Goal: Task Accomplishment & Management: Manage account settings

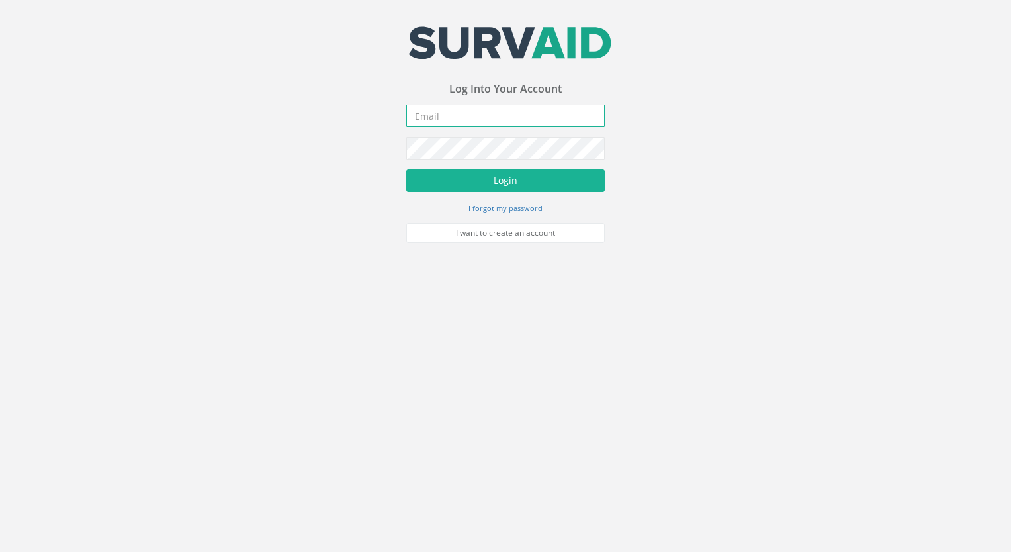
click at [467, 106] on input "email" at bounding box center [505, 116] width 199 height 23
type input "[EMAIL_ADDRESS][DOMAIN_NAME]"
click at [406, 169] on button "Login" at bounding box center [505, 180] width 199 height 23
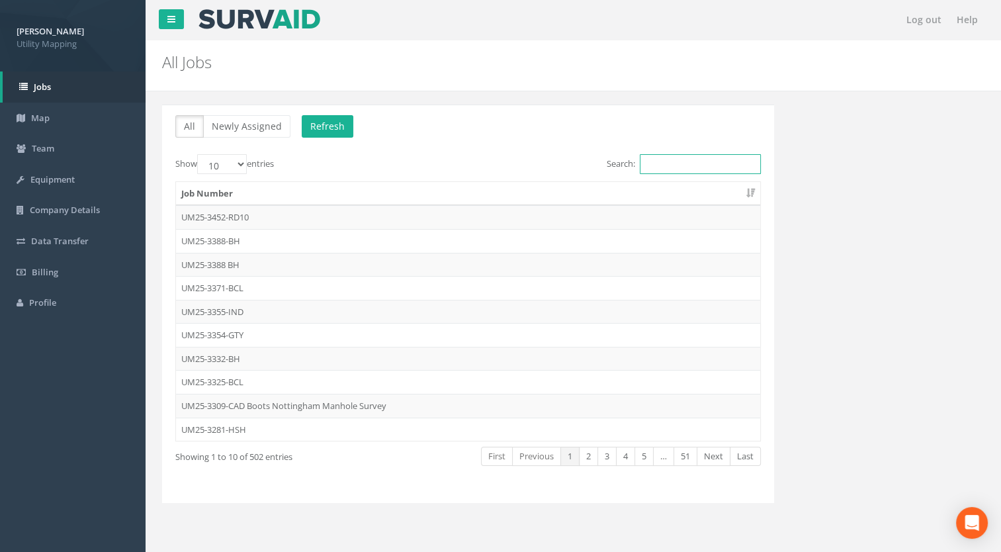
click at [690, 171] on input "Search:" at bounding box center [700, 164] width 121 height 20
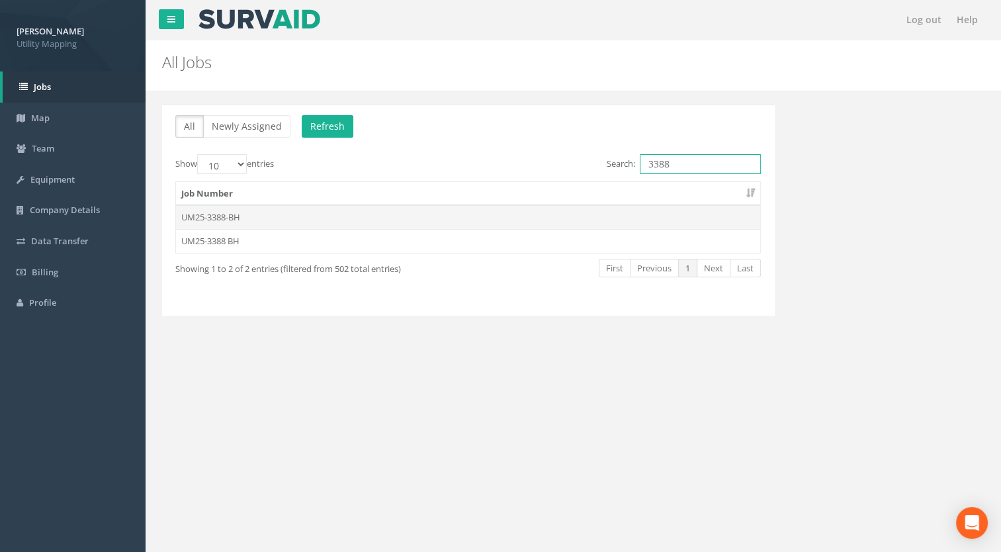
type input "3388"
click at [217, 212] on td "UM25-3388-BH" at bounding box center [468, 217] width 584 height 24
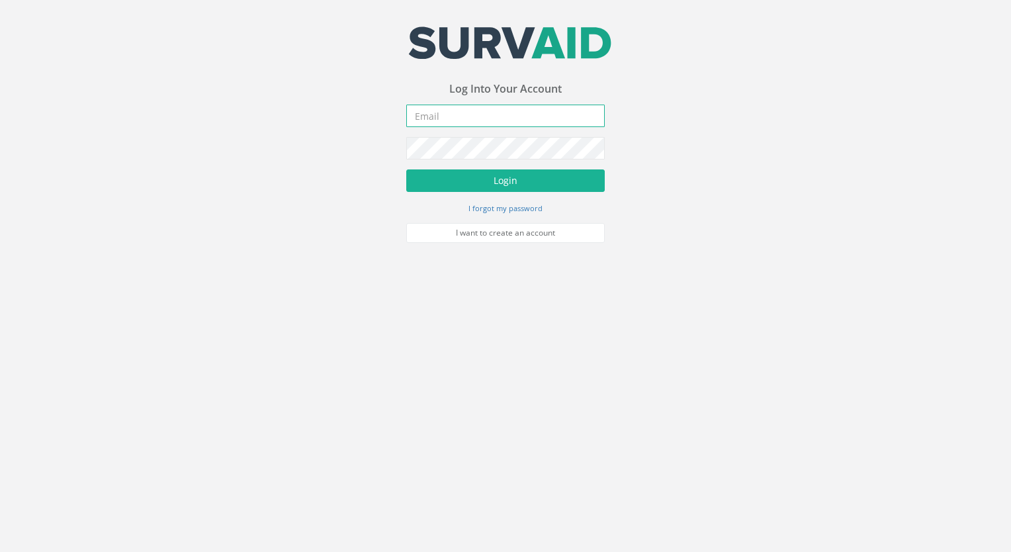
click at [454, 120] on input "email" at bounding box center [505, 116] width 199 height 23
type input "[EMAIL_ADDRESS][DOMAIN_NAME]"
click at [406, 169] on button "Login" at bounding box center [505, 180] width 199 height 23
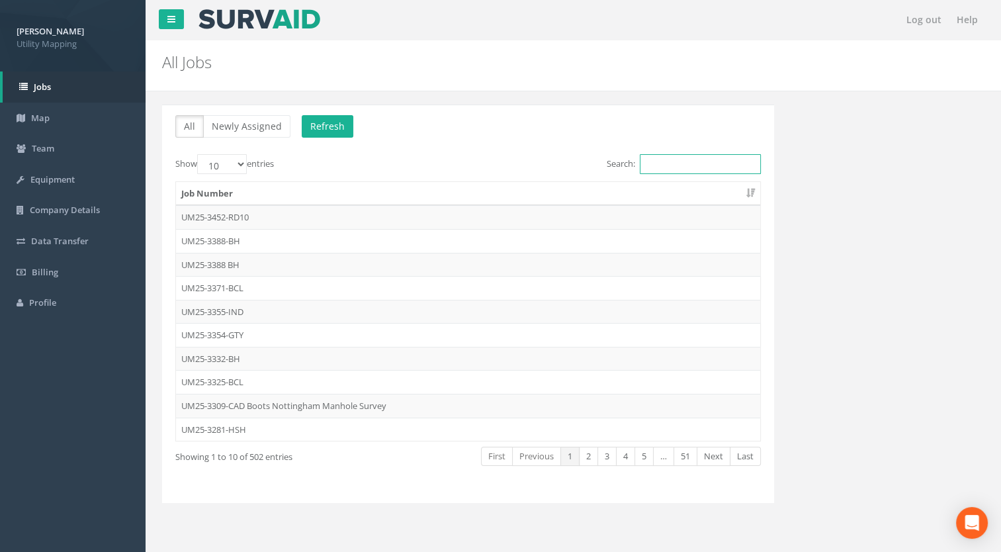
click at [685, 167] on input "Search:" at bounding box center [700, 164] width 121 height 20
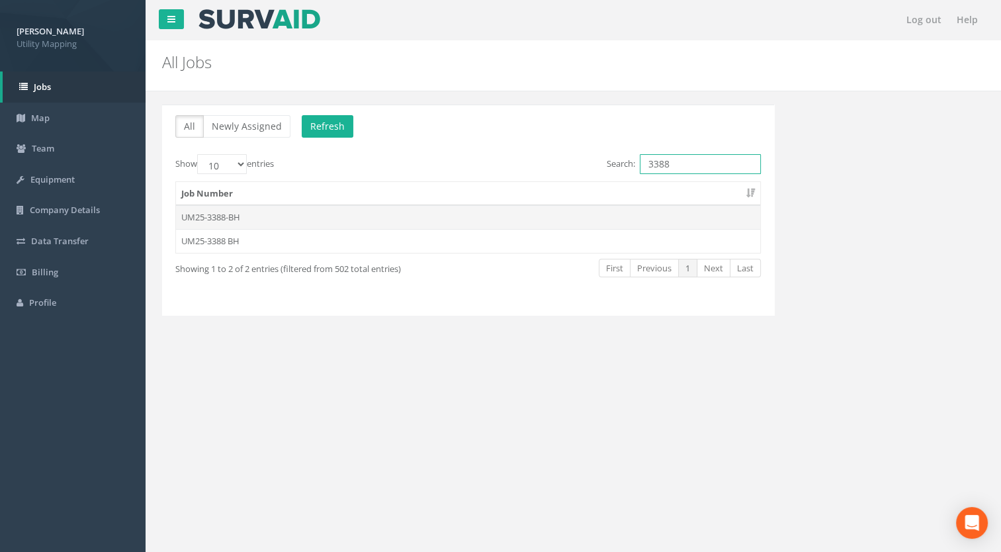
type input "3388"
click at [218, 216] on td "UM25-3388-BH" at bounding box center [468, 217] width 584 height 24
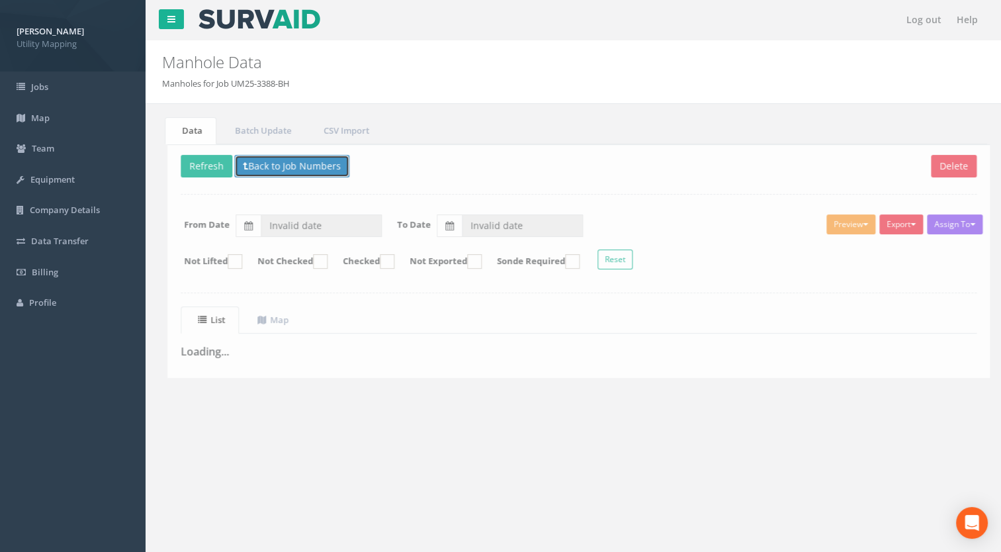
click at [265, 175] on button "Back to Job Numbers" at bounding box center [286, 166] width 115 height 23
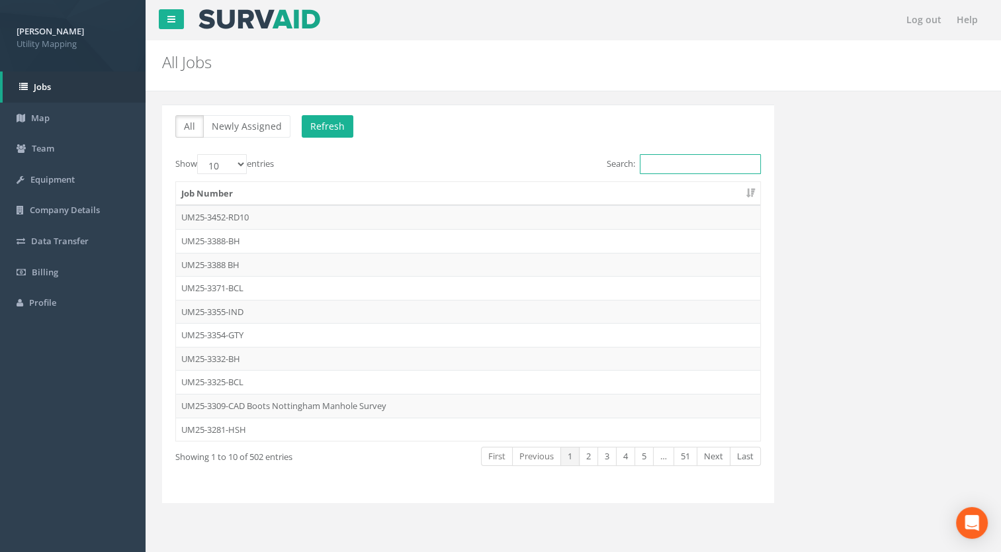
click at [710, 169] on input "Search:" at bounding box center [700, 164] width 121 height 20
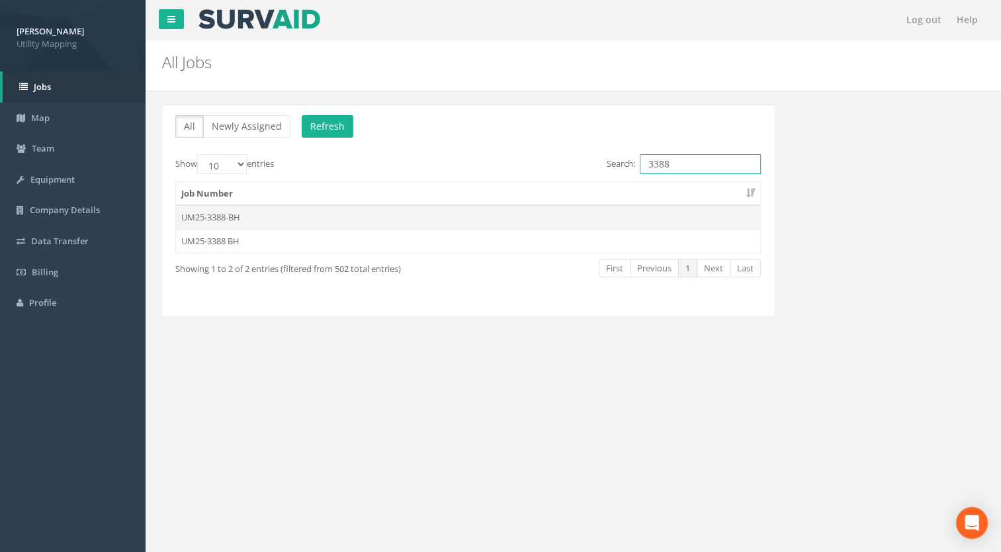
type input "3388"
click at [285, 210] on td "UM25-3388-BH" at bounding box center [468, 217] width 584 height 24
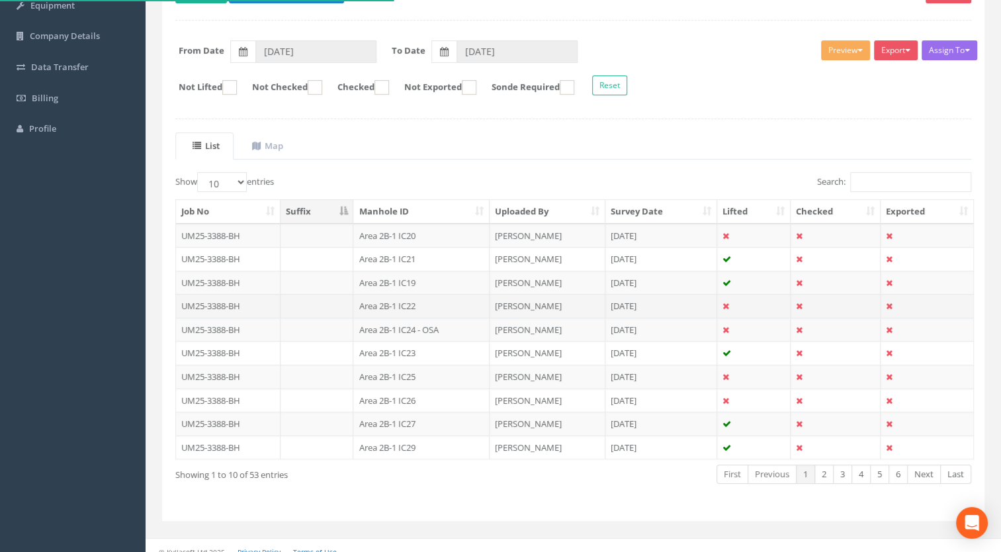
scroll to position [183, 0]
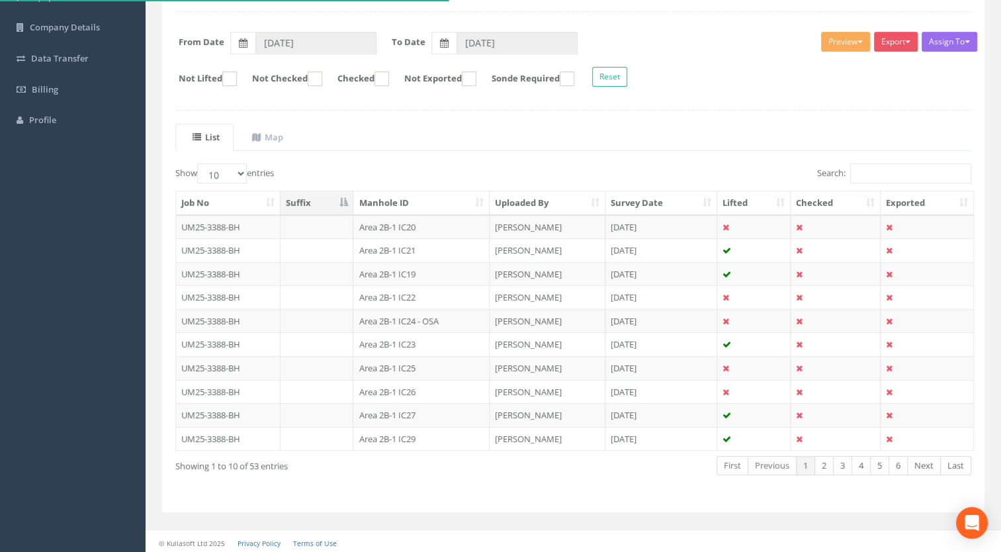
click at [398, 201] on th "Manhole ID" at bounding box center [421, 203] width 136 height 24
drag, startPoint x: 210, startPoint y: 172, endPoint x: 211, endPoint y: 183, distance: 11.3
click at [210, 172] on select "10 25 50 100" at bounding box center [222, 173] width 50 height 20
select select "100"
click at [199, 163] on select "10 25 50 100" at bounding box center [222, 173] width 50 height 20
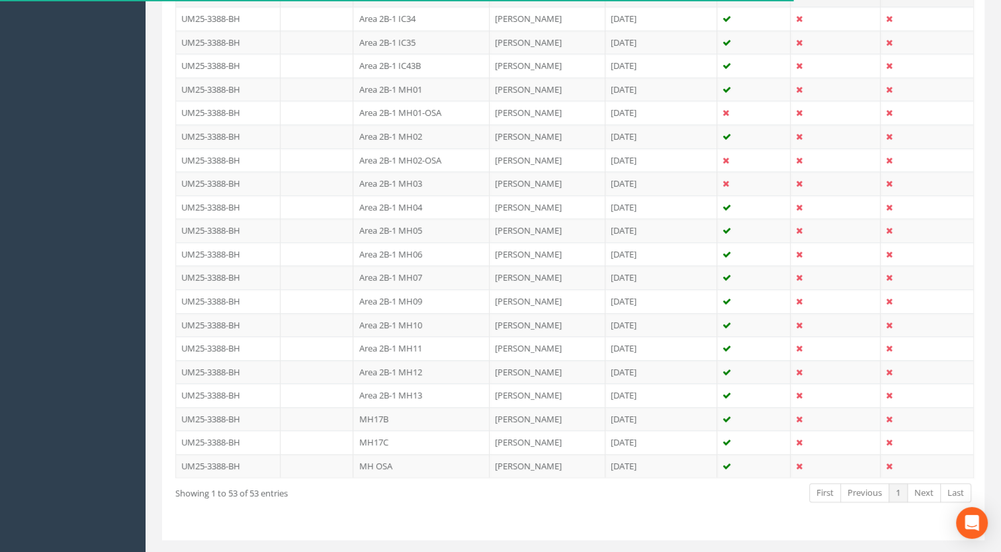
scroll to position [1175, 0]
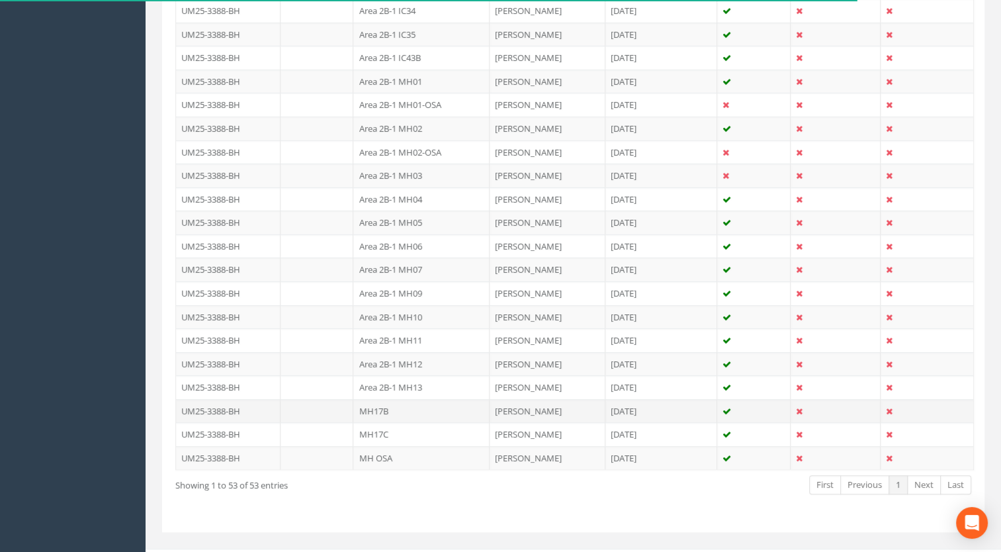
click at [394, 405] on td "MH17B" at bounding box center [421, 411] width 136 height 24
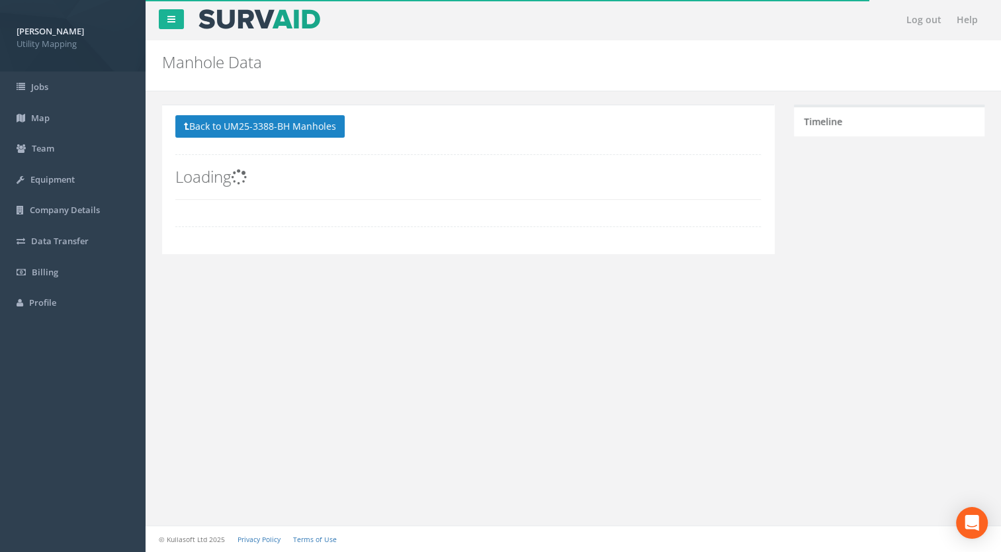
scroll to position [0, 0]
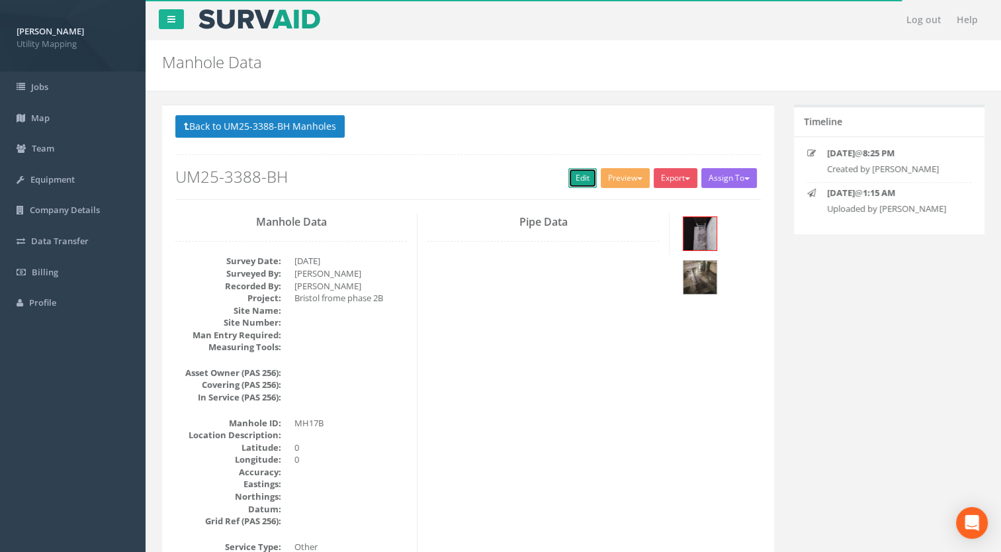
click at [569, 181] on link "Edit" at bounding box center [583, 178] width 28 height 20
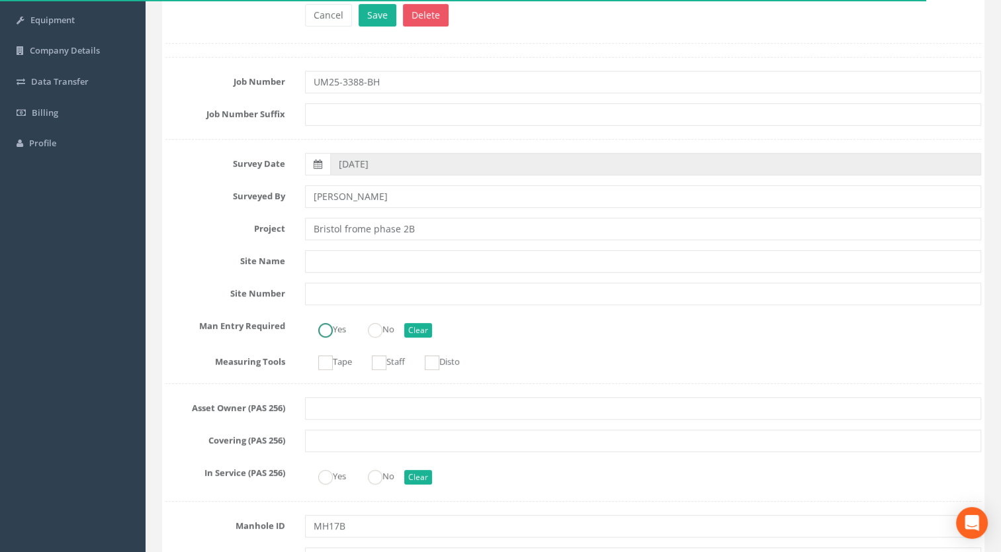
scroll to position [265, 0]
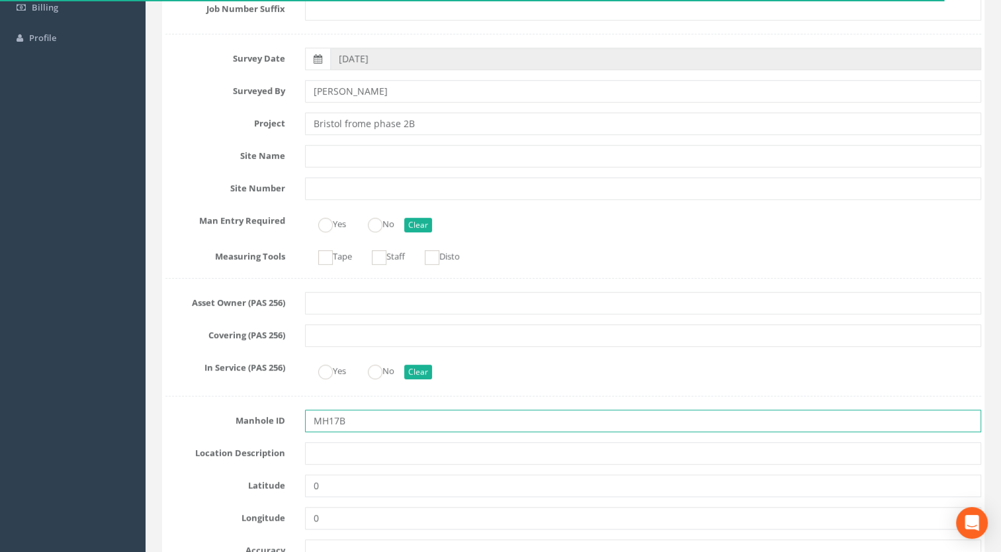
click at [316, 420] on input "MH17B" at bounding box center [643, 421] width 677 height 23
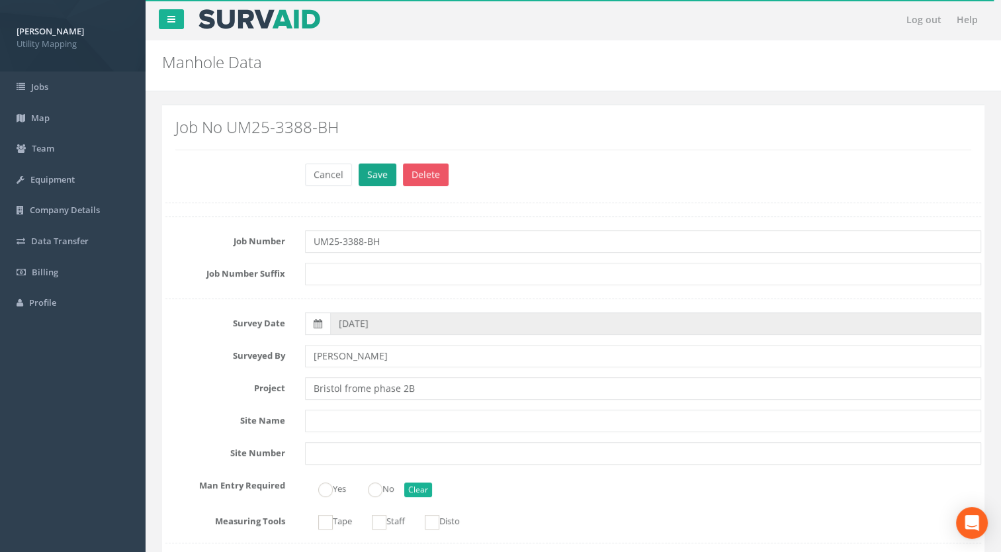
type input "Area 2B-1 MH17B"
click at [368, 172] on button "Save" at bounding box center [378, 174] width 38 height 23
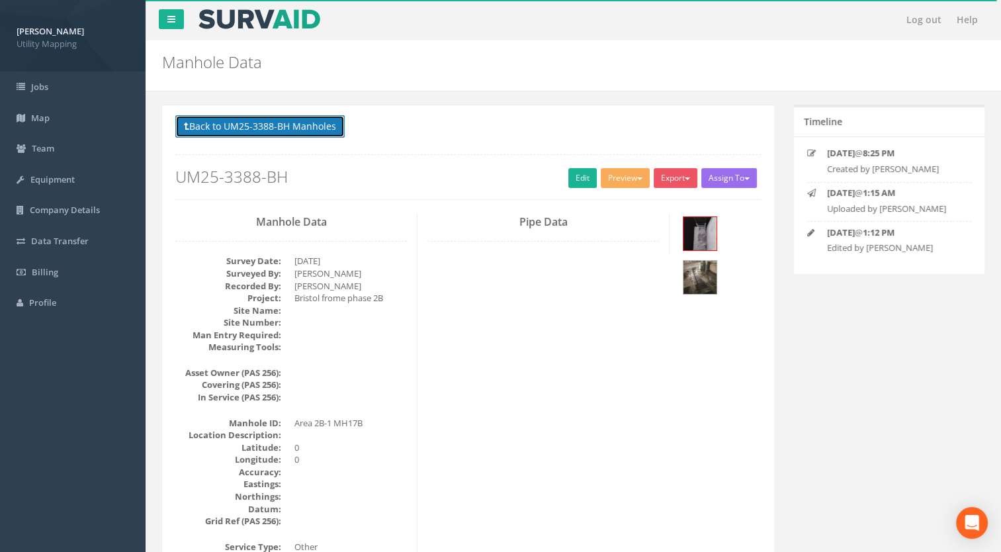
click at [276, 131] on button "Back to UM25-3388-BH Manholes" at bounding box center [259, 126] width 169 height 23
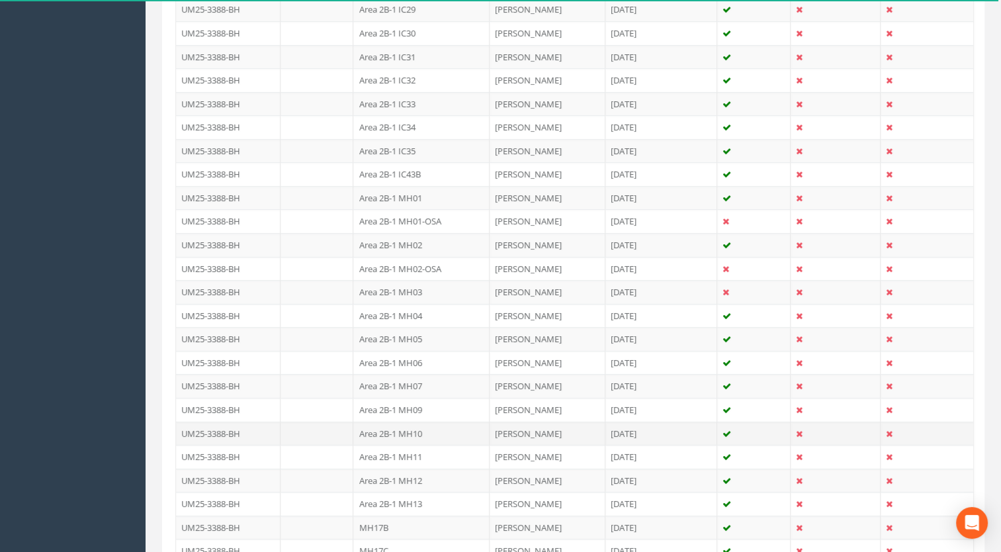
scroll to position [1189, 0]
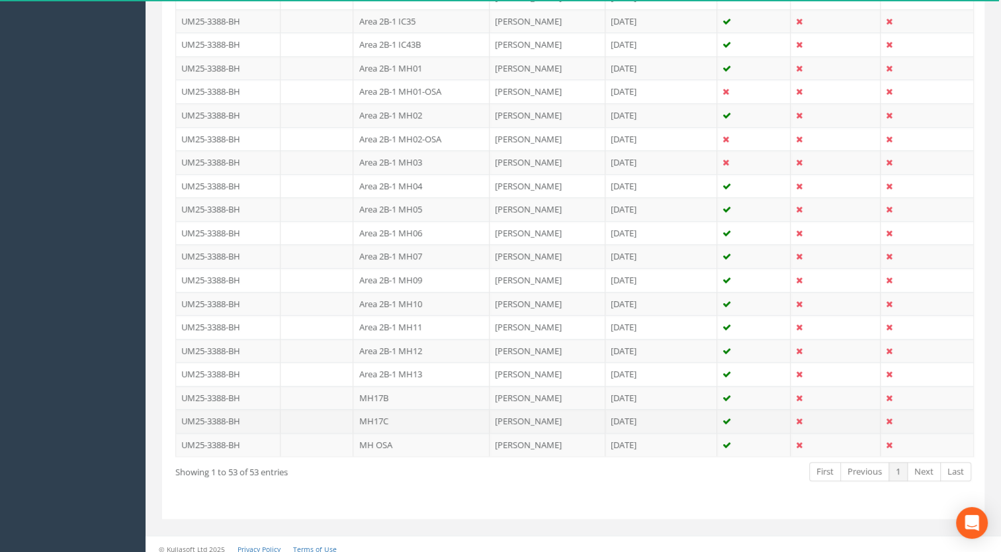
click at [397, 414] on td "MH17C" at bounding box center [421, 421] width 136 height 24
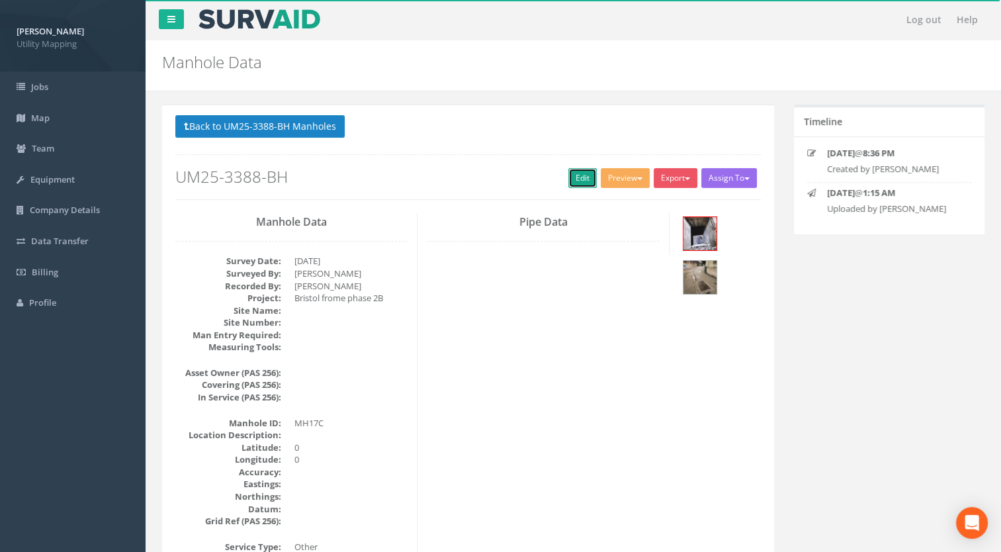
click at [584, 176] on link "Edit" at bounding box center [583, 178] width 28 height 20
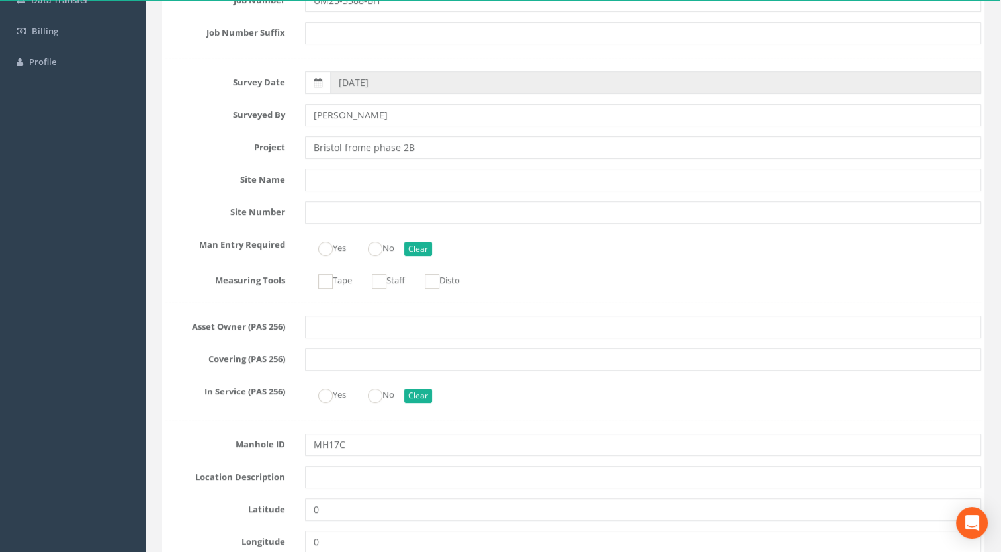
scroll to position [397, 0]
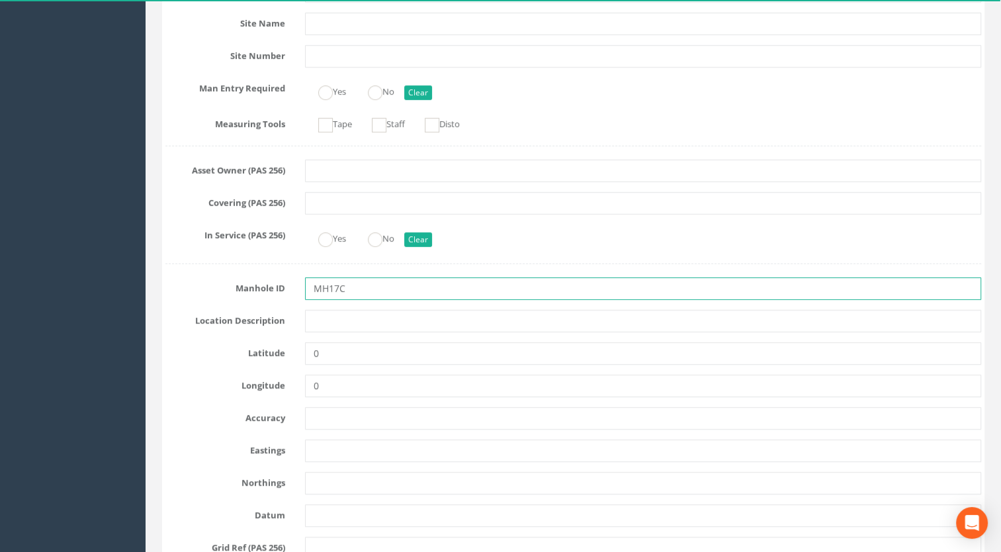
click at [357, 288] on input "MH17C" at bounding box center [643, 288] width 677 height 23
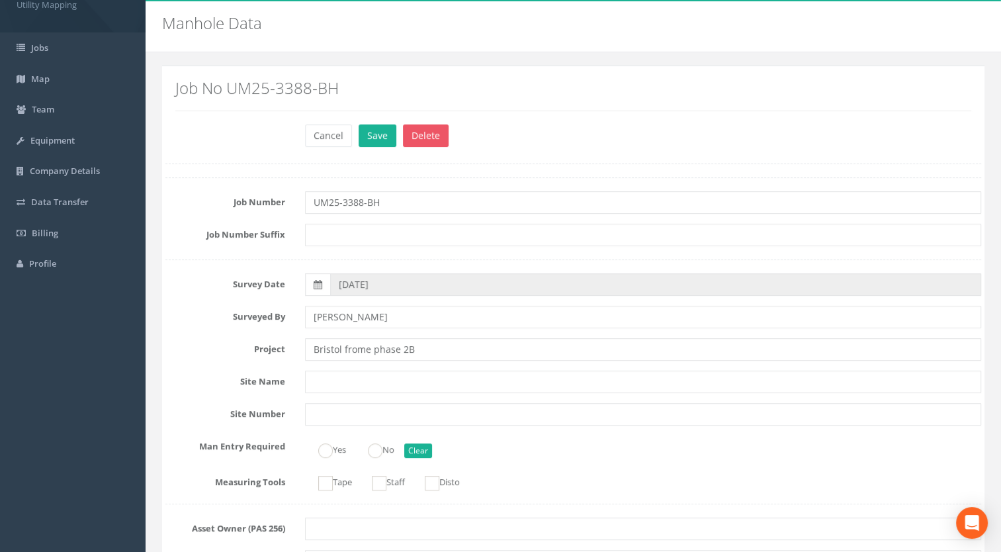
scroll to position [0, 0]
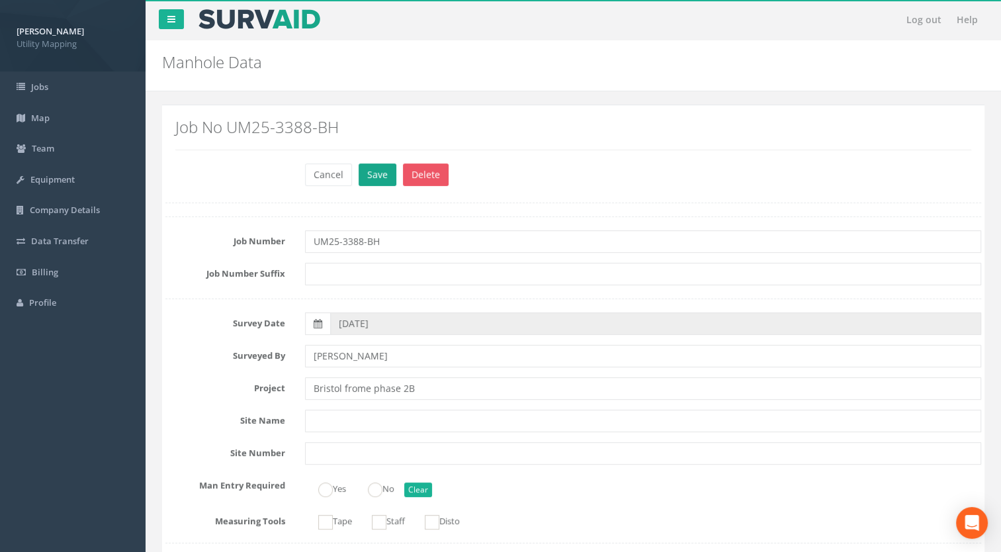
type input "Area 2B-1 MH17C"
click at [369, 171] on button "Save" at bounding box center [378, 174] width 38 height 23
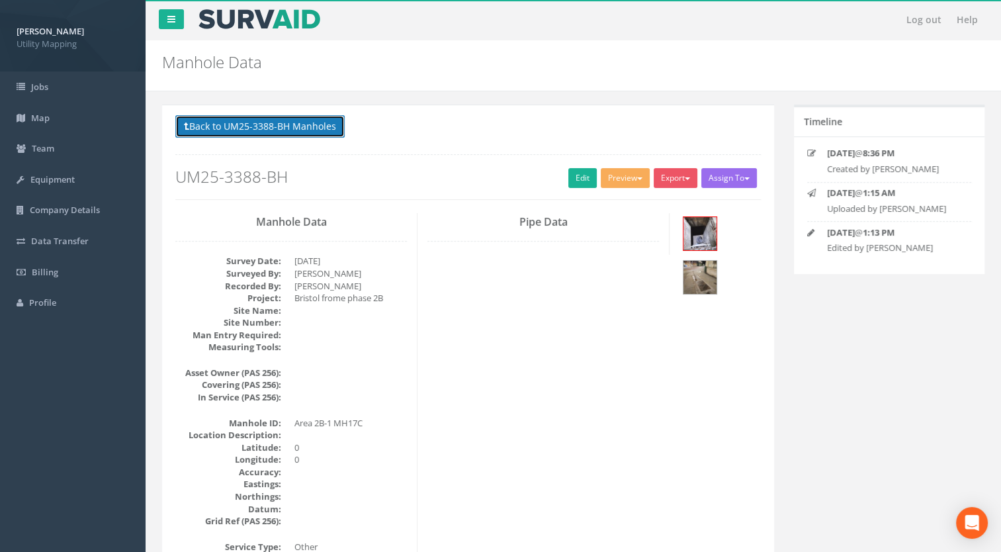
click at [301, 118] on button "Back to UM25-3388-BH Manholes" at bounding box center [259, 126] width 169 height 23
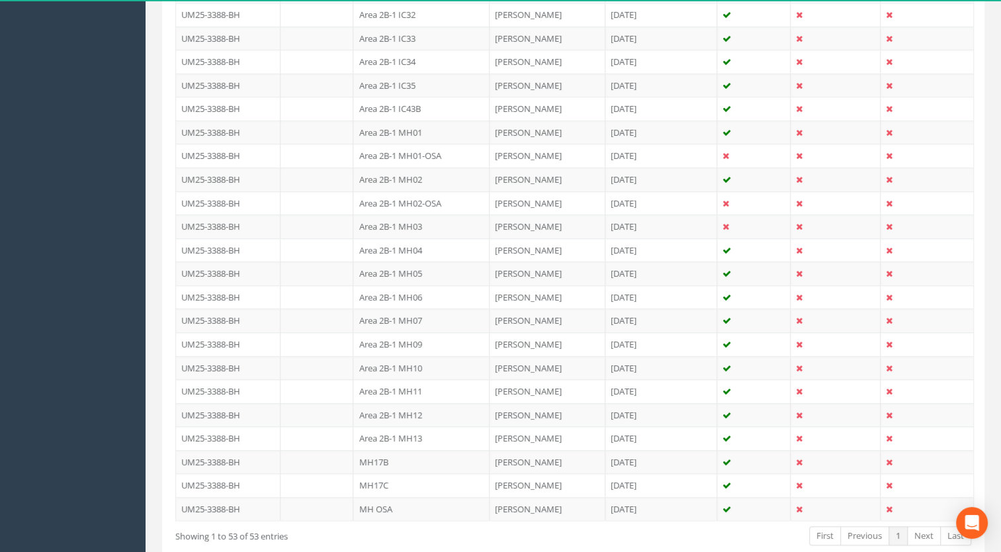
scroll to position [1125, 0]
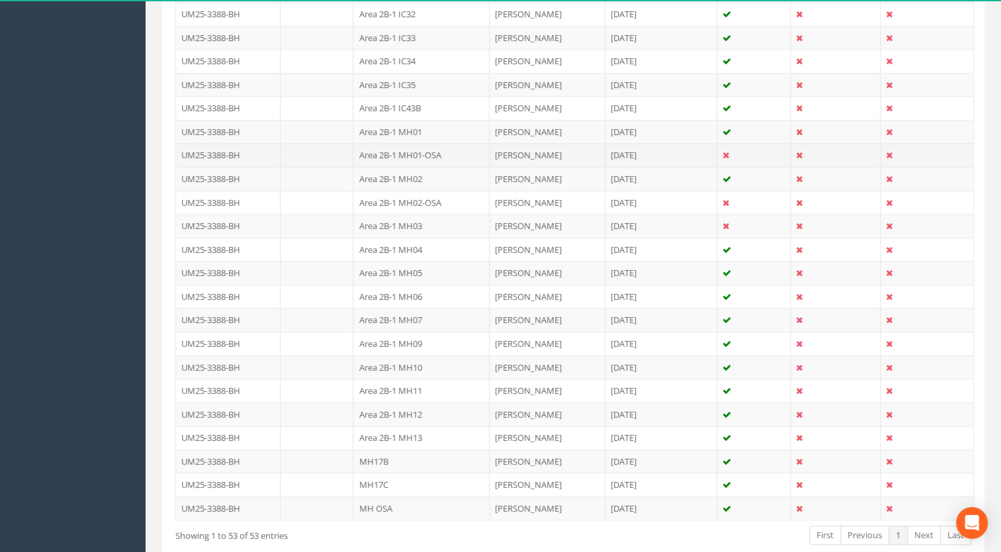
click at [422, 146] on td "Area 2B-1 MH01-OSA" at bounding box center [421, 155] width 136 height 24
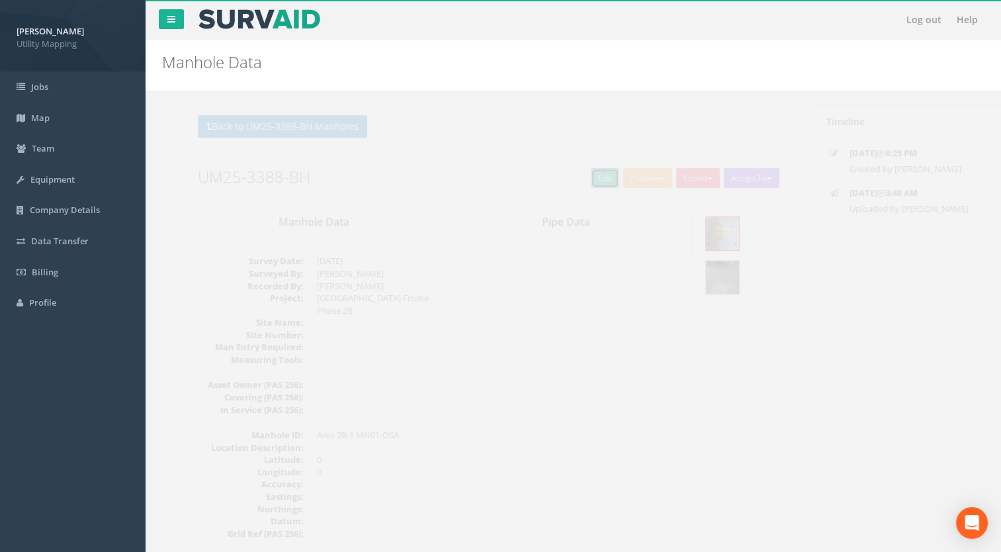
click at [571, 180] on link "Edit" at bounding box center [583, 178] width 28 height 20
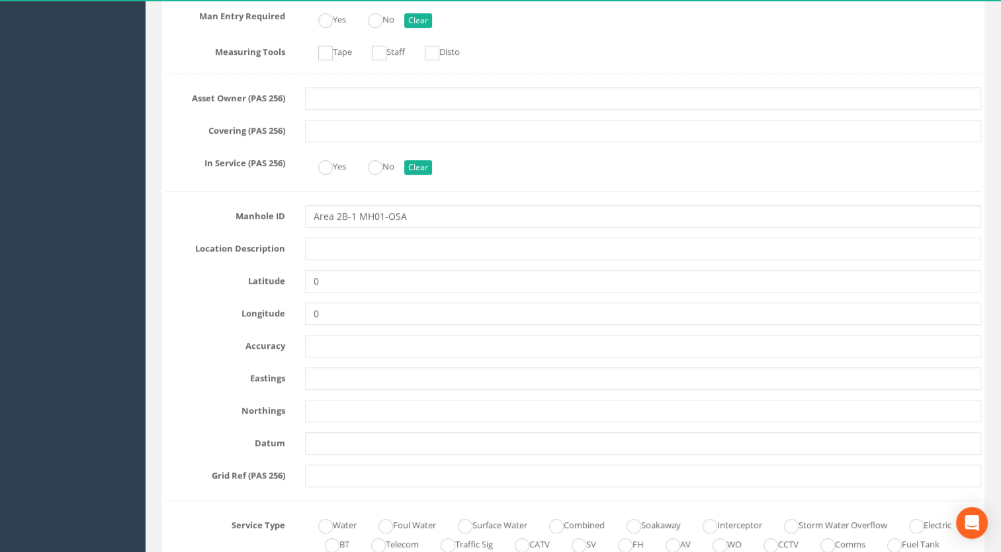
scroll to position [529, 0]
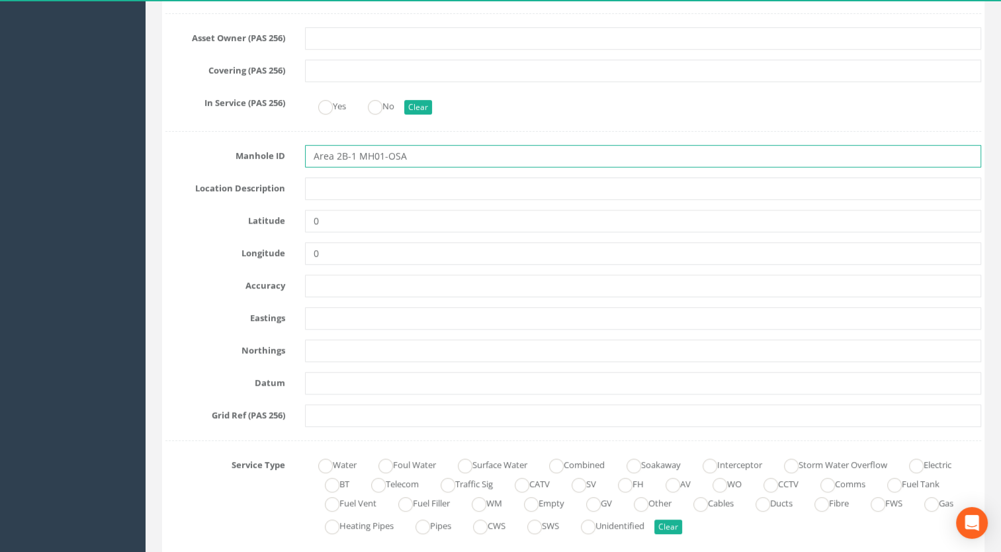
click at [383, 155] on input "Area 2B-1 MH01-OSA" at bounding box center [643, 156] width 677 height 23
type input "Area 2B-1 MH15 - OSA"
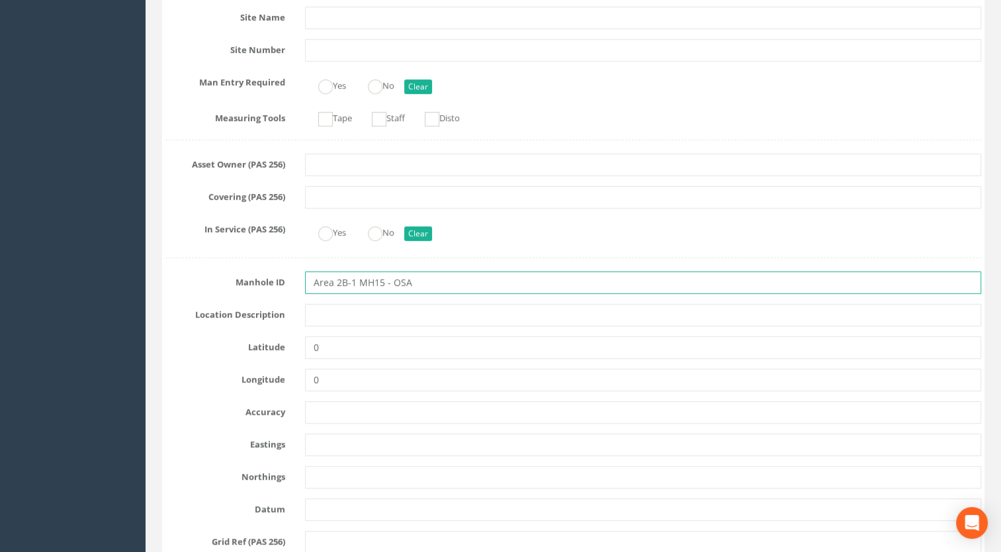
scroll to position [397, 0]
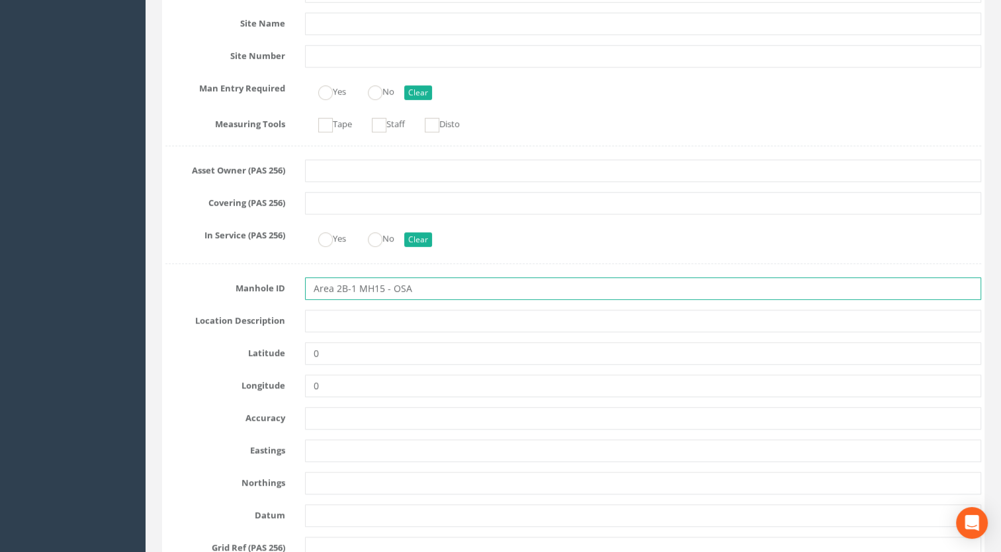
click at [431, 286] on input "Area 2B-1 MH15 - OSA" at bounding box center [643, 288] width 677 height 23
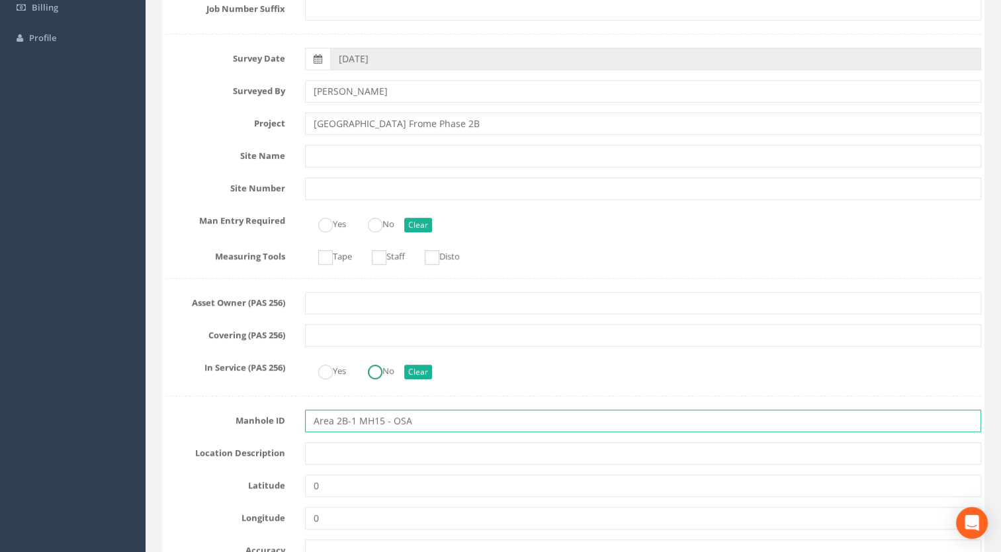
scroll to position [0, 0]
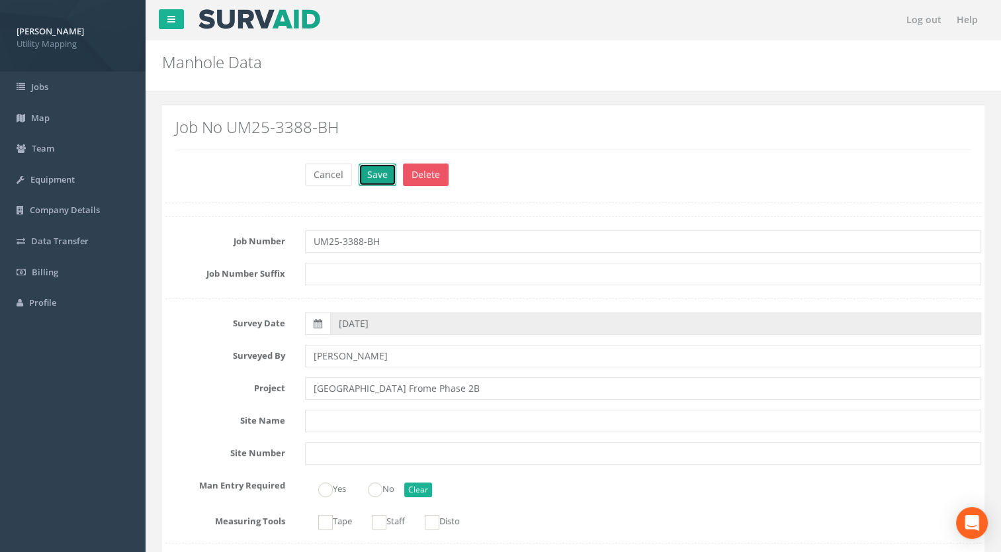
click at [376, 175] on button "Save" at bounding box center [378, 174] width 38 height 23
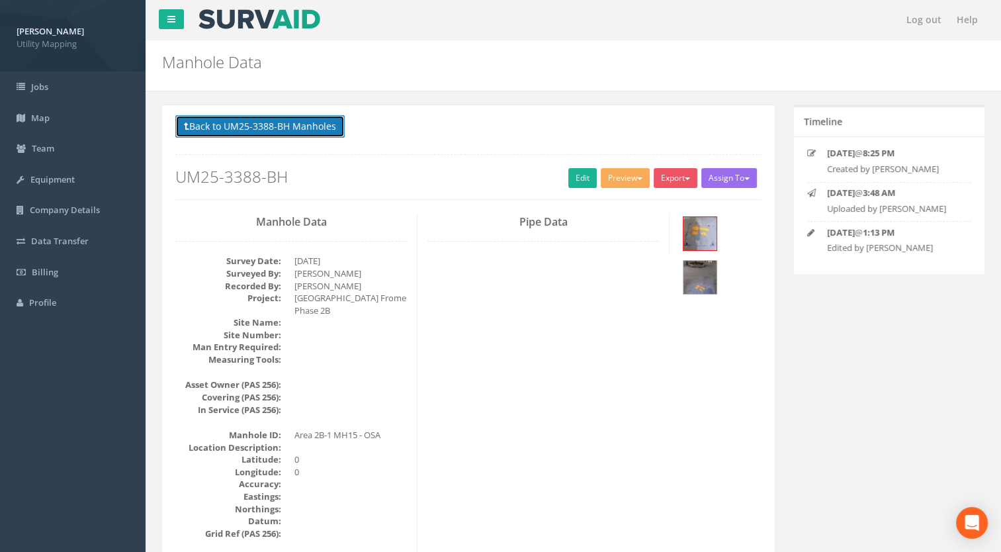
click at [285, 126] on button "Back to UM25-3388-BH Manholes" at bounding box center [259, 126] width 169 height 23
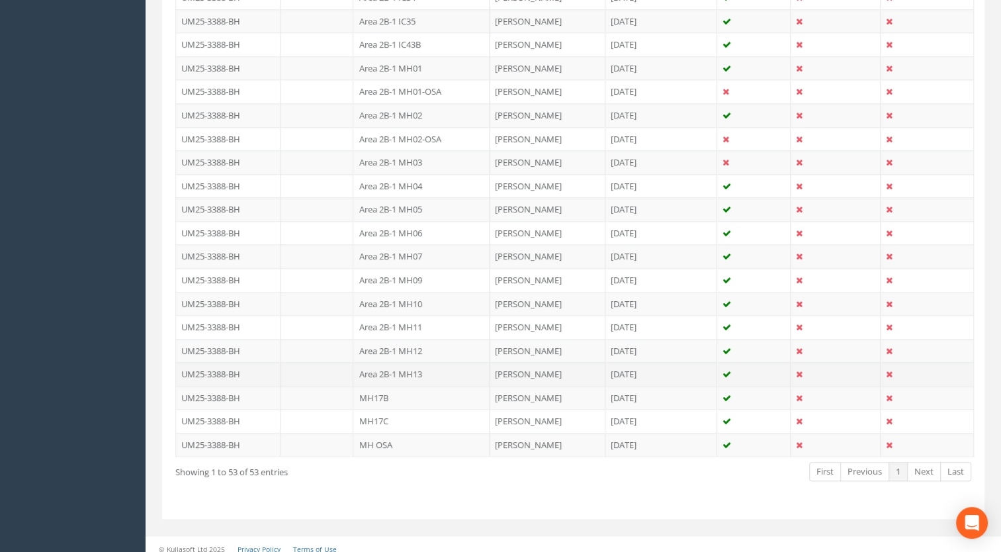
scroll to position [1056, 0]
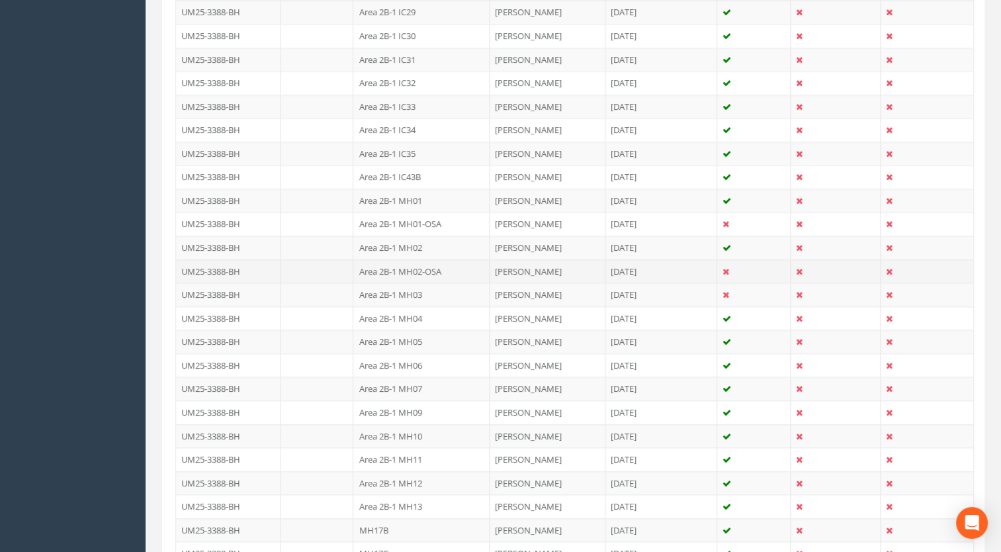
click at [432, 264] on td "Area 2B-1 MH02-OSA" at bounding box center [421, 271] width 136 height 24
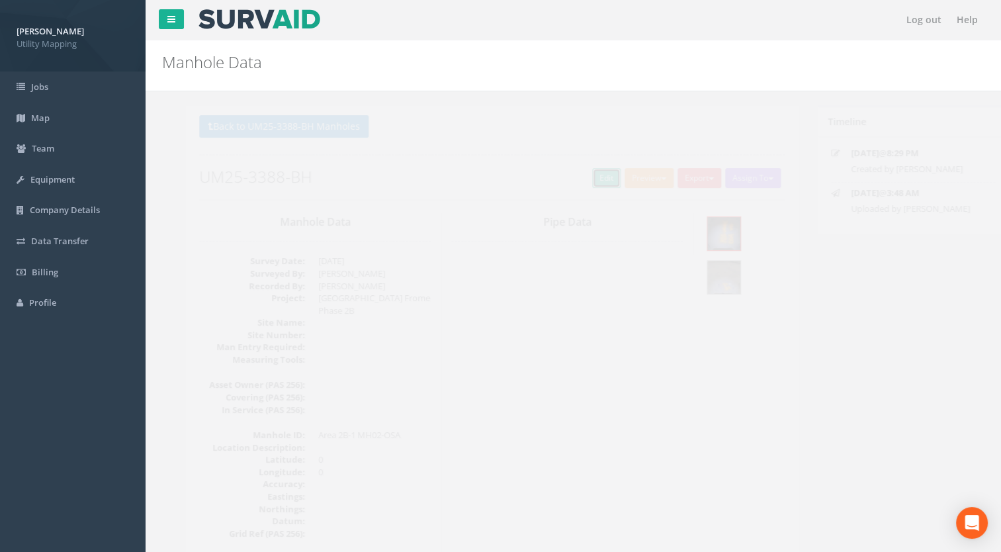
click at [577, 184] on link "Edit" at bounding box center [583, 178] width 28 height 20
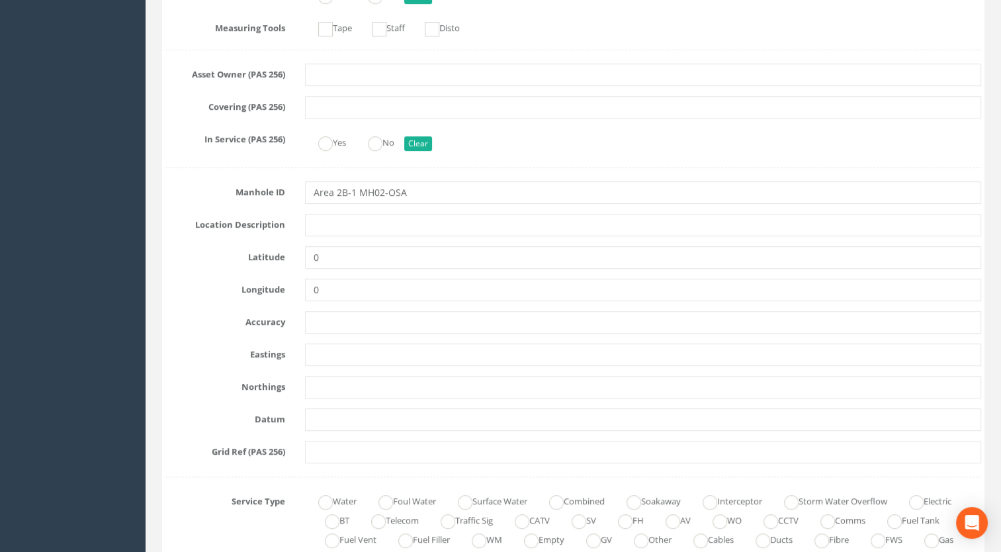
scroll to position [463, 0]
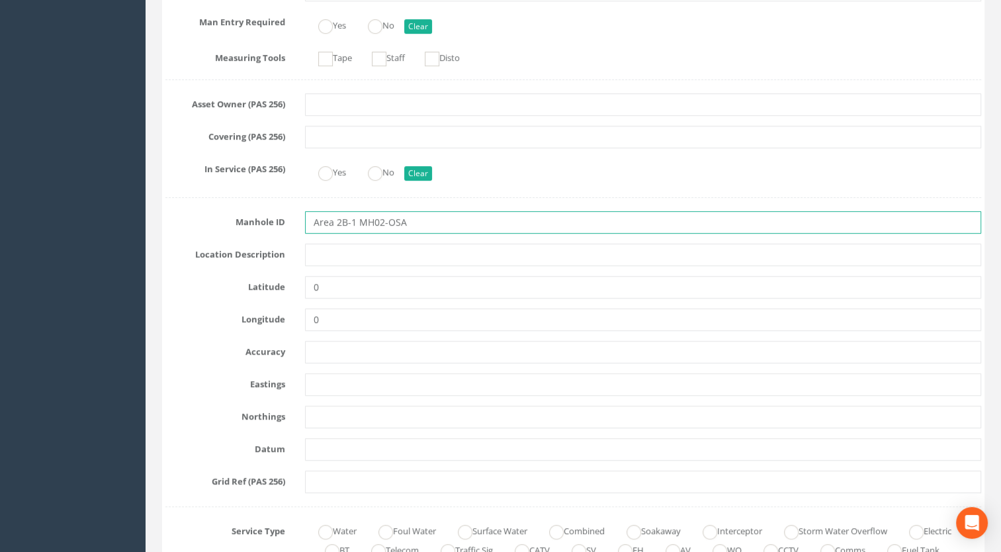
click at [384, 223] on input "Area 2B-1 MH02-OSA" at bounding box center [643, 222] width 677 height 23
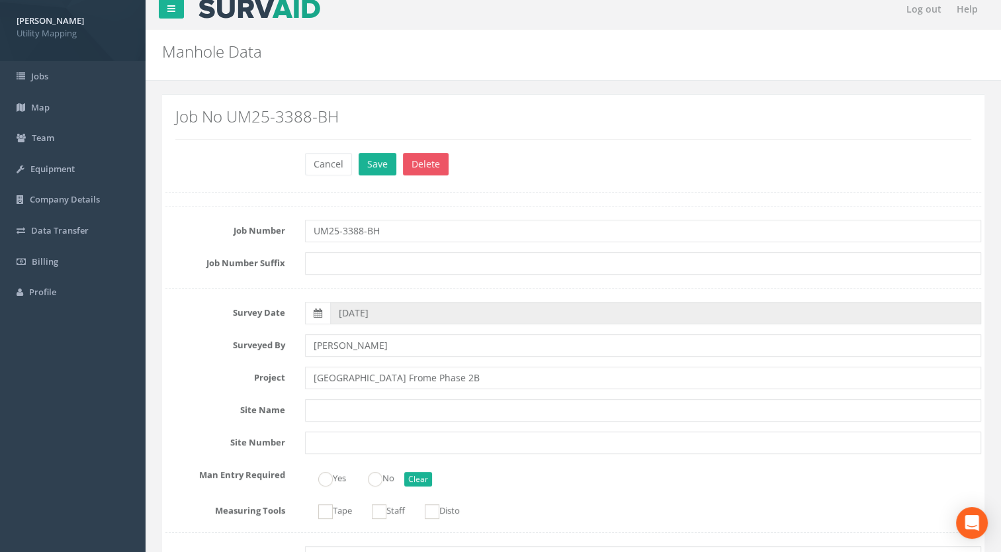
scroll to position [0, 0]
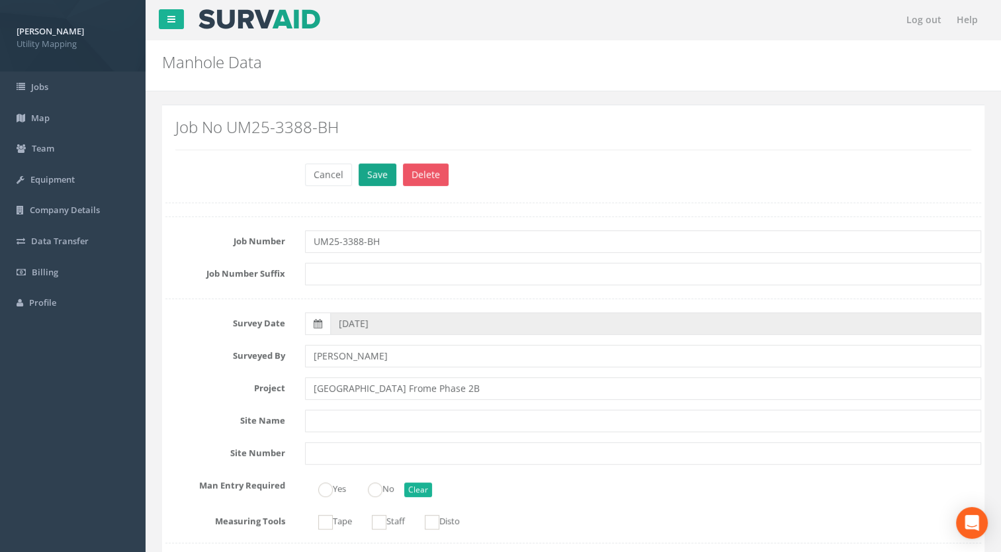
type input "Area 2B-1 MH16 - OSA"
click at [371, 168] on button "Save" at bounding box center [378, 174] width 38 height 23
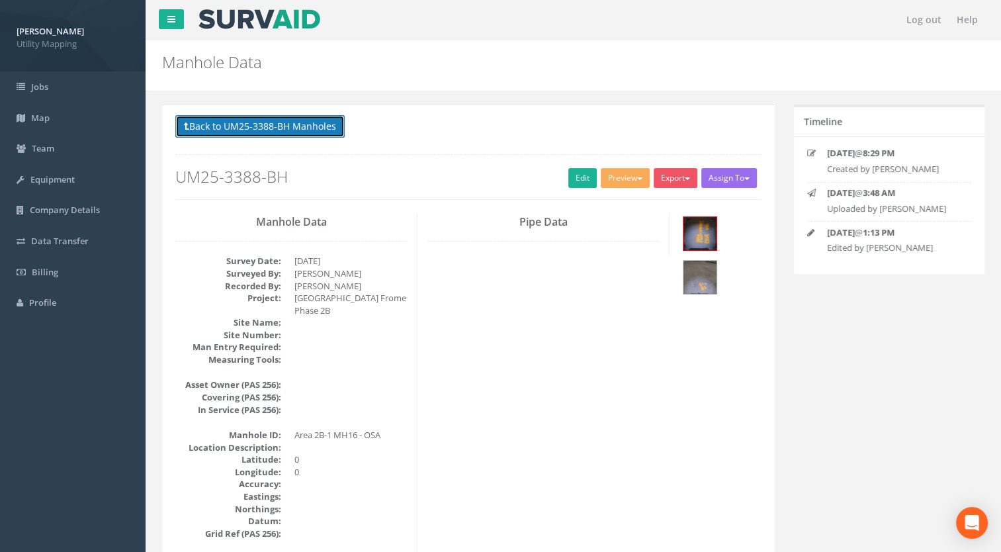
click at [283, 136] on button "Back to UM25-3388-BH Manholes" at bounding box center [259, 126] width 169 height 23
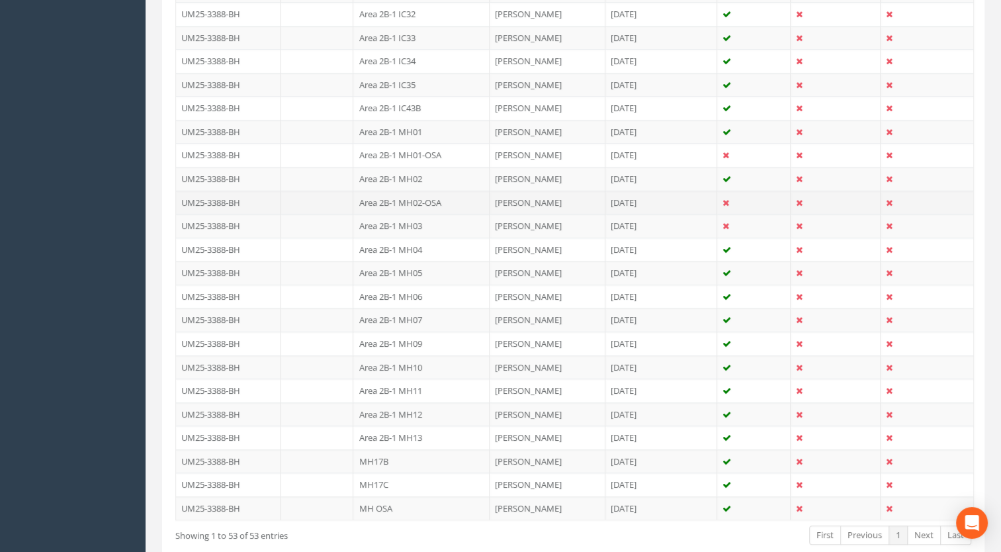
scroll to position [1189, 0]
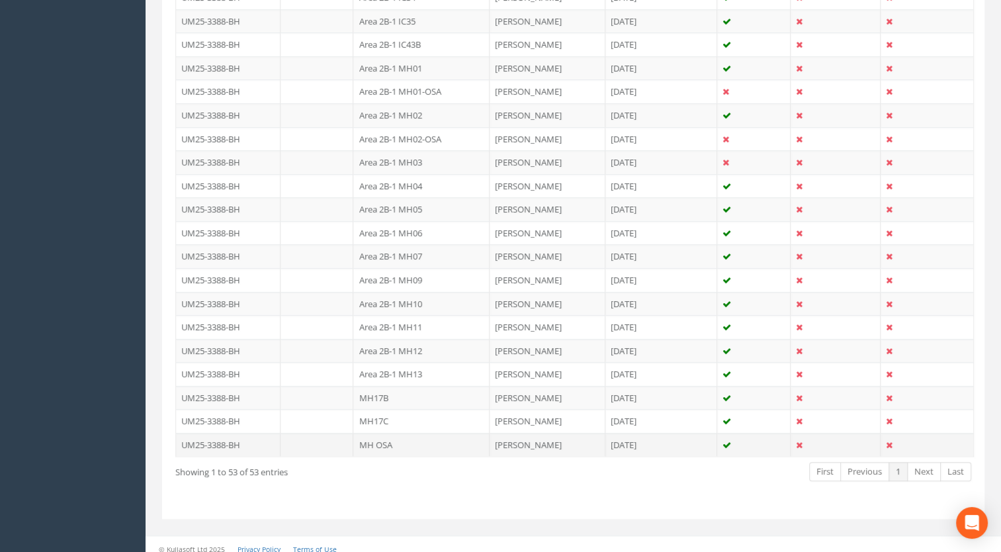
click at [382, 435] on td "MH OSA" at bounding box center [421, 445] width 136 height 24
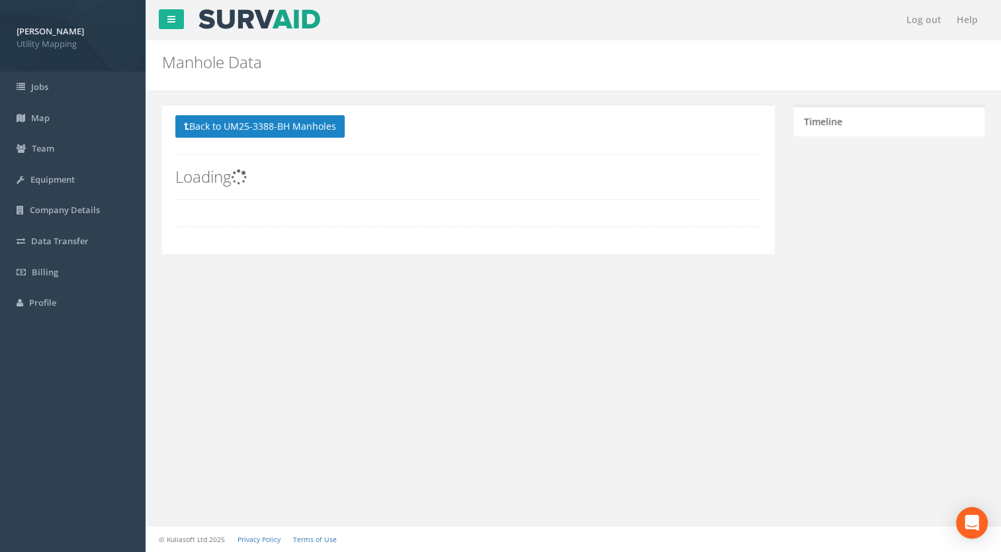
scroll to position [0, 0]
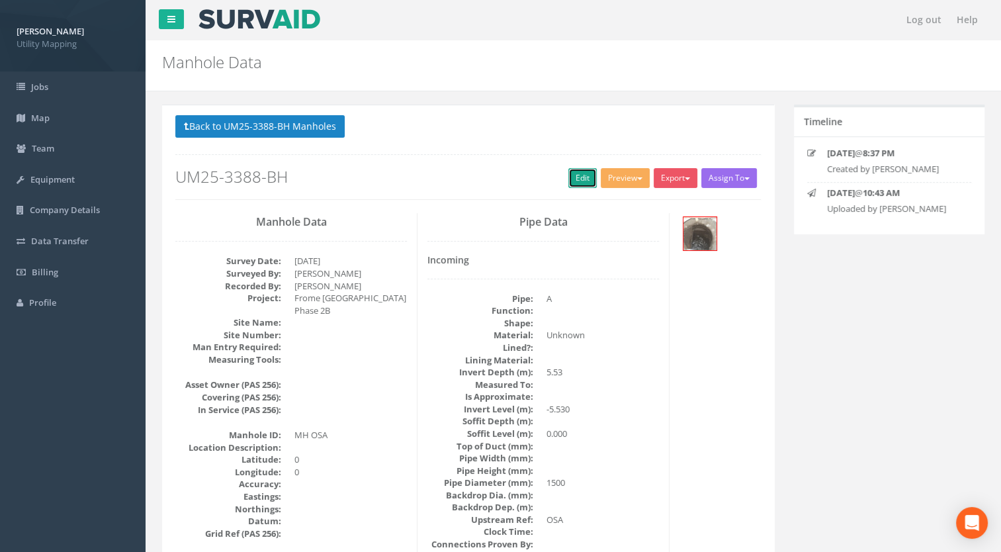
click at [576, 179] on link "Edit" at bounding box center [583, 178] width 28 height 20
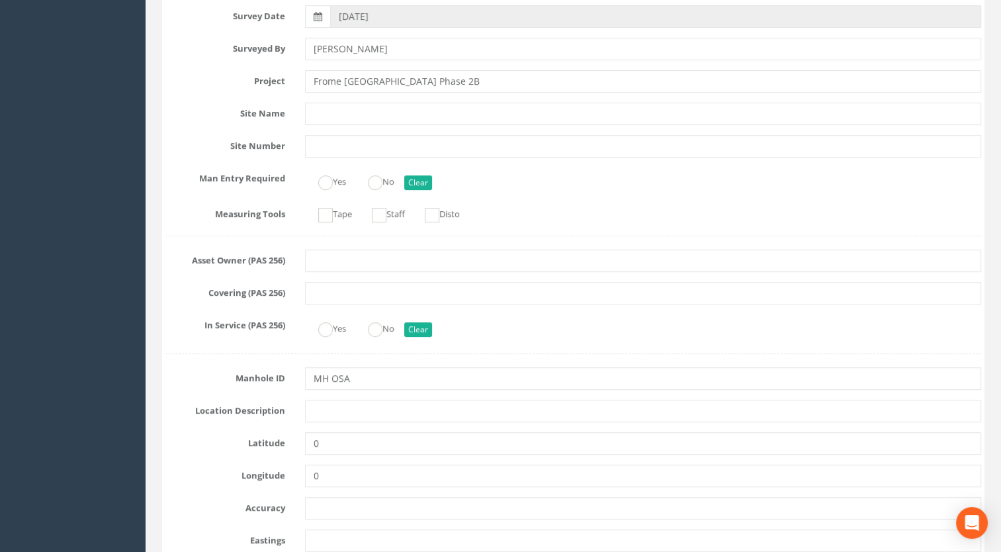
scroll to position [397, 0]
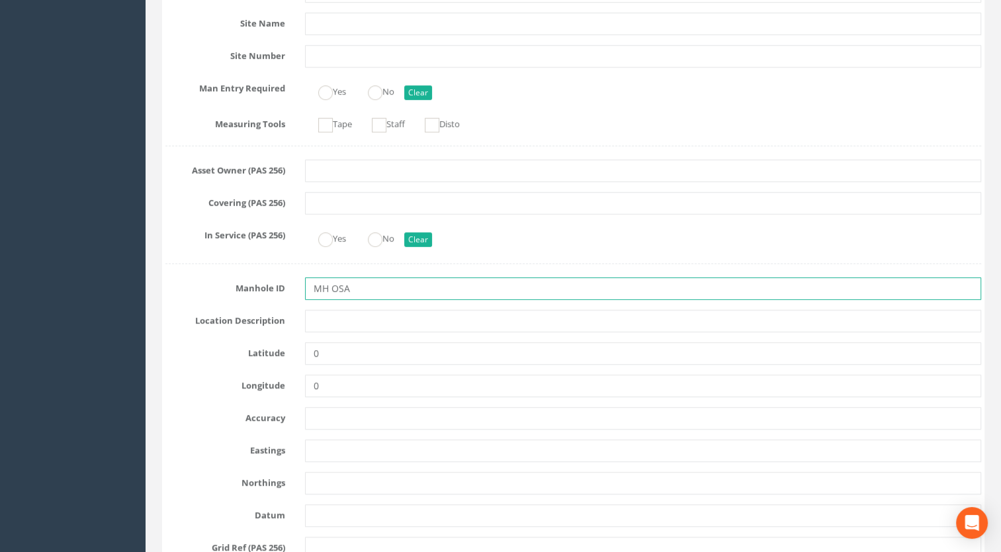
drag, startPoint x: 383, startPoint y: 284, endPoint x: 213, endPoint y: 271, distance: 169.9
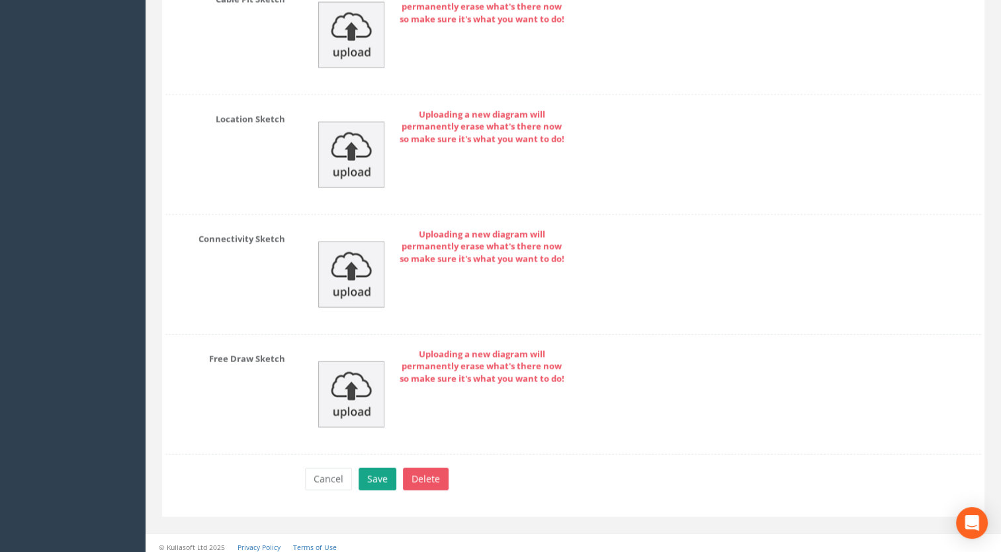
type input "Area 2B-1 MH18"
click at [371, 480] on button "Save" at bounding box center [378, 479] width 38 height 23
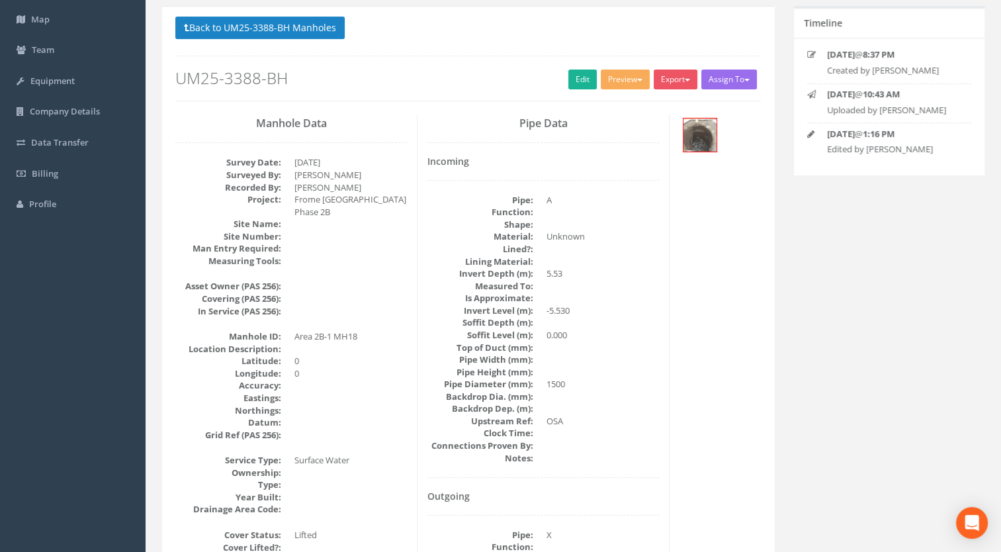
scroll to position [0, 0]
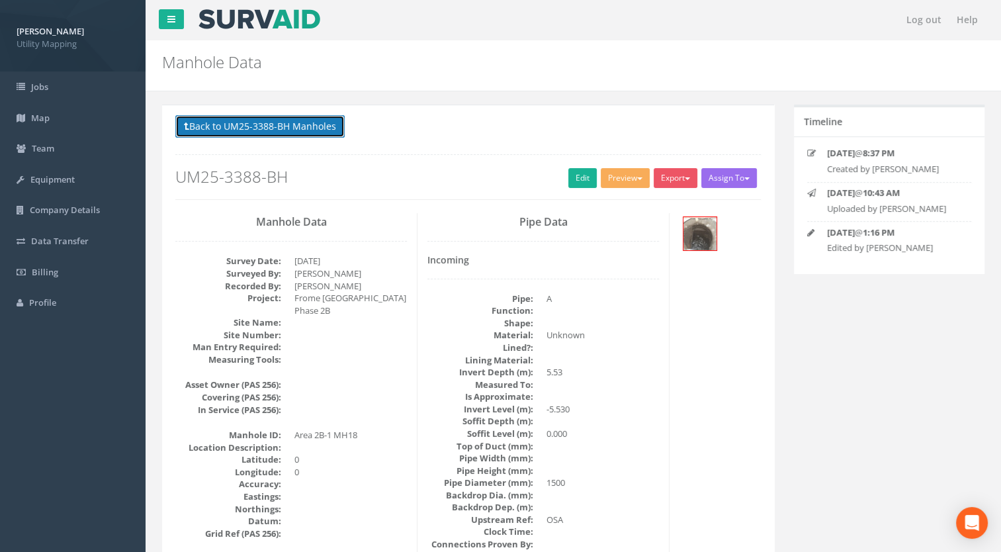
click at [293, 129] on button "Back to UM25-3388-BH Manholes" at bounding box center [259, 126] width 169 height 23
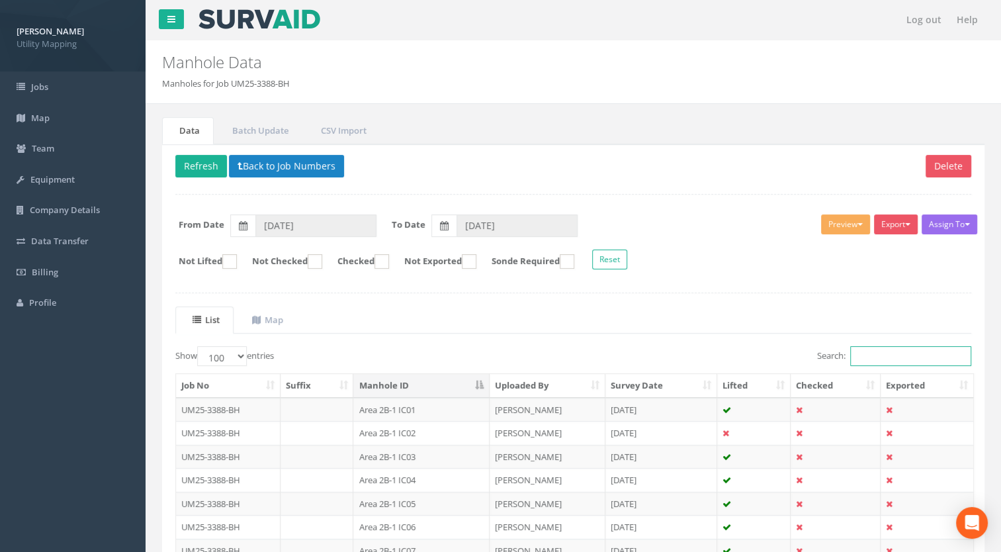
click at [864, 357] on input "Search:" at bounding box center [910, 356] width 121 height 20
drag, startPoint x: 890, startPoint y: 353, endPoint x: 595, endPoint y: 342, distance: 294.7
click at [636, 346] on div "Search: 3388" at bounding box center [778, 357] width 389 height 23
type input "3388"
click at [263, 175] on button "Back to Job Numbers" at bounding box center [286, 166] width 115 height 23
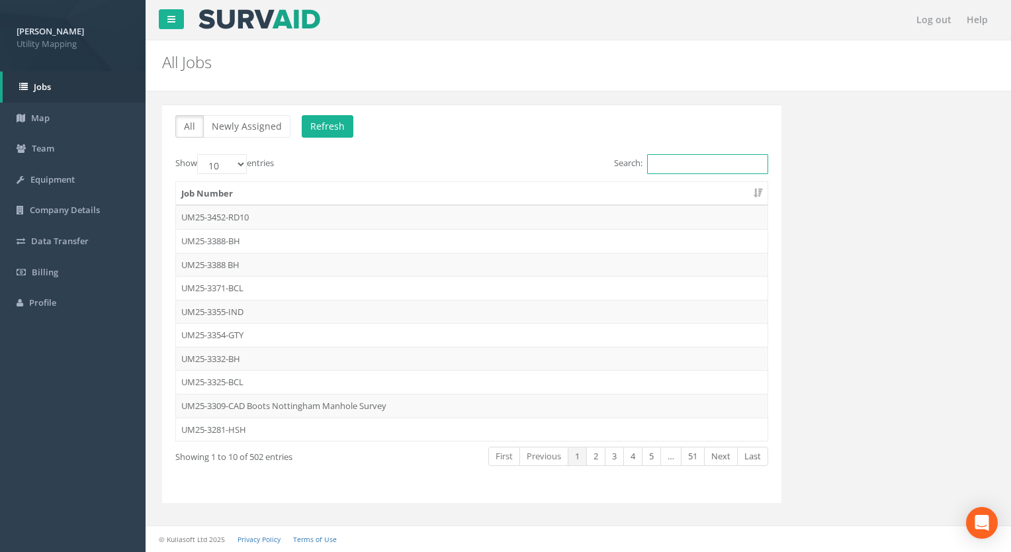
click at [710, 162] on input "Search:" at bounding box center [707, 164] width 121 height 20
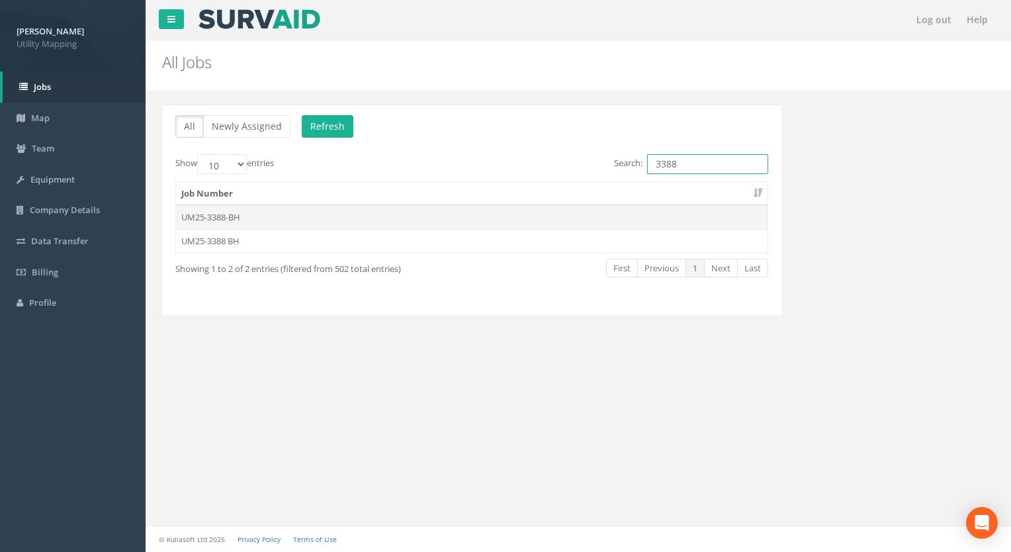
type input "3388"
click at [249, 216] on td "UM25-3388-BH" at bounding box center [472, 217] width 592 height 24
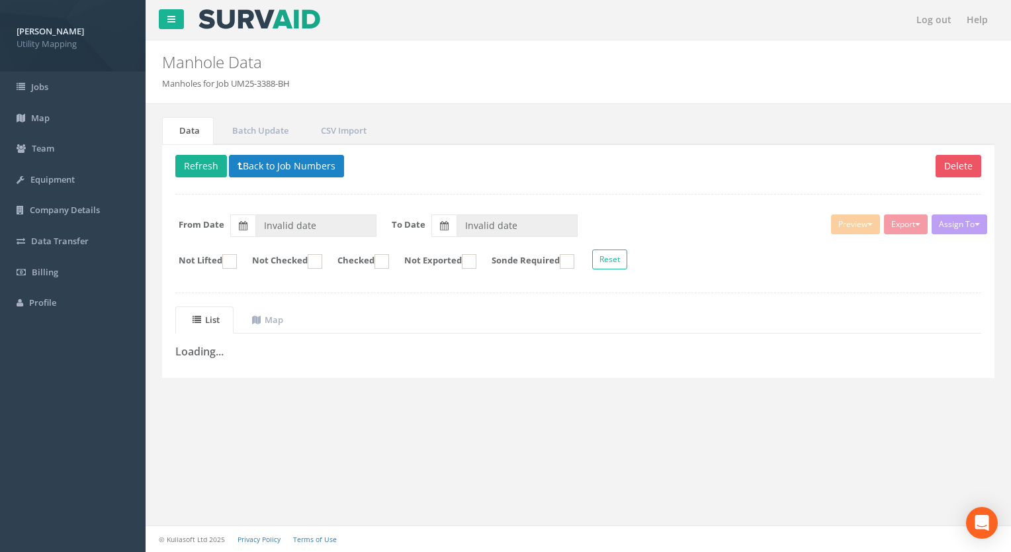
type input "[DATE]"
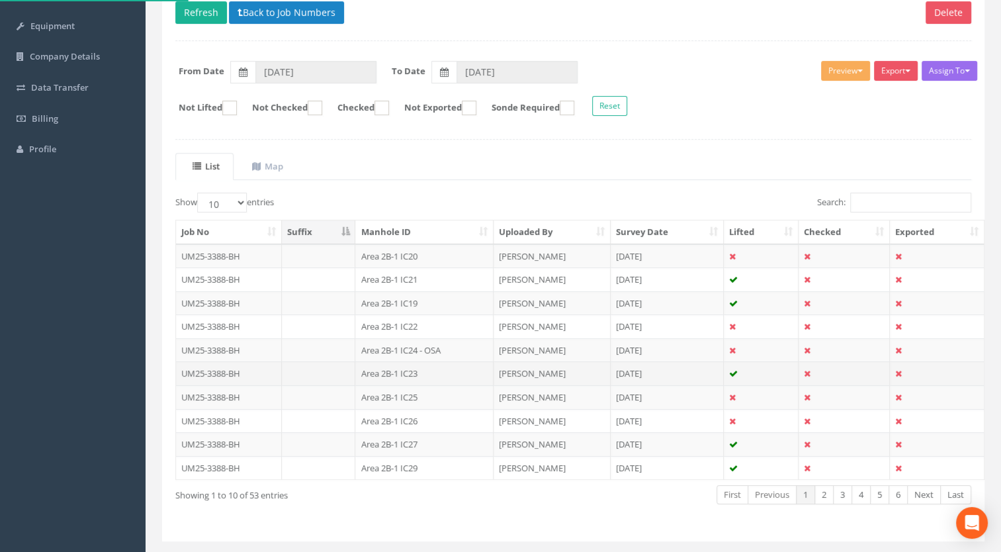
scroll to position [183, 0]
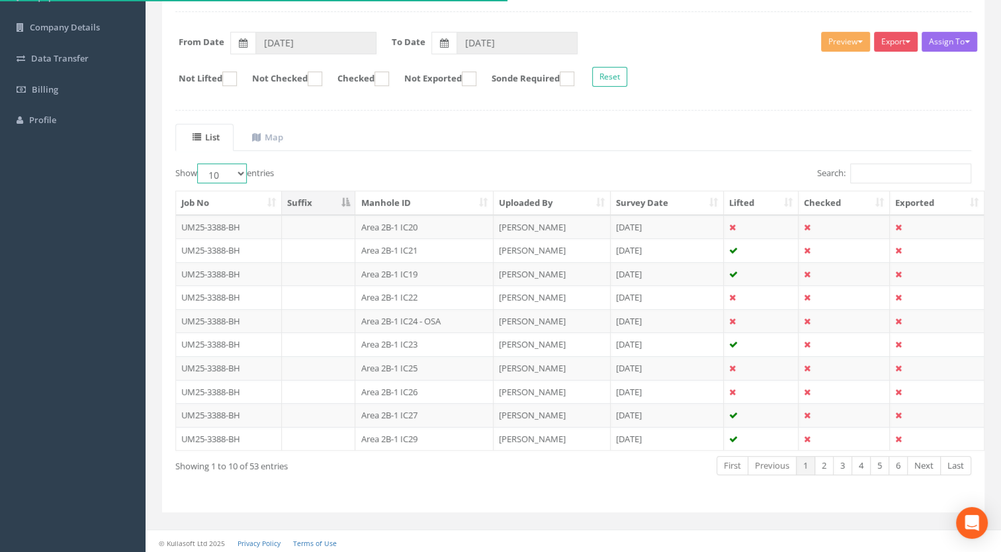
click at [221, 171] on select "10 25 50 100" at bounding box center [222, 173] width 50 height 20
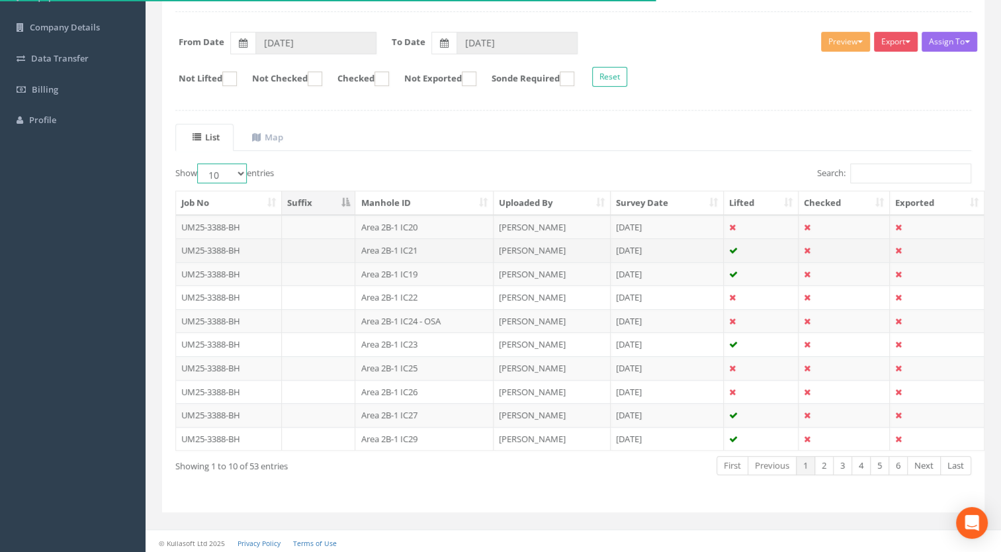
select select "100"
click at [199, 163] on select "10 25 50 100" at bounding box center [222, 173] width 50 height 20
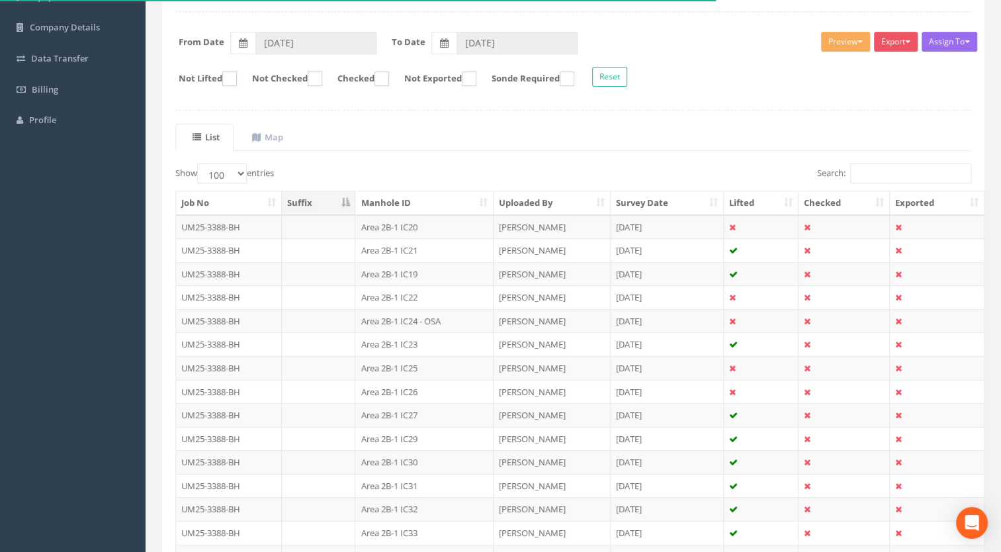
click at [429, 199] on th "Manhole ID" at bounding box center [424, 203] width 138 height 24
click at [437, 200] on th "Manhole ID" at bounding box center [424, 203] width 138 height 24
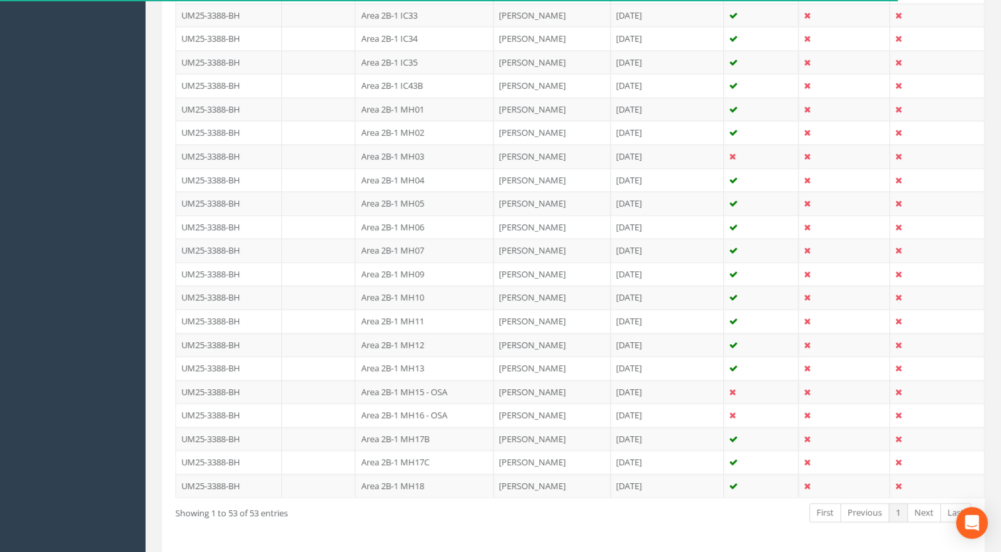
scroll to position [1175, 0]
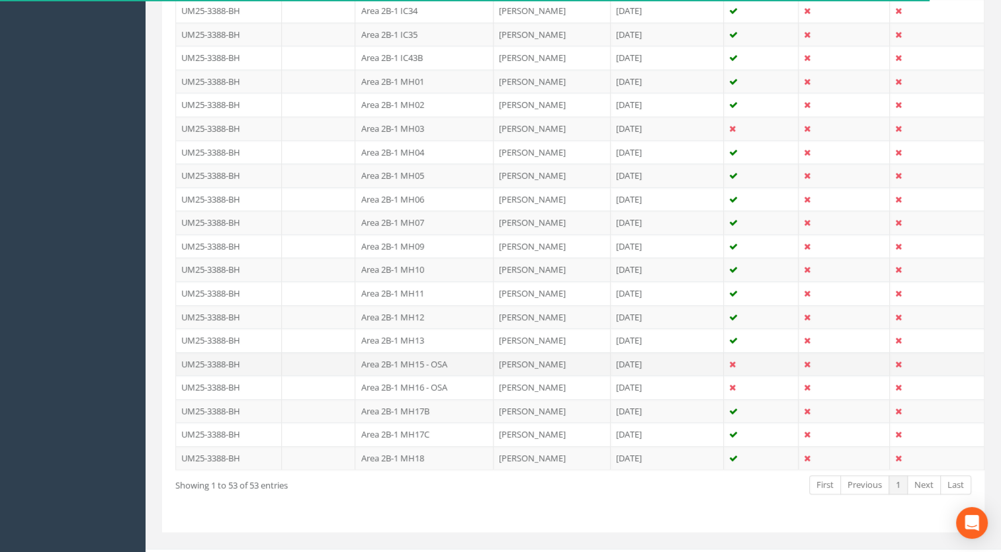
click at [431, 355] on td "Area 2B-1 MH15 - OSA" at bounding box center [424, 364] width 138 height 24
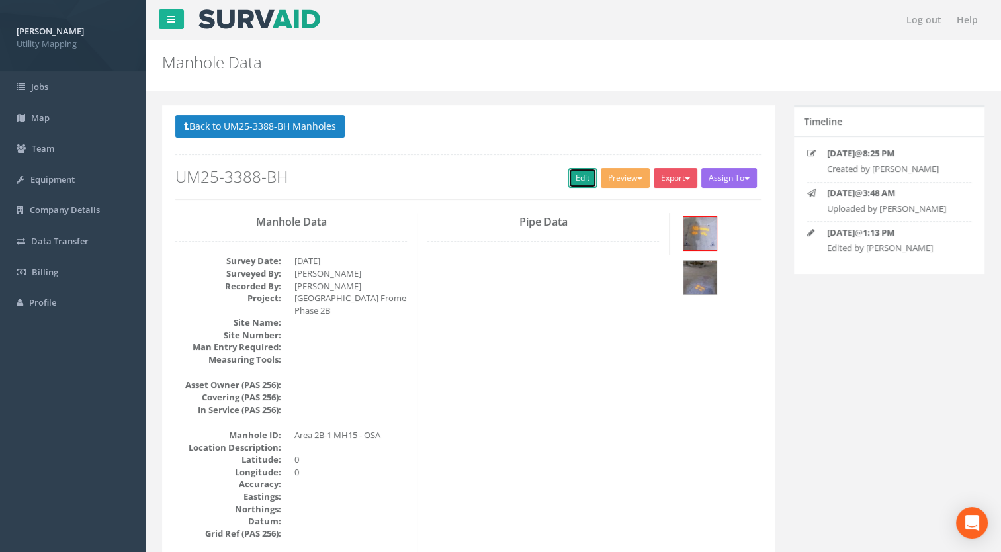
click at [578, 175] on link "Edit" at bounding box center [583, 178] width 28 height 20
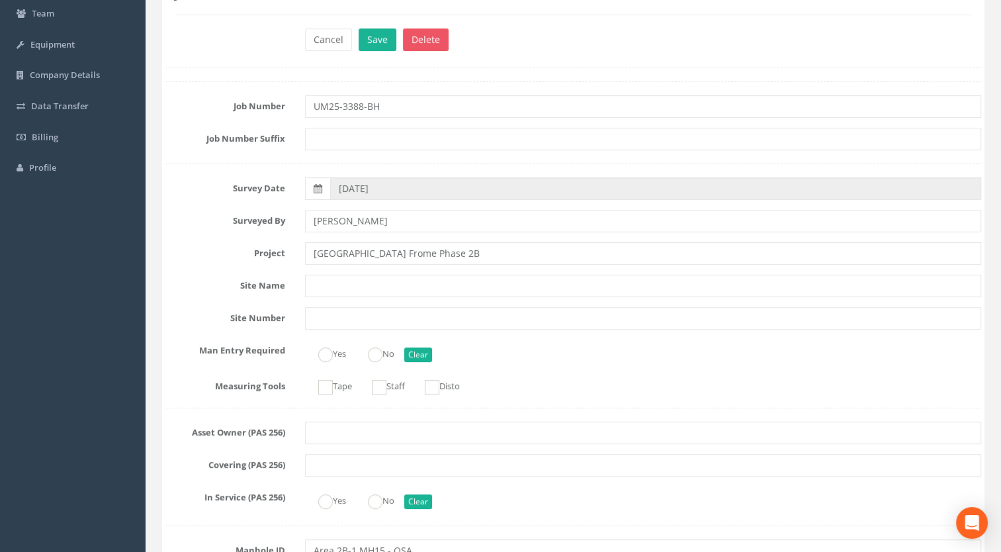
scroll to position [265, 0]
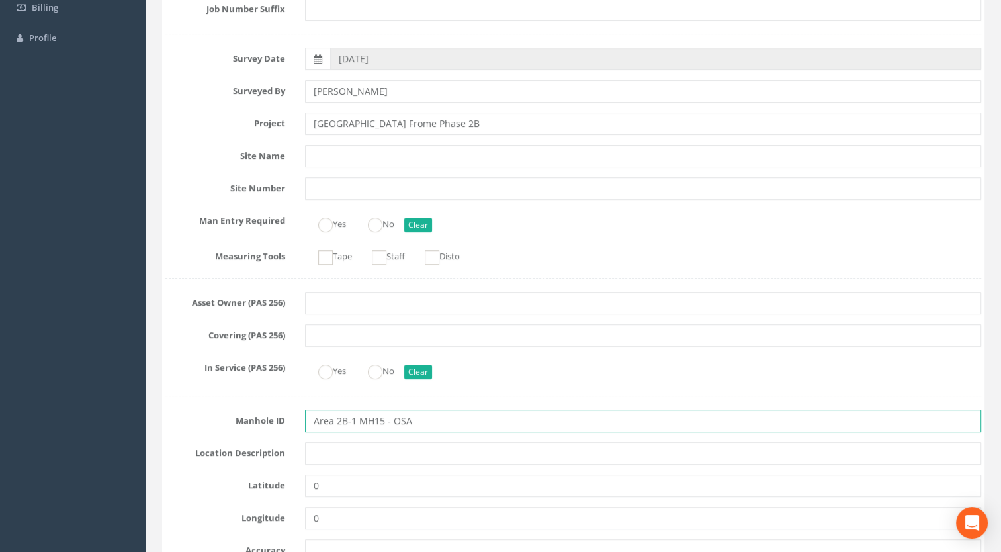
click at [437, 416] on input "Area 2B-1 MH15 - OSA" at bounding box center [643, 421] width 677 height 23
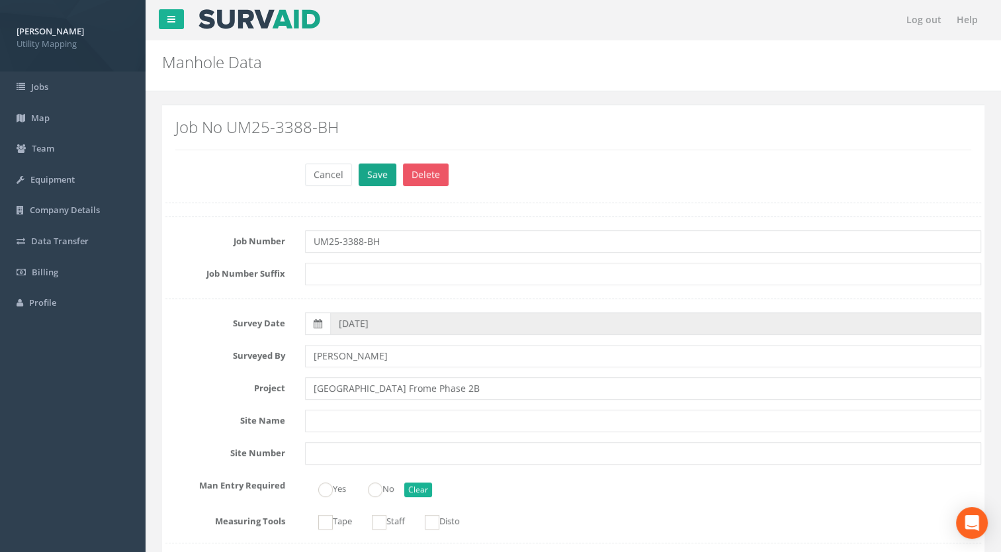
type input "Area 2B-1 MH15"
click at [369, 175] on button "Save" at bounding box center [378, 174] width 38 height 23
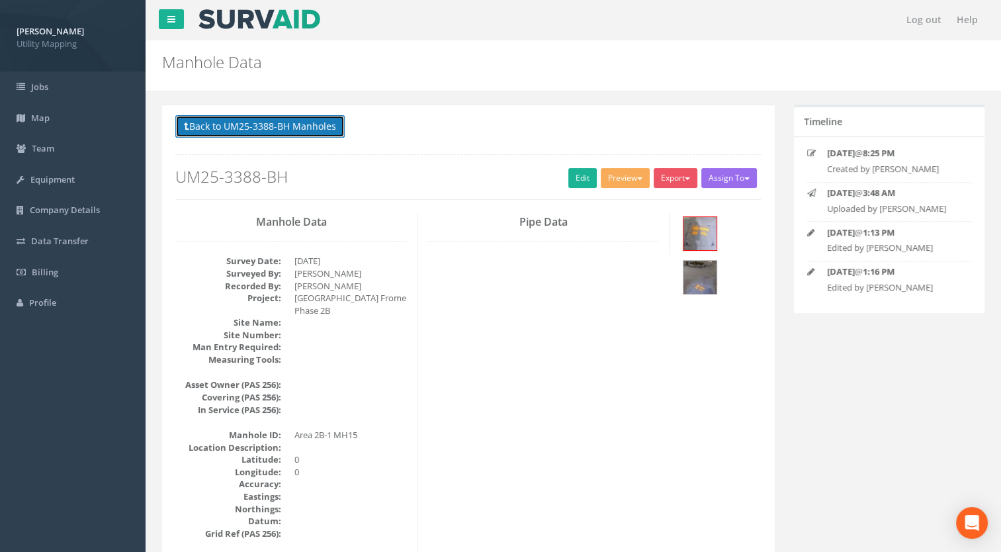
click at [290, 126] on button "Back to UM25-3388-BH Manholes" at bounding box center [259, 126] width 169 height 23
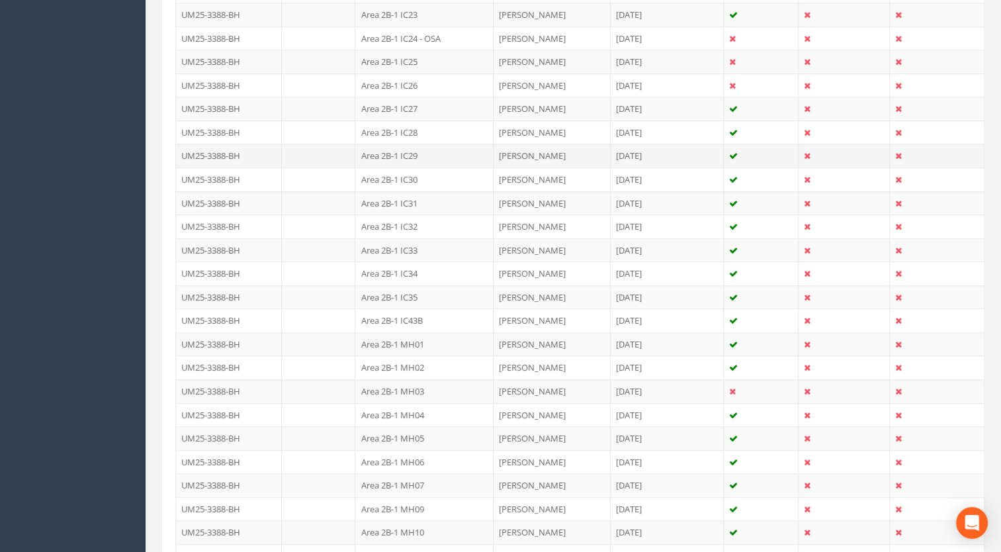
scroll to position [794, 0]
click at [430, 151] on td "Area 2B-1 IC24 - OSA" at bounding box center [424, 157] width 138 height 24
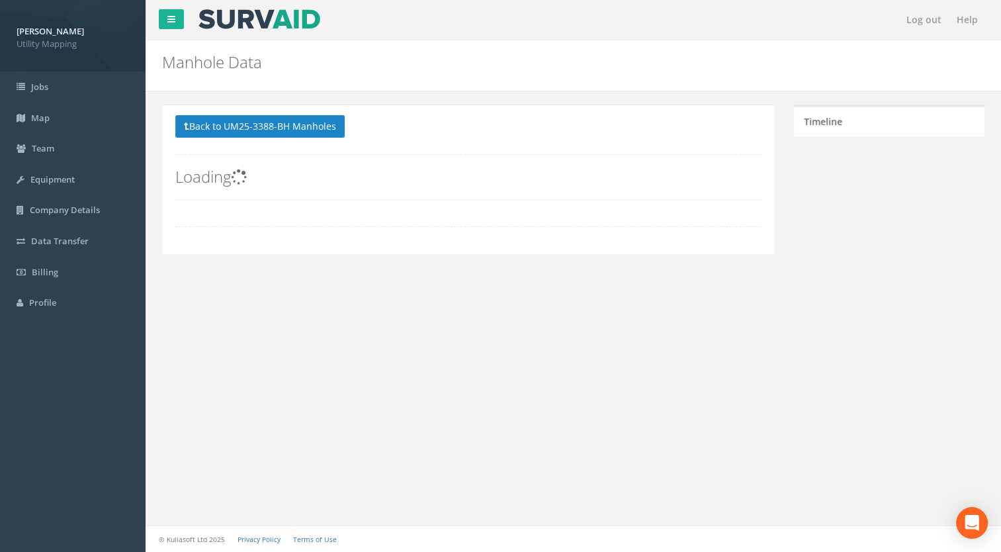
scroll to position [0, 0]
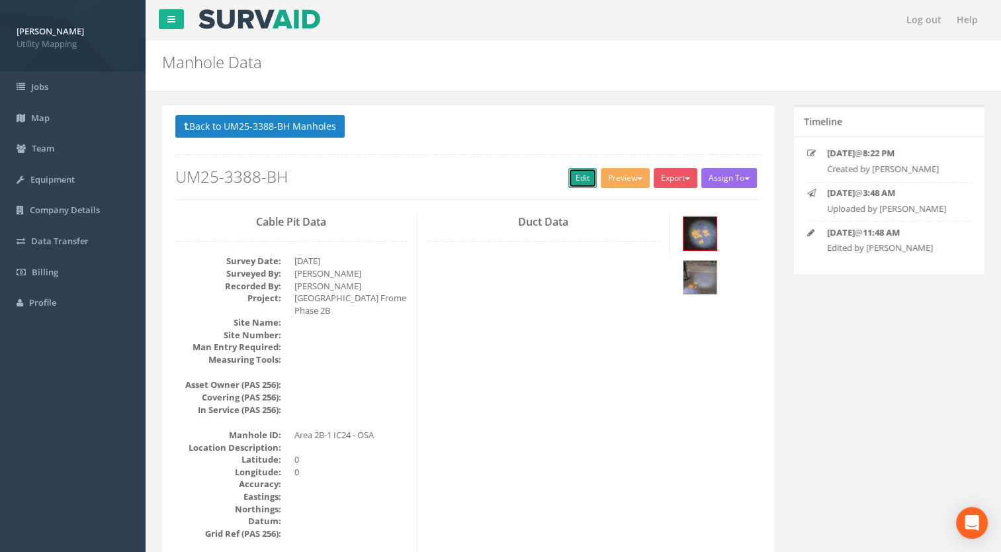
click at [578, 181] on link "Edit" at bounding box center [583, 178] width 28 height 20
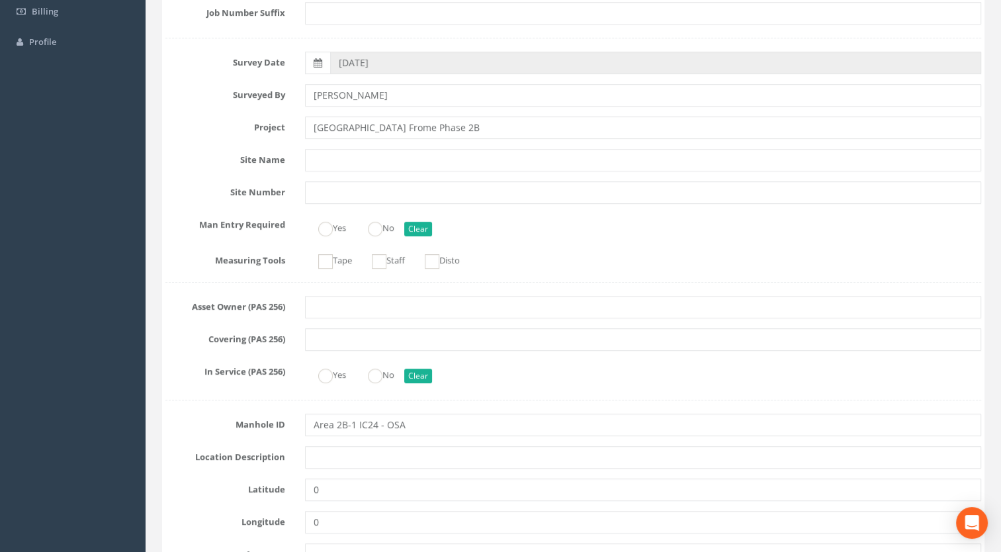
scroll to position [397, 0]
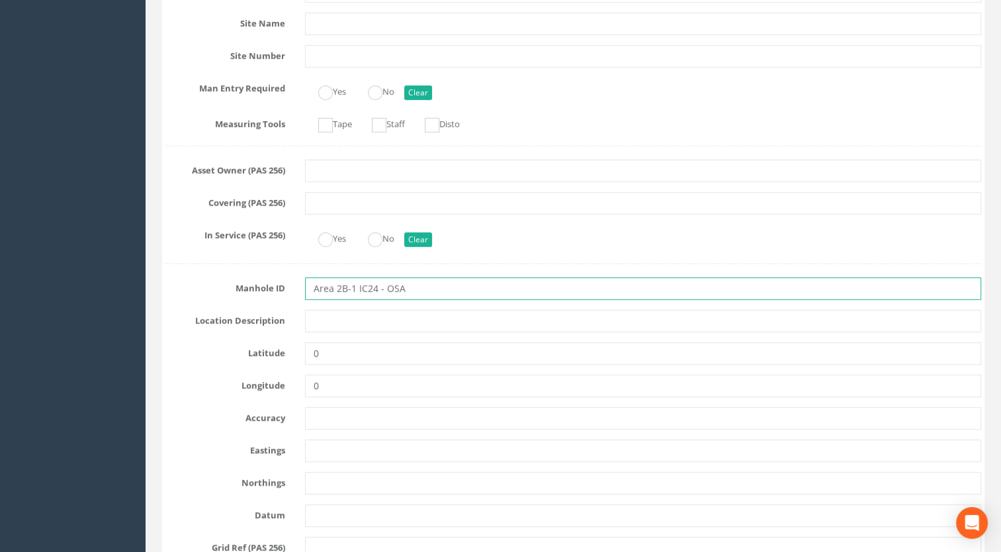
click at [441, 291] on input "Area 2B-1 IC24 - OSA" at bounding box center [643, 288] width 677 height 23
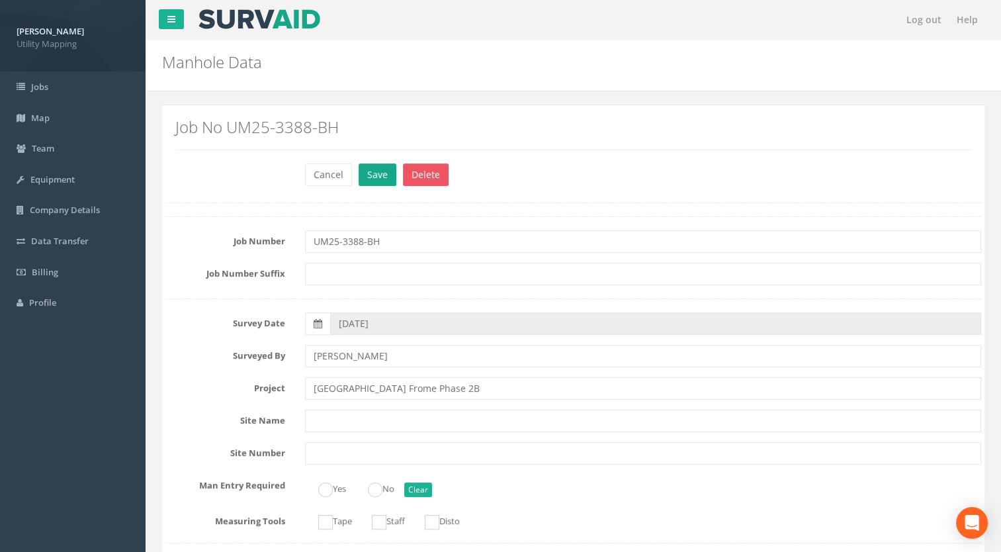
type input "Area 2B-1 IC24"
click at [369, 171] on button "Save" at bounding box center [378, 174] width 38 height 23
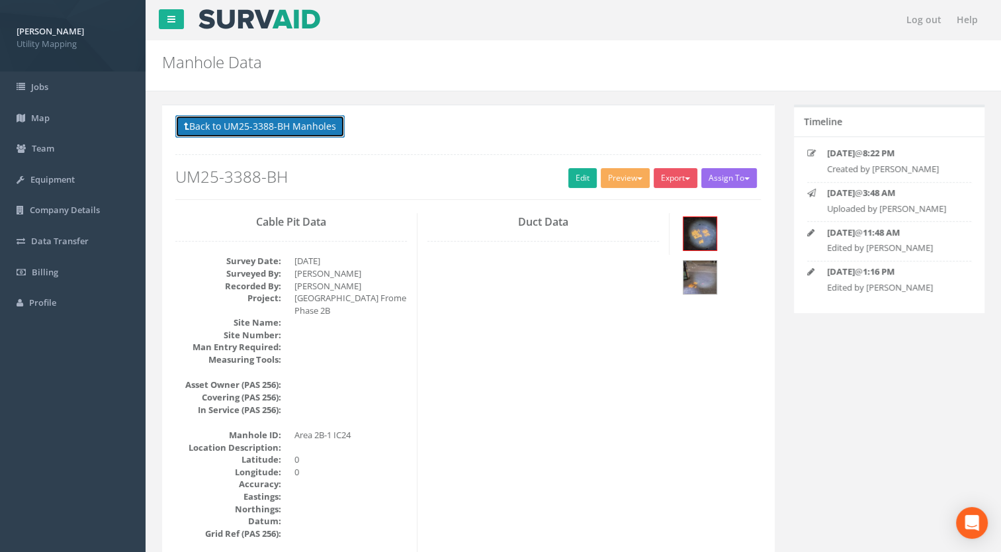
click at [306, 122] on button "Back to UM25-3388-BH Manholes" at bounding box center [259, 126] width 169 height 23
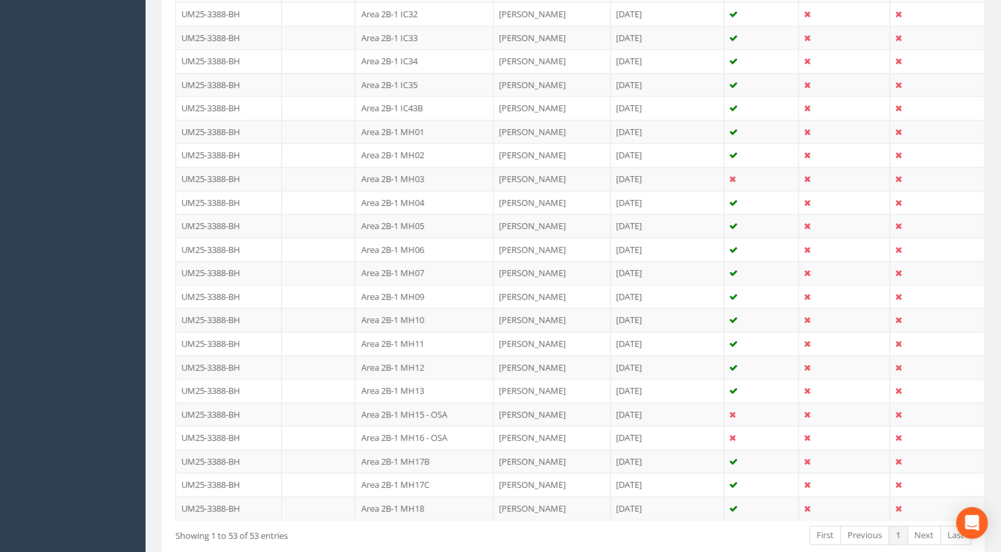
scroll to position [1189, 0]
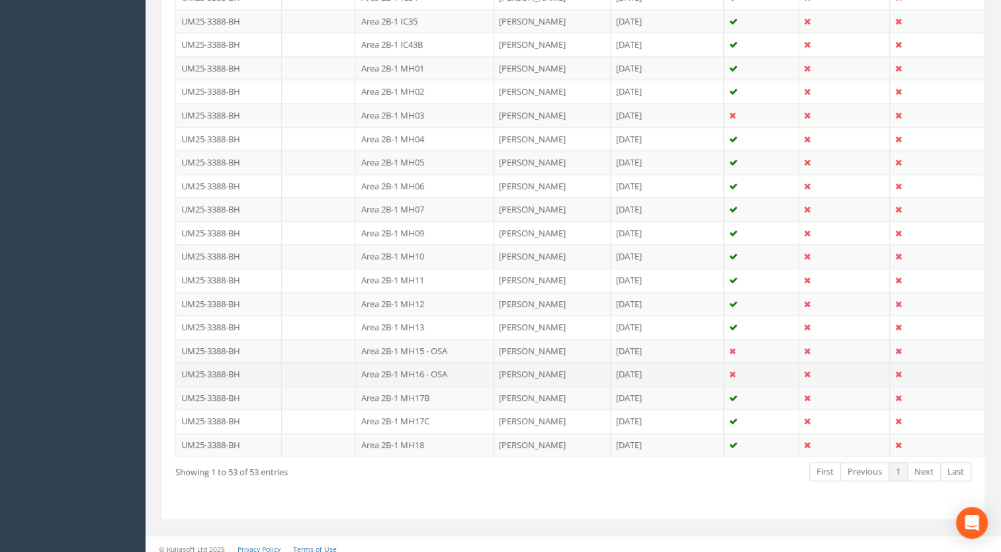
click at [424, 364] on td "Area 2B-1 MH16 - OSA" at bounding box center [424, 374] width 138 height 24
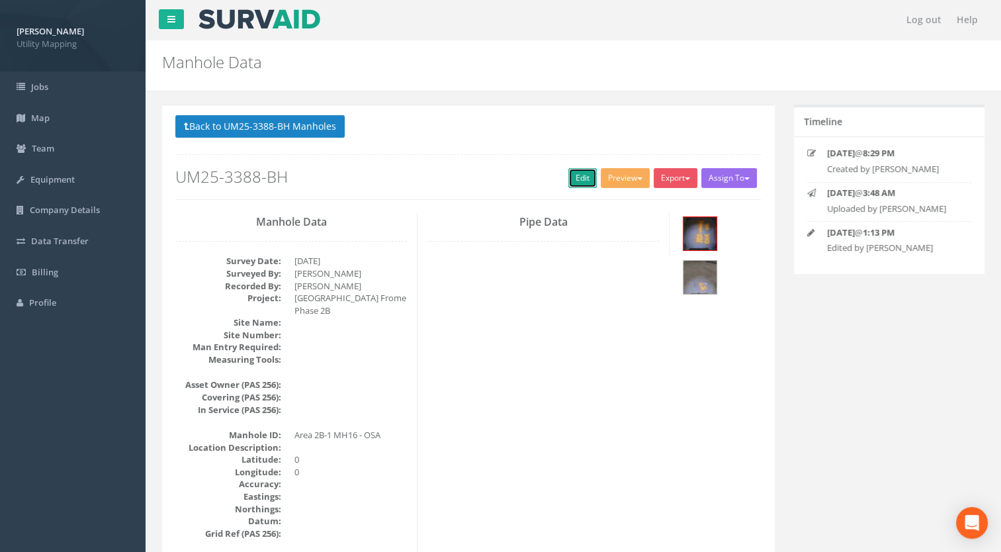
click at [582, 178] on link "Edit" at bounding box center [583, 178] width 28 height 20
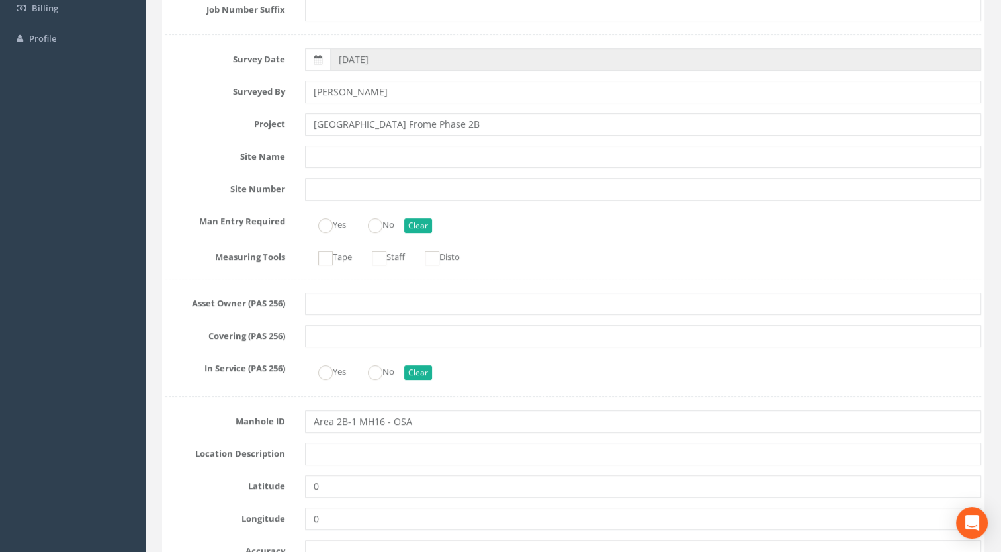
scroll to position [397, 0]
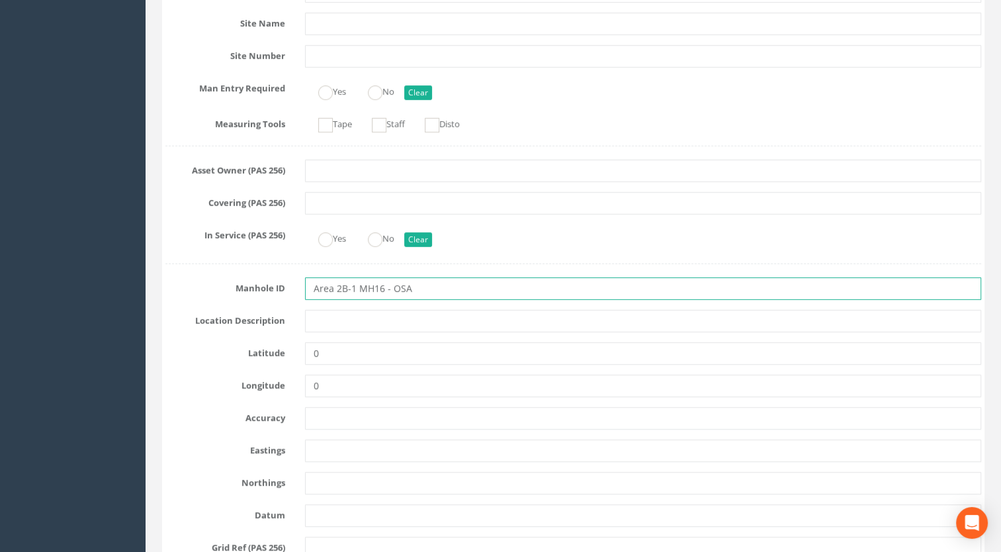
click at [426, 285] on input "Area 2B-1 MH16 - OSA" at bounding box center [643, 288] width 677 height 23
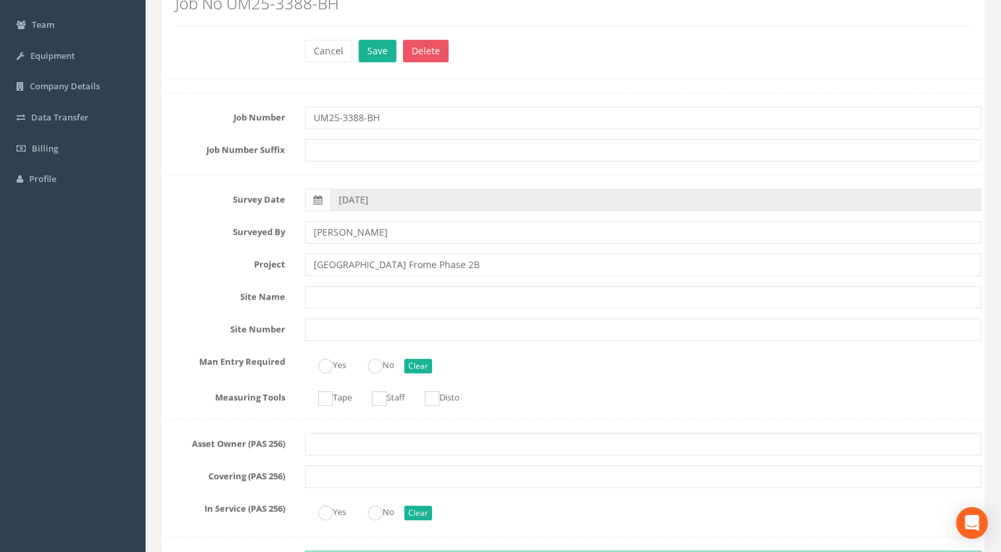
scroll to position [0, 0]
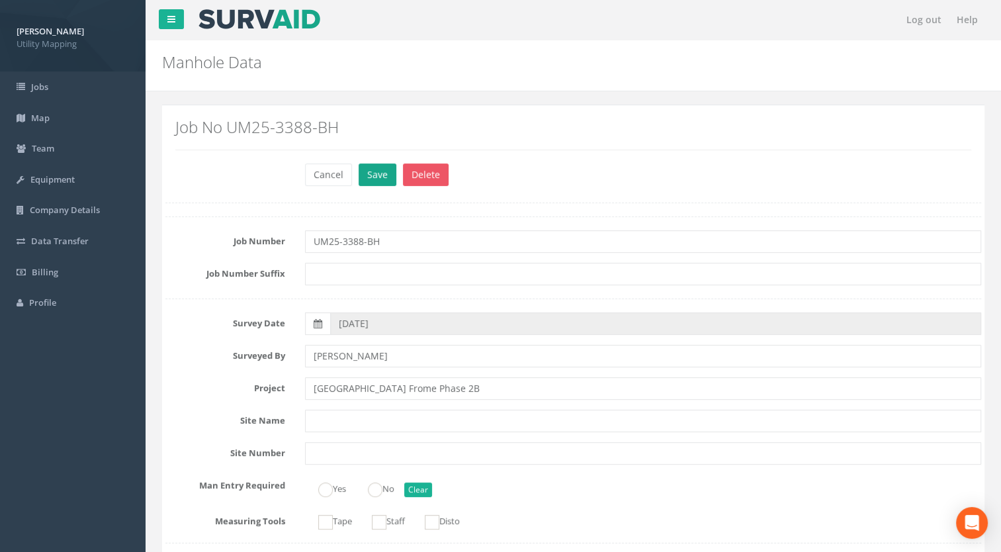
type input "Area 2B-1 MH16"
click at [372, 179] on button "Save" at bounding box center [378, 174] width 38 height 23
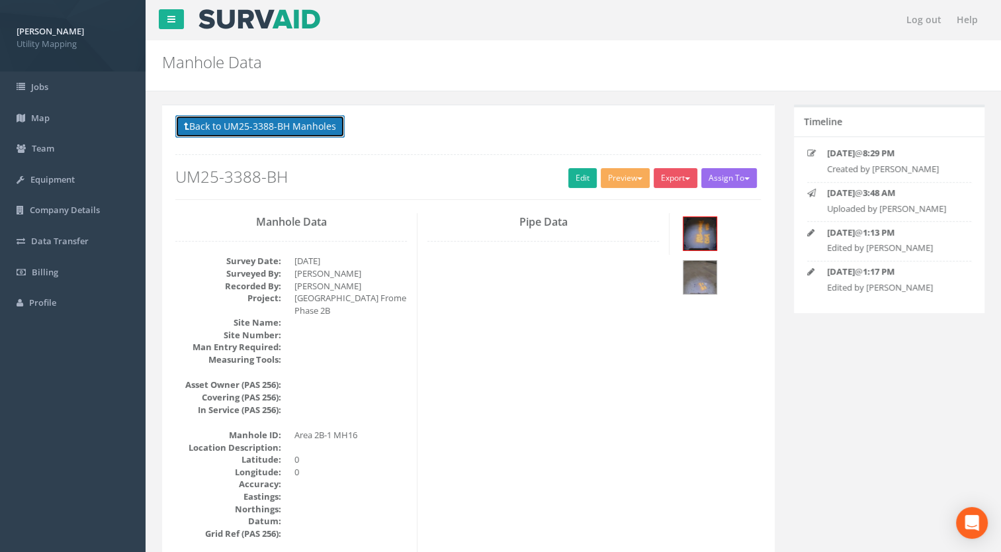
click at [308, 115] on button "Back to UM25-3388-BH Manholes" at bounding box center [259, 126] width 169 height 23
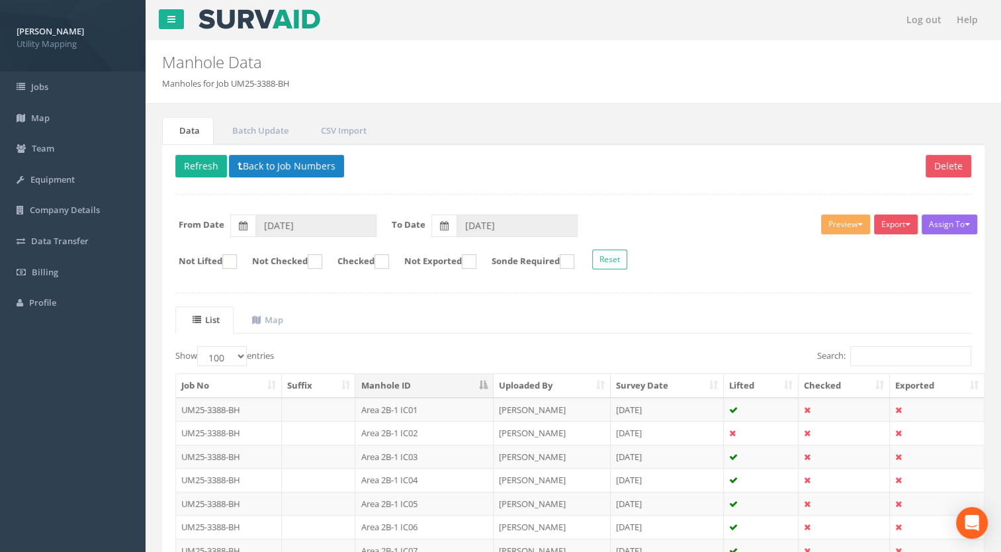
click at [871, 161] on p "Delete Refresh Back to Job Numbers" at bounding box center [573, 168] width 796 height 26
click at [320, 163] on button "Back to Job Numbers" at bounding box center [286, 166] width 115 height 23
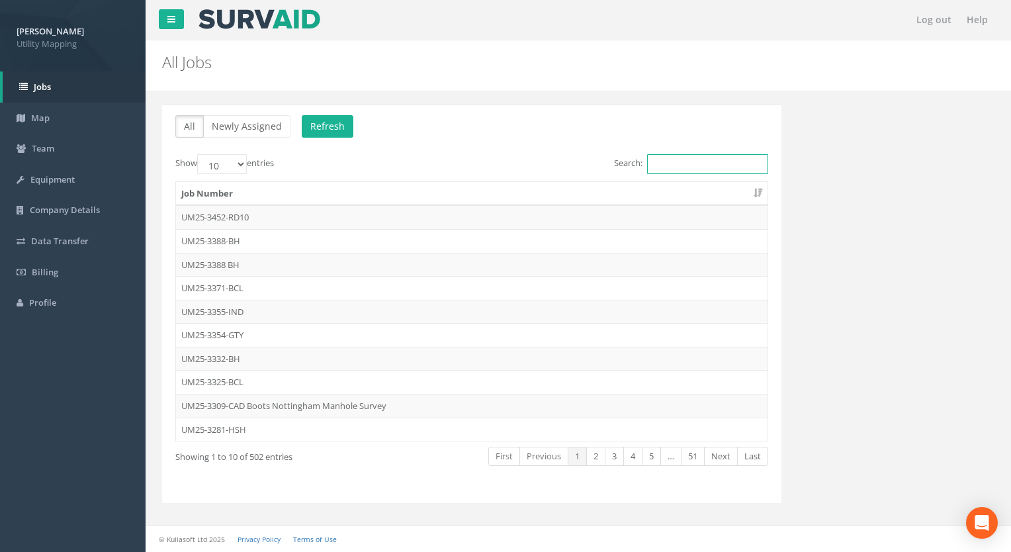
click at [670, 165] on input "Search:" at bounding box center [707, 164] width 121 height 20
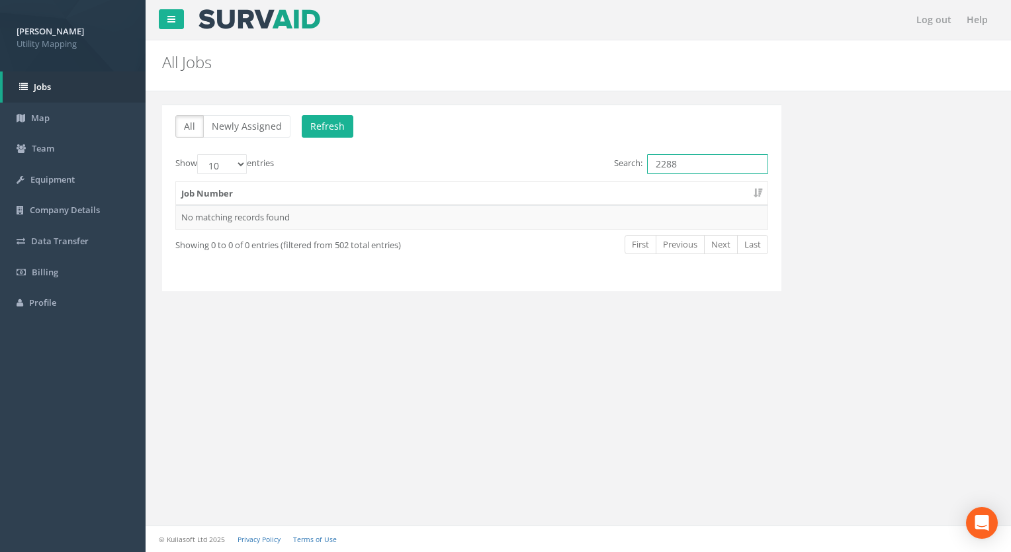
drag, startPoint x: 626, startPoint y: 163, endPoint x: 481, endPoint y: 151, distance: 145.4
click at [487, 152] on div "All Newly Assigned Refresh Show 10 25 50 100 entries Search: 2288 Job Number No…" at bounding box center [471, 198] width 619 height 187
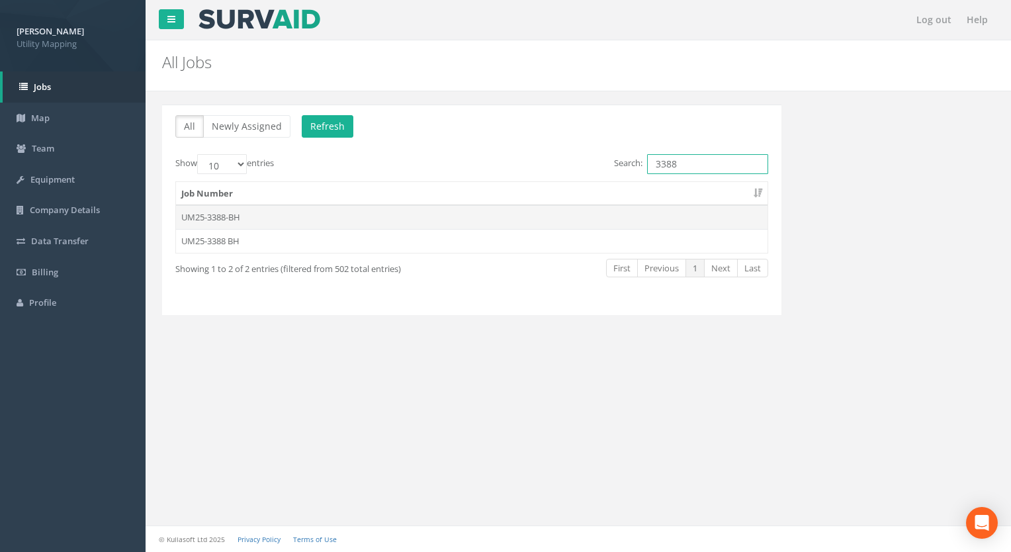
type input "3388"
click at [203, 224] on td "UM25-3388-BH" at bounding box center [472, 217] width 592 height 24
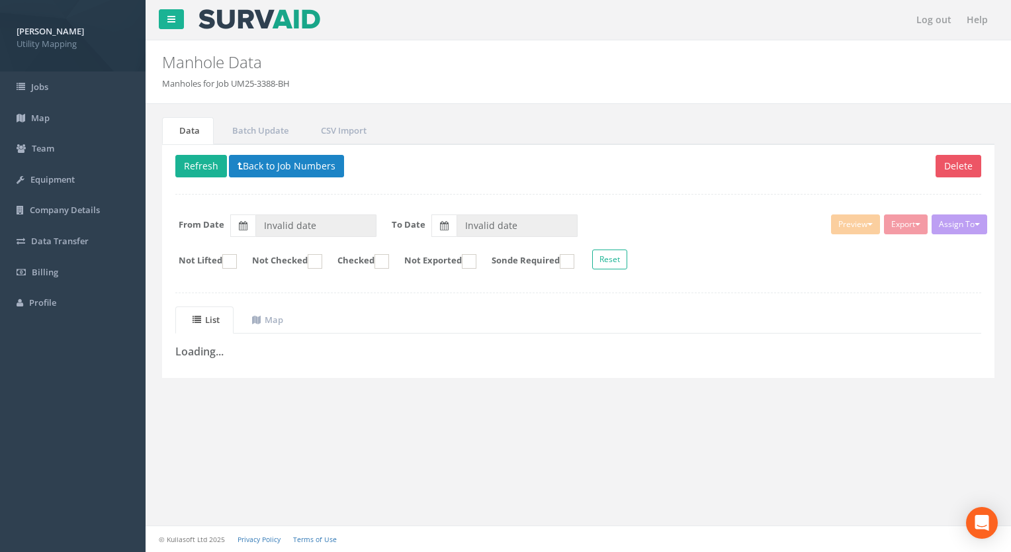
type input "[DATE]"
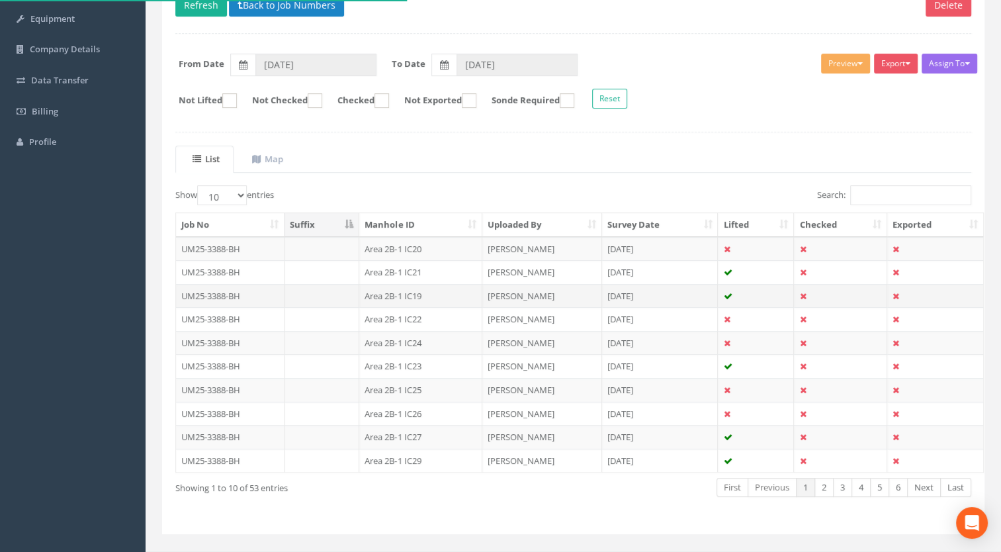
scroll to position [183, 0]
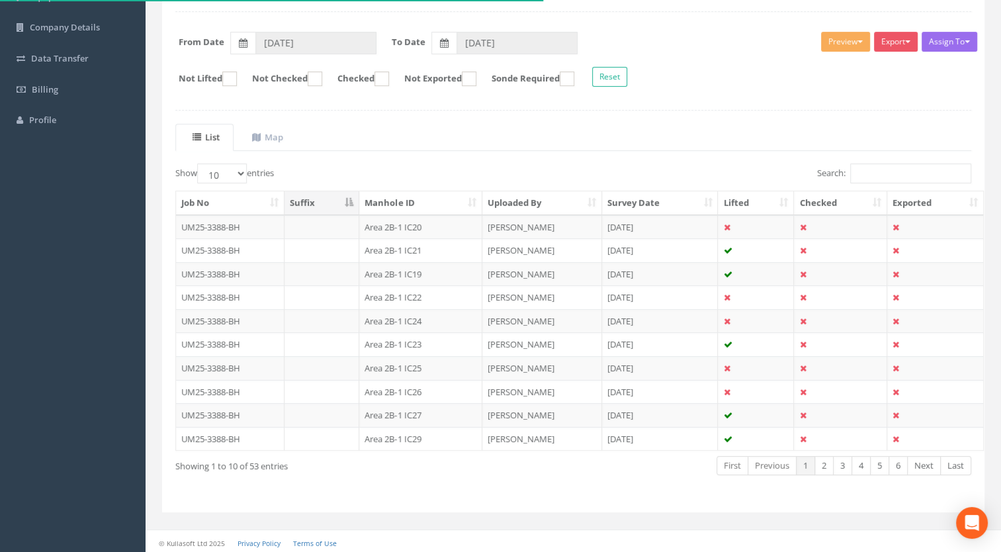
click at [428, 193] on th "Manhole ID" at bounding box center [420, 203] width 123 height 24
click at [226, 178] on select "10 25 50 100" at bounding box center [222, 173] width 50 height 20
select select "100"
click at [199, 163] on select "10 25 50 100" at bounding box center [222, 173] width 50 height 20
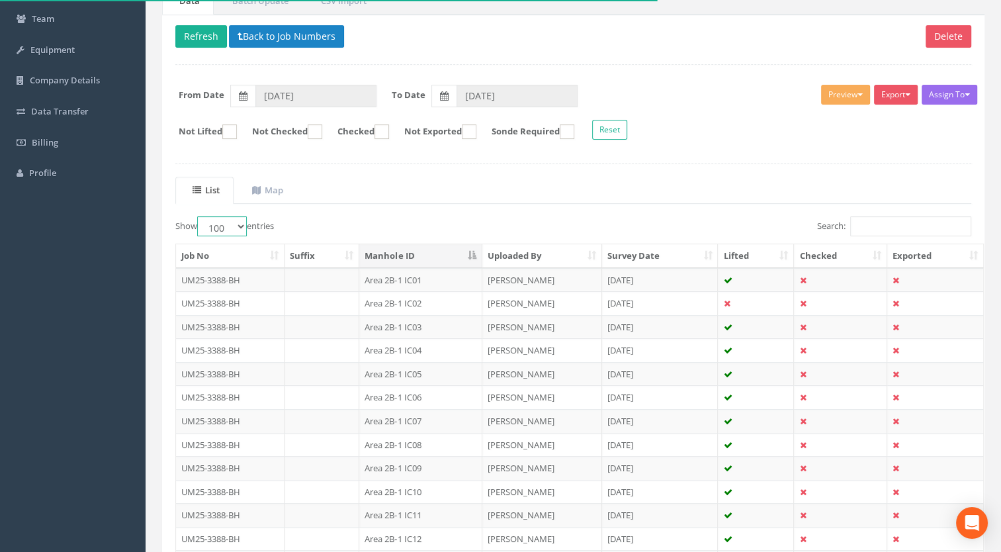
scroll to position [0, 0]
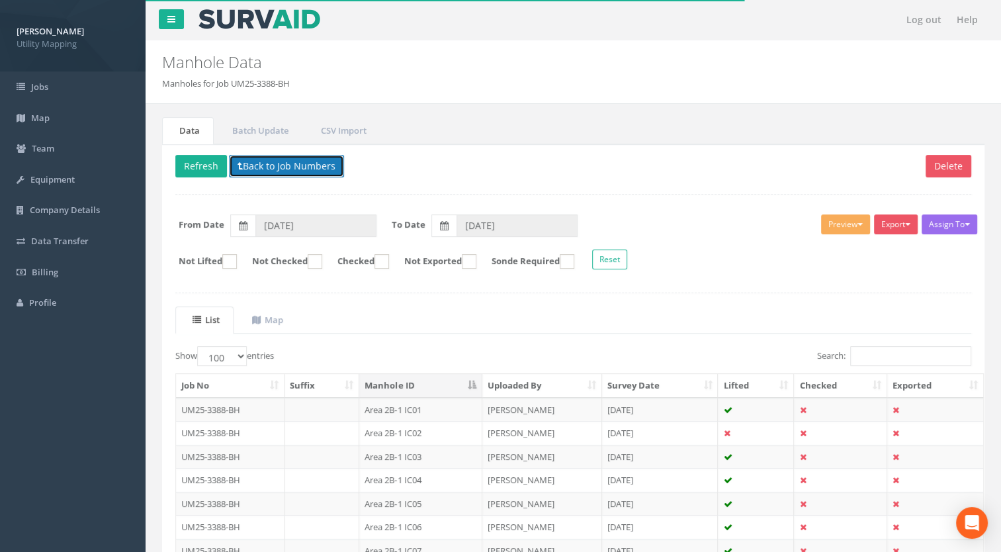
click at [307, 162] on button "Back to Job Numbers" at bounding box center [286, 166] width 115 height 23
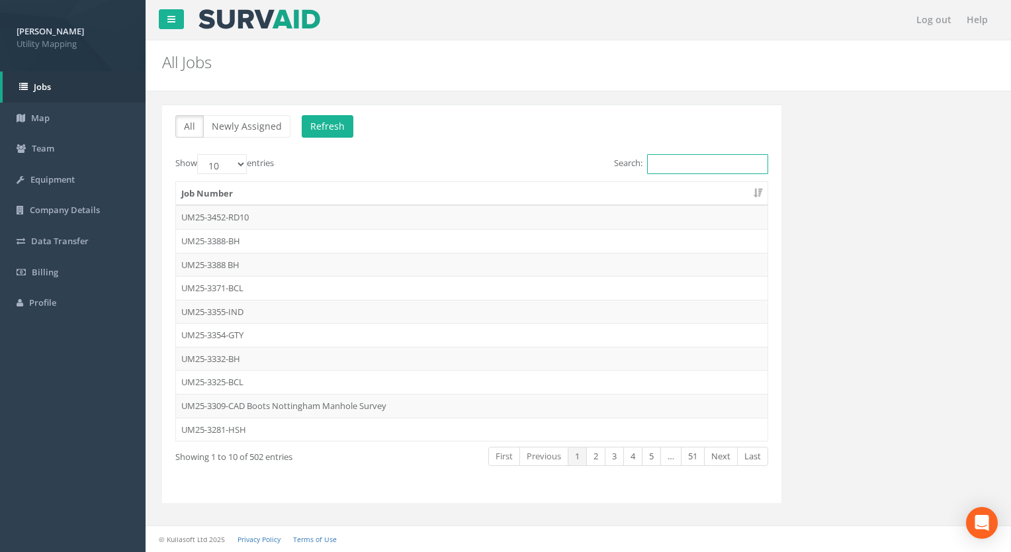
click at [684, 172] on input "Search:" at bounding box center [707, 164] width 121 height 20
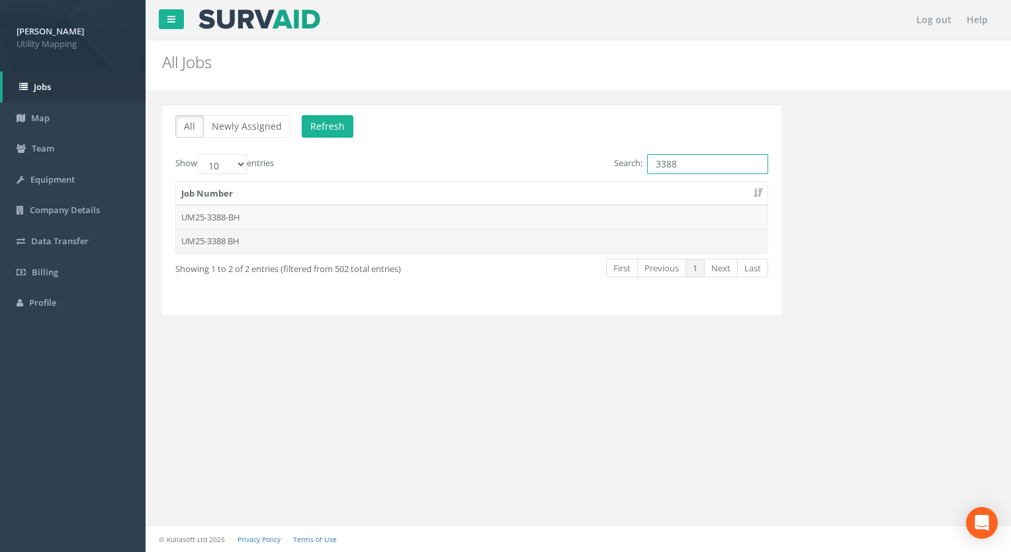
type input "3388"
click at [225, 246] on td "UM25-3388 BH" at bounding box center [472, 241] width 592 height 24
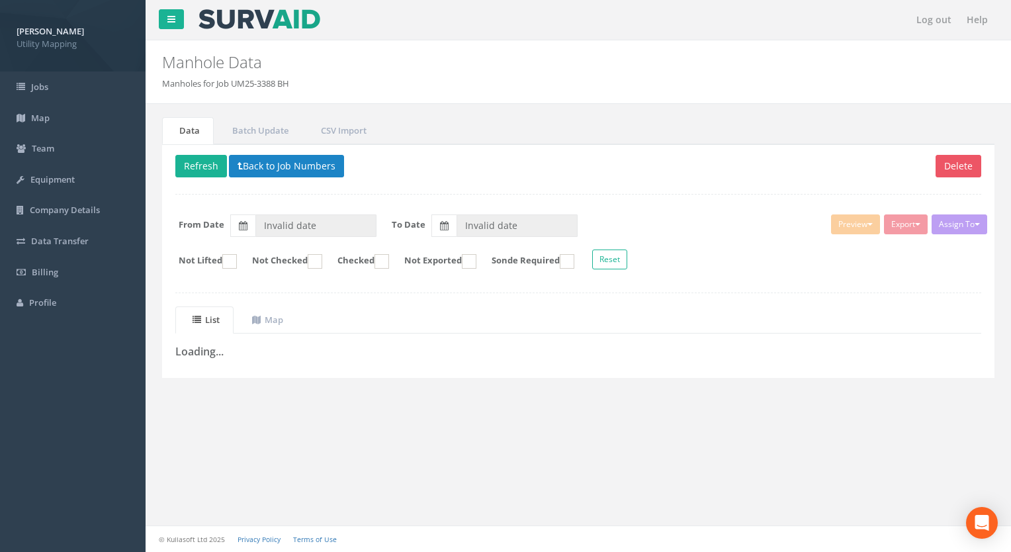
type input "[DATE]"
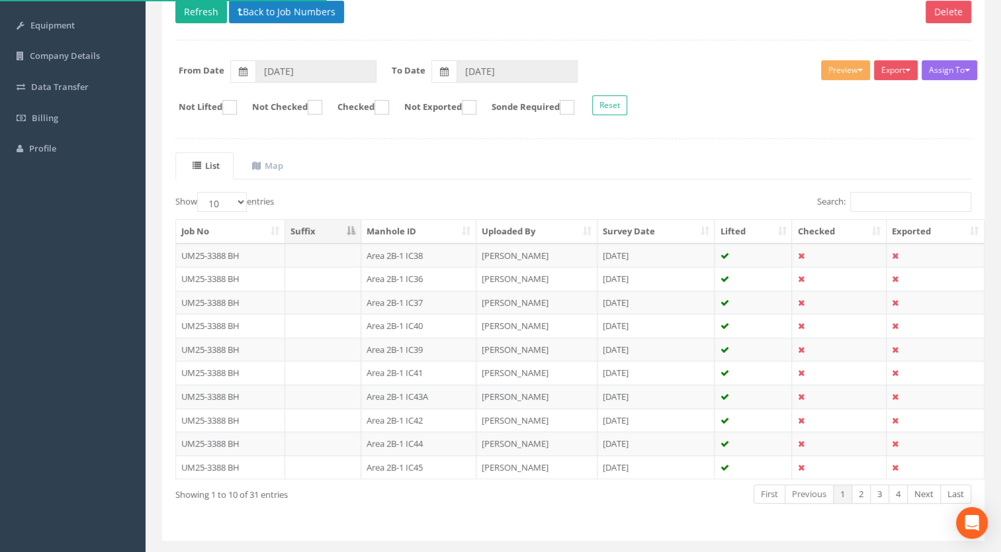
scroll to position [183, 0]
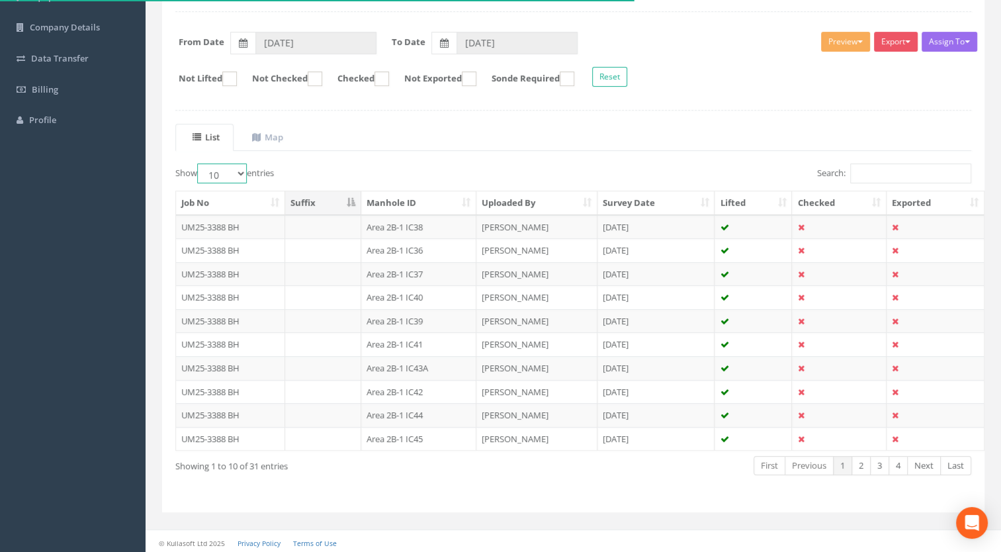
click at [221, 171] on select "10 25 50 100" at bounding box center [222, 173] width 50 height 20
select select "100"
click at [199, 163] on select "10 25 50 100" at bounding box center [222, 173] width 50 height 20
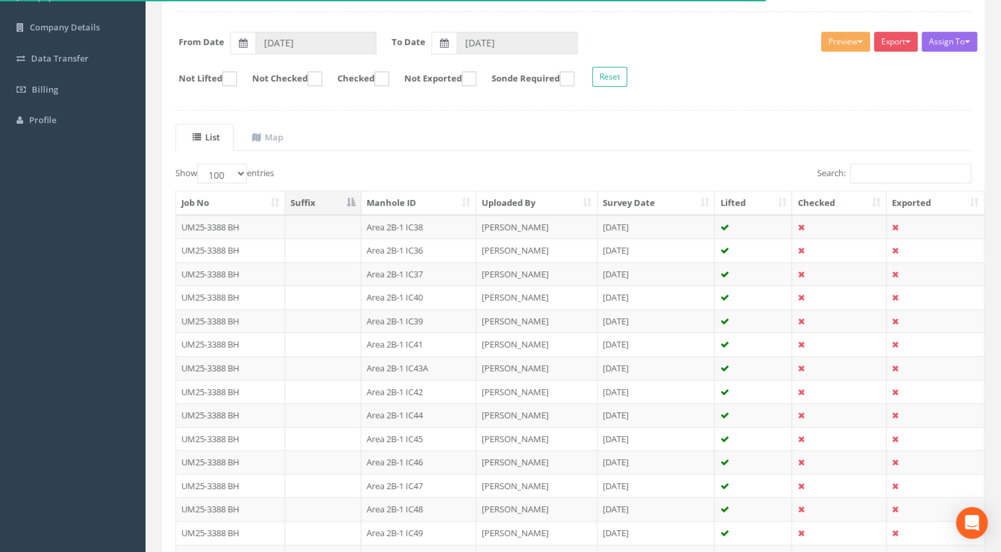
click at [430, 191] on th "Manhole ID" at bounding box center [418, 203] width 115 height 24
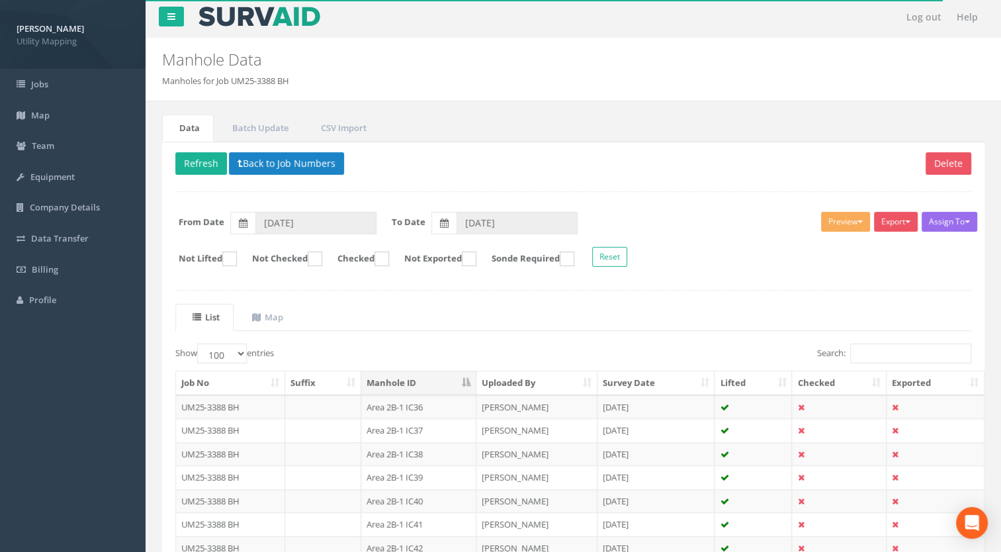
scroll to position [0, 0]
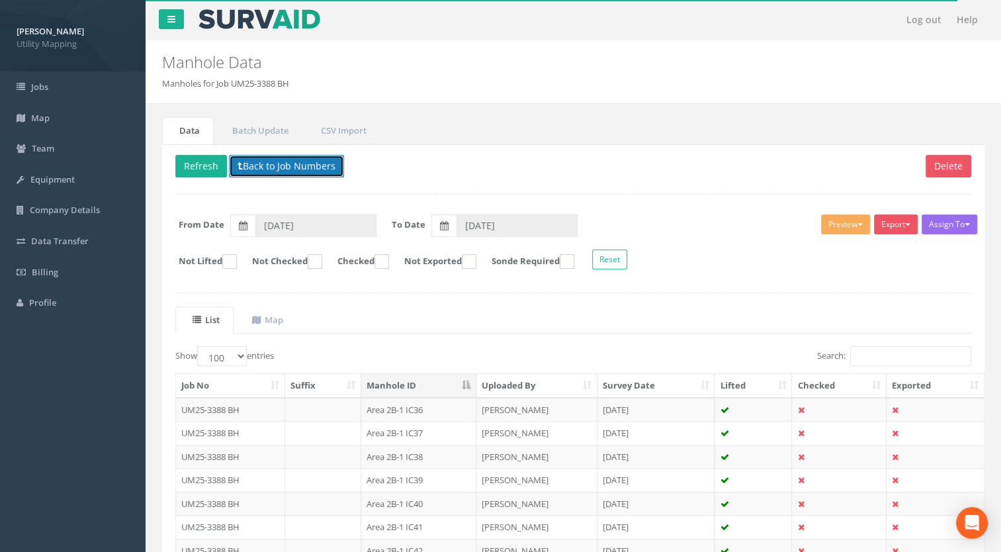
click at [301, 166] on button "Back to Job Numbers" at bounding box center [286, 166] width 115 height 23
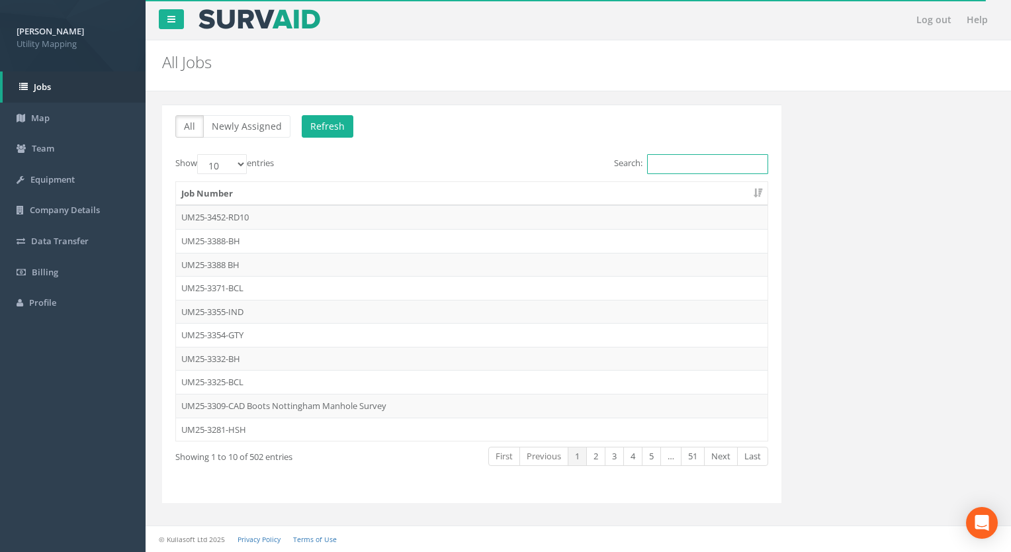
click at [678, 165] on input "Search:" at bounding box center [707, 164] width 121 height 20
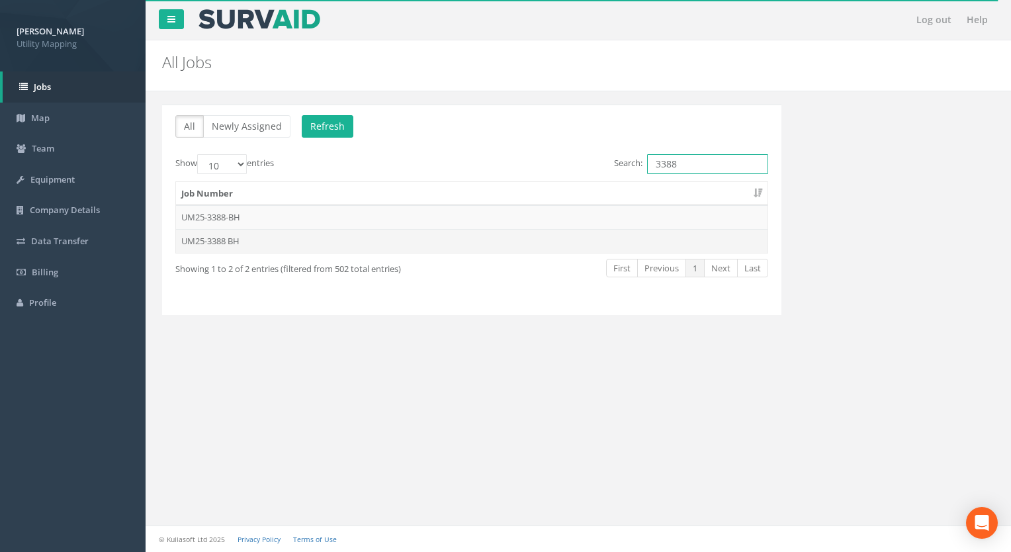
type input "3388"
click at [240, 236] on td "UM25-3388 BH" at bounding box center [472, 241] width 592 height 24
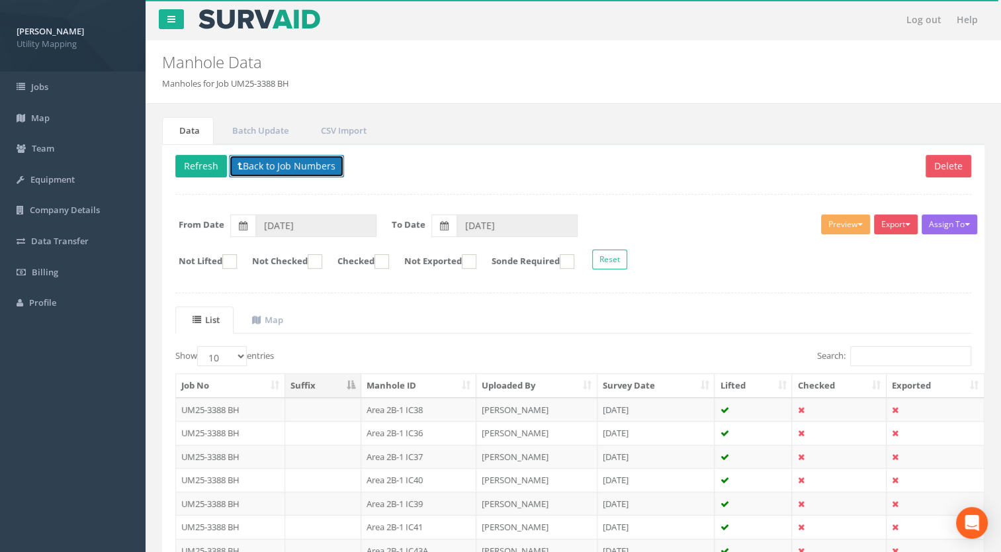
click at [307, 168] on button "Back to Job Numbers" at bounding box center [286, 166] width 115 height 23
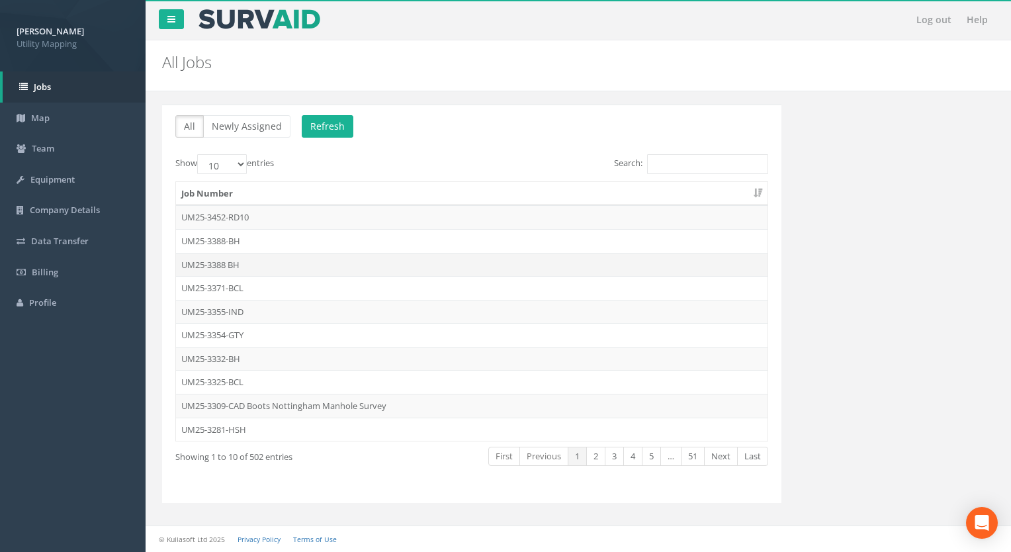
click at [214, 261] on td "UM25-3388 BH" at bounding box center [472, 265] width 592 height 24
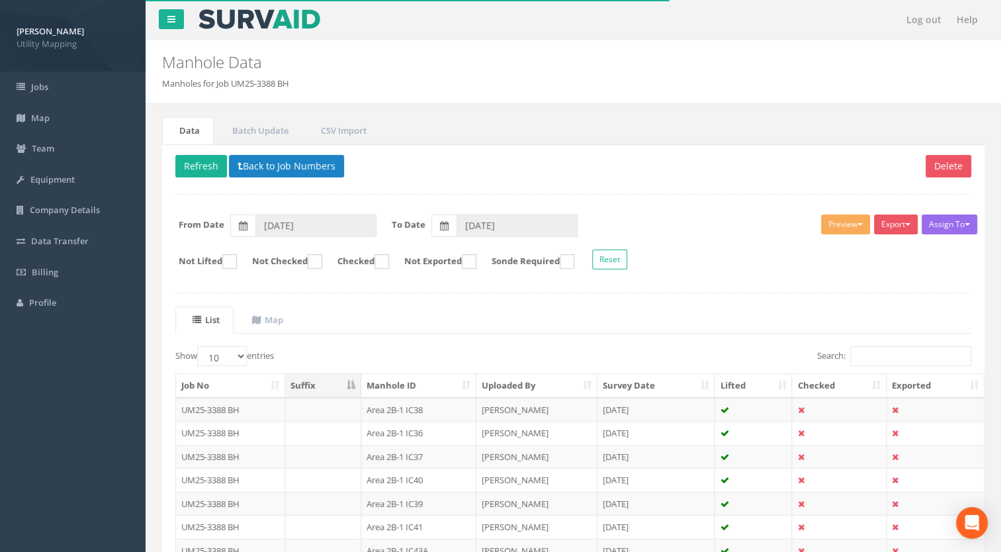
drag, startPoint x: 302, startPoint y: 83, endPoint x: 234, endPoint y: 84, distance: 67.5
click at [234, 84] on ol "Manholes for Job UM25-3388 BH" at bounding box center [503, 83] width 682 height 13
copy li "UM25-3388 BH"
click at [263, 121] on link "Batch Update" at bounding box center [258, 130] width 87 height 27
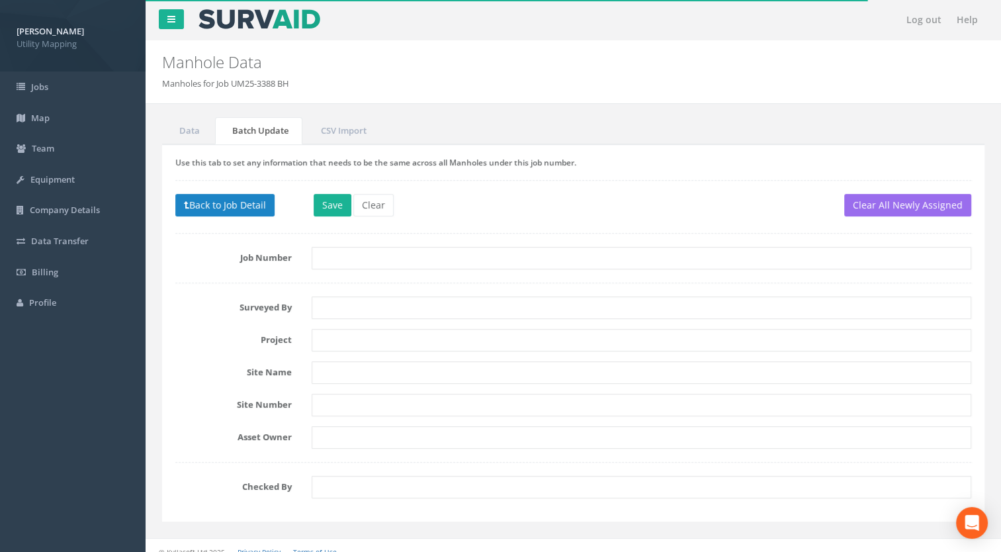
click at [328, 271] on form "Job Number Surveyed By Project Site Name Site Number Asset Owner Checked By" at bounding box center [573, 373] width 796 height 252
click at [332, 261] on input "text" at bounding box center [642, 258] width 661 height 23
paste input "UM25-3388 BH"
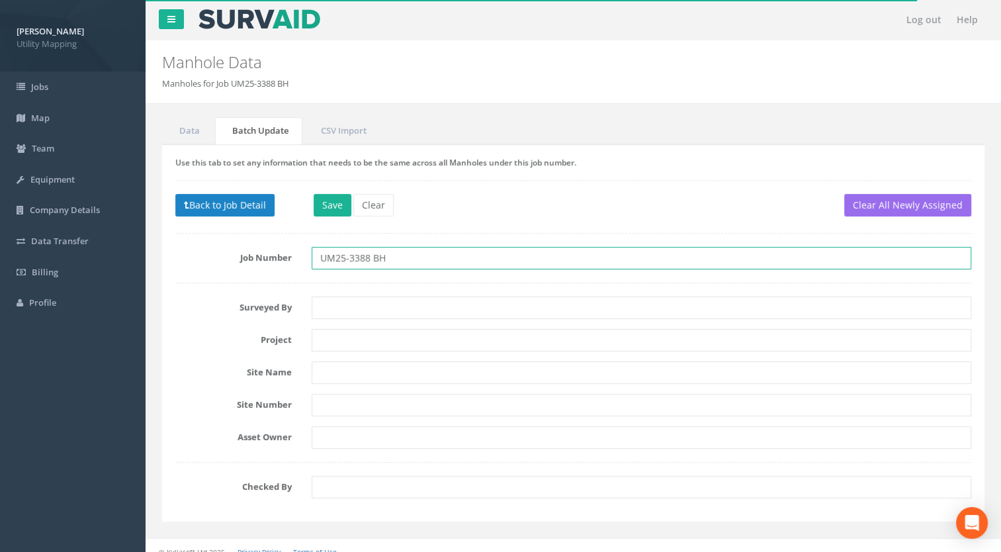
click at [371, 261] on input "UM25-3388 BH" at bounding box center [642, 258] width 661 height 23
type input "UM25-3388-BH"
click at [448, 71] on div "Manhole Data Manholes for Job UM25-3388 BH" at bounding box center [503, 65] width 702 height 50
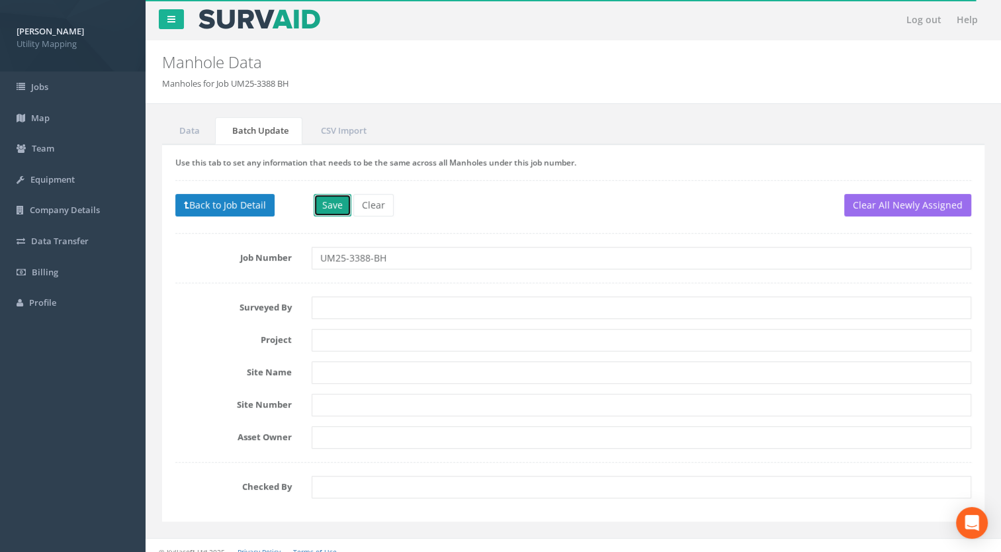
click at [315, 205] on button "Save" at bounding box center [333, 205] width 38 height 23
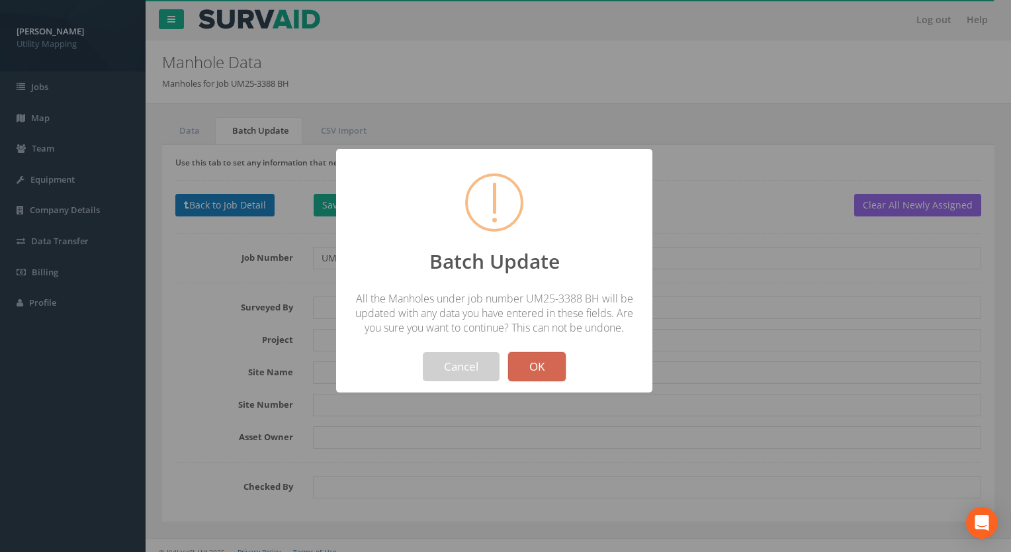
click at [535, 377] on button "OK" at bounding box center [537, 366] width 58 height 29
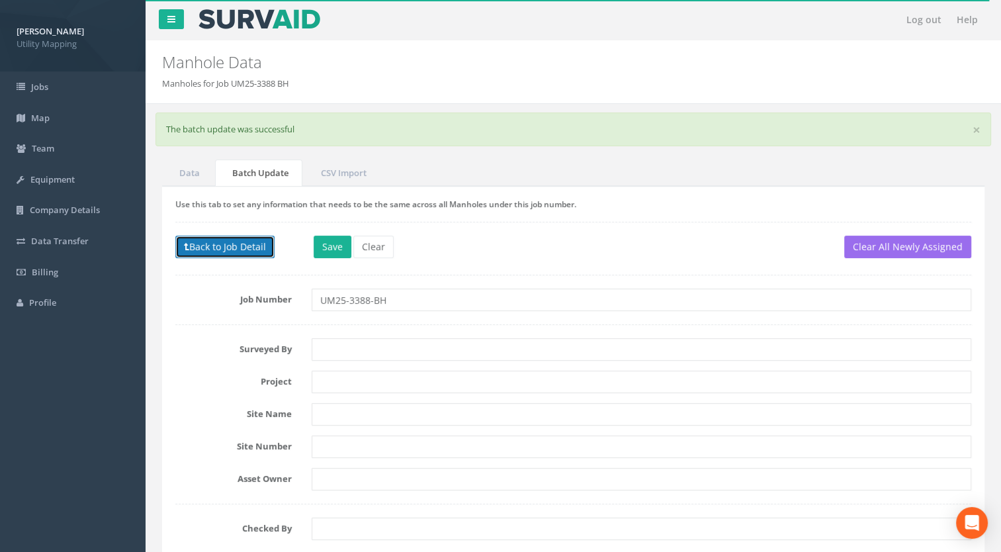
click at [239, 250] on button "Back to Job Detail" at bounding box center [224, 247] width 99 height 23
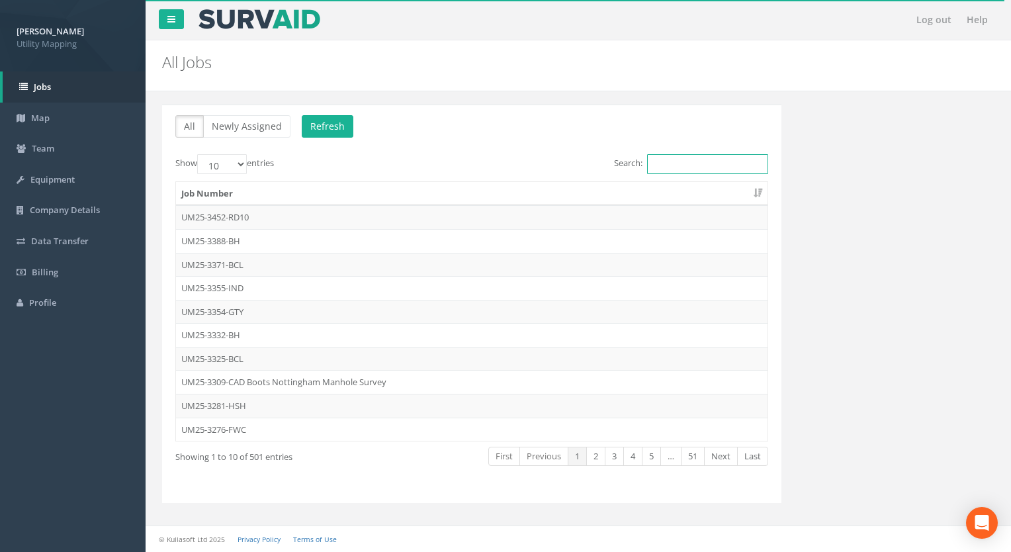
click at [682, 167] on input "Search:" at bounding box center [707, 164] width 121 height 20
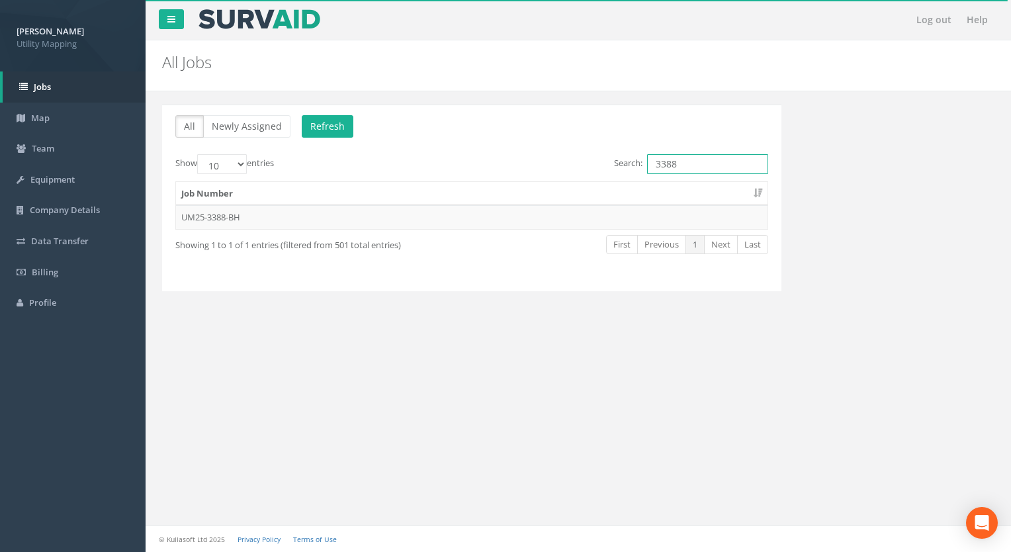
type input "3388"
click at [241, 216] on td "UM25-3388-BH" at bounding box center [472, 217] width 592 height 24
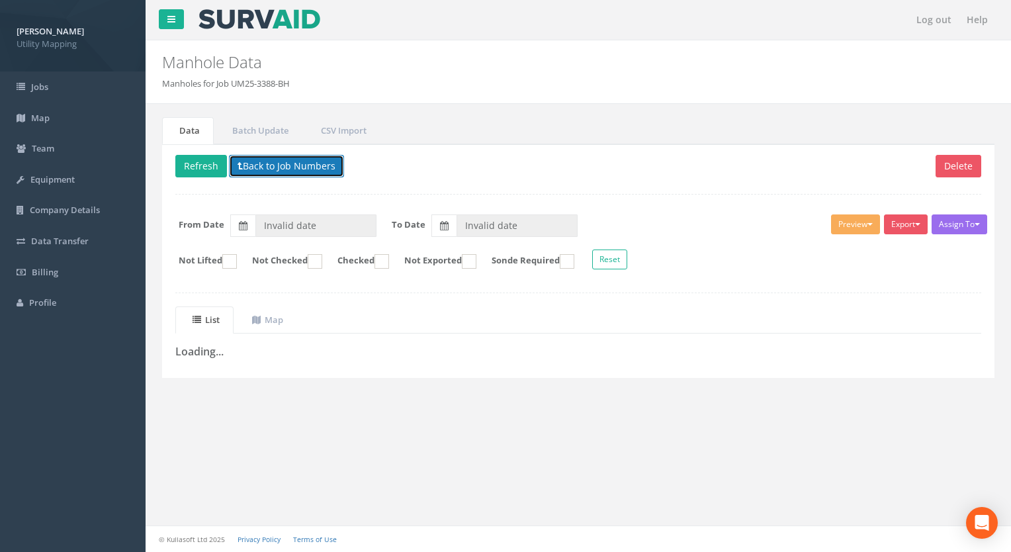
click at [308, 169] on button "Back to Job Numbers" at bounding box center [286, 166] width 115 height 23
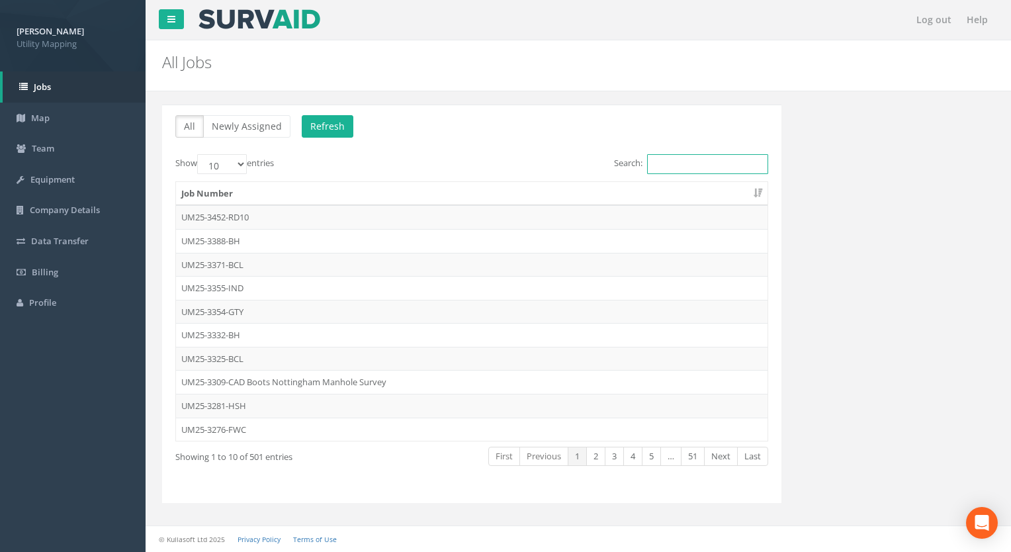
click at [672, 165] on input "Search:" at bounding box center [707, 164] width 121 height 20
type input "3"
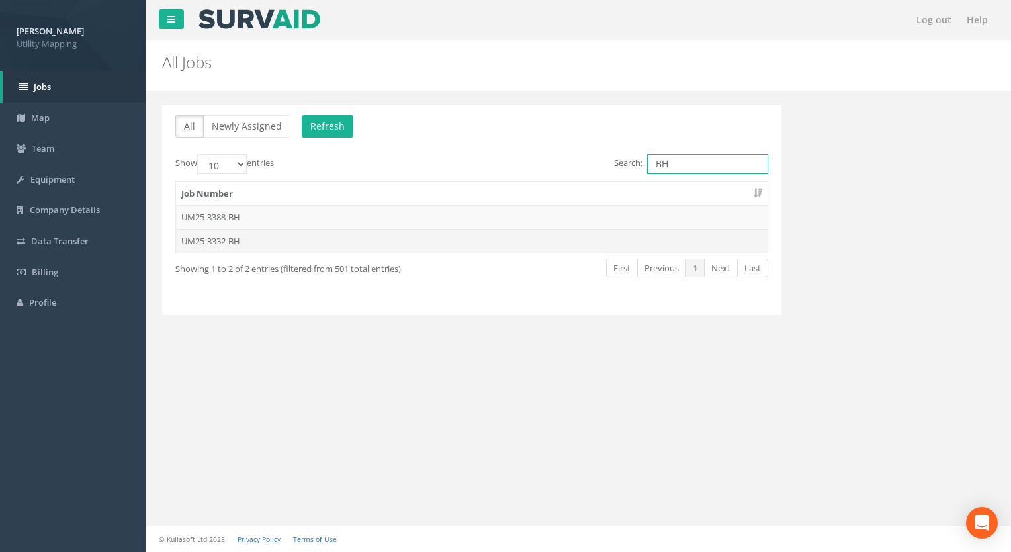
type input "BH"
click at [233, 242] on td "UM25-3332-BH" at bounding box center [472, 241] width 592 height 24
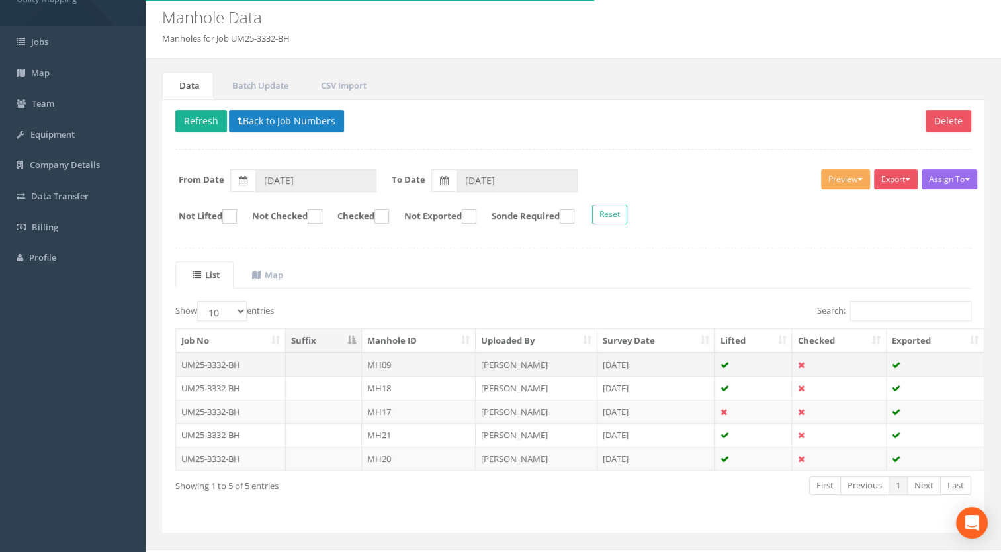
scroll to position [66, 0]
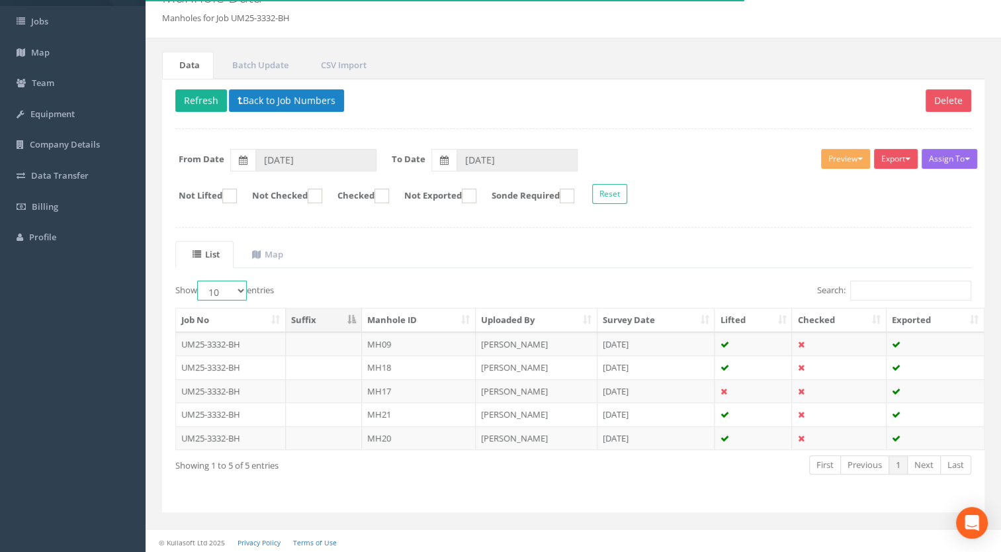
click at [224, 289] on select "10 25 50 100" at bounding box center [222, 291] width 50 height 20
select select "100"
click at [199, 281] on select "10 25 50 100" at bounding box center [222, 291] width 50 height 20
click at [222, 340] on td "UM25-3332-BH" at bounding box center [231, 344] width 110 height 24
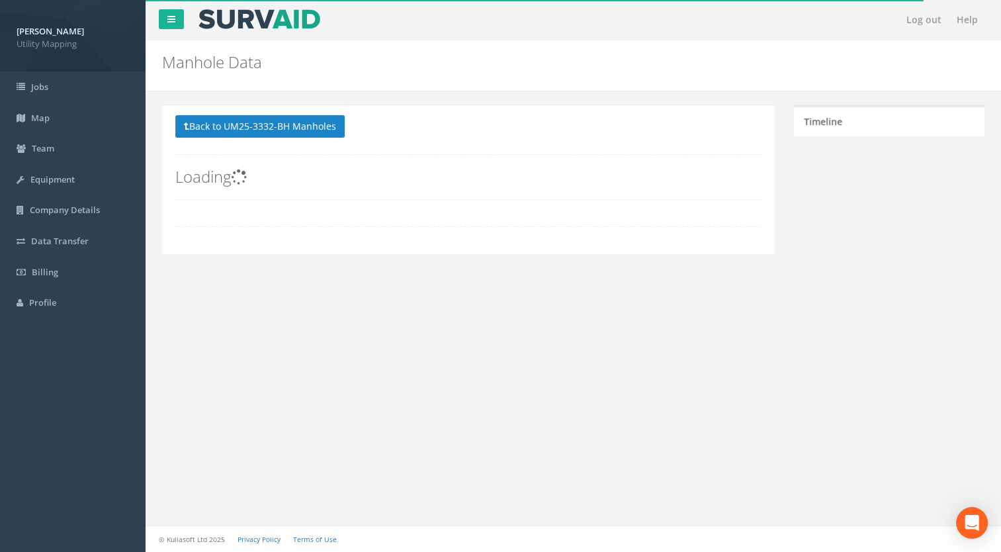
scroll to position [0, 0]
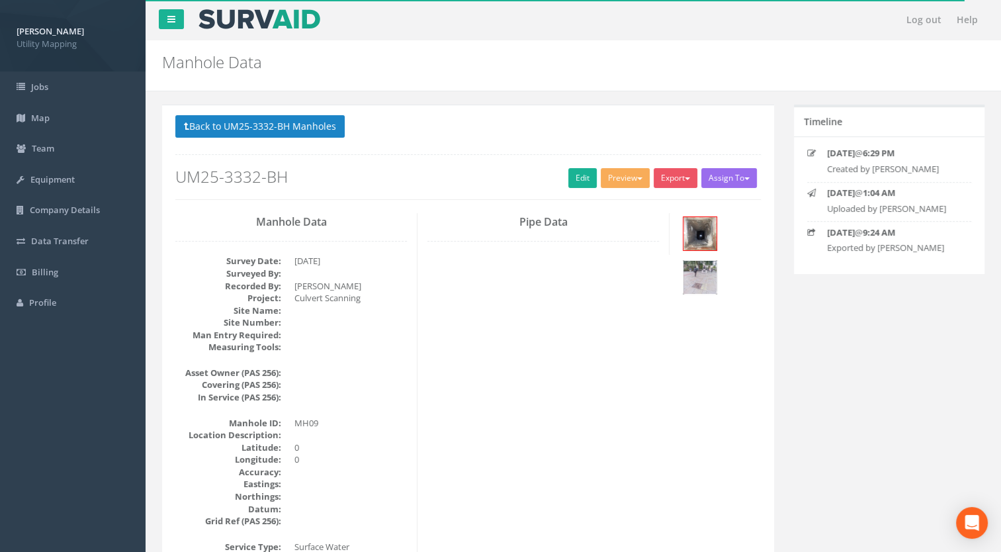
click at [700, 276] on img at bounding box center [700, 277] width 33 height 33
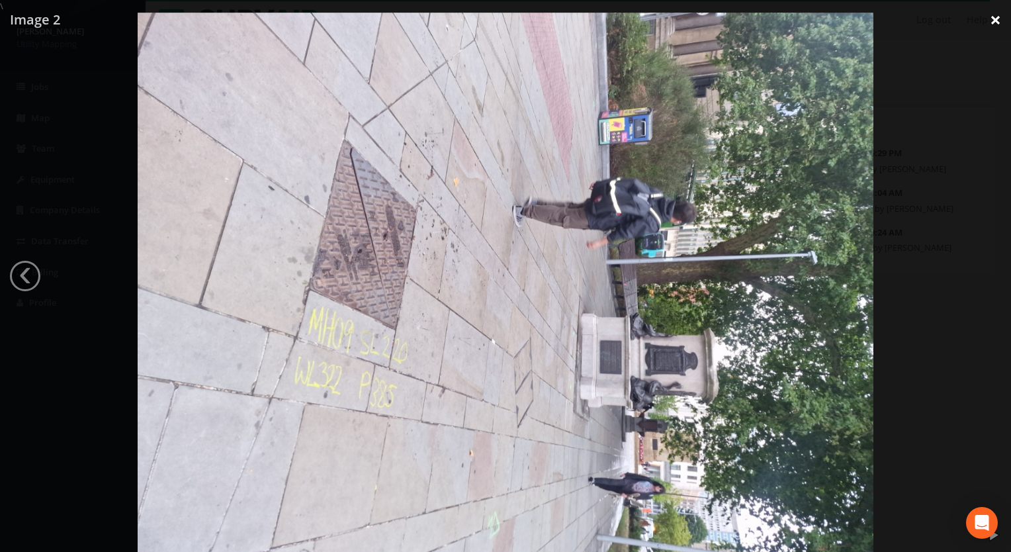
click at [989, 19] on link "×" at bounding box center [995, 20] width 31 height 40
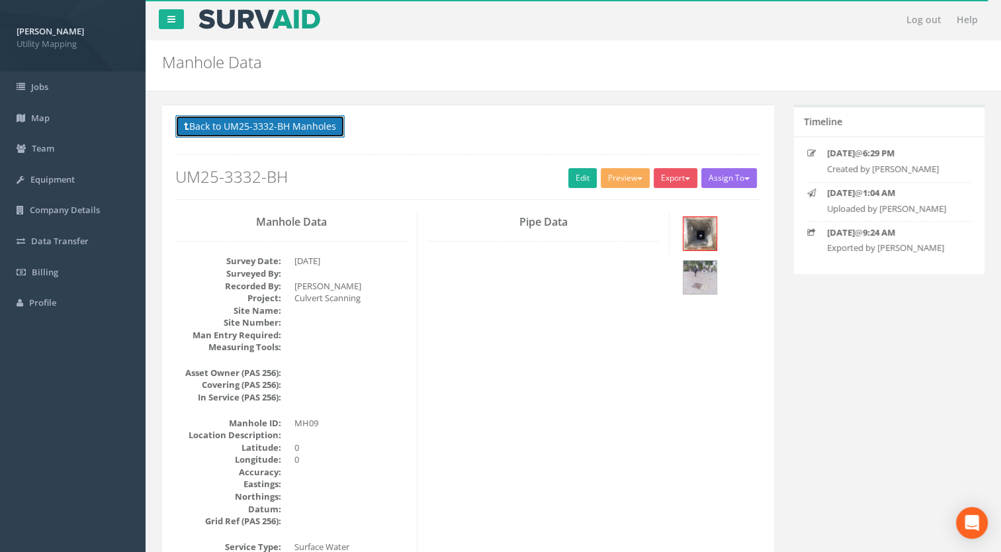
click at [246, 135] on button "Back to UM25-3332-BH Manholes" at bounding box center [259, 126] width 169 height 23
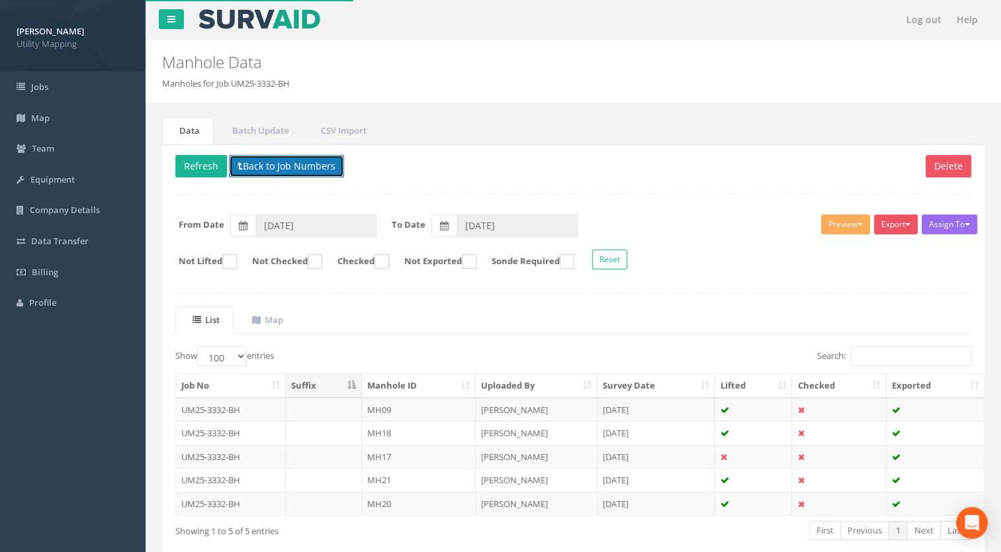
click at [297, 159] on button "Back to Job Numbers" at bounding box center [286, 166] width 115 height 23
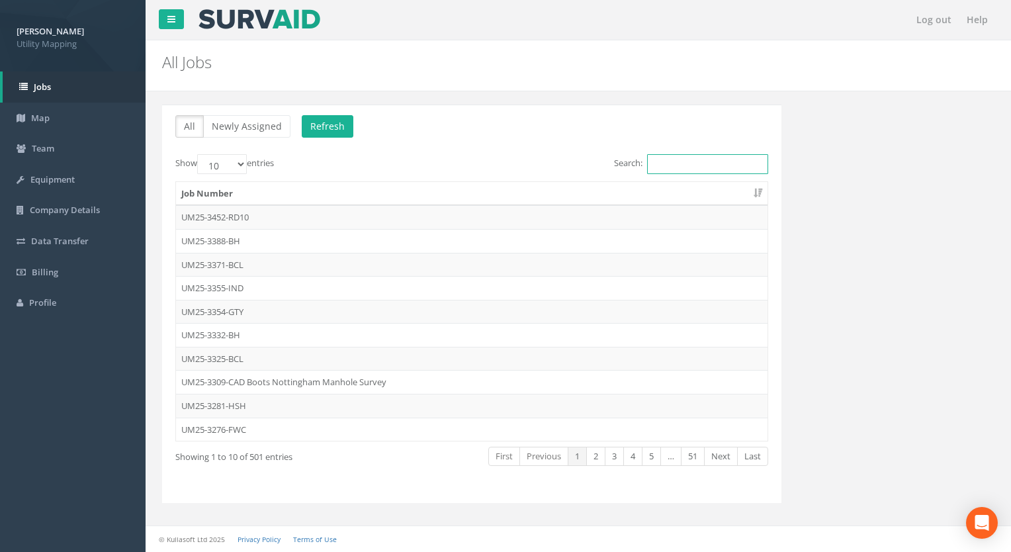
click at [677, 166] on input "Search:" at bounding box center [707, 164] width 121 height 20
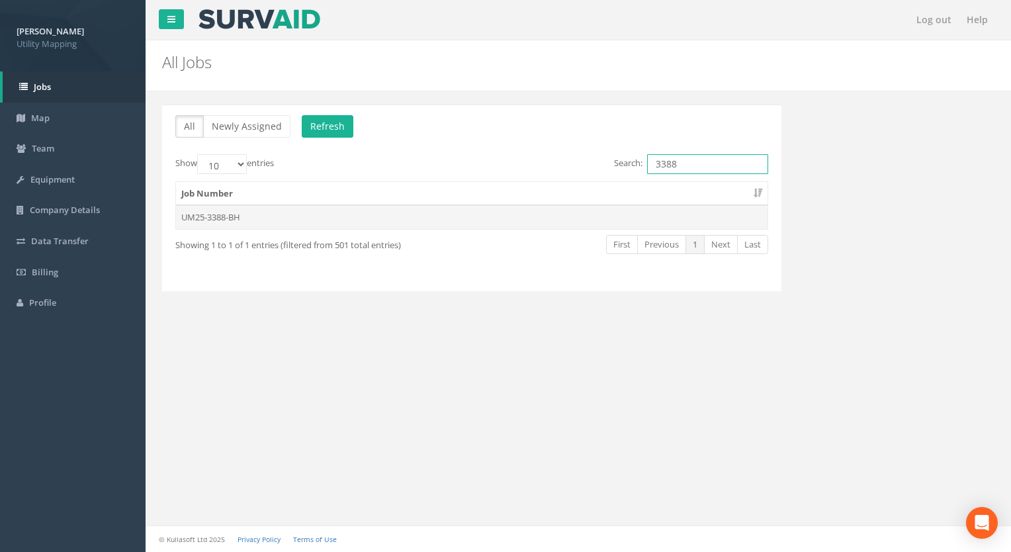
type input "3388"
click at [216, 222] on td "UM25-3388-BH" at bounding box center [472, 217] width 592 height 24
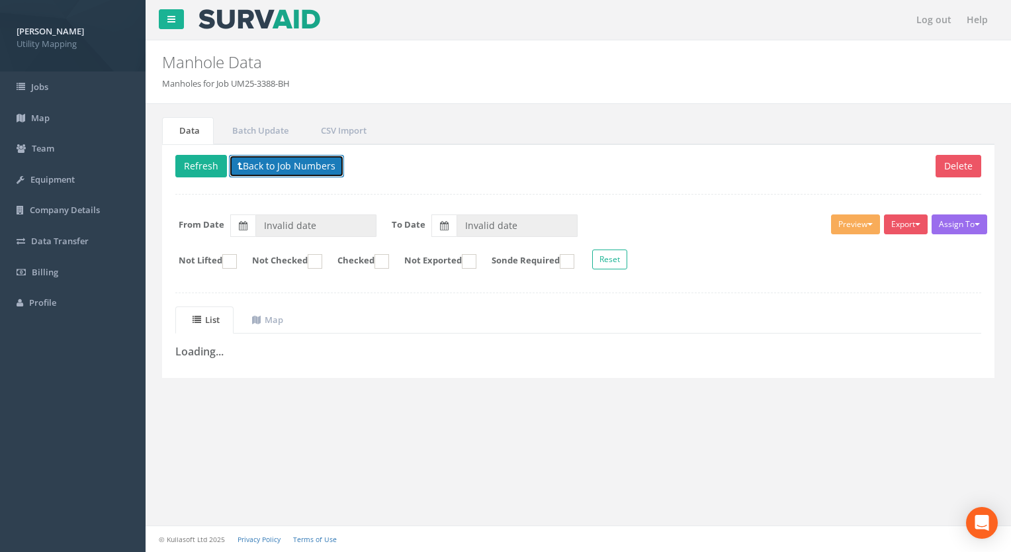
click at [308, 171] on button "Back to Job Numbers" at bounding box center [286, 166] width 115 height 23
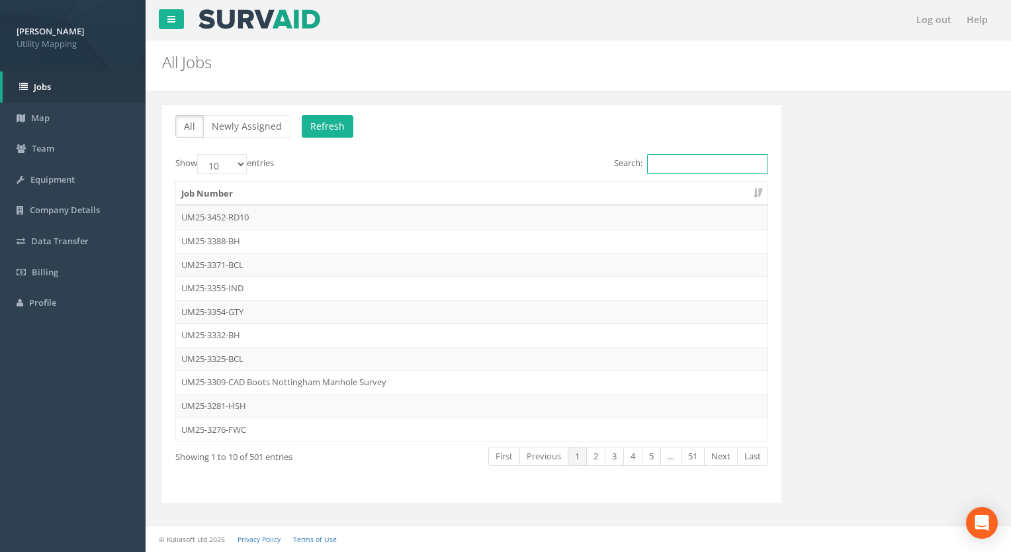
click at [704, 169] on input "Search:" at bounding box center [707, 164] width 121 height 20
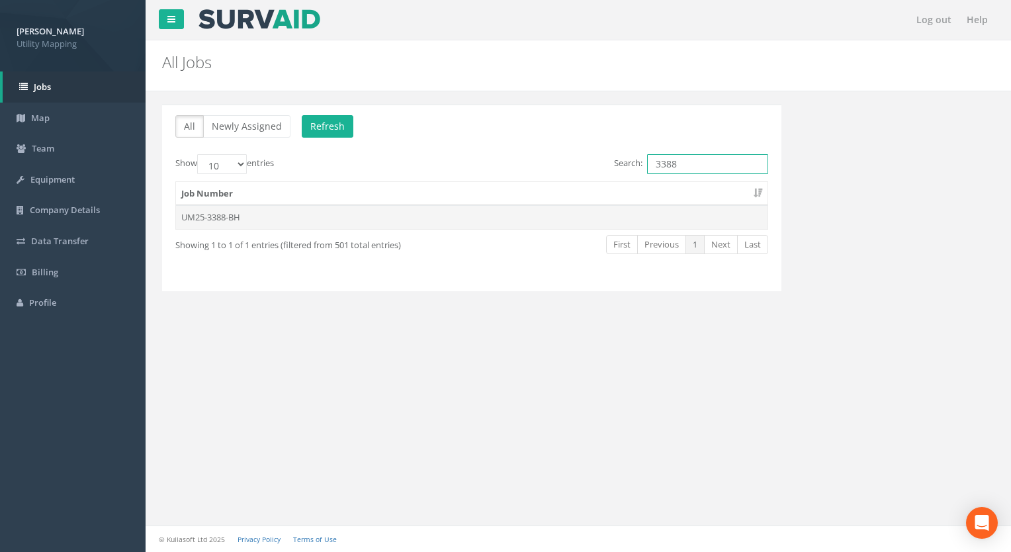
type input "3388"
click at [241, 212] on td "UM25-3388-BH" at bounding box center [472, 217] width 592 height 24
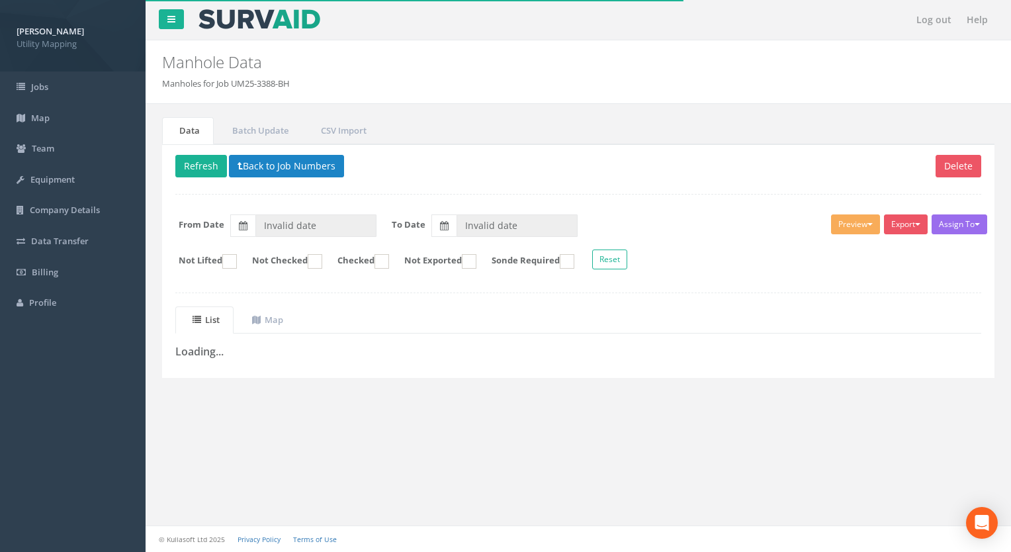
type input "[DATE]"
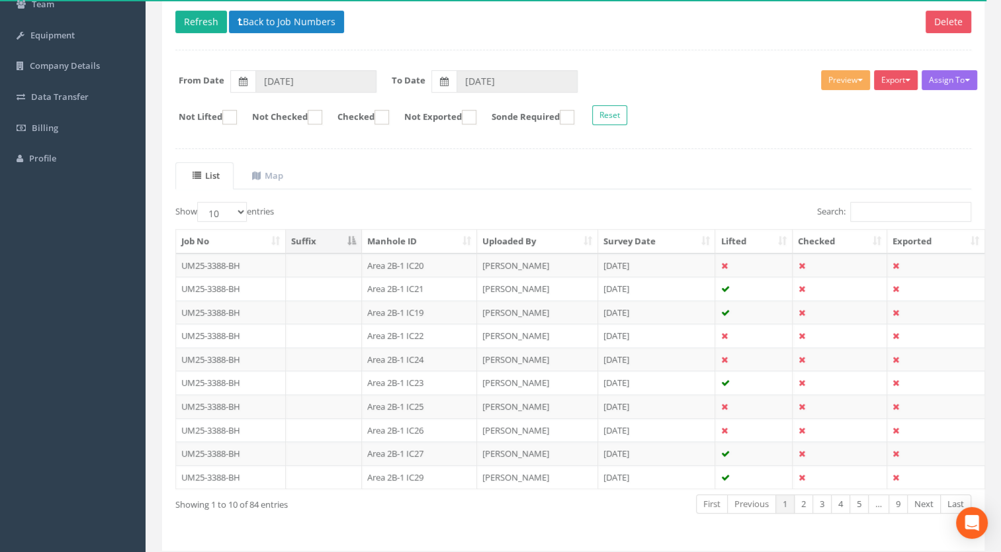
scroll to position [183, 0]
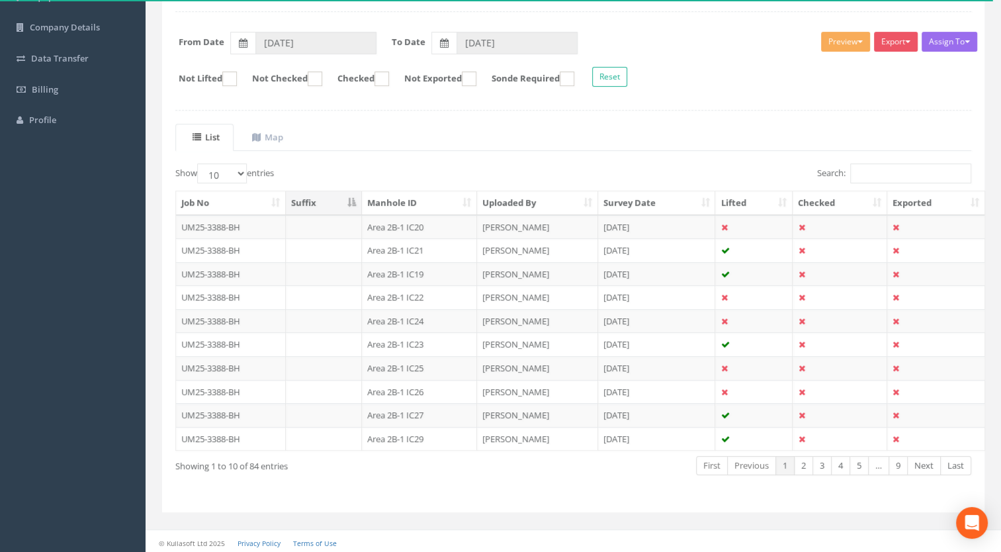
click at [424, 196] on th "Manhole ID" at bounding box center [419, 203] width 115 height 24
click at [219, 177] on select "10 25 50 100" at bounding box center [222, 173] width 50 height 20
select select "100"
click at [199, 163] on select "10 25 50 100" at bounding box center [222, 173] width 50 height 20
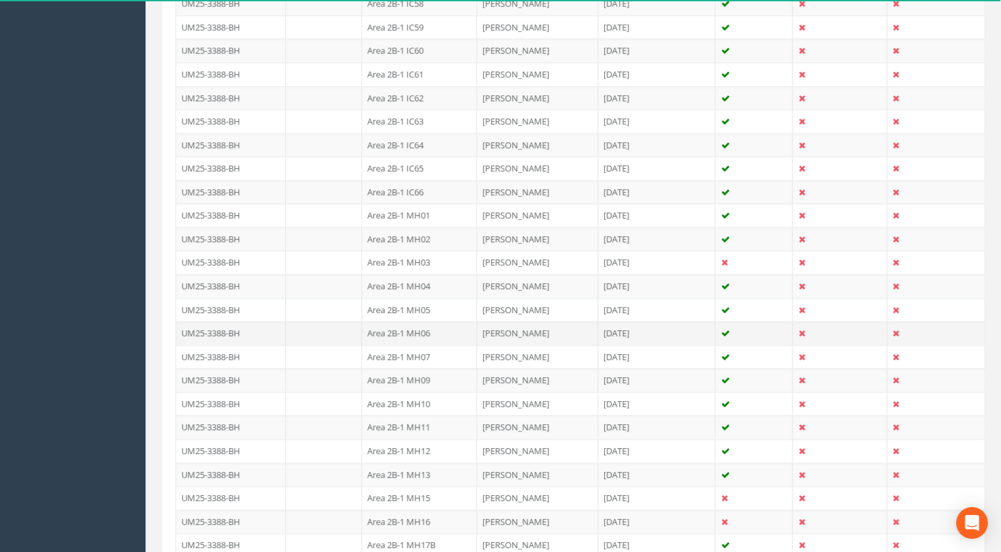
scroll to position [1915, 0]
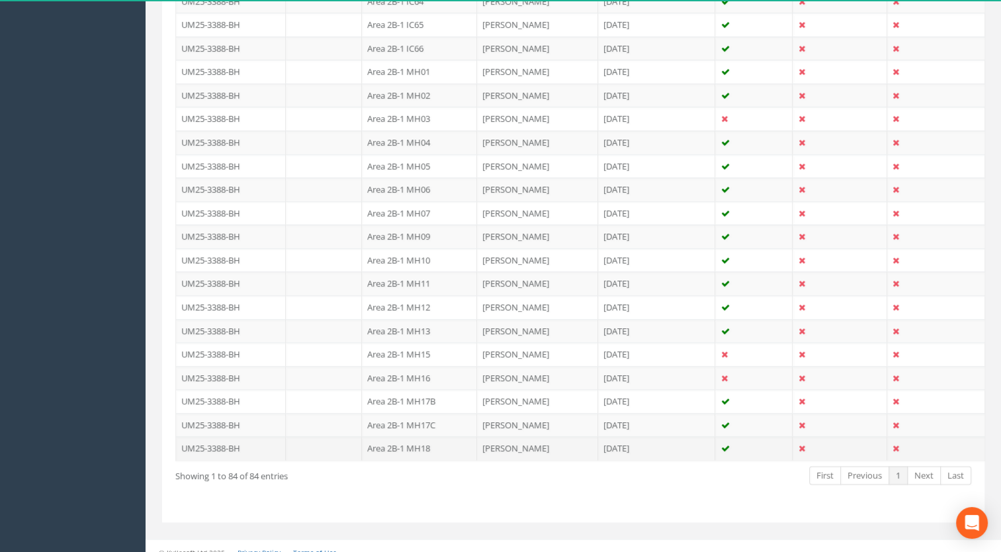
click at [401, 437] on td "Area 2B-1 MH18" at bounding box center [419, 448] width 115 height 24
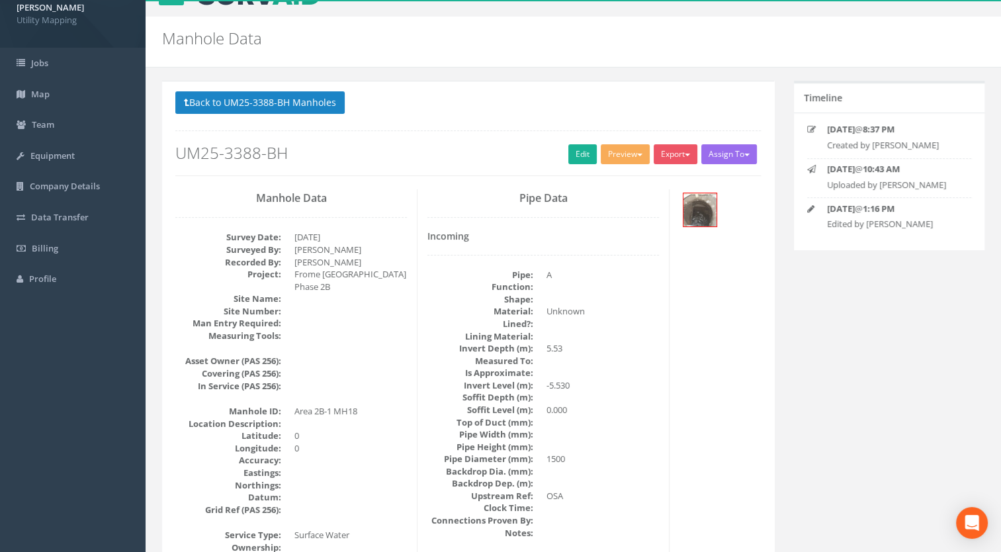
scroll to position [0, 0]
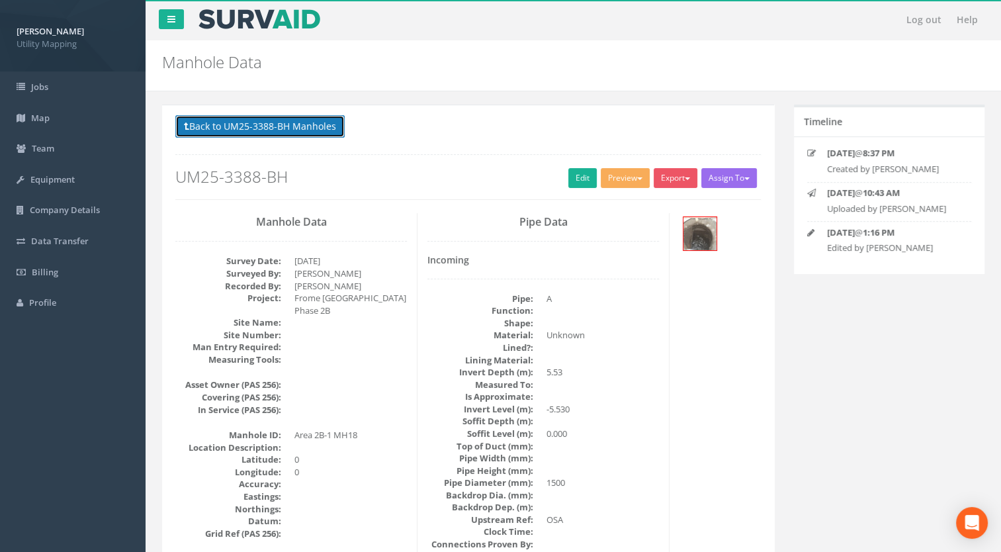
click at [316, 120] on button "Back to UM25-3388-BH Manholes" at bounding box center [259, 126] width 169 height 23
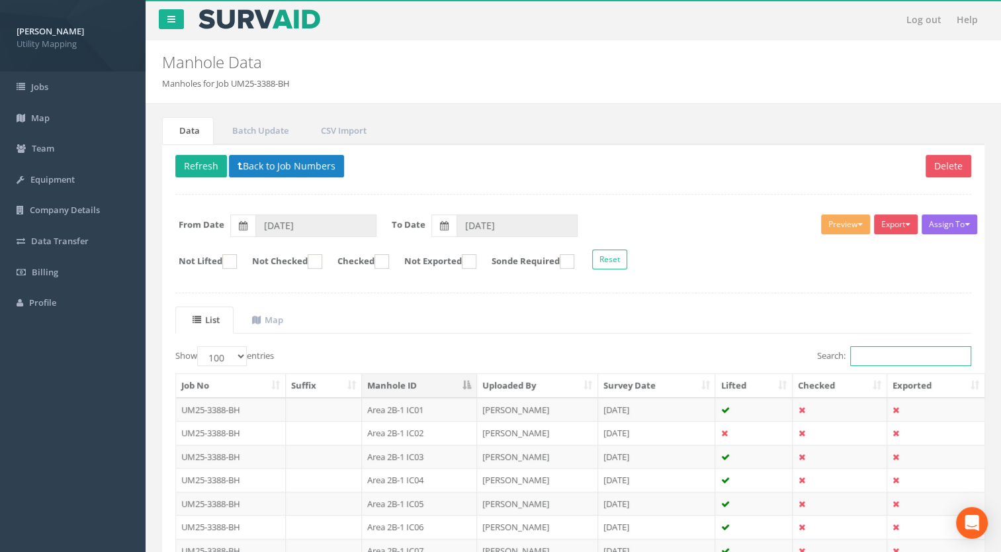
click at [920, 357] on input "Search:" at bounding box center [910, 356] width 121 height 20
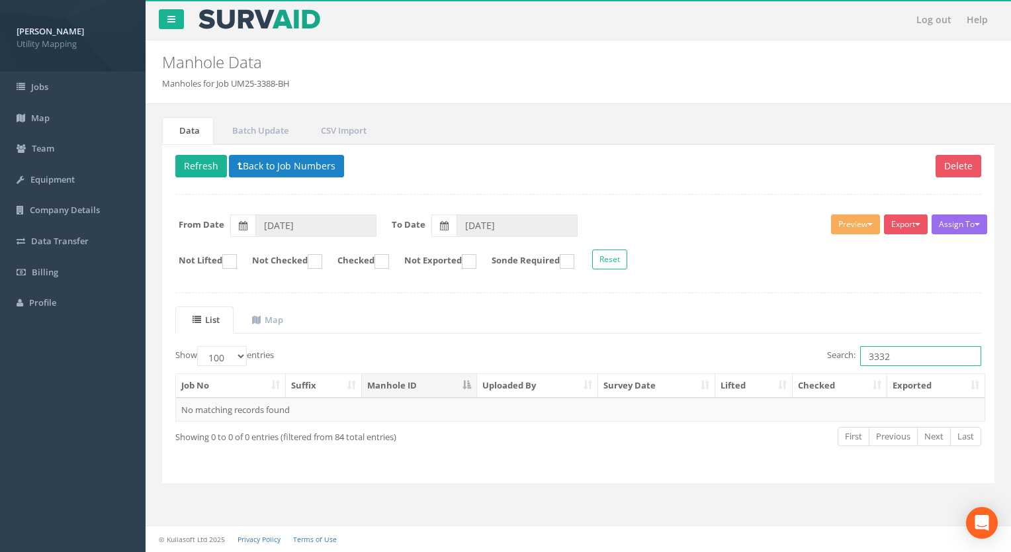
drag, startPoint x: 934, startPoint y: 355, endPoint x: 641, endPoint y: 335, distance: 293.9
click at [696, 354] on div "Search: 3332" at bounding box center [784, 357] width 393 height 23
type input "3332"
click at [248, 157] on button "Back to Job Numbers" at bounding box center [286, 166] width 115 height 23
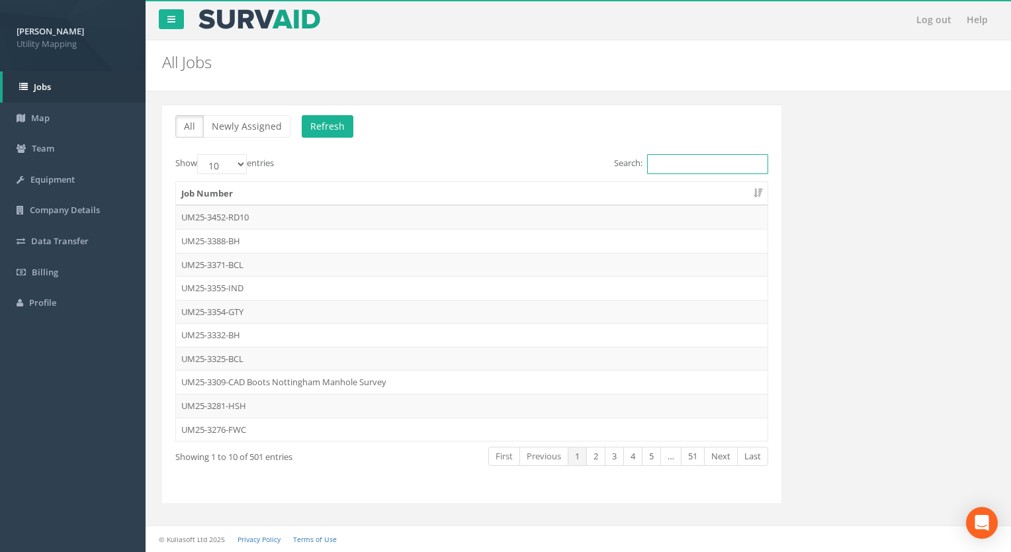
click at [739, 165] on input "Search:" at bounding box center [707, 164] width 121 height 20
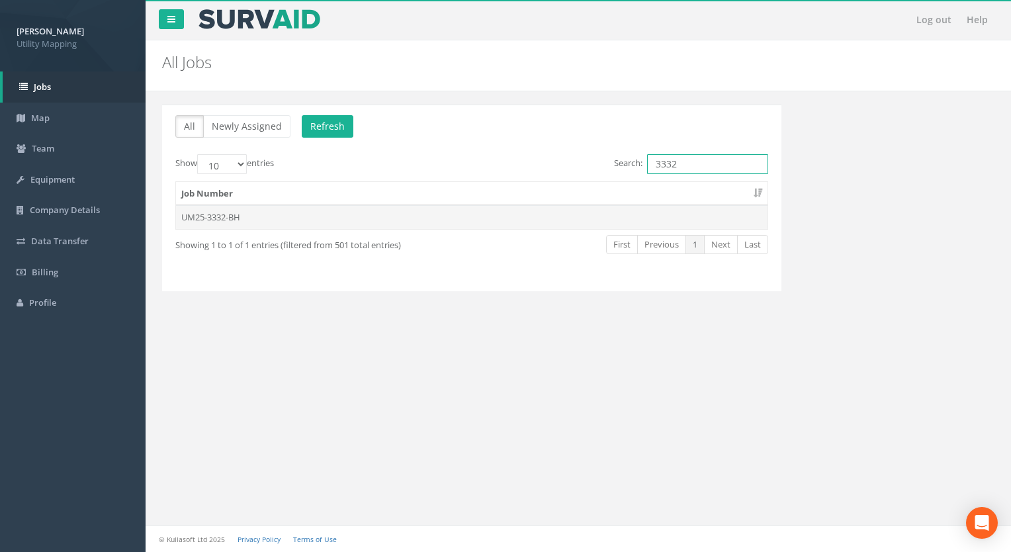
type input "3332"
click at [206, 214] on td "UM25-3332-BH" at bounding box center [472, 217] width 592 height 24
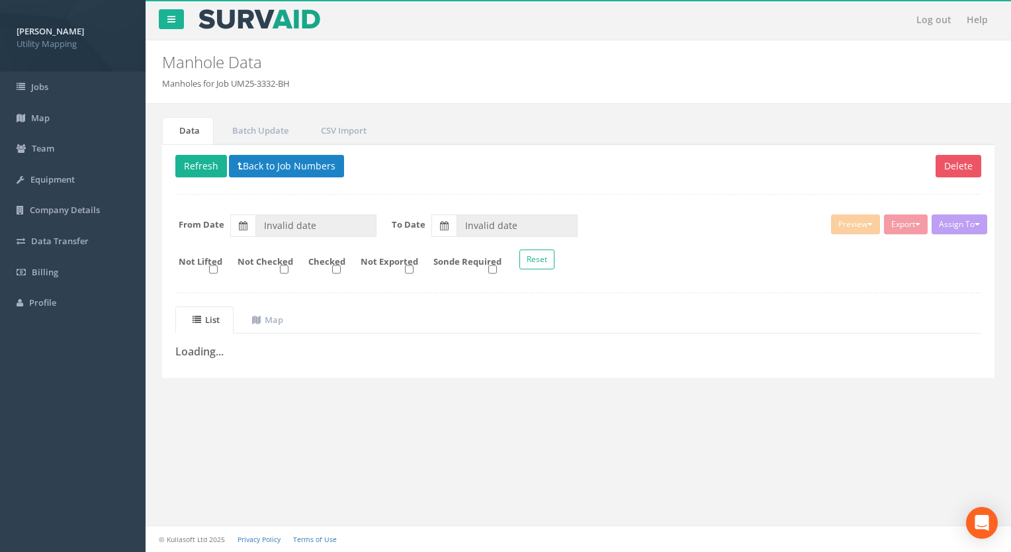
type input "[DATE]"
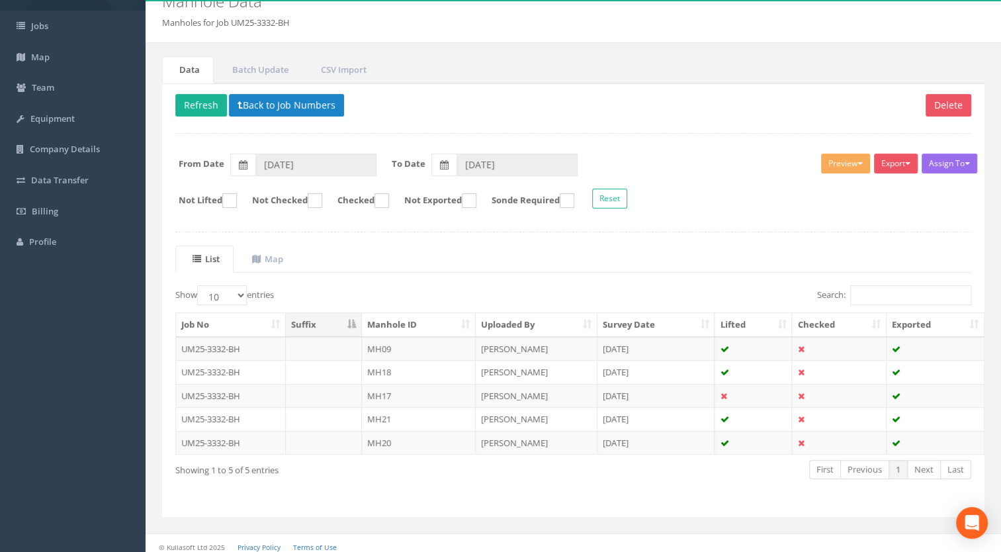
scroll to position [66, 0]
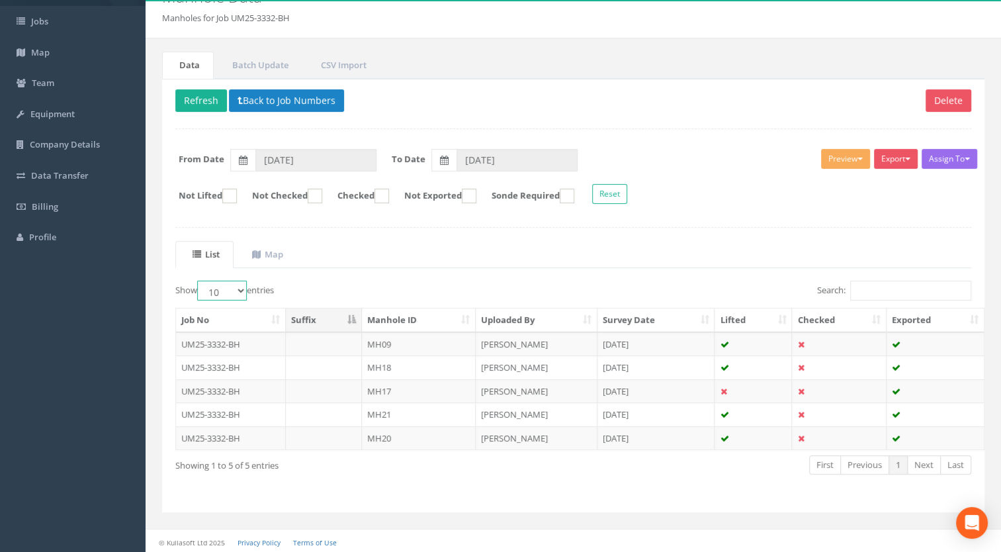
click at [235, 297] on select "10 25 50 100" at bounding box center [222, 291] width 50 height 20
select select "100"
click at [199, 281] on select "10 25 50 100" at bounding box center [222, 291] width 50 height 20
click at [404, 327] on th "Manhole ID" at bounding box center [419, 320] width 114 height 24
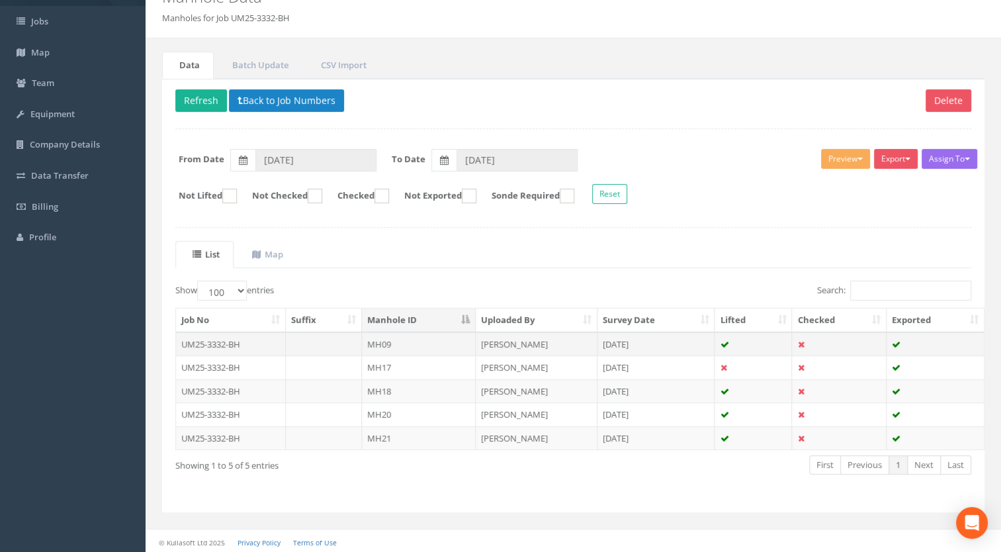
click at [254, 340] on td "UM25-3332-BH" at bounding box center [231, 344] width 110 height 24
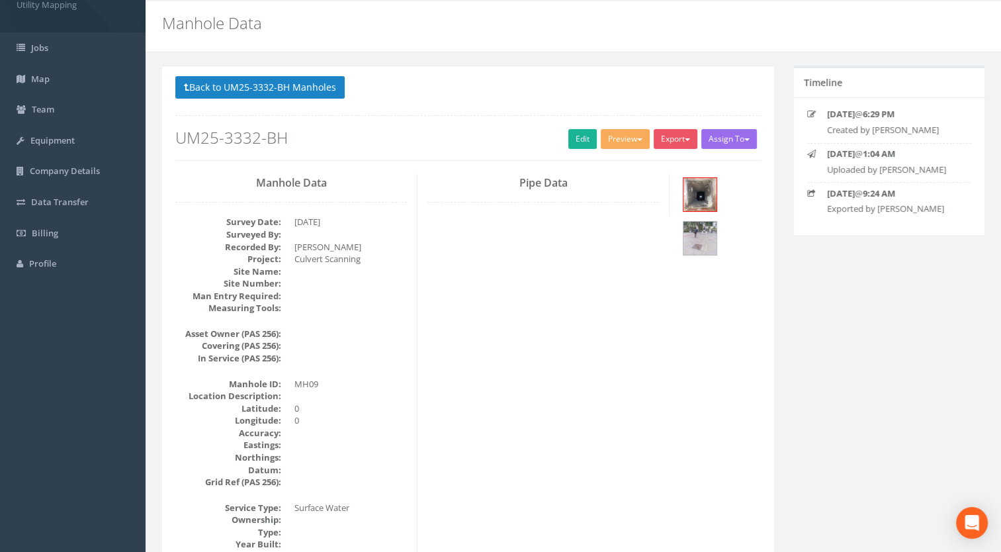
scroll to position [0, 0]
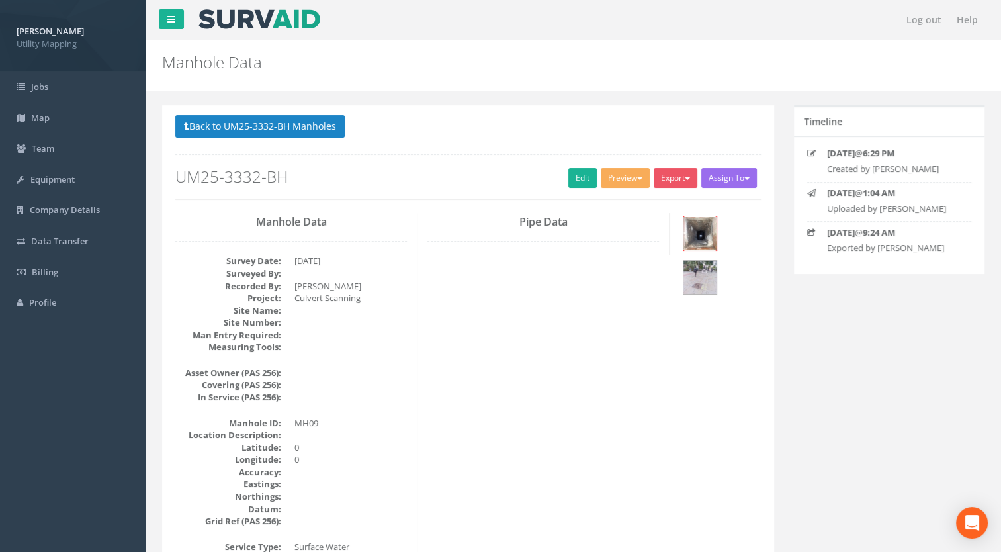
click at [702, 245] on img at bounding box center [700, 233] width 33 height 33
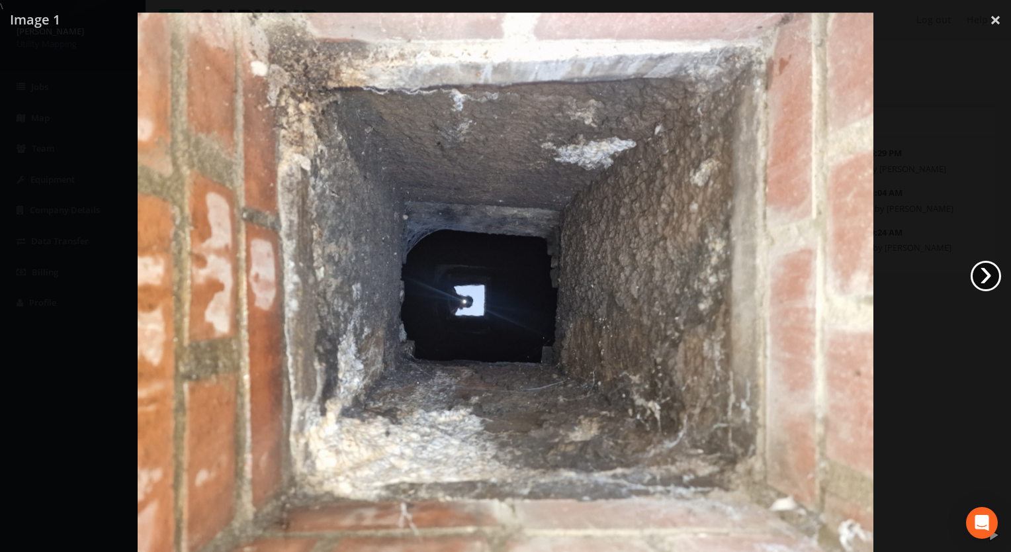
click at [979, 280] on link "›" at bounding box center [986, 276] width 30 height 30
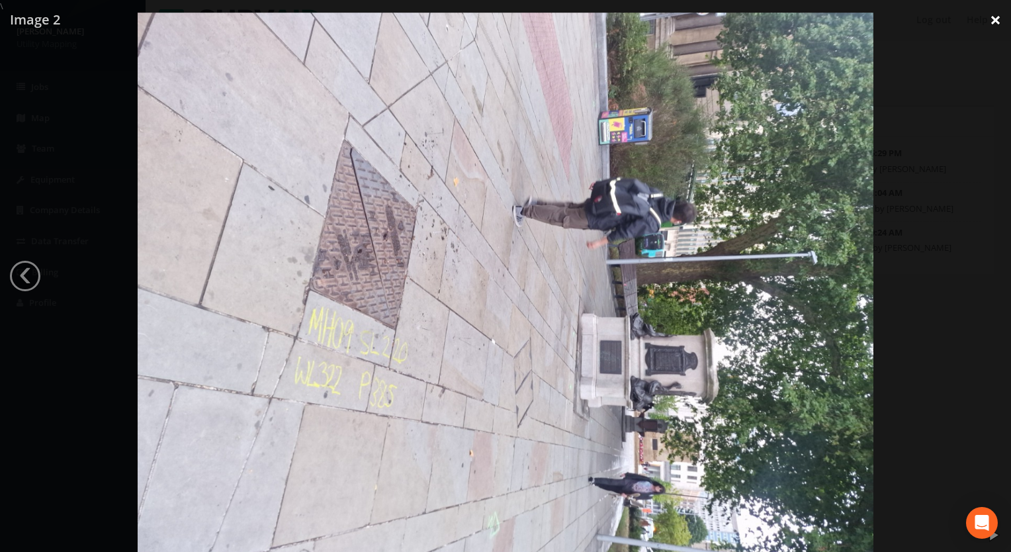
click at [997, 16] on link "×" at bounding box center [995, 20] width 31 height 40
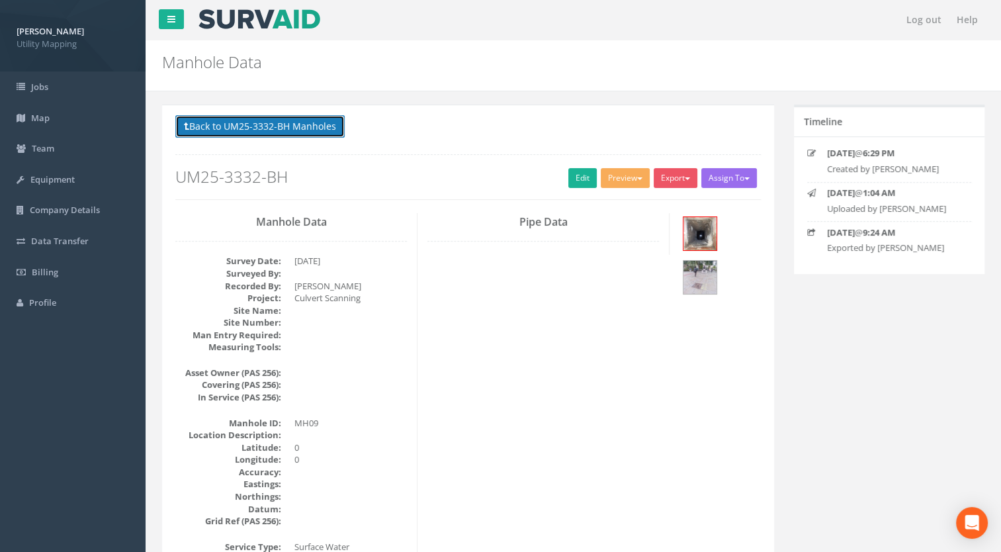
click at [226, 130] on button "Back to UM25-3332-BH Manholes" at bounding box center [259, 126] width 169 height 23
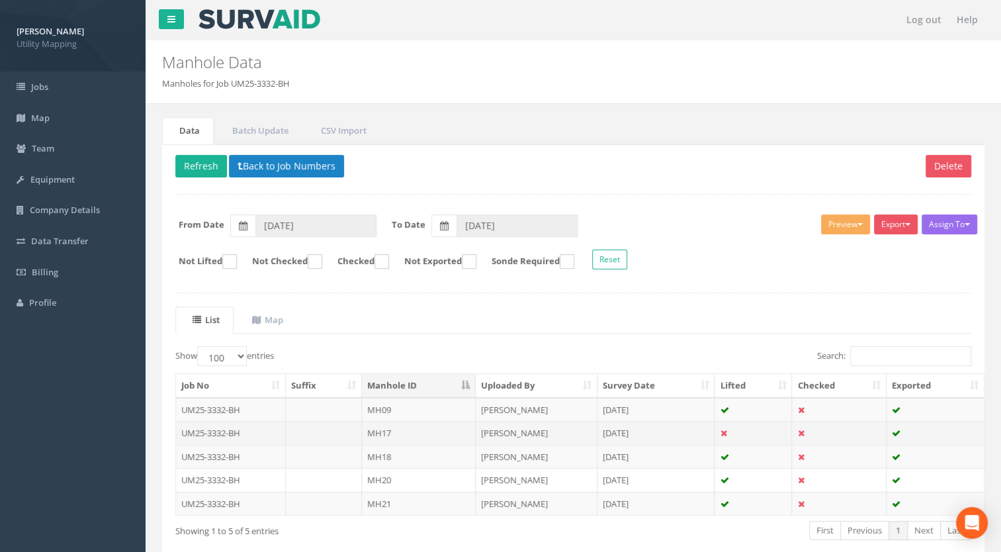
click at [401, 426] on td "MH17" at bounding box center [419, 433] width 114 height 24
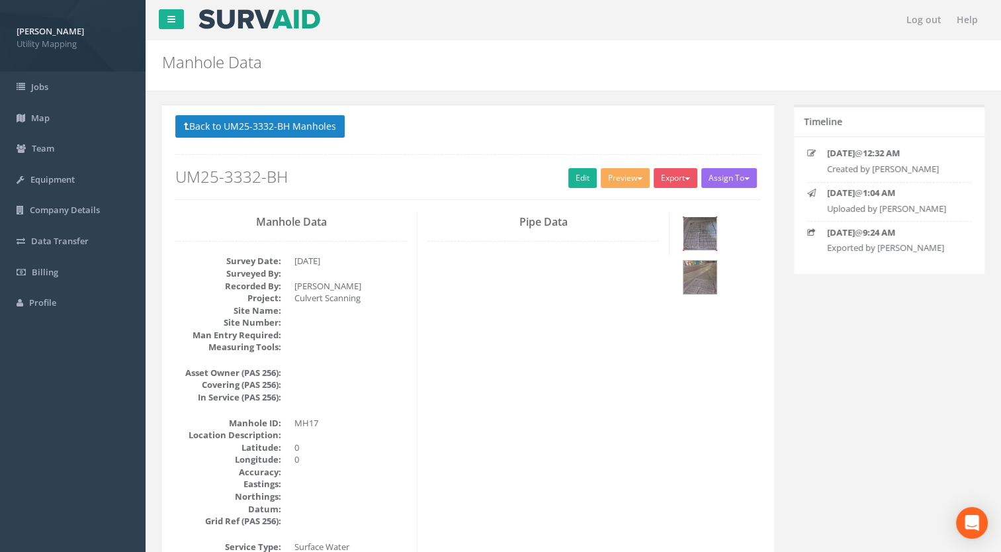
click at [700, 237] on img at bounding box center [700, 233] width 33 height 33
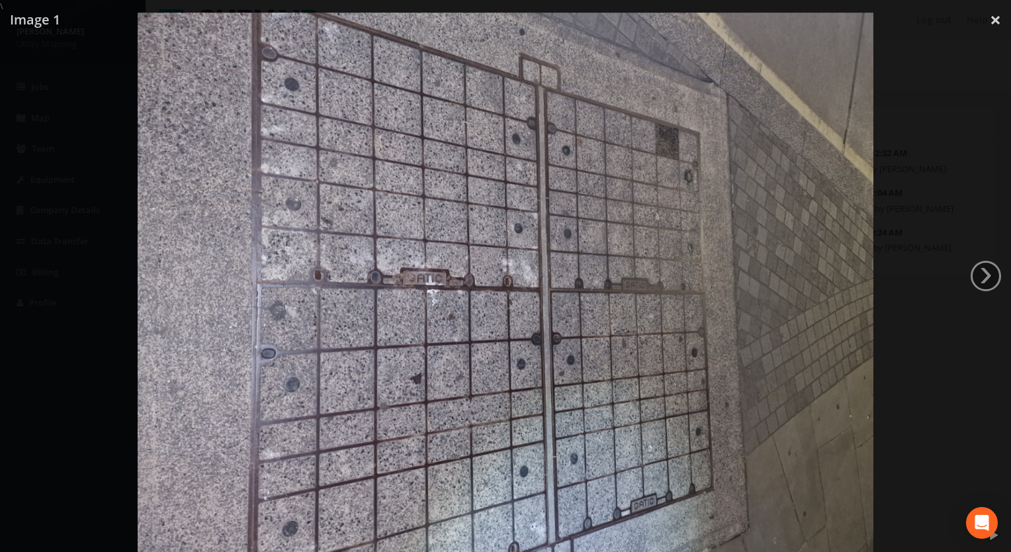
click at [1003, 286] on div at bounding box center [505, 289] width 1011 height 552
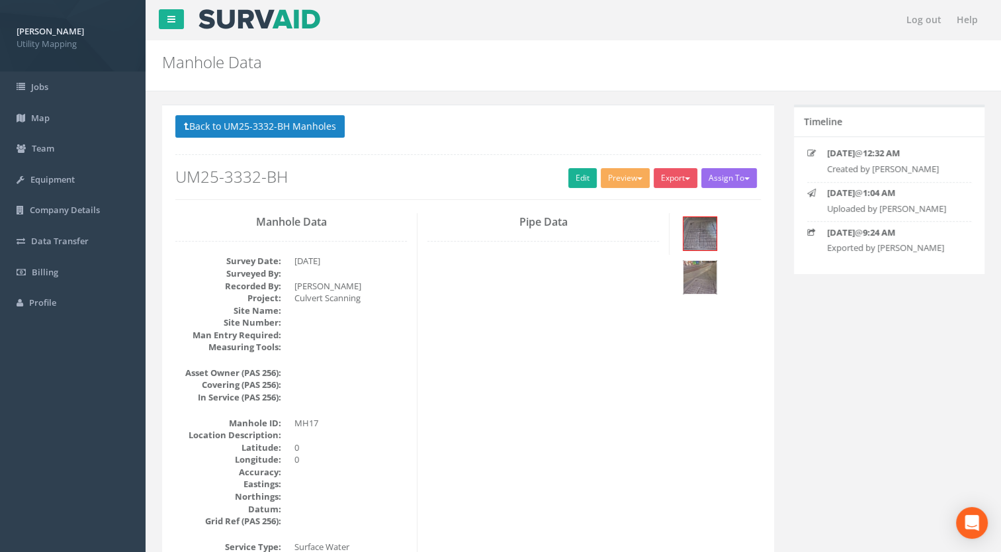
click at [690, 281] on img at bounding box center [700, 277] width 33 height 33
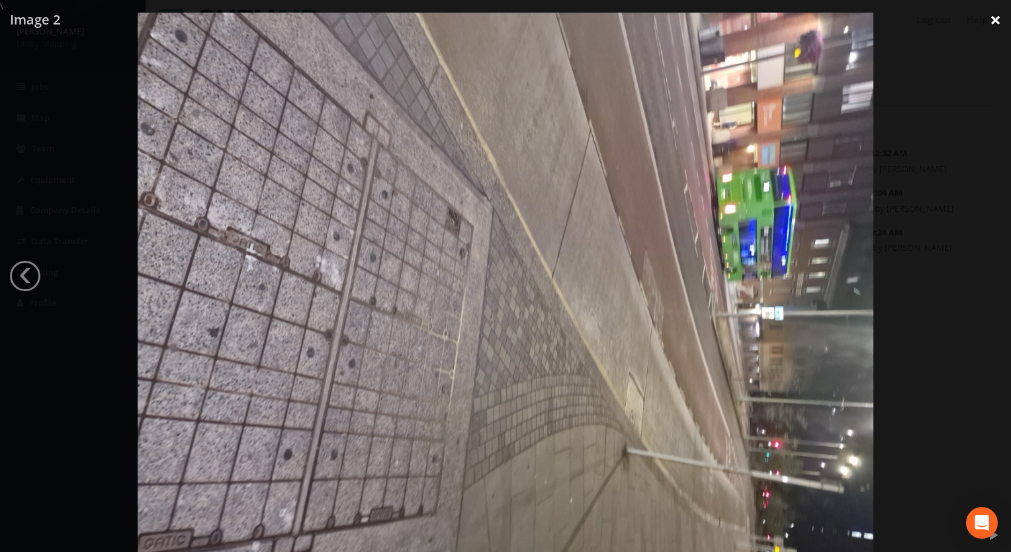
click at [995, 19] on link "×" at bounding box center [995, 20] width 31 height 40
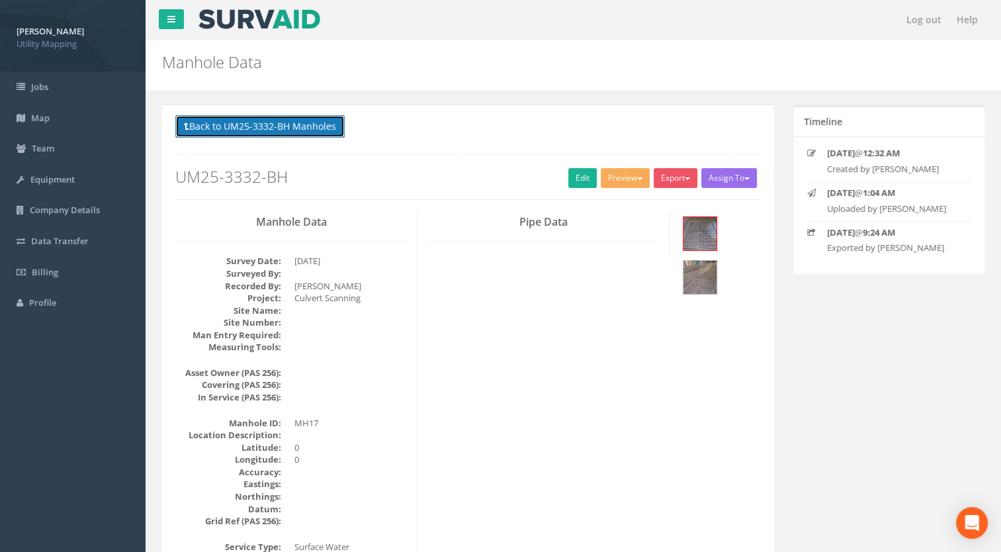
click at [243, 122] on button "Back to UM25-3332-BH Manholes" at bounding box center [259, 126] width 169 height 23
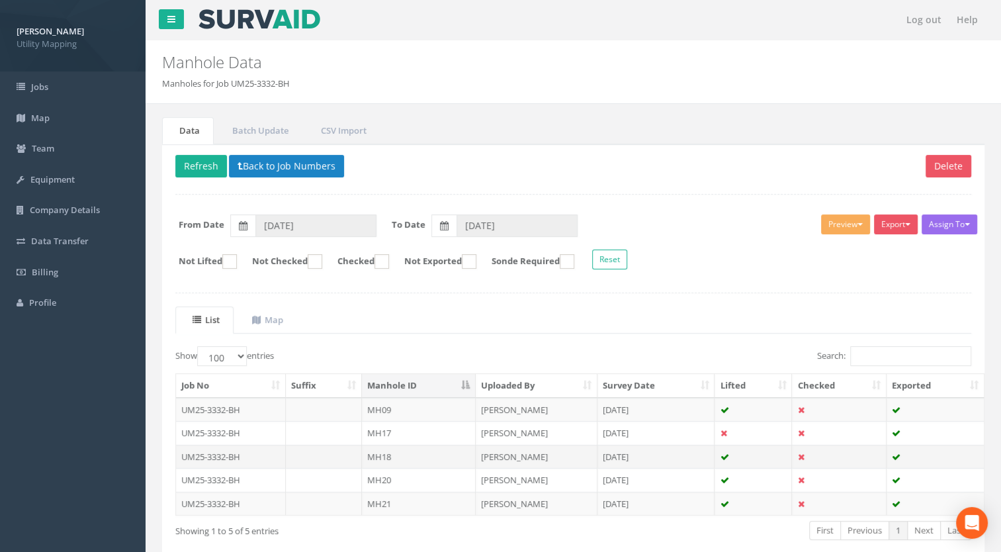
click at [289, 449] on td at bounding box center [324, 457] width 77 height 24
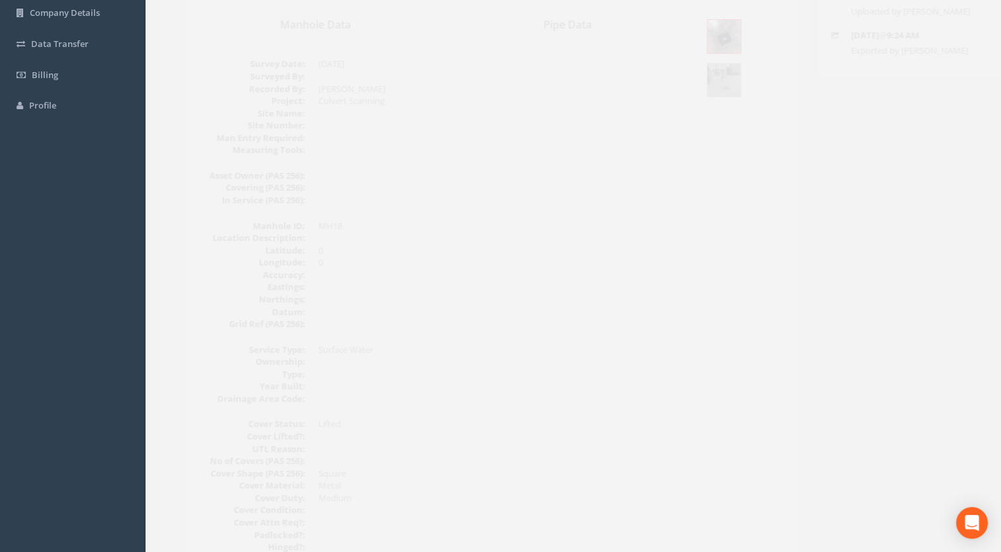
scroll to position [38, 0]
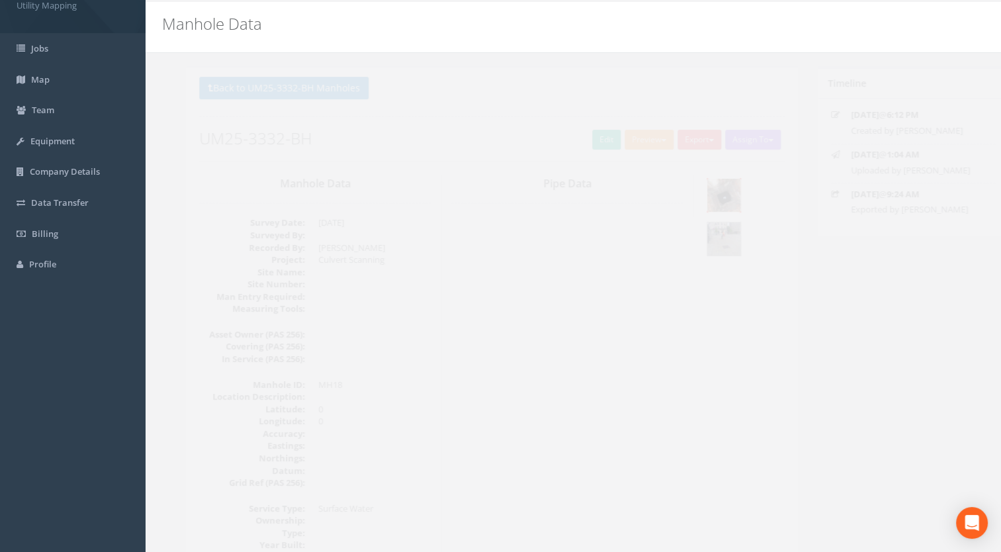
click at [712, 204] on img at bounding box center [700, 195] width 33 height 33
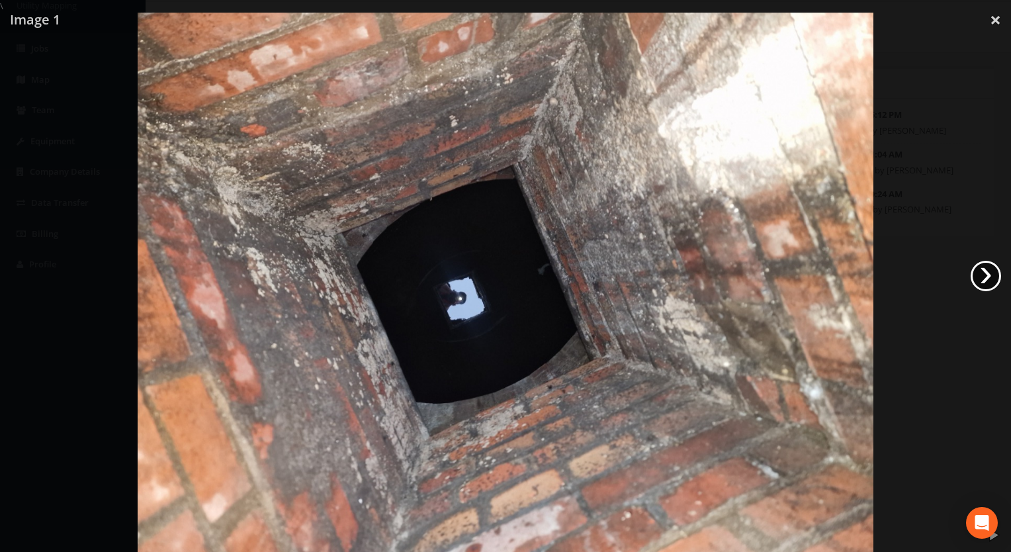
click at [993, 283] on link "›" at bounding box center [986, 276] width 30 height 30
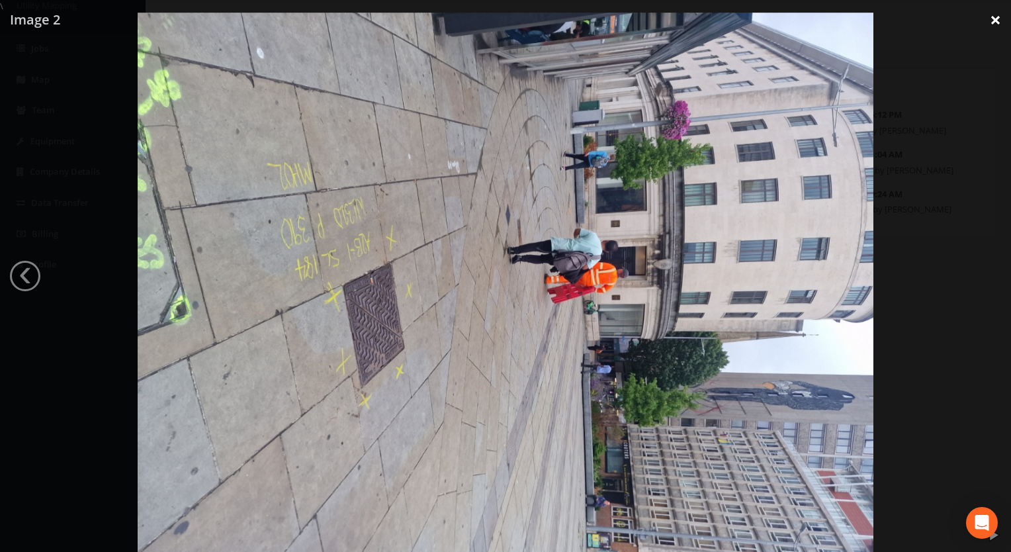
click at [995, 17] on link "×" at bounding box center [995, 20] width 31 height 40
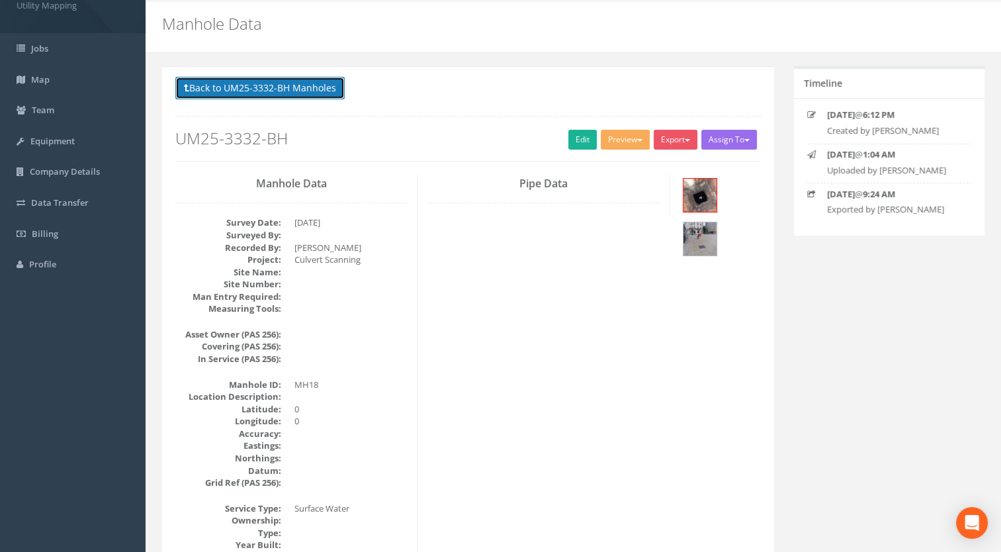
click at [259, 86] on button "Back to UM25-3332-BH Manholes" at bounding box center [259, 88] width 169 height 23
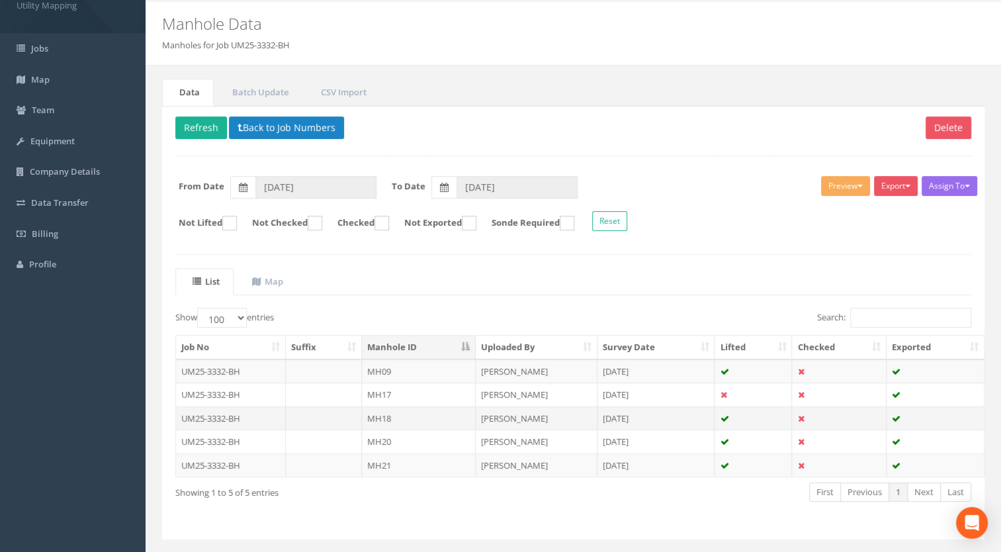
click at [257, 412] on td "UM25-3332-BH" at bounding box center [231, 418] width 110 height 24
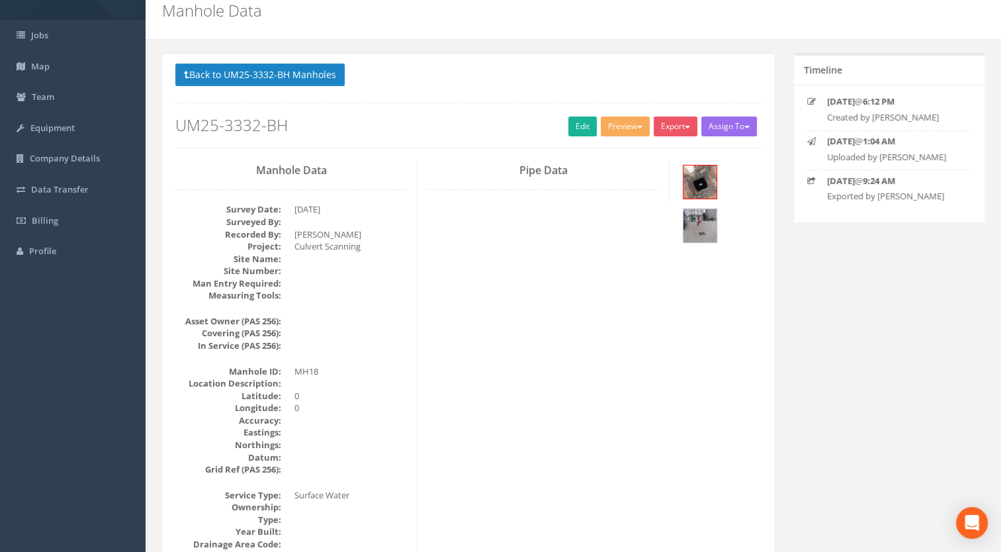
scroll to position [0, 0]
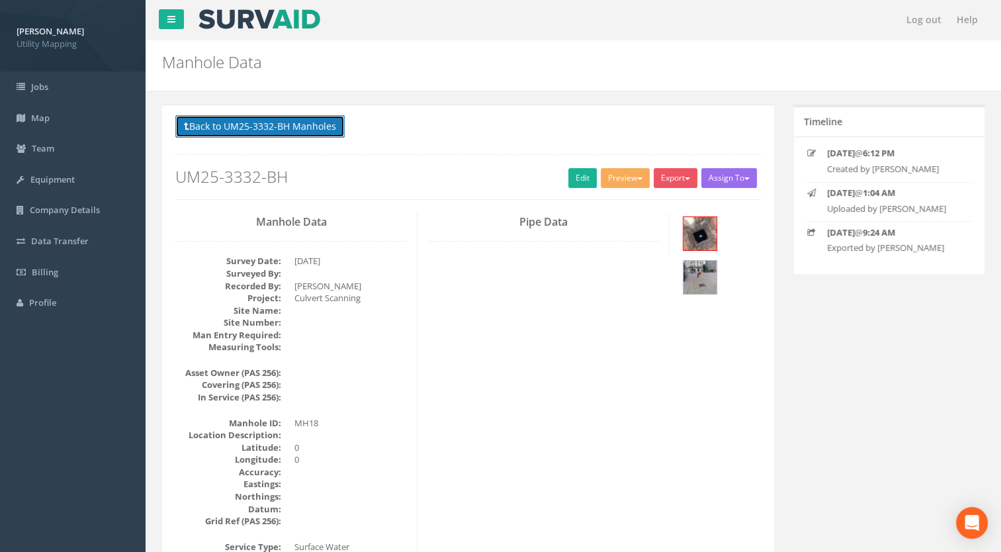
click at [331, 118] on button "Back to UM25-3332-BH Manholes" at bounding box center [259, 126] width 169 height 23
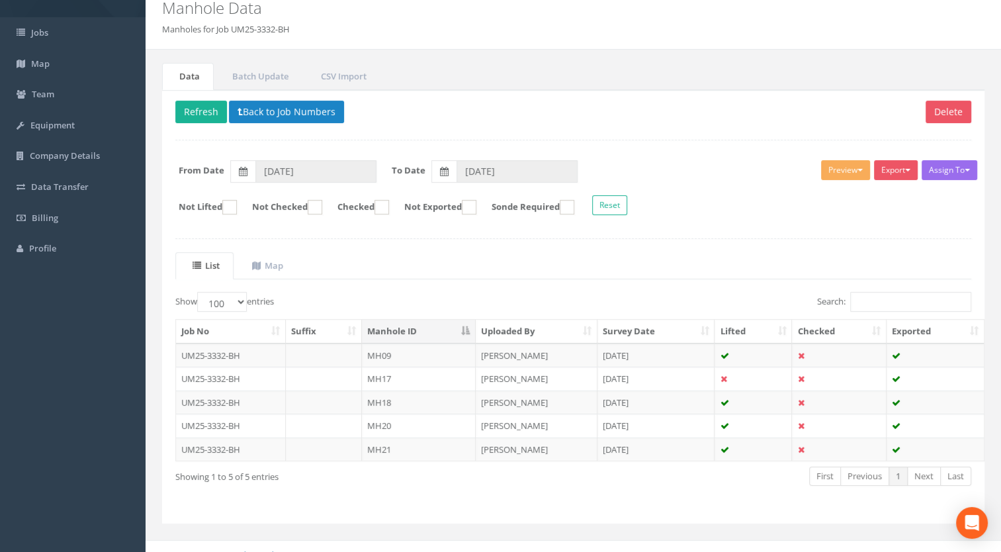
scroll to position [66, 0]
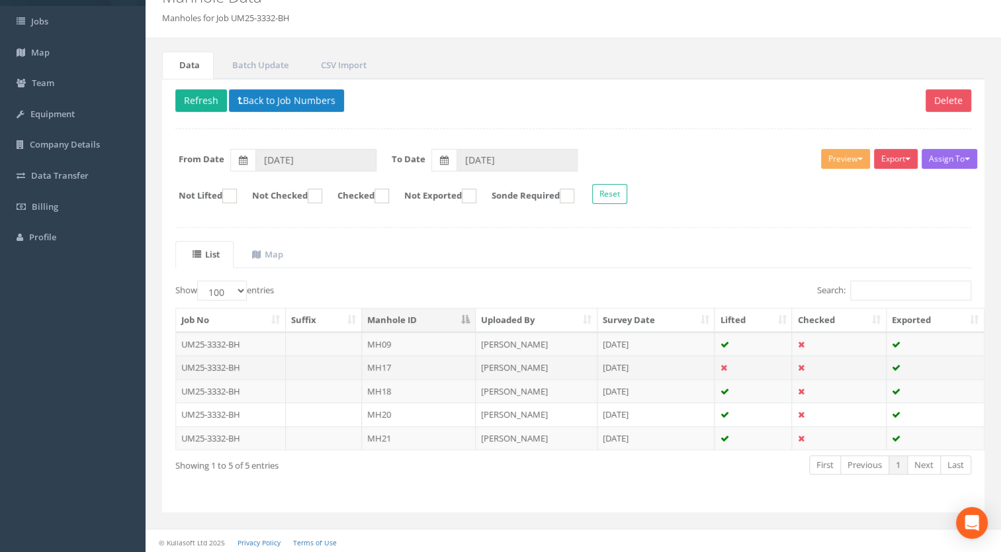
click at [383, 365] on td "MH17" at bounding box center [419, 367] width 114 height 24
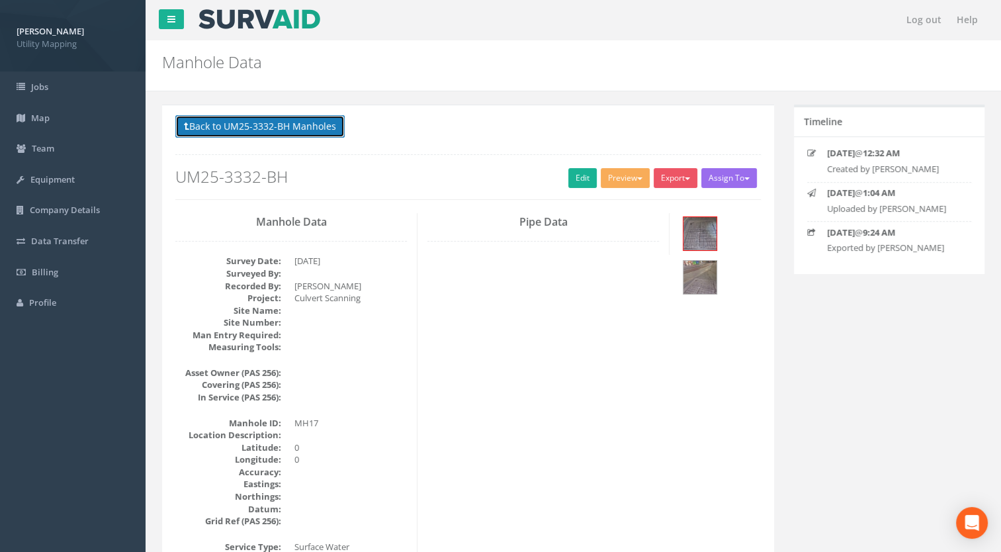
click at [308, 126] on button "Back to UM25-3332-BH Manholes" at bounding box center [259, 126] width 169 height 23
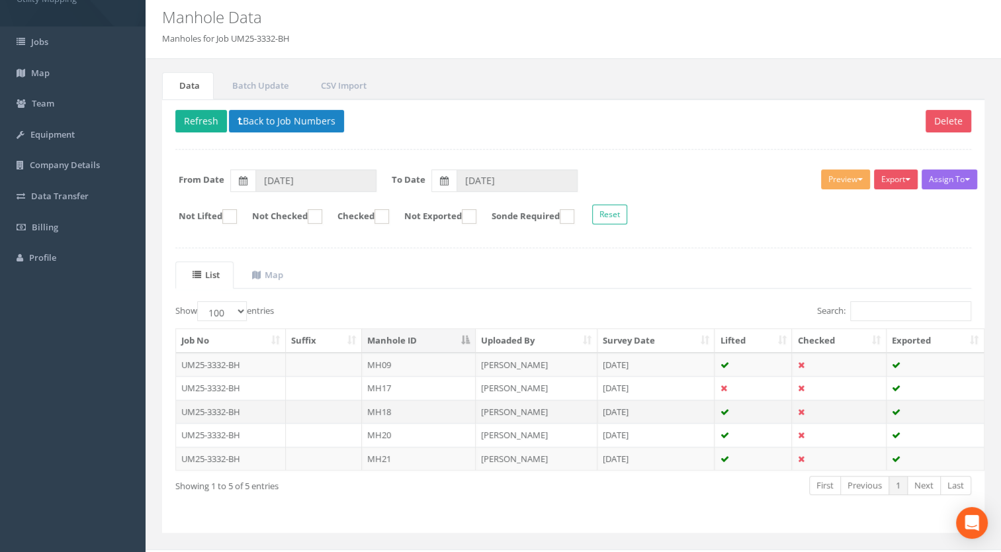
scroll to position [66, 0]
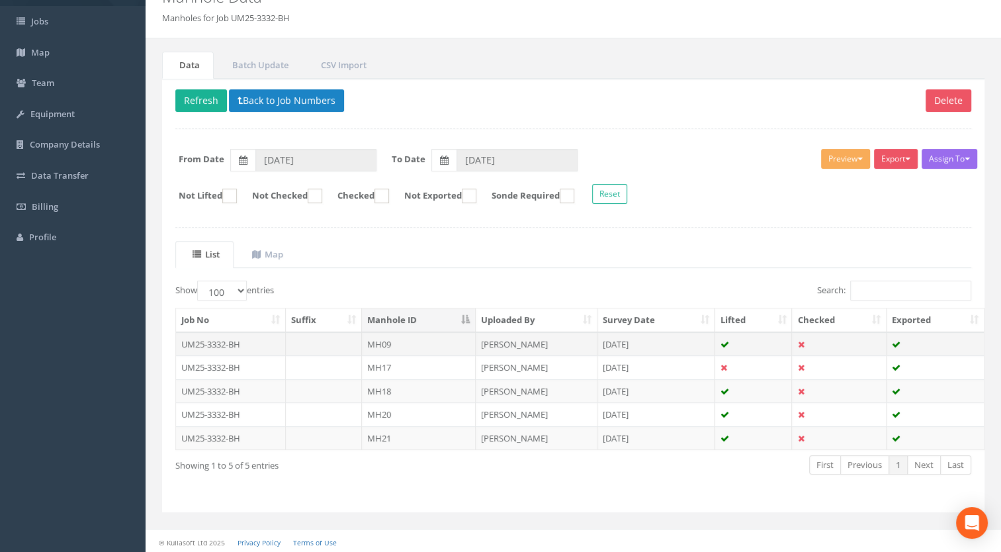
click at [383, 340] on td "MH09" at bounding box center [419, 344] width 114 height 24
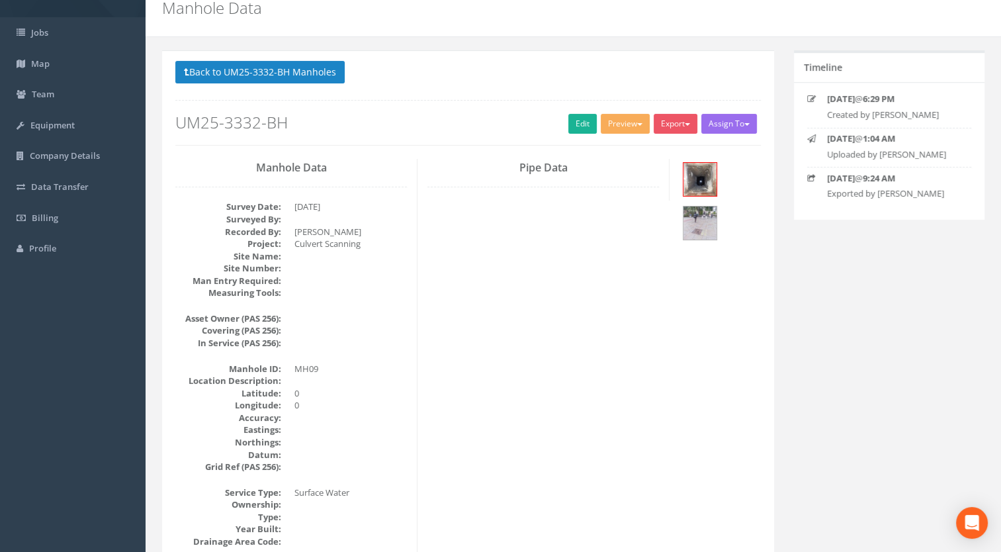
scroll to position [0, 0]
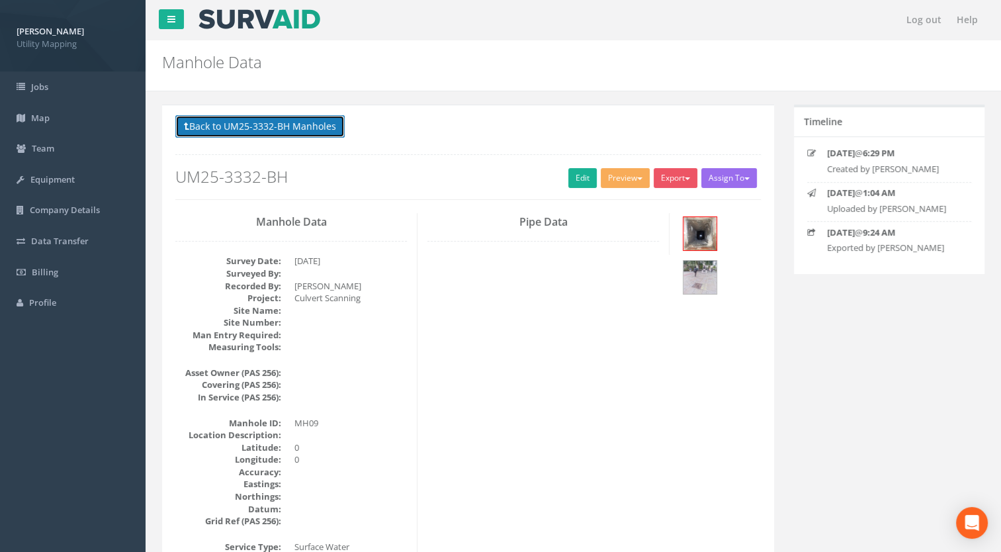
click at [289, 123] on button "Back to UM25-3332-BH Manholes" at bounding box center [259, 126] width 169 height 23
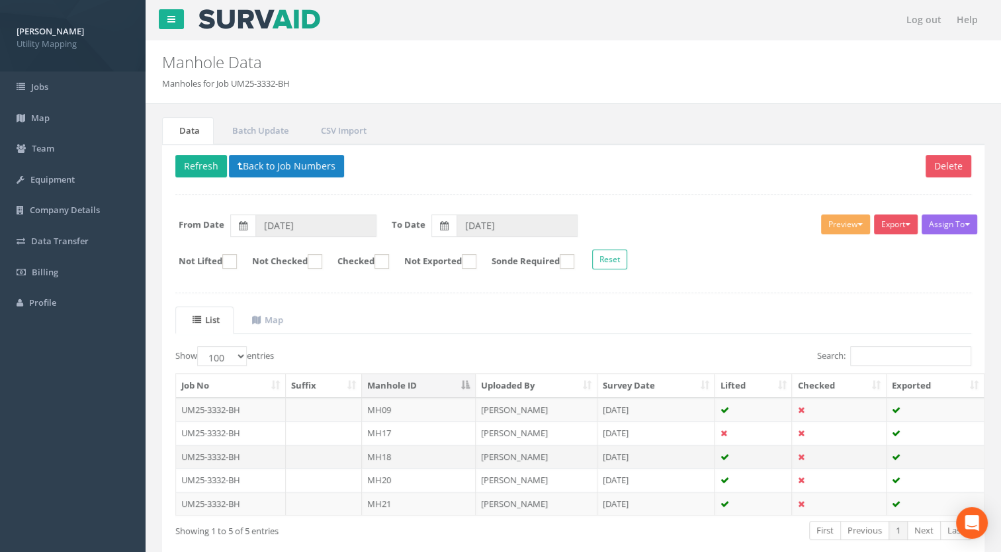
click at [389, 452] on td "MH18" at bounding box center [419, 457] width 114 height 24
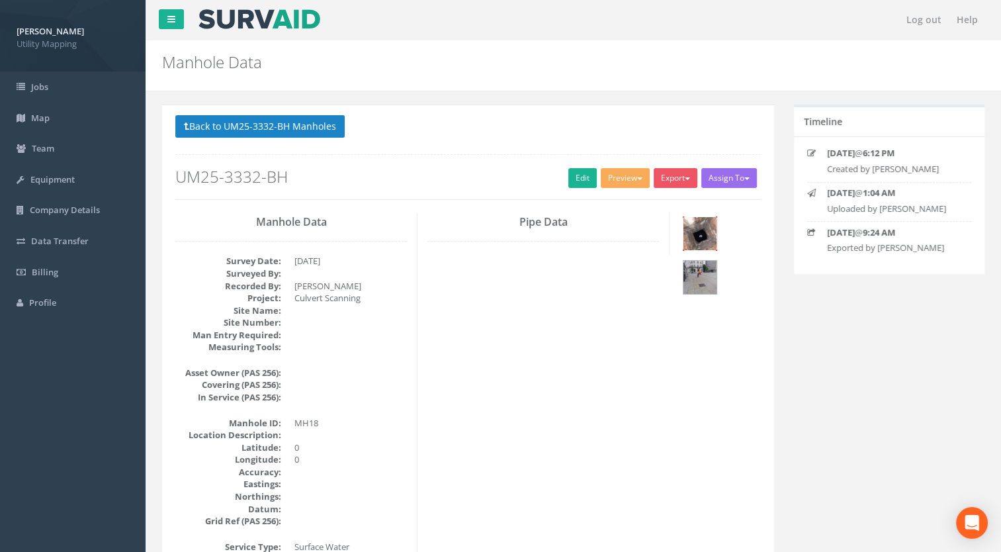
click at [703, 223] on img at bounding box center [700, 233] width 33 height 33
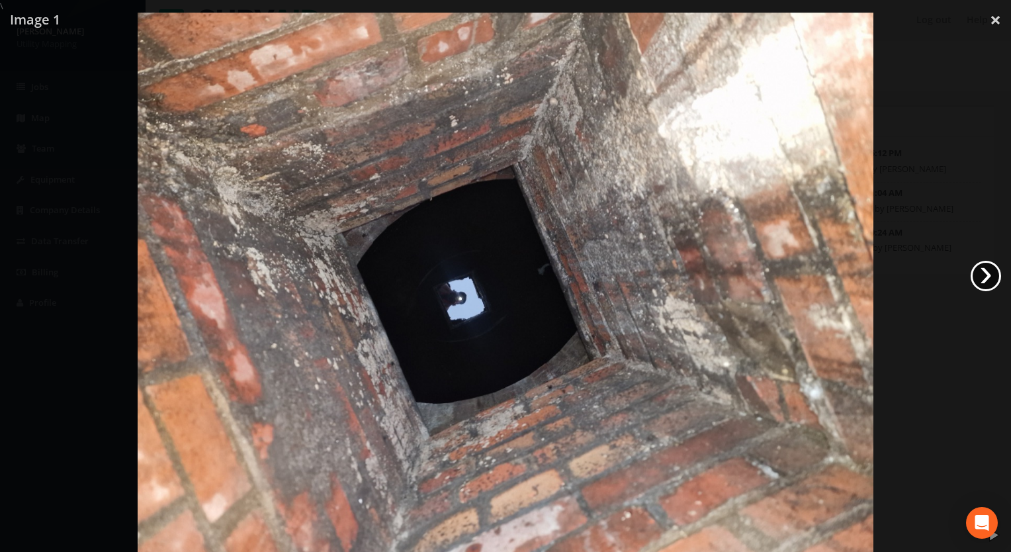
click at [985, 287] on link "›" at bounding box center [986, 276] width 30 height 30
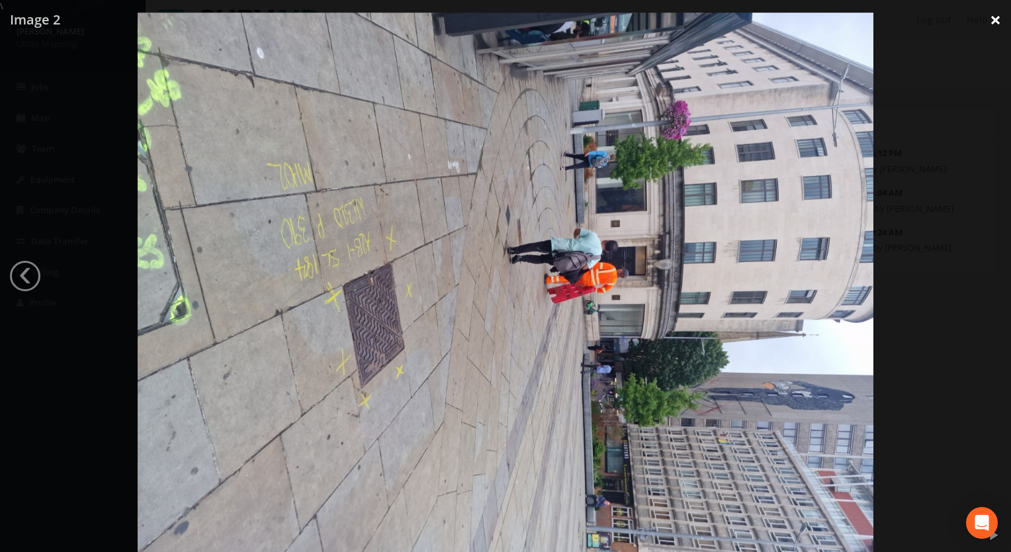
click at [995, 20] on link "×" at bounding box center [995, 20] width 31 height 40
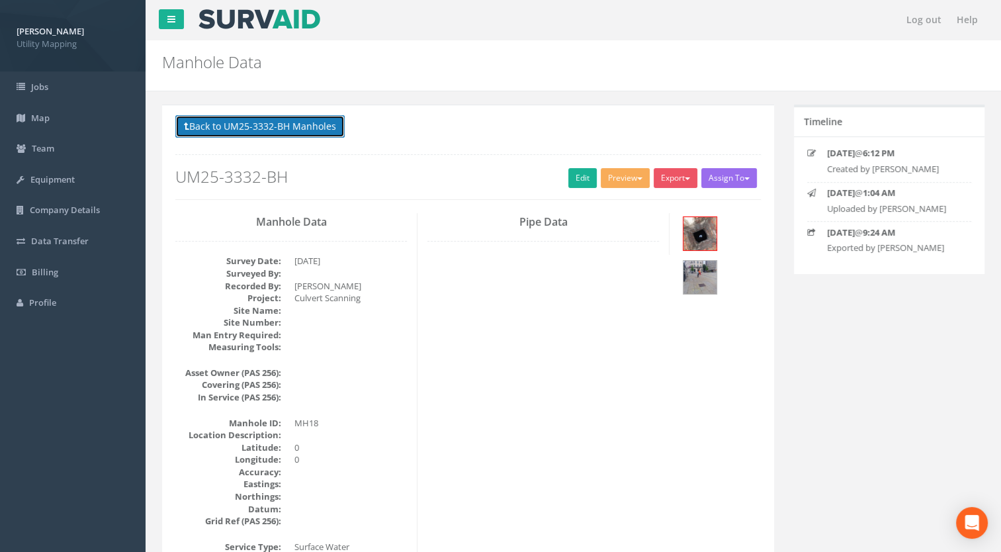
click at [244, 122] on button "Back to UM25-3332-BH Manholes" at bounding box center [259, 126] width 169 height 23
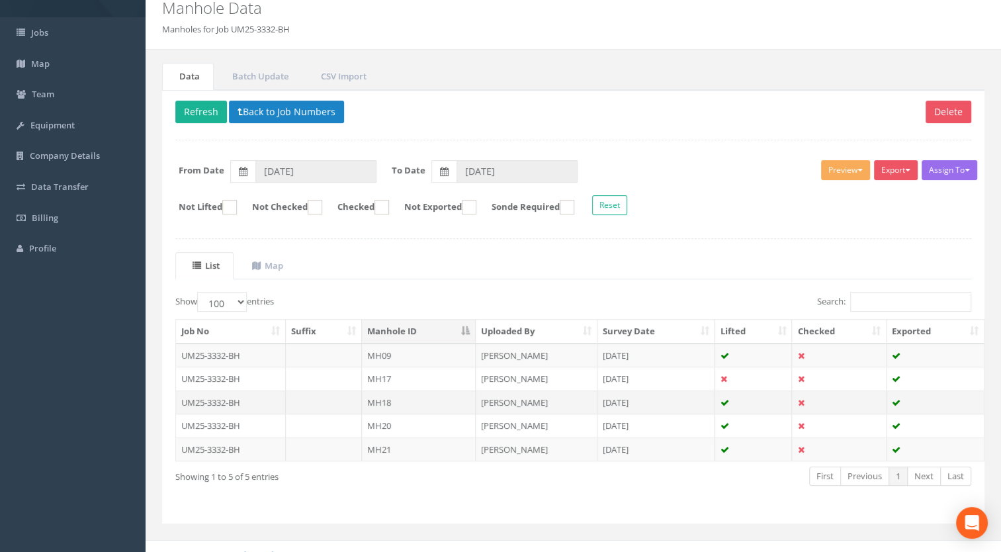
scroll to position [66, 0]
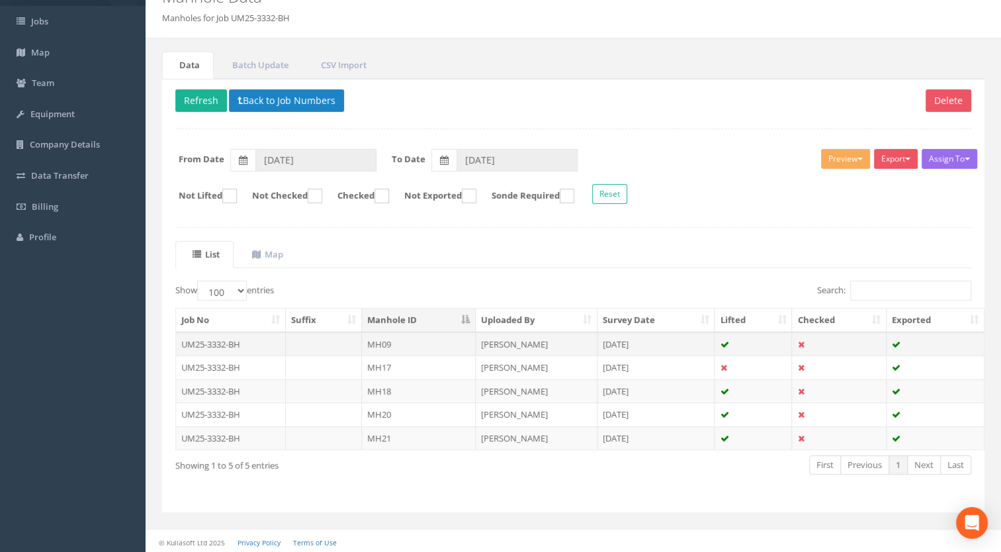
click at [302, 342] on td at bounding box center [324, 344] width 77 height 24
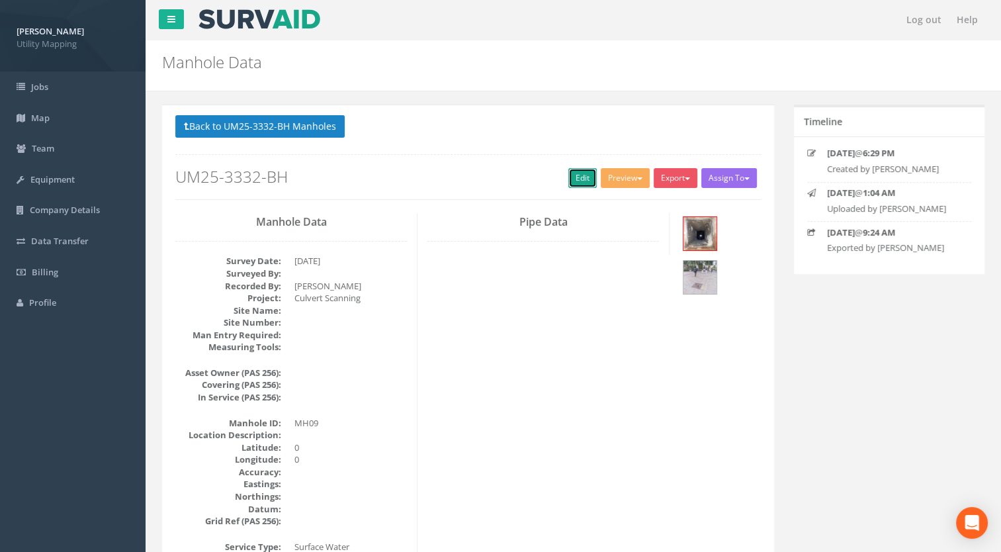
click at [574, 177] on link "Edit" at bounding box center [583, 178] width 28 height 20
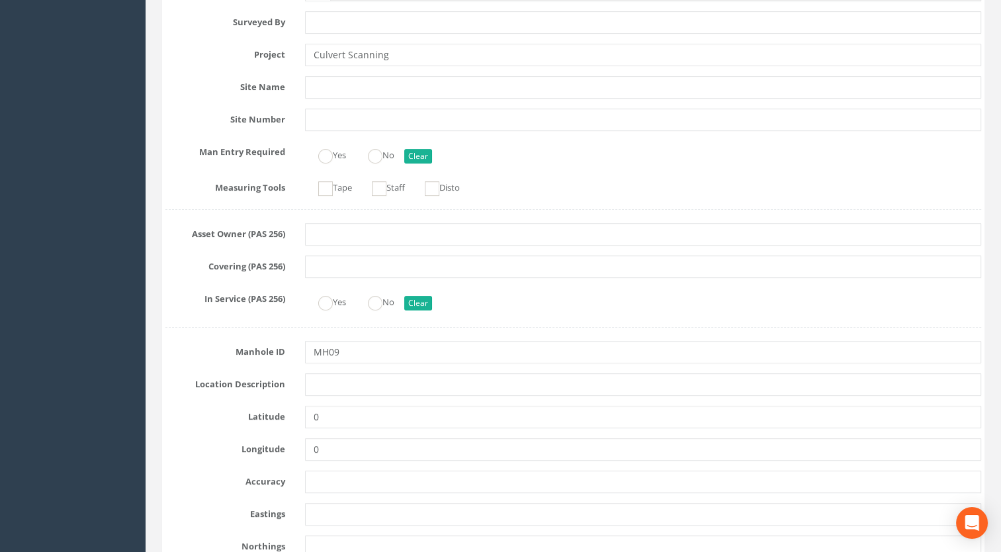
scroll to position [331, 0]
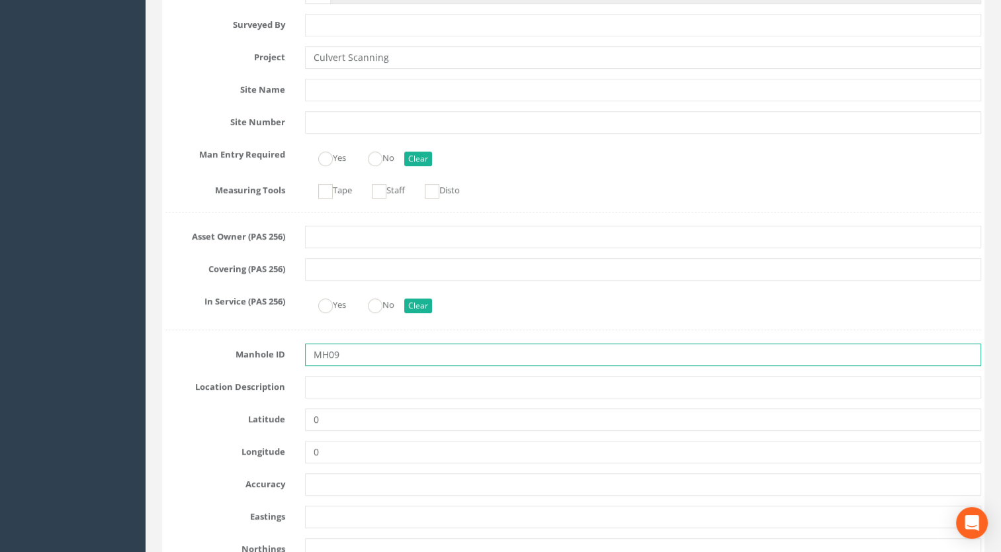
drag, startPoint x: 353, startPoint y: 351, endPoint x: 218, endPoint y: 364, distance: 136.3
click at [218, 364] on div "Manhole ID MH09" at bounding box center [574, 355] width 836 height 23
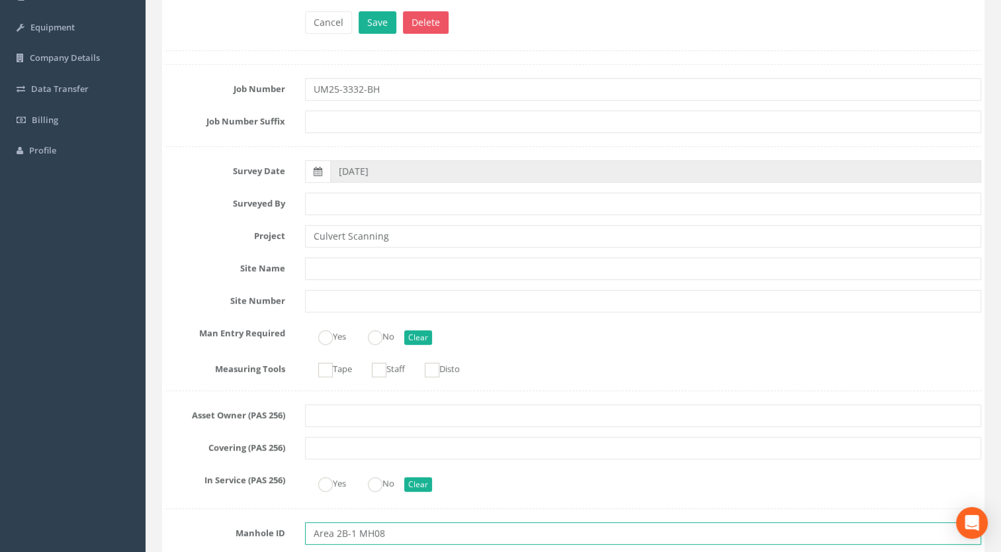
scroll to position [66, 0]
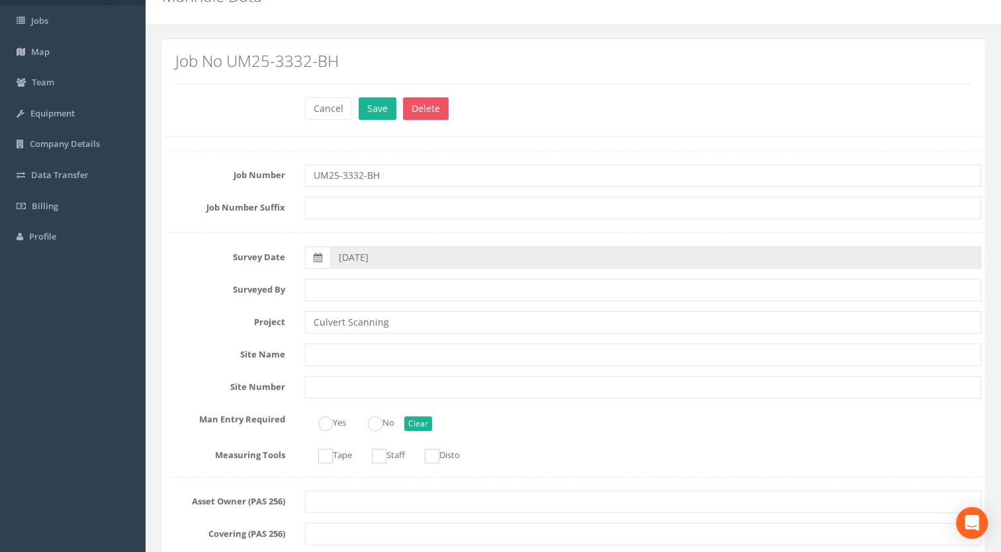
type input "Area 2B-1 MH08"
drag, startPoint x: 362, startPoint y: 177, endPoint x: 353, endPoint y: 176, distance: 8.7
click at [353, 176] on input "UM25-3332-BH" at bounding box center [643, 175] width 677 height 23
click at [406, 177] on input "UM25-3388-BH" at bounding box center [643, 175] width 677 height 23
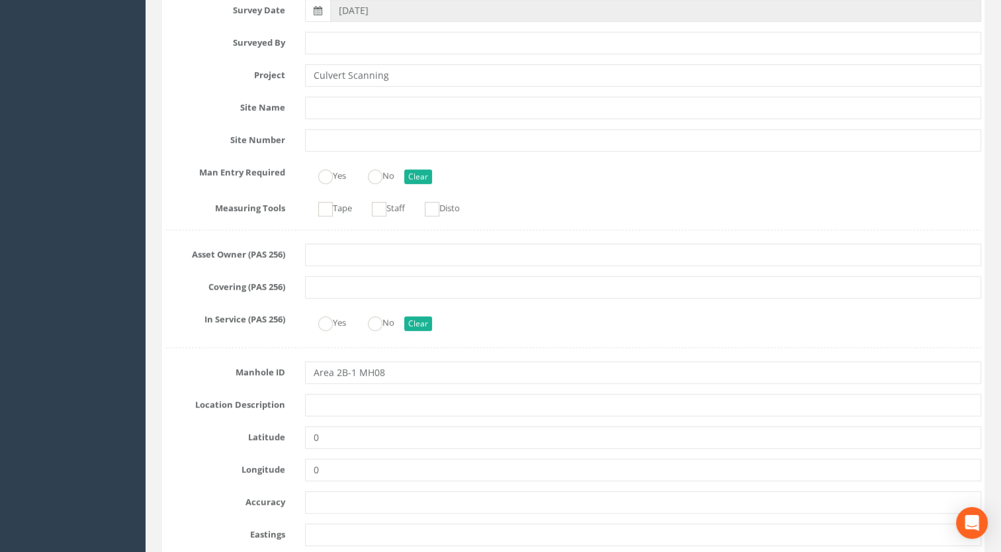
scroll to position [331, 0]
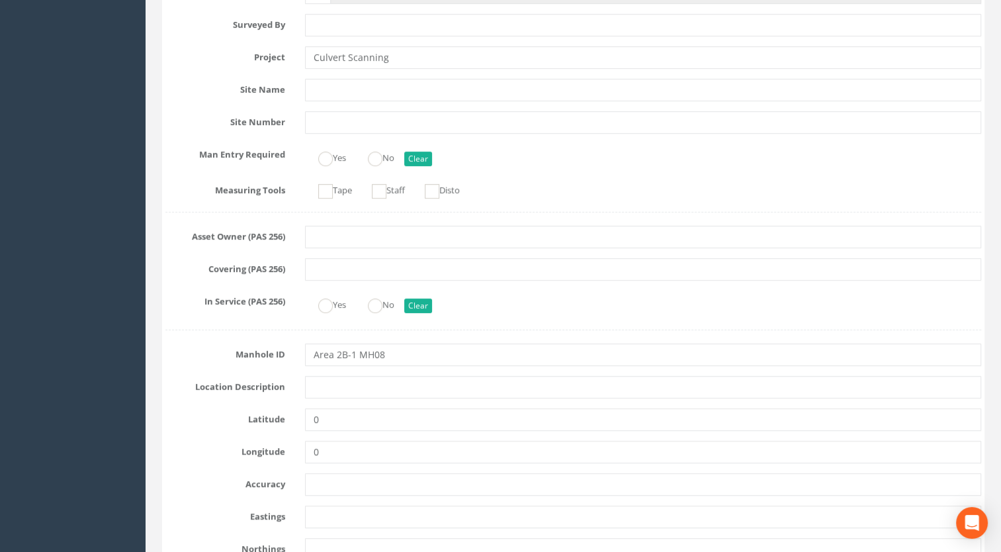
type input "UM25-3388-BH"
click at [405, 356] on input "Area 2B-1 MH08" at bounding box center [643, 355] width 677 height 23
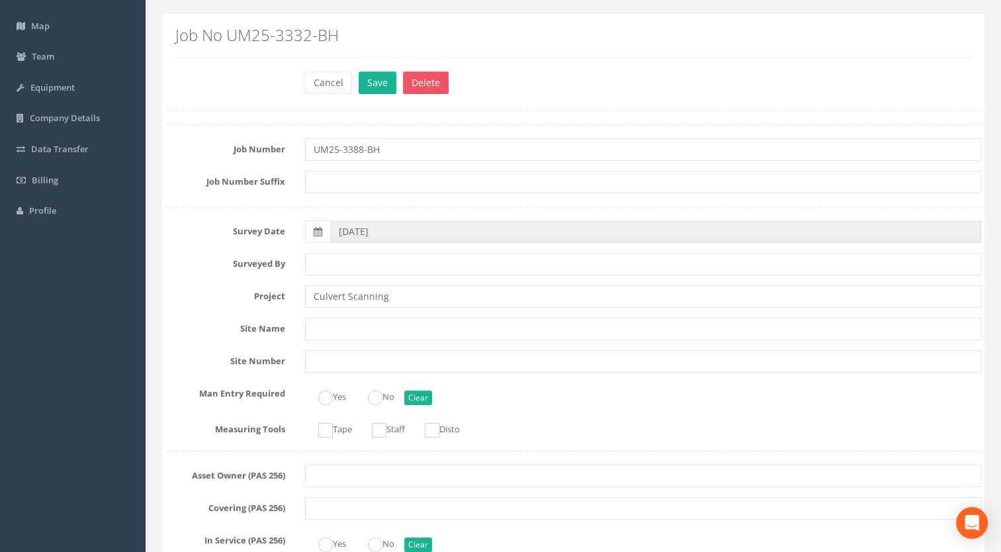
scroll to position [0, 0]
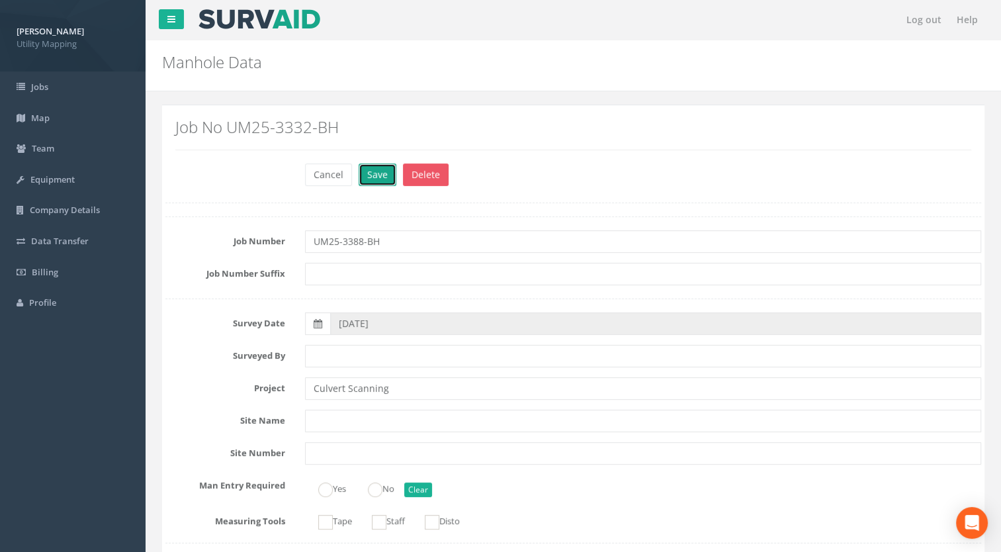
click at [361, 172] on button "Save" at bounding box center [378, 174] width 38 height 23
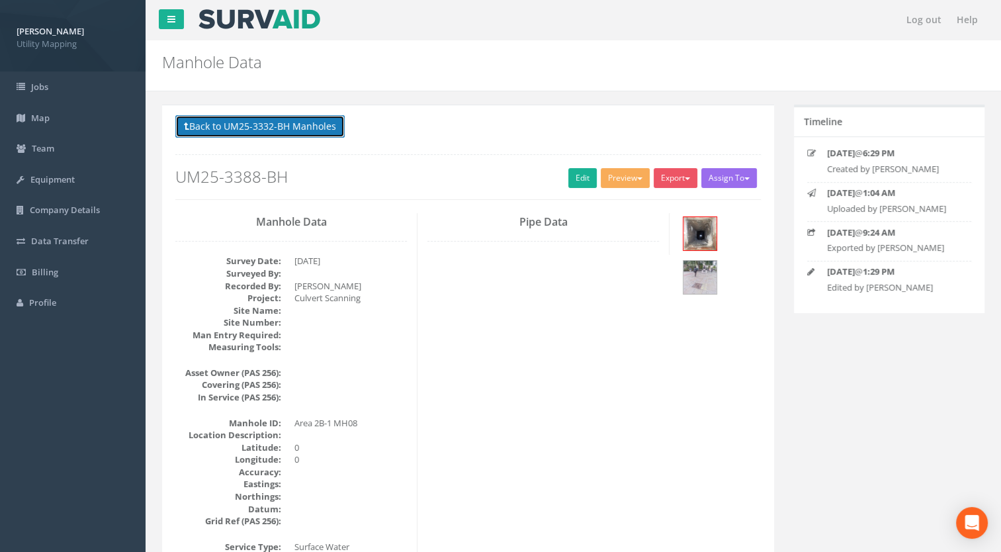
click at [300, 131] on button "Back to UM25-3332-BH Manholes" at bounding box center [259, 126] width 169 height 23
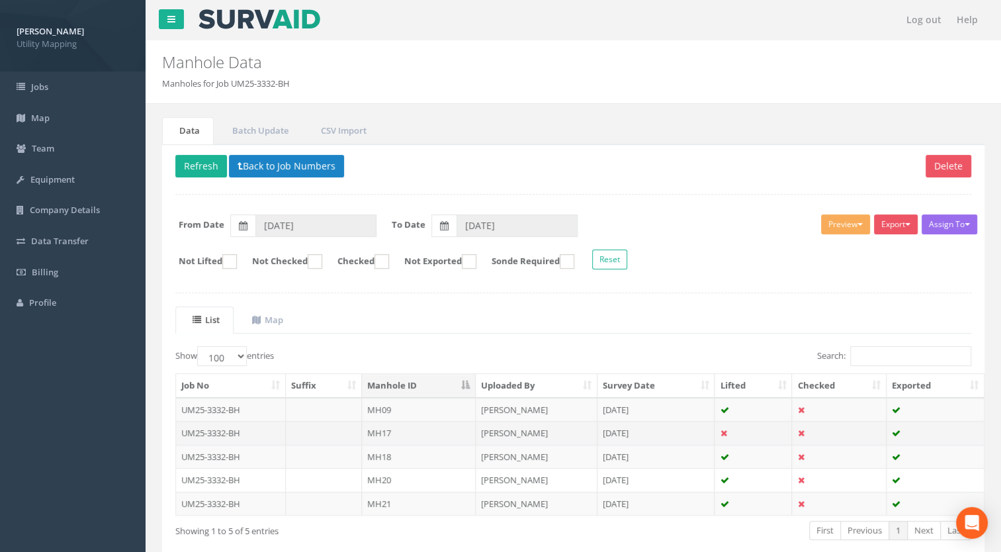
click at [395, 428] on td "MH17" at bounding box center [419, 433] width 114 height 24
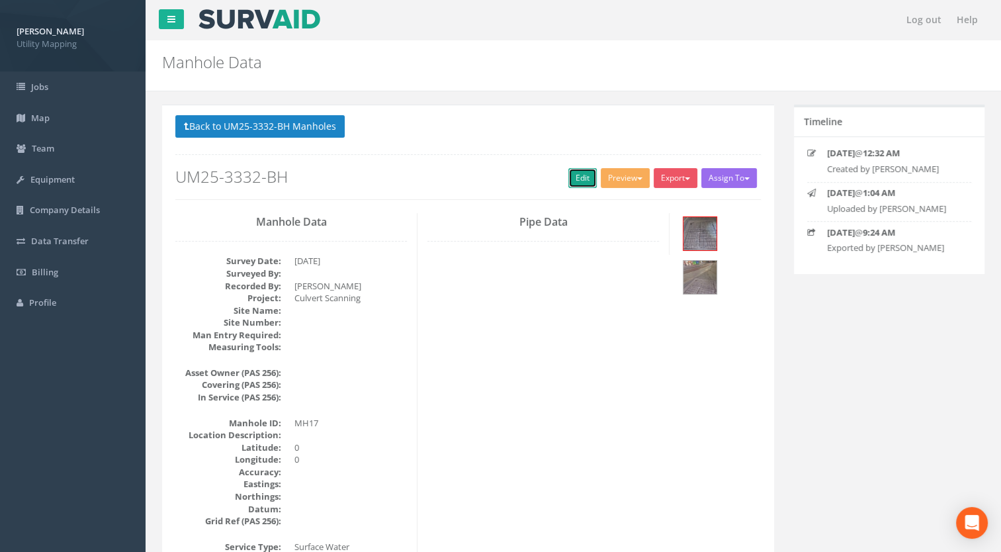
click at [573, 178] on link "Edit" at bounding box center [583, 178] width 28 height 20
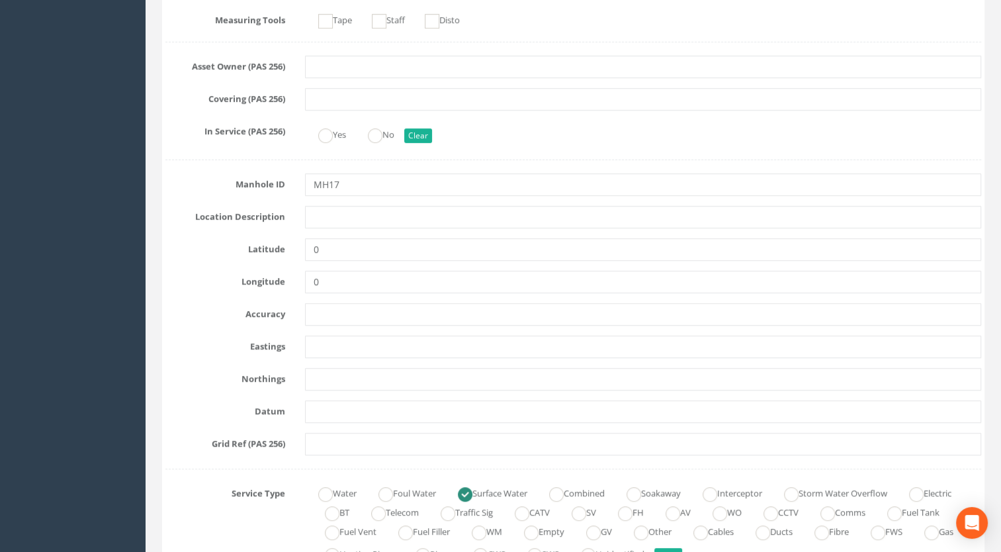
scroll to position [529, 0]
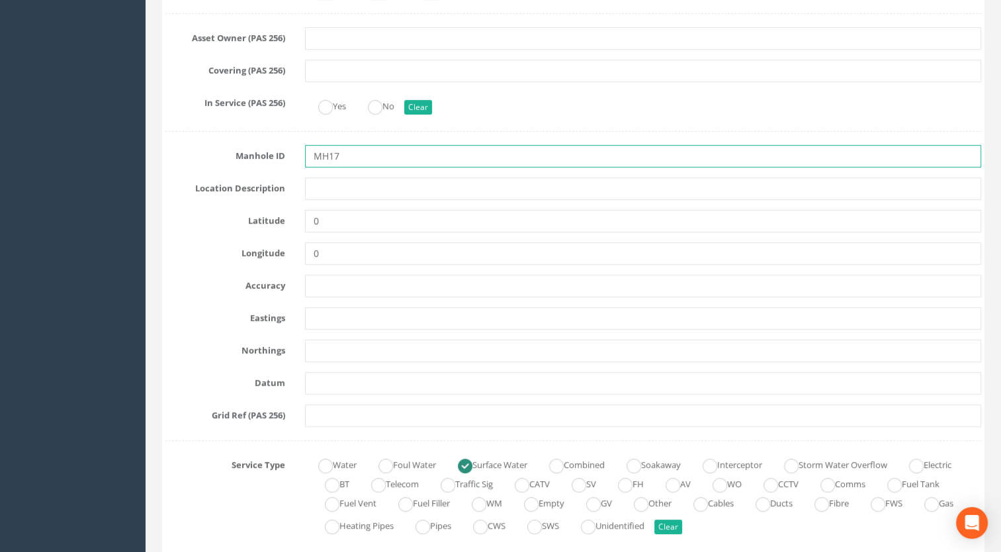
click at [320, 152] on input "MH17" at bounding box center [643, 156] width 677 height 23
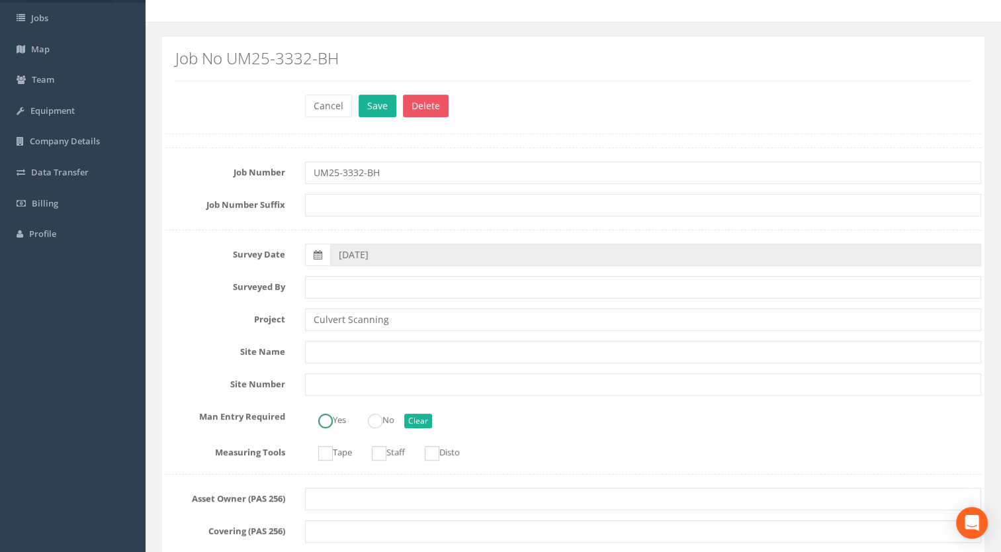
scroll to position [66, 0]
type input "Area 2B-1 MH17"
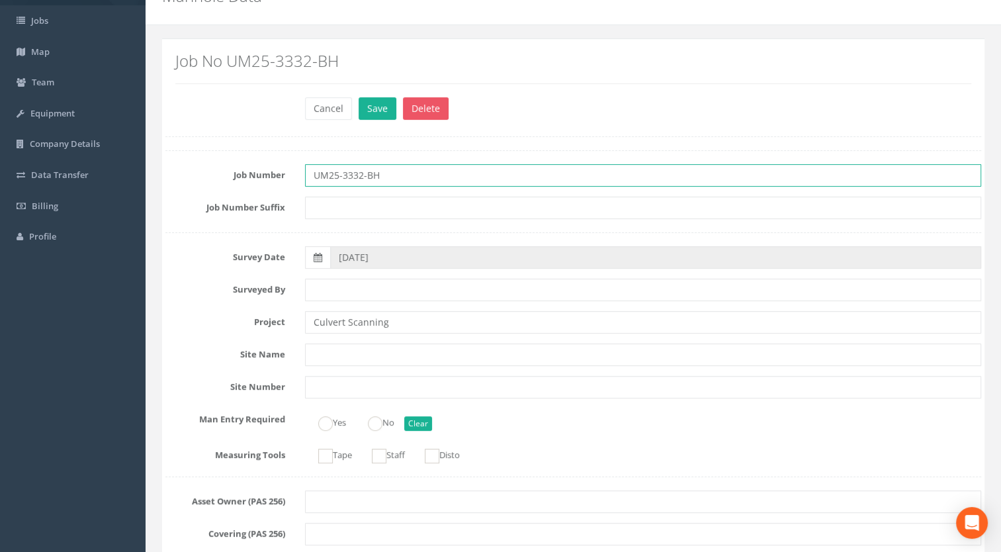
drag, startPoint x: 379, startPoint y: 175, endPoint x: 354, endPoint y: 177, distance: 25.3
click at [354, 177] on input "UM25-3332-BH" at bounding box center [643, 175] width 677 height 23
click at [361, 177] on input "UM25-3332-BH" at bounding box center [643, 175] width 677 height 23
type input "UM25-3388-BH"
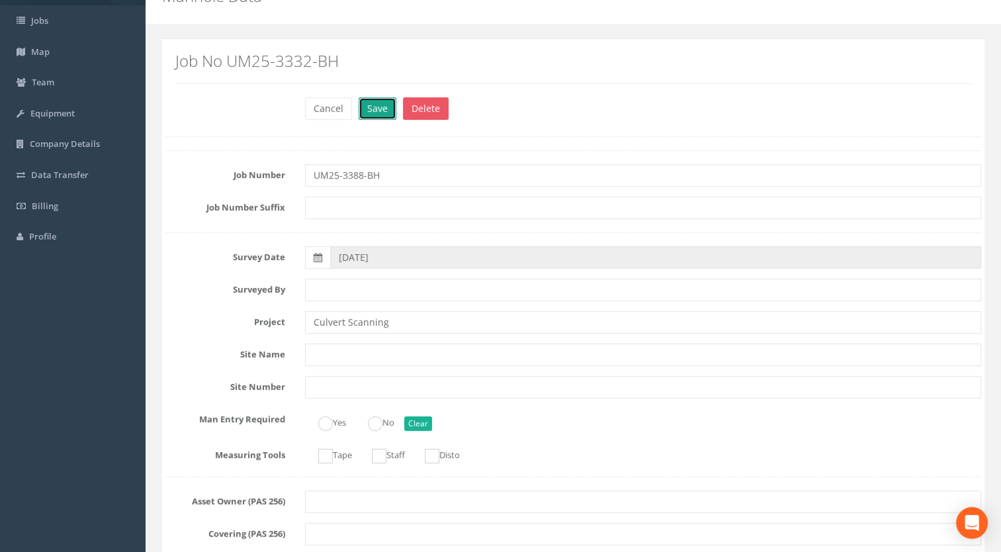
click at [377, 107] on button "Save" at bounding box center [378, 108] width 38 height 23
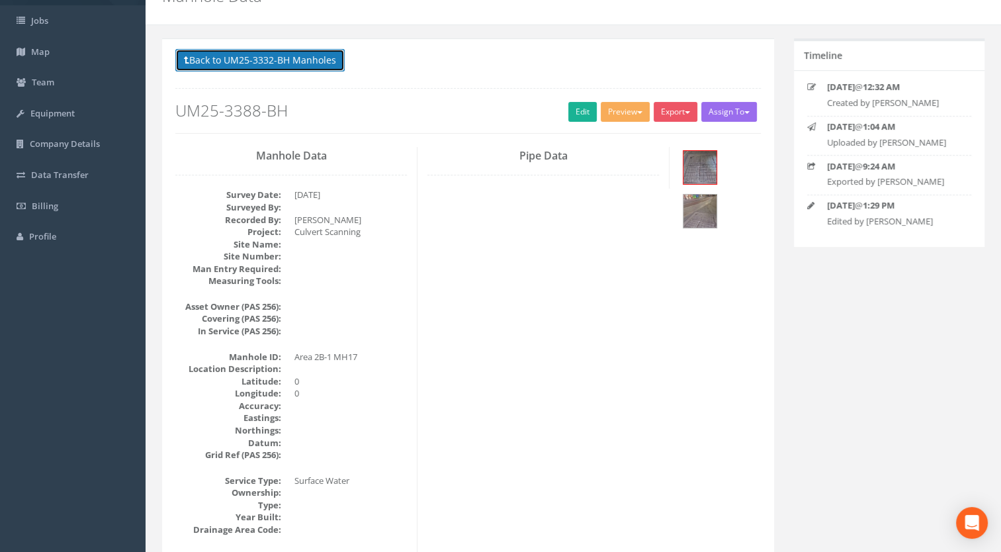
click at [285, 69] on button "Back to UM25-3332-BH Manholes" at bounding box center [259, 60] width 169 height 23
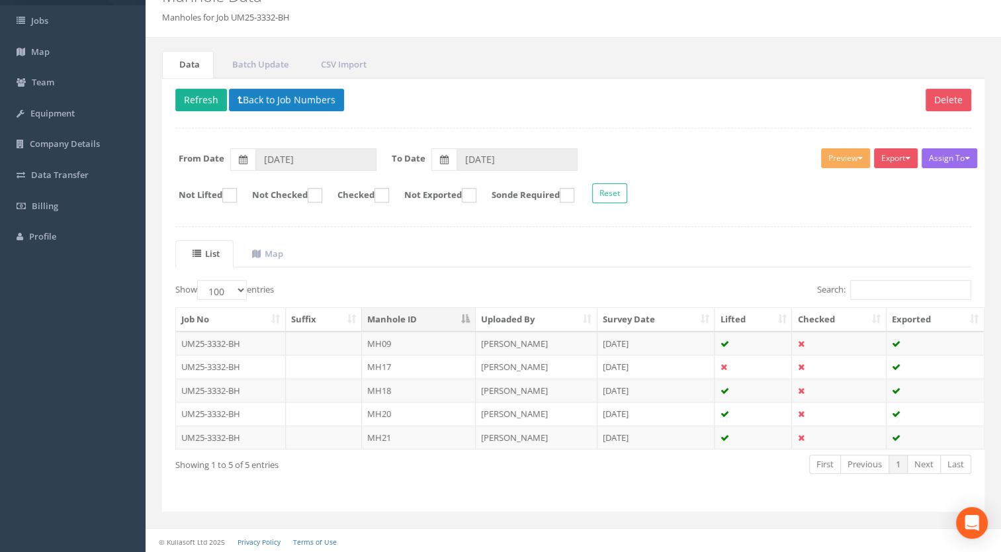
scroll to position [66, 0]
click at [259, 95] on button "Back to Job Numbers" at bounding box center [286, 100] width 115 height 23
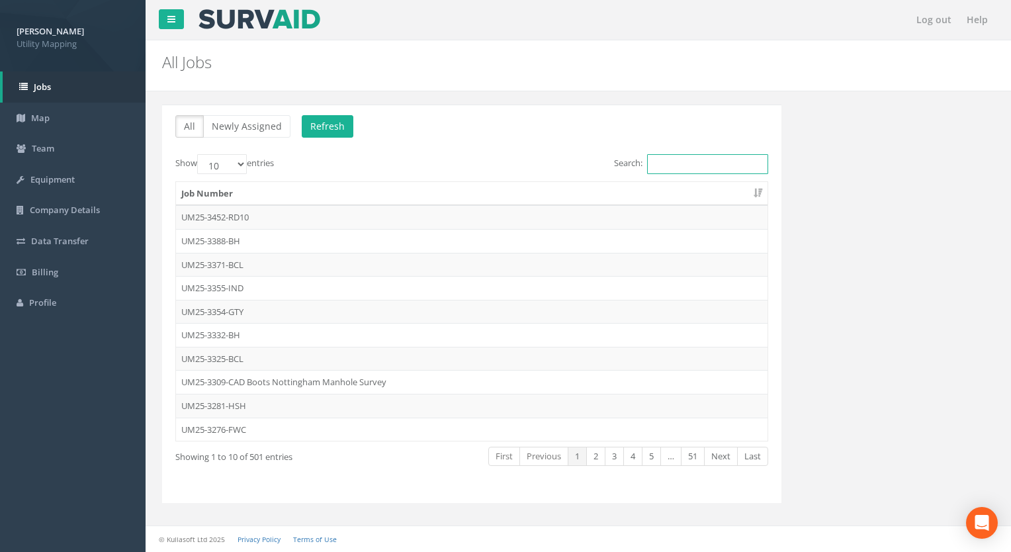
click at [698, 161] on input "Search:" at bounding box center [707, 164] width 121 height 20
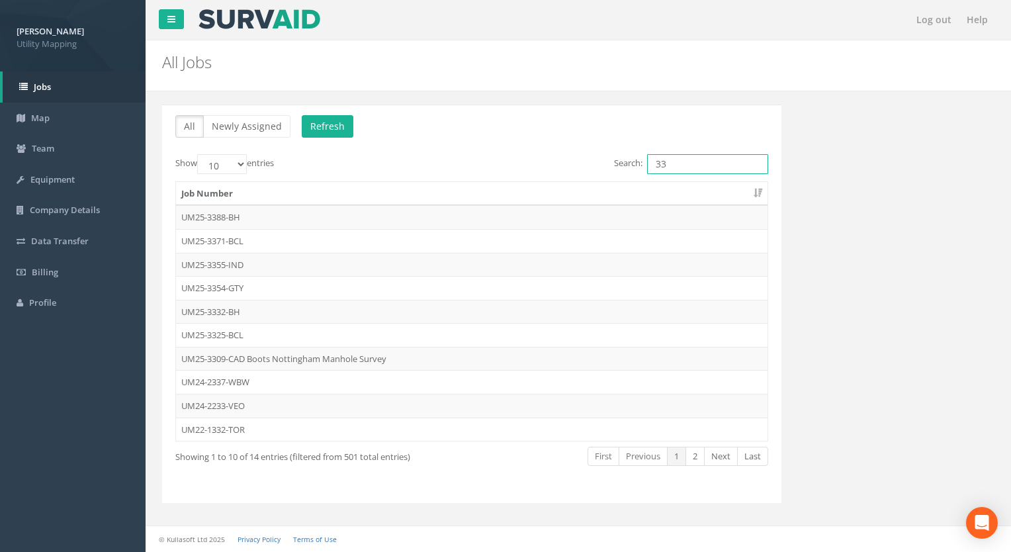
type input "3"
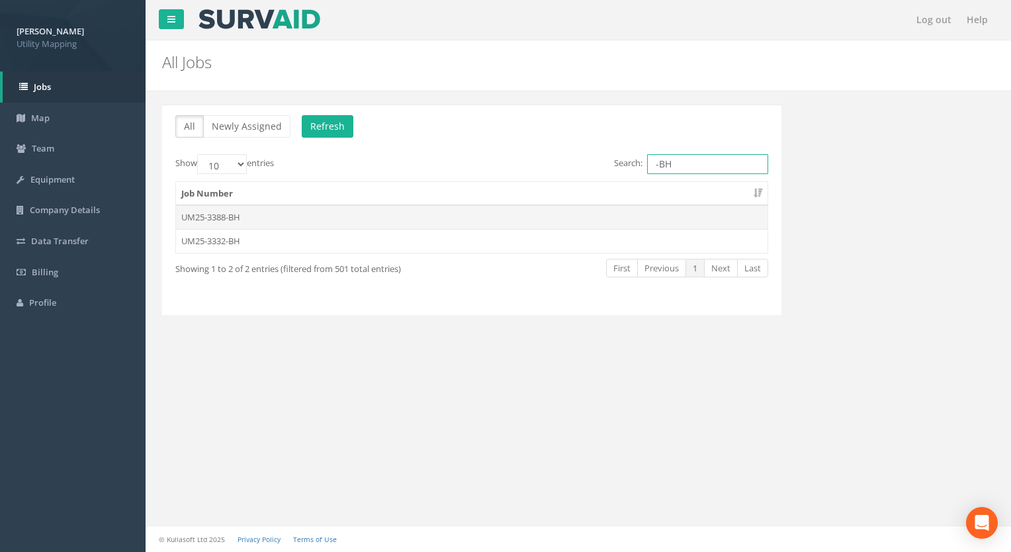
type input "-BH"
click at [201, 213] on td "UM25-3388-BH" at bounding box center [472, 217] width 592 height 24
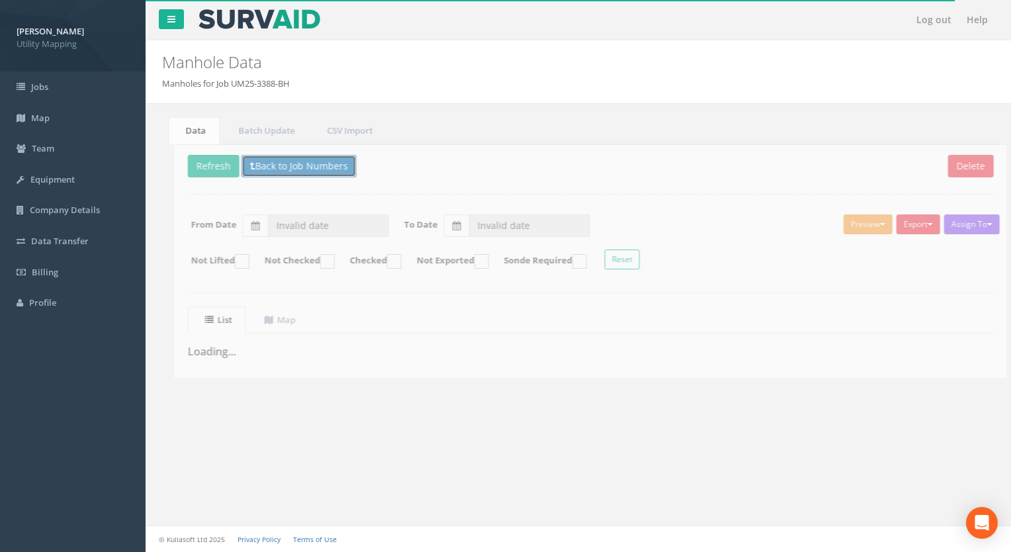
click at [296, 167] on button "Back to Job Numbers" at bounding box center [286, 166] width 115 height 23
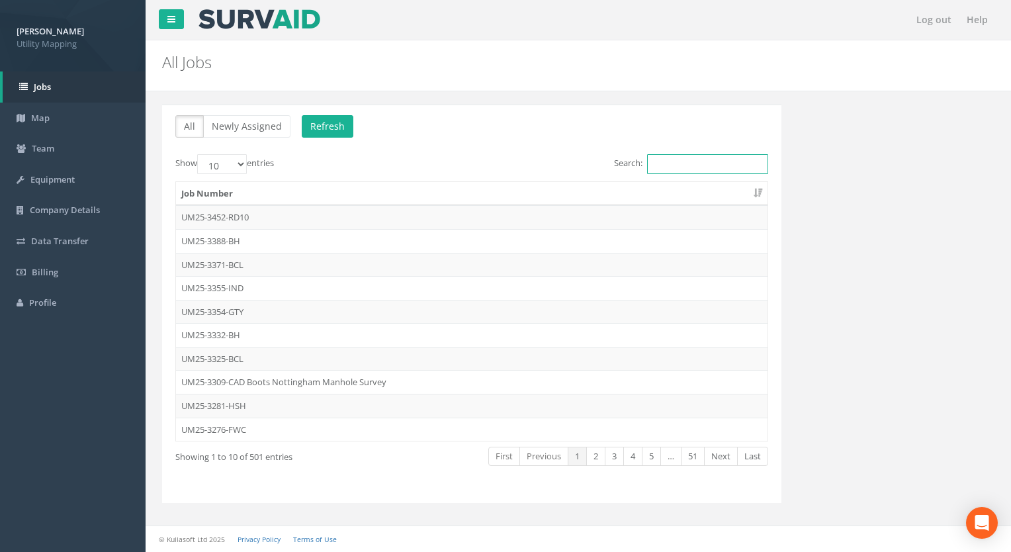
click at [680, 167] on input "Search:" at bounding box center [707, 164] width 121 height 20
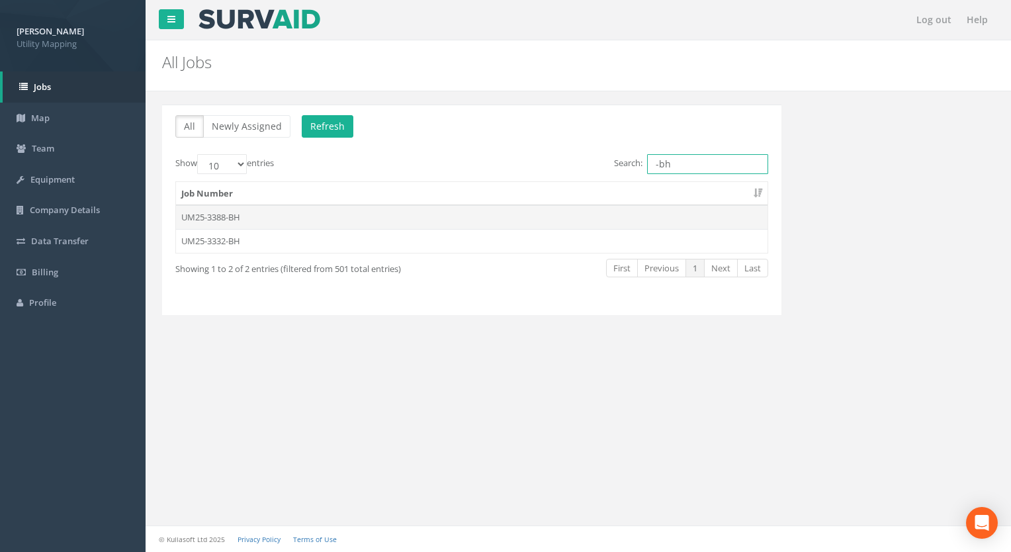
type input "-bh"
click at [232, 214] on td "UM25-3388-BH" at bounding box center [472, 217] width 592 height 24
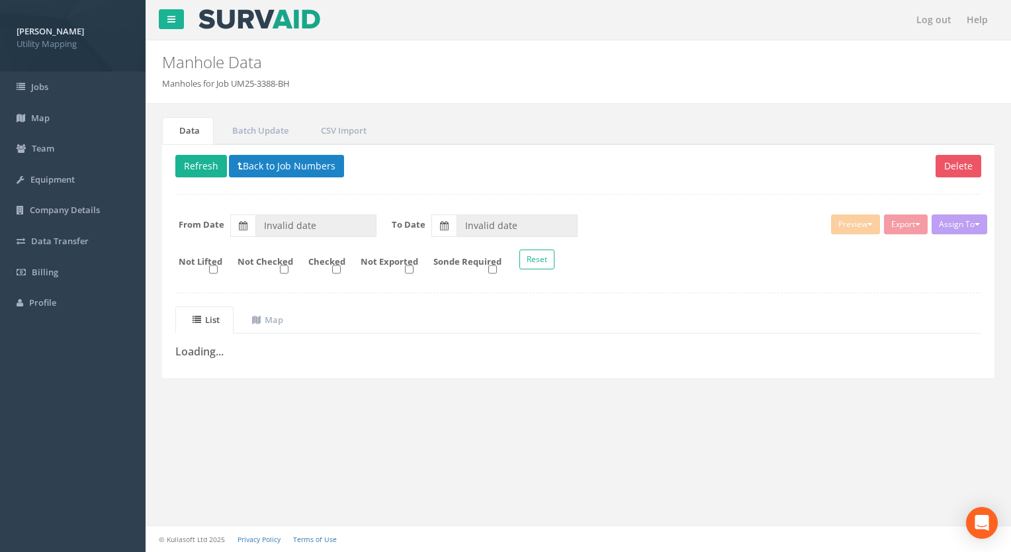
type input "[DATE]"
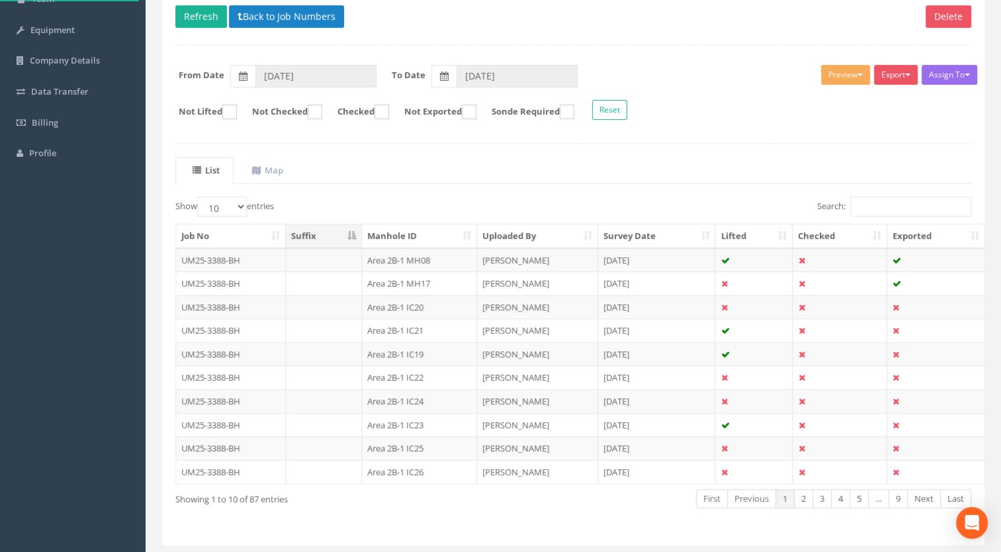
scroll to position [183, 0]
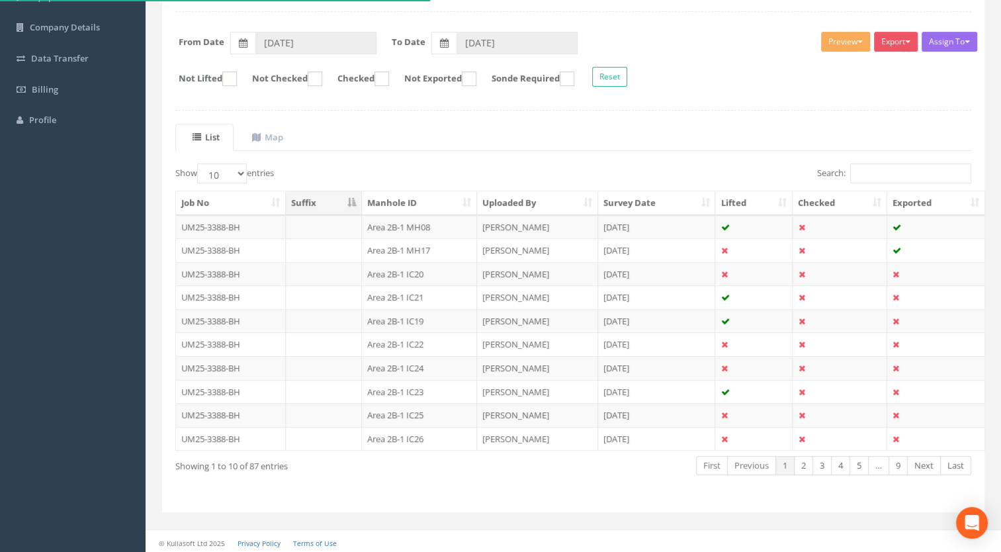
click at [392, 193] on th "Manhole ID" at bounding box center [419, 203] width 115 height 24
click at [240, 175] on select "10 25 50 100" at bounding box center [222, 173] width 50 height 20
select select "100"
click at [199, 163] on select "10 25 50 100" at bounding box center [222, 173] width 50 height 20
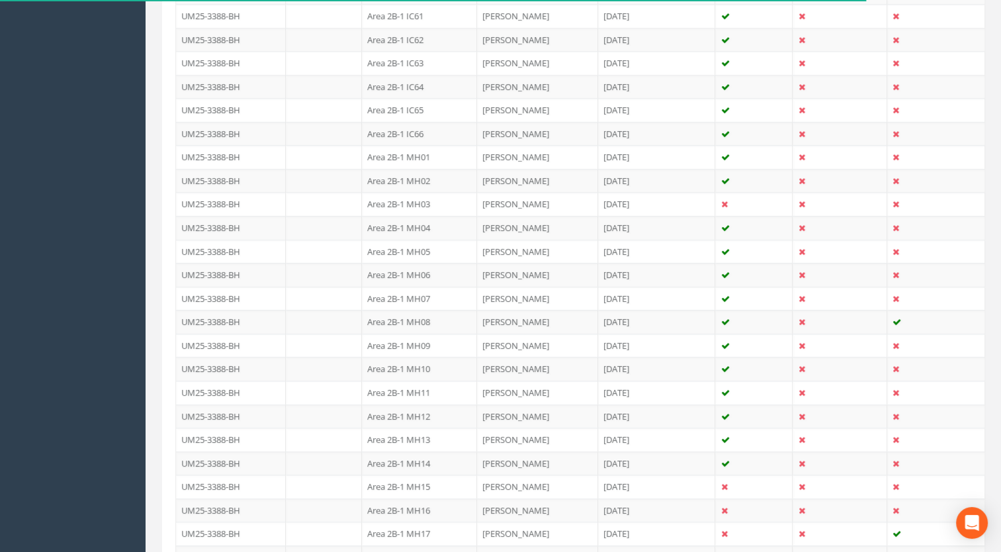
scroll to position [1837, 0]
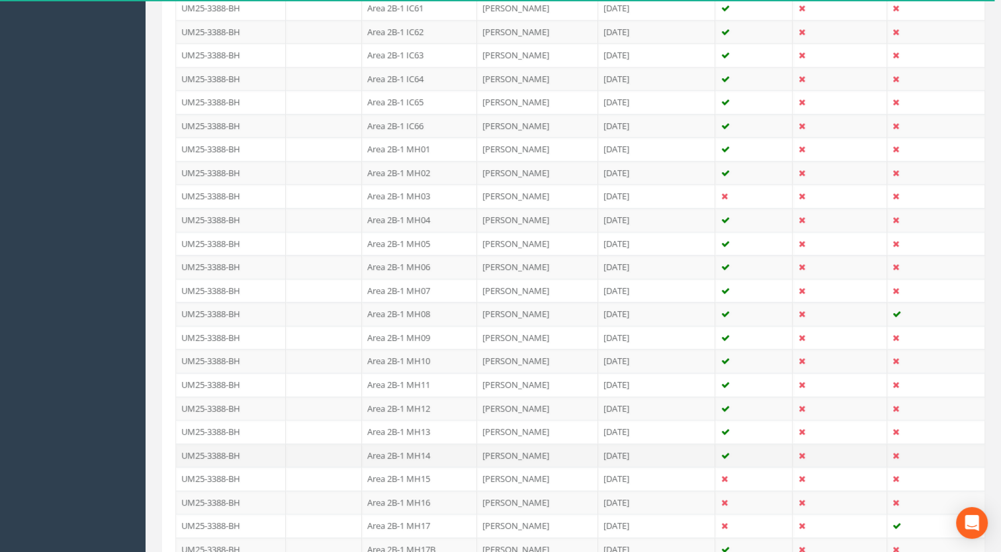
click at [422, 443] on td "Area 2B-1 MH14" at bounding box center [419, 455] width 115 height 24
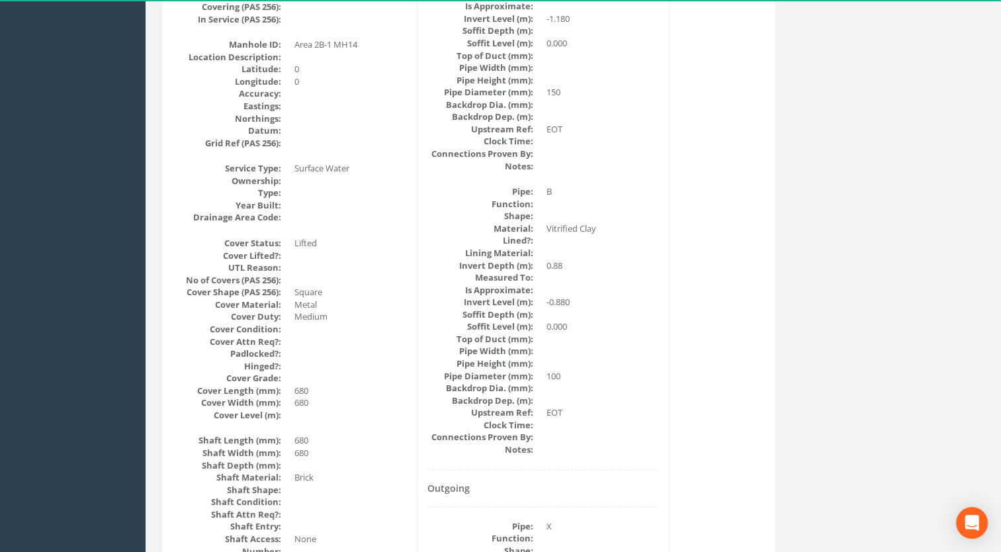
scroll to position [0, 0]
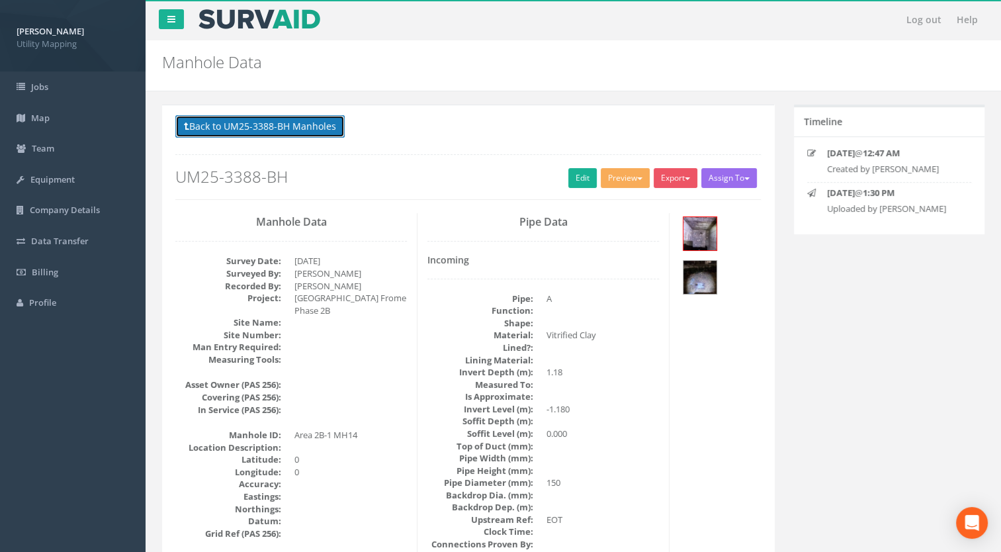
click at [262, 126] on button "Back to UM25-3388-BH Manholes" at bounding box center [259, 126] width 169 height 23
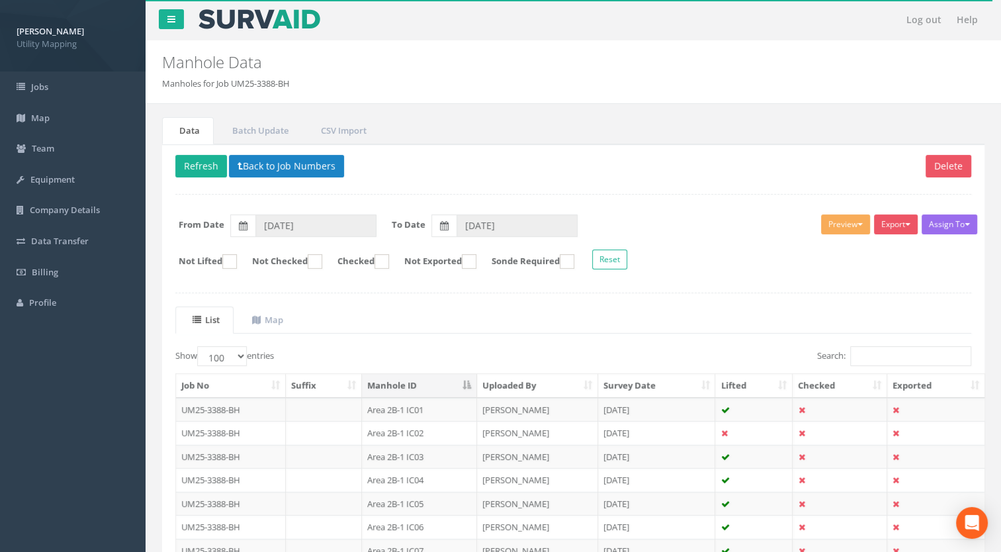
click at [421, 375] on th "Manhole ID" at bounding box center [419, 386] width 115 height 24
click at [430, 381] on th "Manhole ID" at bounding box center [419, 386] width 115 height 24
click at [305, 165] on button "Back to Job Numbers" at bounding box center [286, 166] width 115 height 23
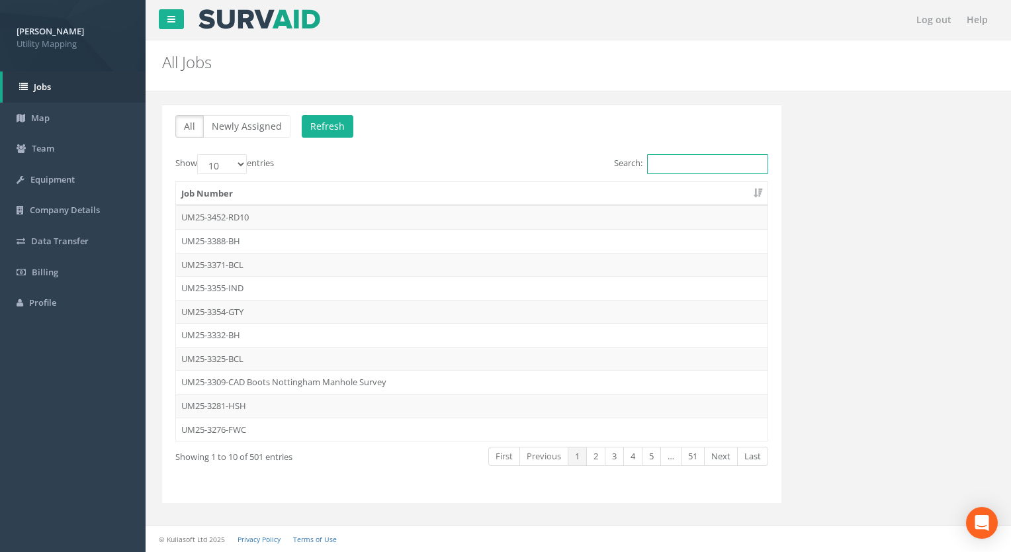
click at [675, 161] on input "Search:" at bounding box center [707, 164] width 121 height 20
click at [694, 163] on input "Search:" at bounding box center [707, 164] width 121 height 20
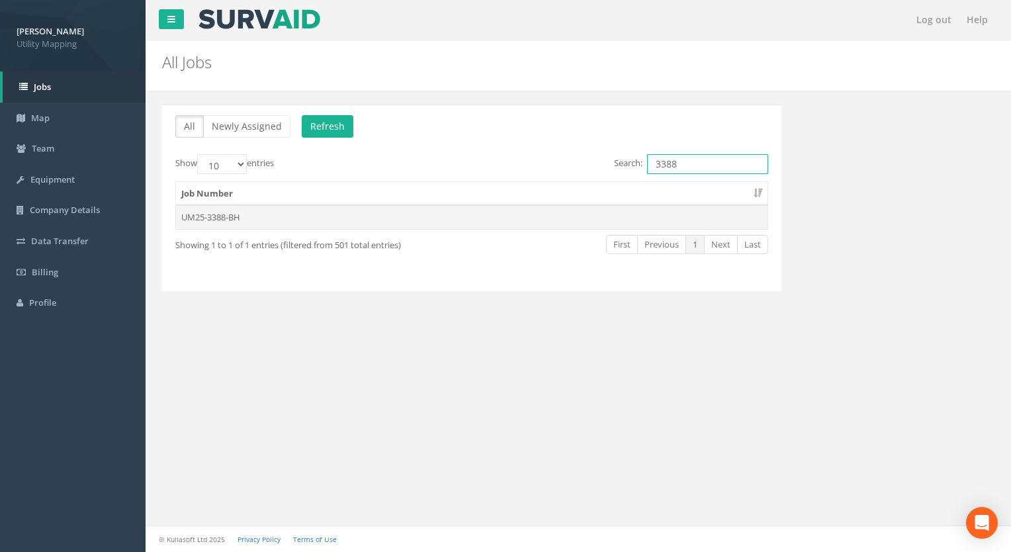
type input "3388"
click at [229, 214] on td "UM25-3388-BH" at bounding box center [472, 217] width 592 height 24
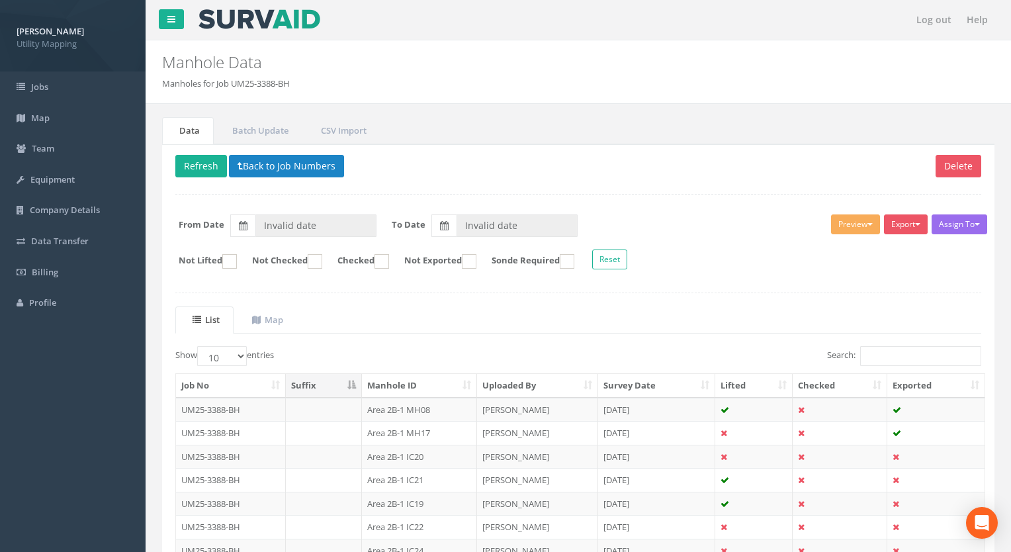
type input "[DATE]"
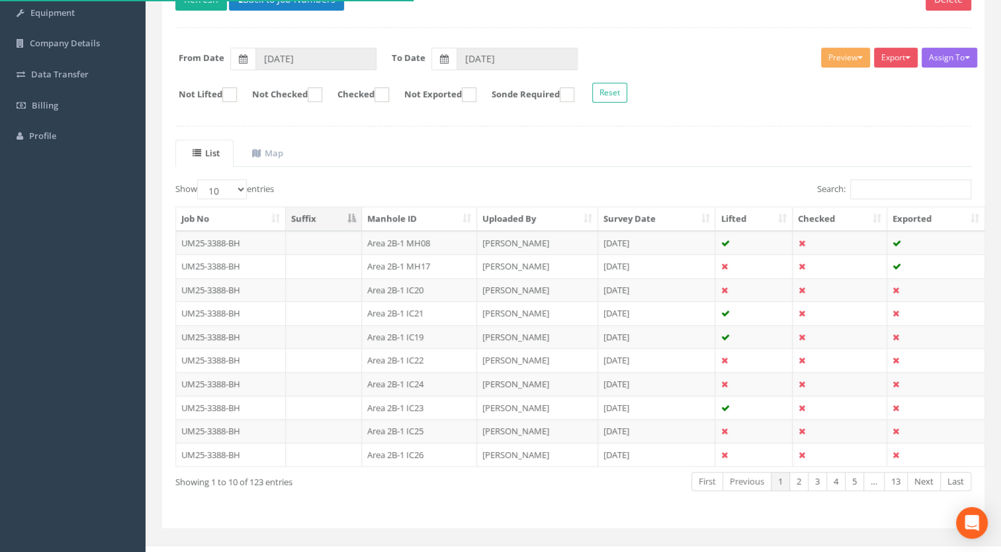
scroll to position [183, 0]
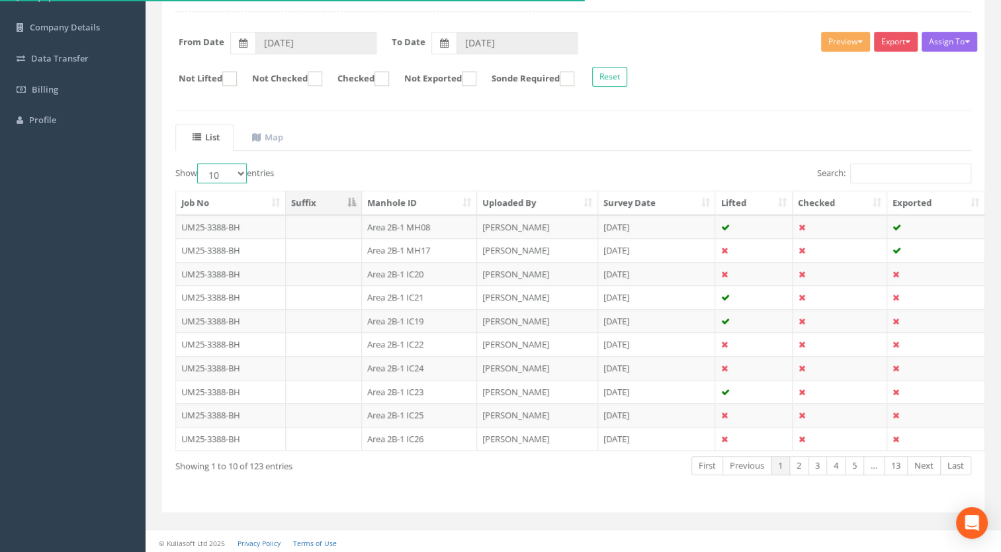
click at [230, 176] on select "10 25 50 100" at bounding box center [222, 173] width 50 height 20
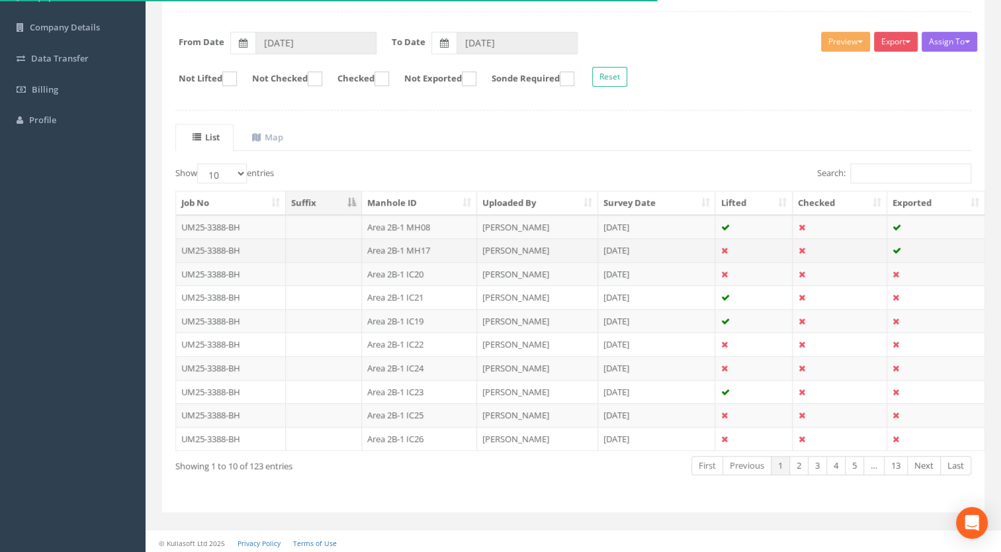
click at [218, 255] on td "UM25-3388-BH" at bounding box center [231, 250] width 110 height 24
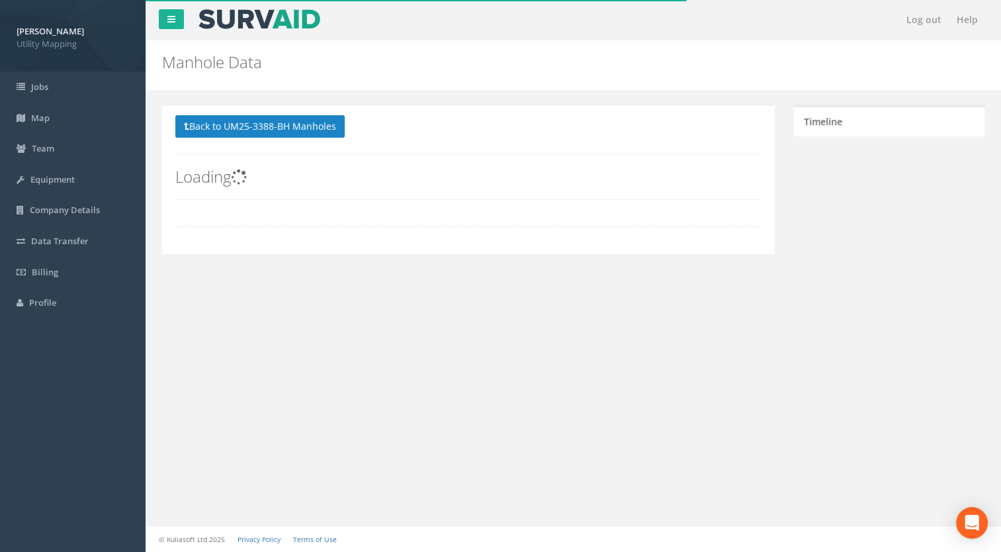
scroll to position [0, 0]
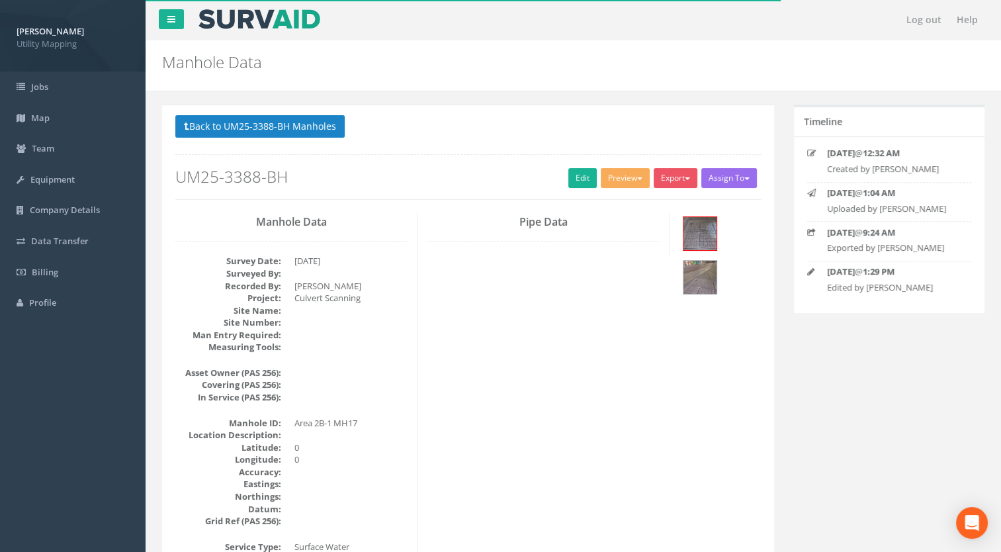
click at [218, 127] on button "Back to UM25-3388-BH Manholes" at bounding box center [259, 126] width 169 height 23
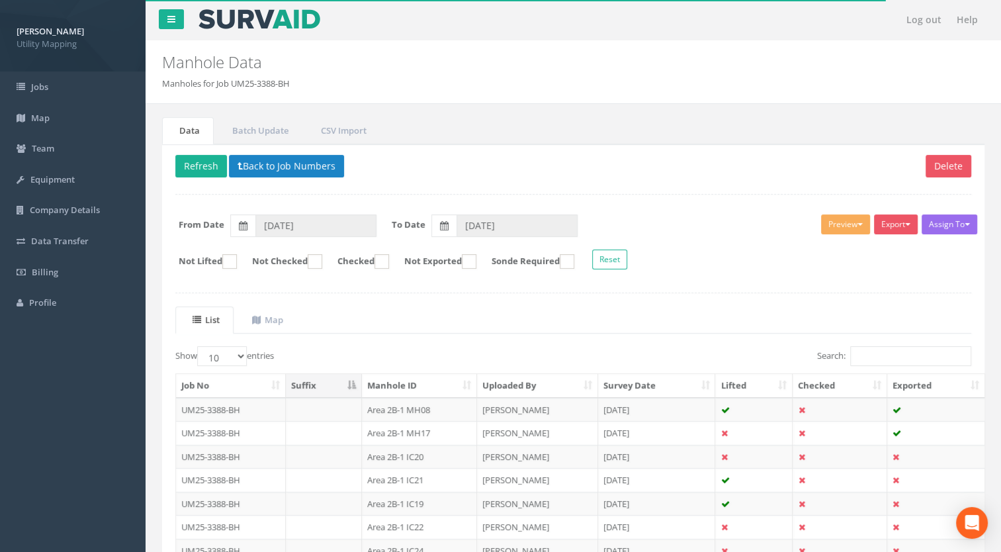
click at [406, 385] on th "Manhole ID" at bounding box center [419, 386] width 115 height 24
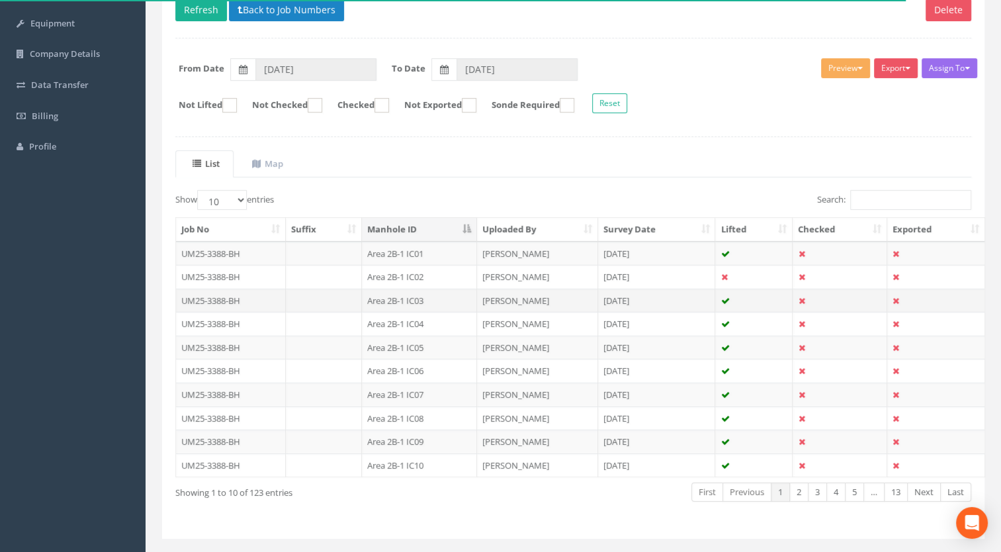
scroll to position [183, 0]
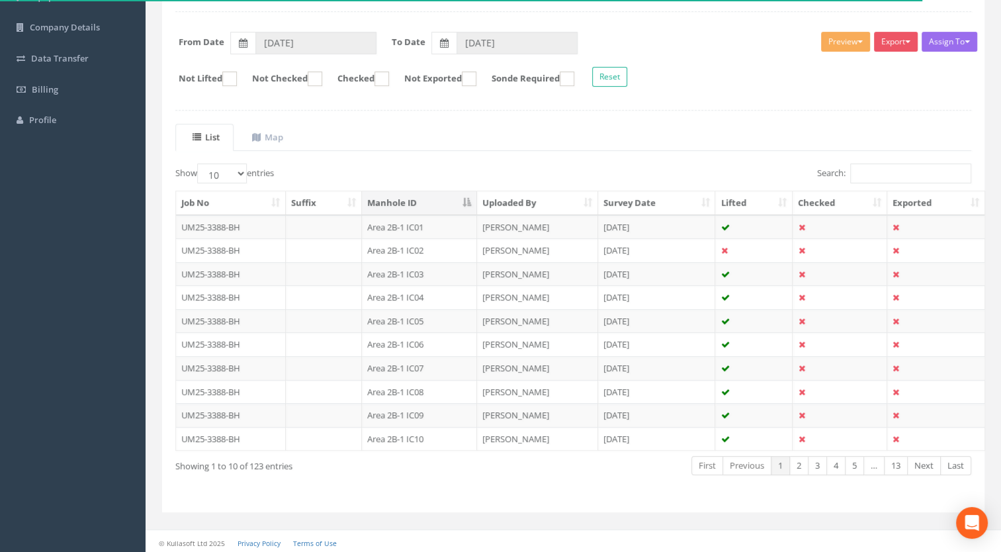
click at [230, 161] on div "List Map Show 10 25 50 100 entries Search: Job No Suffix Manhole ID Uploaded By…" at bounding box center [573, 311] width 796 height 375
click at [226, 180] on select "10 25 50 100" at bounding box center [222, 173] width 50 height 20
select select "100"
click at [199, 163] on select "10 25 50 100" at bounding box center [222, 173] width 50 height 20
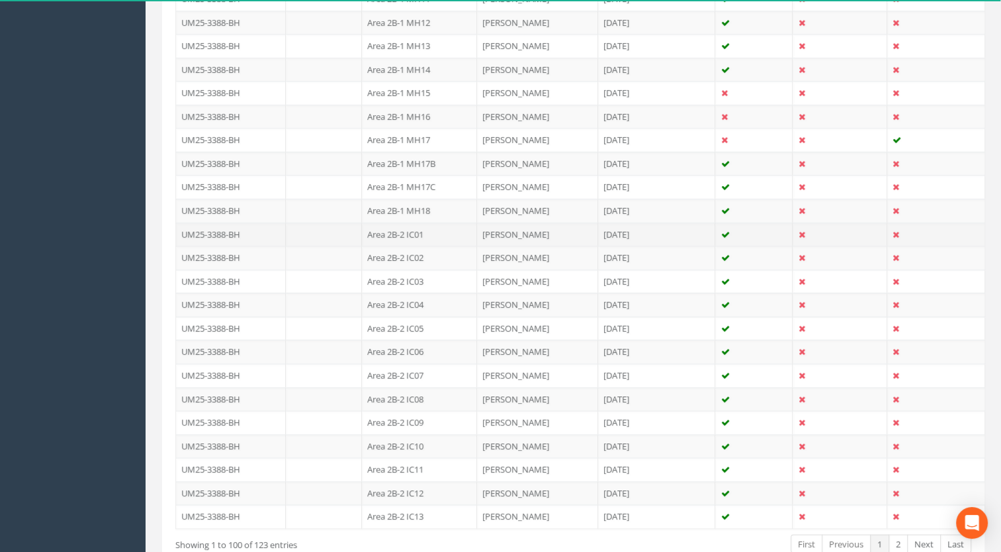
scroll to position [2289, 0]
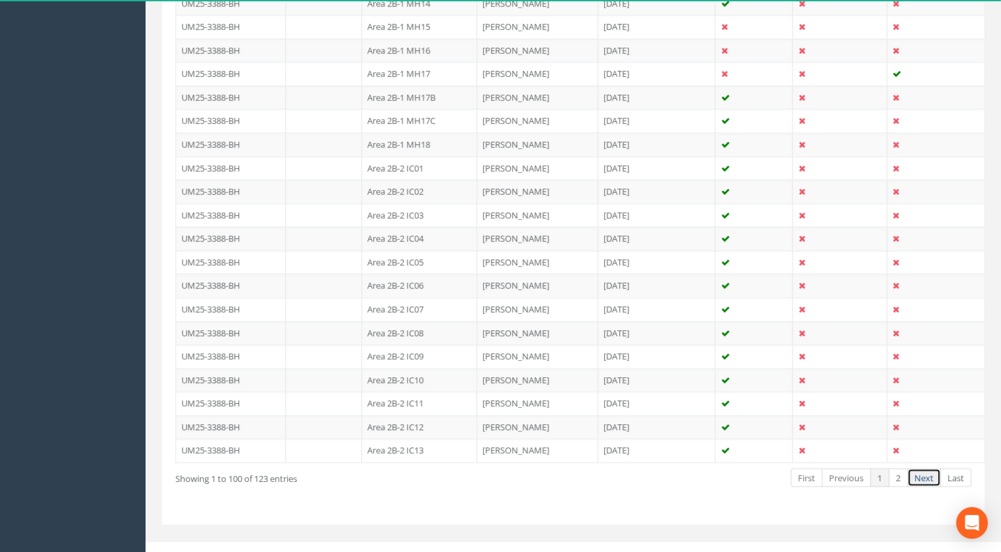
click at [930, 468] on link "Next" at bounding box center [924, 477] width 34 height 19
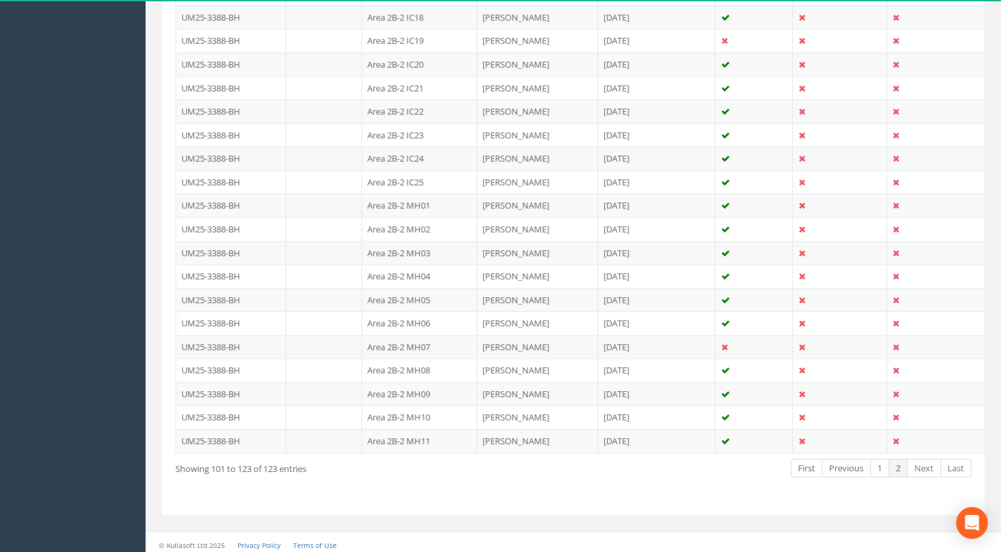
click at [940, 461] on link "Next" at bounding box center [924, 468] width 34 height 19
click at [920, 464] on link "Next" at bounding box center [924, 468] width 34 height 19
click at [848, 468] on link "Previous" at bounding box center [846, 468] width 49 height 19
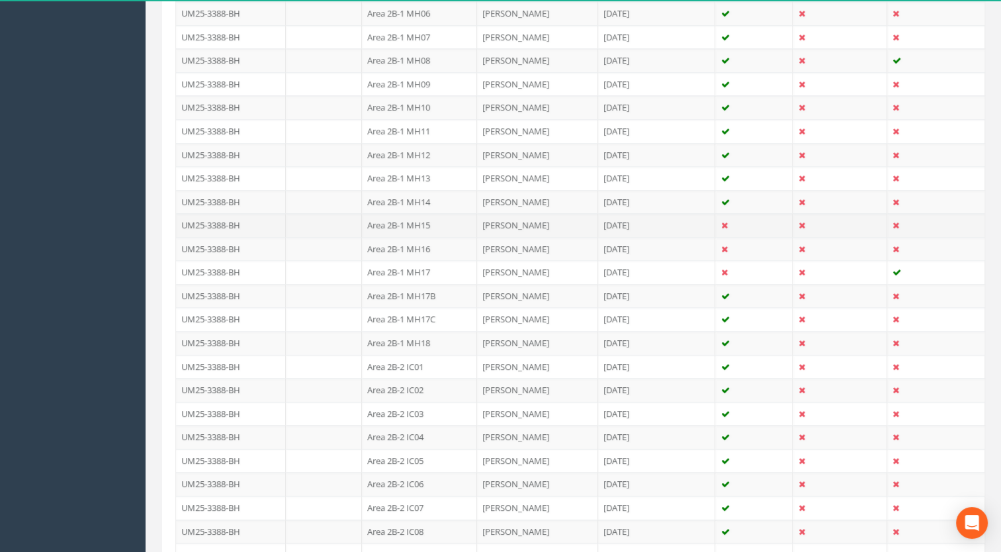
scroll to position [2289, 0]
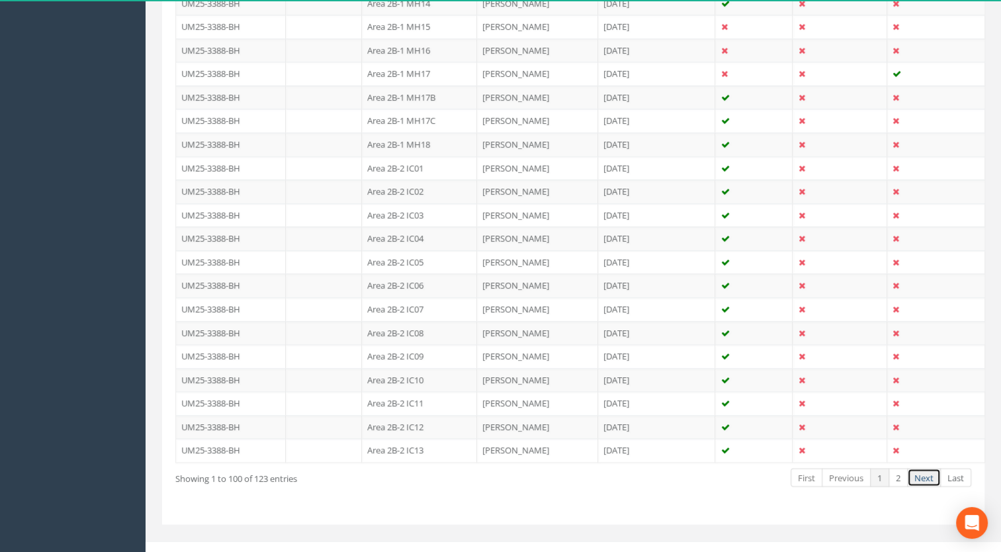
click at [939, 468] on link "Next" at bounding box center [924, 477] width 34 height 19
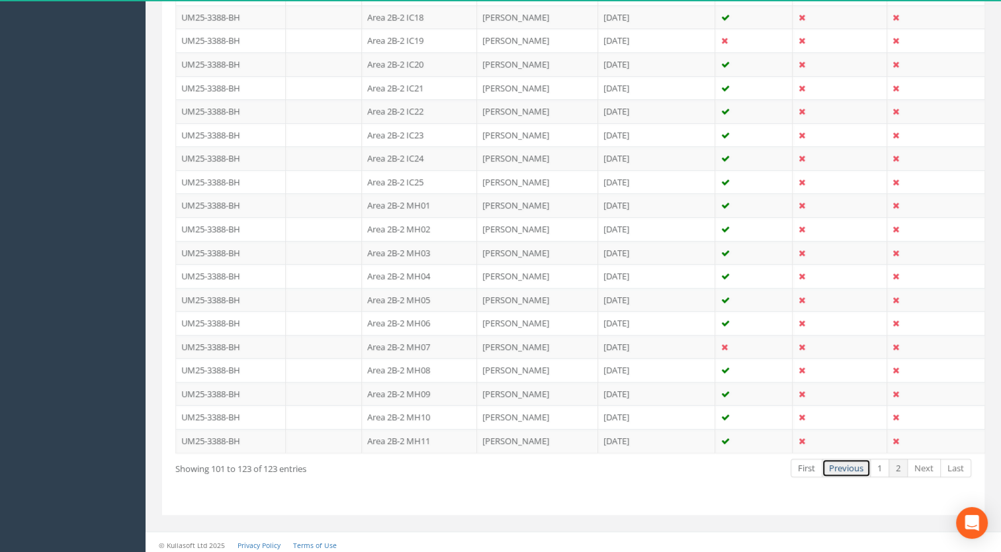
click at [847, 461] on link "Previous" at bounding box center [846, 468] width 49 height 19
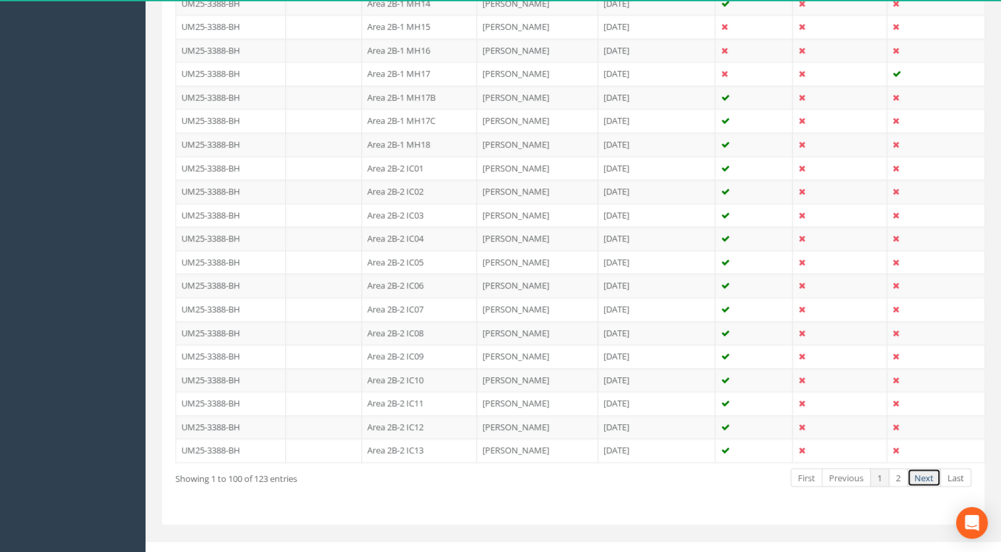
click at [928, 468] on link "Next" at bounding box center [924, 477] width 34 height 19
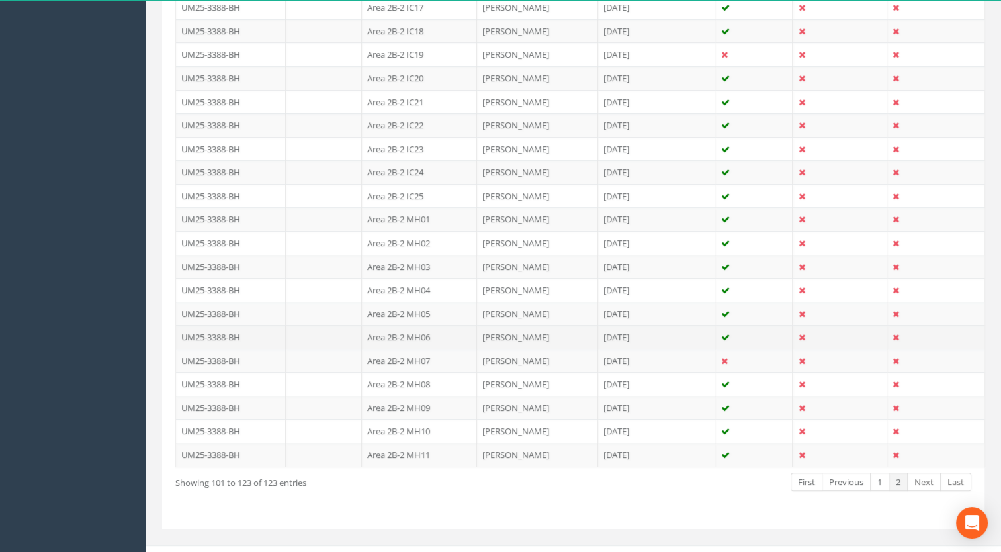
scroll to position [486, 0]
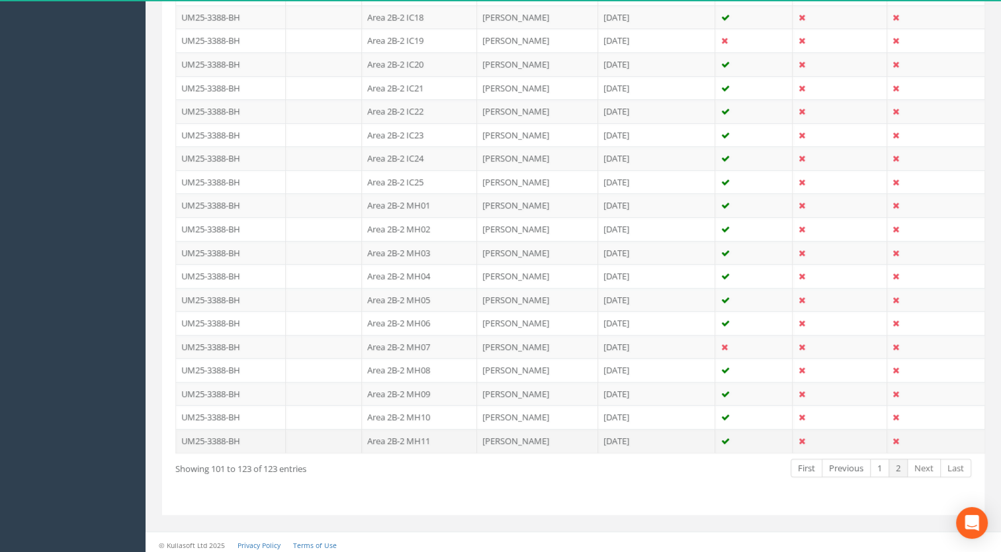
click at [230, 440] on td "UM25-3388-BH" at bounding box center [231, 441] width 110 height 24
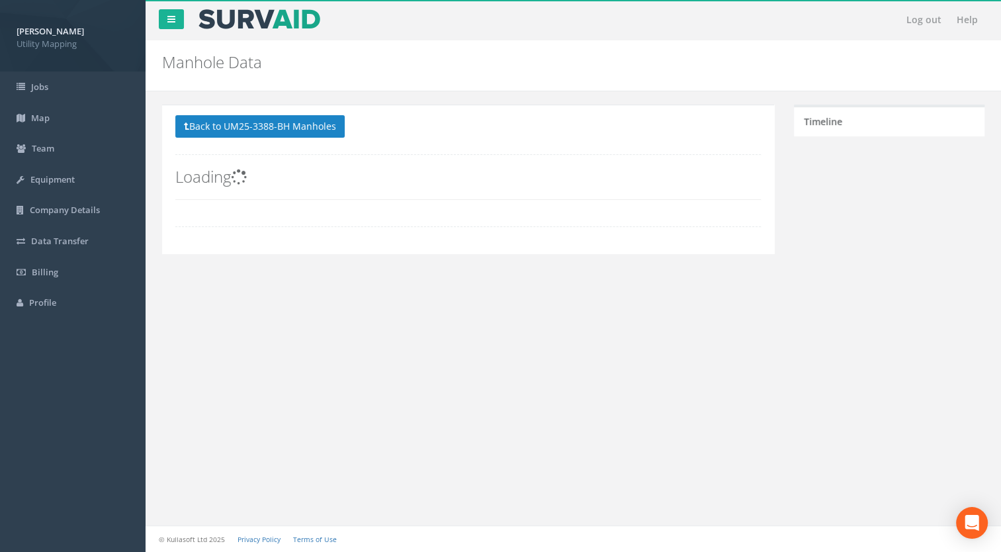
scroll to position [0, 0]
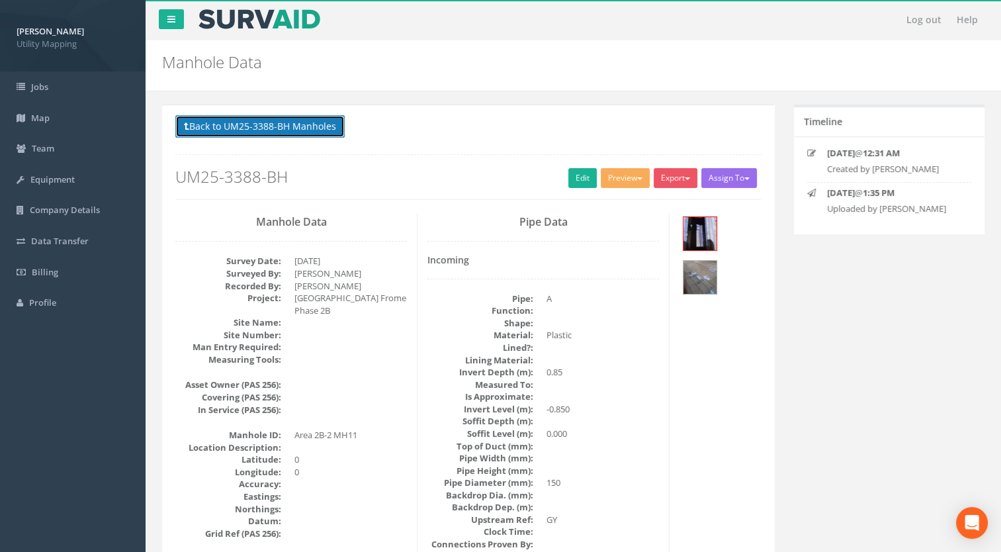
click at [289, 123] on button "Back to UM25-3388-BH Manholes" at bounding box center [259, 126] width 169 height 23
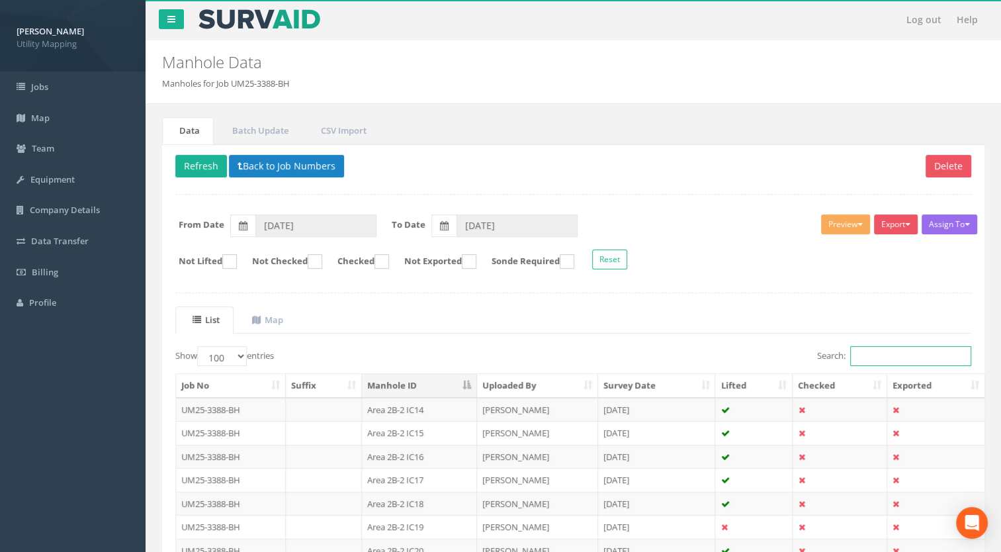
click at [875, 349] on input "Search:" at bounding box center [910, 356] width 121 height 20
click at [236, 357] on select "10 25 50 100" at bounding box center [222, 356] width 50 height 20
click at [199, 346] on select "10 25 50 100" at bounding box center [222, 356] width 50 height 20
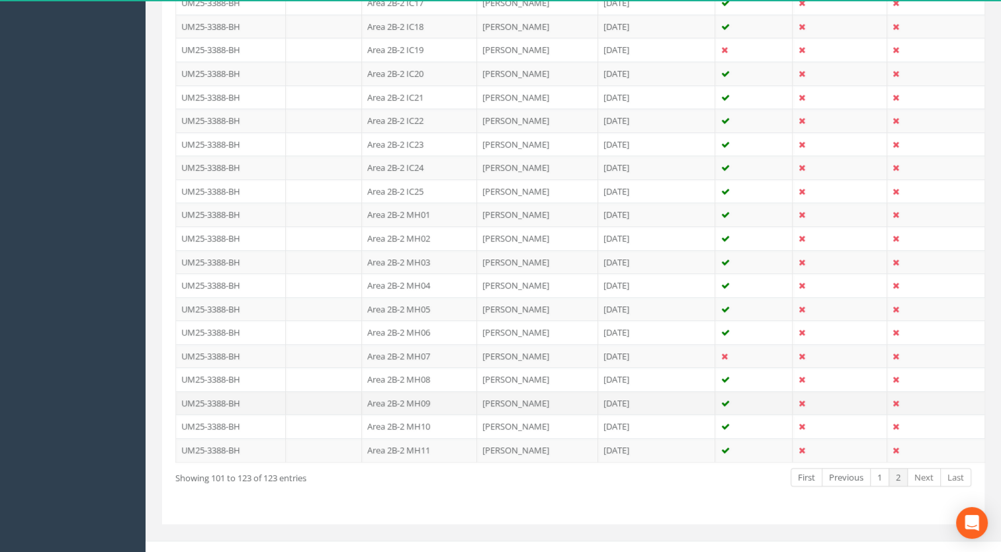
scroll to position [486, 0]
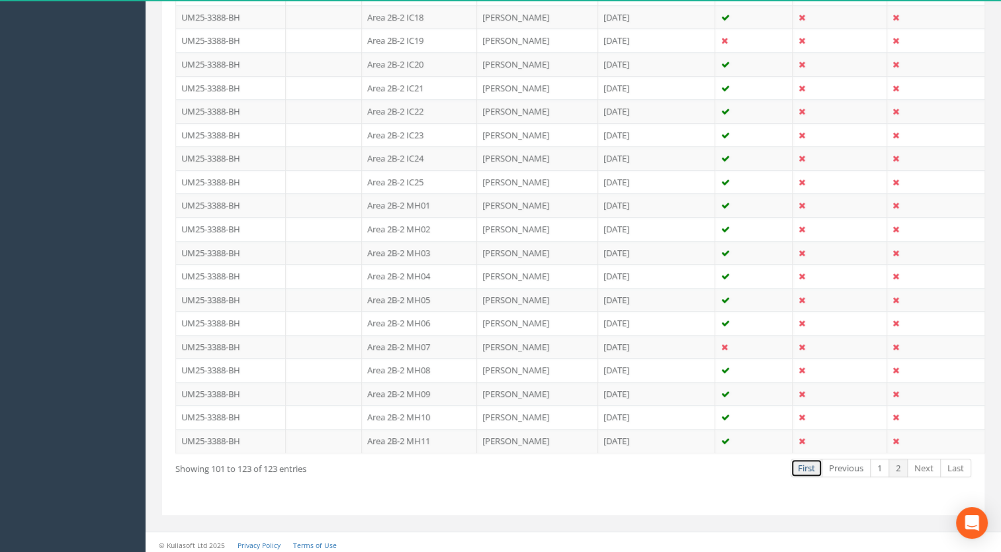
click at [811, 464] on link "First" at bounding box center [807, 468] width 32 height 19
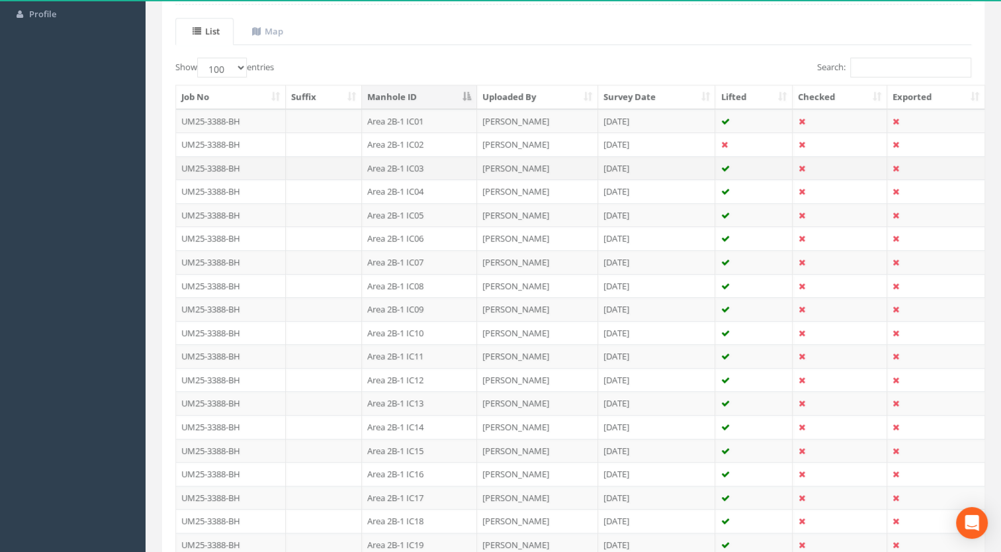
scroll to position [89, 0]
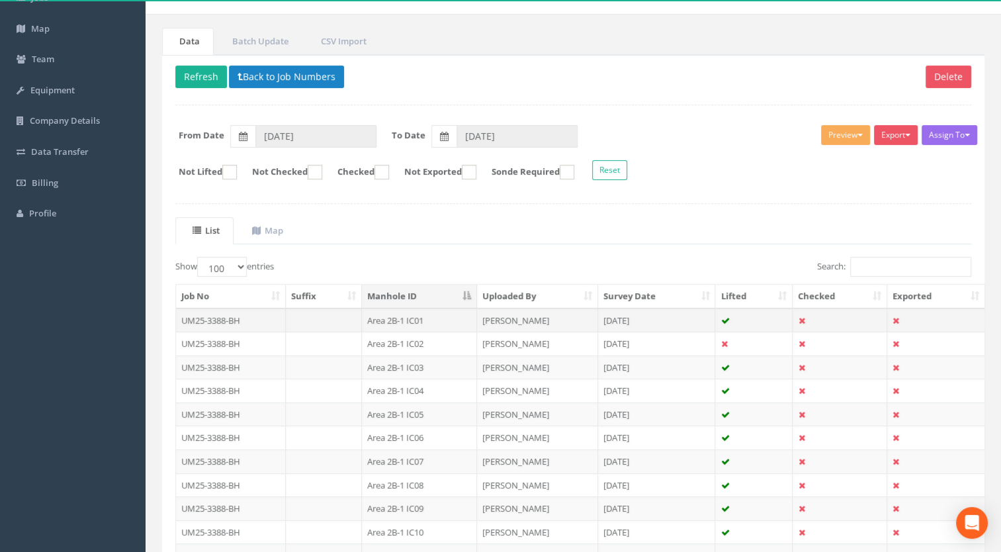
click at [409, 314] on td "Area 2B-1 IC01" at bounding box center [419, 320] width 115 height 24
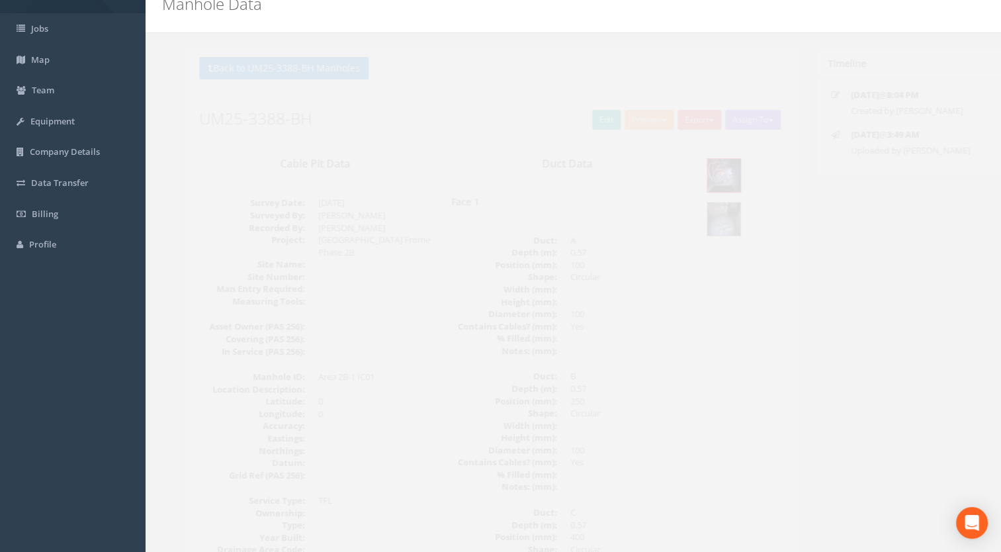
scroll to position [0, 0]
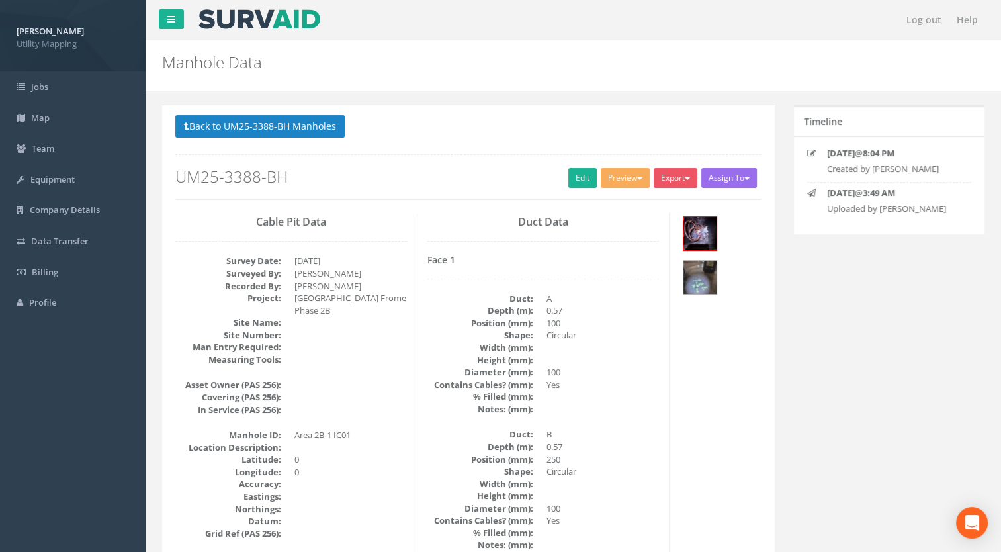
click at [276, 142] on div "Back to UM25-3388-BH Manholes Back to Map Assign To [PERSON_NAME] Land Surveyor…" at bounding box center [468, 157] width 586 height 84
click at [279, 124] on button "Back to UM25-3388-BH Manholes" at bounding box center [259, 126] width 169 height 23
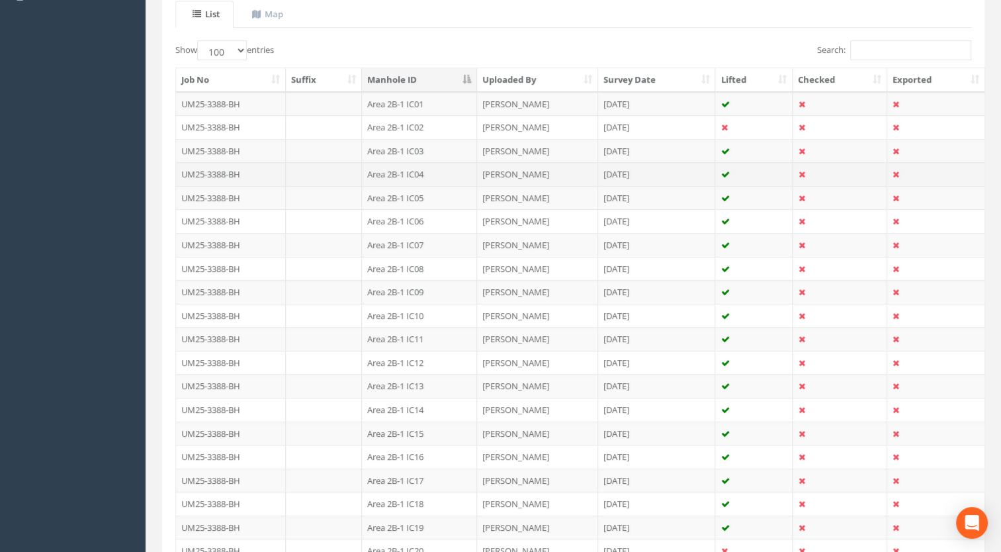
scroll to position [199, 0]
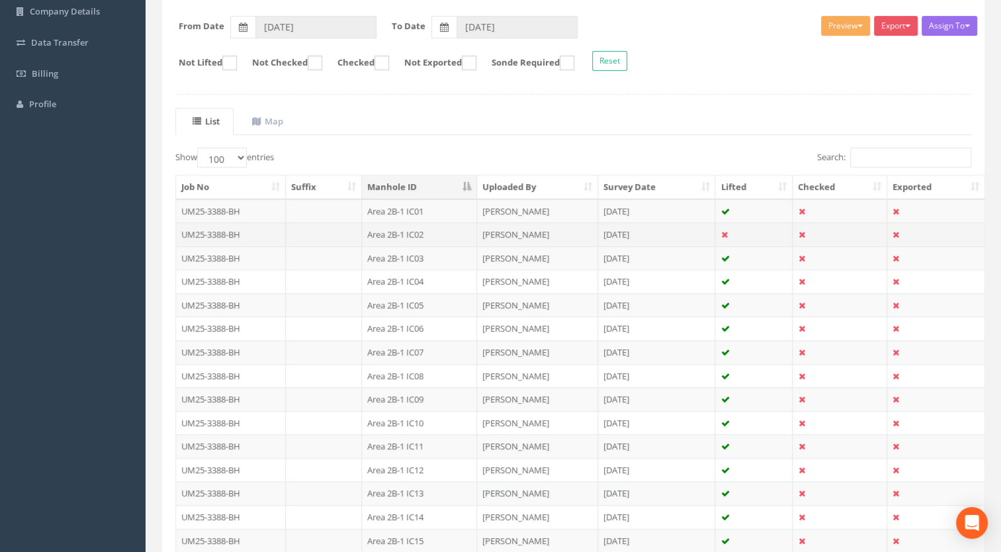
click at [422, 233] on td "Area 2B-1 IC02" at bounding box center [419, 234] width 115 height 24
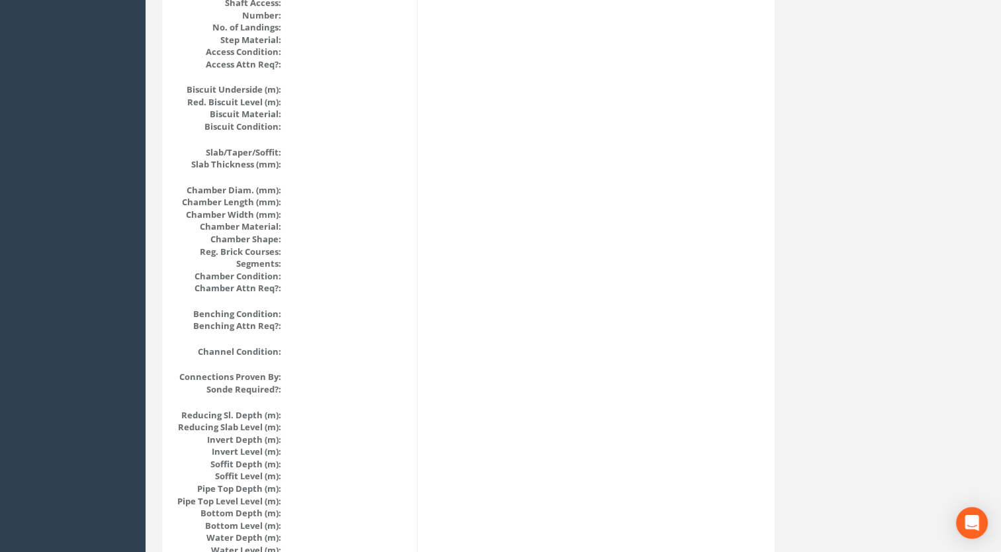
scroll to position [1258, 0]
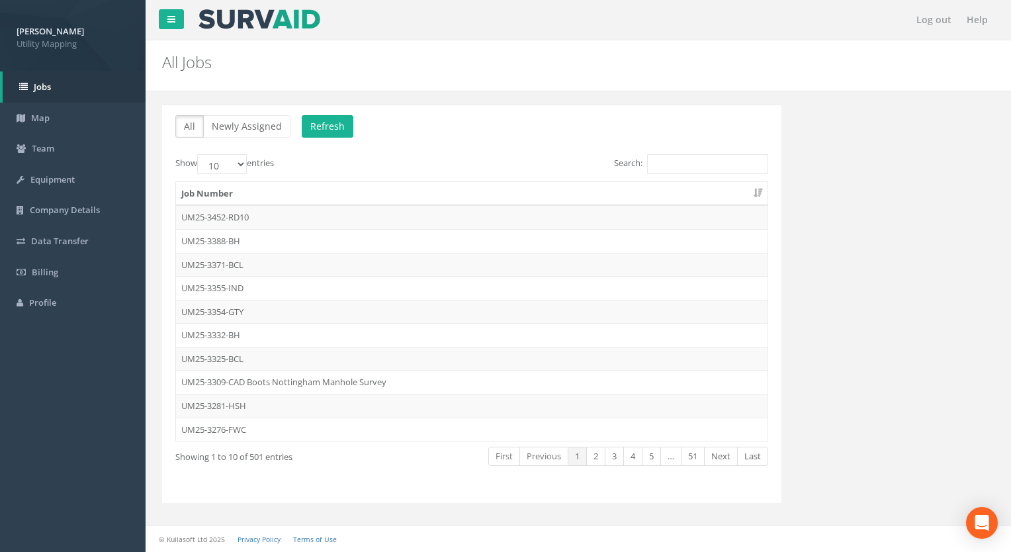
click at [658, 151] on div "All Newly Assigned Refresh Show 10 25 50 100 entries Search: Job Number UM25-34…" at bounding box center [471, 304] width 619 height 398
click at [663, 161] on input "Search:" at bounding box center [707, 164] width 121 height 20
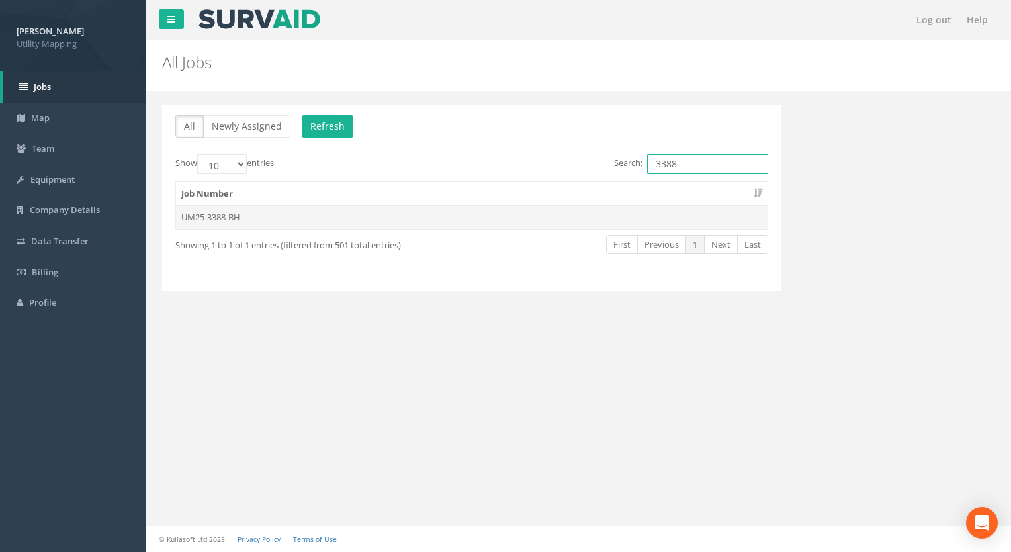
type input "3388"
click at [222, 211] on td "UM25-3388-BH" at bounding box center [472, 217] width 592 height 24
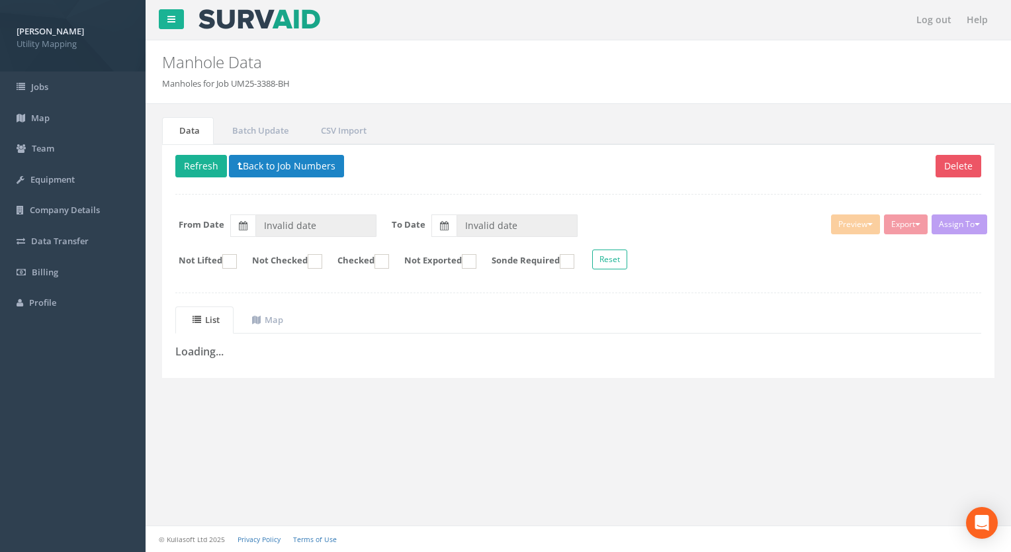
type input "[DATE]"
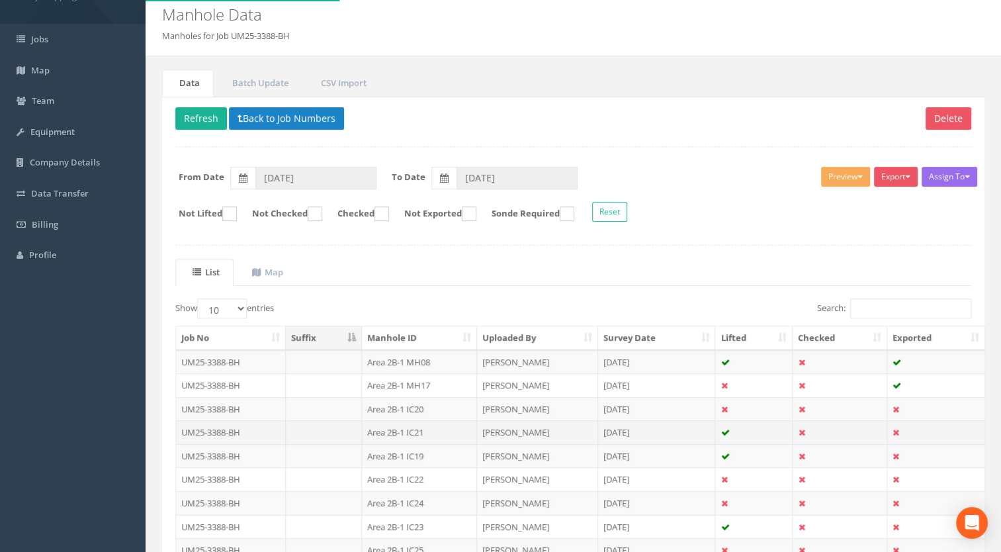
scroll to position [132, 0]
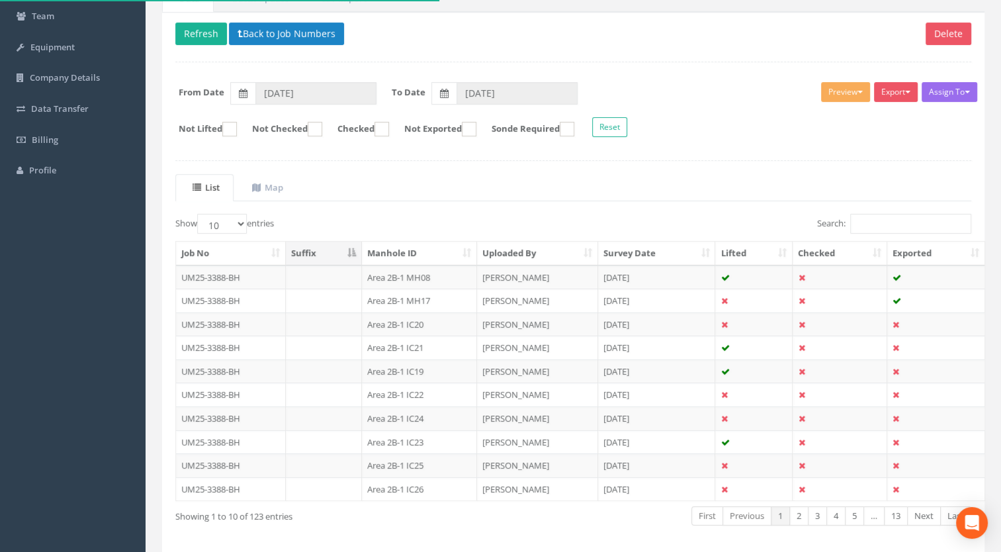
click at [400, 243] on th "Manhole ID" at bounding box center [419, 254] width 115 height 24
click at [222, 230] on select "10 25 50 100" at bounding box center [222, 224] width 50 height 20
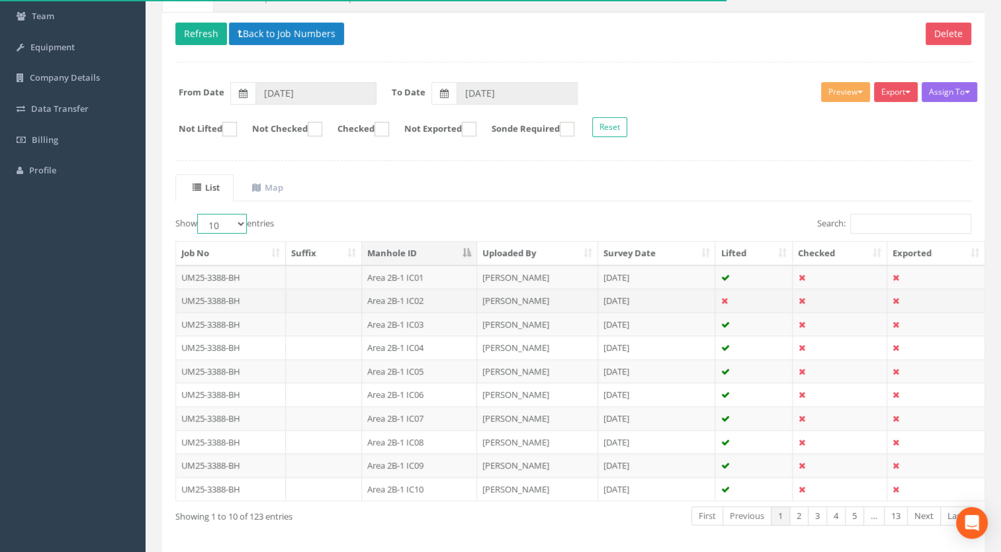
select select "100"
click at [199, 214] on select "10 25 50 100" at bounding box center [222, 224] width 50 height 20
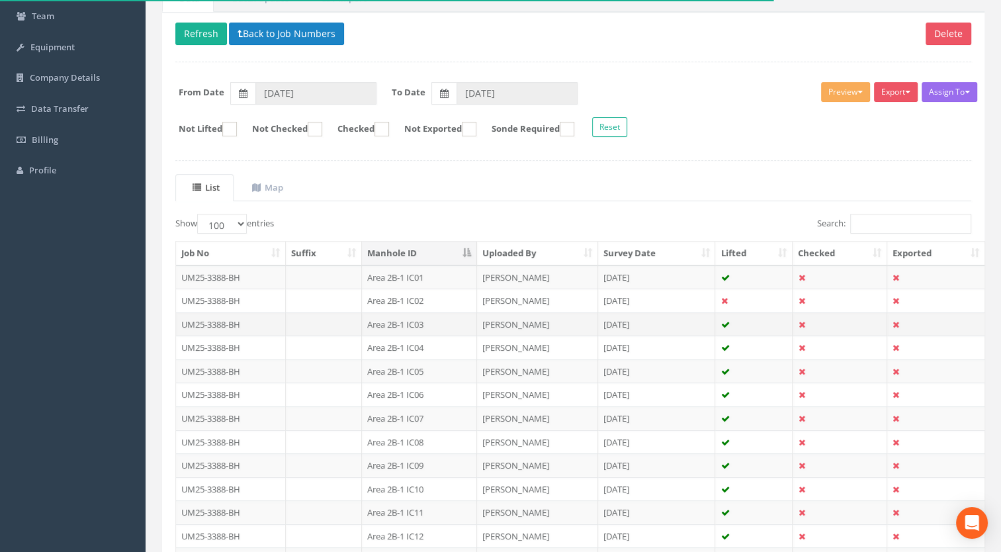
click at [406, 323] on td "Area 2B-1 IC03" at bounding box center [419, 324] width 115 height 24
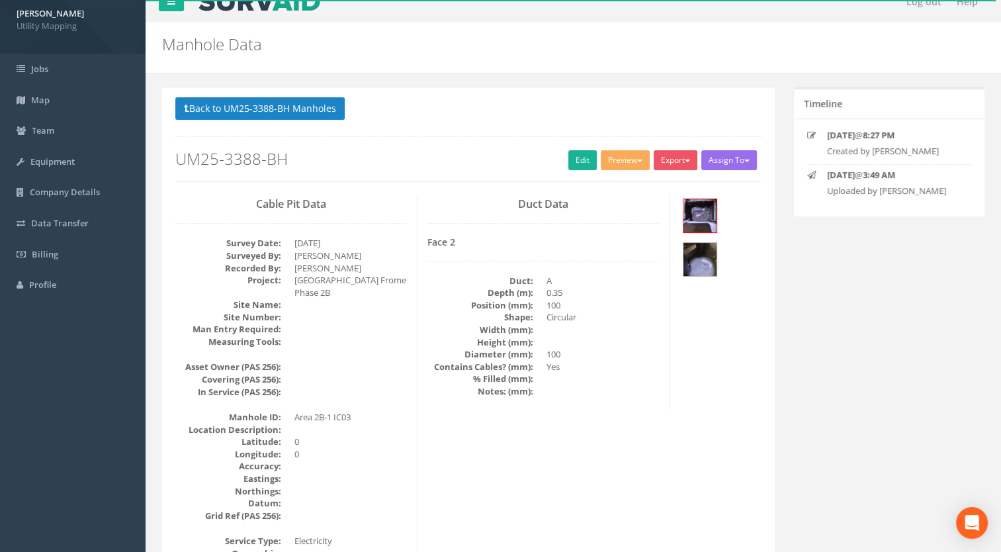
scroll to position [0, 0]
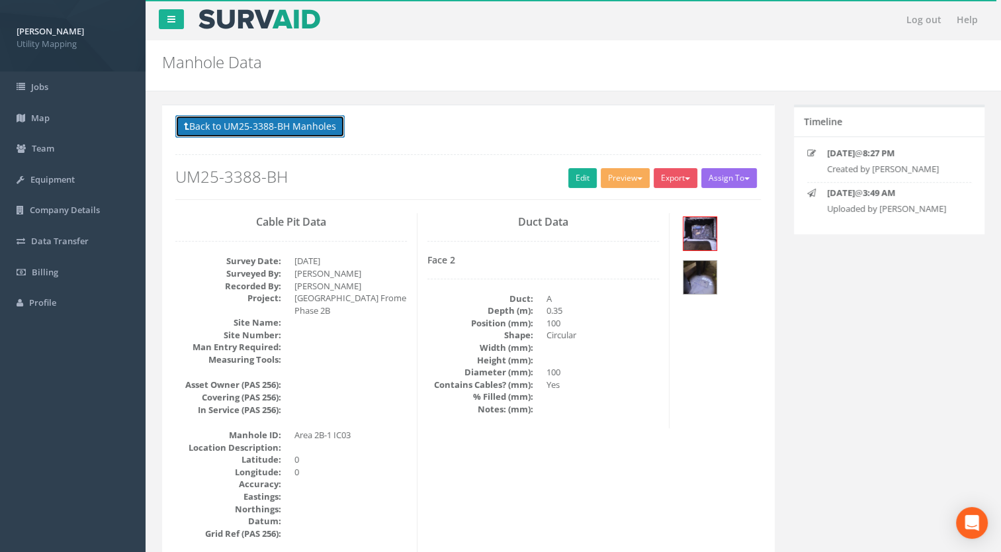
click at [320, 117] on button "Back to UM25-3388-BH Manholes" at bounding box center [259, 126] width 169 height 23
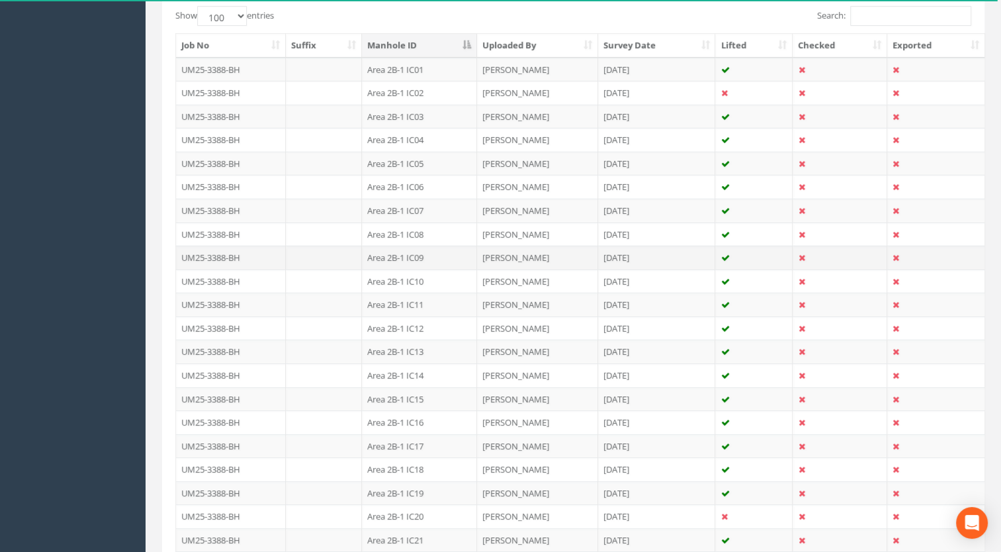
scroll to position [463, 0]
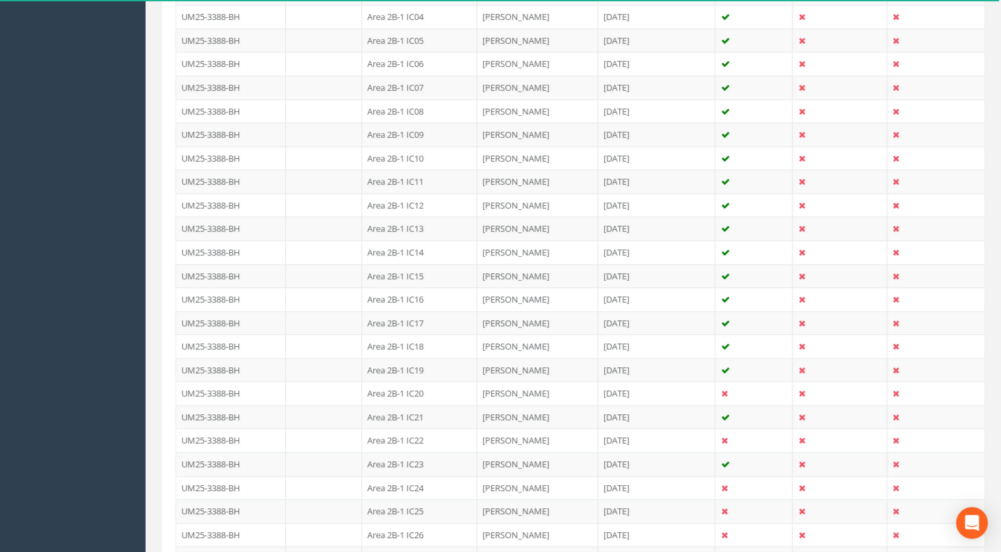
drag, startPoint x: 426, startPoint y: 17, endPoint x: 422, endPoint y: 40, distance: 22.9
click at [426, 17] on td "Area 2B-1 IC04" at bounding box center [419, 17] width 115 height 24
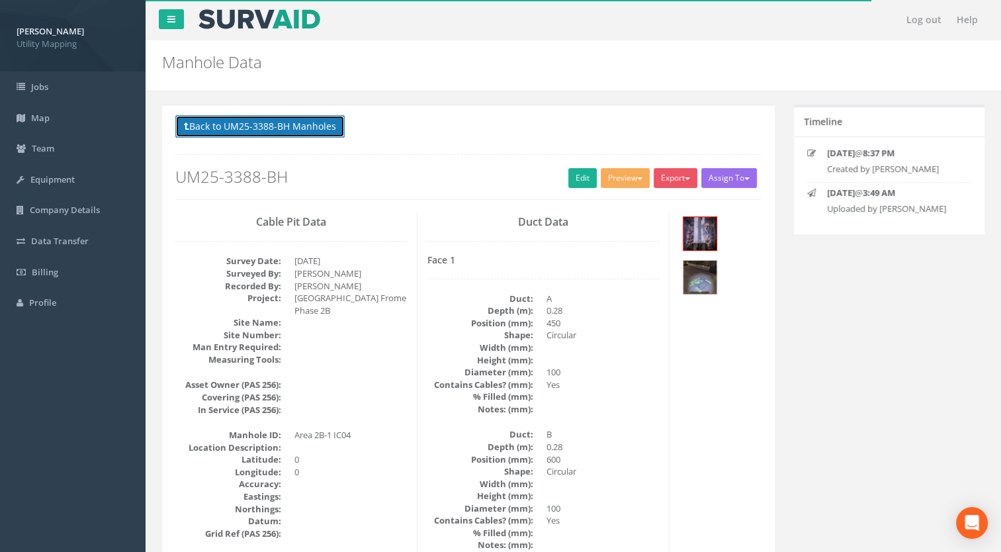
click at [327, 126] on button "Back to UM25-3388-BH Manholes" at bounding box center [259, 126] width 169 height 23
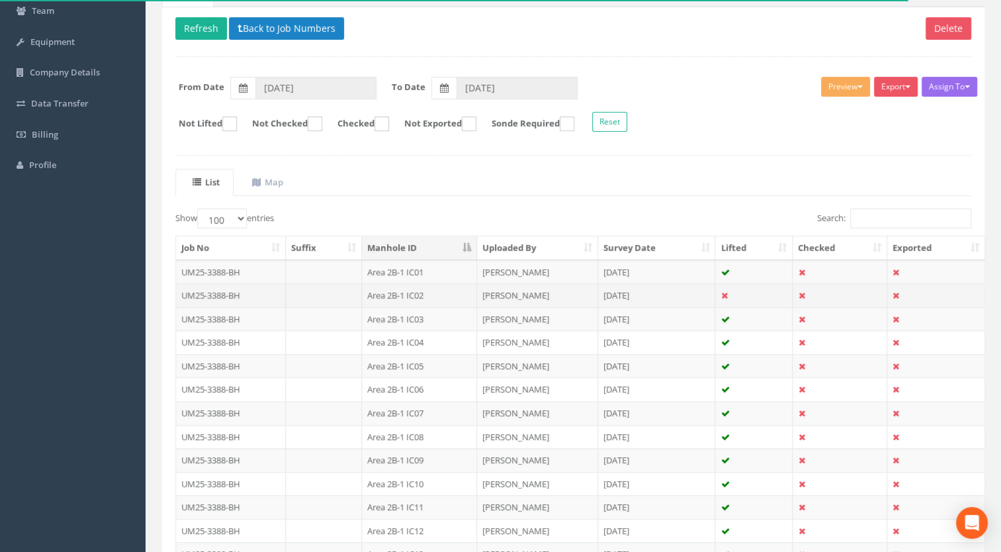
scroll to position [265, 0]
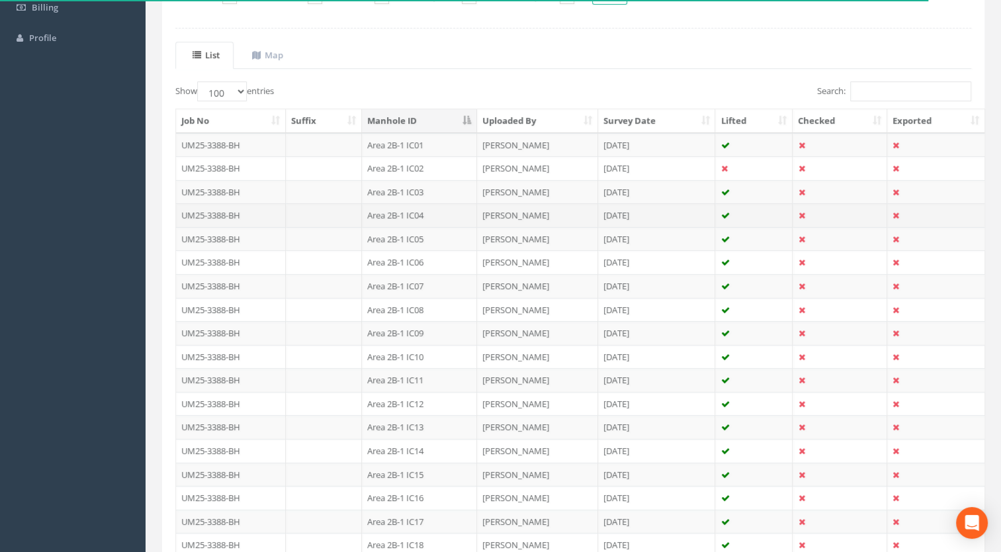
click at [421, 218] on td "Area 2B-1 IC04" at bounding box center [419, 215] width 115 height 24
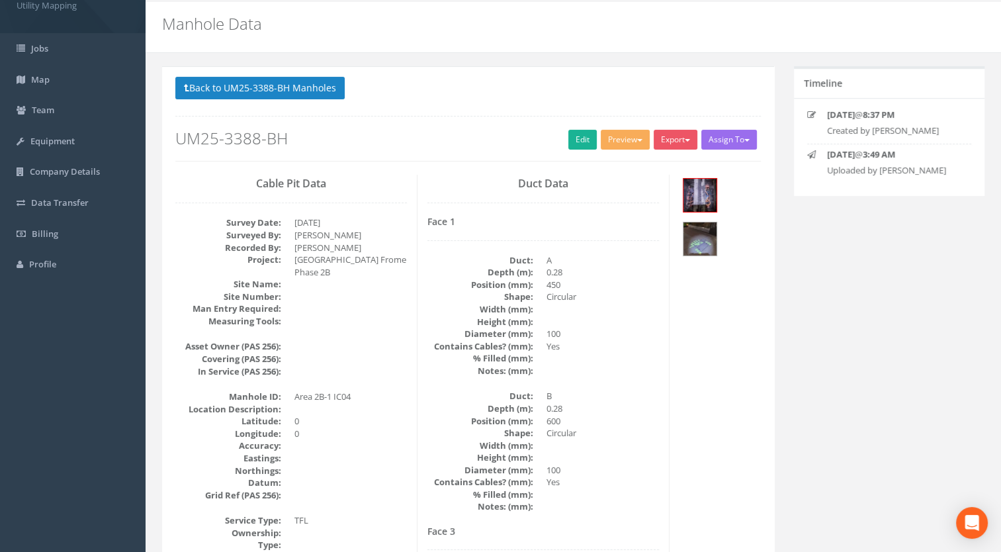
scroll to position [32, 0]
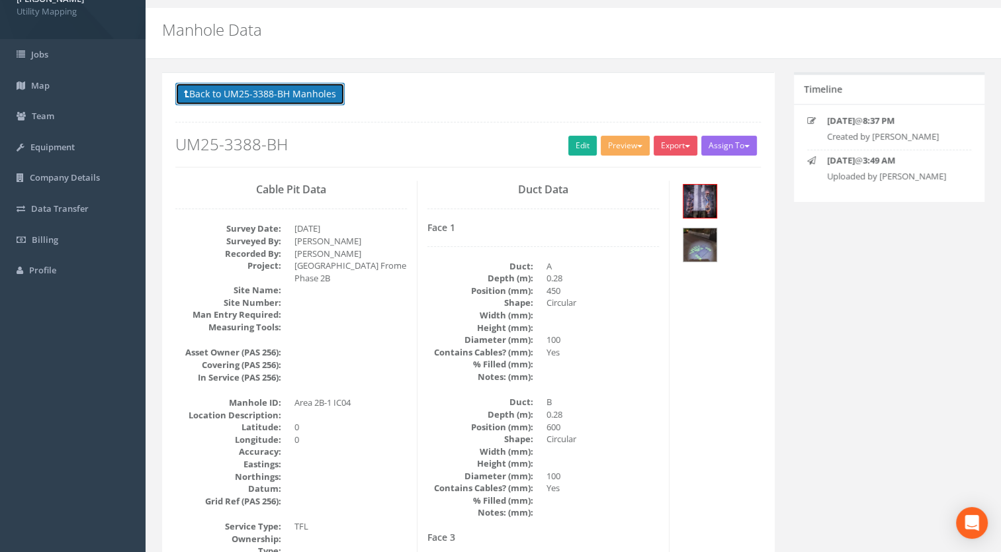
click at [274, 93] on button "Back to UM25-3388-BH Manholes" at bounding box center [259, 94] width 169 height 23
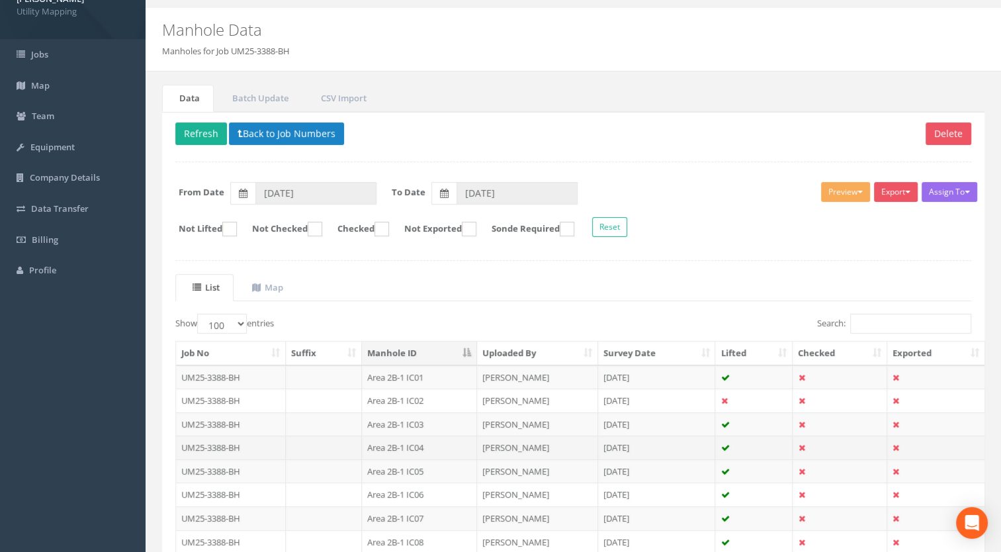
scroll to position [231, 0]
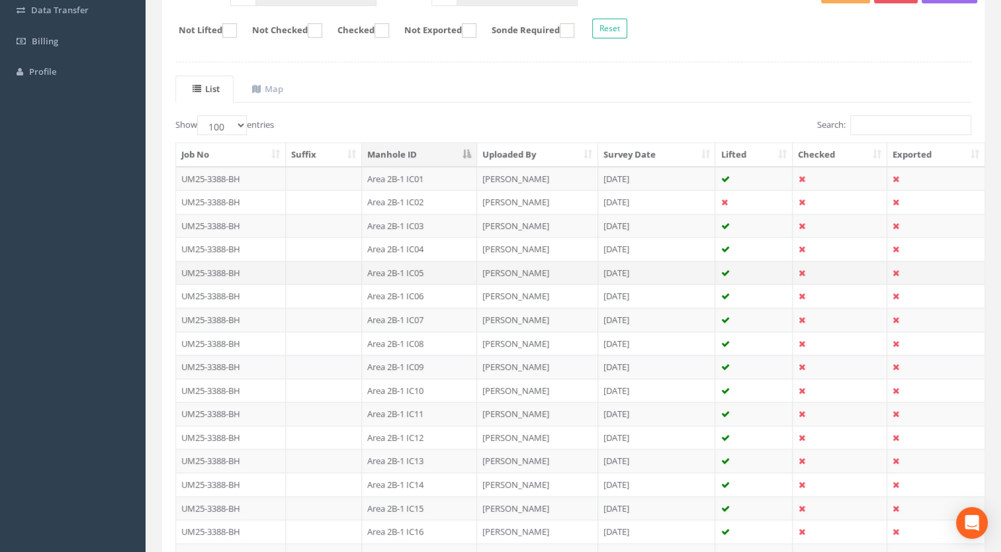
click at [418, 273] on td "Area 2B-1 IC05" at bounding box center [419, 273] width 115 height 24
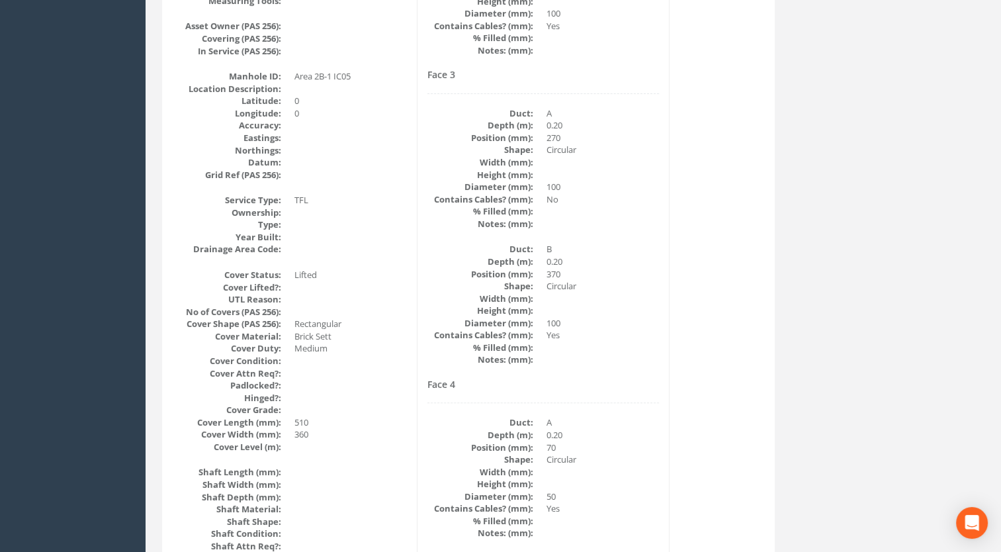
scroll to position [0, 0]
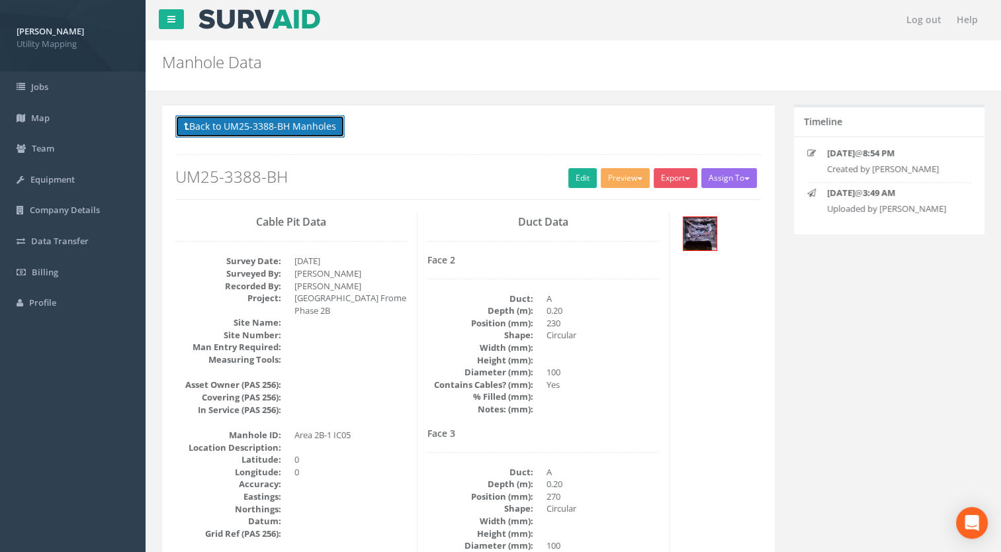
click at [279, 124] on button "Back to UM25-3388-BH Manholes" at bounding box center [259, 126] width 169 height 23
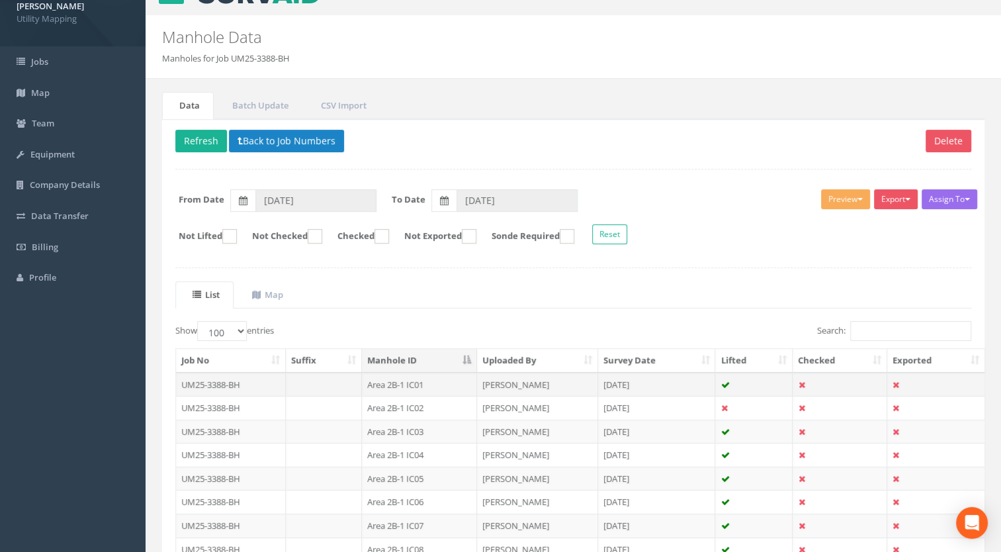
scroll to position [265, 0]
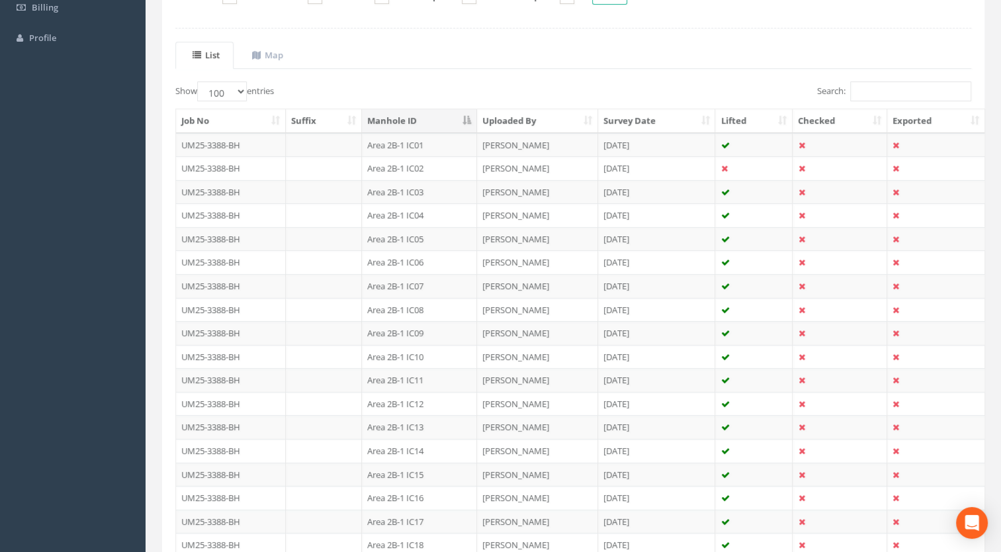
drag, startPoint x: 419, startPoint y: 253, endPoint x: 371, endPoint y: 361, distance: 118.2
click at [419, 253] on td "Area 2B-1 IC06" at bounding box center [419, 262] width 115 height 24
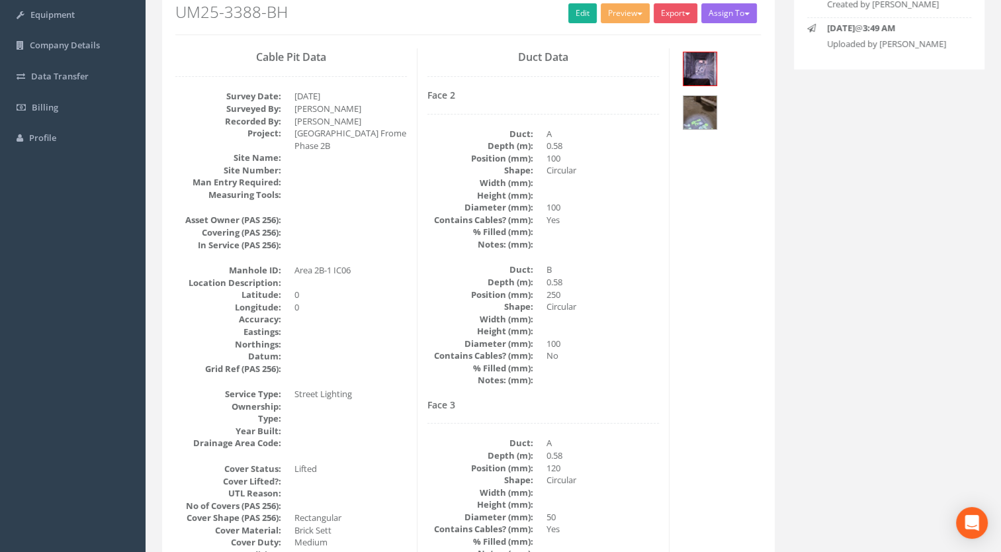
scroll to position [32, 0]
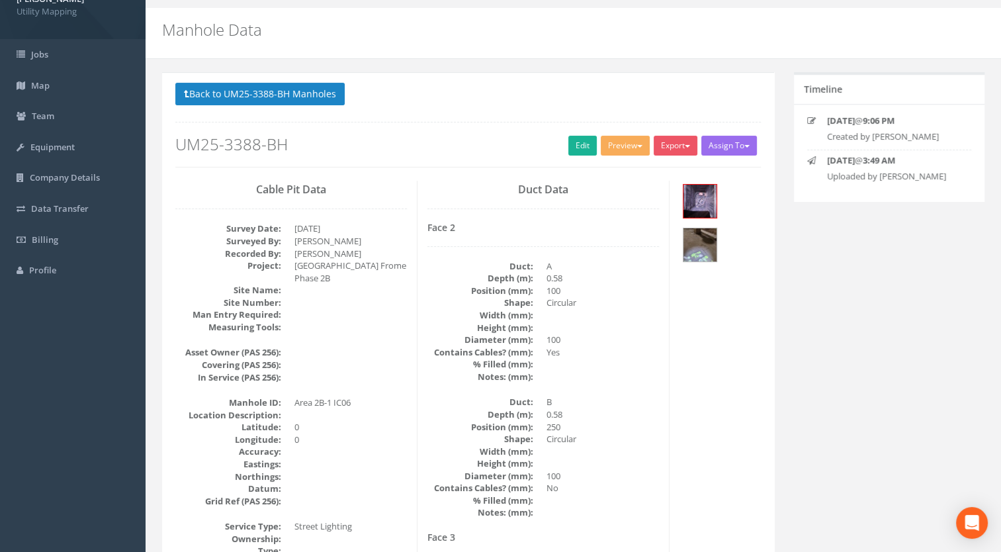
click at [263, 86] on button "Back to UM25-3388-BH Manholes" at bounding box center [259, 94] width 169 height 23
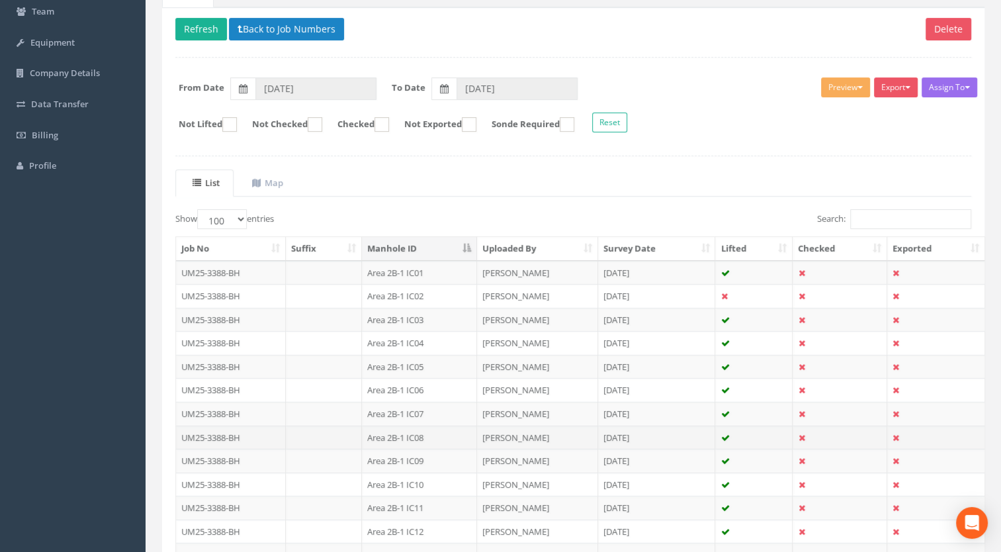
scroll to position [165, 0]
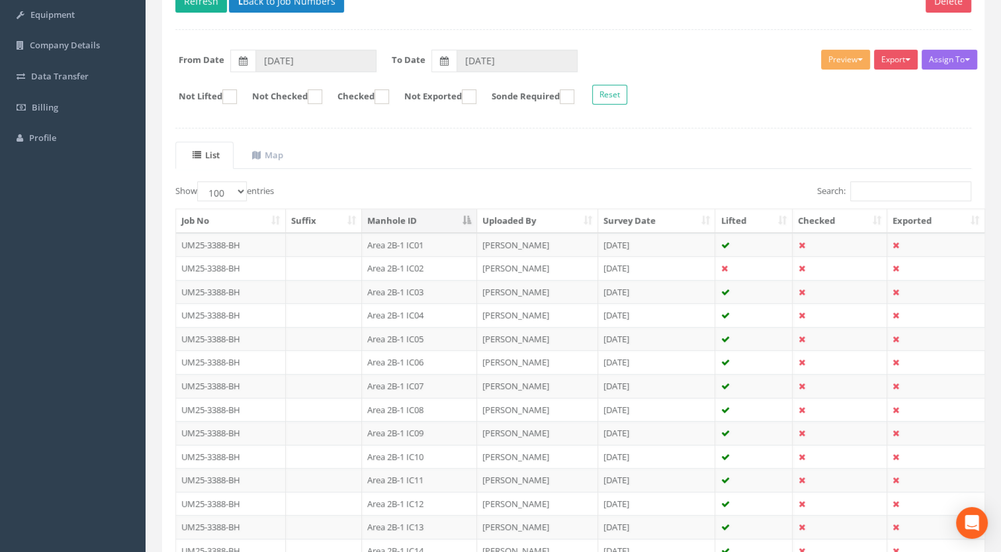
drag, startPoint x: 418, startPoint y: 381, endPoint x: 367, endPoint y: 424, distance: 66.6
click at [418, 381] on td "Area 2B-1 IC07" at bounding box center [419, 386] width 115 height 24
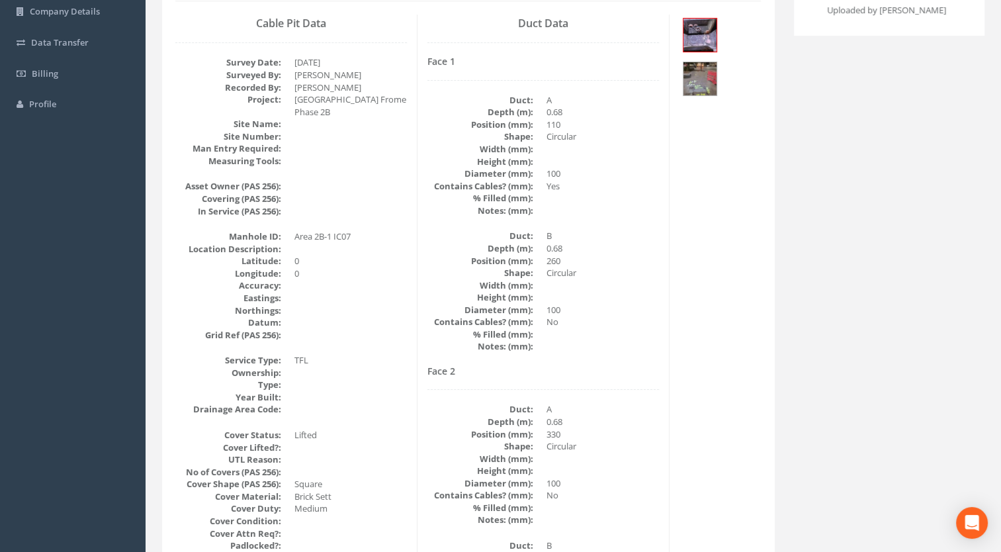
scroll to position [0, 0]
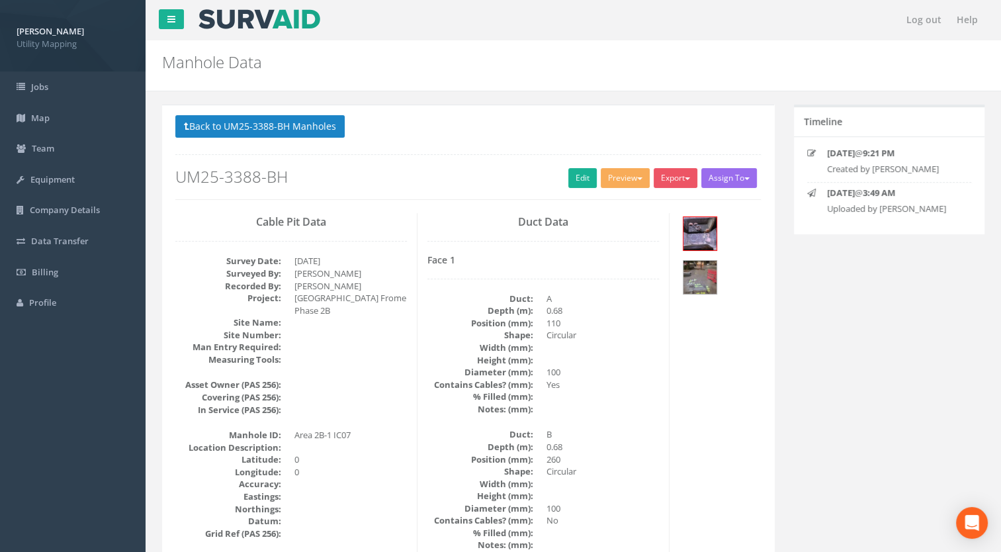
click at [290, 154] on div at bounding box center [468, 154] width 586 height 1
click at [291, 146] on div "Back to UM25-3388-BH Manholes Back to Map Assign To [PERSON_NAME] Land Surveyor…" at bounding box center [468, 157] width 586 height 84
click at [296, 127] on button "Back to UM25-3388-BH Manholes" at bounding box center [259, 126] width 169 height 23
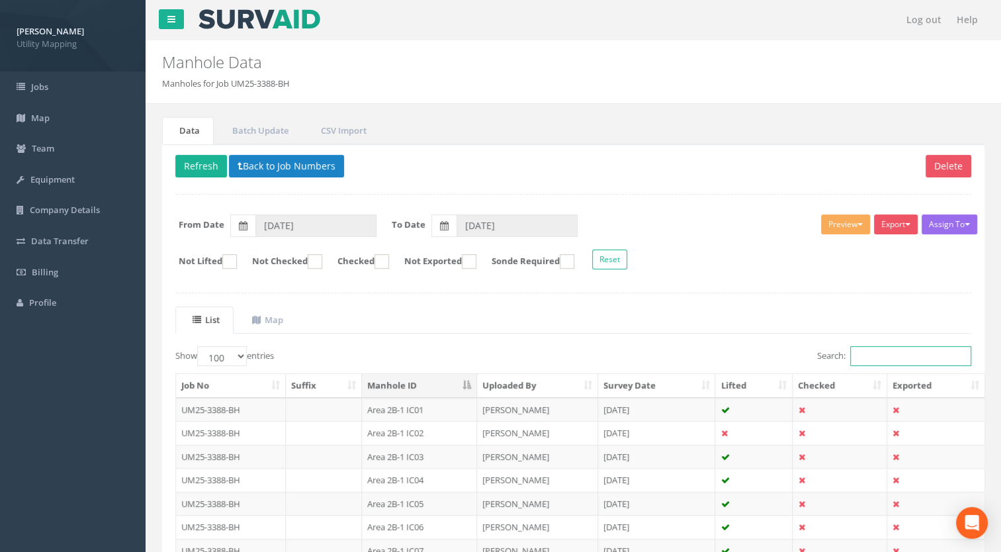
click at [868, 353] on input "Search:" at bounding box center [910, 356] width 121 height 20
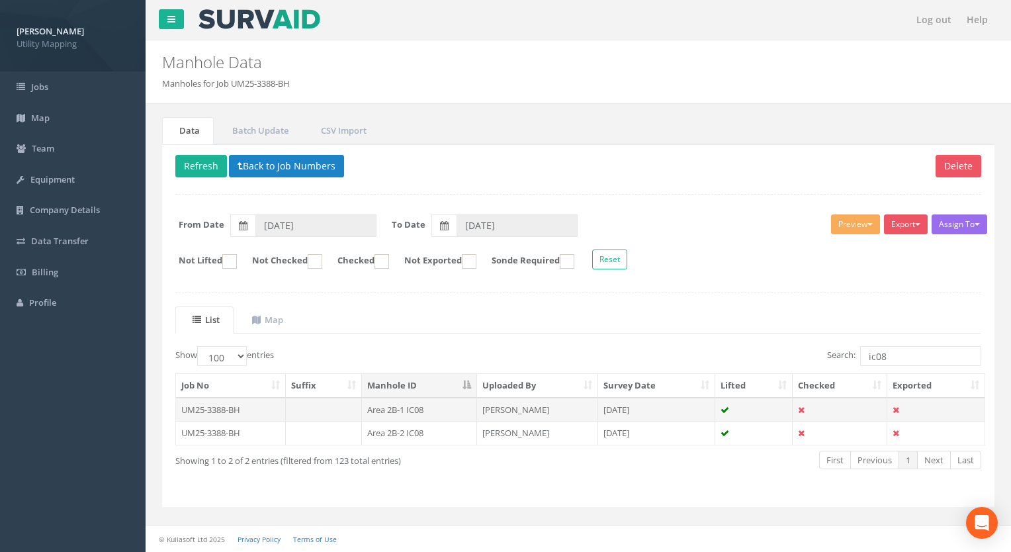
click at [306, 405] on td at bounding box center [324, 410] width 77 height 24
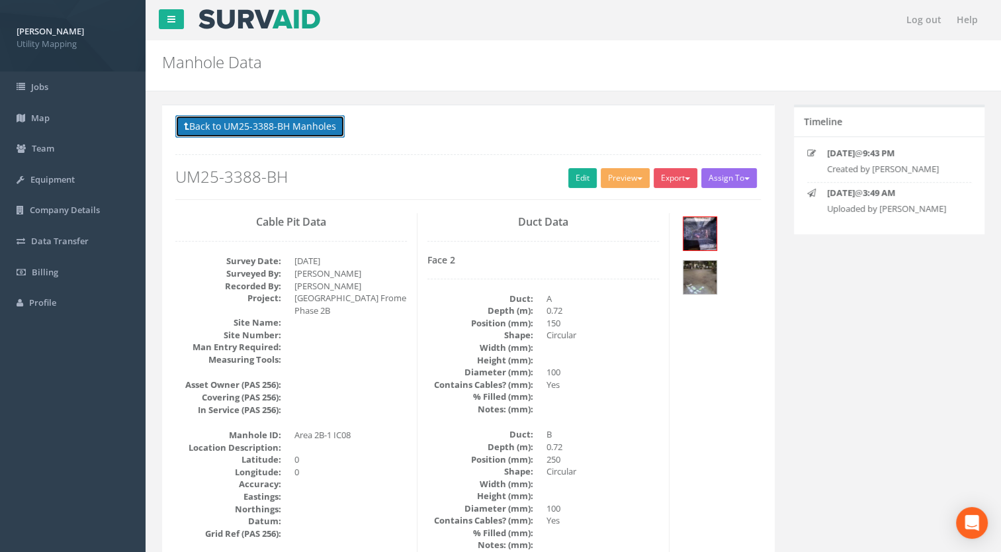
click at [308, 125] on button "Back to UM25-3388-BH Manholes" at bounding box center [259, 126] width 169 height 23
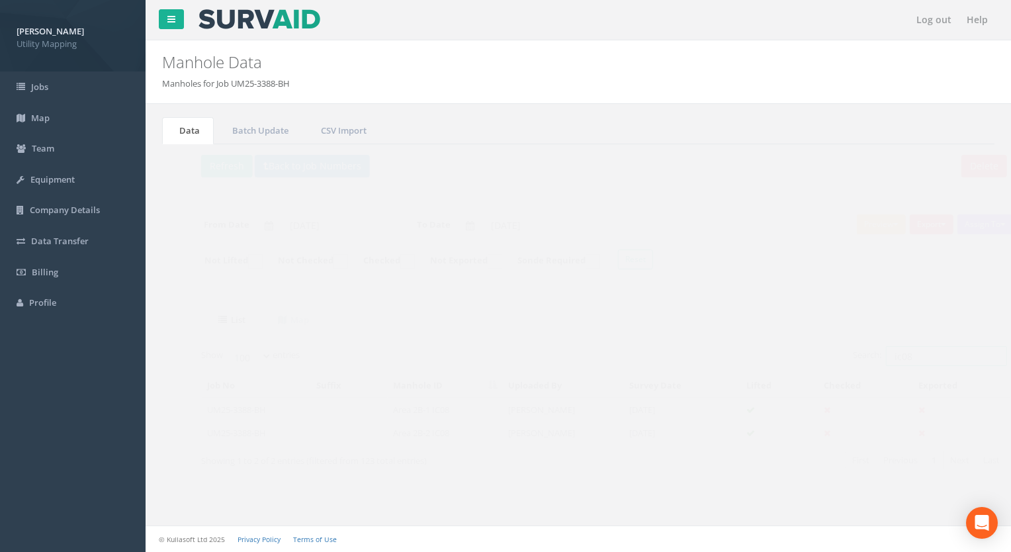
click at [899, 351] on input "ic08" at bounding box center [920, 356] width 121 height 20
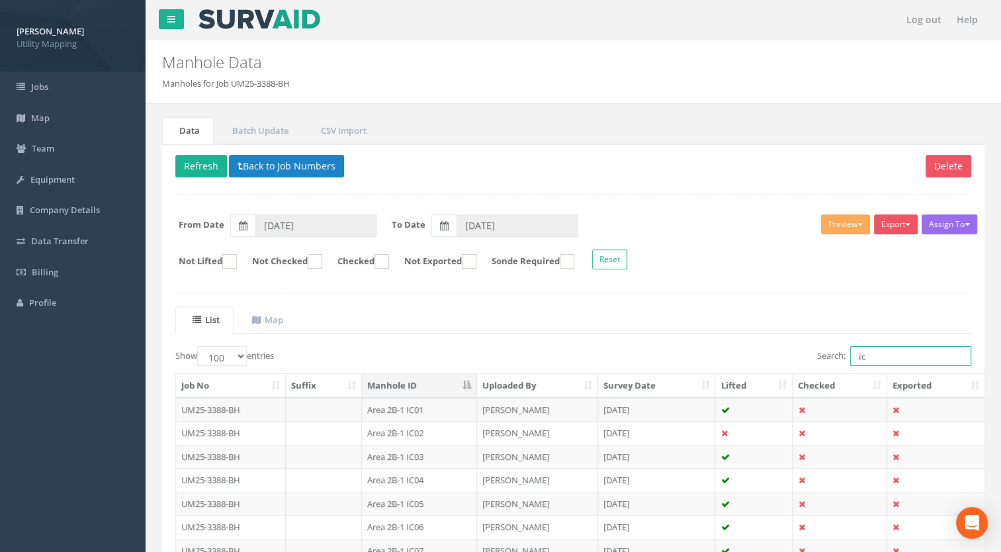
type input "i"
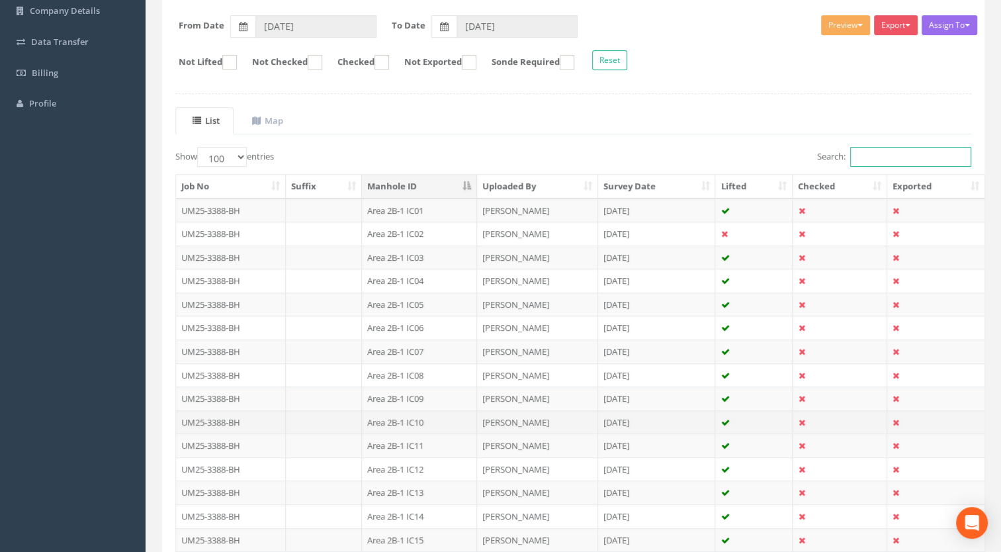
scroll to position [397, 0]
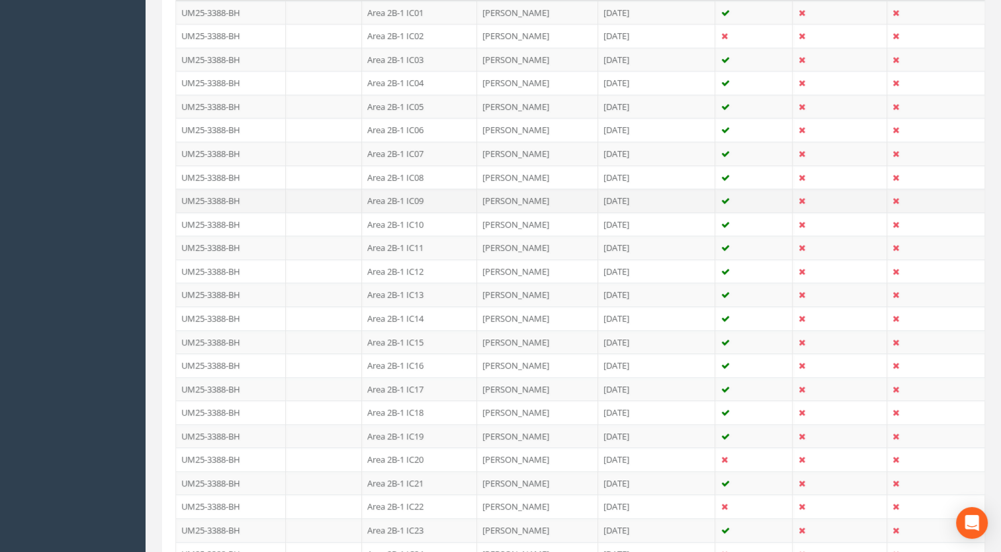
click at [413, 189] on td "Area 2B-1 IC09" at bounding box center [419, 201] width 115 height 24
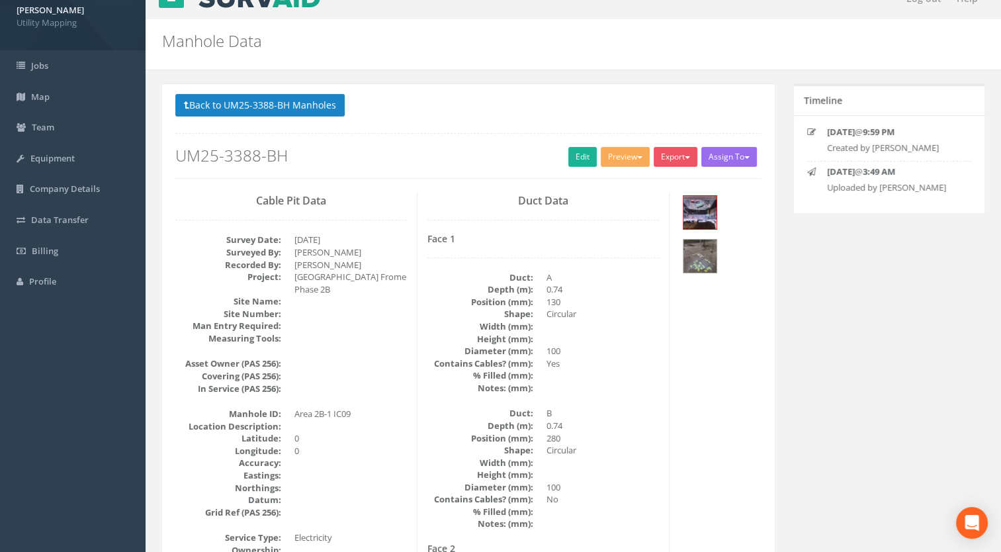
scroll to position [0, 0]
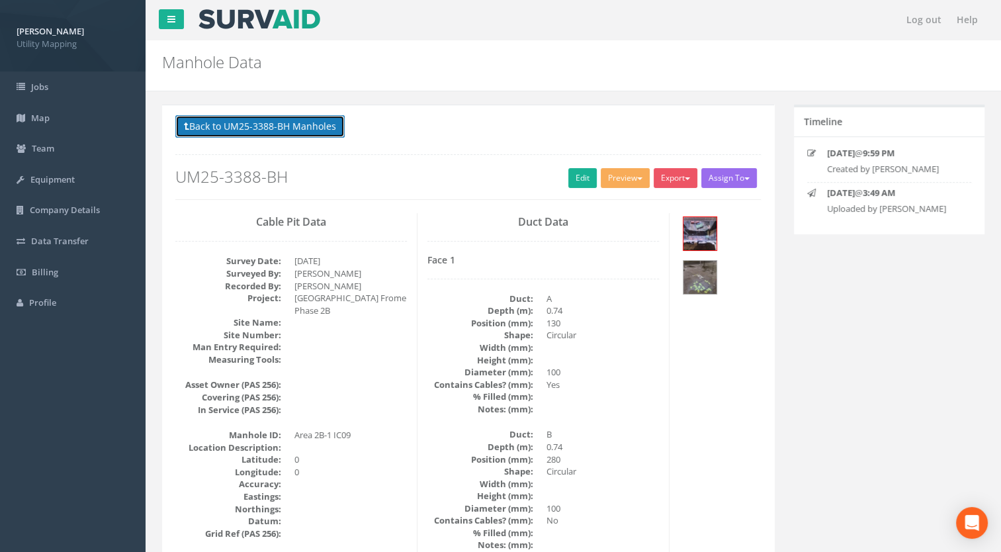
click at [297, 124] on button "Back to UM25-3388-BH Manholes" at bounding box center [259, 126] width 169 height 23
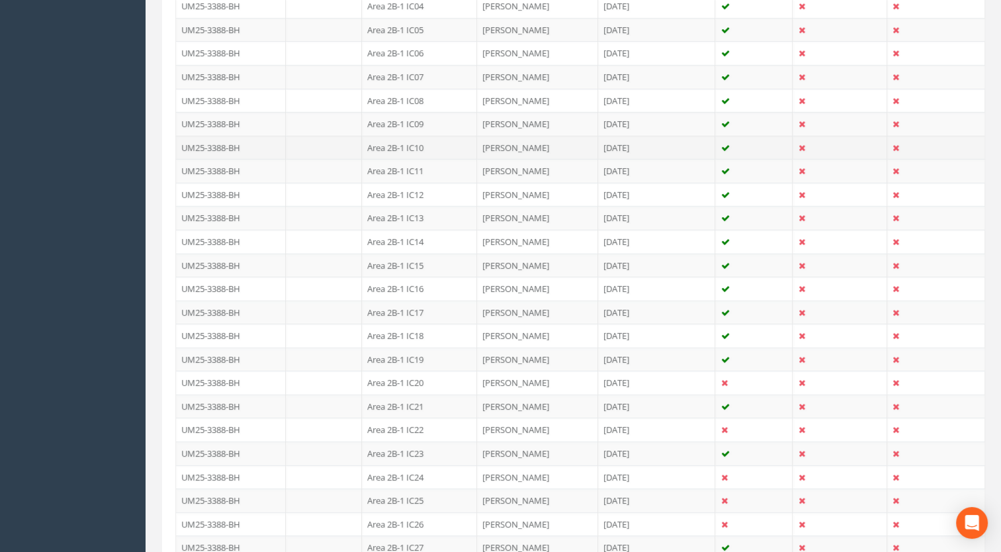
scroll to position [463, 0]
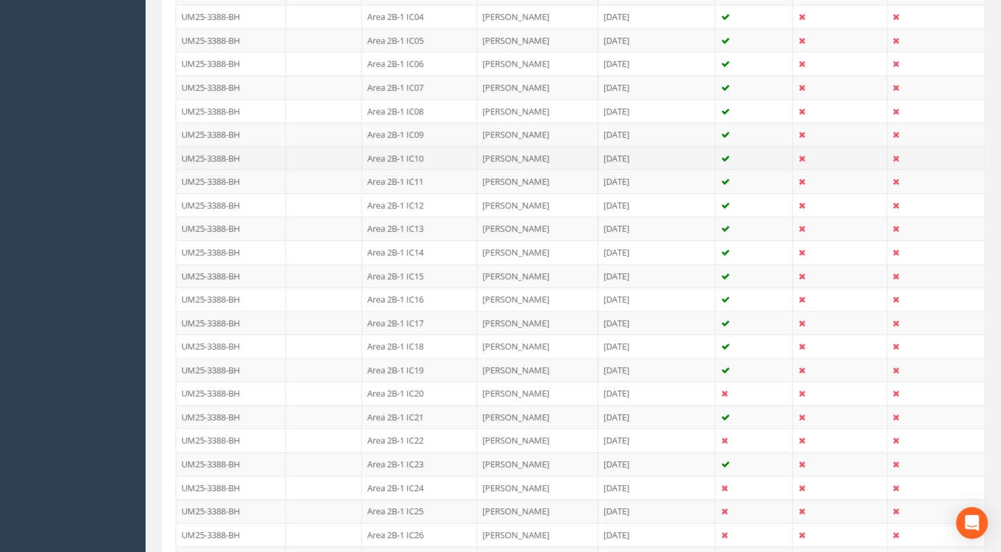
click at [420, 154] on td "Area 2B-1 IC10" at bounding box center [419, 158] width 115 height 24
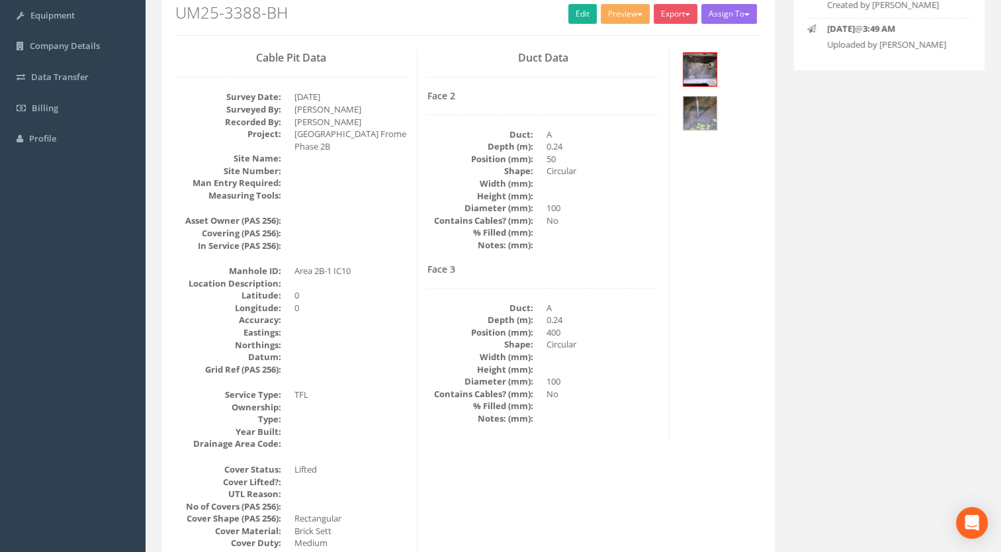
scroll to position [99, 0]
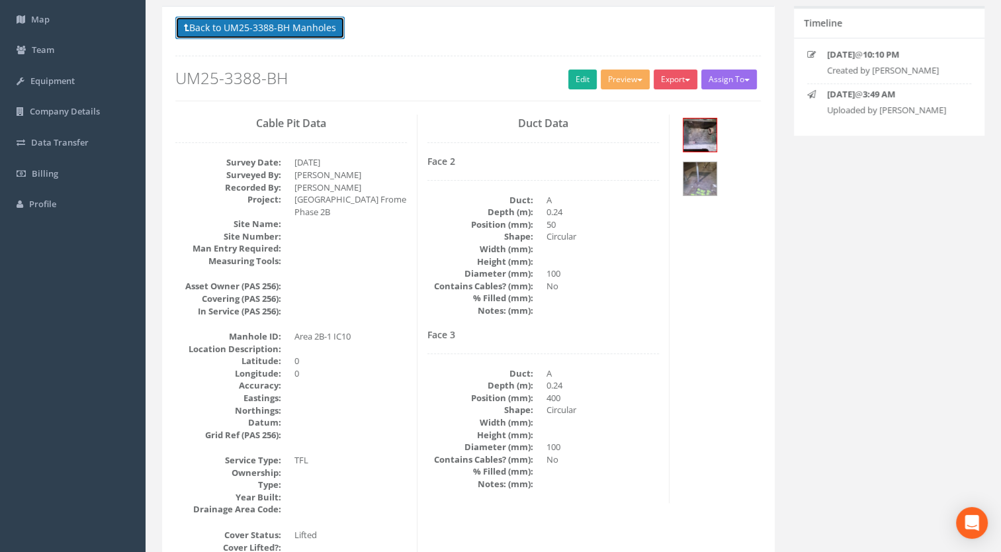
click at [310, 33] on button "Back to UM25-3388-BH Manholes" at bounding box center [259, 28] width 169 height 23
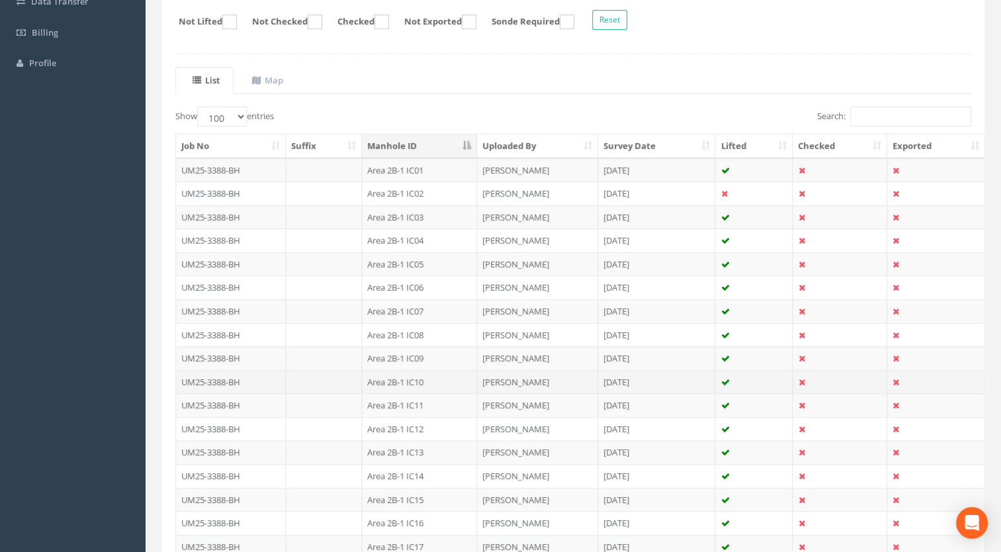
scroll to position [363, 0]
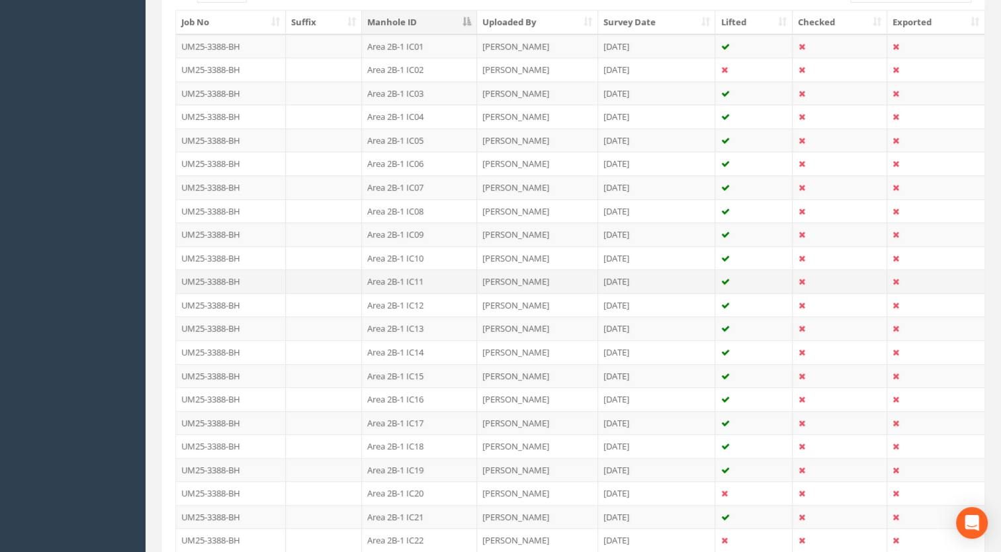
click at [418, 279] on td "Area 2B-1 IC11" at bounding box center [419, 281] width 115 height 24
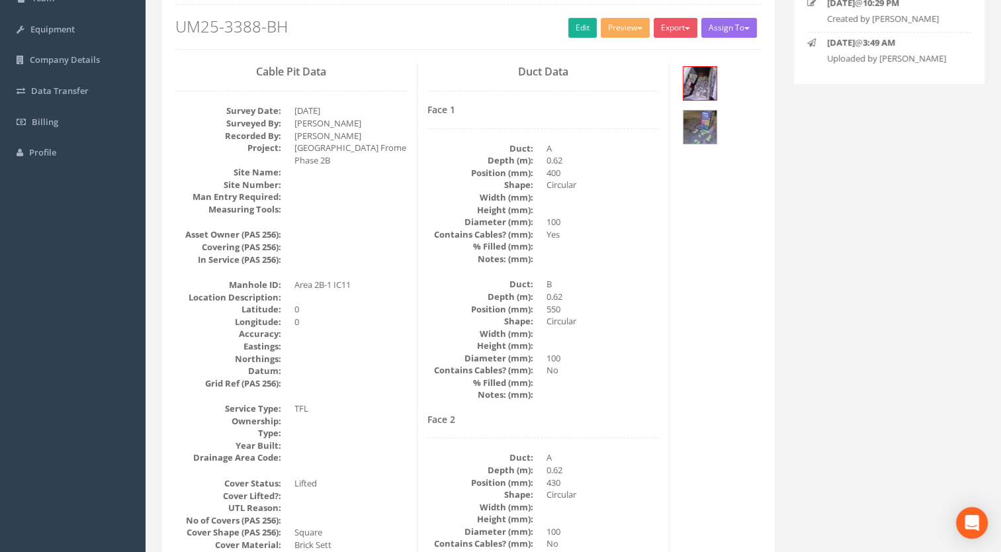
scroll to position [99, 0]
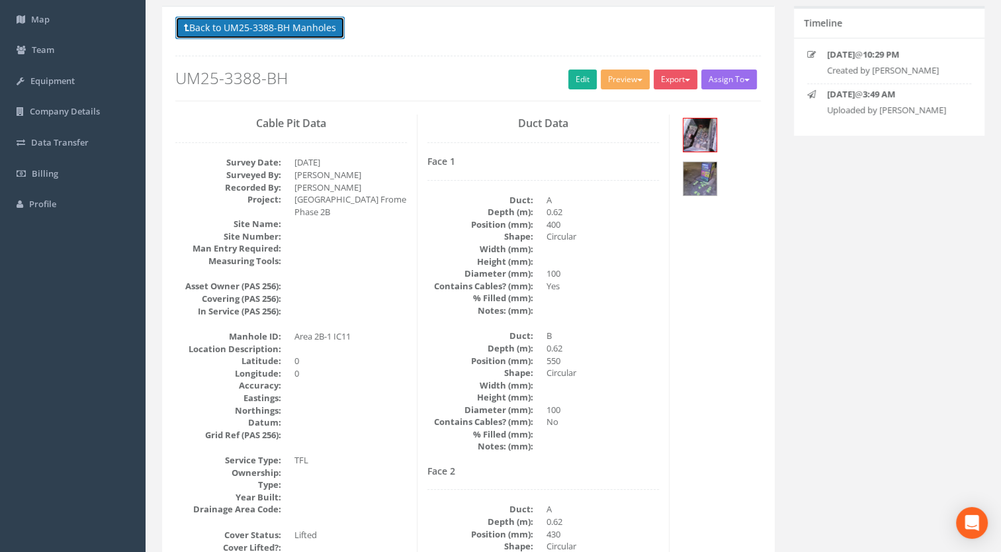
click at [288, 17] on button "Back to UM25-3388-BH Manholes" at bounding box center [259, 28] width 169 height 23
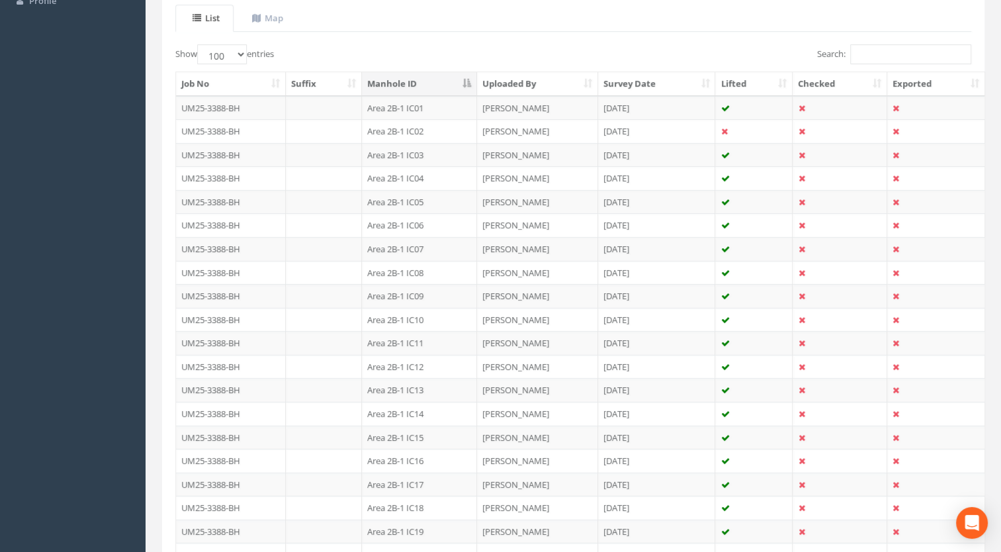
scroll to position [430, 0]
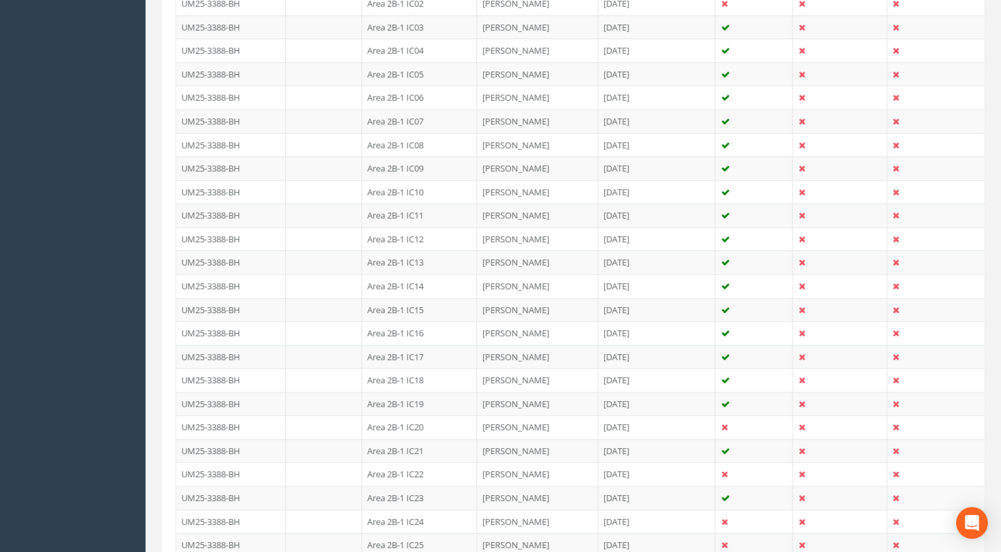
drag, startPoint x: 418, startPoint y: 235, endPoint x: 384, endPoint y: 295, distance: 68.8
click at [418, 235] on td "Area 2B-1 IC12" at bounding box center [419, 239] width 115 height 24
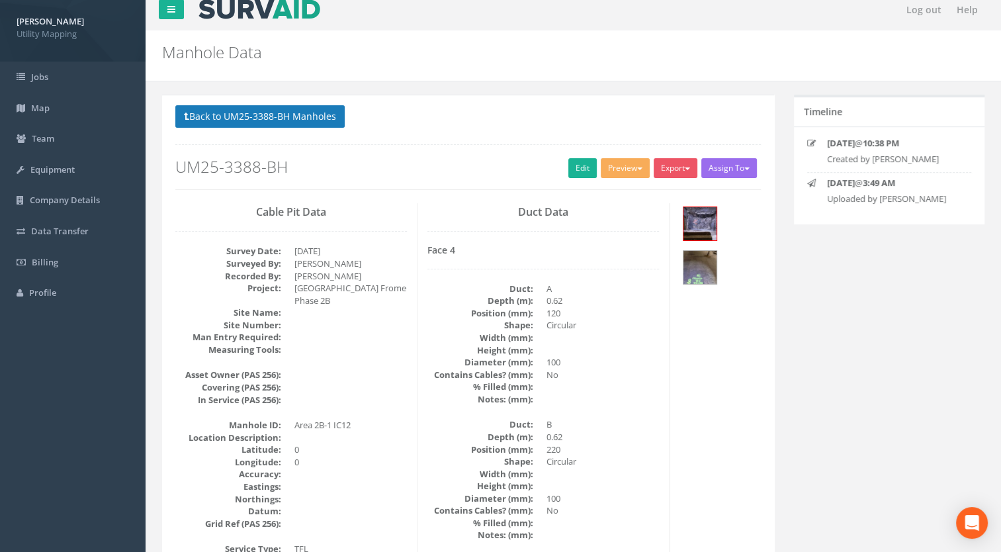
scroll to position [0, 0]
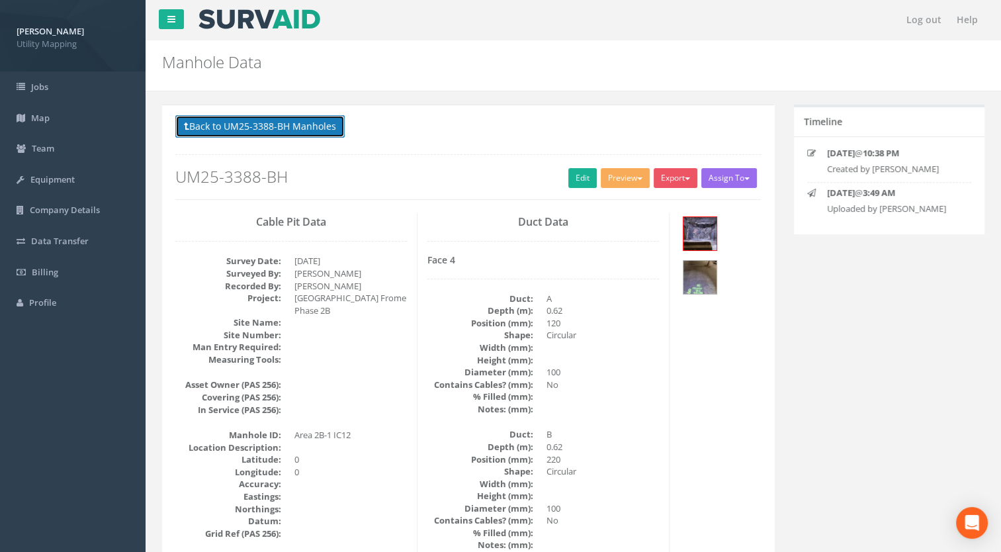
click at [283, 132] on button "Back to UM25-3388-BH Manholes" at bounding box center [259, 126] width 169 height 23
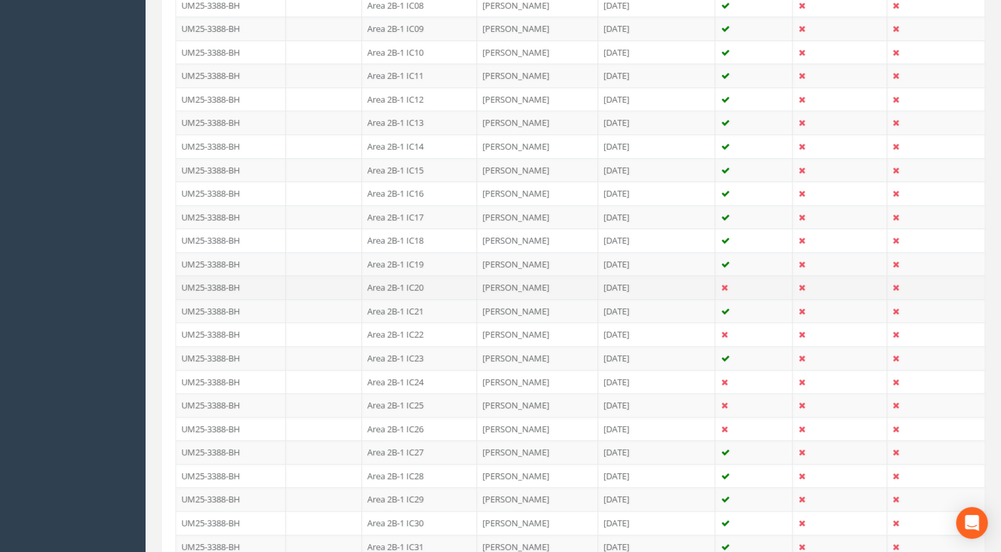
scroll to position [529, 0]
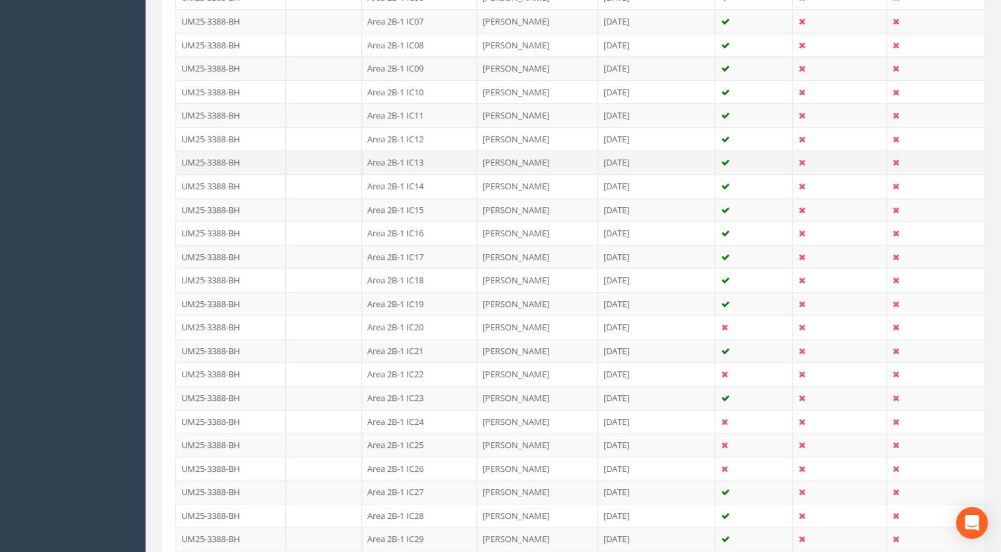
click at [413, 160] on td "Area 2B-1 IC13" at bounding box center [419, 162] width 115 height 24
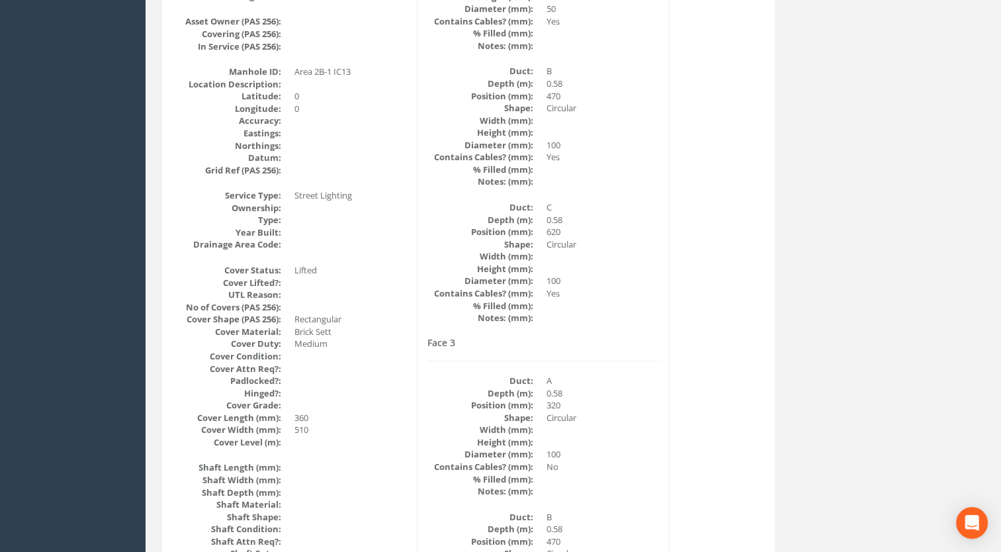
scroll to position [0, 0]
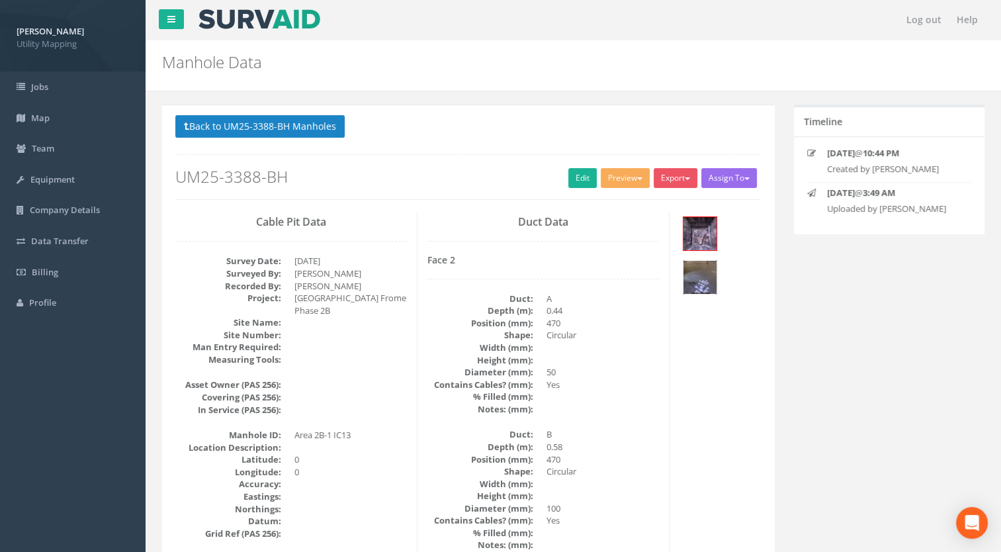
click at [693, 281] on img at bounding box center [700, 277] width 33 height 33
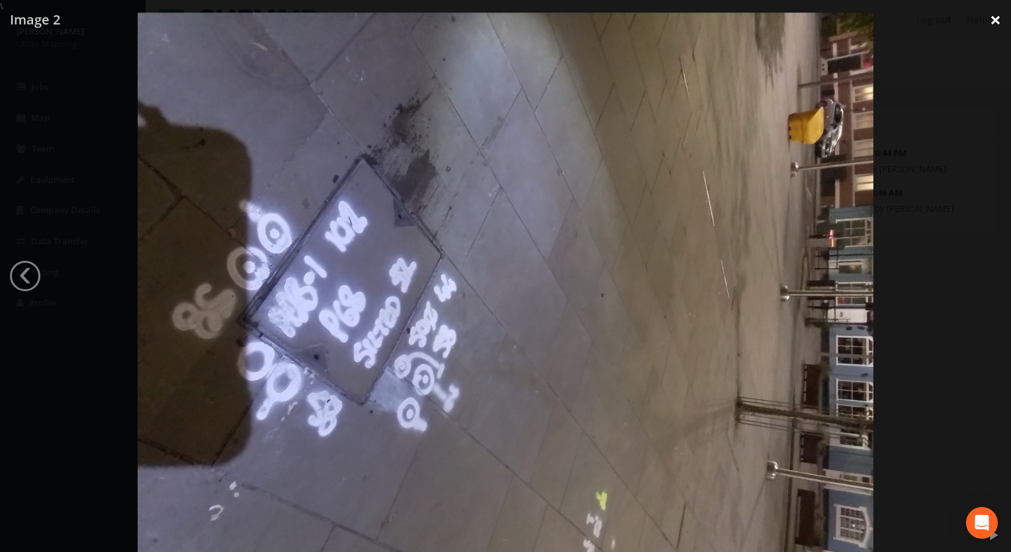
click at [995, 24] on link "×" at bounding box center [995, 20] width 31 height 40
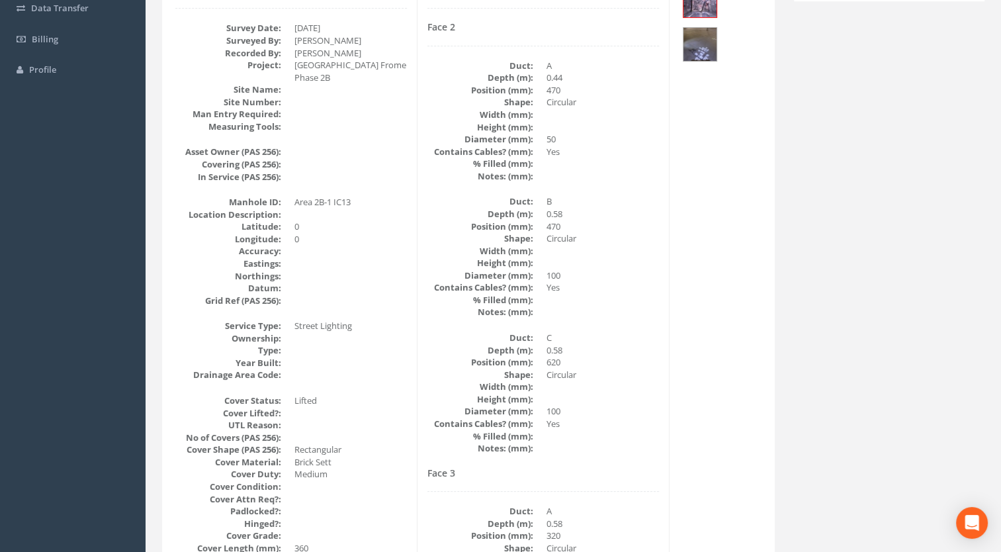
scroll to position [99, 0]
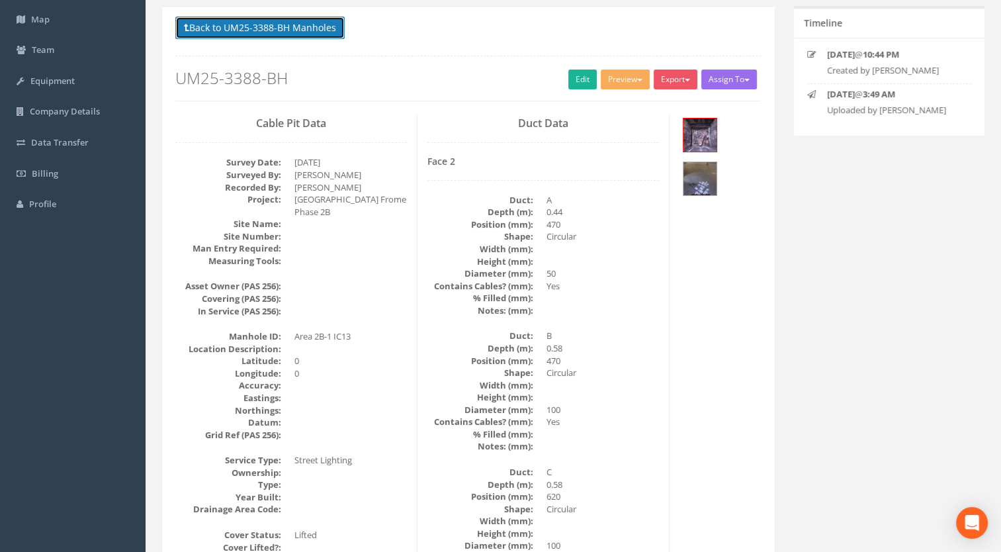
click at [291, 24] on button "Back to UM25-3388-BH Manholes" at bounding box center [259, 28] width 169 height 23
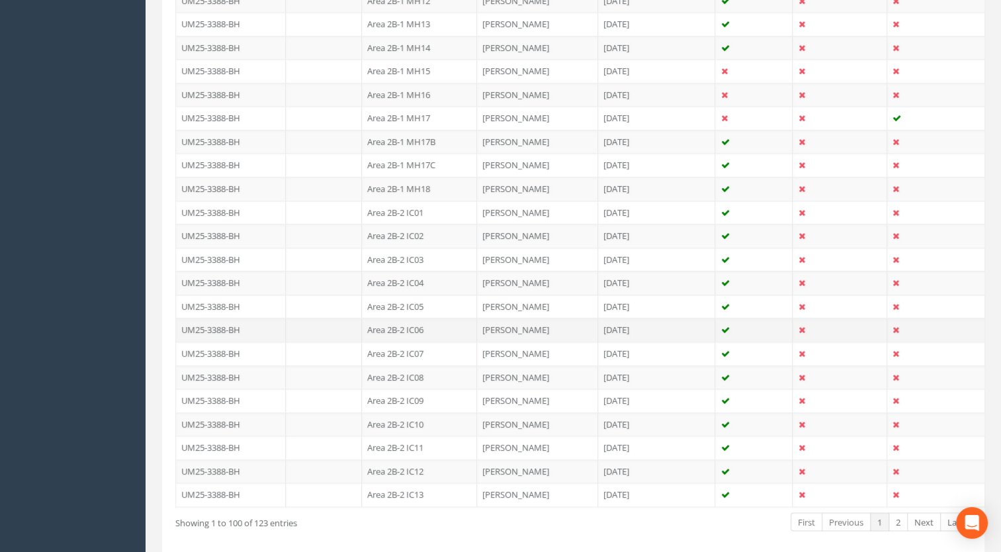
scroll to position [2289, 0]
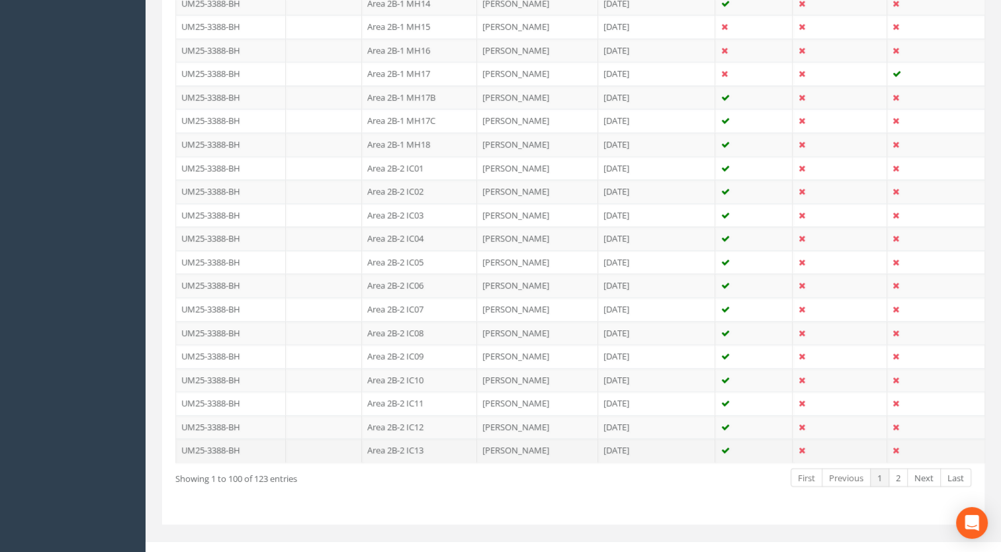
click at [412, 438] on td "Area 2B-2 IC13" at bounding box center [419, 450] width 115 height 24
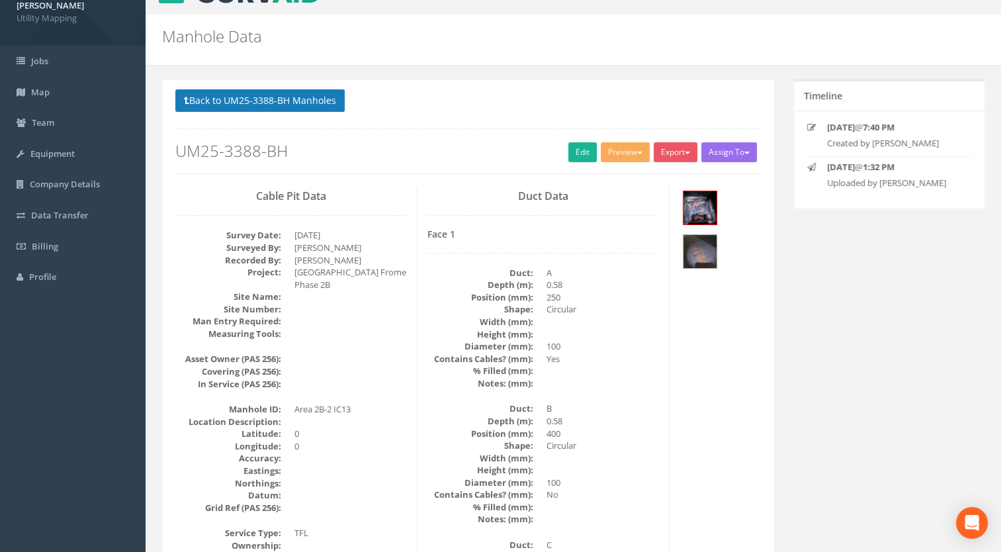
scroll to position [0, 0]
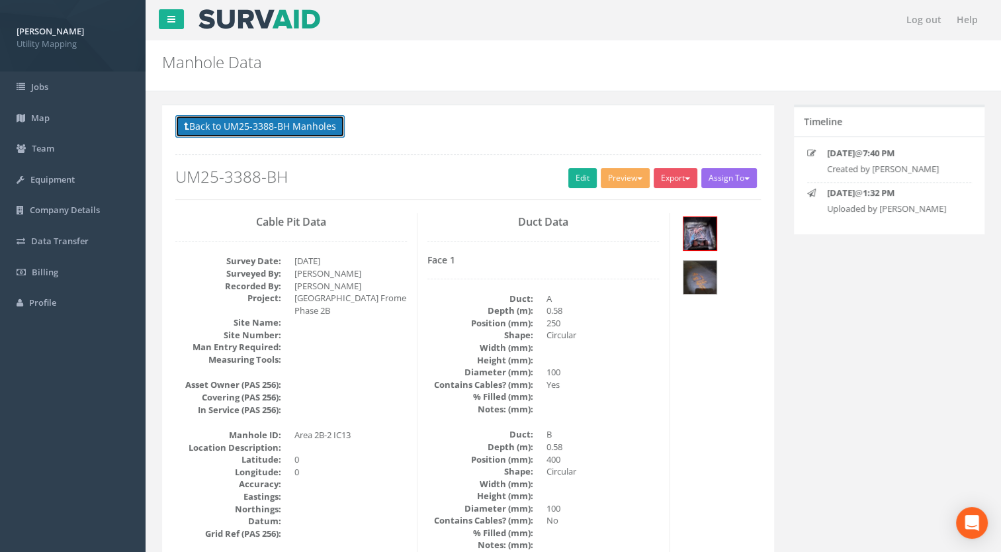
click at [312, 128] on button "Back to UM25-3388-BH Manholes" at bounding box center [259, 126] width 169 height 23
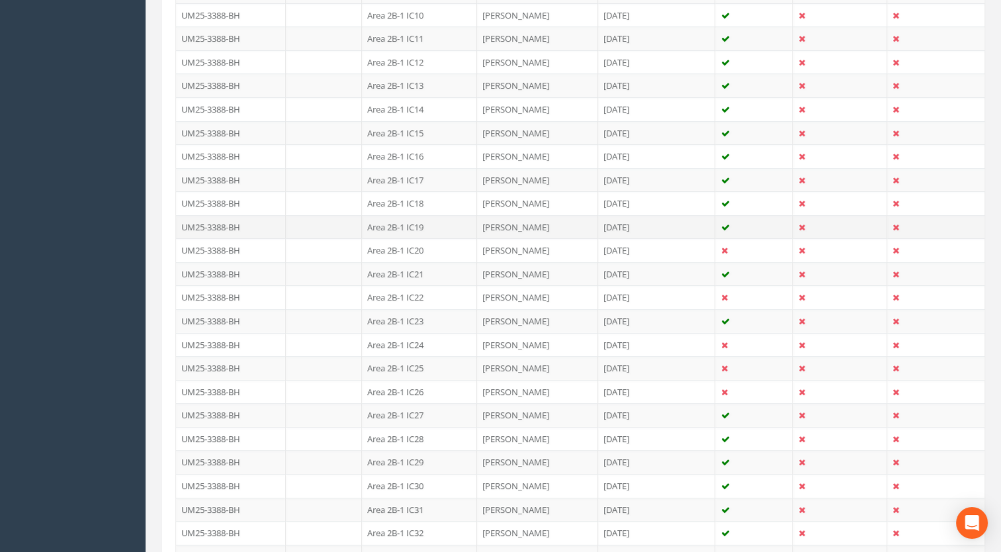
scroll to position [596, 0]
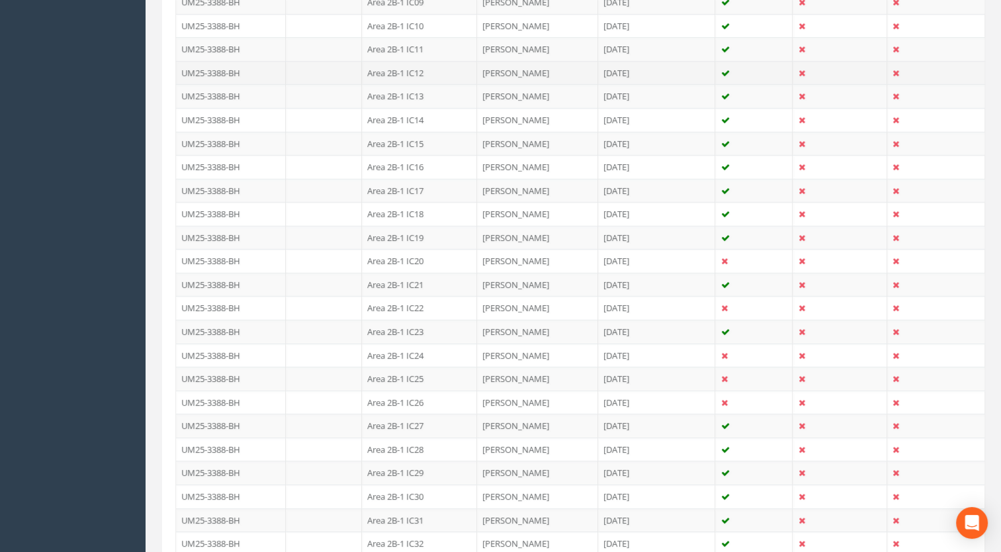
click at [421, 72] on td "Area 2B-1 IC12" at bounding box center [419, 73] width 115 height 24
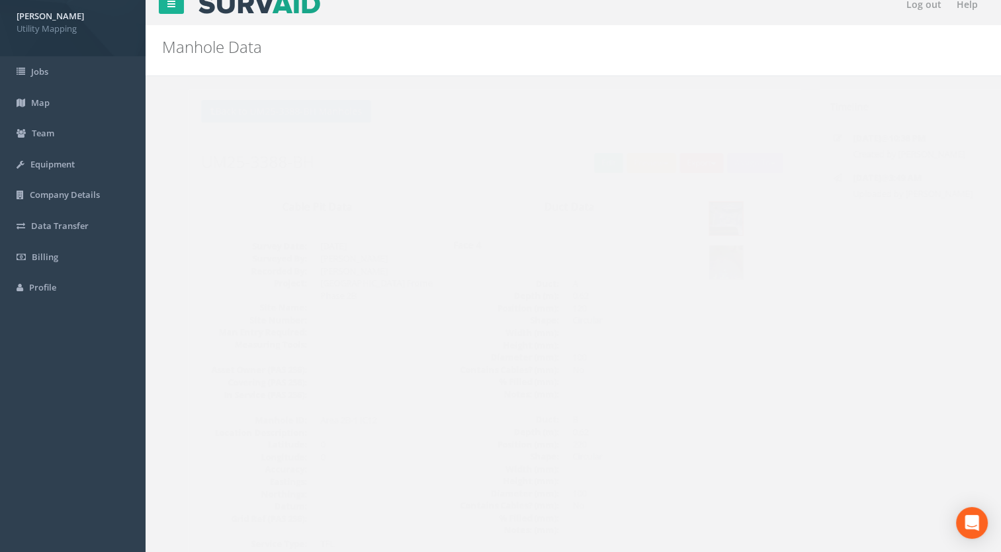
scroll to position [0, 0]
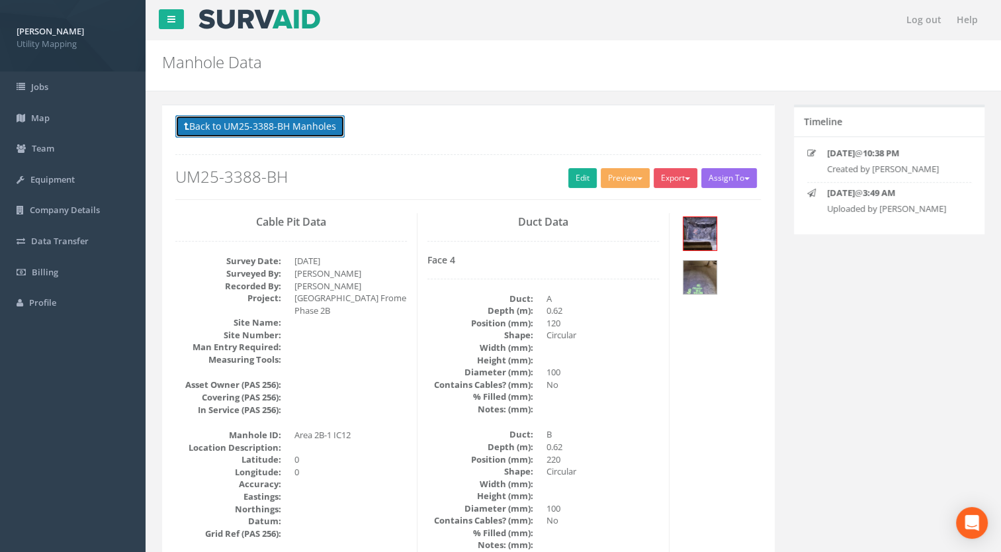
click at [322, 119] on button "Back to UM25-3388-BH Manholes" at bounding box center [259, 126] width 169 height 23
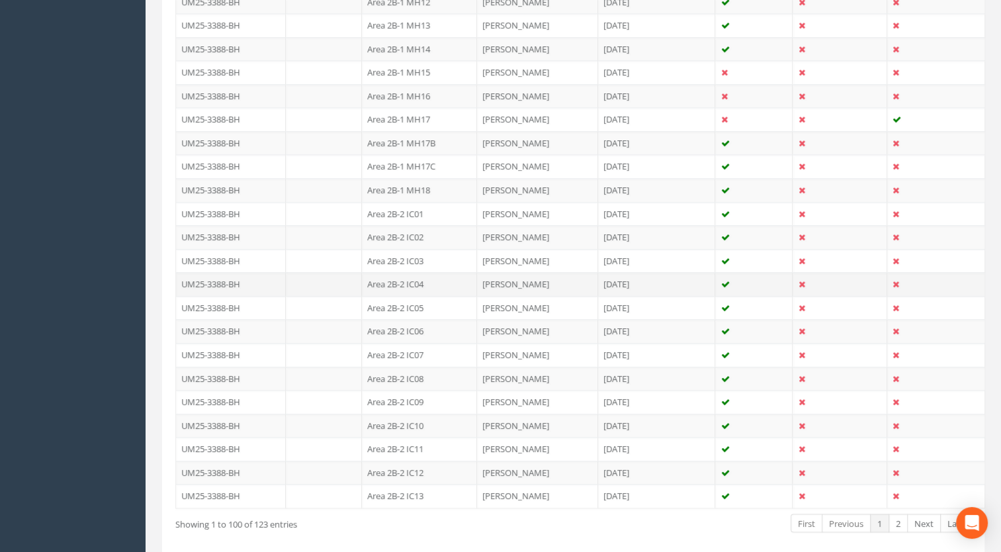
scroll to position [2250, 0]
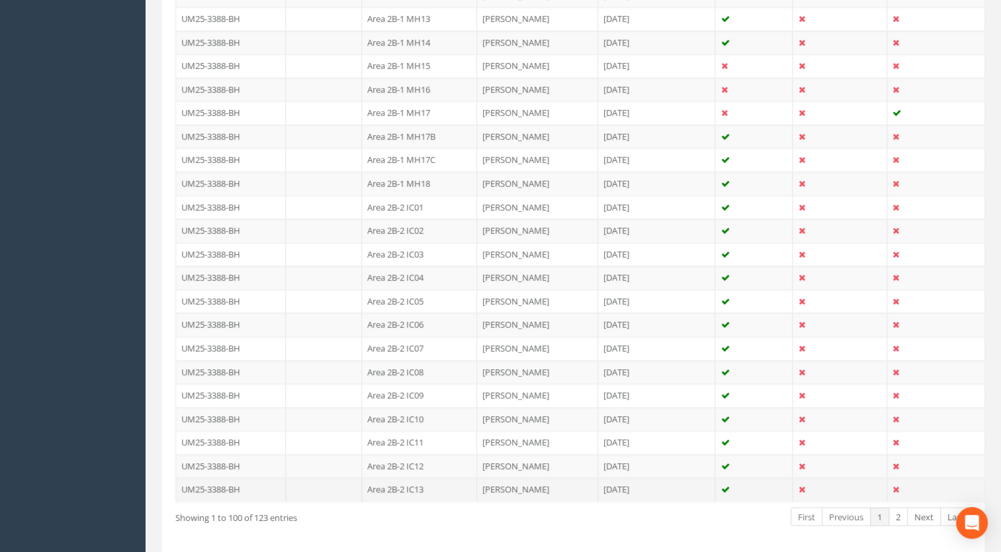
click at [414, 477] on td "Area 2B-2 IC13" at bounding box center [419, 489] width 115 height 24
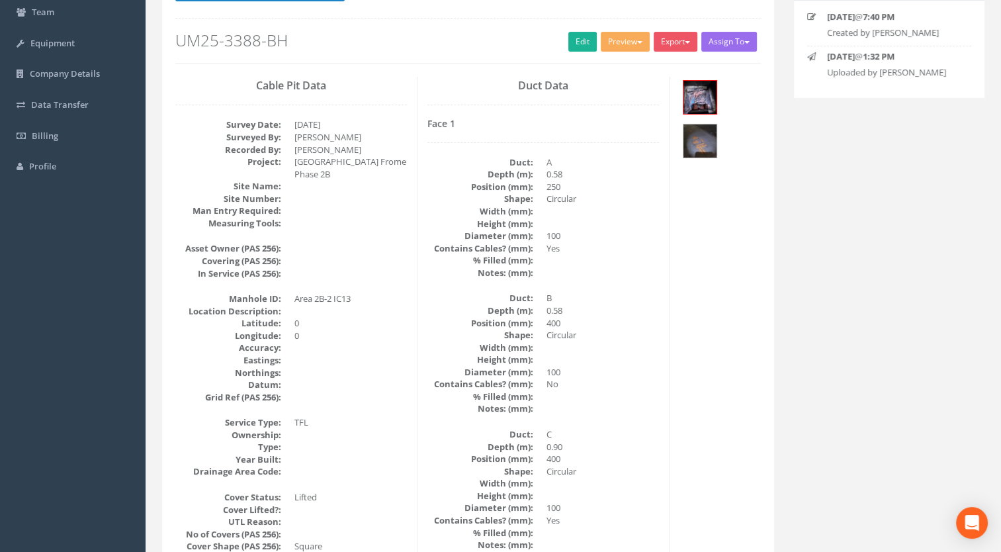
scroll to position [0, 0]
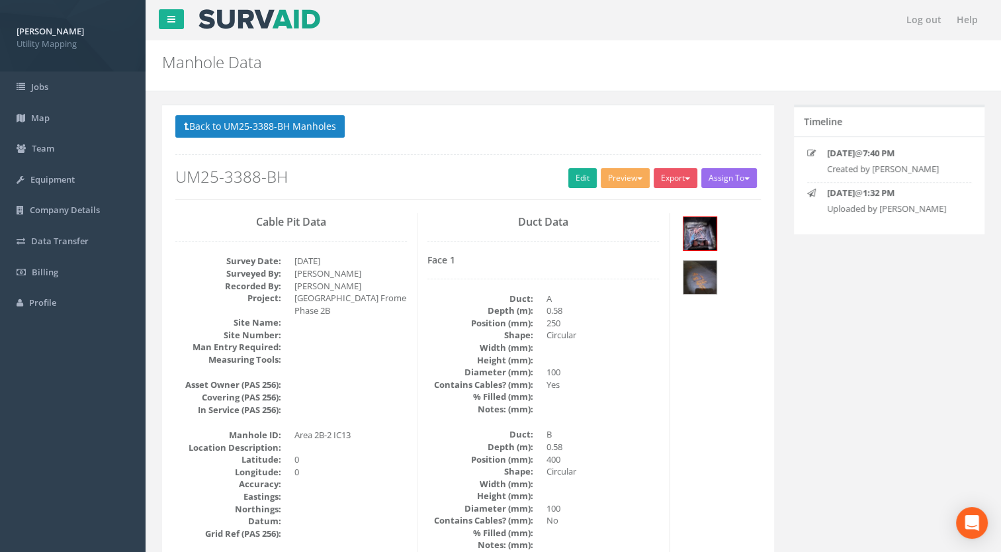
click at [324, 141] on div "Back to UM25-3388-BH Manholes Back to Map Assign To [PERSON_NAME] Land Surveyor…" at bounding box center [468, 157] width 586 height 84
click at [322, 122] on button "Back to UM25-3388-BH Manholes" at bounding box center [259, 126] width 169 height 23
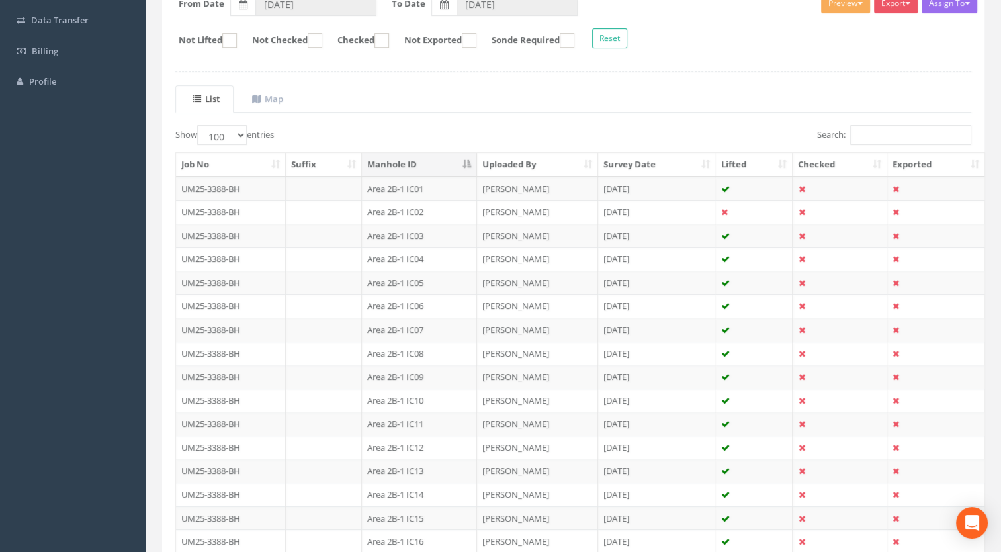
scroll to position [397, 0]
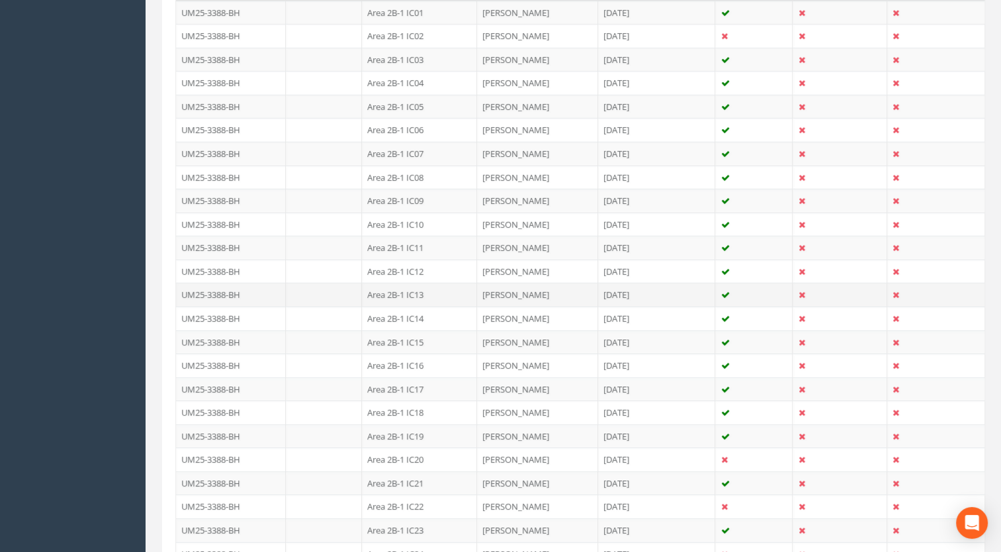
click at [426, 291] on td "Area 2B-1 IC13" at bounding box center [419, 295] width 115 height 24
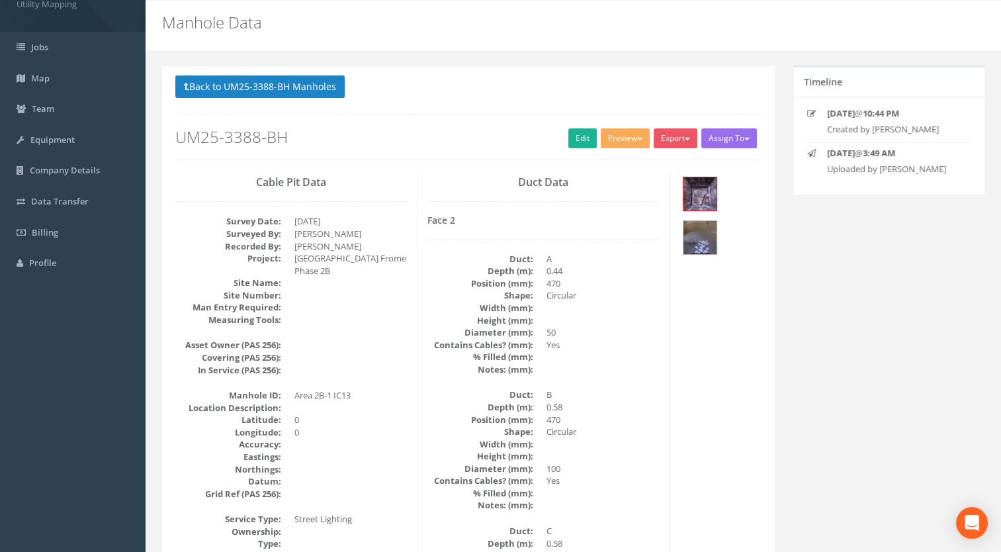
scroll to position [0, 0]
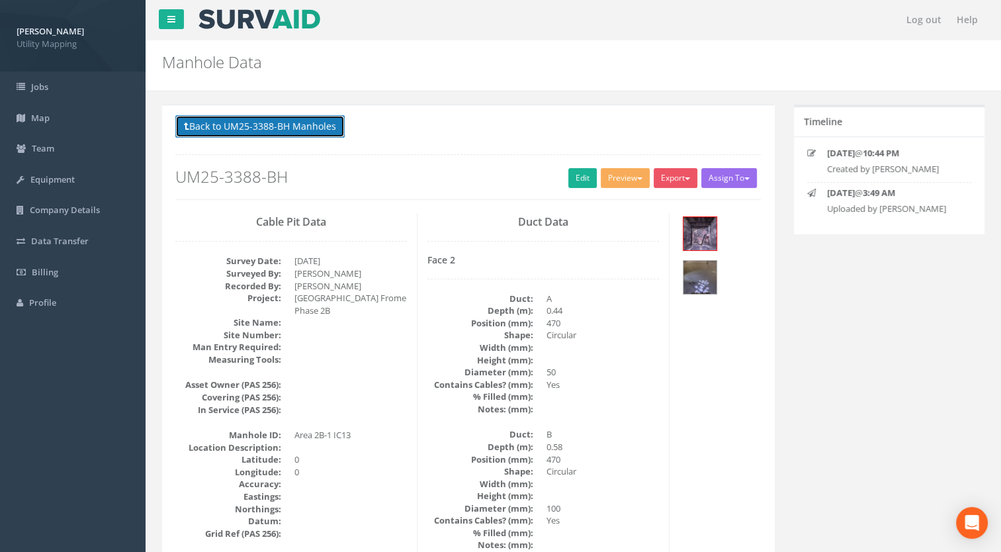
click at [308, 134] on button "Back to UM25-3388-BH Manholes" at bounding box center [259, 126] width 169 height 23
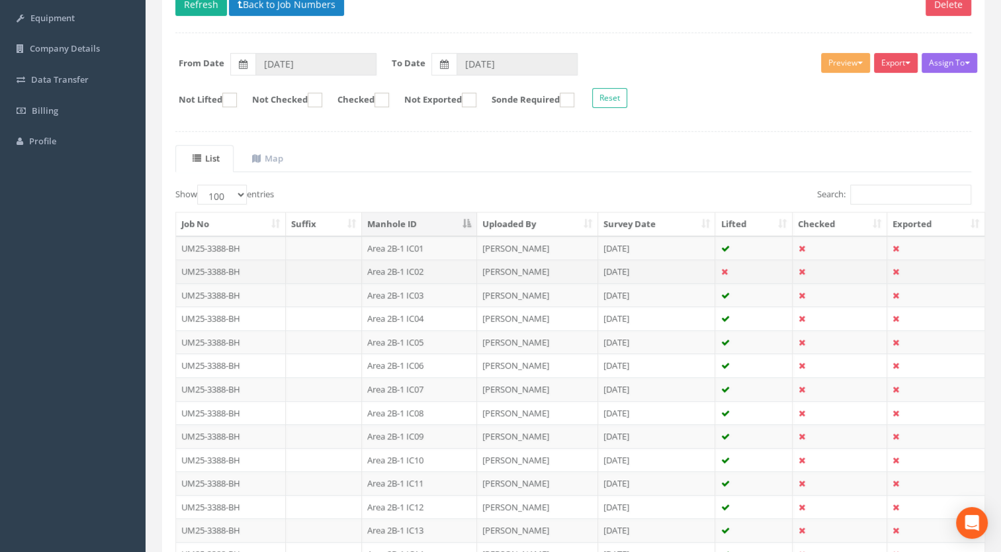
scroll to position [331, 0]
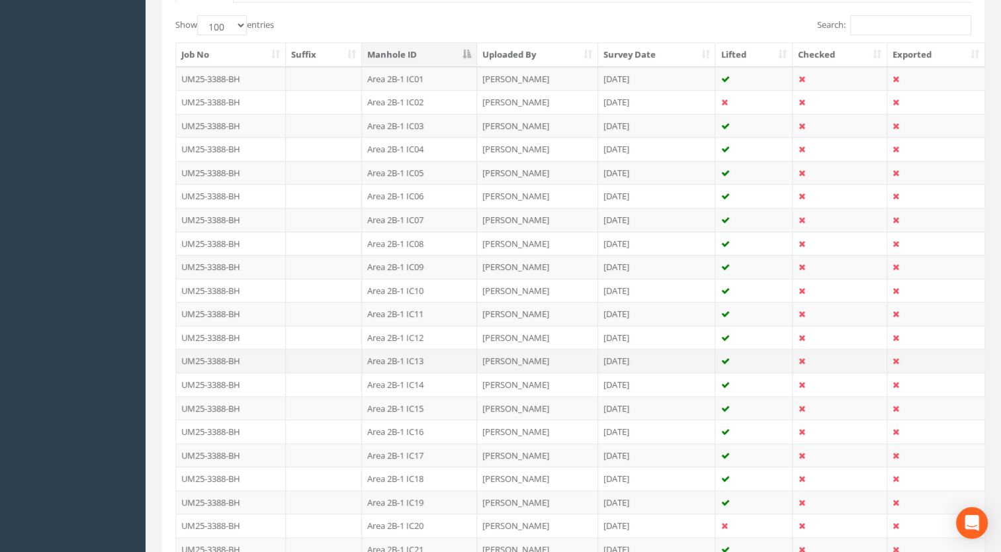
click at [416, 353] on td "Area 2B-1 IC13" at bounding box center [419, 361] width 115 height 24
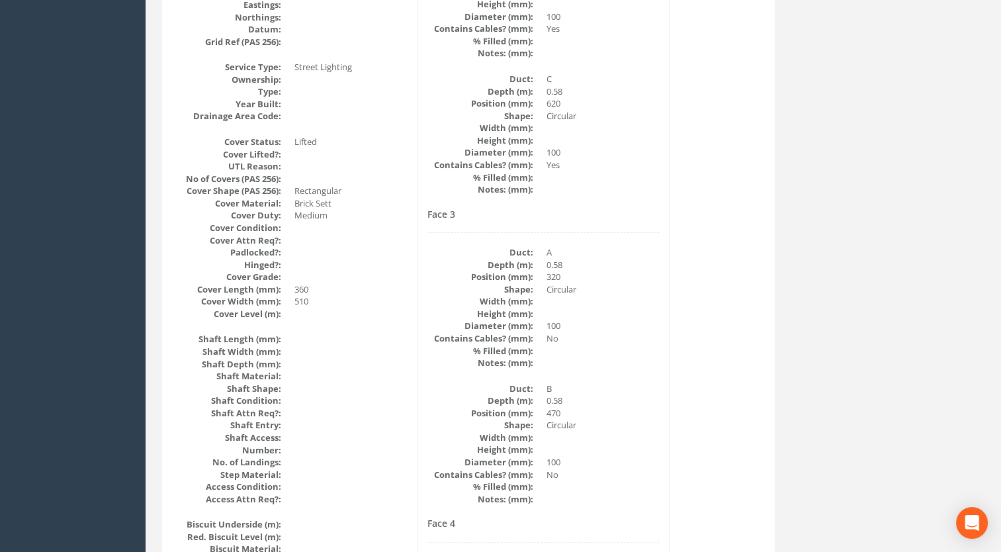
scroll to position [0, 0]
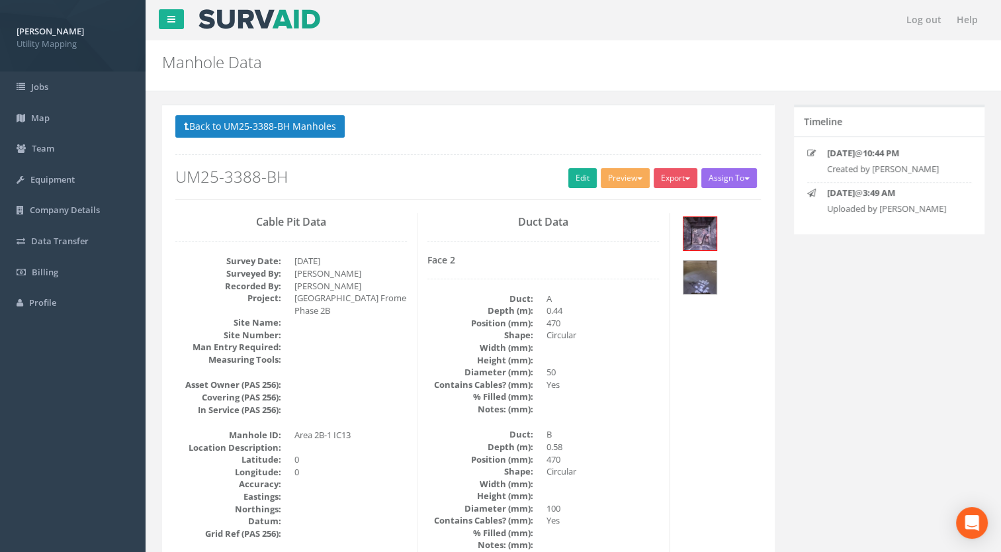
click at [289, 125] on button "Back to UM25-3388-BH Manholes" at bounding box center [259, 126] width 169 height 23
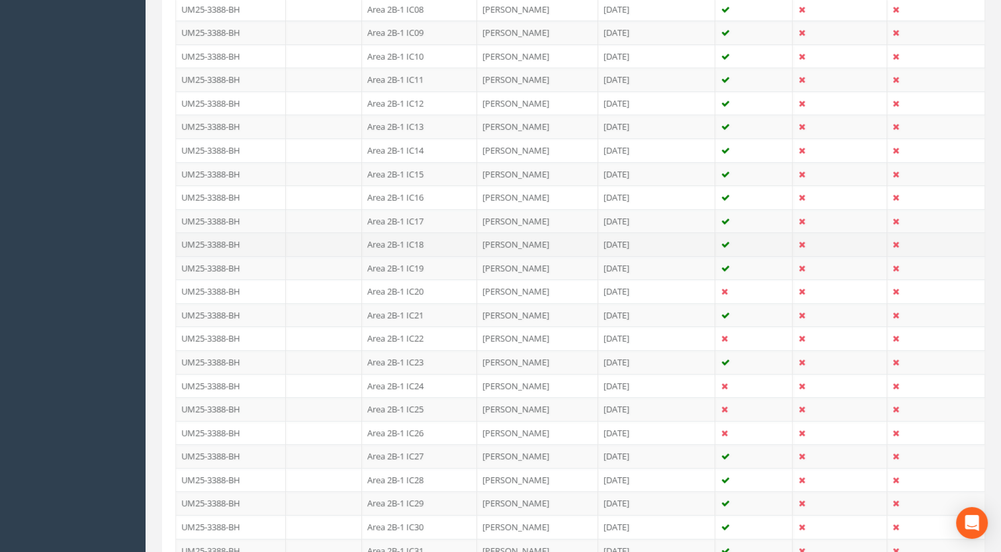
scroll to position [596, 0]
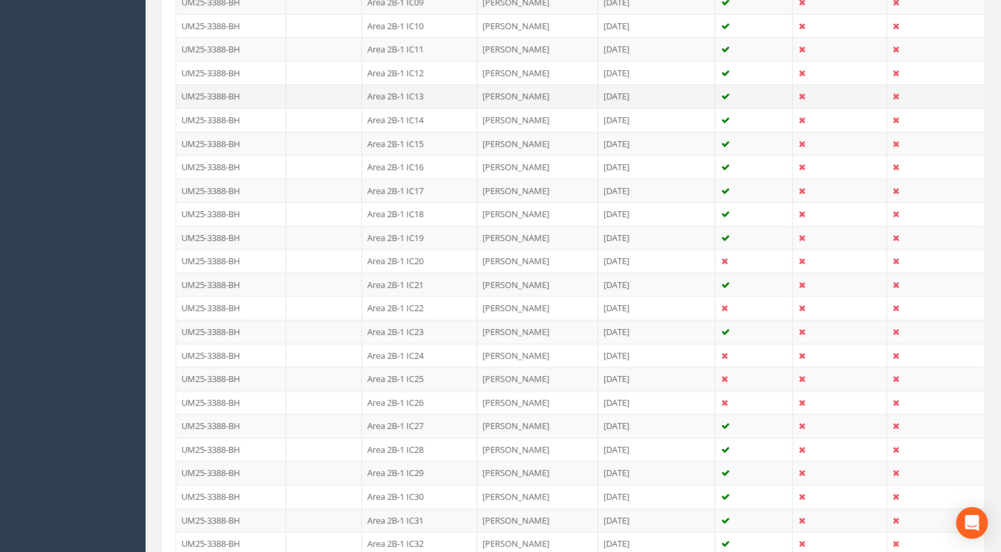
click at [310, 93] on td at bounding box center [324, 96] width 77 height 24
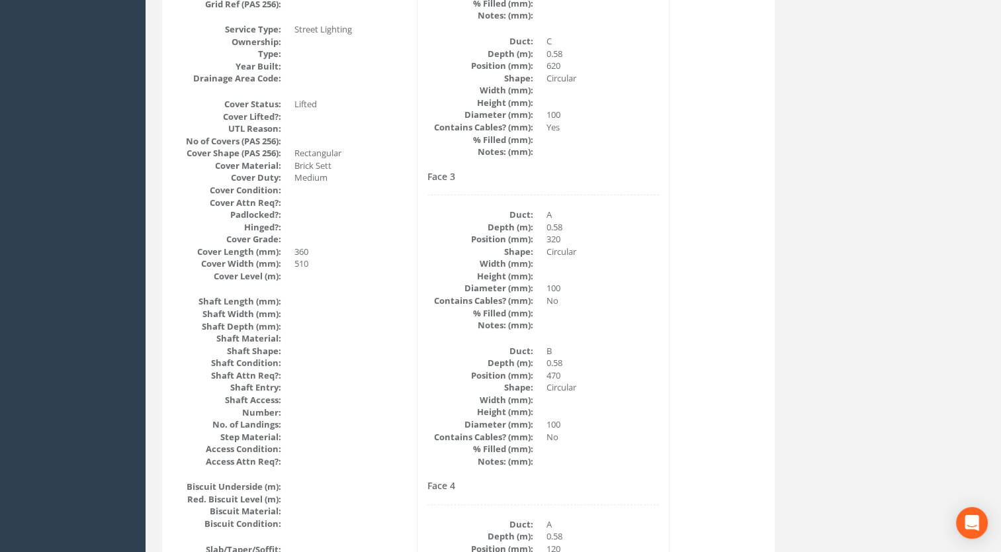
scroll to position [0, 0]
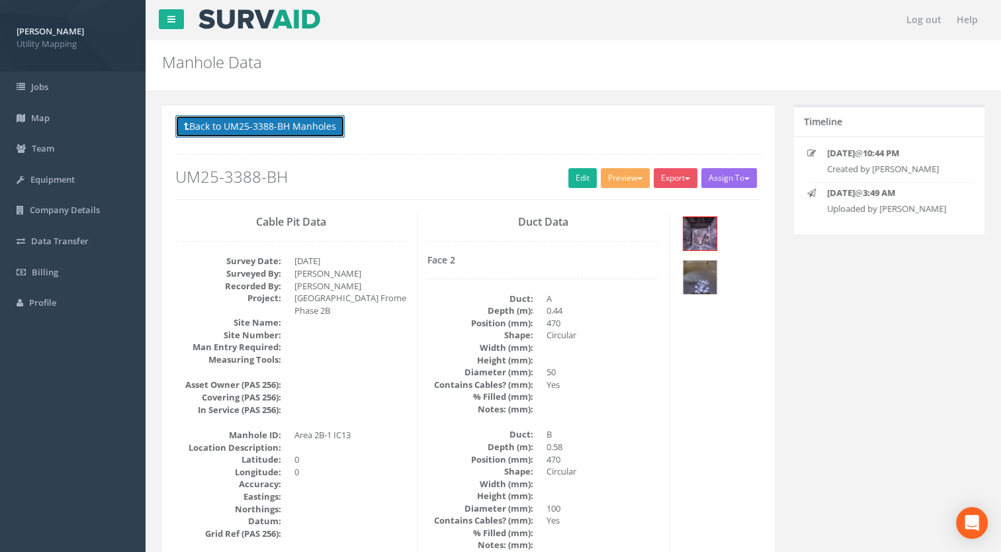
click at [312, 126] on button "Back to UM25-3388-BH Manholes" at bounding box center [259, 126] width 169 height 23
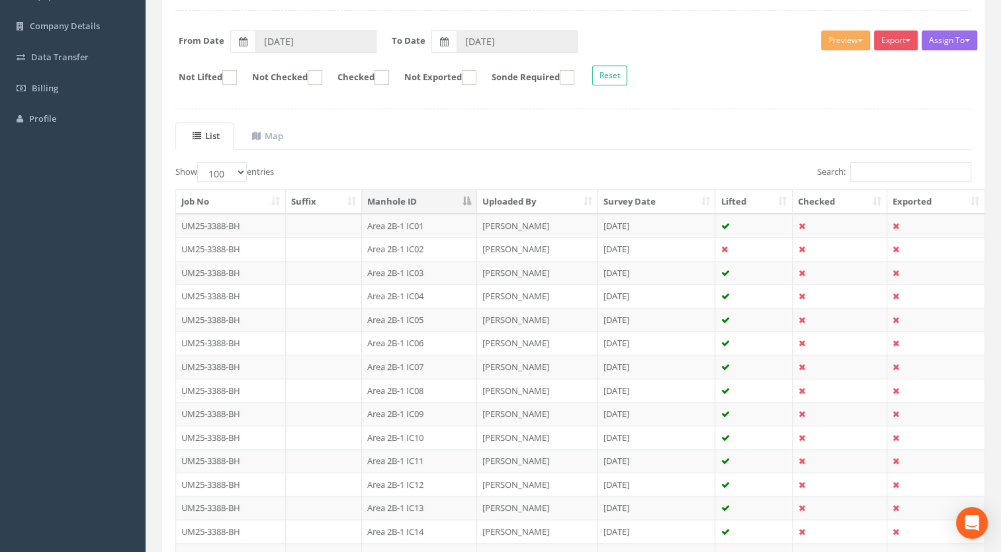
scroll to position [397, 0]
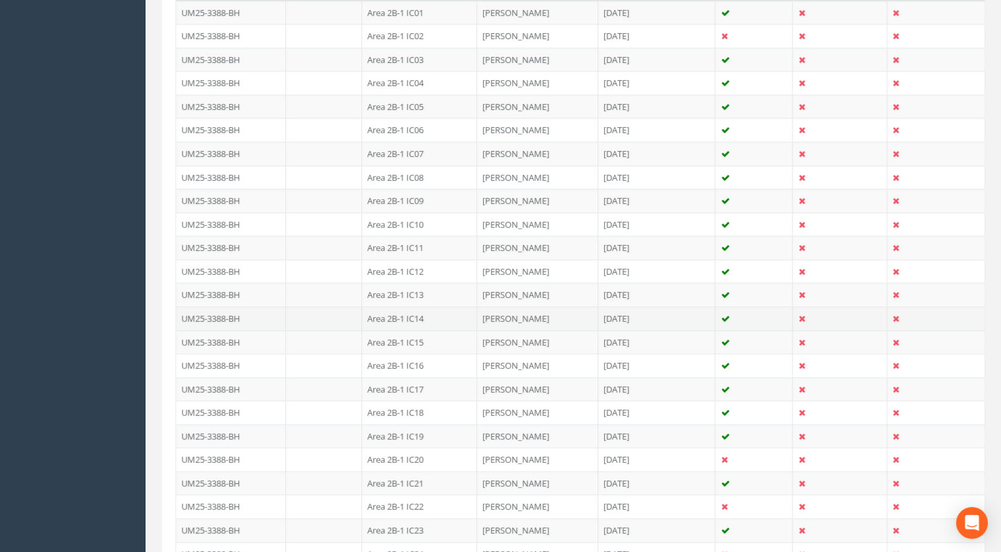
click at [424, 314] on td "Area 2B-1 IC14" at bounding box center [419, 318] width 115 height 24
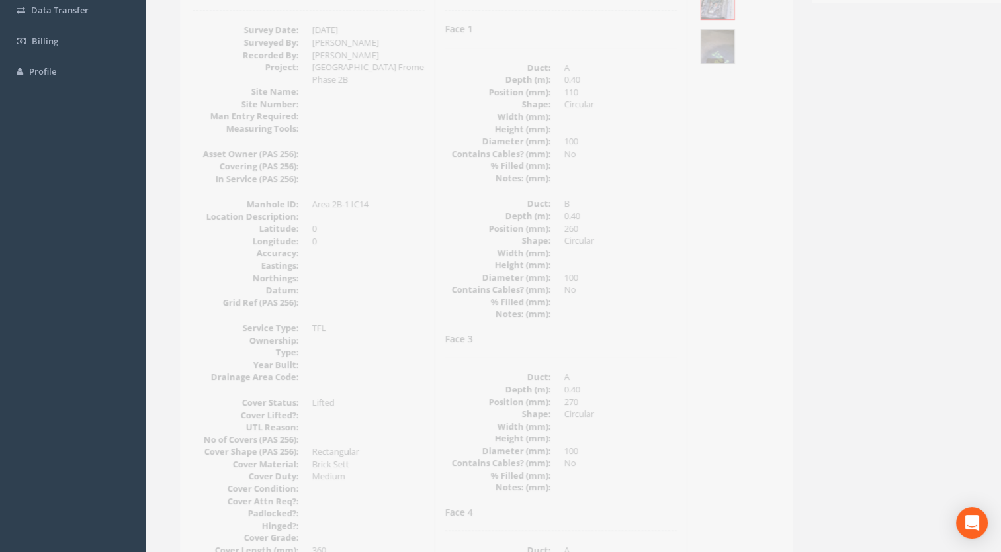
scroll to position [99, 0]
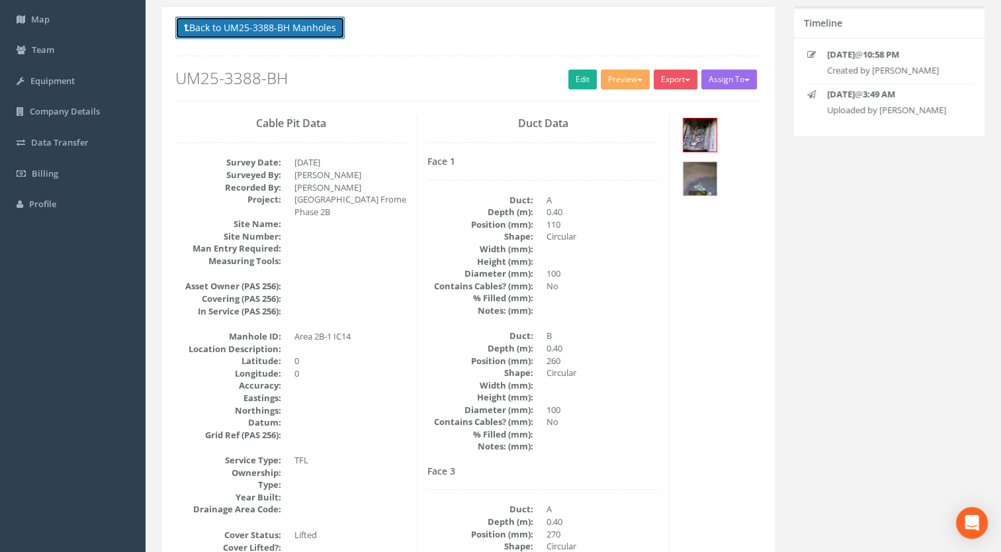
click at [324, 36] on button "Back to UM25-3388-BH Manholes" at bounding box center [259, 28] width 169 height 23
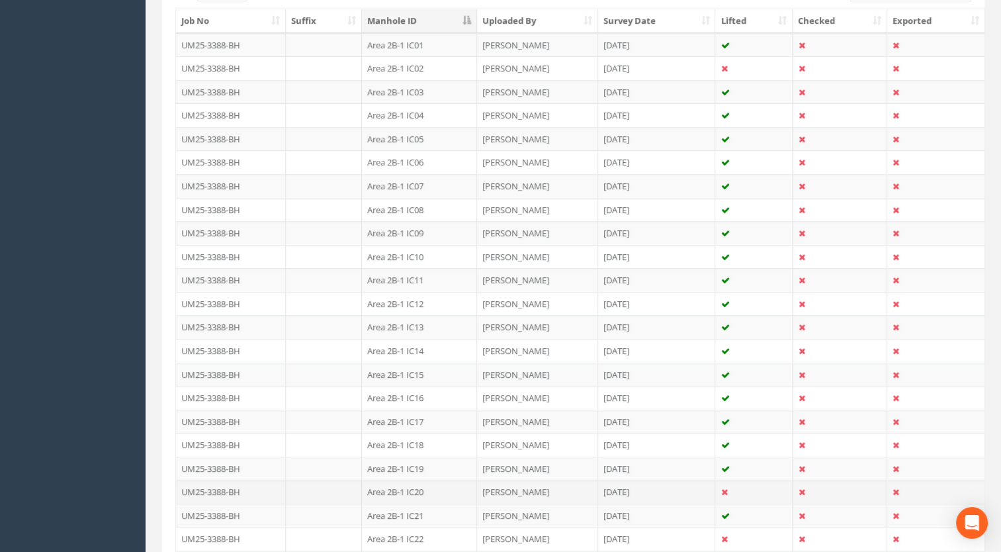
scroll to position [496, 0]
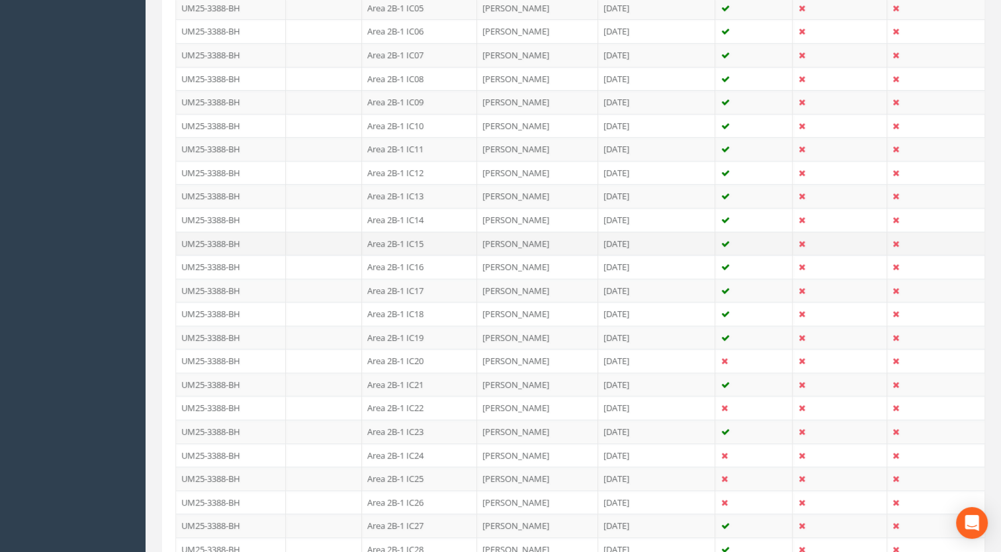
click at [420, 238] on td "Area 2B-1 IC15" at bounding box center [419, 244] width 115 height 24
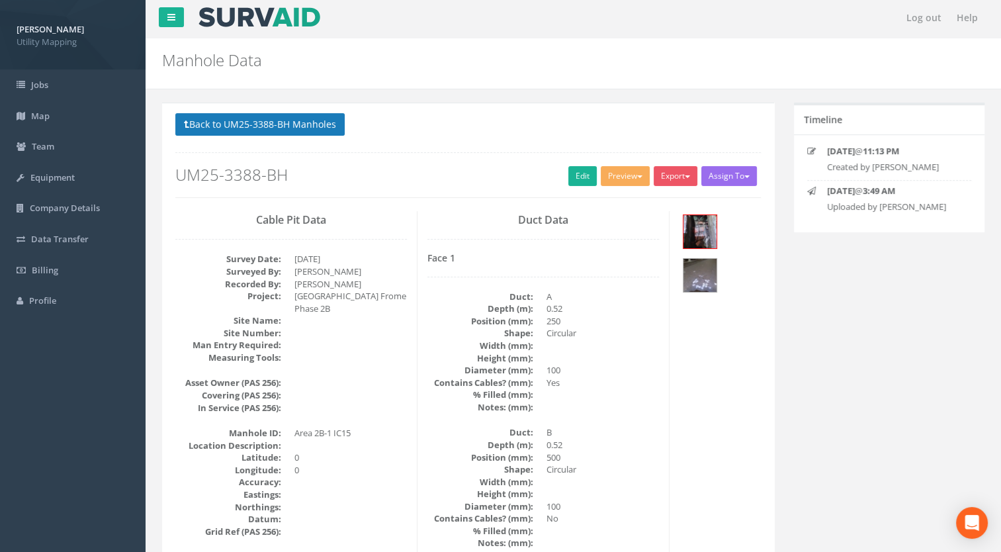
scroll to position [0, 0]
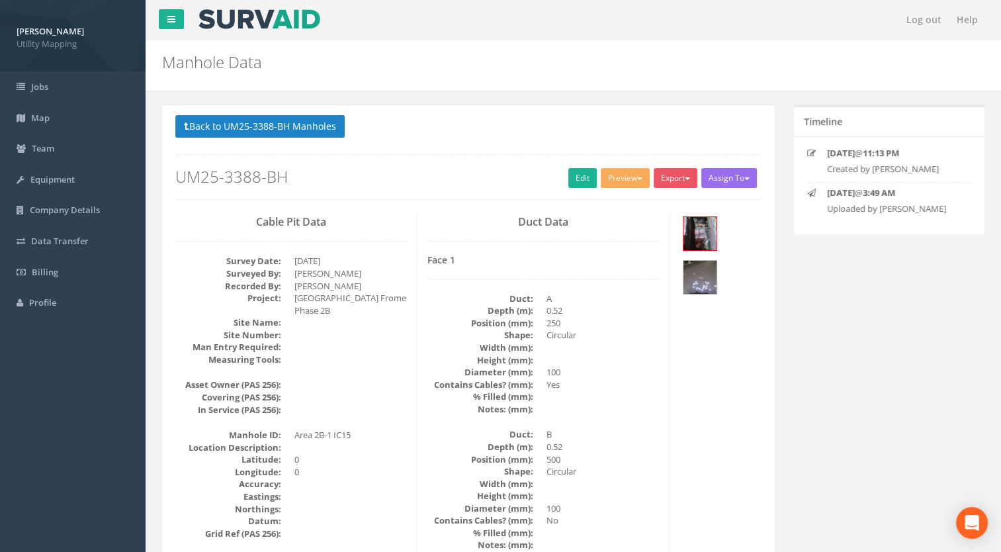
click at [289, 121] on button "Back to UM25-3388-BH Manholes" at bounding box center [259, 126] width 169 height 23
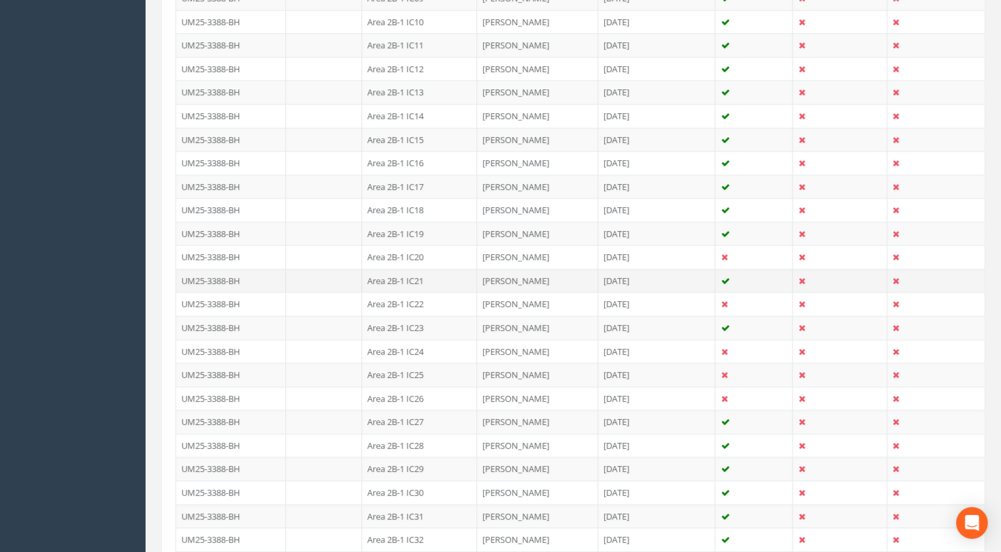
scroll to position [596, 0]
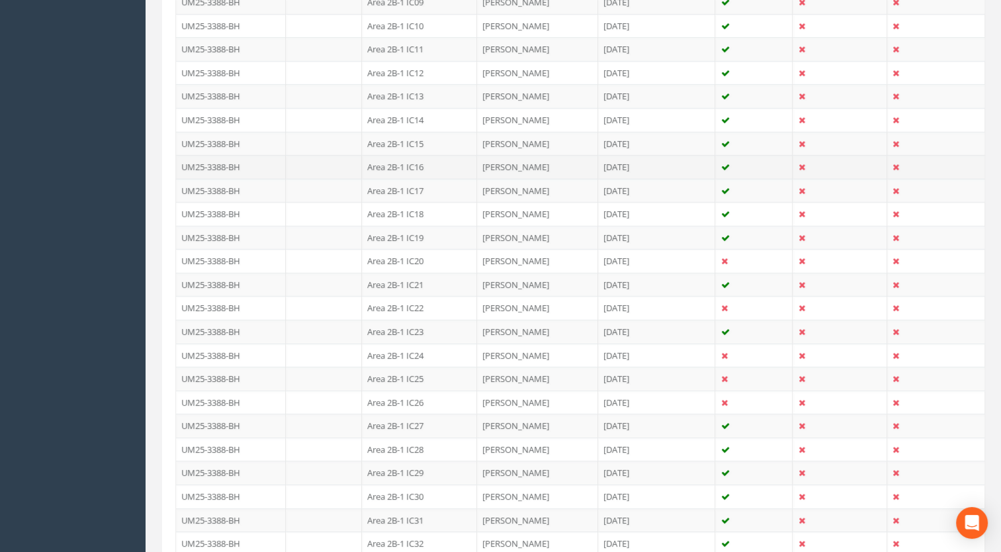
click at [426, 161] on td "Area 2B-1 IC16" at bounding box center [419, 167] width 115 height 24
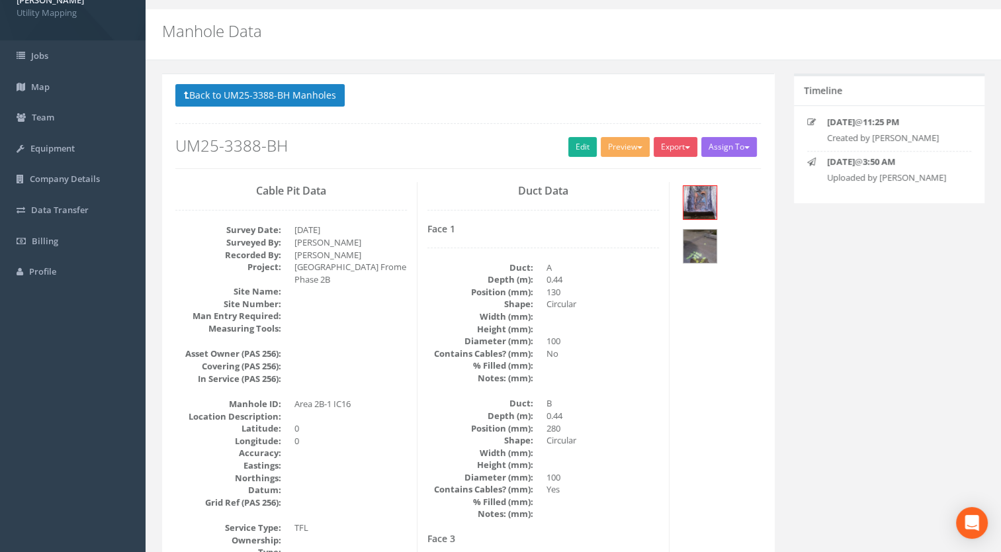
scroll to position [0, 0]
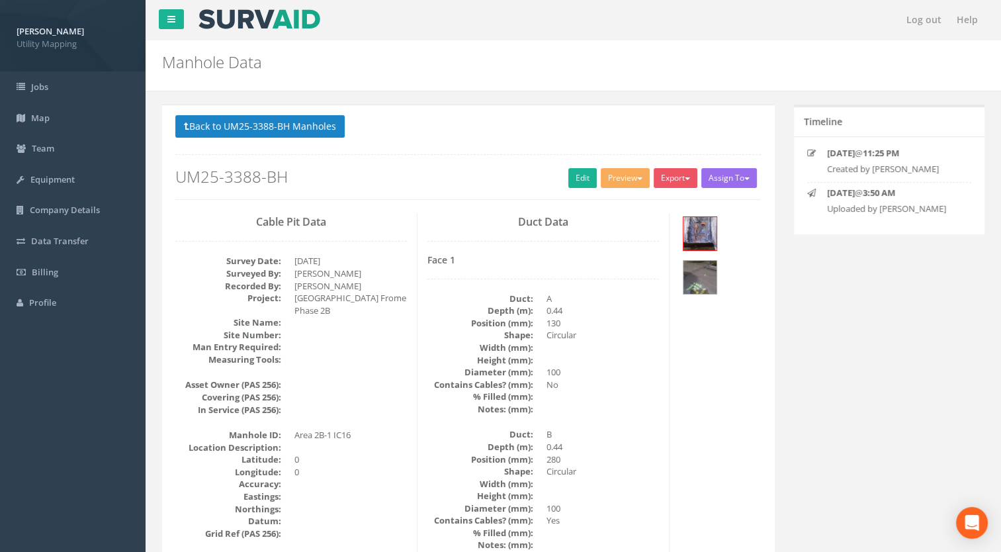
click at [267, 125] on button "Back to UM25-3388-BH Manholes" at bounding box center [259, 126] width 169 height 23
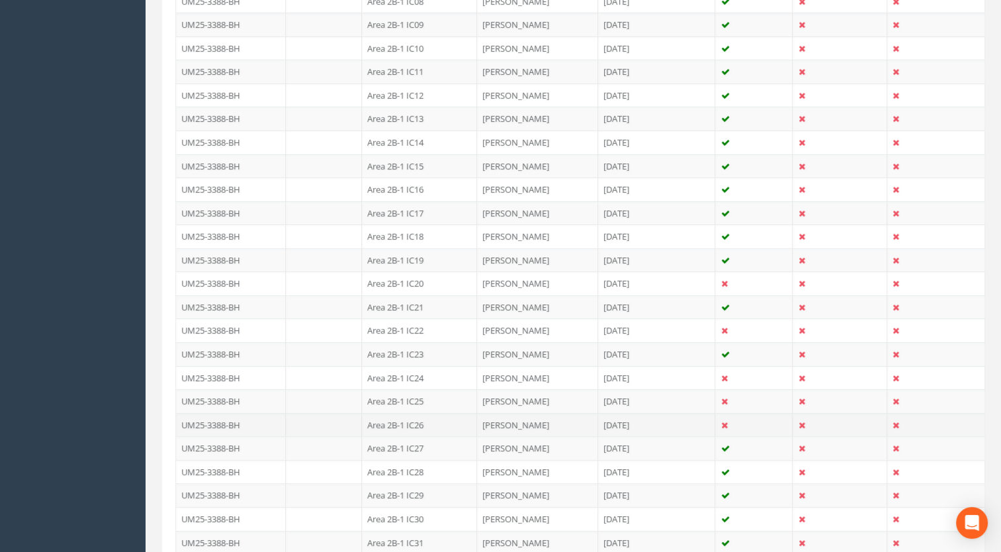
scroll to position [529, 0]
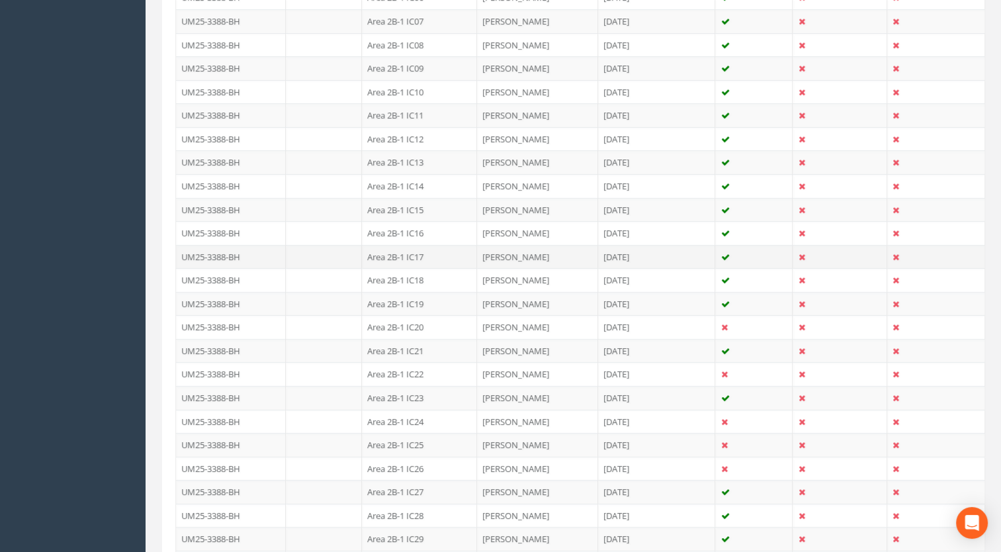
click at [421, 245] on td "Area 2B-1 IC17" at bounding box center [419, 257] width 115 height 24
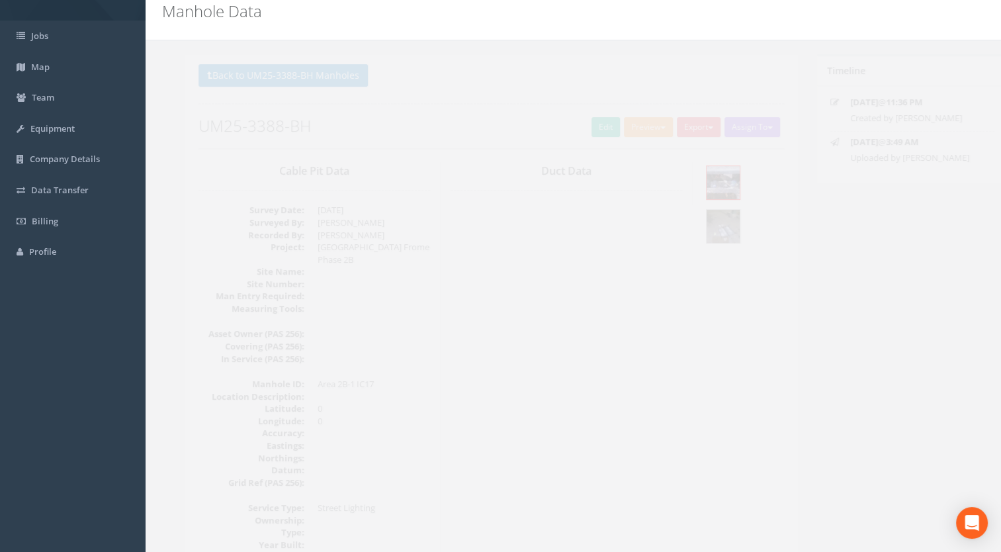
scroll to position [0, 0]
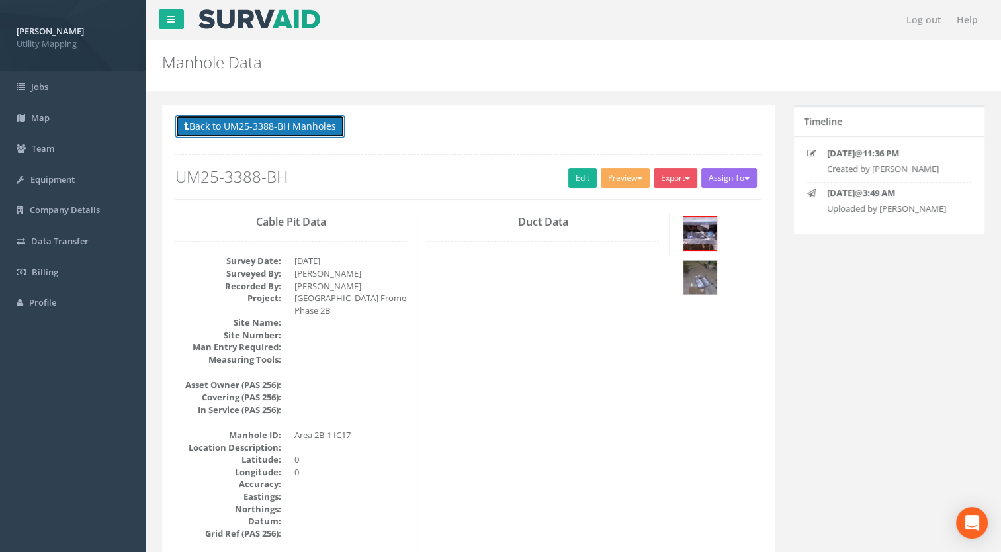
click at [275, 129] on button "Back to UM25-3388-BH Manholes" at bounding box center [259, 126] width 169 height 23
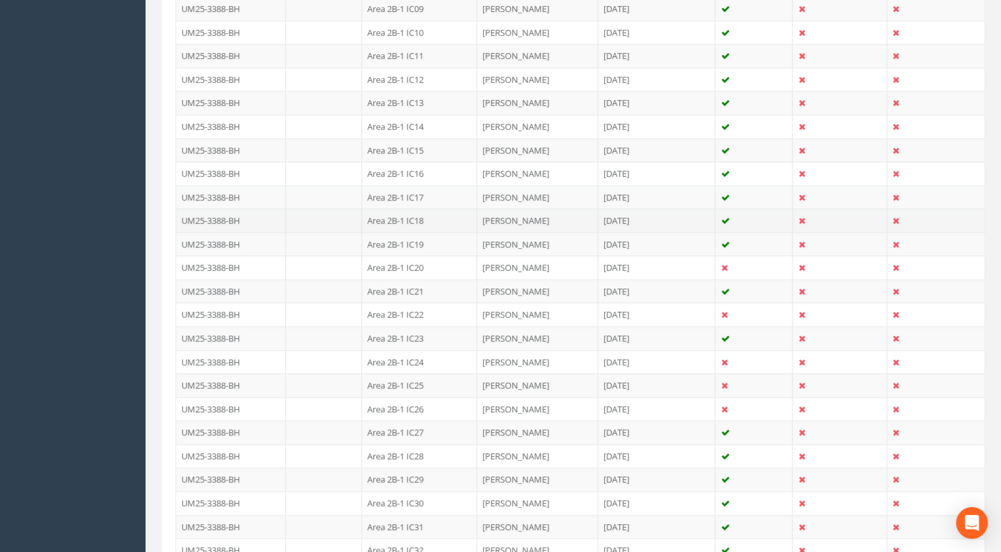
scroll to position [662, 0]
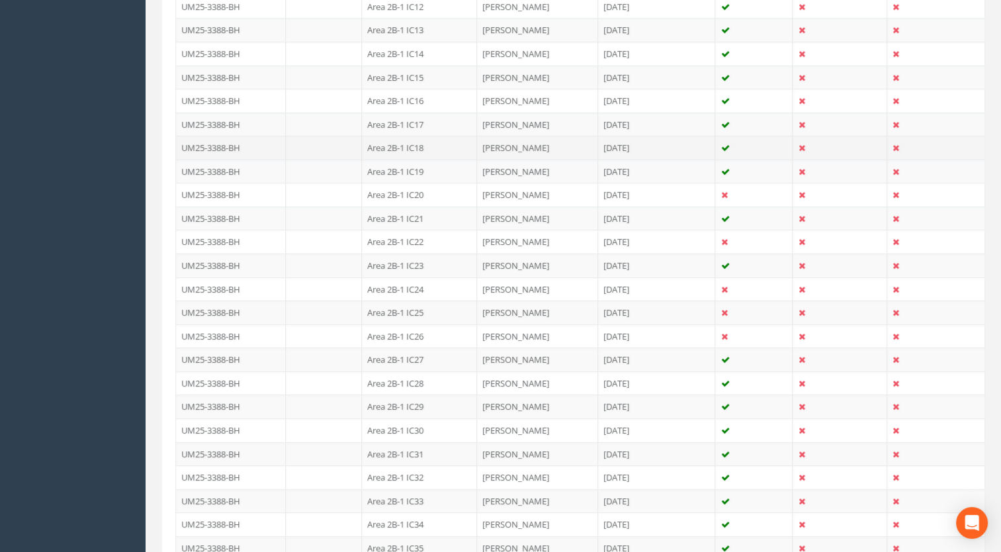
click at [414, 140] on td "Area 2B-1 IC18" at bounding box center [419, 148] width 115 height 24
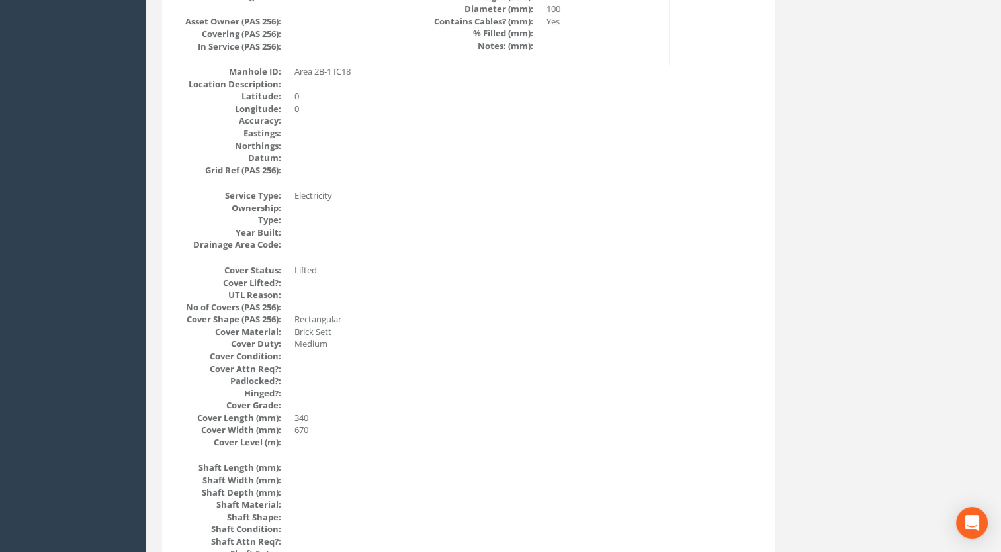
scroll to position [0, 0]
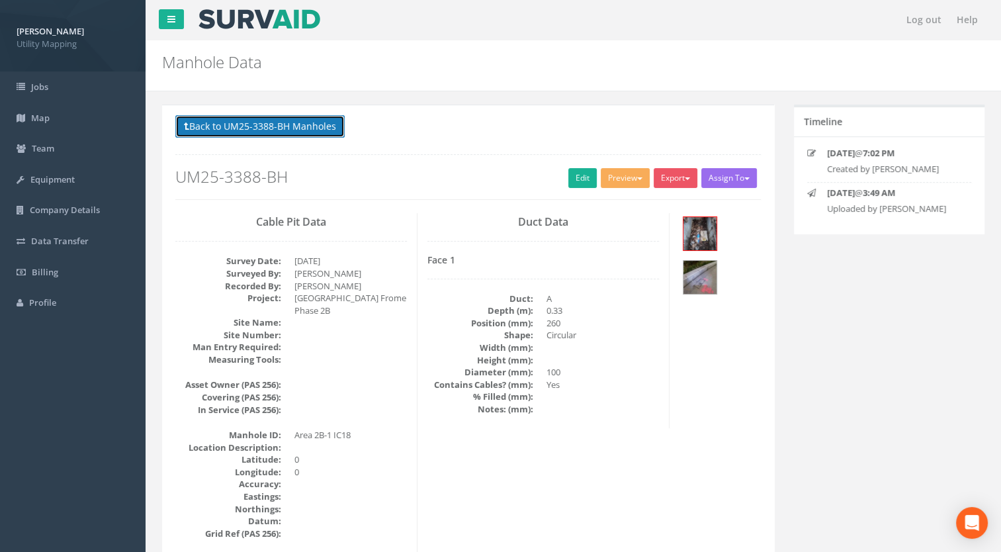
click at [277, 132] on button "Back to UM25-3388-BH Manholes" at bounding box center [259, 126] width 169 height 23
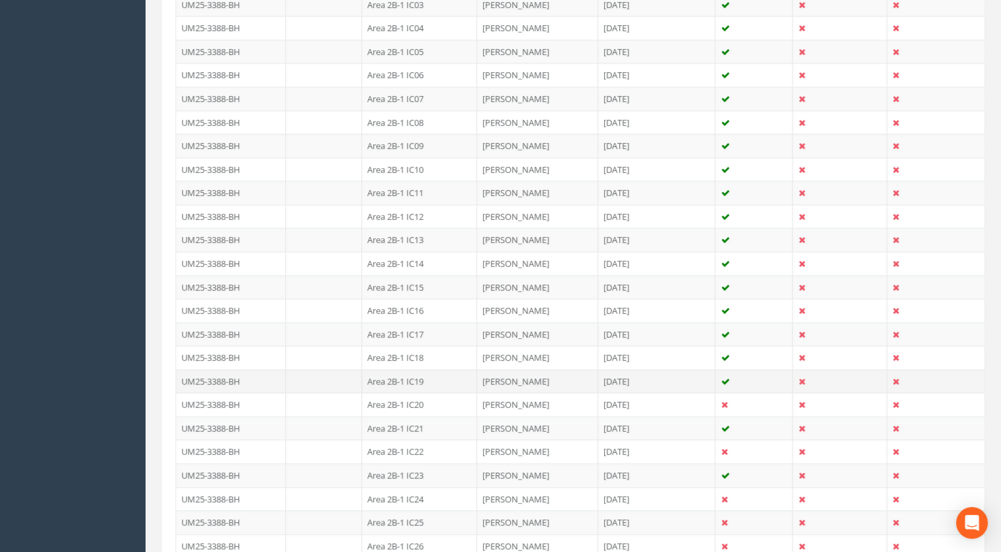
scroll to position [463, 0]
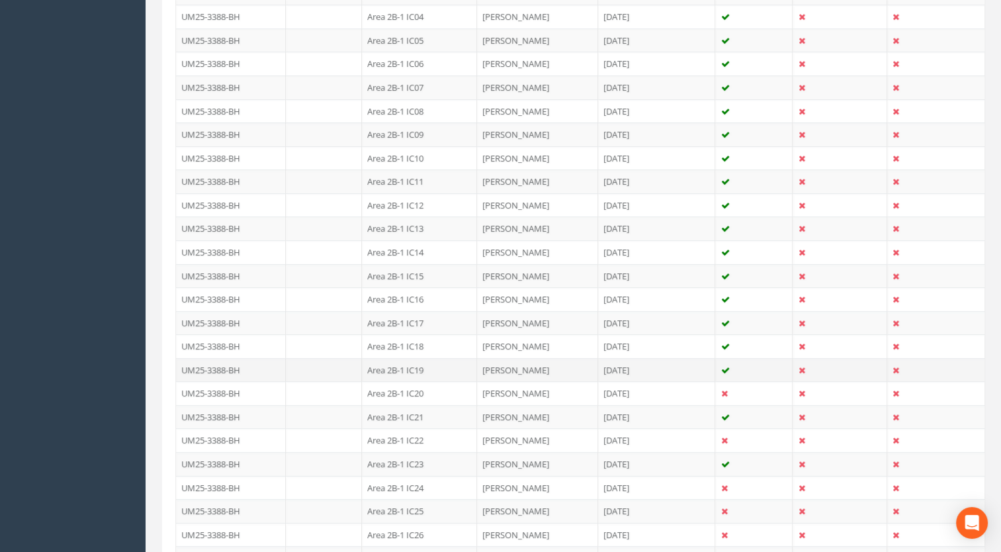
click at [420, 364] on td "Area 2B-1 IC19" at bounding box center [419, 370] width 115 height 24
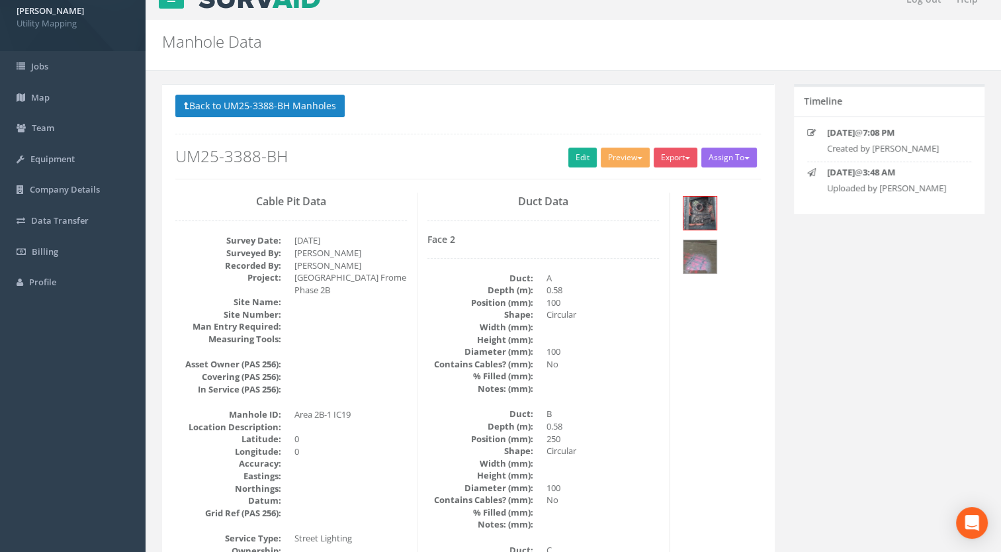
scroll to position [0, 0]
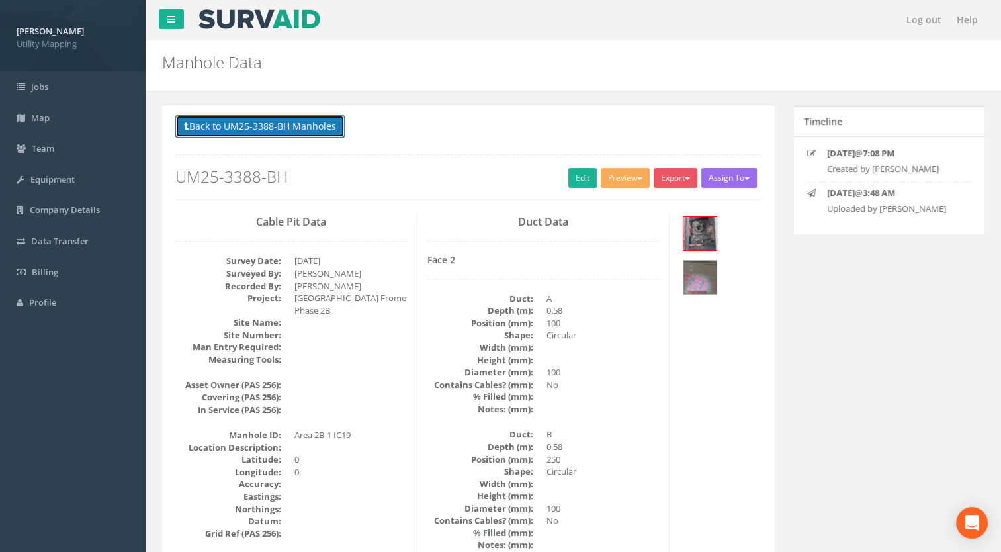
click at [295, 124] on button "Back to UM25-3388-BH Manholes" at bounding box center [259, 126] width 169 height 23
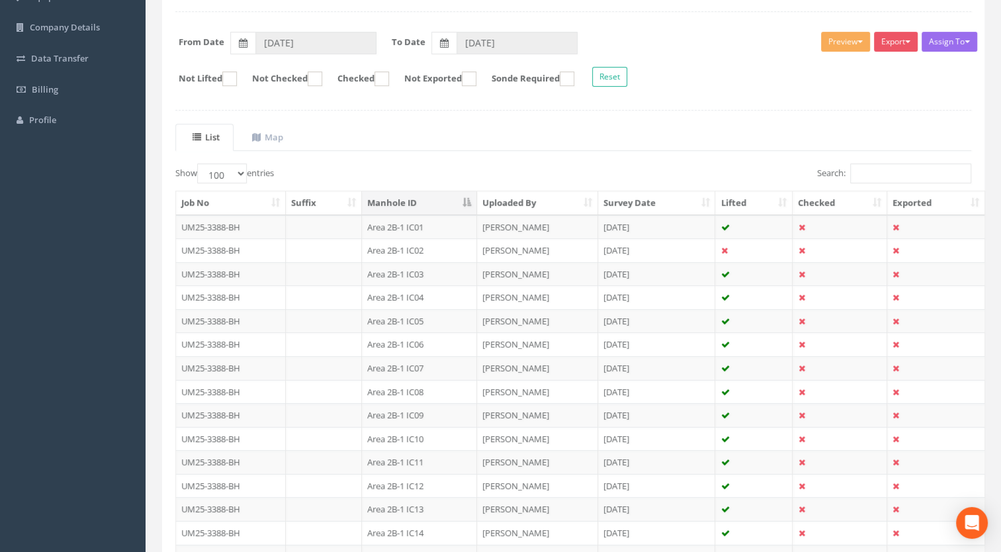
scroll to position [397, 0]
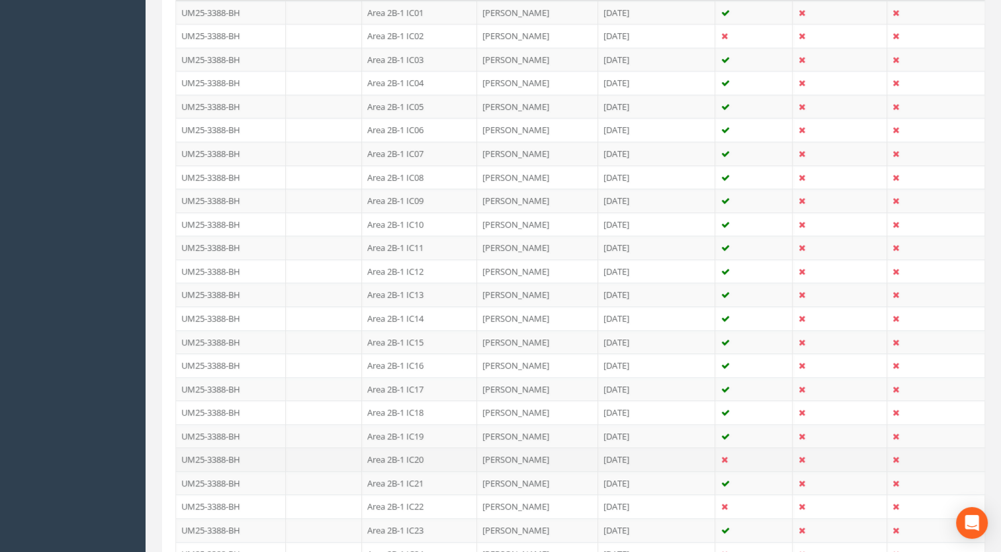
click at [423, 451] on td "Area 2B-1 IC20" at bounding box center [419, 459] width 115 height 24
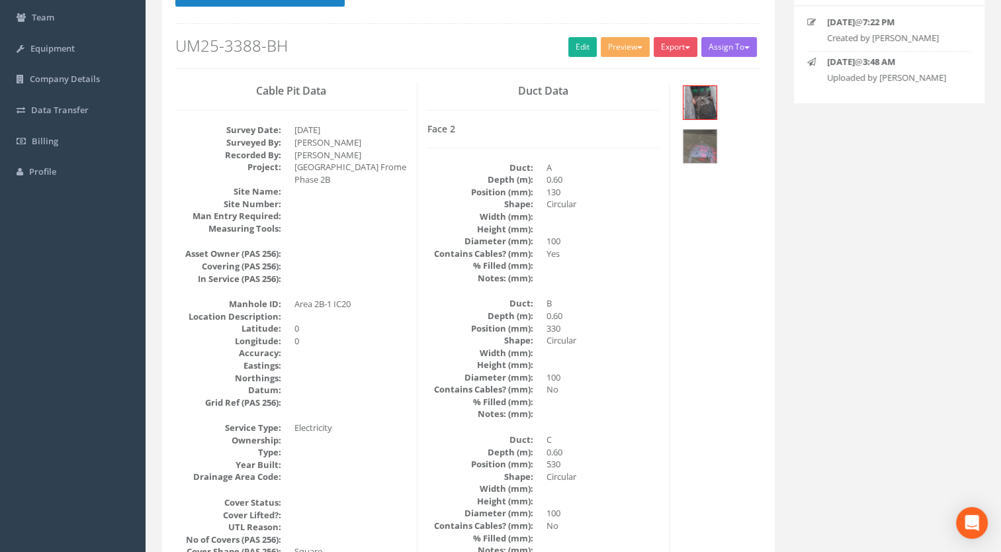
scroll to position [0, 0]
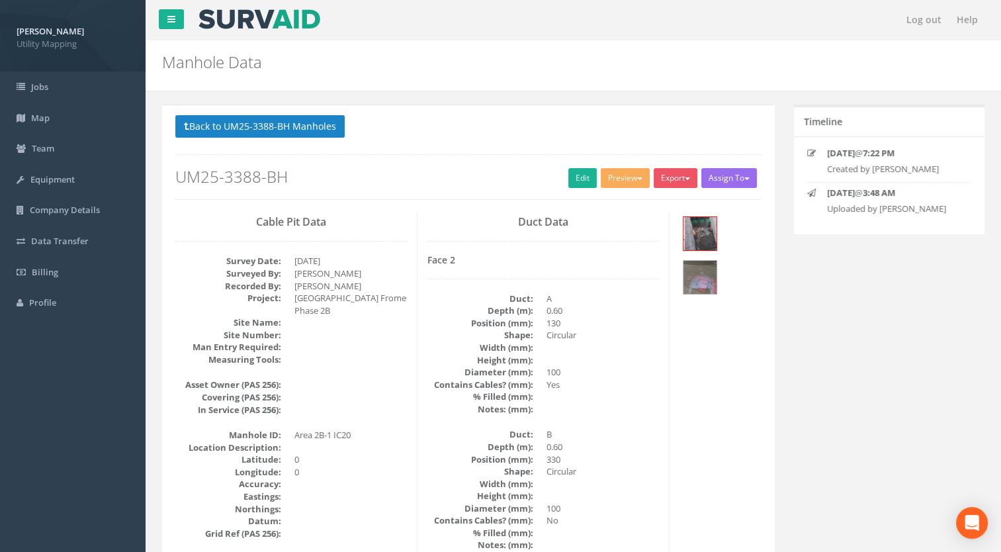
click at [308, 148] on div "Back to UM25-3388-BH Manholes Back to Map Assign To [PERSON_NAME] Land Surveyor…" at bounding box center [468, 157] width 586 height 84
click at [312, 135] on button "Back to UM25-3388-BH Manholes" at bounding box center [259, 126] width 169 height 23
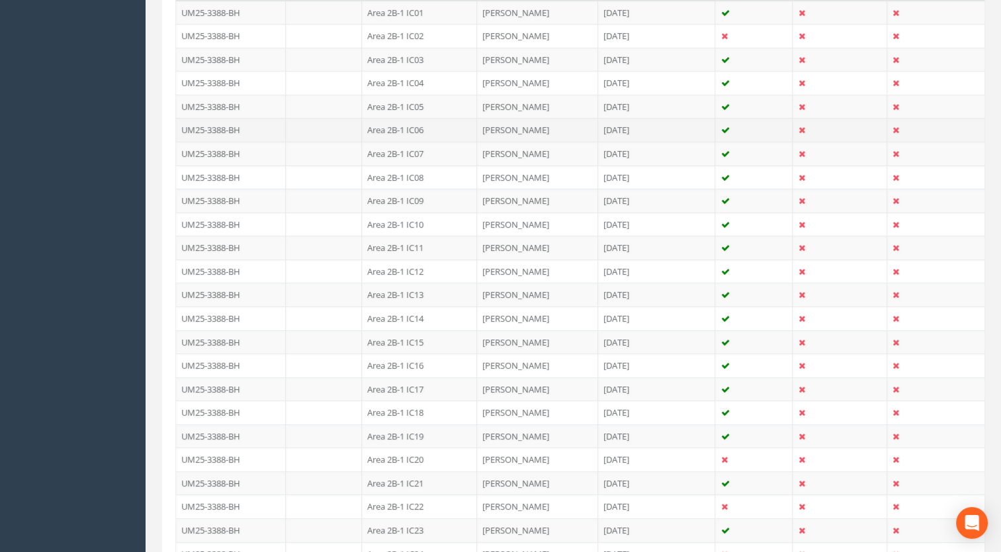
scroll to position [463, 0]
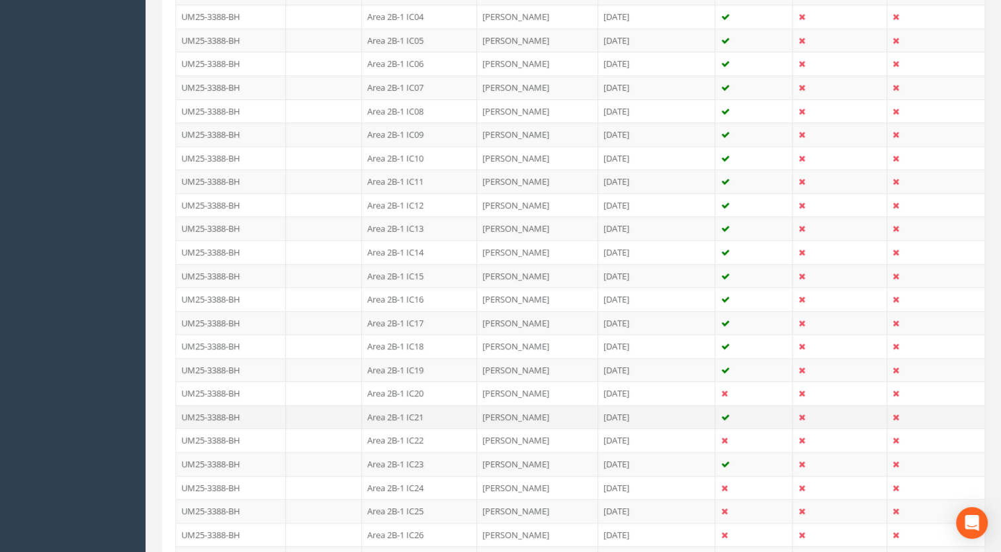
click at [406, 413] on td "Area 2B-1 IC21" at bounding box center [419, 417] width 115 height 24
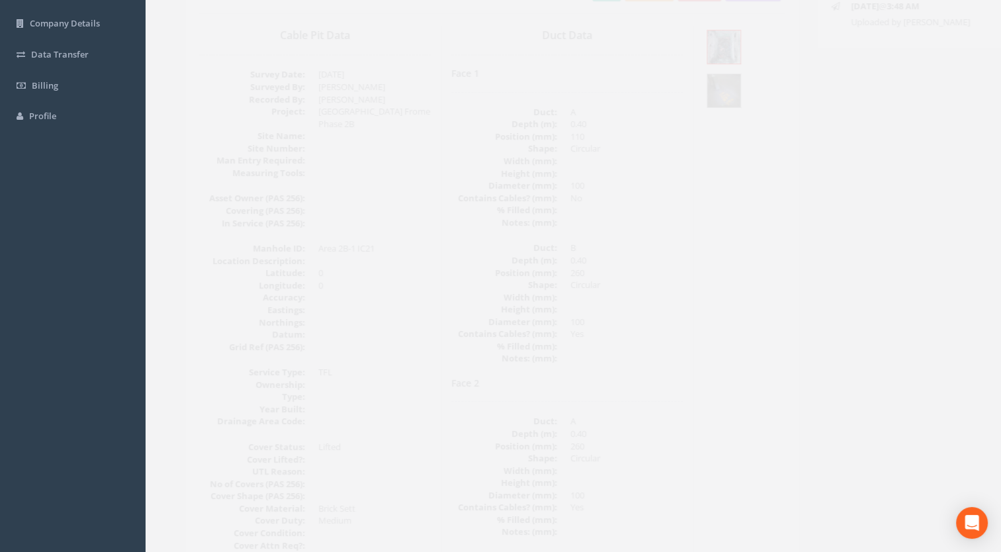
scroll to position [32, 0]
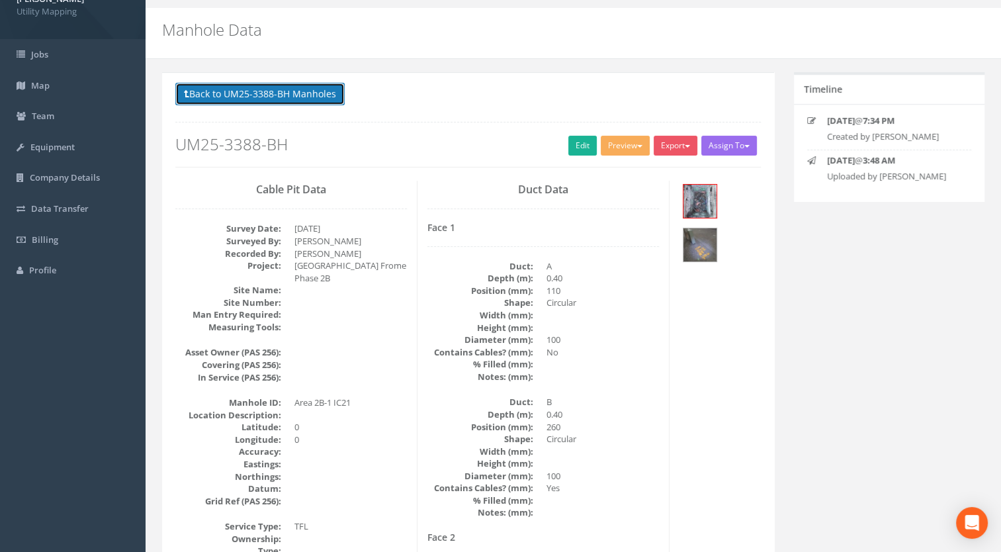
click at [278, 91] on button "Back to UM25-3388-BH Manholes" at bounding box center [259, 94] width 169 height 23
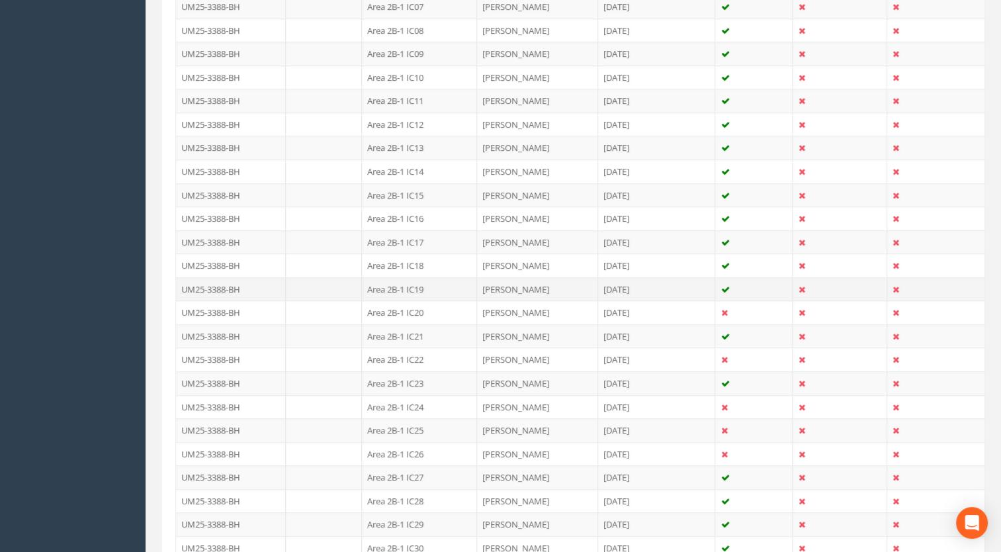
scroll to position [562, 0]
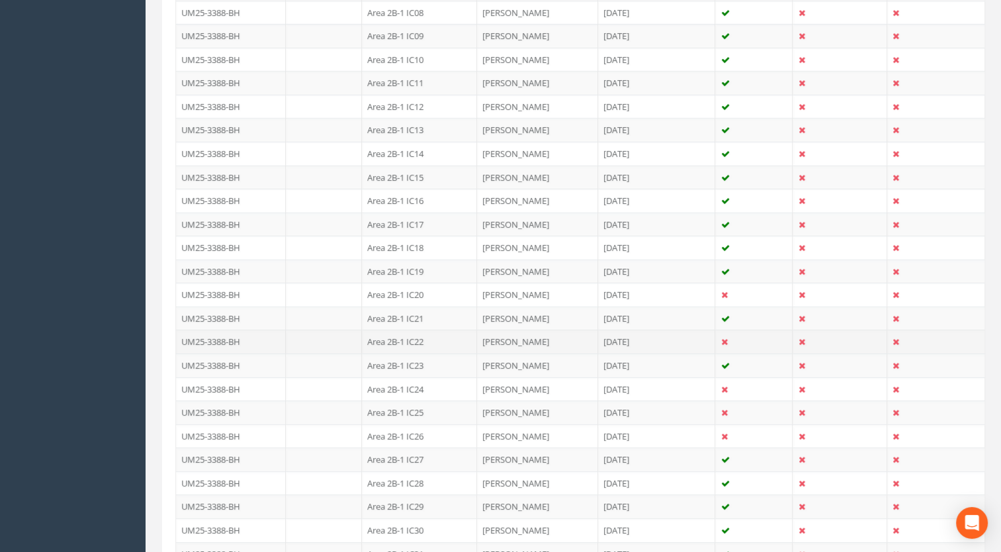
click at [415, 336] on td "Area 2B-1 IC22" at bounding box center [419, 342] width 115 height 24
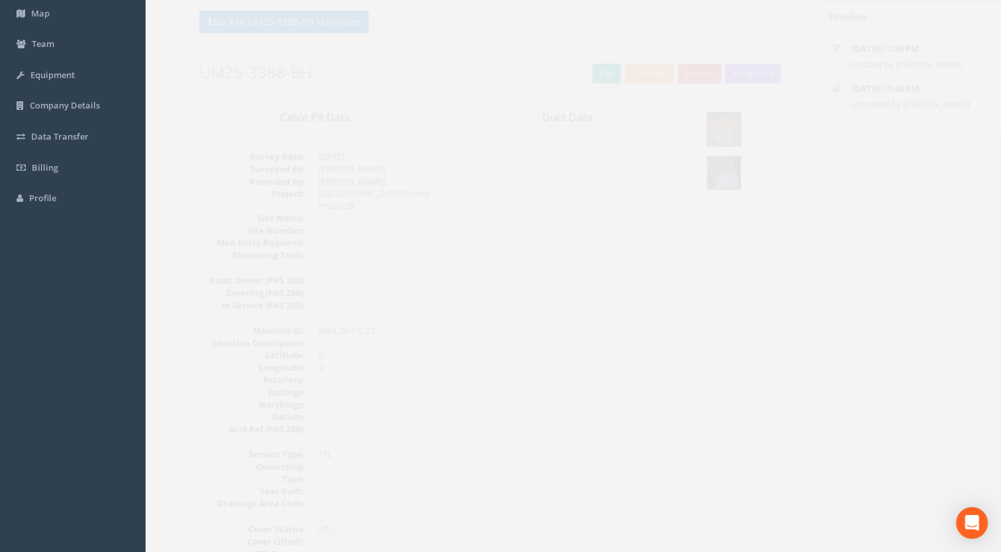
scroll to position [0, 0]
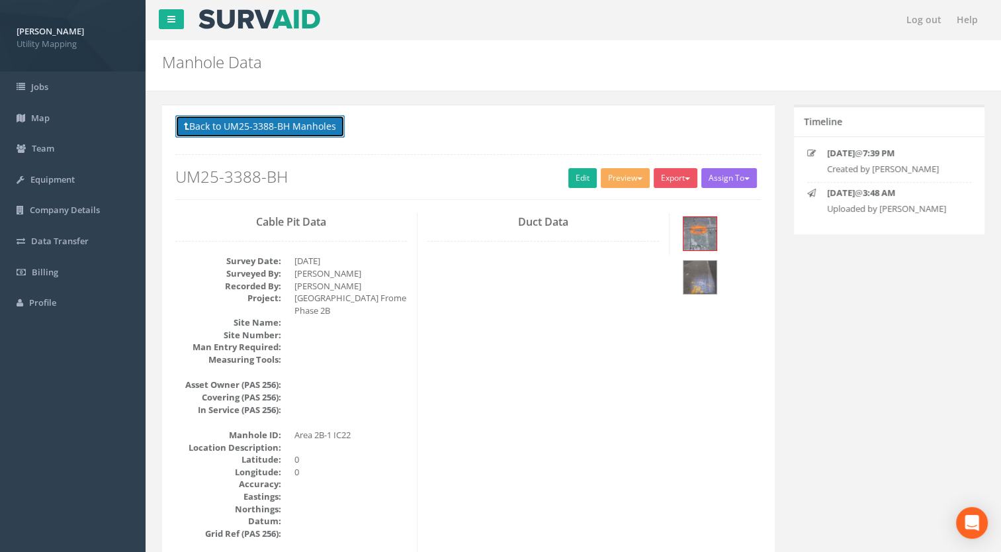
click at [324, 120] on button "Back to UM25-3388-BH Manholes" at bounding box center [259, 126] width 169 height 23
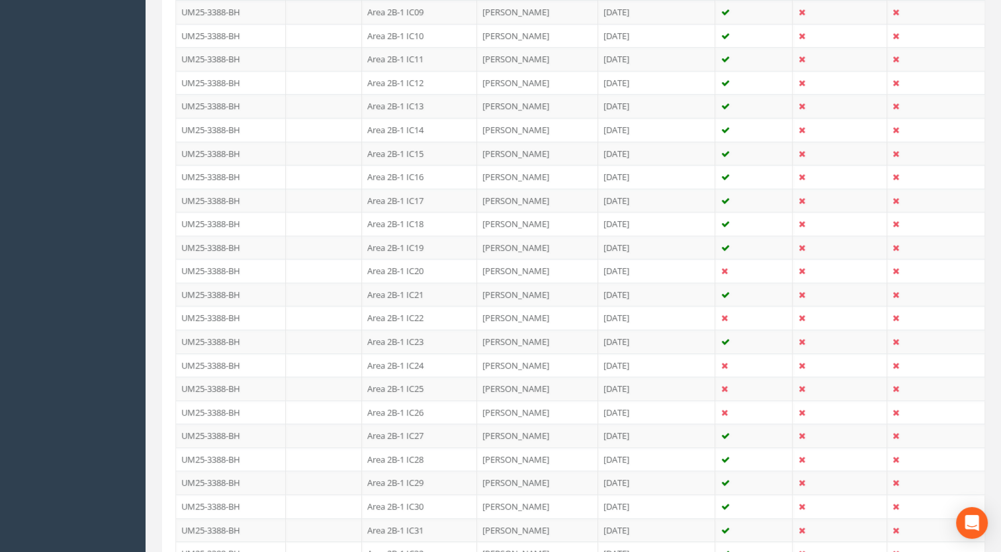
scroll to position [860, 0]
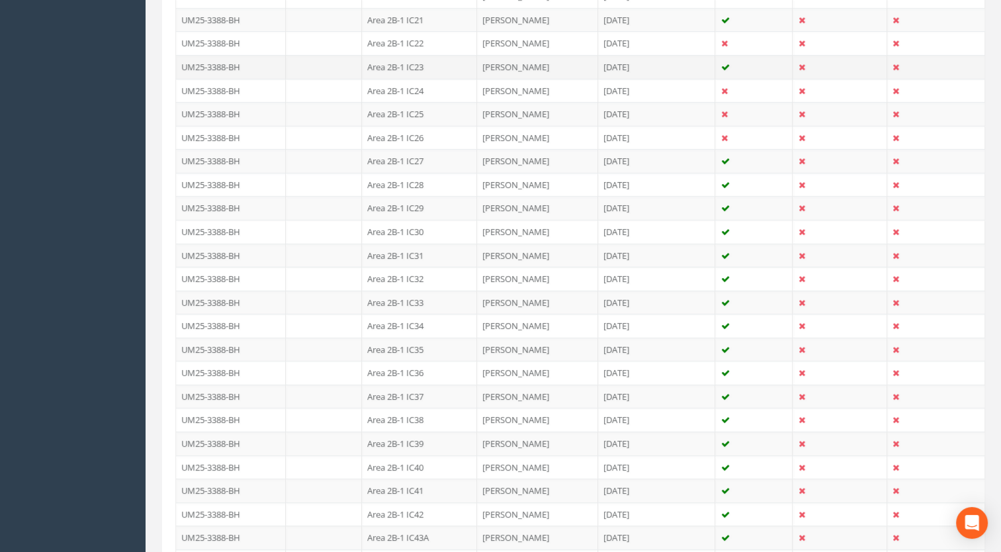
click at [417, 62] on td "Area 2B-1 IC23" at bounding box center [419, 67] width 115 height 24
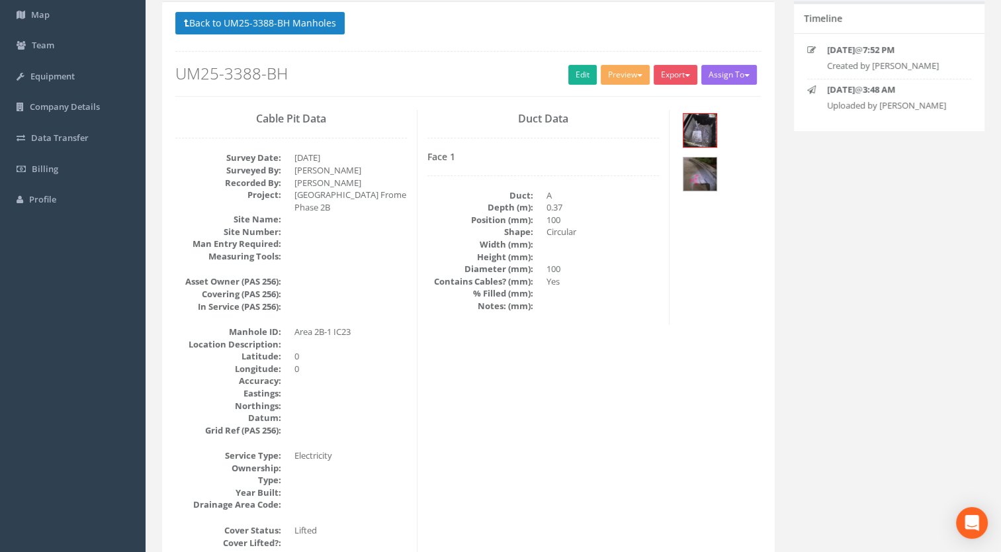
scroll to position [0, 0]
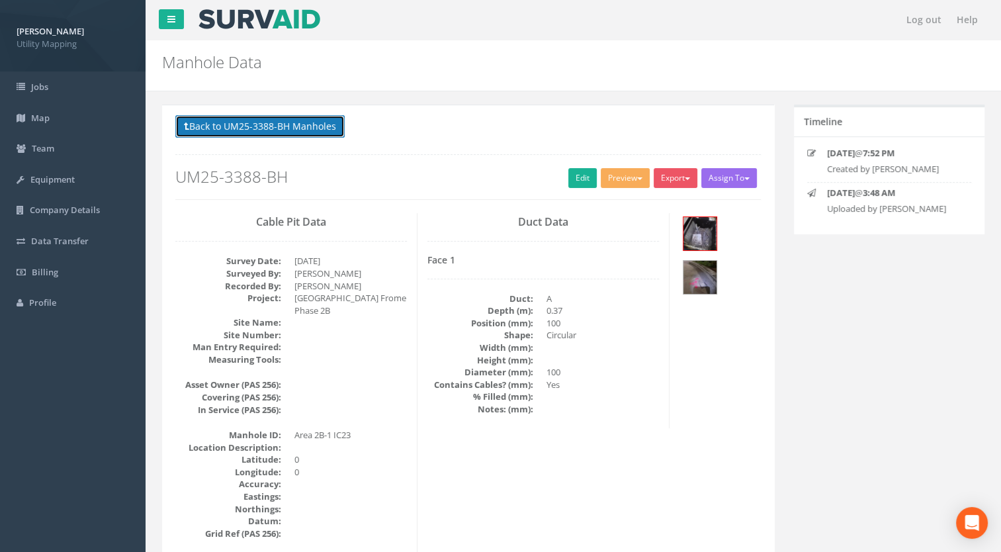
click at [324, 123] on button "Back to UM25-3388-BH Manholes" at bounding box center [259, 126] width 169 height 23
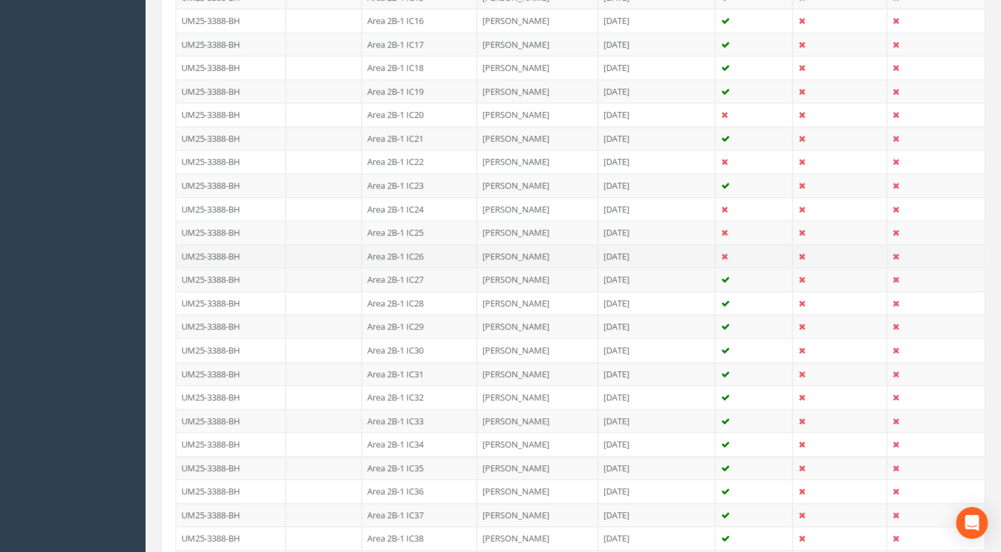
scroll to position [860, 0]
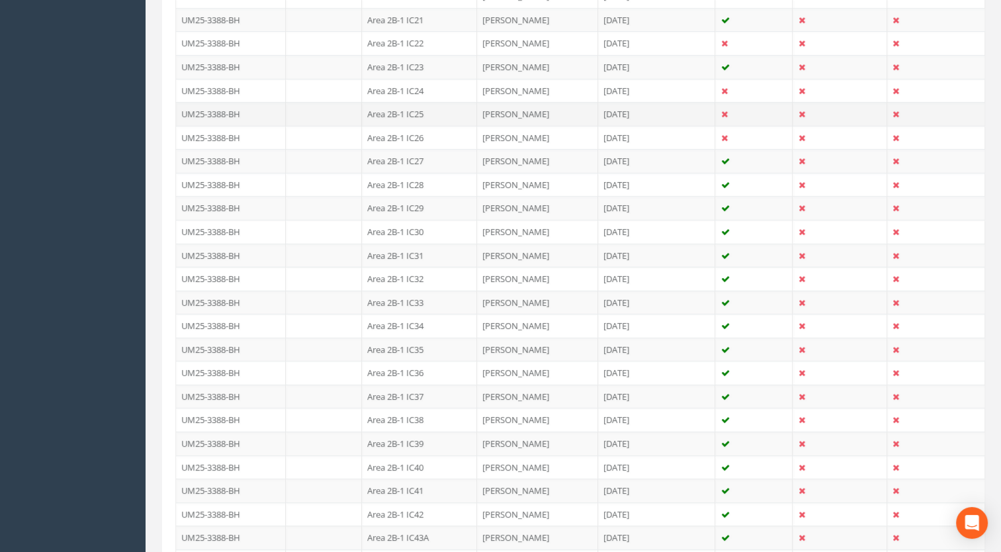
click at [414, 103] on td "Area 2B-1 IC25" at bounding box center [419, 114] width 115 height 24
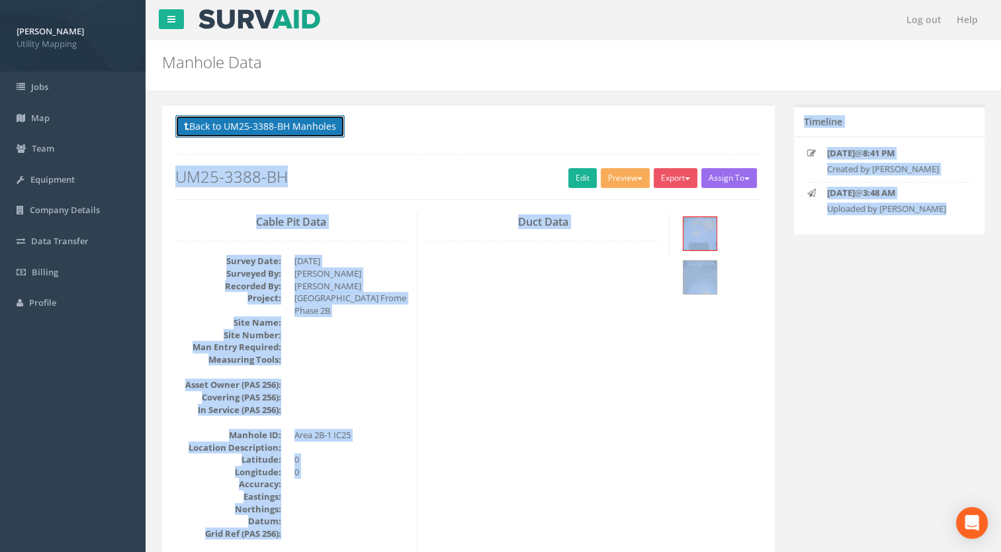
click at [246, 122] on button "Back to UM25-3388-BH Manholes" at bounding box center [259, 126] width 169 height 23
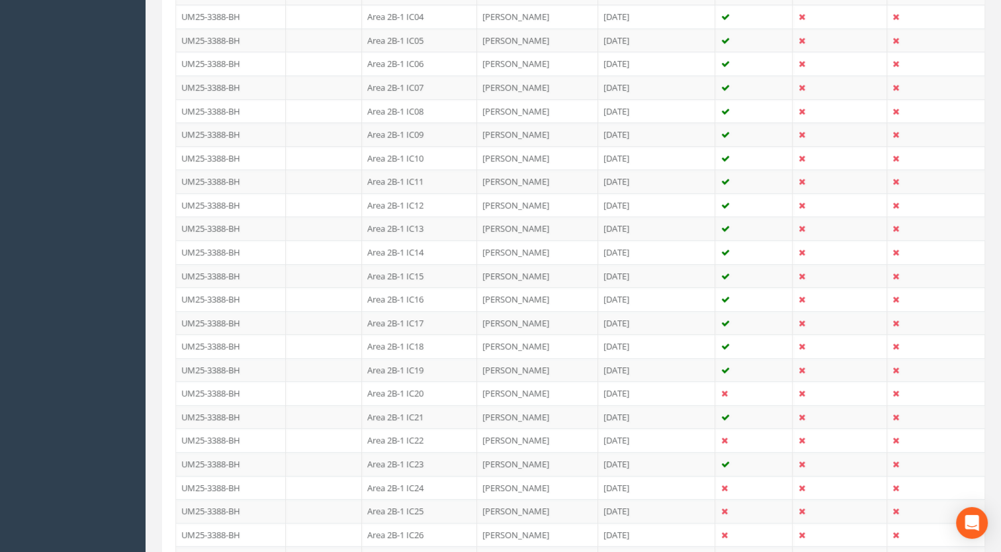
scroll to position [794, 0]
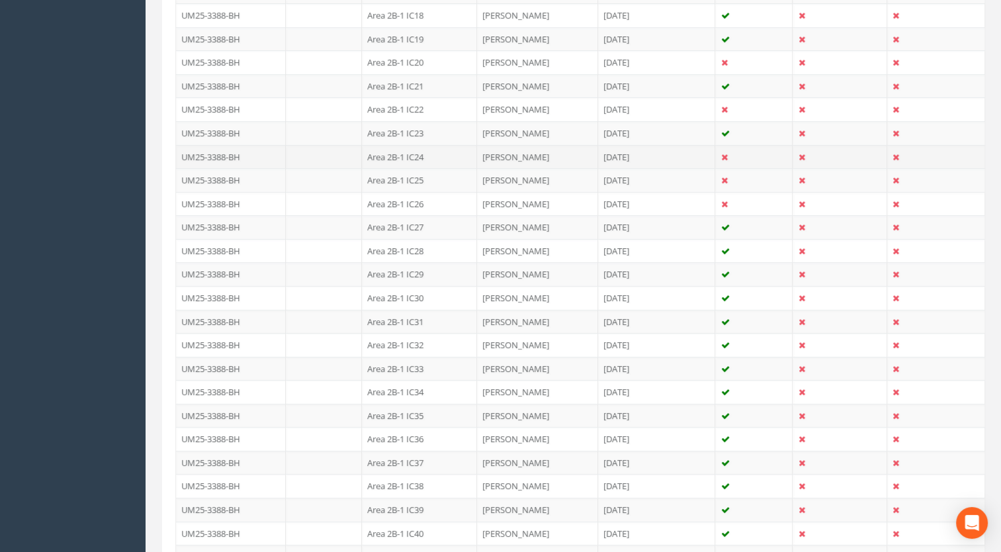
click at [411, 152] on td "Area 2B-1 IC24" at bounding box center [419, 157] width 115 height 24
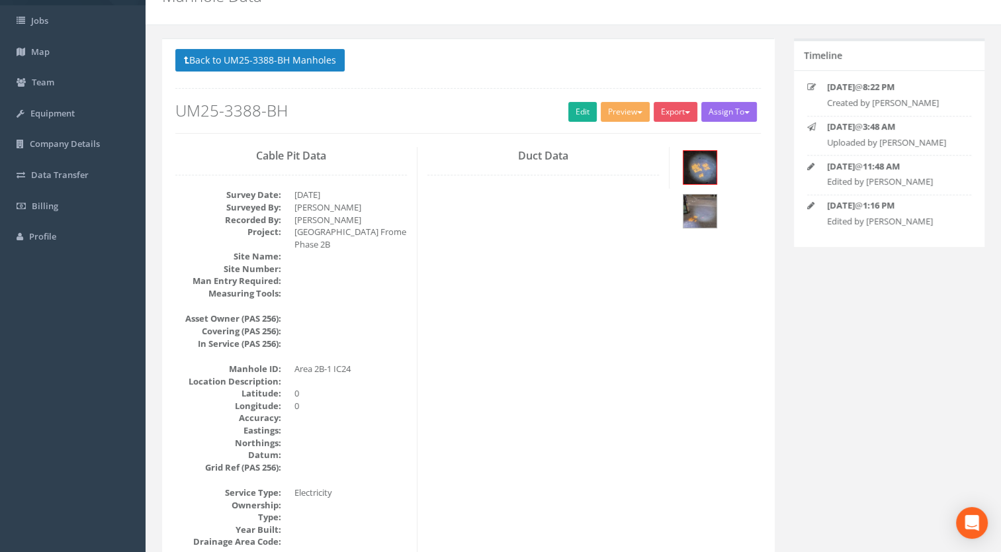
scroll to position [0, 0]
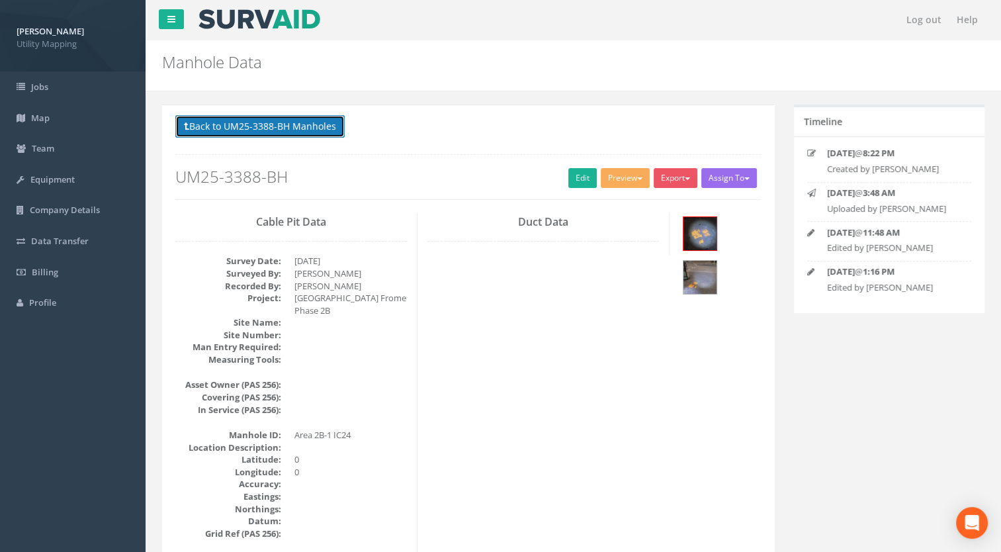
click at [255, 130] on button "Back to UM25-3388-BH Manholes" at bounding box center [259, 126] width 169 height 23
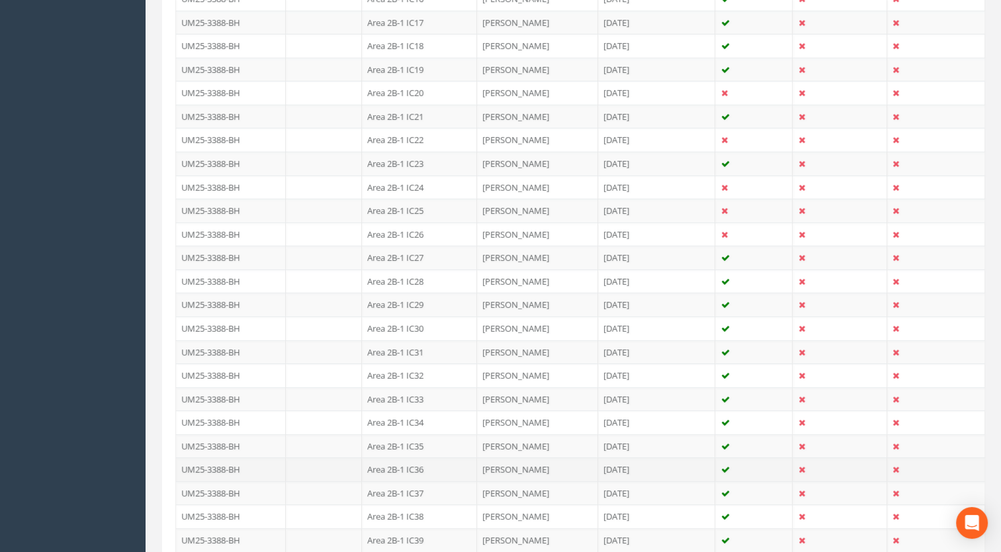
scroll to position [860, 0]
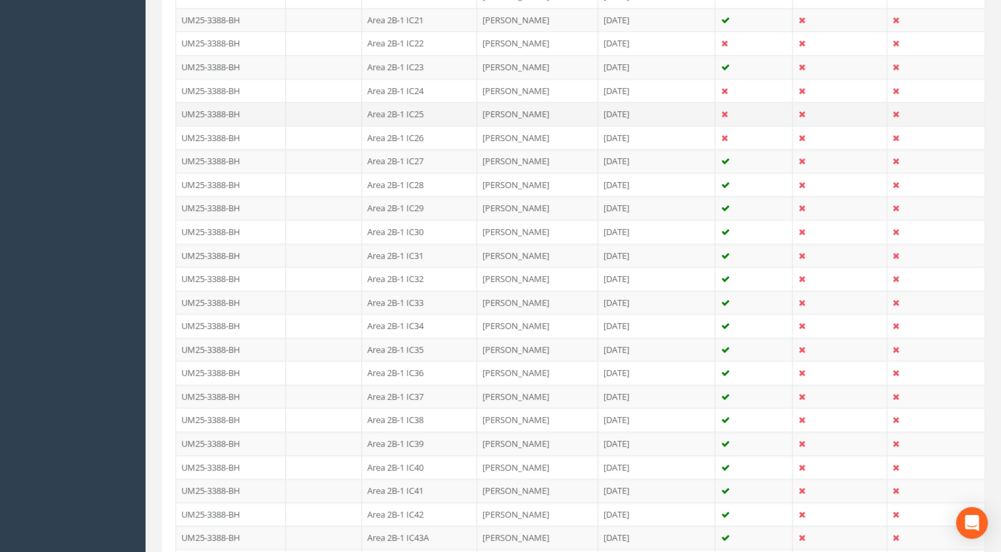
click at [414, 113] on td "Area 2B-1 IC25" at bounding box center [419, 114] width 115 height 24
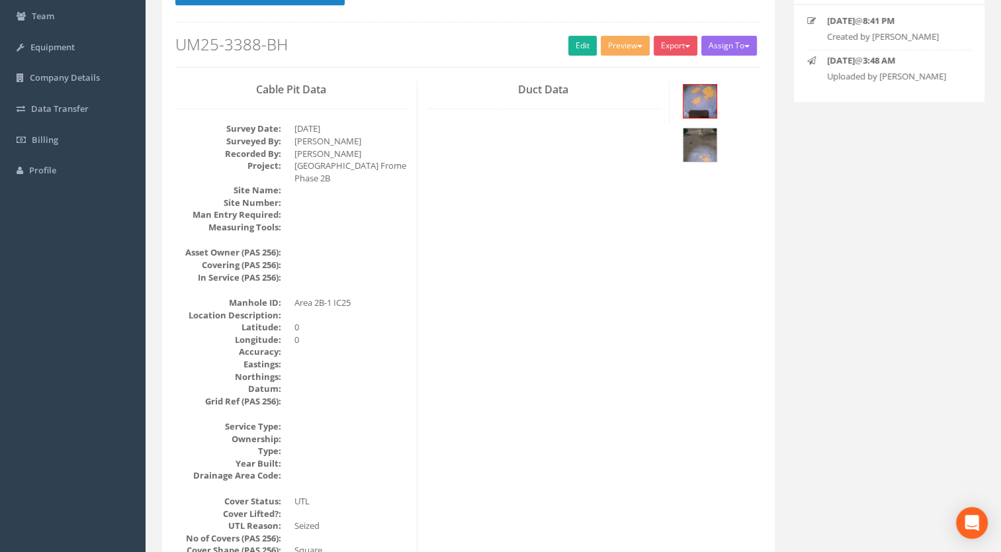
scroll to position [0, 0]
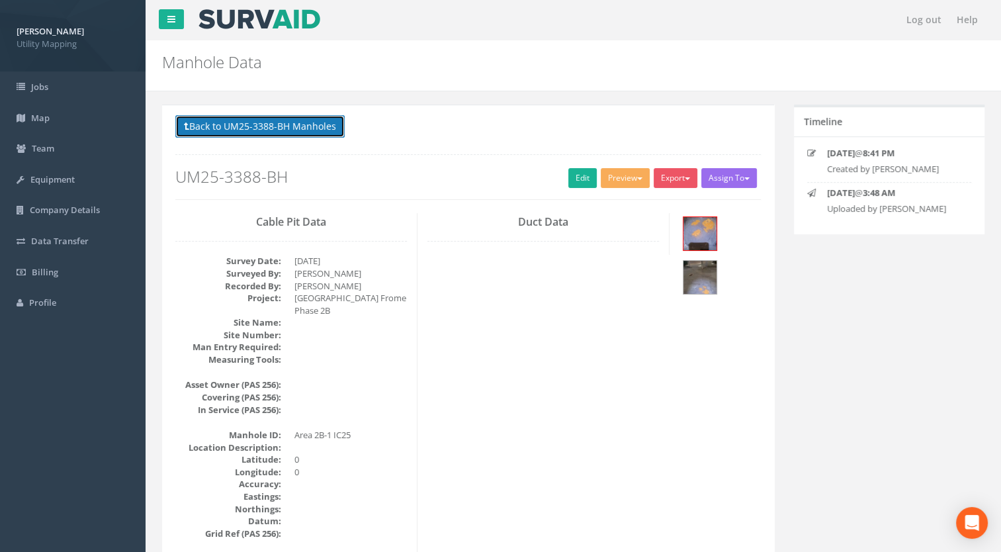
click at [278, 130] on button "Back to UM25-3388-BH Manholes" at bounding box center [259, 126] width 169 height 23
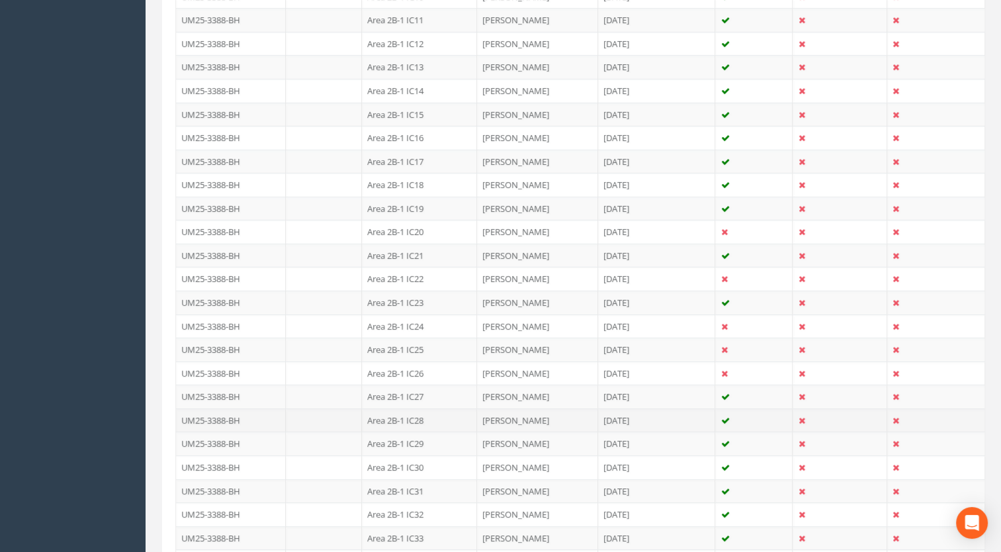
scroll to position [662, 0]
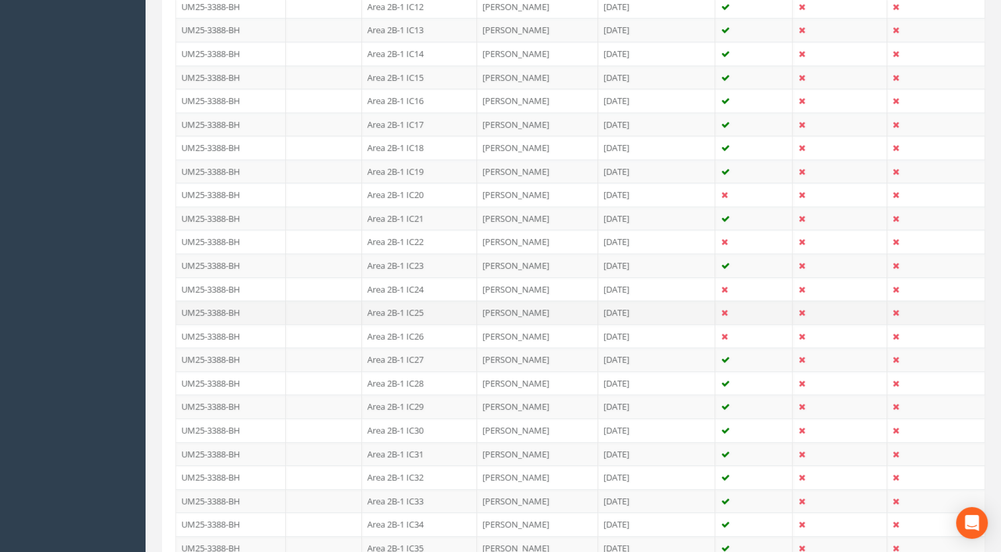
click at [412, 318] on td "Area 2B-1 IC25" at bounding box center [419, 312] width 115 height 24
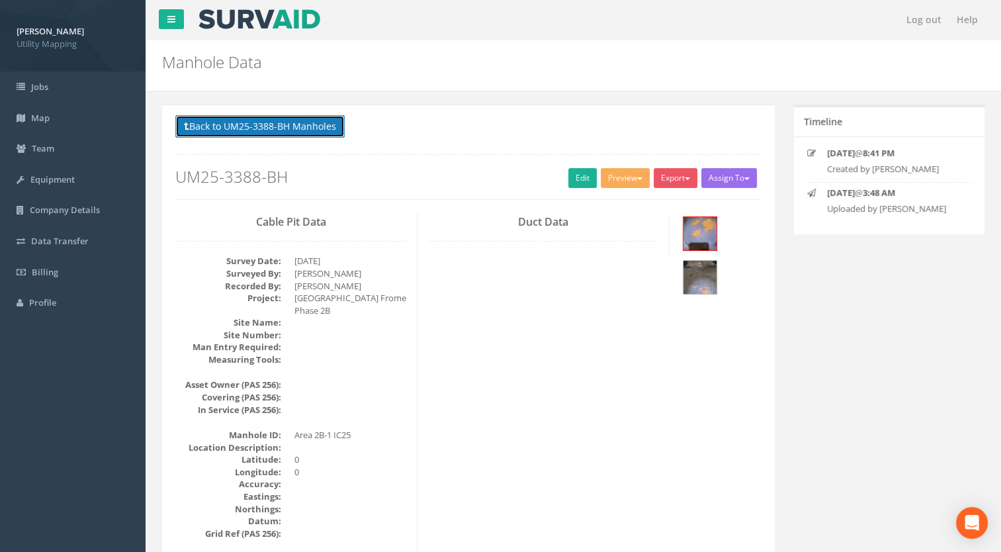
click at [279, 132] on button "Back to UM25-3388-BH Manholes" at bounding box center [259, 126] width 169 height 23
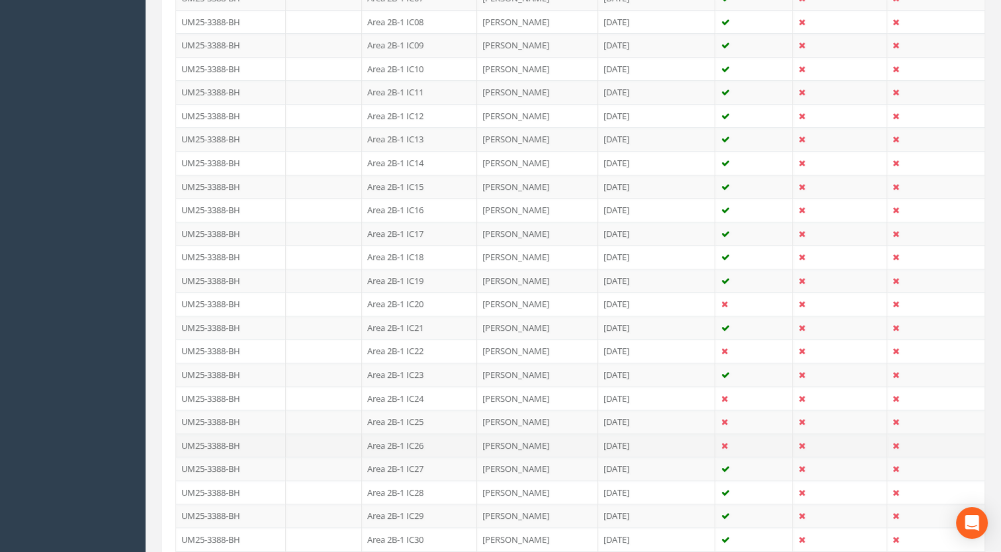
scroll to position [596, 0]
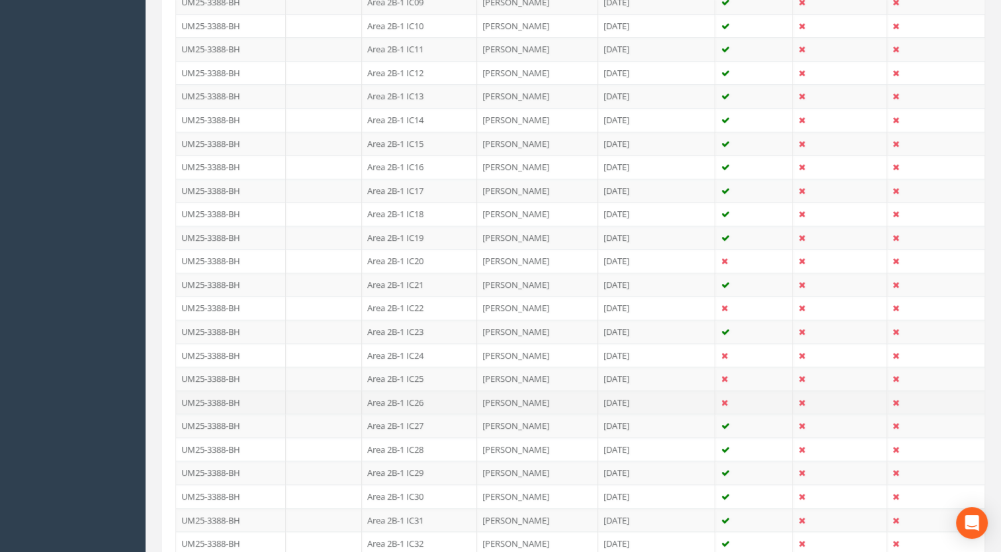
click at [422, 396] on td "Area 2B-1 IC26" at bounding box center [419, 402] width 115 height 24
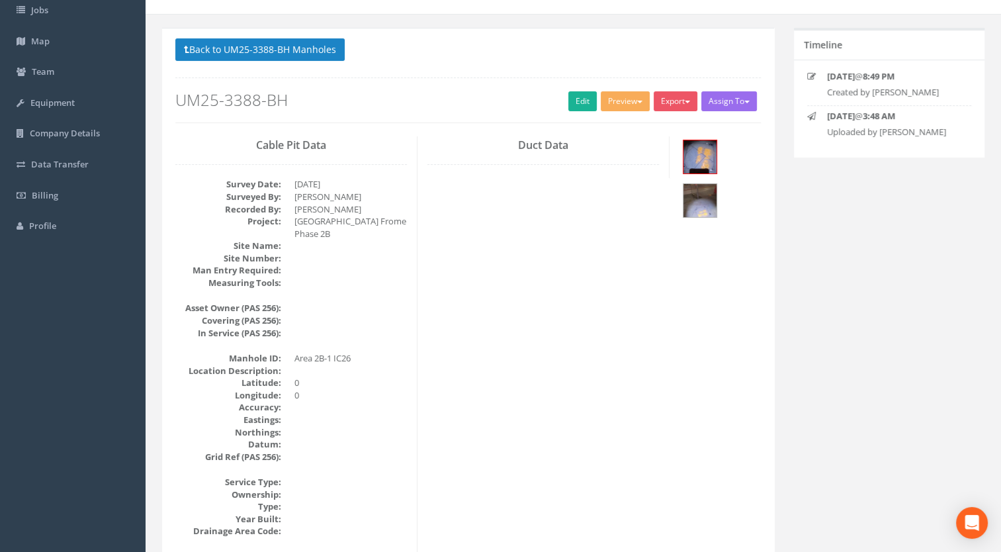
scroll to position [0, 0]
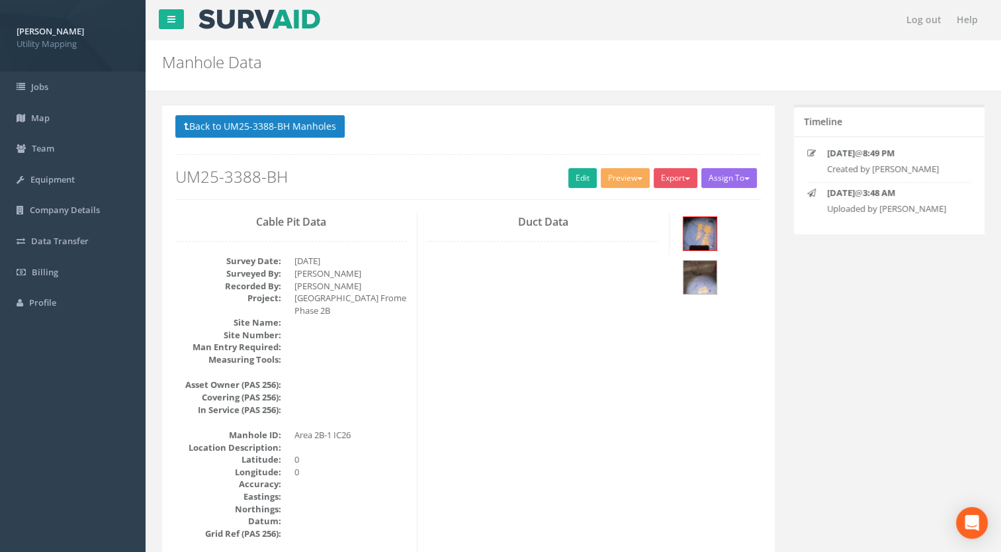
click at [282, 126] on button "Back to UM25-3388-BH Manholes" at bounding box center [259, 126] width 169 height 23
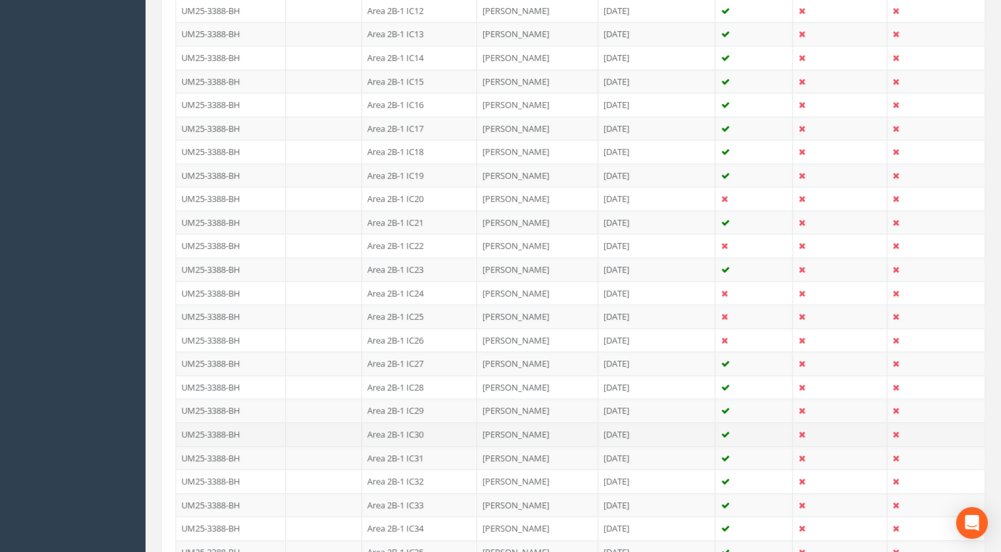
scroll to position [662, 0]
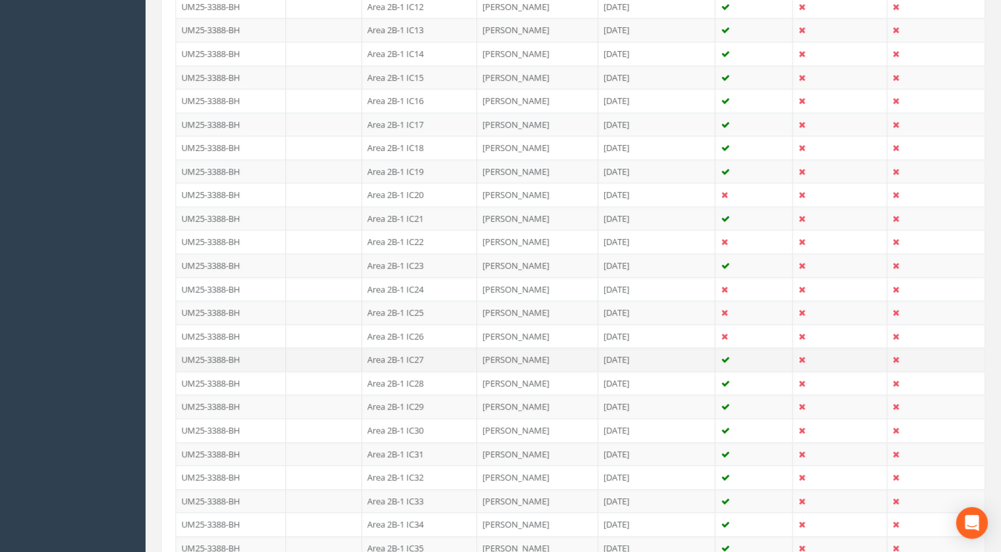
click at [420, 351] on td "Area 2B-1 IC27" at bounding box center [419, 359] width 115 height 24
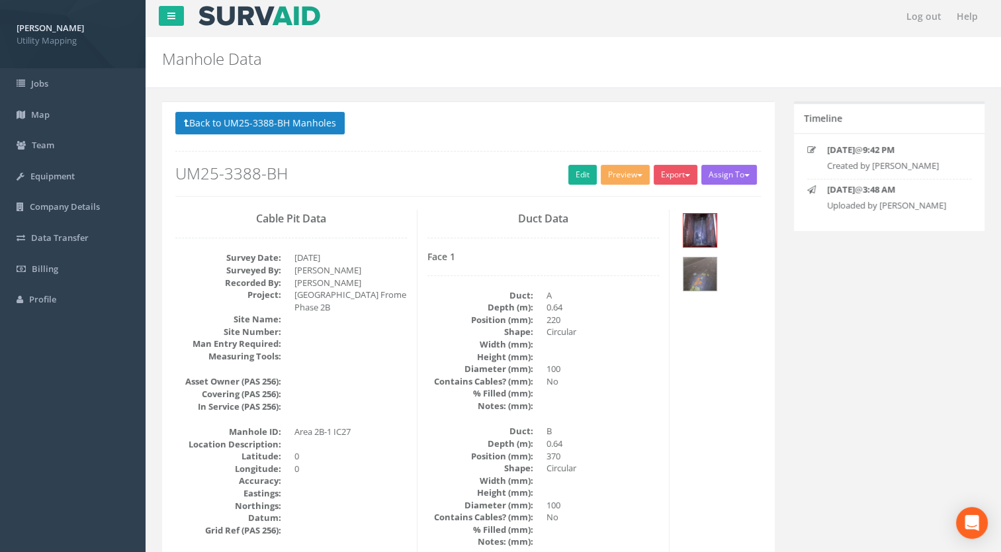
scroll to position [0, 0]
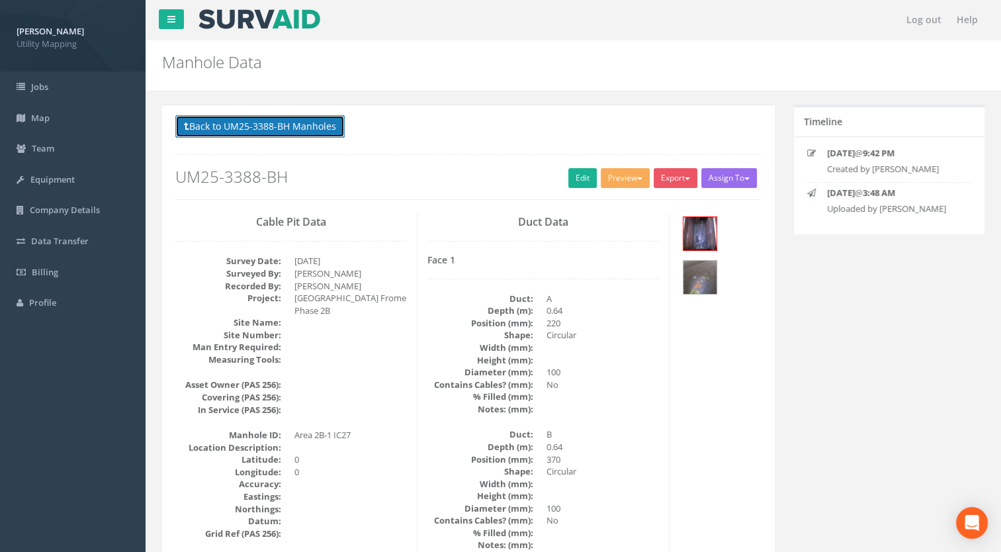
click at [322, 130] on button "Back to UM25-3388-BH Manholes" at bounding box center [259, 126] width 169 height 23
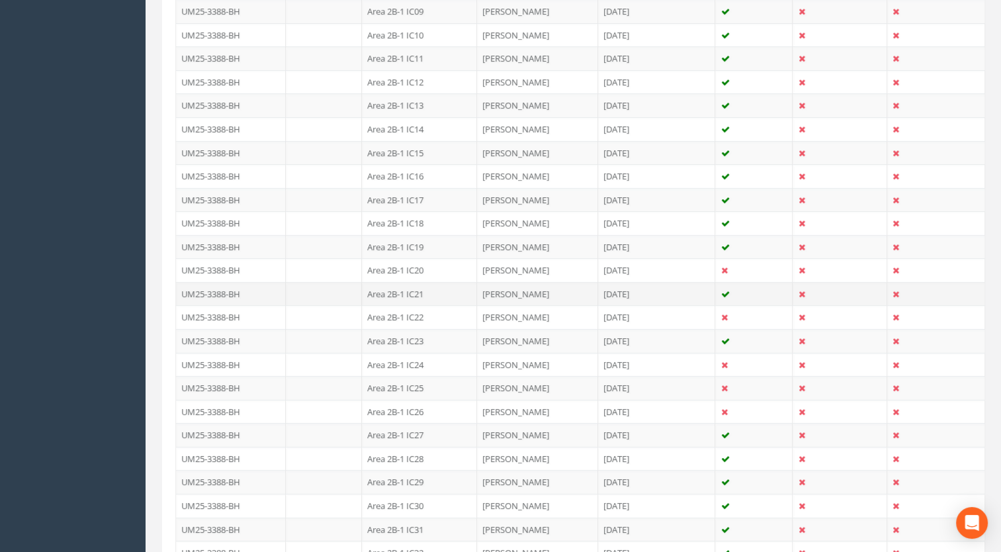
scroll to position [596, 0]
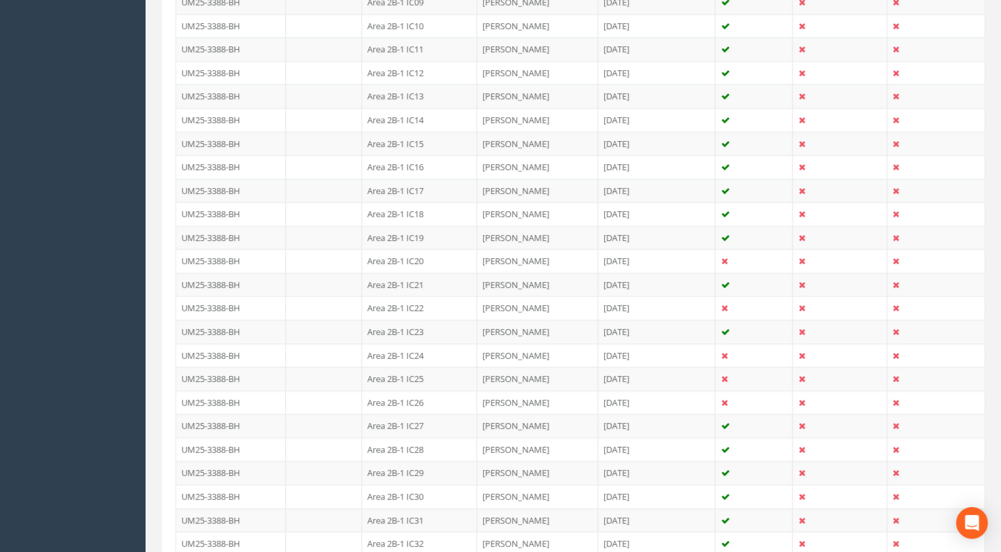
click at [425, 447] on td "Area 2B-1 IC28" at bounding box center [419, 449] width 115 height 24
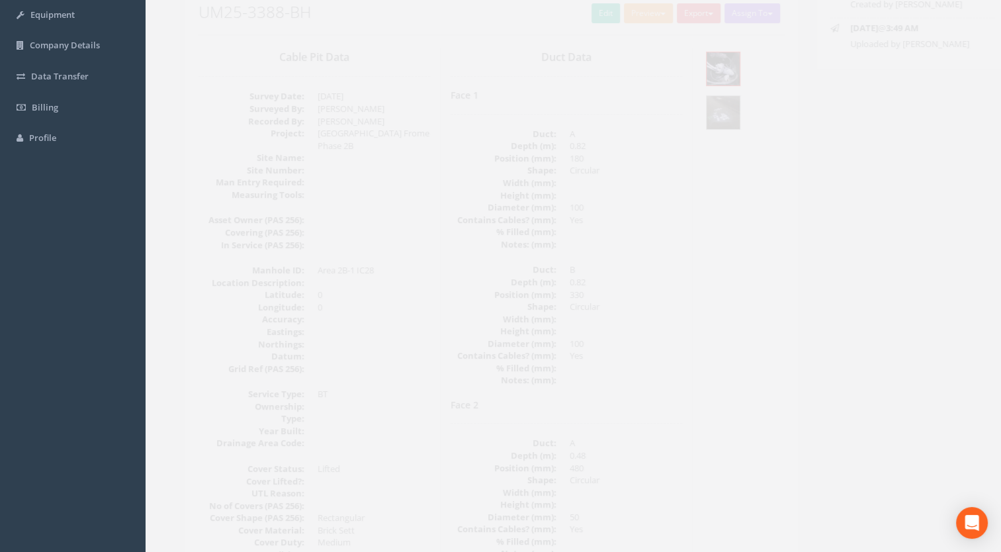
scroll to position [0, 0]
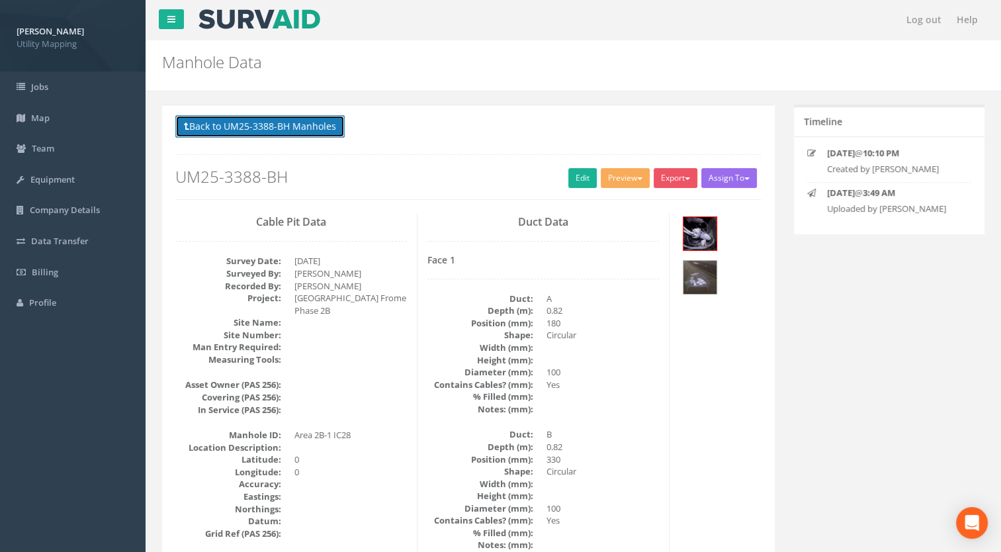
click at [287, 130] on button "Back to UM25-3388-BH Manholes" at bounding box center [259, 126] width 169 height 23
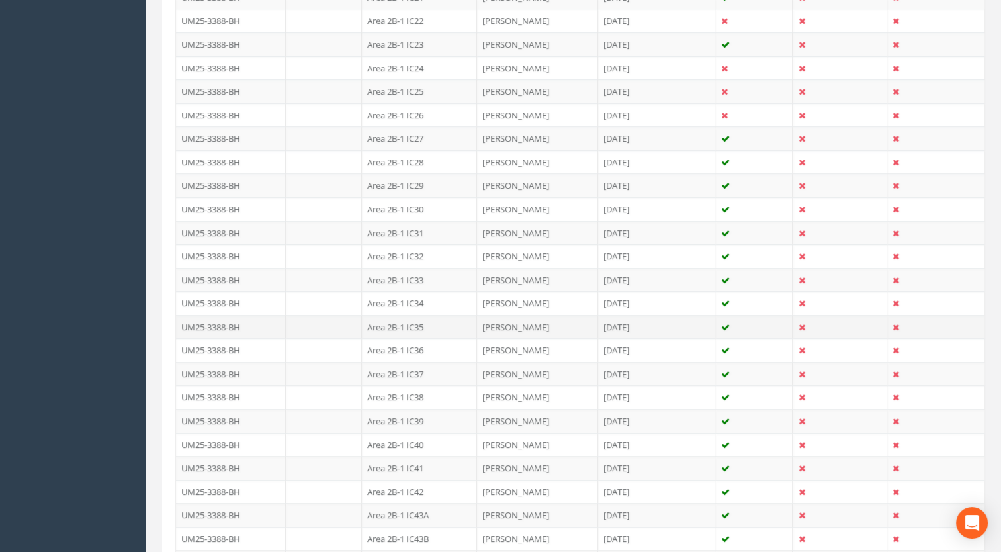
scroll to position [794, 0]
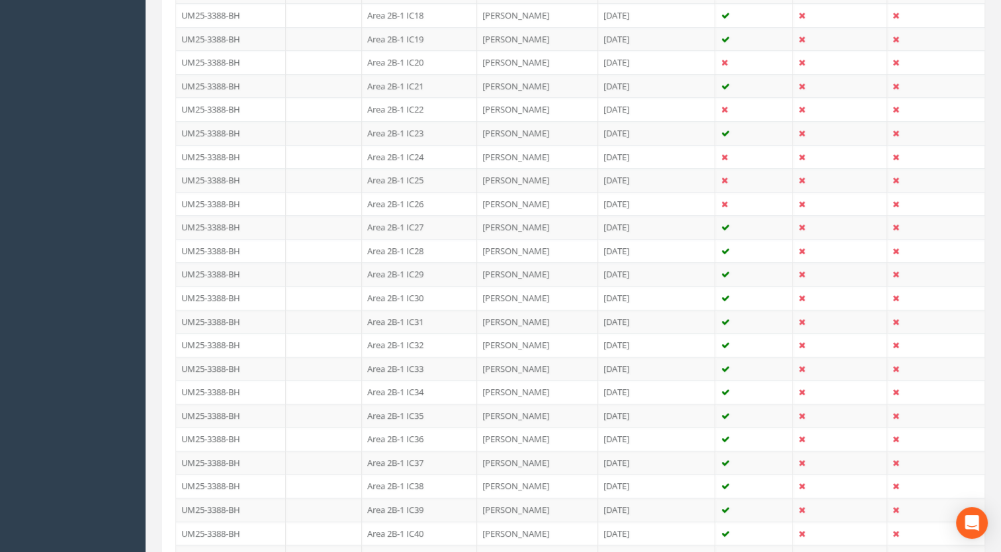
click at [421, 269] on td "Area 2B-1 IC29" at bounding box center [419, 274] width 115 height 24
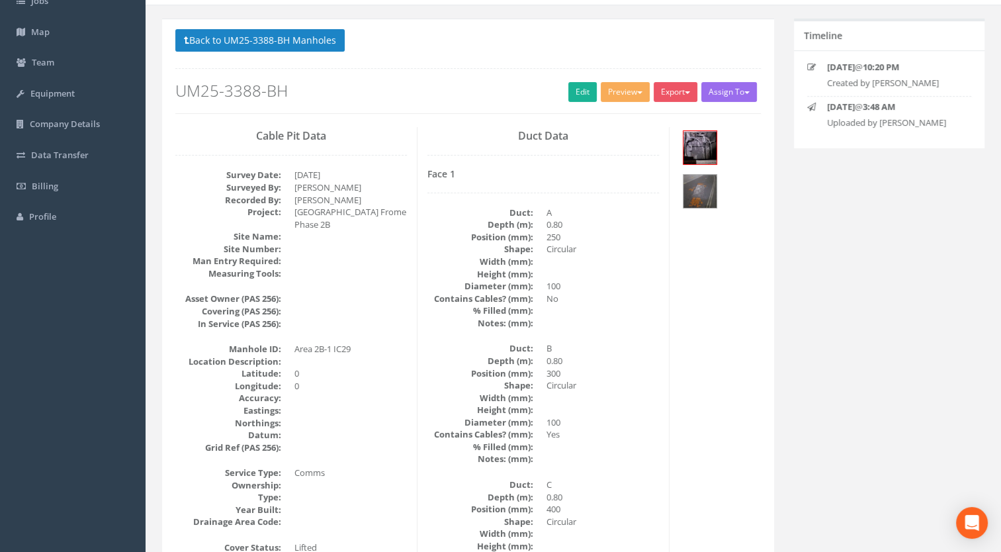
scroll to position [77, 0]
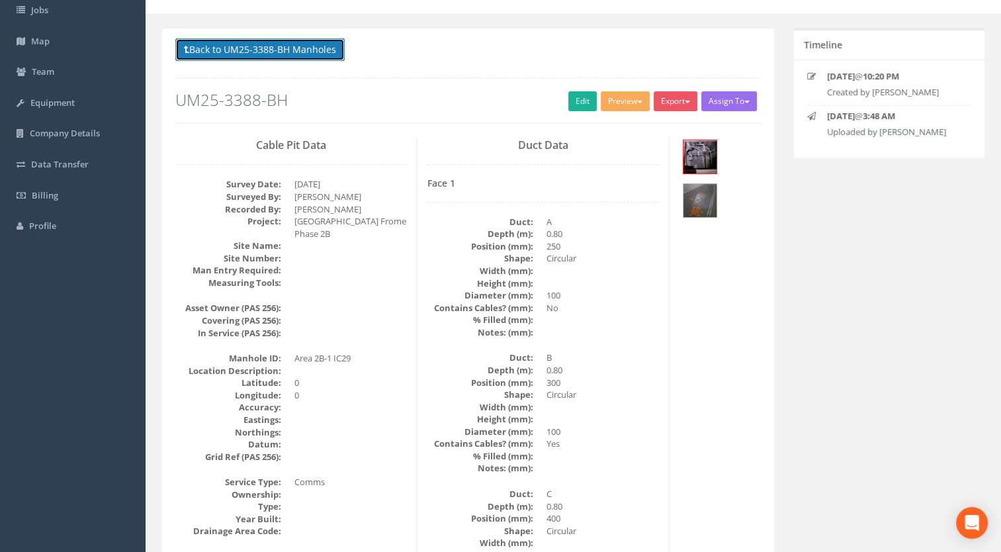
click at [323, 48] on button "Back to UM25-3388-BH Manholes" at bounding box center [259, 49] width 169 height 23
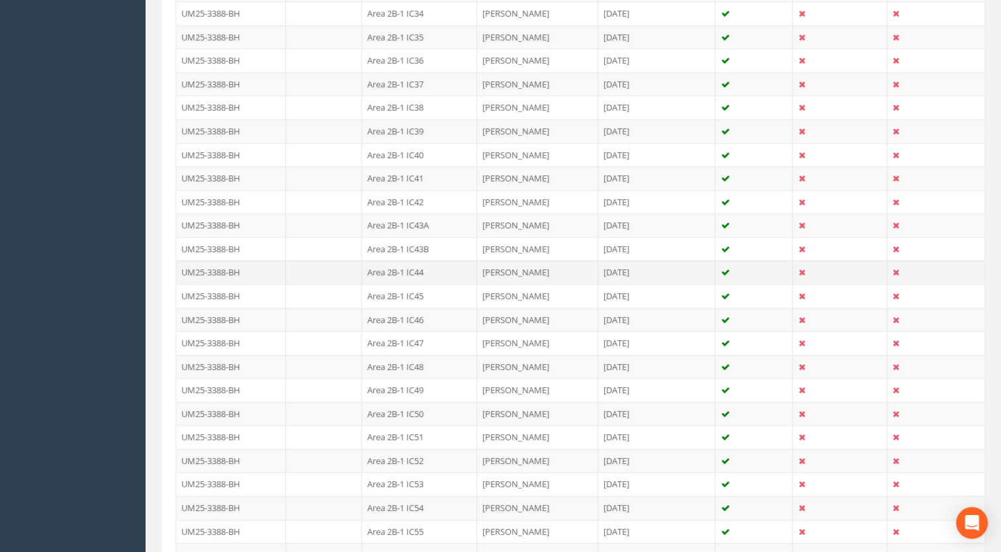
scroll to position [937, 0]
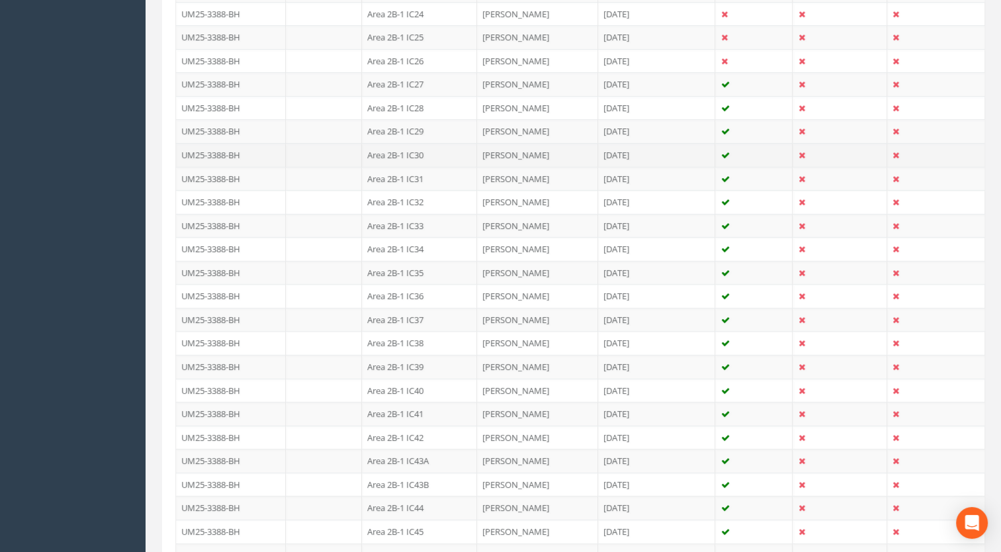
click at [429, 154] on td "Area 2B-1 IC30" at bounding box center [419, 155] width 115 height 24
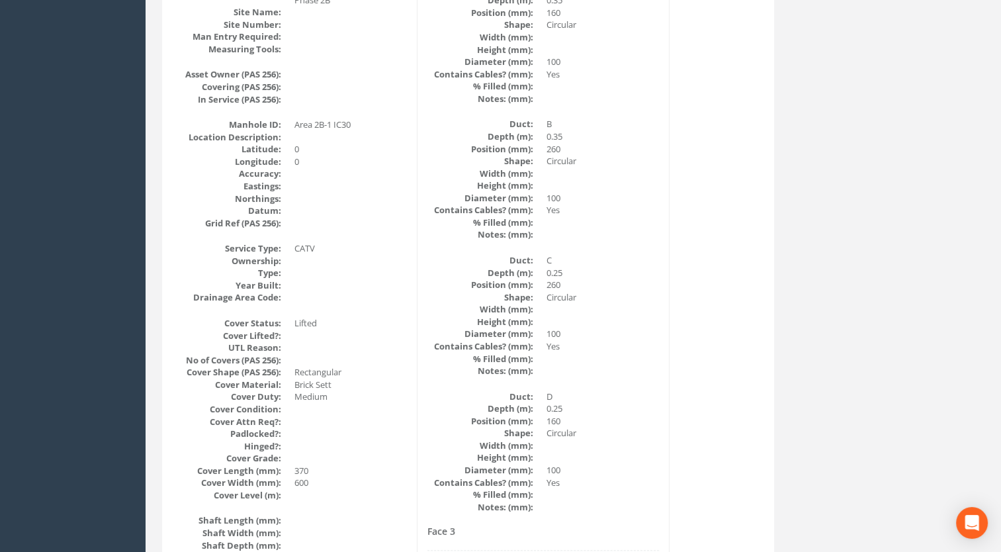
scroll to position [0, 0]
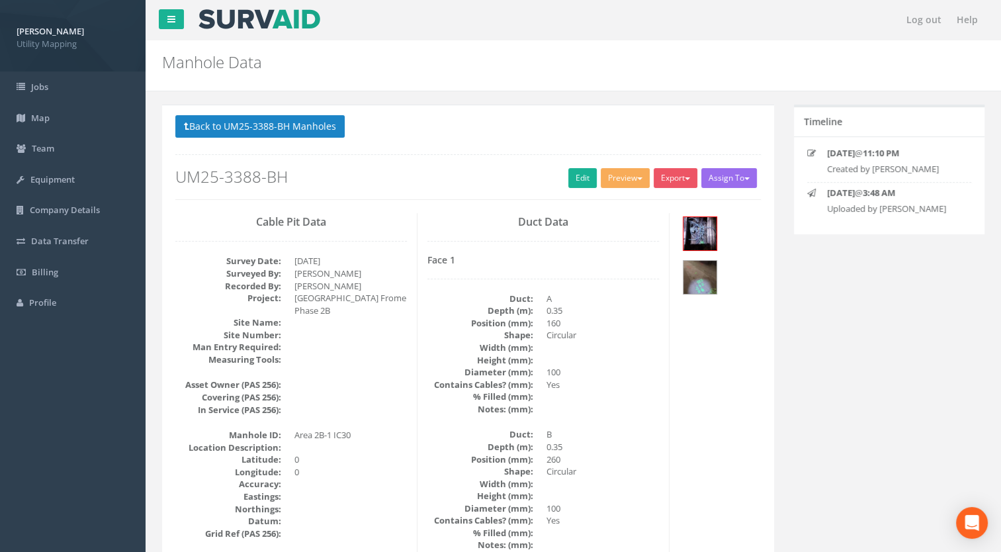
click at [304, 142] on div "Back to UM25-3388-BH Manholes Back to Map Assign To [PERSON_NAME] Land Surveyor…" at bounding box center [468, 157] width 586 height 84
click at [316, 115] on button "Back to UM25-3388-BH Manholes" at bounding box center [259, 126] width 169 height 23
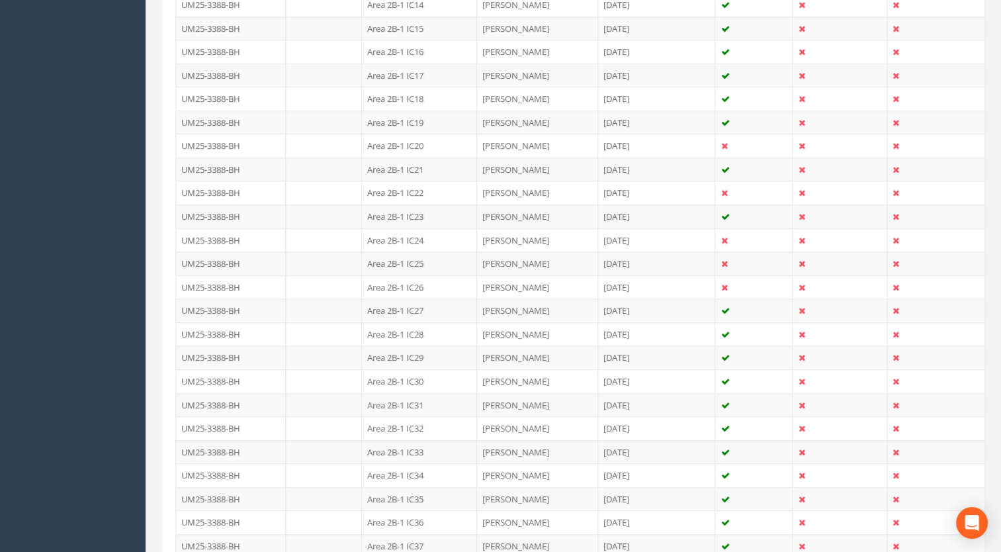
scroll to position [860, 0]
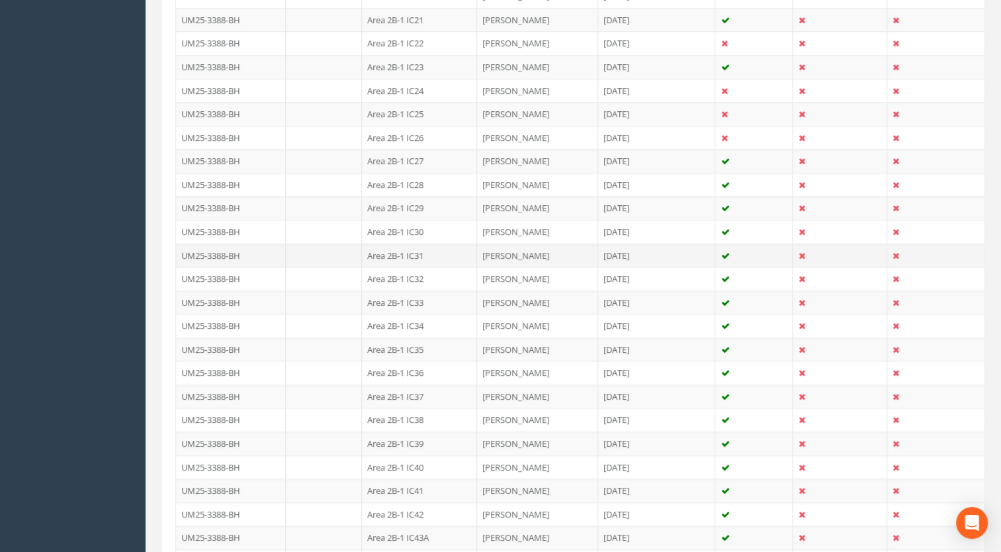
click at [429, 252] on td "Area 2B-1 IC31" at bounding box center [419, 256] width 115 height 24
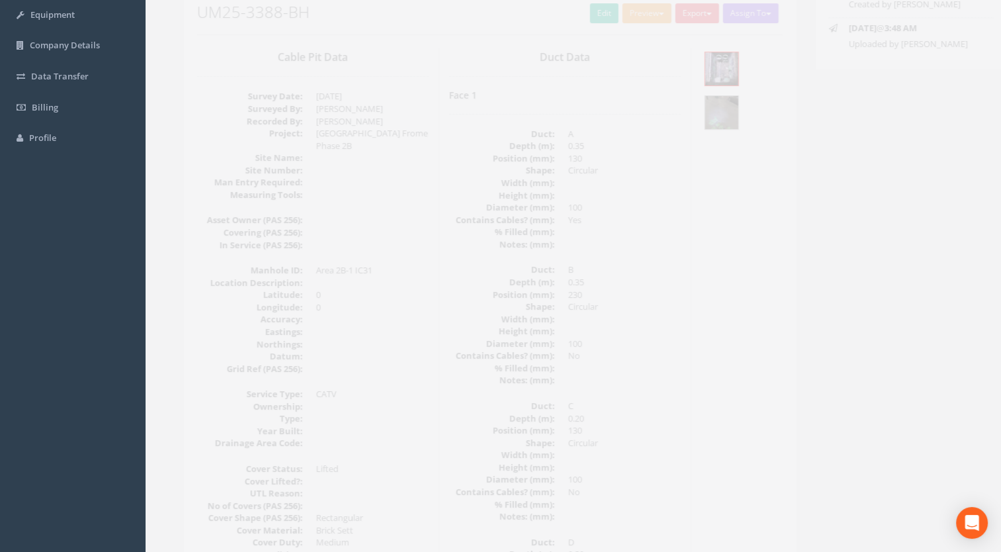
scroll to position [32, 0]
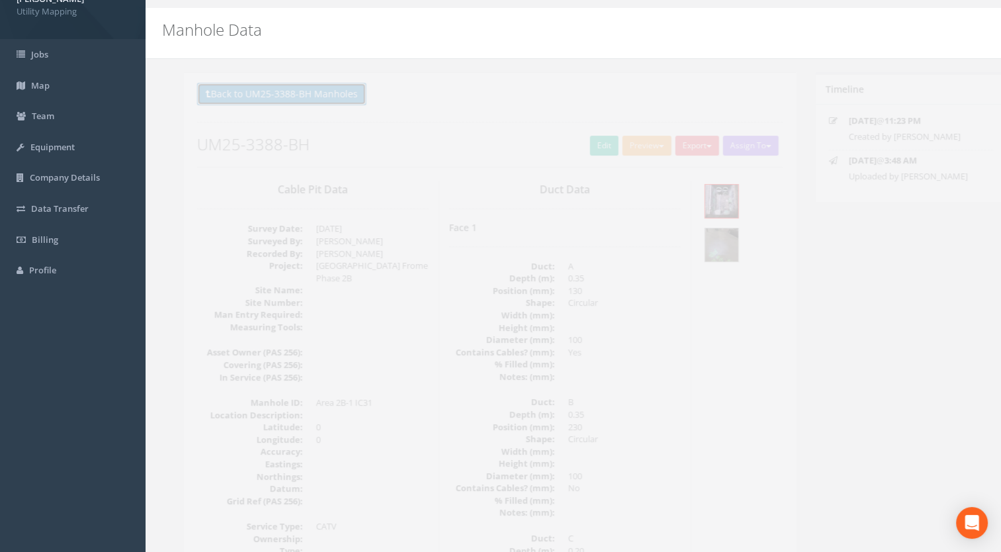
click at [287, 91] on button "Back to UM25-3388-BH Manholes" at bounding box center [259, 94] width 169 height 23
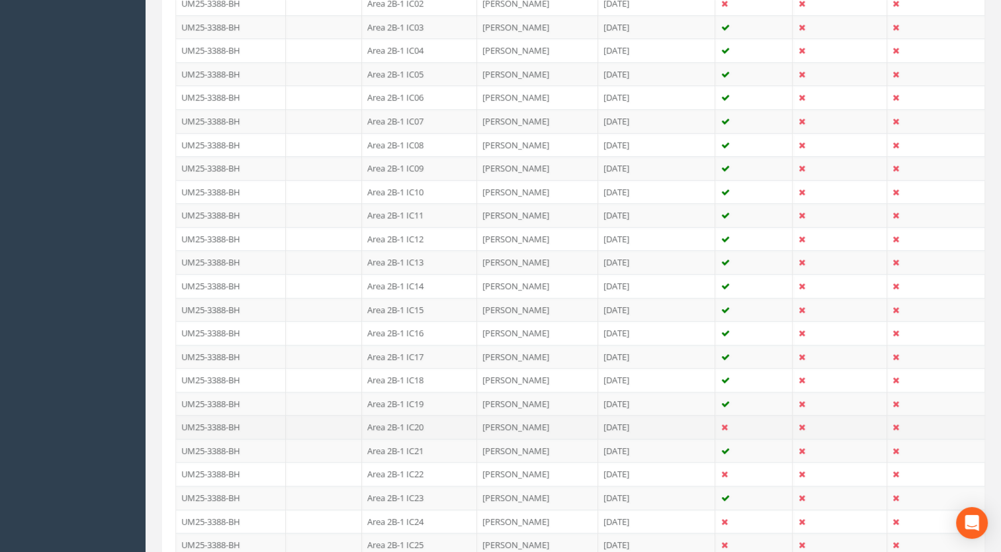
scroll to position [694, 0]
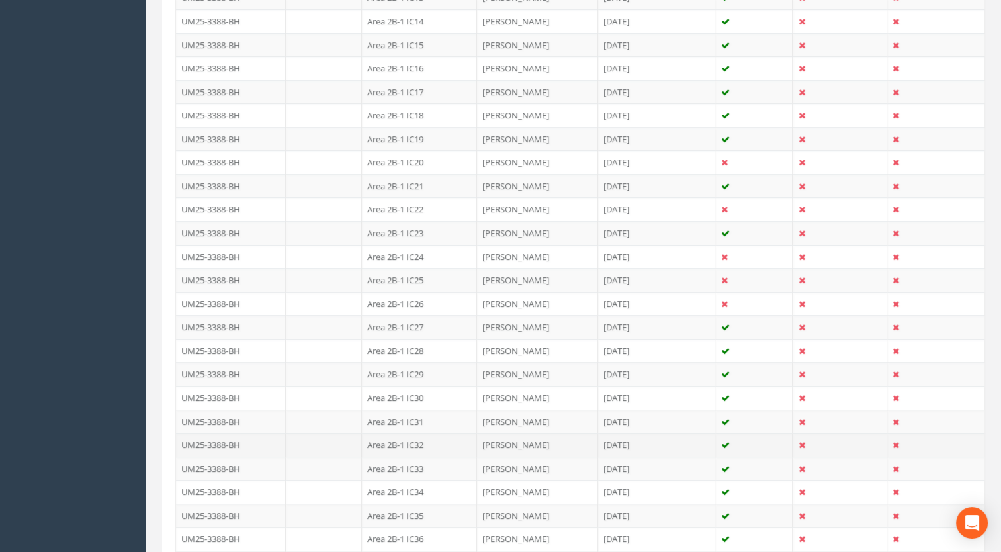
click at [422, 435] on td "Area 2B-1 IC32" at bounding box center [419, 445] width 115 height 24
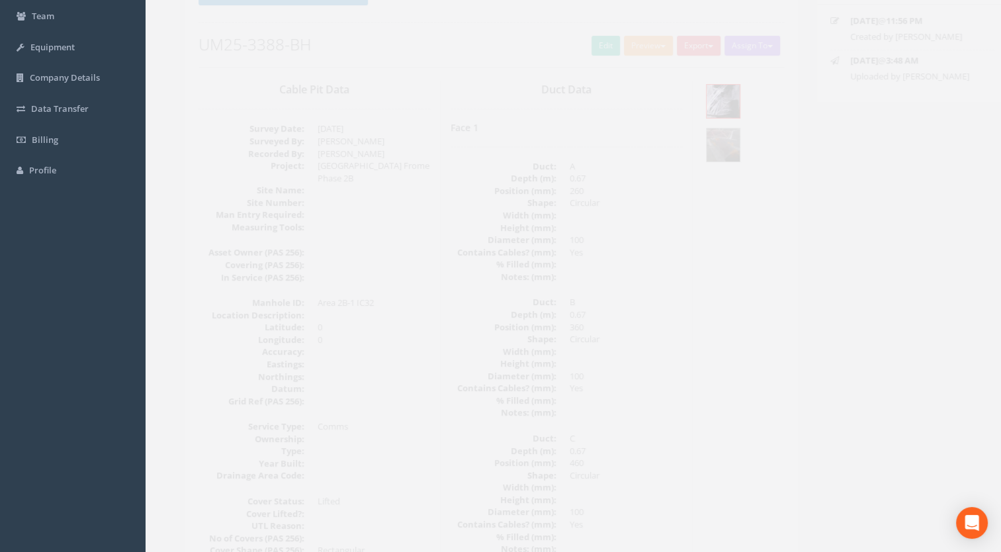
scroll to position [0, 0]
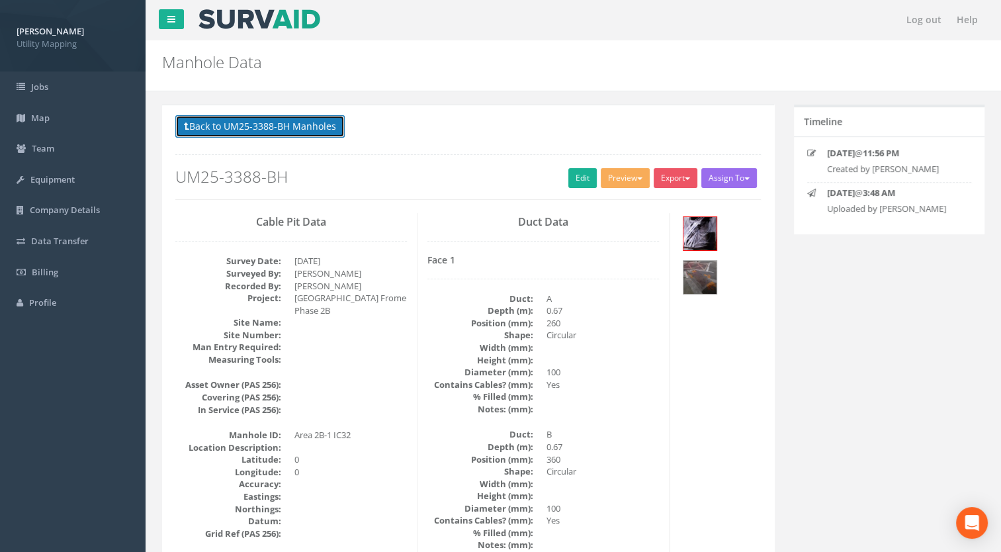
click at [287, 126] on button "Back to UM25-3388-BH Manholes" at bounding box center [259, 126] width 169 height 23
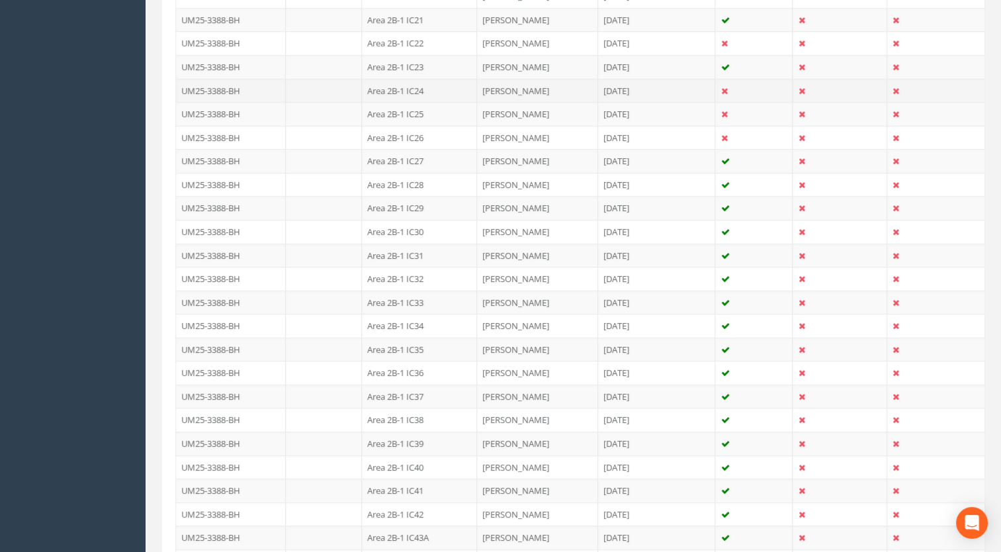
scroll to position [1125, 0]
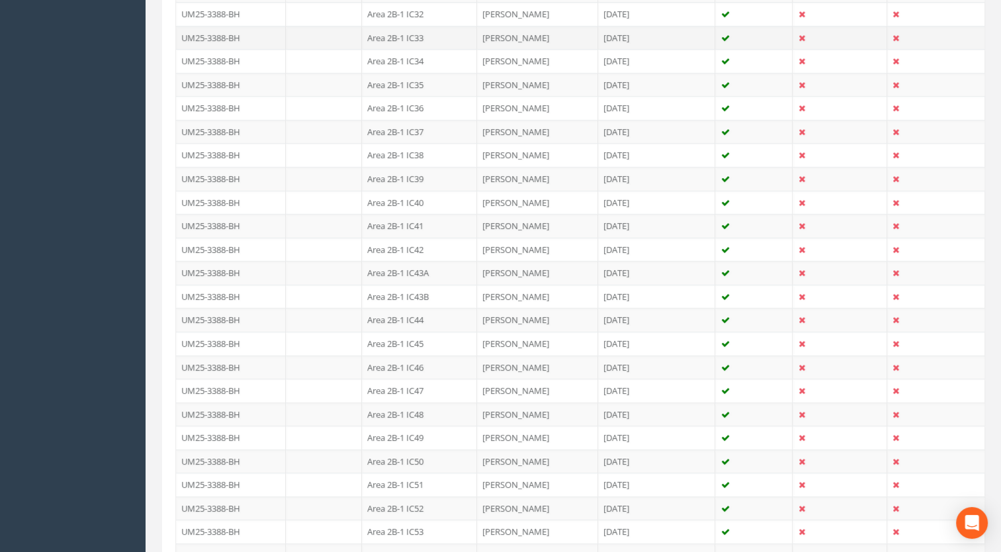
click at [424, 32] on td "Area 2B-1 IC33" at bounding box center [419, 38] width 115 height 24
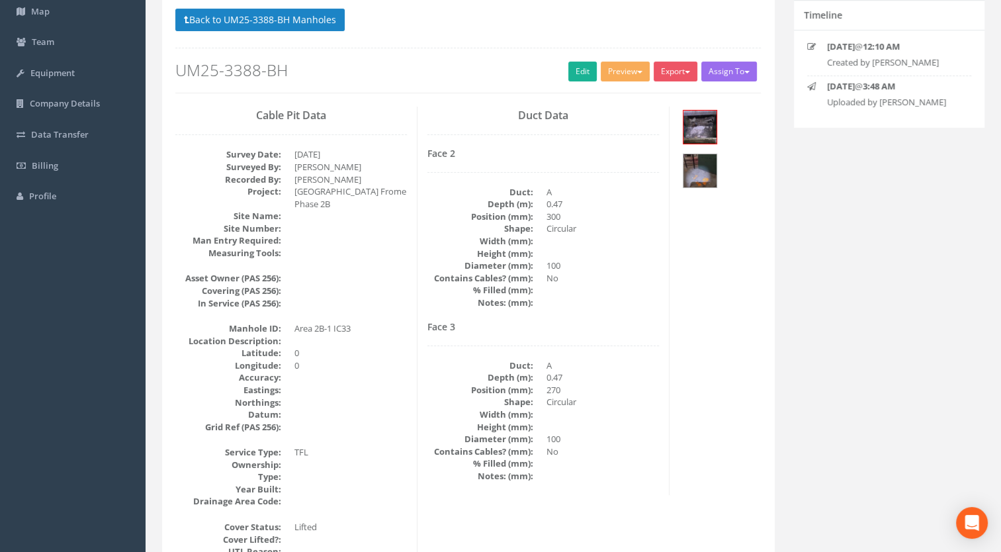
scroll to position [99, 0]
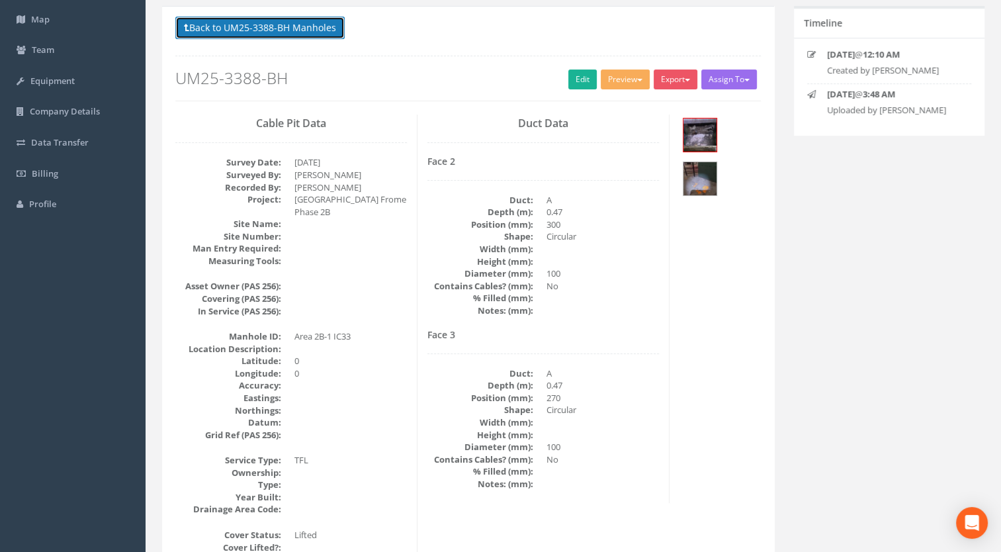
click at [310, 30] on button "Back to UM25-3388-BH Manholes" at bounding box center [259, 28] width 169 height 23
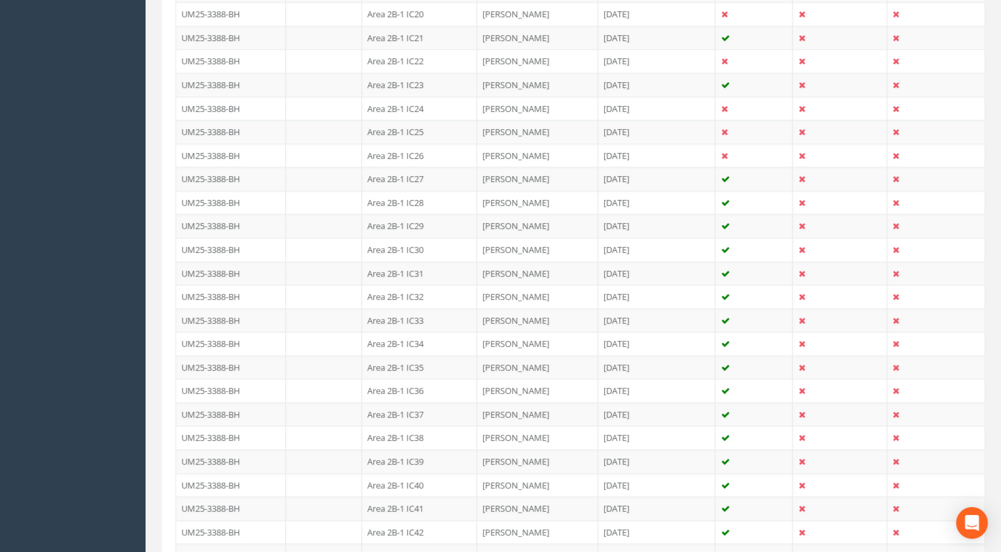
scroll to position [1025, 0]
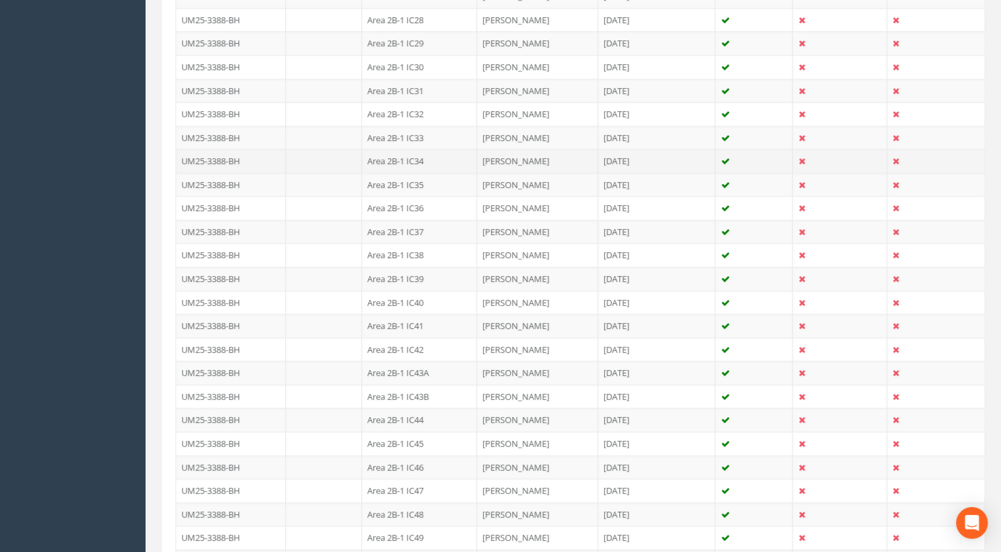
click at [409, 153] on td "Area 2B-1 IC34" at bounding box center [419, 161] width 115 height 24
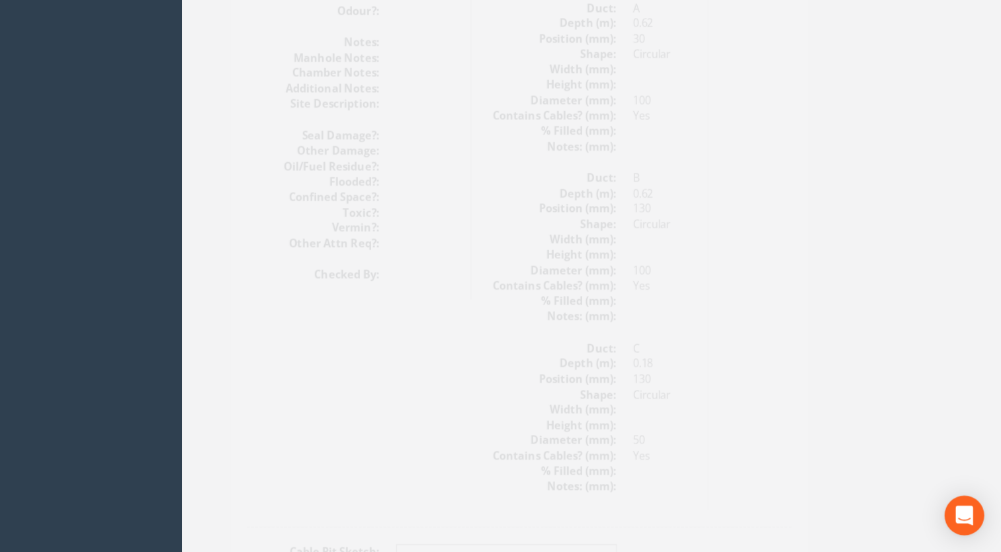
scroll to position [1629, 0]
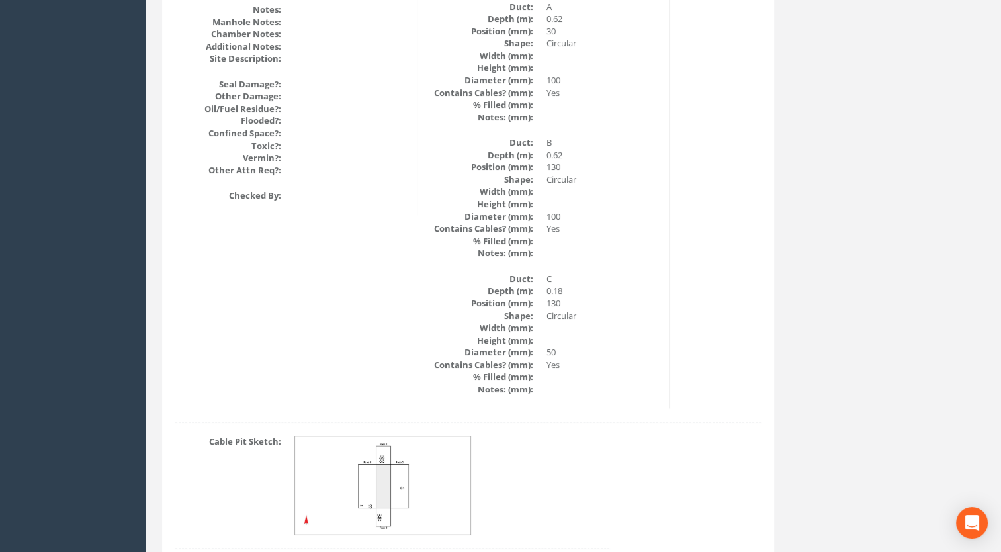
drag, startPoint x: 349, startPoint y: 446, endPoint x: 384, endPoint y: 491, distance: 57.1
click at [384, 491] on img at bounding box center [383, 485] width 177 height 99
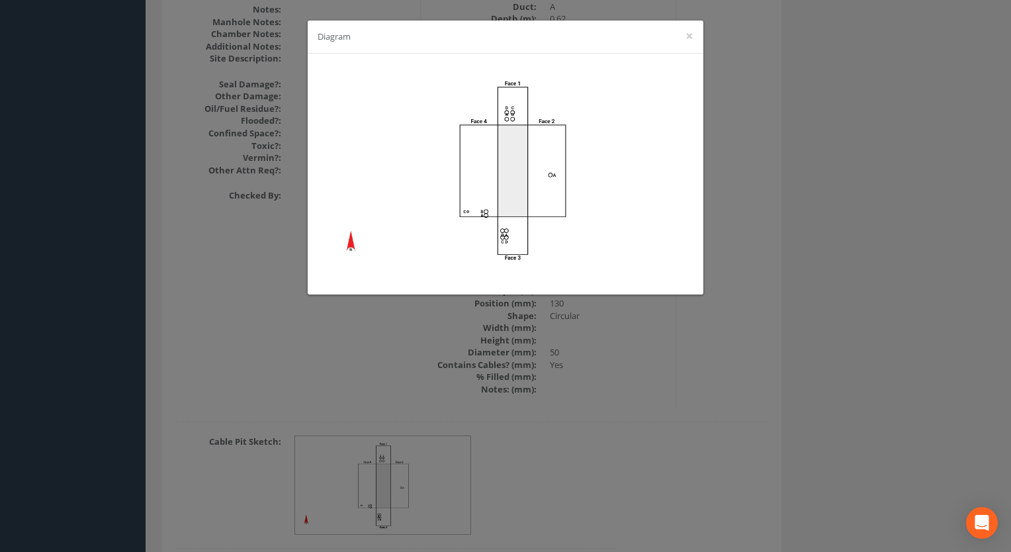
click at [598, 448] on div "Diagram ×" at bounding box center [505, 276] width 1011 height 552
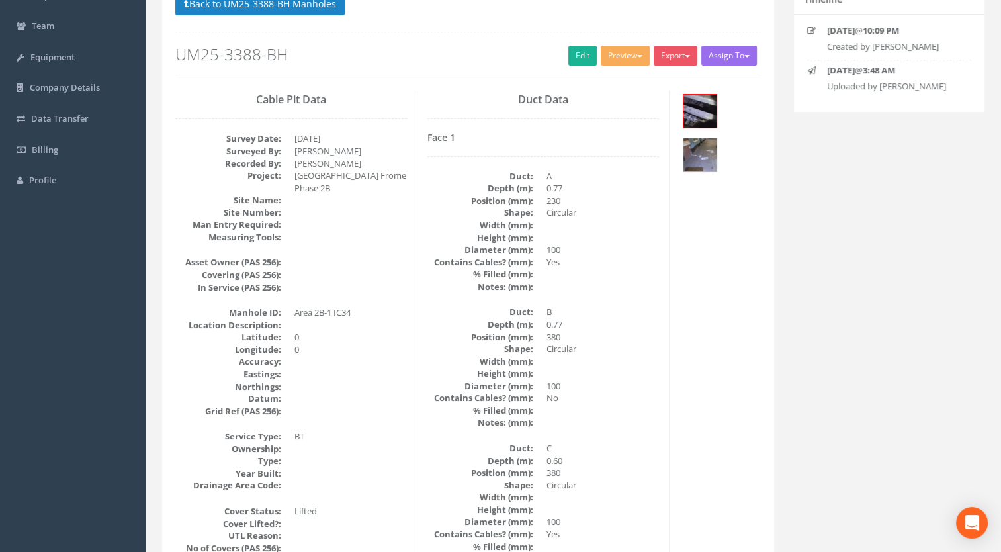
scroll to position [0, 0]
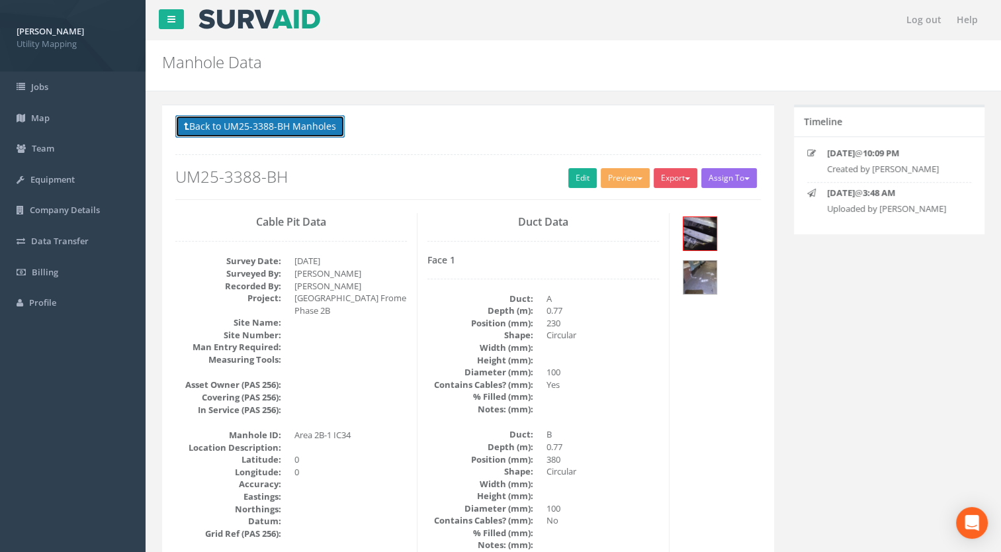
click at [294, 127] on button "Back to UM25-3388-BH Manholes" at bounding box center [259, 126] width 169 height 23
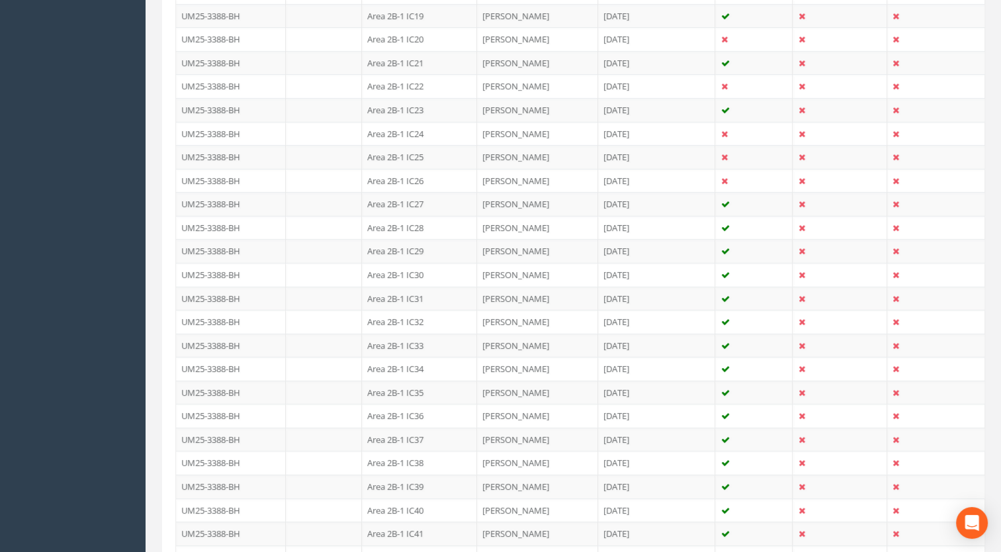
scroll to position [993, 0]
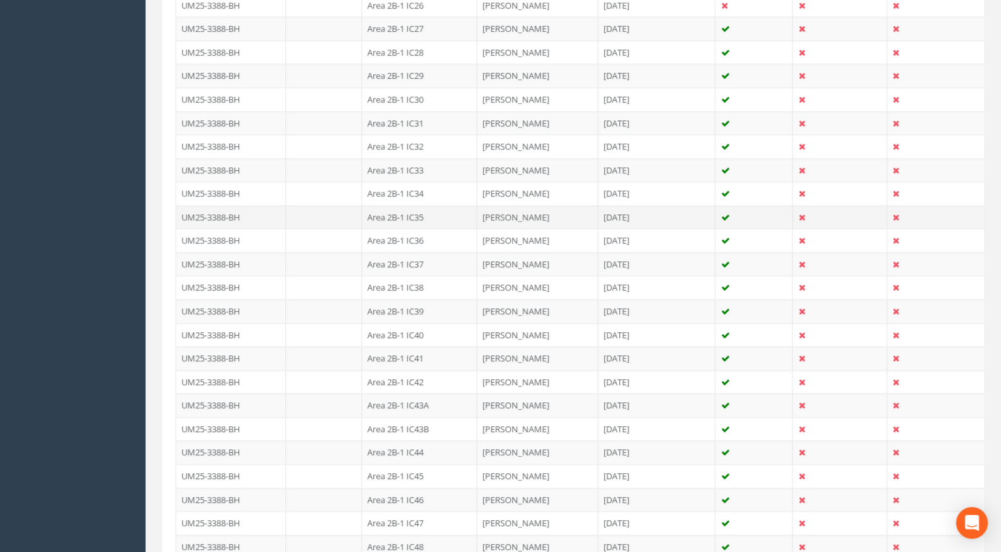
click at [418, 208] on td "Area 2B-1 IC35" at bounding box center [419, 217] width 115 height 24
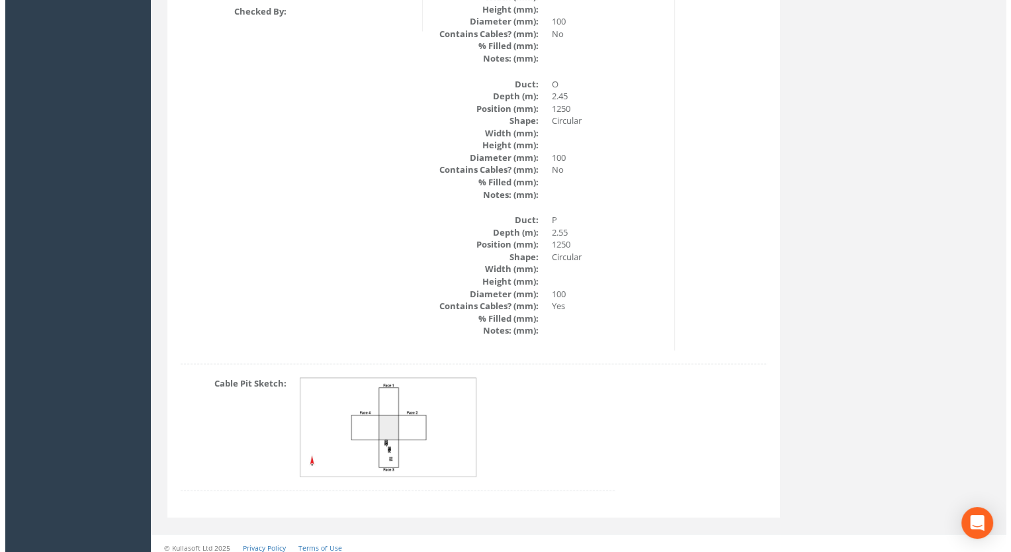
scroll to position [2127, 0]
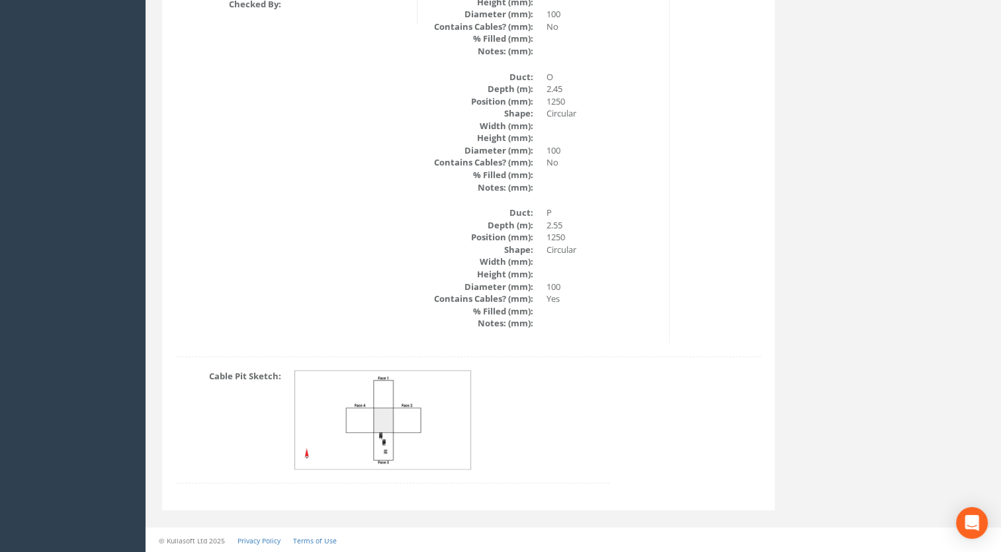
click at [389, 443] on img at bounding box center [383, 420] width 177 height 99
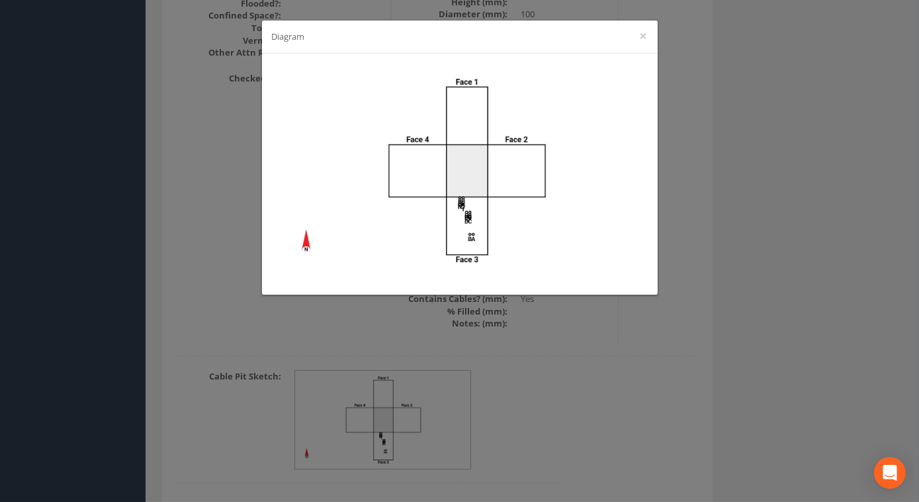
click at [570, 347] on div "Diagram ×" at bounding box center [459, 251] width 919 height 502
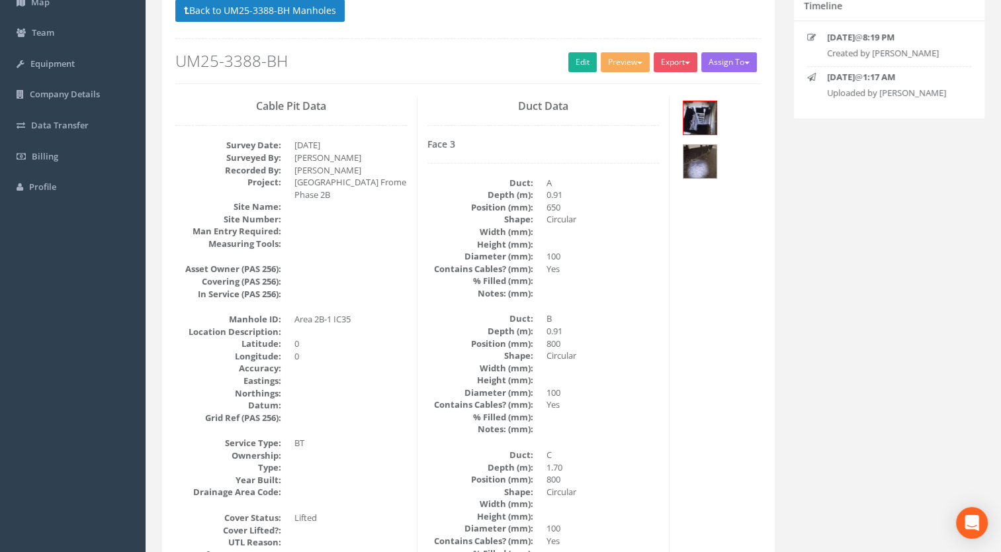
scroll to position [75, 0]
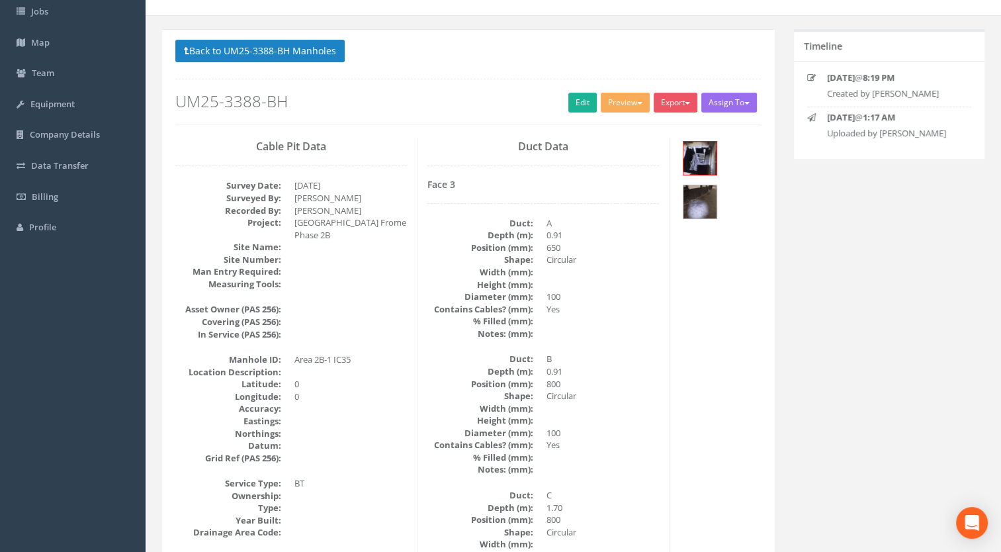
click at [294, 66] on div "Back to UM25-3388-BH Manholes Back to Map Assign To [PERSON_NAME] Land Surveyor…" at bounding box center [468, 82] width 586 height 84
drag, startPoint x: 334, startPoint y: 54, endPoint x: 336, endPoint y: 65, distance: 10.8
click at [334, 54] on button "Back to UM25-3388-BH Manholes" at bounding box center [259, 51] width 169 height 23
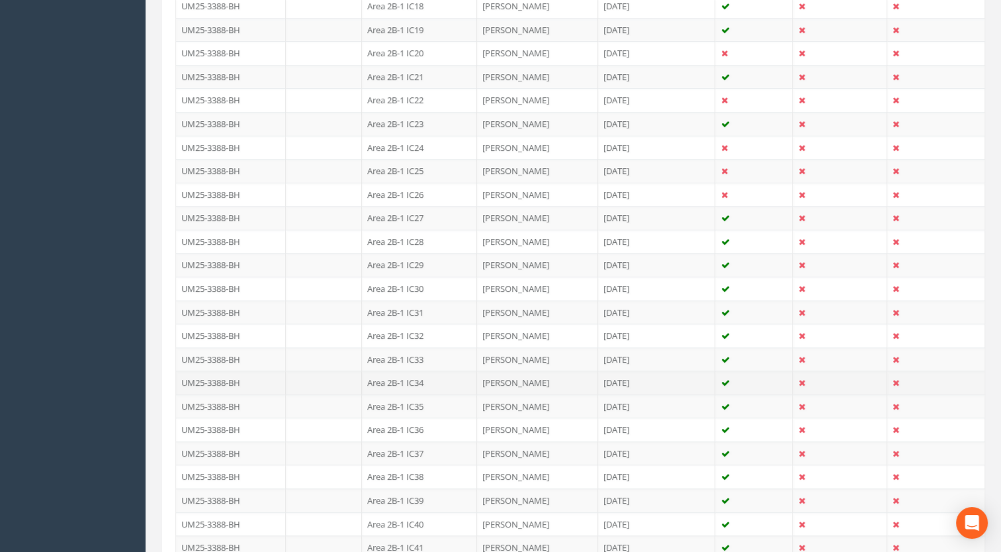
scroll to position [936, 0]
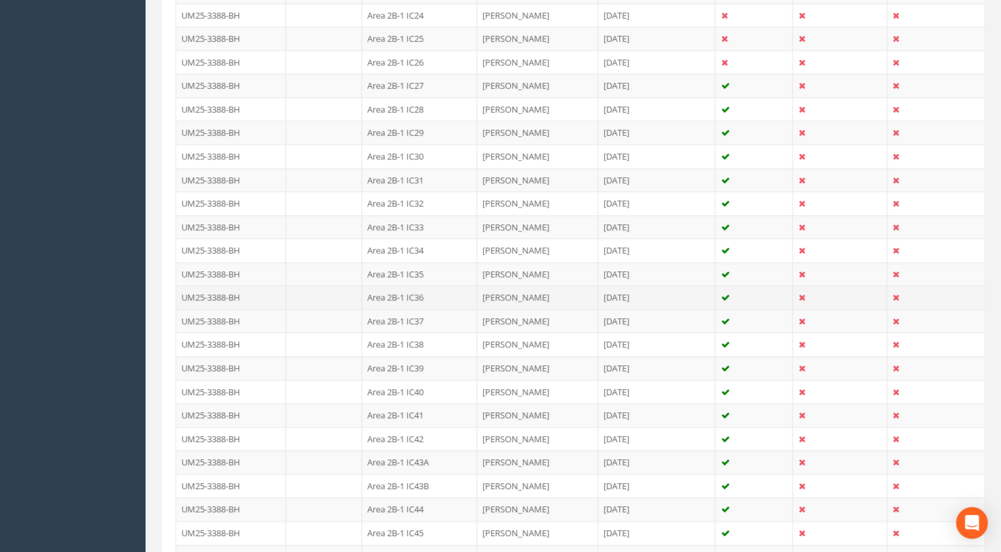
click at [417, 292] on td "Area 2B-1 IC36" at bounding box center [419, 297] width 115 height 24
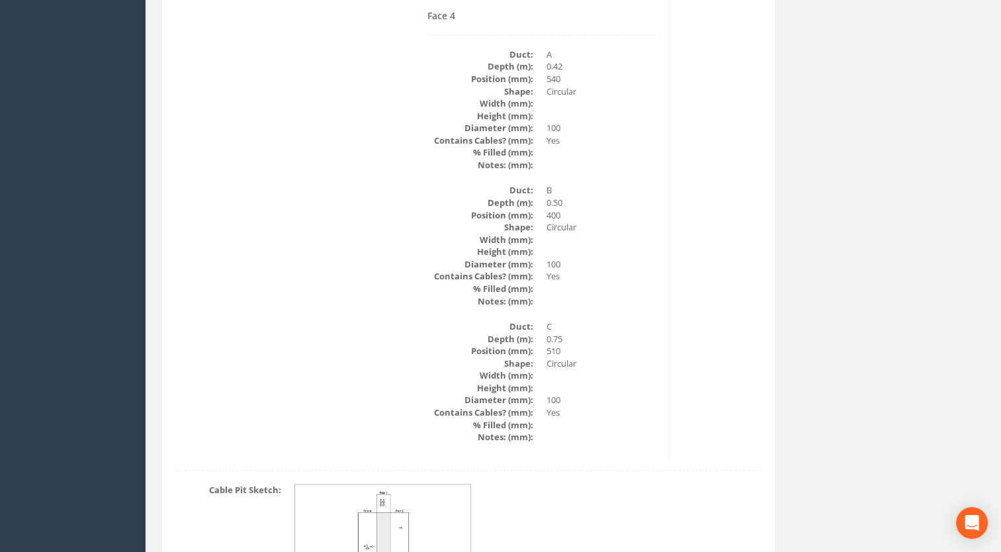
scroll to position [1967, 0]
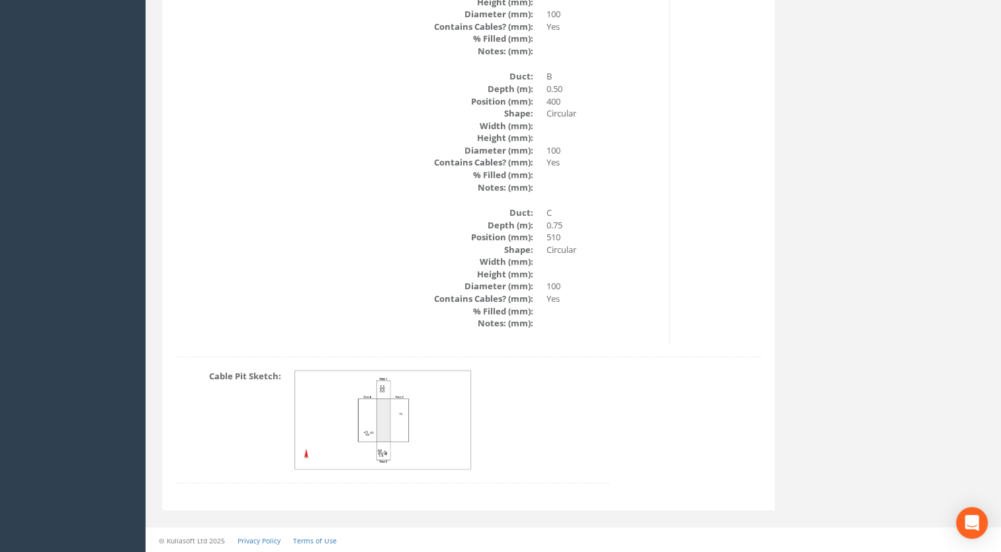
click at [390, 450] on img at bounding box center [383, 420] width 177 height 99
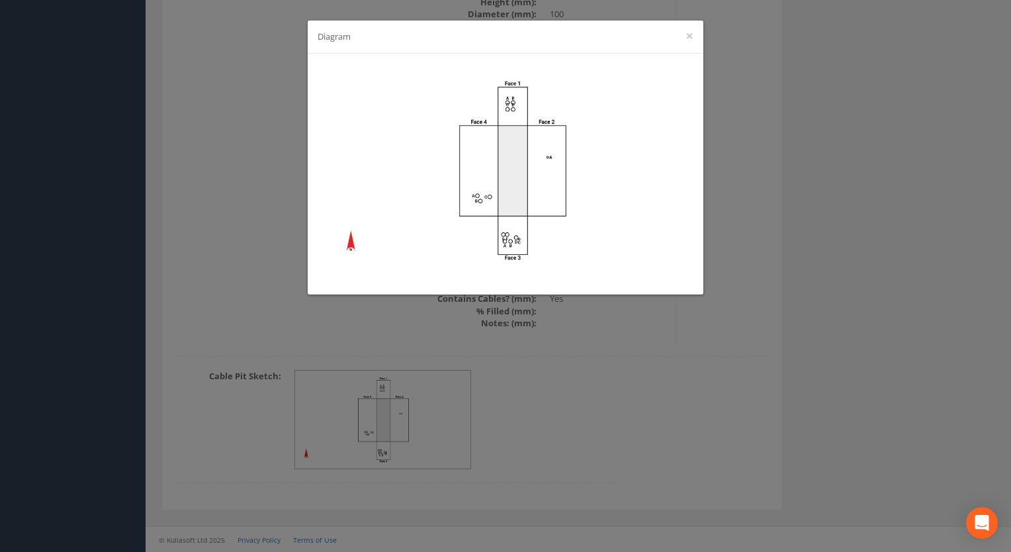
click at [548, 383] on div "Diagram ×" at bounding box center [505, 276] width 1011 height 552
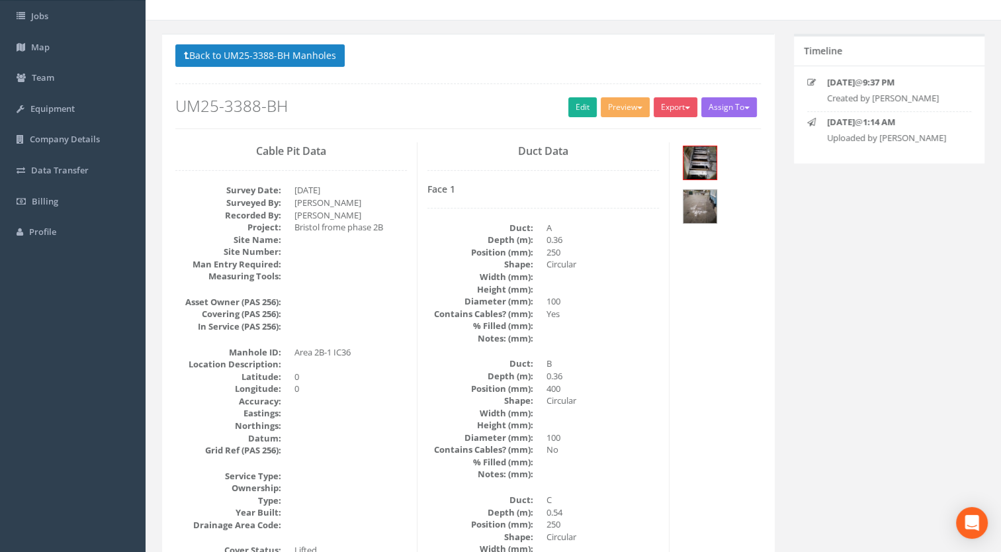
scroll to position [0, 0]
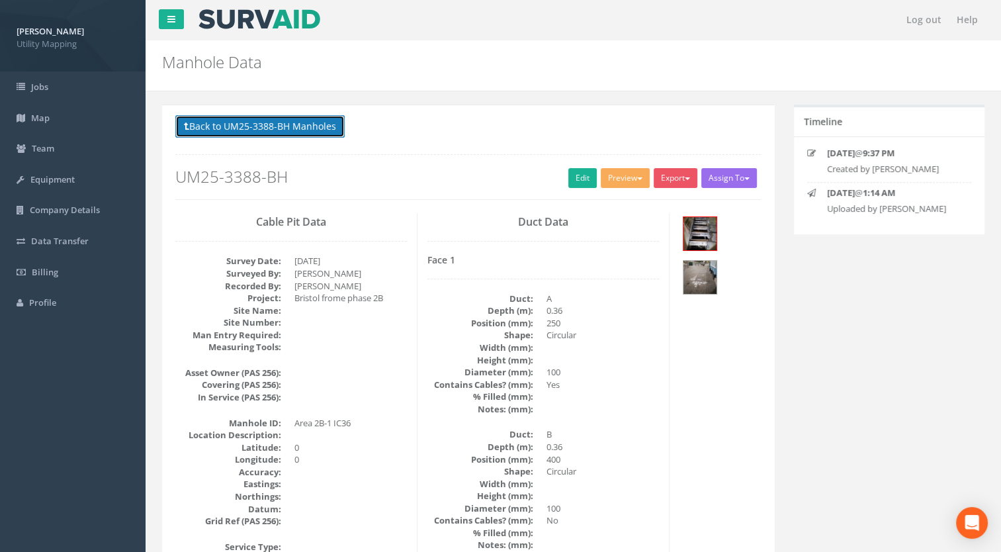
click at [316, 128] on button "Back to UM25-3388-BH Manholes" at bounding box center [259, 126] width 169 height 23
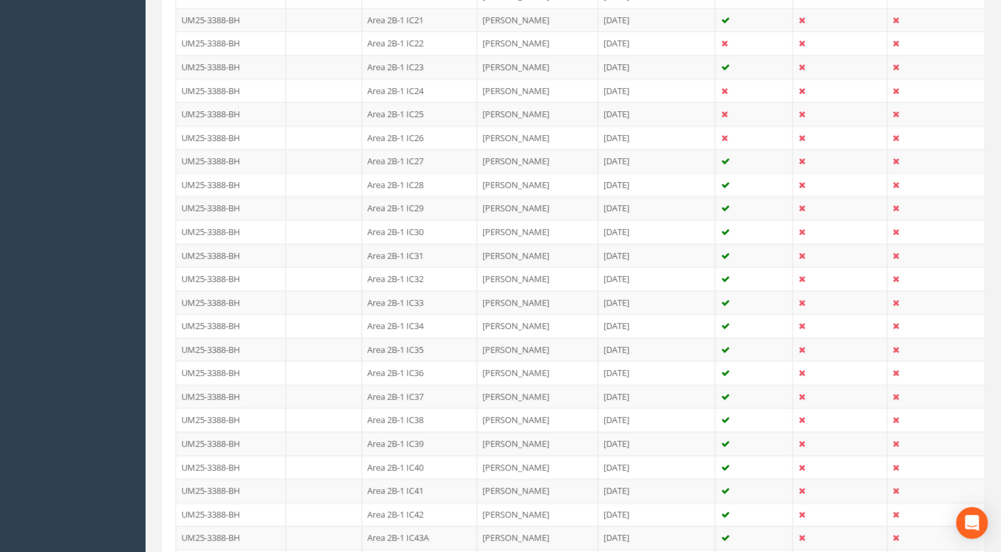
scroll to position [1125, 0]
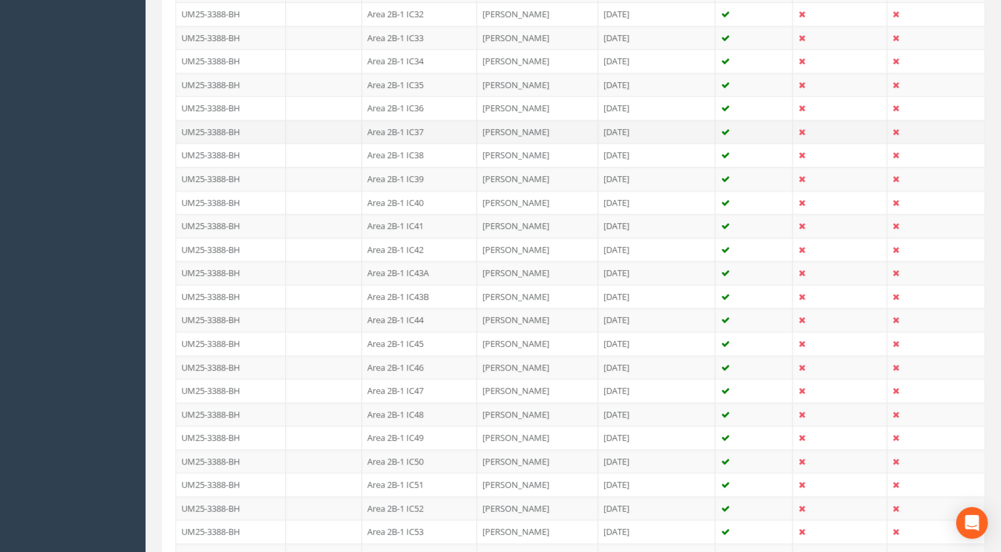
click at [428, 125] on td "Area 2B-1 IC37" at bounding box center [419, 132] width 115 height 24
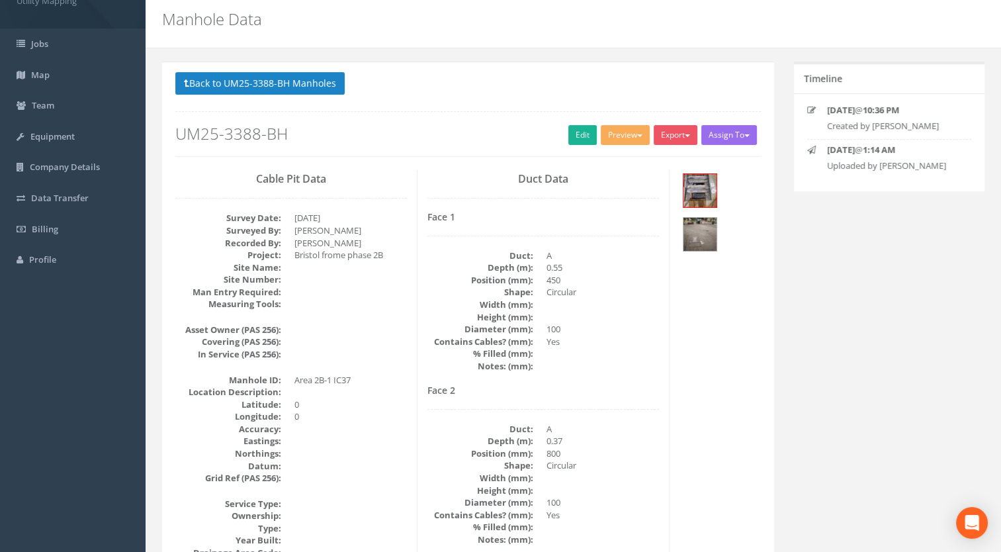
scroll to position [32, 0]
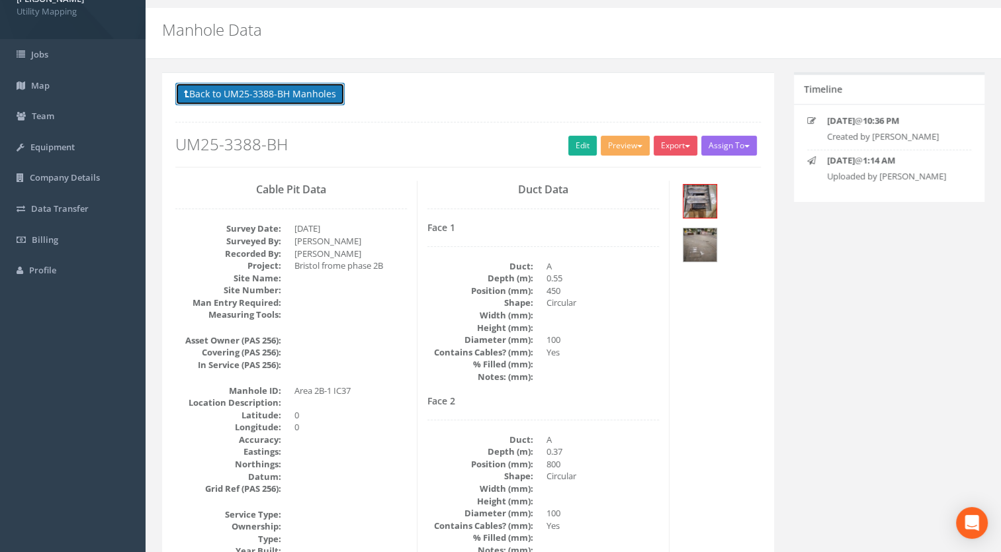
click at [278, 92] on button "Back to UM25-3388-BH Manholes" at bounding box center [259, 94] width 169 height 23
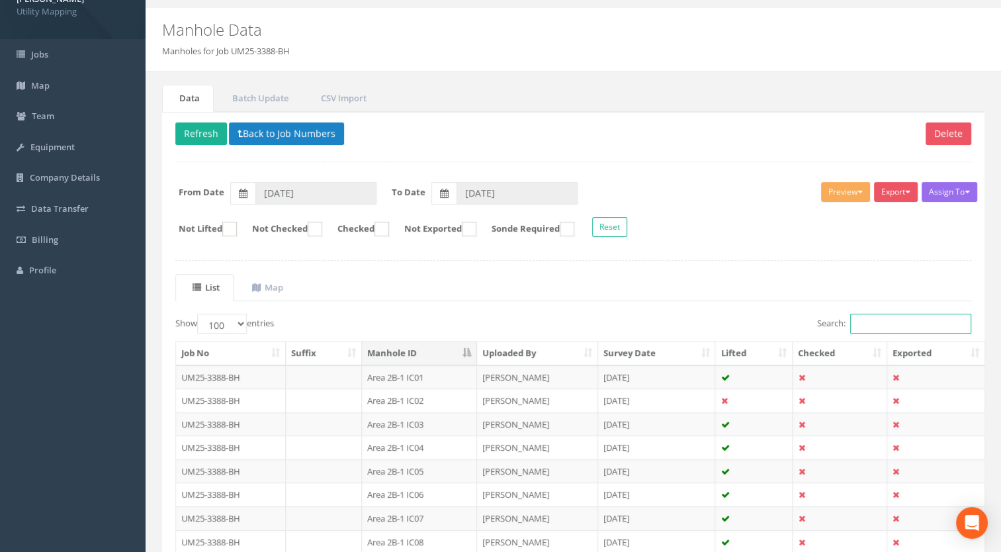
click at [857, 320] on input "Search:" at bounding box center [910, 324] width 121 height 20
type input "i"
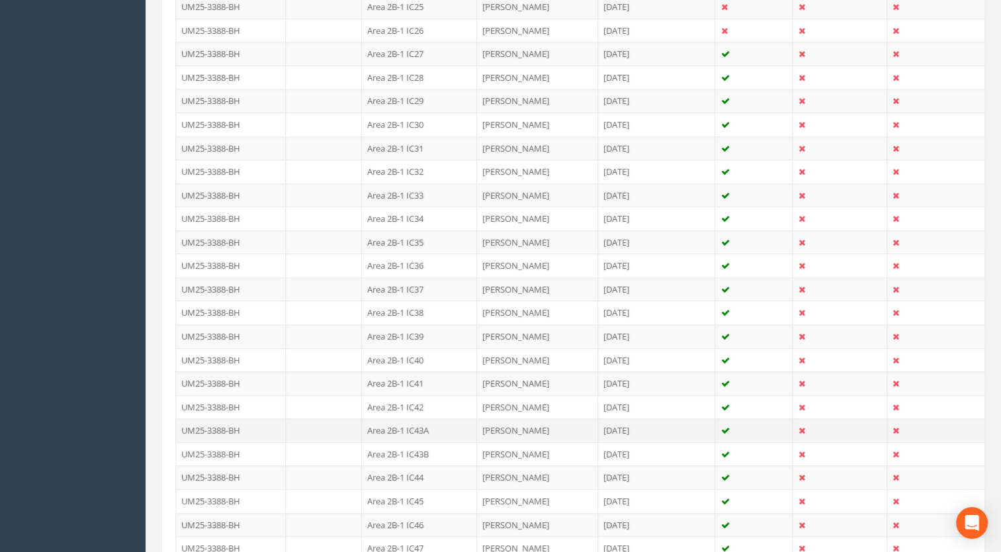
scroll to position [1025, 0]
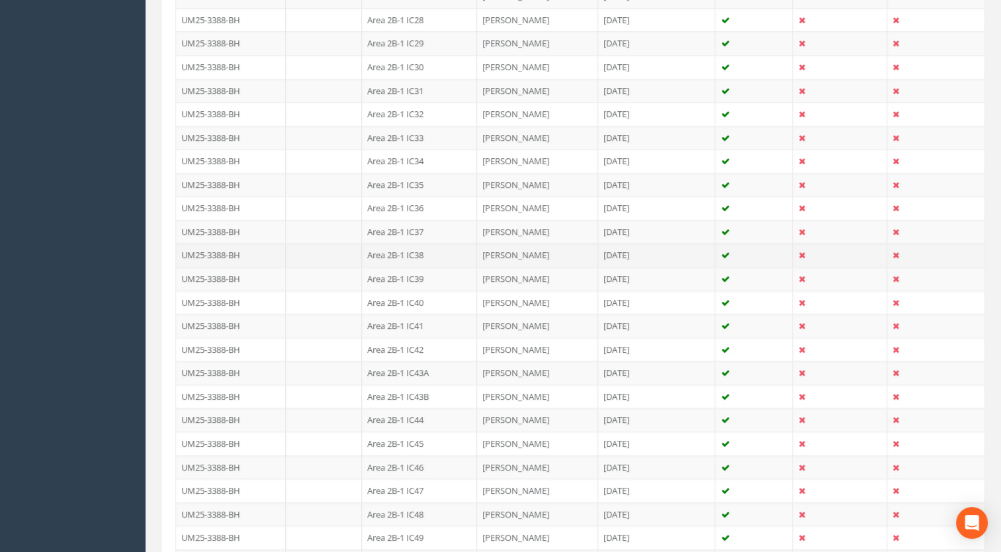
click at [418, 246] on td "Area 2B-1 IC38" at bounding box center [419, 255] width 115 height 24
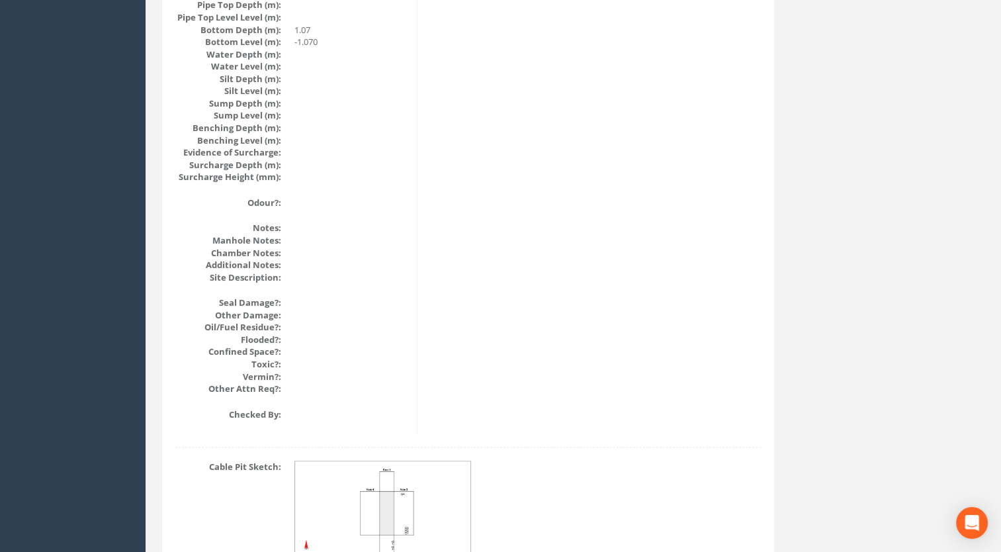
scroll to position [1422, 0]
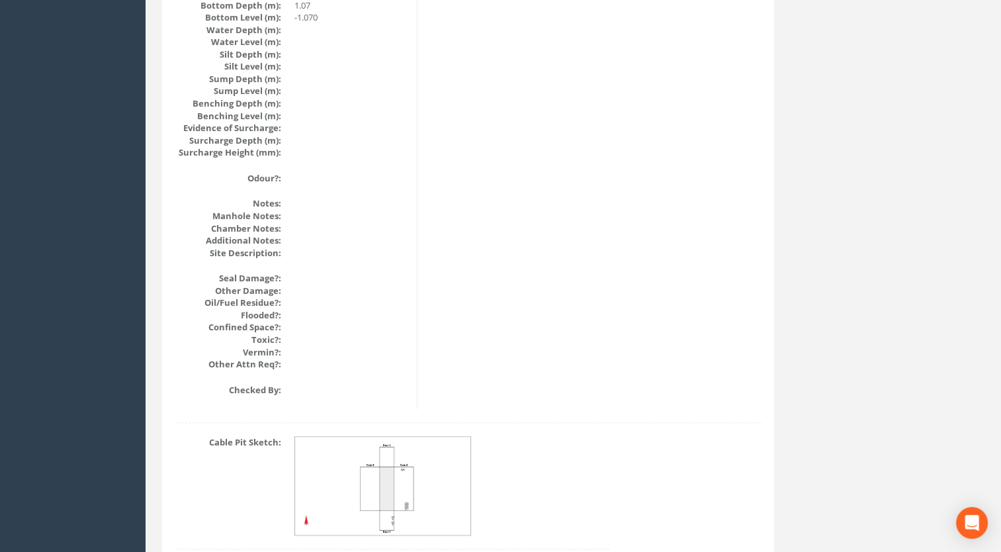
click at [404, 459] on img at bounding box center [383, 486] width 177 height 99
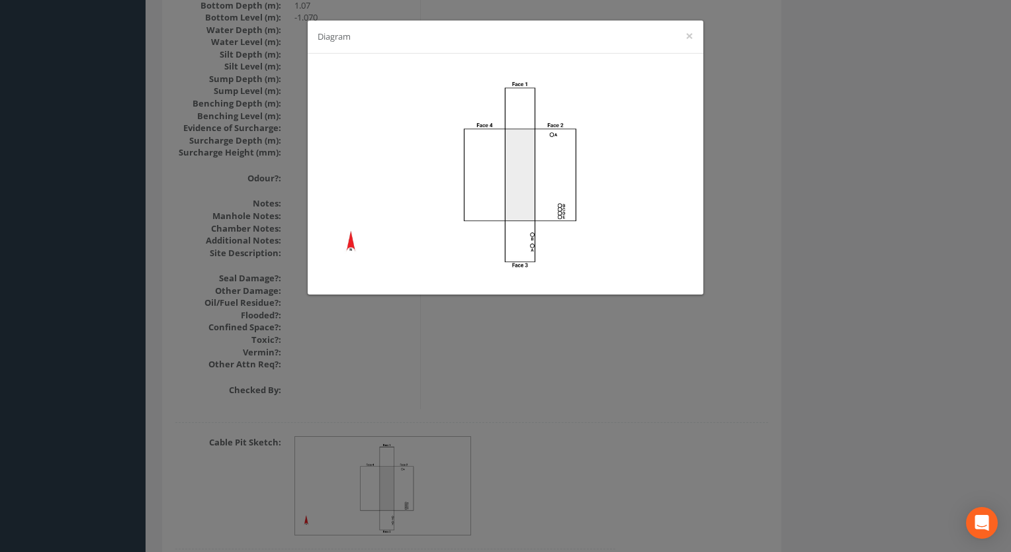
click at [533, 429] on div "Diagram ×" at bounding box center [505, 276] width 1011 height 552
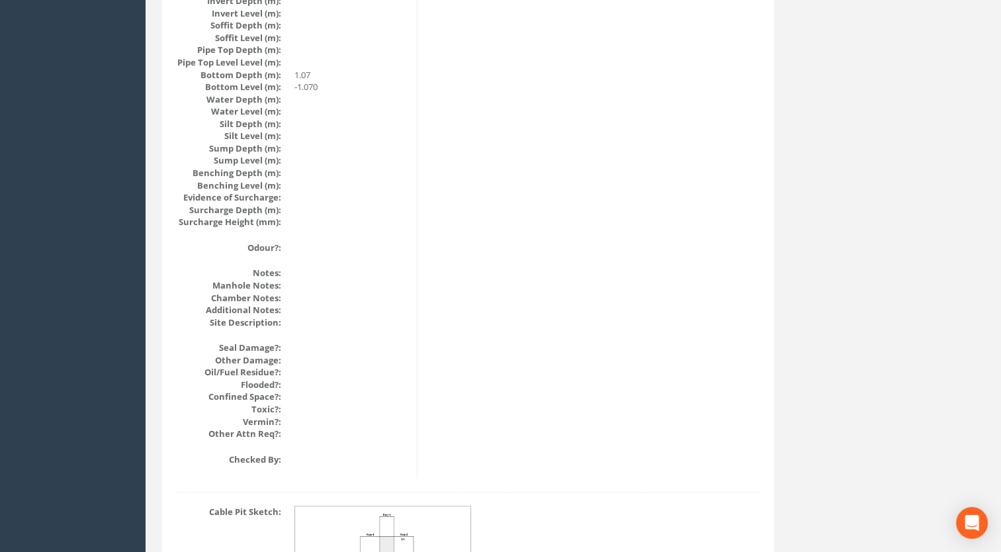
scroll to position [1489, 0]
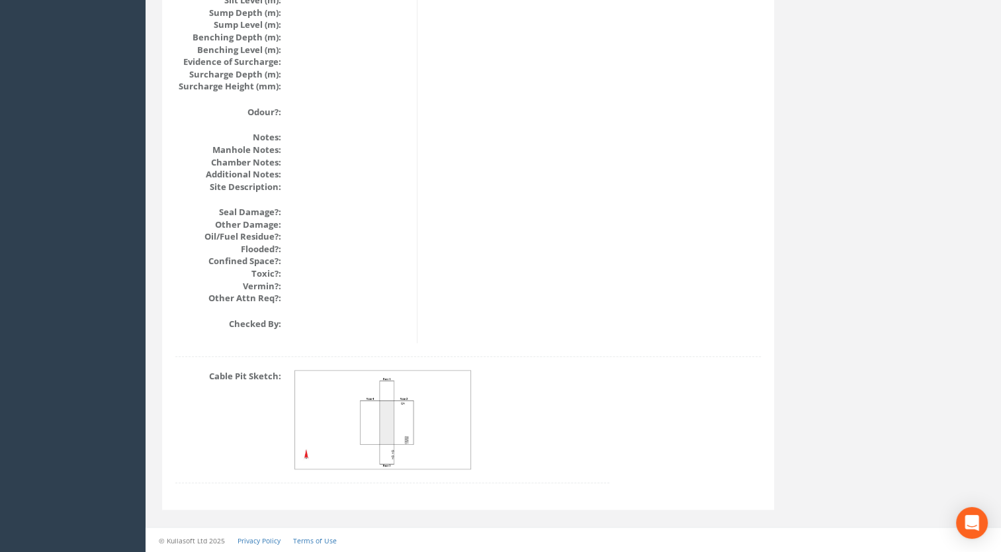
click at [378, 409] on img at bounding box center [383, 420] width 177 height 99
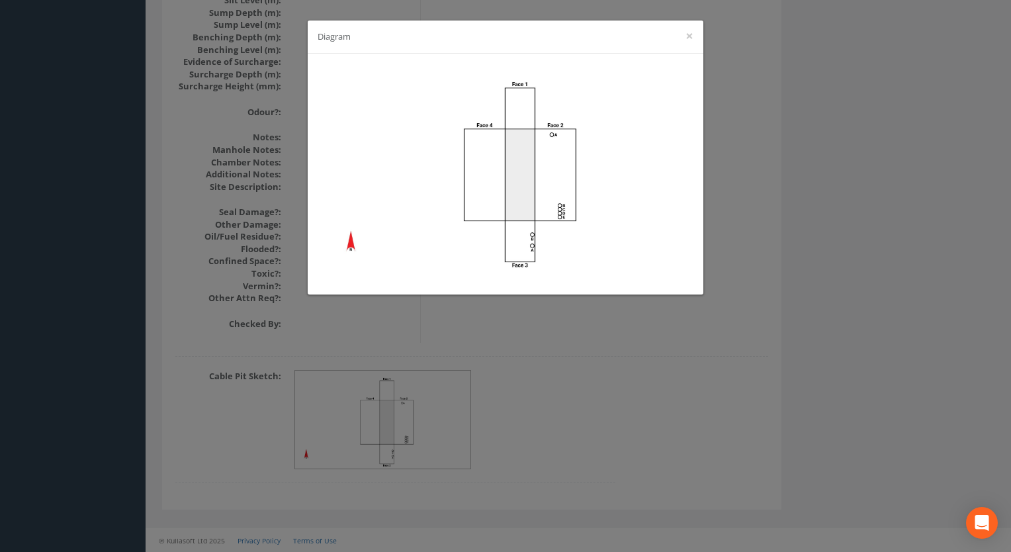
click at [435, 469] on div "Diagram ×" at bounding box center [505, 276] width 1011 height 552
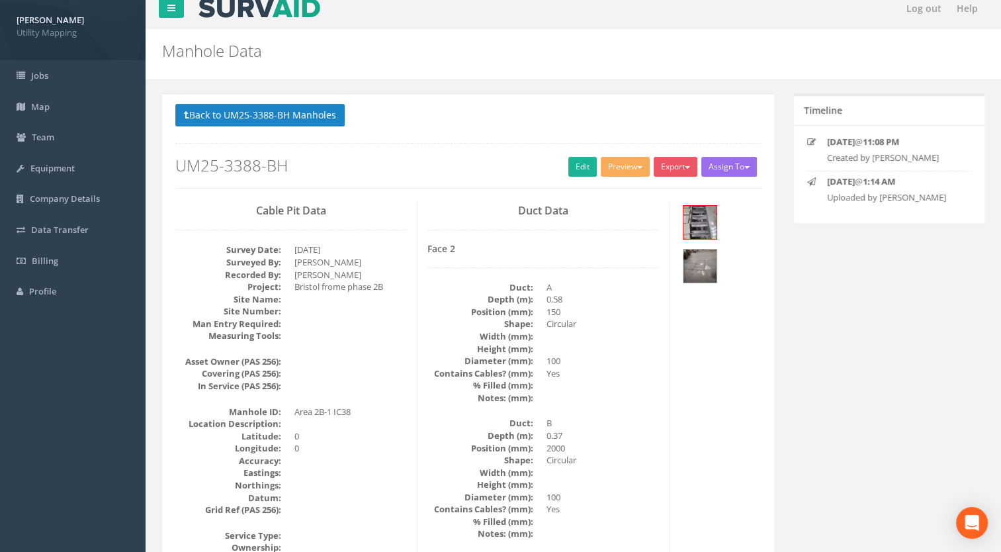
scroll to position [0, 0]
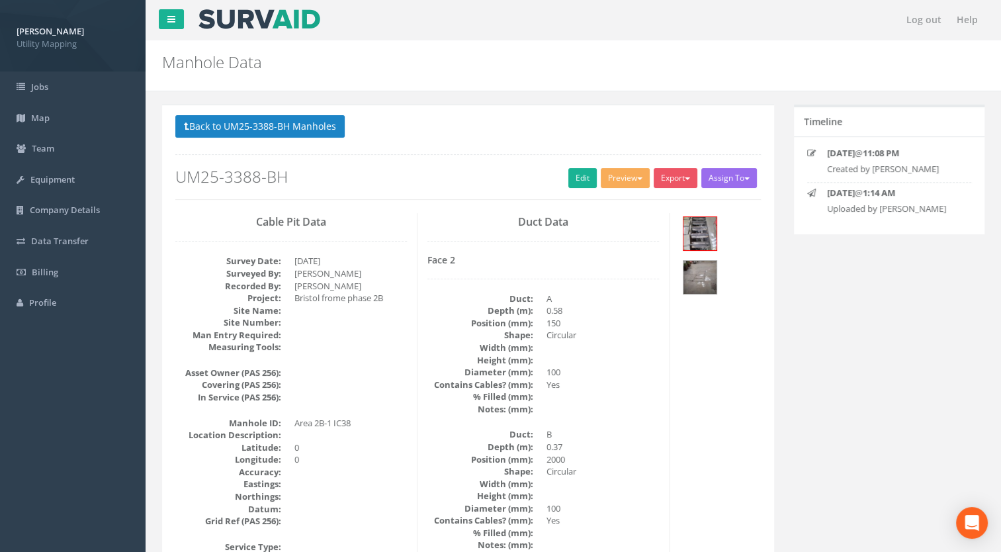
click at [283, 152] on div "Back to UM25-3388-BH Manholes Back to Map Assign To [PERSON_NAME] Land Surveyor…" at bounding box center [468, 157] width 586 height 84
click at [285, 134] on button "Back to UM25-3388-BH Manholes" at bounding box center [259, 126] width 169 height 23
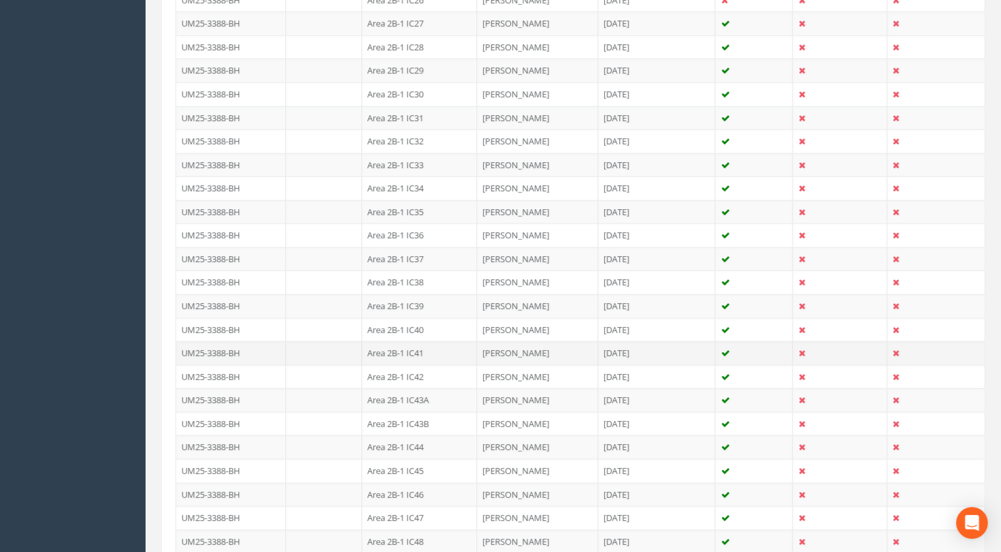
scroll to position [1059, 0]
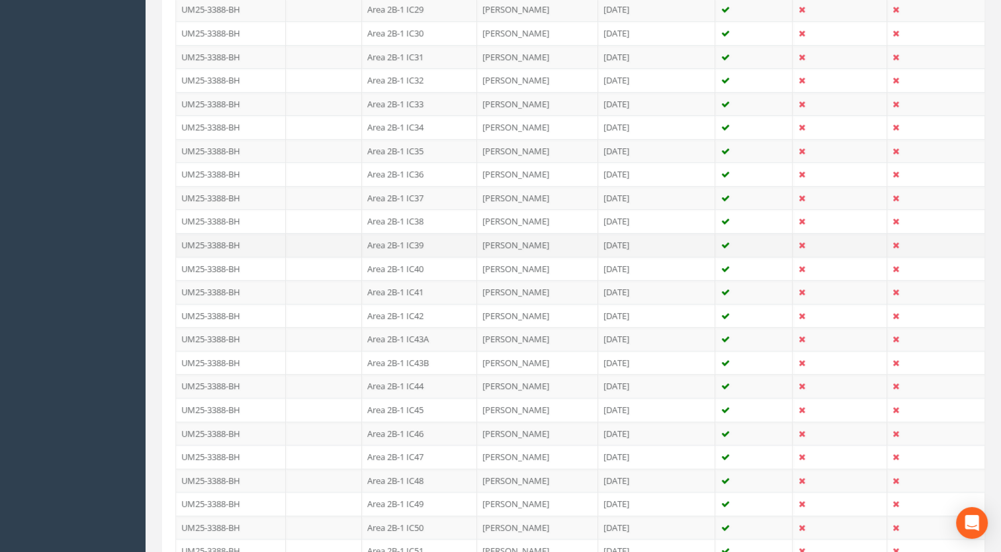
click at [417, 239] on td "Area 2B-1 IC39" at bounding box center [419, 245] width 115 height 24
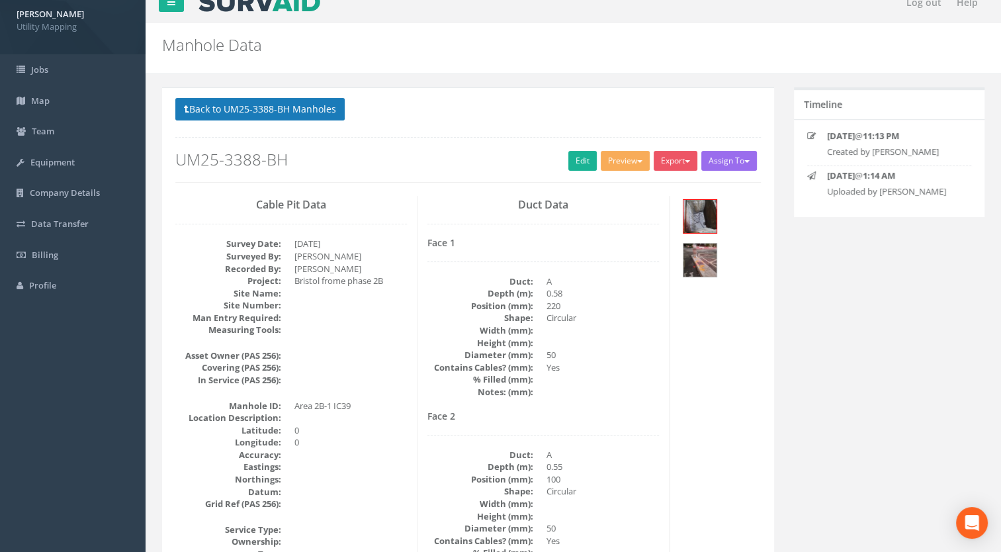
scroll to position [0, 0]
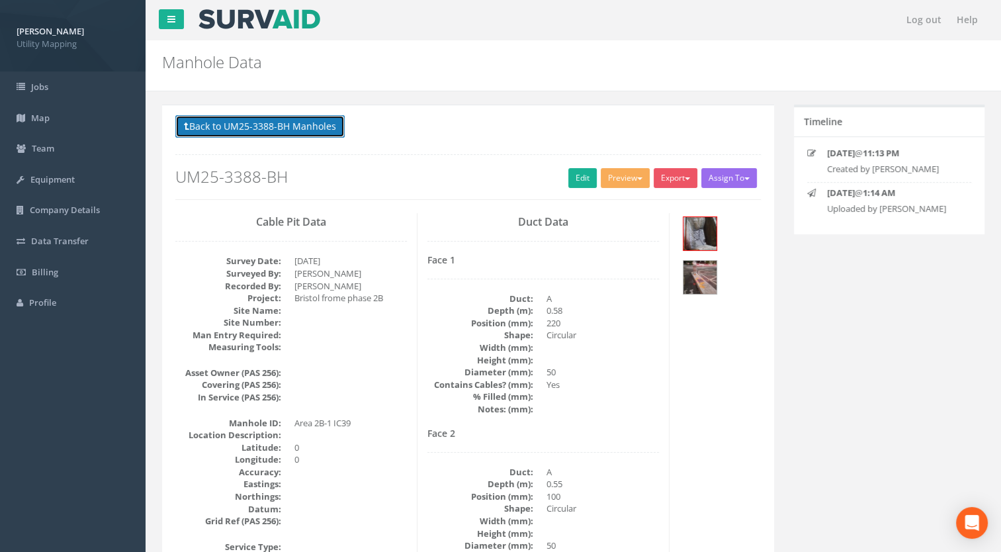
click at [310, 124] on button "Back to UM25-3388-BH Manholes" at bounding box center [259, 126] width 169 height 23
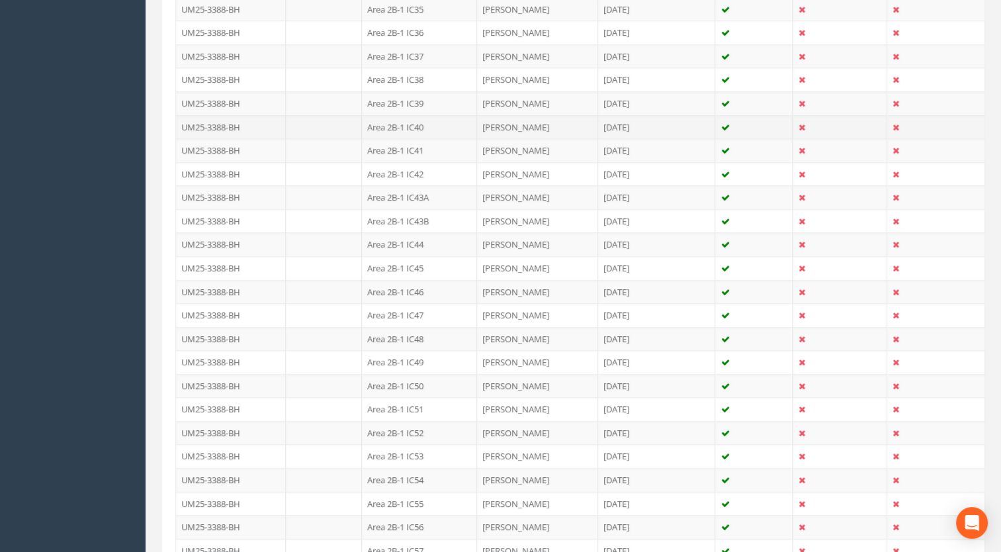
scroll to position [1191, 0]
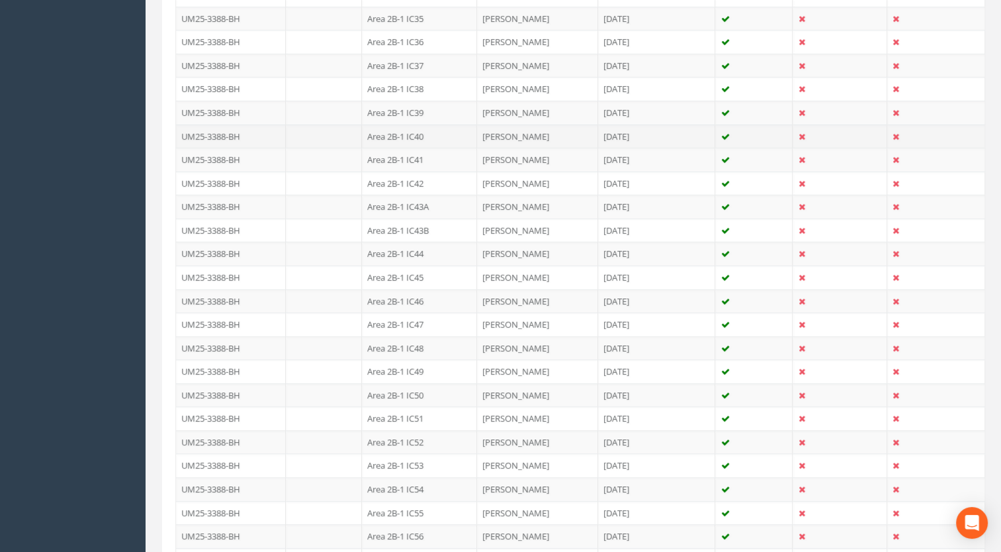
click at [419, 132] on td "Area 2B-1 IC40" at bounding box center [419, 136] width 115 height 24
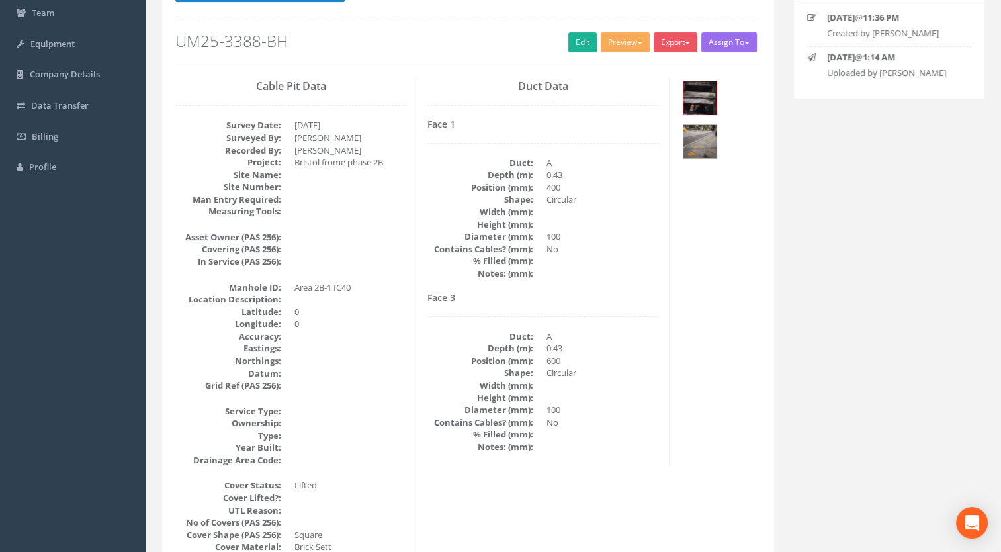
scroll to position [0, 0]
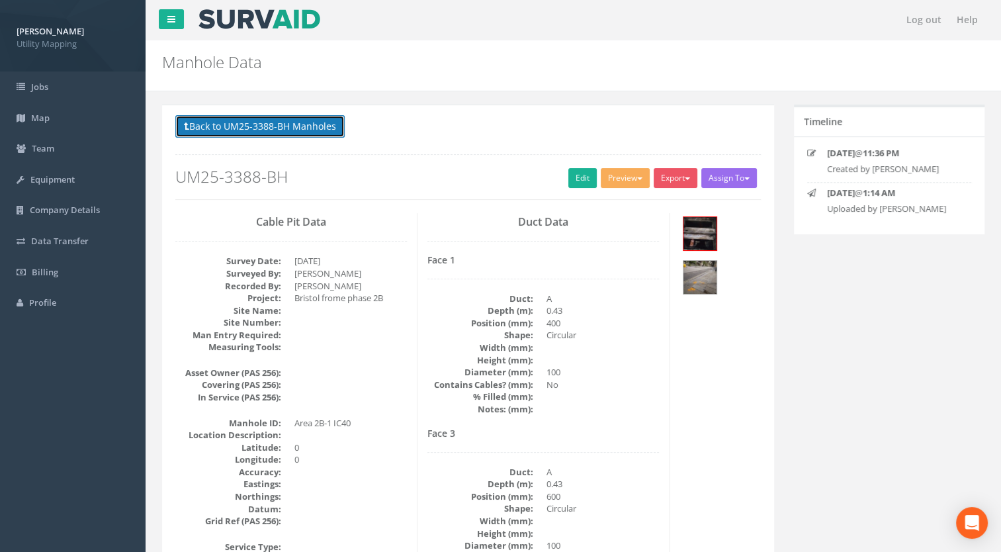
click at [304, 135] on button "Back to UM25-3388-BH Manholes" at bounding box center [259, 126] width 169 height 23
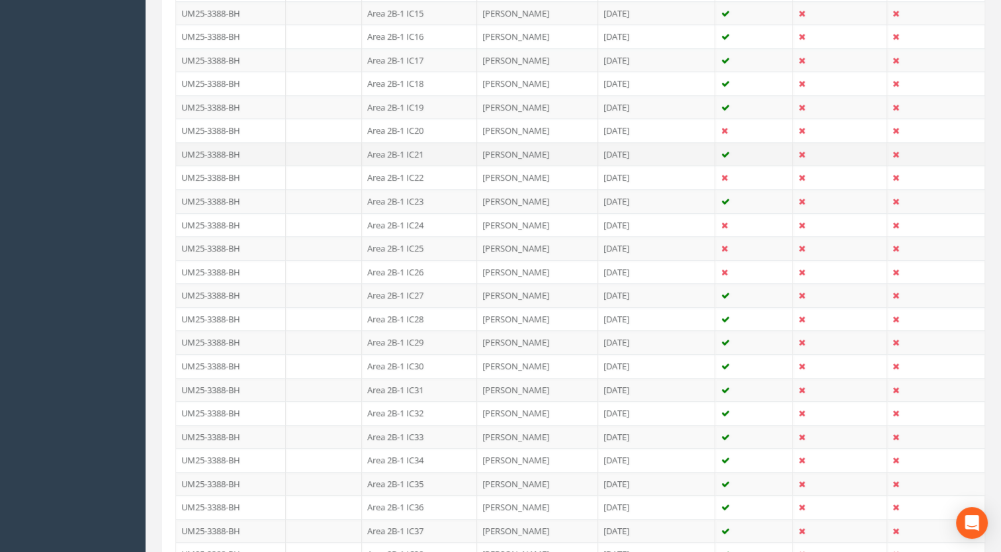
scroll to position [927, 0]
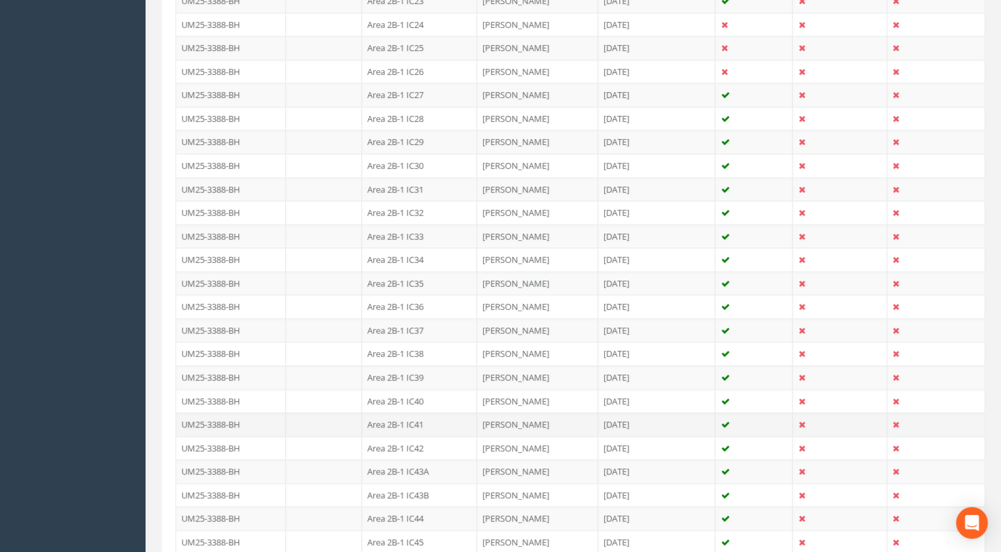
click at [398, 412] on td "Area 2B-1 IC41" at bounding box center [419, 424] width 115 height 24
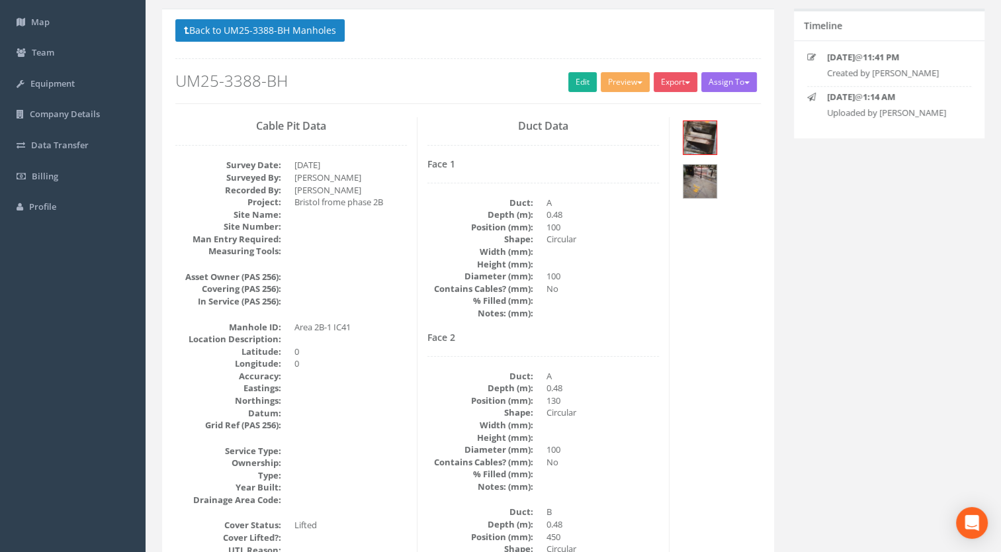
scroll to position [0, 0]
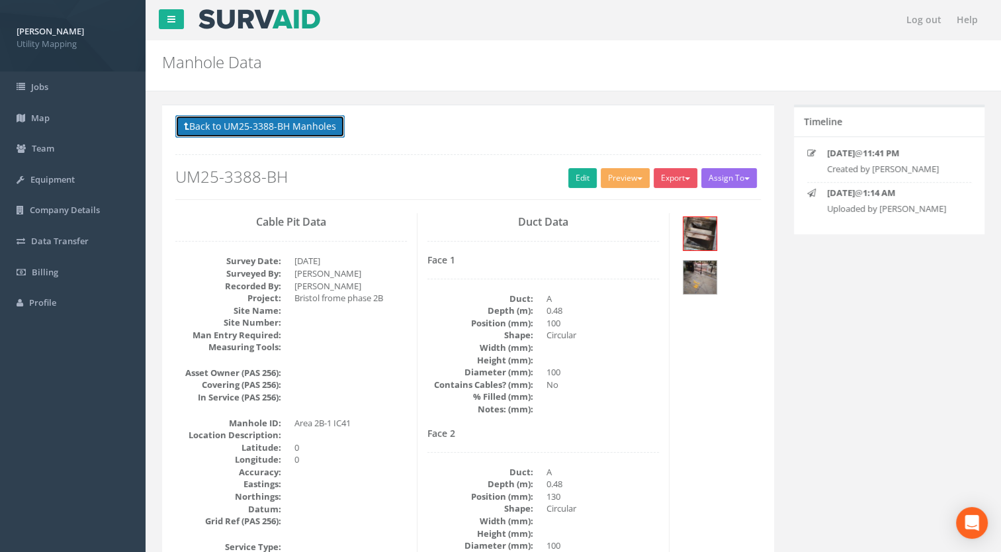
click at [286, 132] on button "Back to UM25-3388-BH Manholes" at bounding box center [259, 126] width 169 height 23
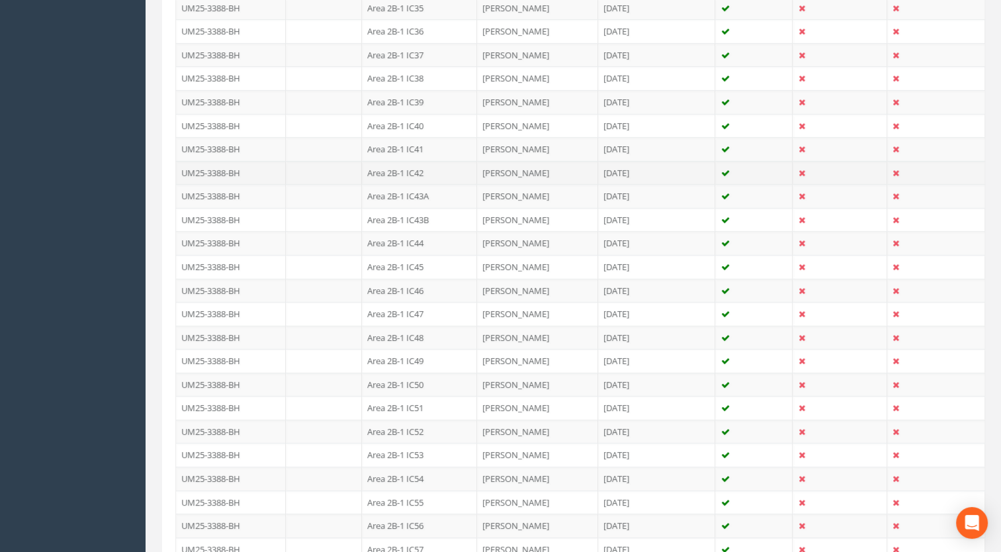
scroll to position [1191, 0]
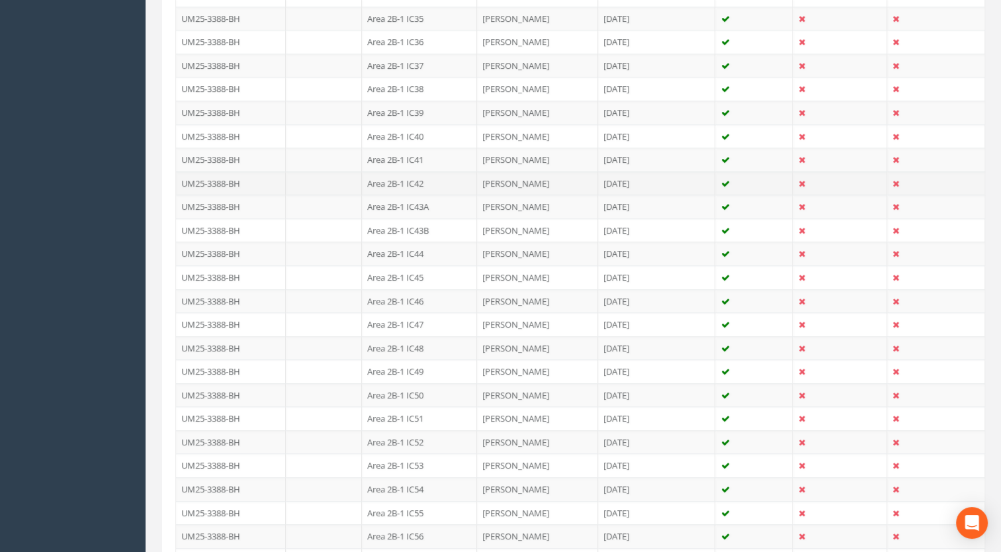
click at [416, 177] on td "Area 2B-1 IC42" at bounding box center [419, 183] width 115 height 24
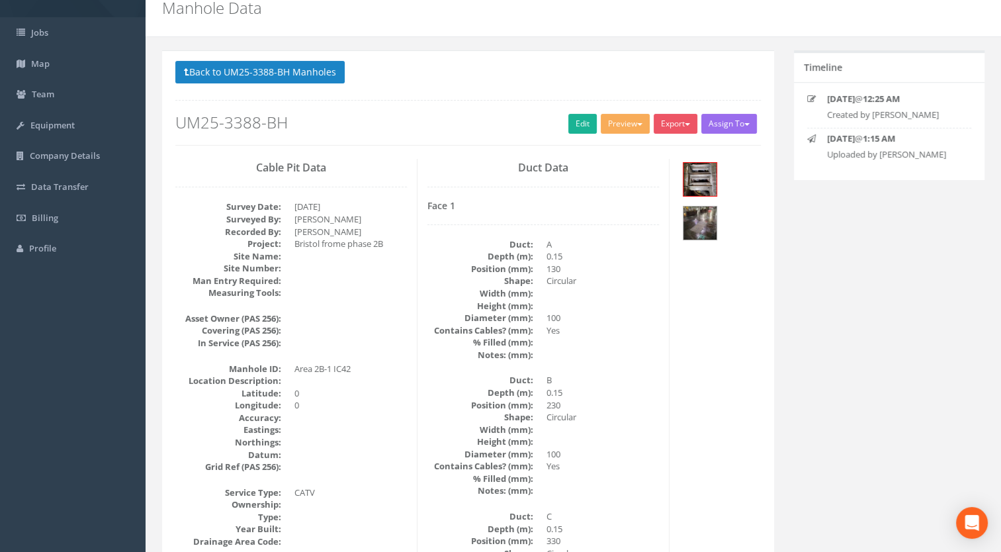
scroll to position [0, 0]
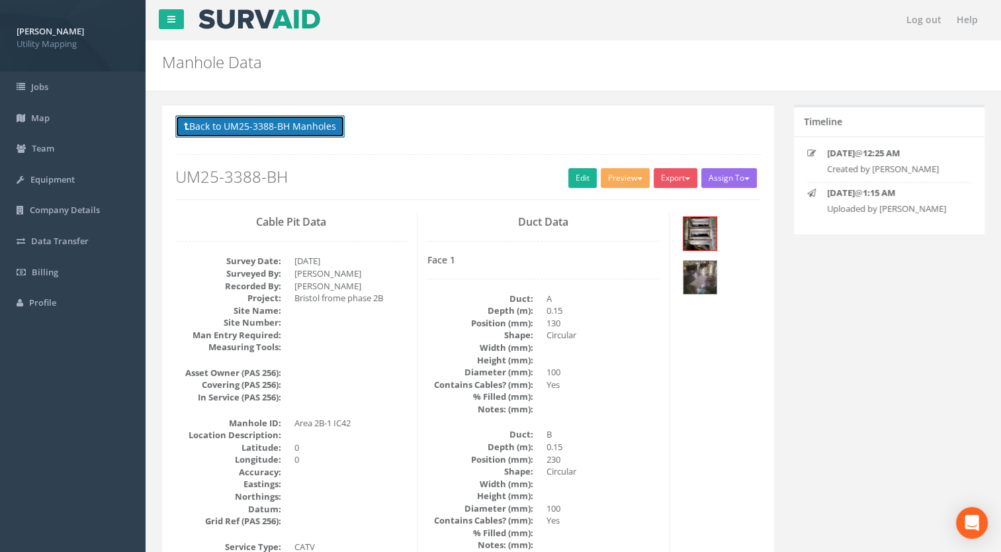
click at [321, 127] on button "Back to UM25-3388-BH Manholes" at bounding box center [259, 126] width 169 height 23
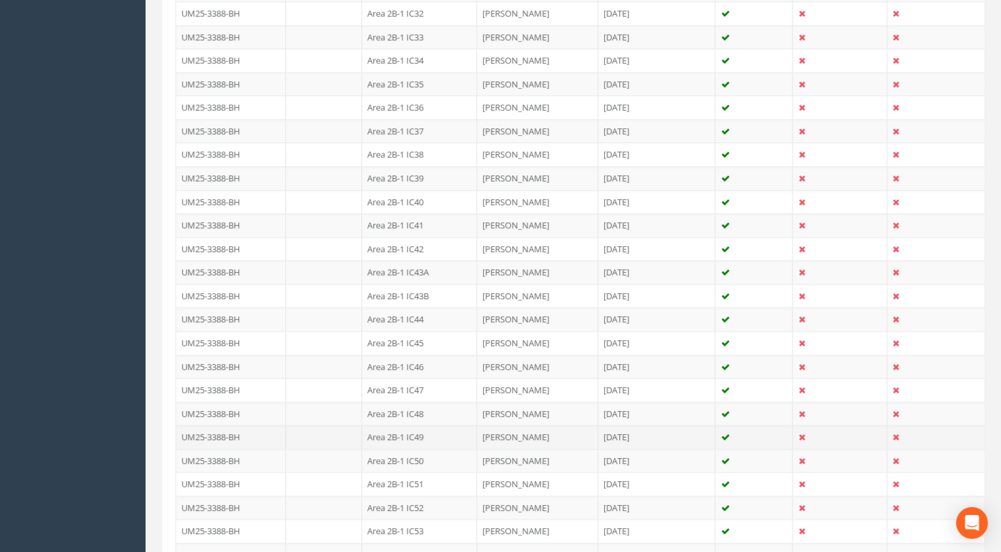
scroll to position [1191, 0]
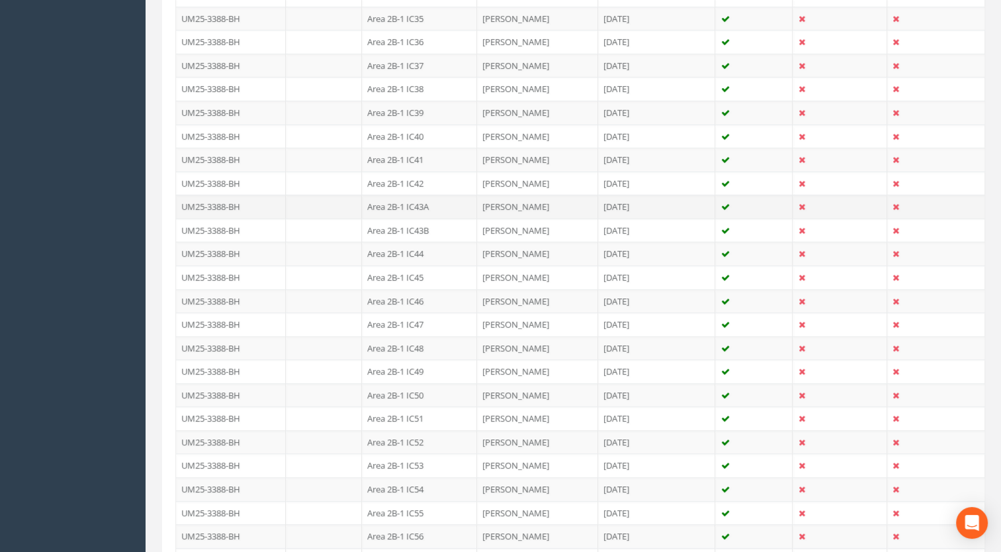
click at [418, 199] on td "Area 2B-1 IC43A" at bounding box center [419, 207] width 115 height 24
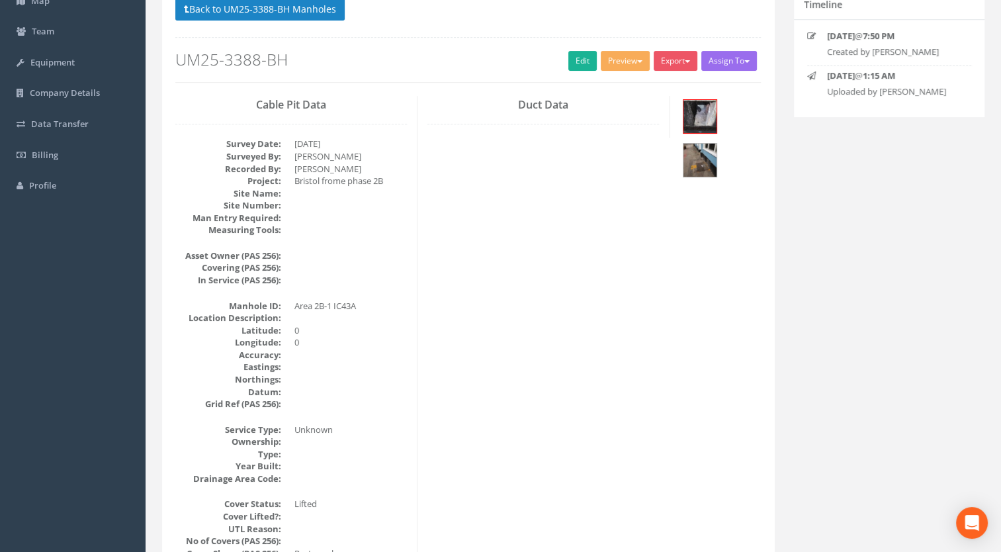
scroll to position [0, 0]
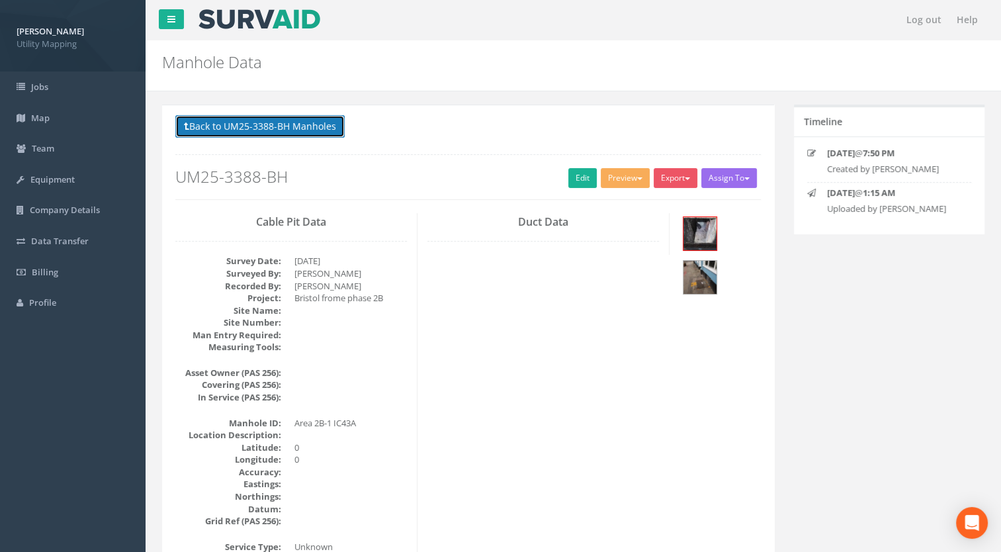
click at [273, 123] on button "Back to UM25-3388-BH Manholes" at bounding box center [259, 126] width 169 height 23
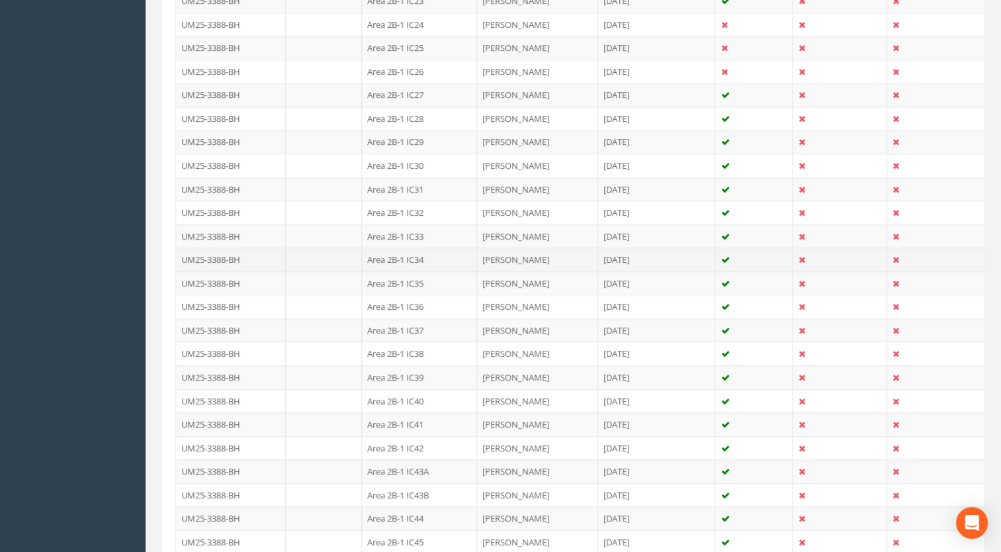
scroll to position [993, 0]
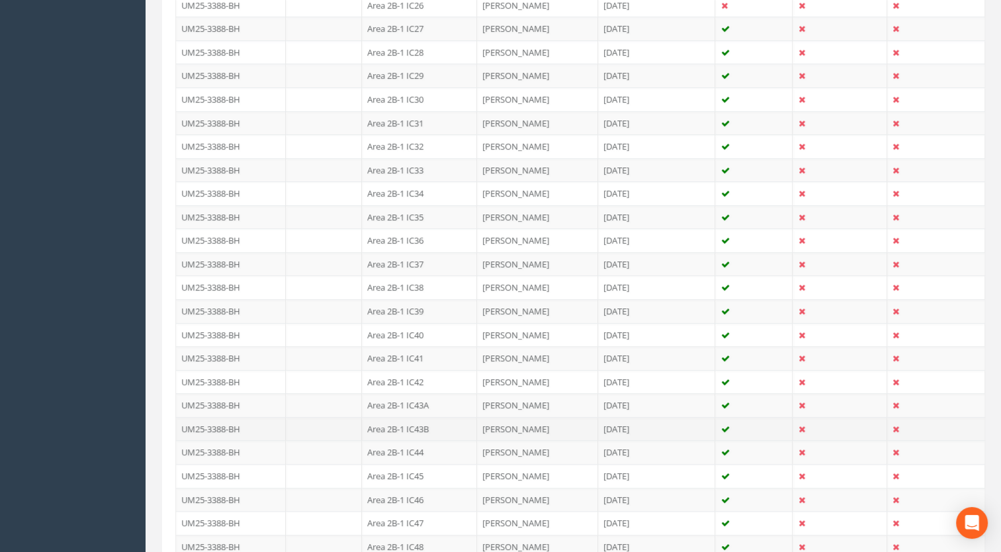
click at [432, 419] on td "Area 2B-1 IC43B" at bounding box center [419, 429] width 115 height 24
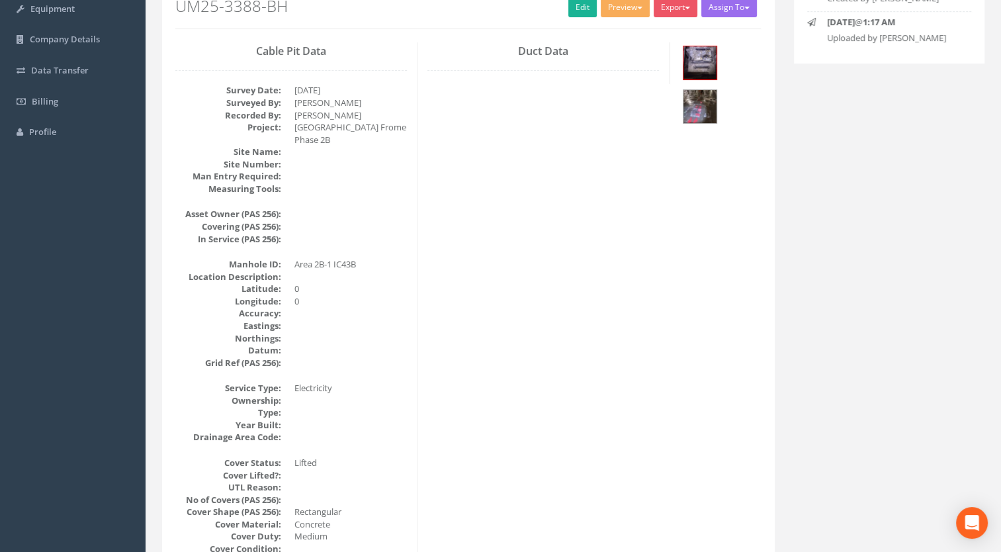
scroll to position [0, 0]
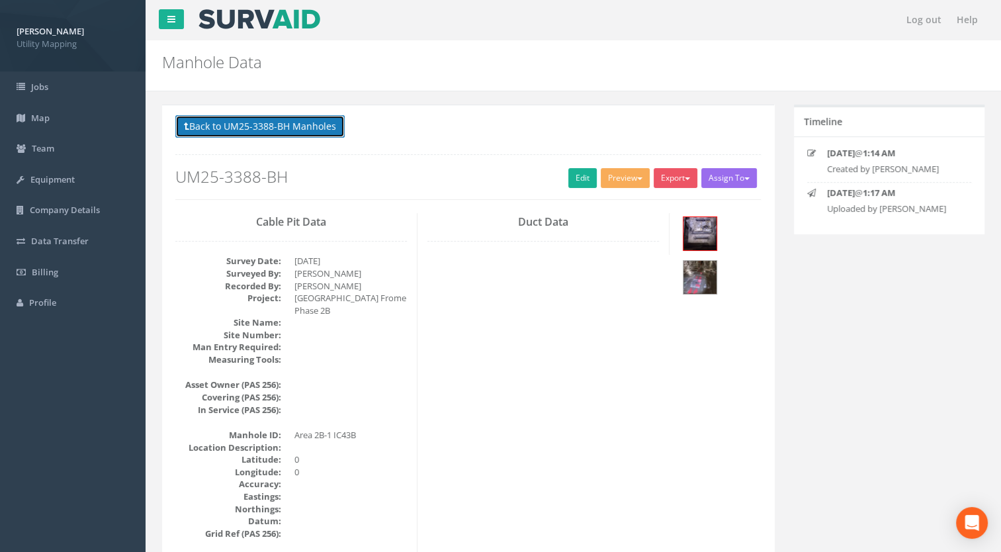
click at [290, 137] on button "Back to UM25-3388-BH Manholes" at bounding box center [259, 126] width 169 height 23
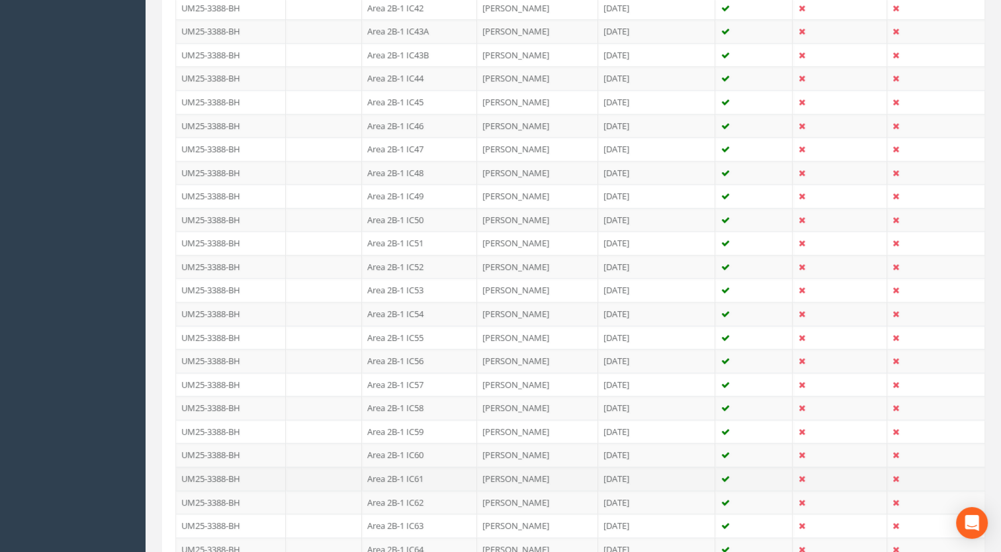
scroll to position [1324, 0]
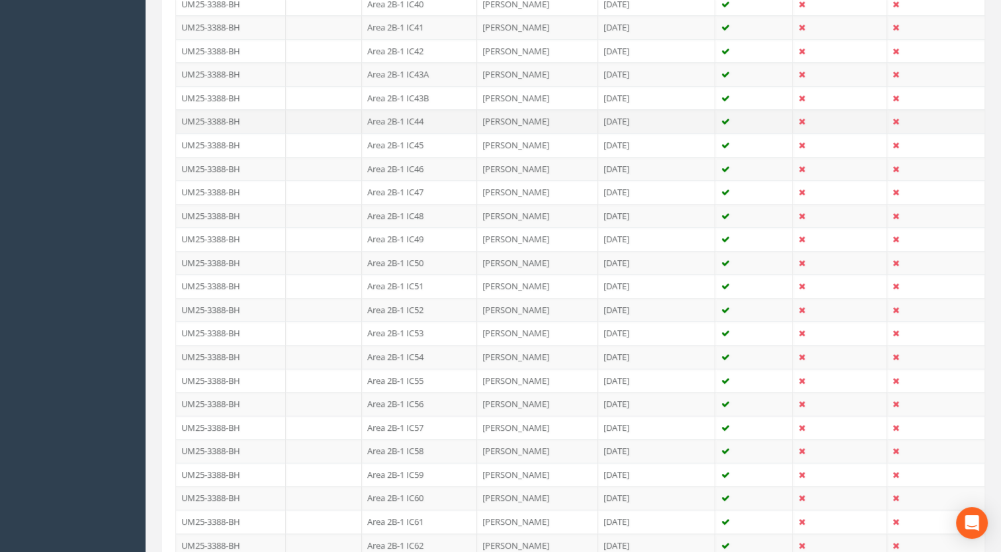
click at [417, 114] on td "Area 2B-1 IC44" at bounding box center [419, 121] width 115 height 24
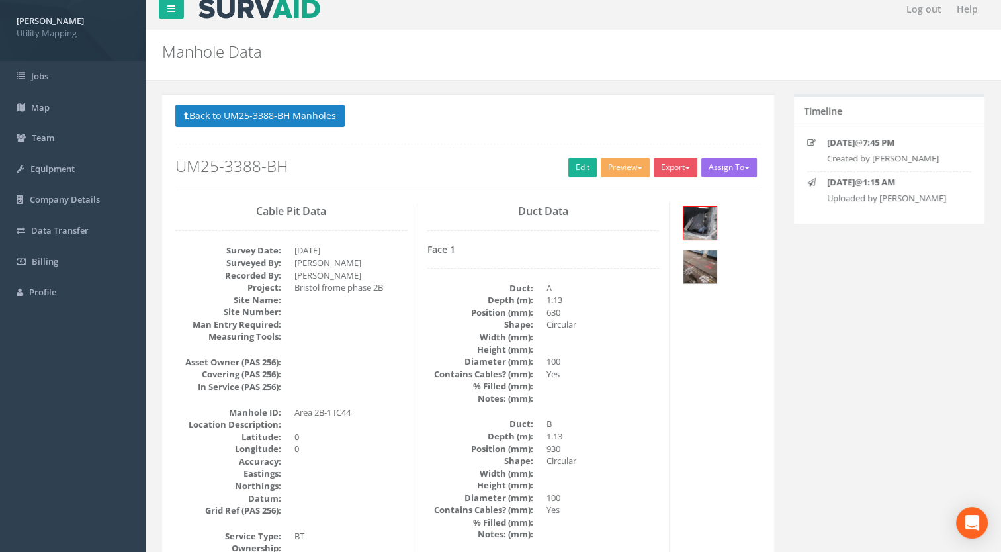
scroll to position [0, 0]
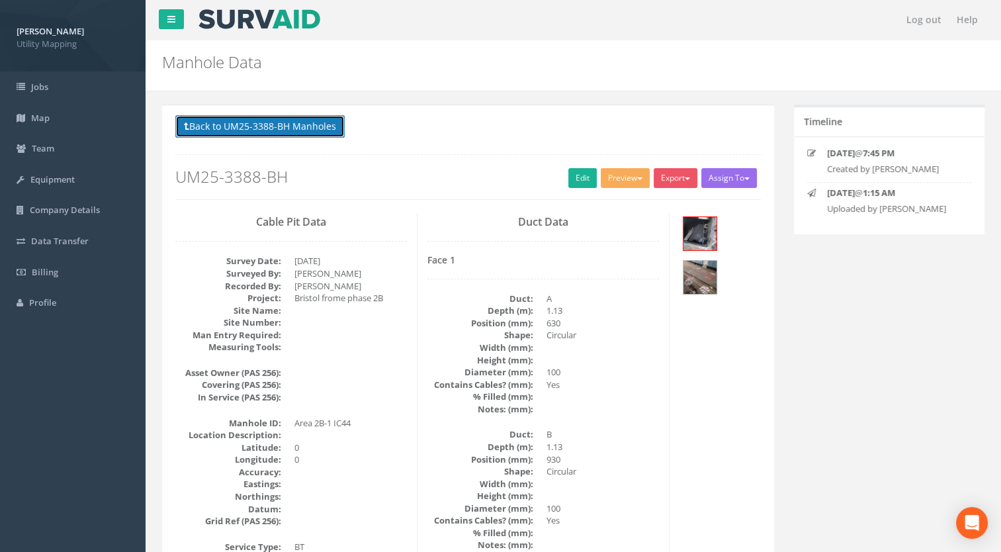
click at [273, 130] on button "Back to UM25-3388-BH Manholes" at bounding box center [259, 126] width 169 height 23
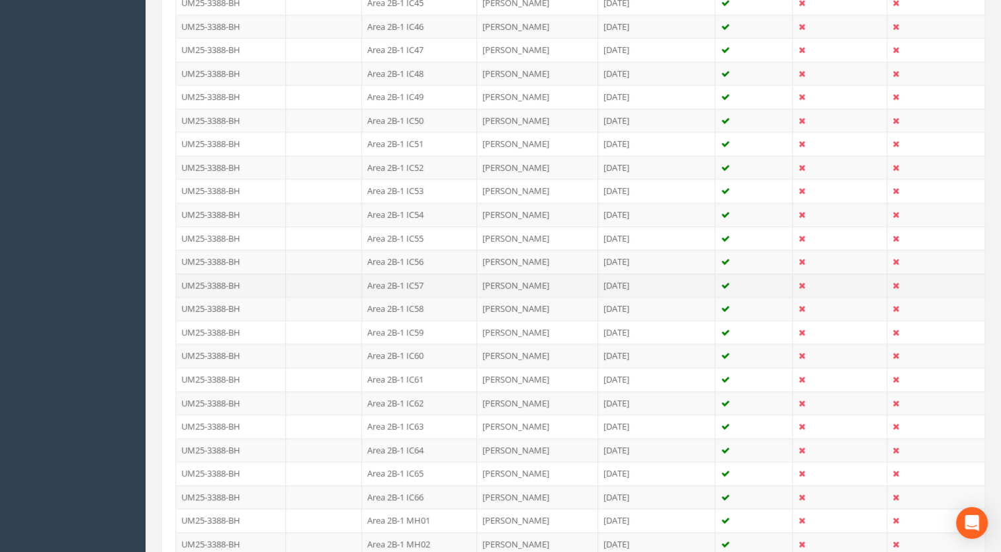
scroll to position [1456, 0]
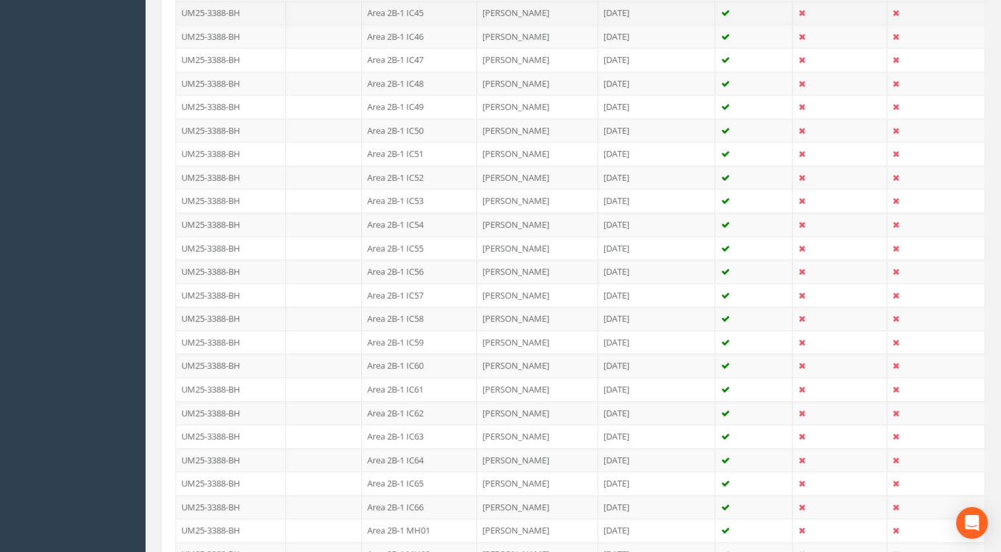
click at [415, 5] on td "Area 2B-1 IC45" at bounding box center [419, 13] width 115 height 24
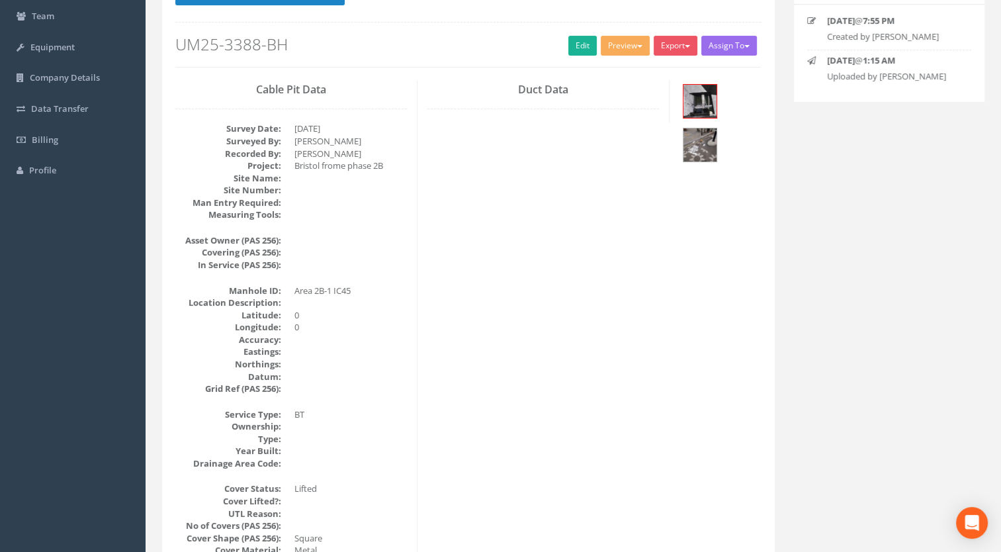
scroll to position [0, 0]
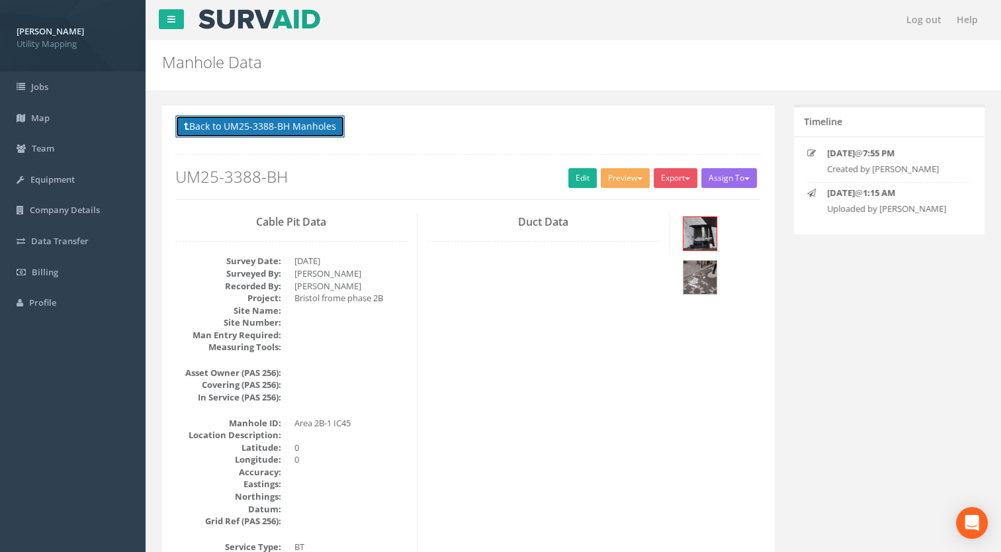
click at [290, 130] on button "Back to UM25-3388-BH Manholes" at bounding box center [259, 126] width 169 height 23
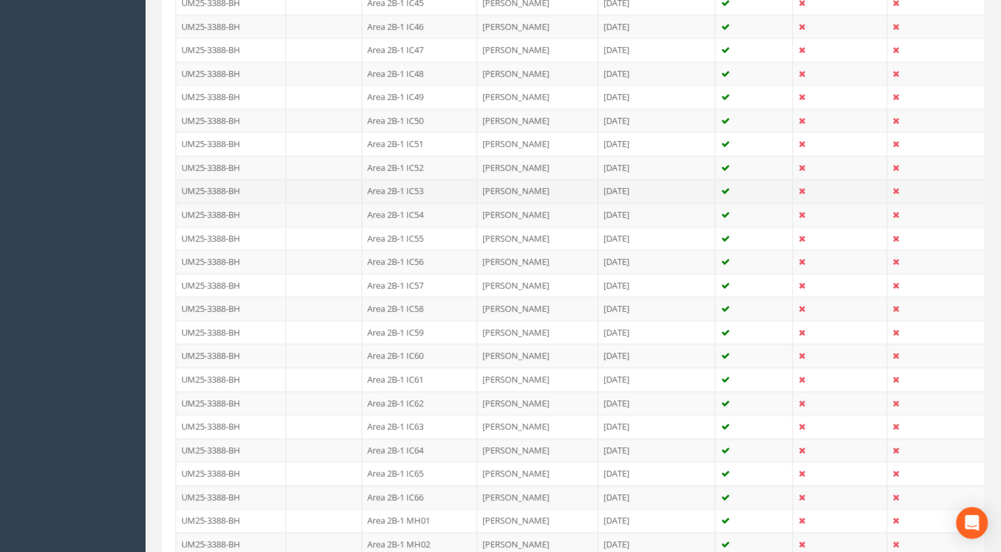
scroll to position [1456, 0]
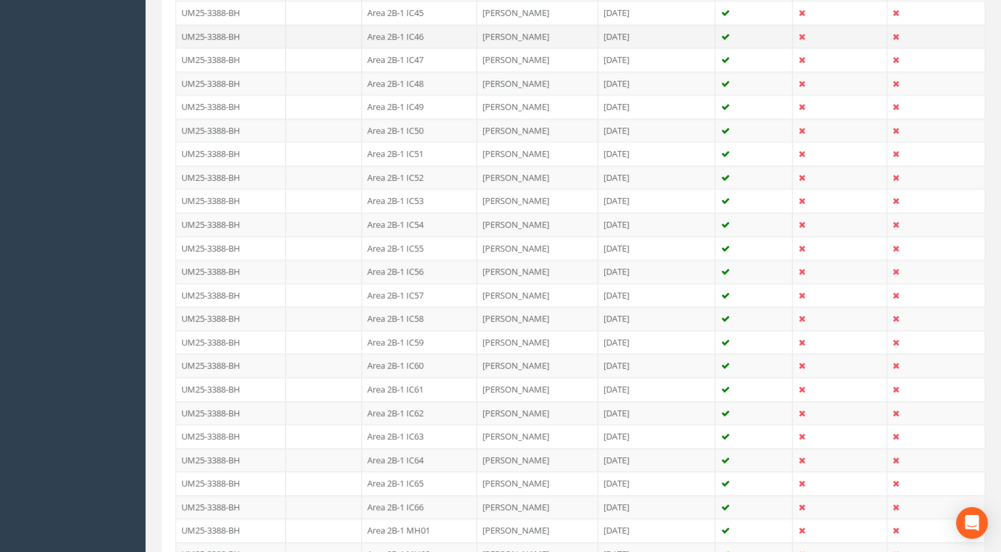
click at [404, 29] on td "Area 2B-1 IC46" at bounding box center [419, 36] width 115 height 24
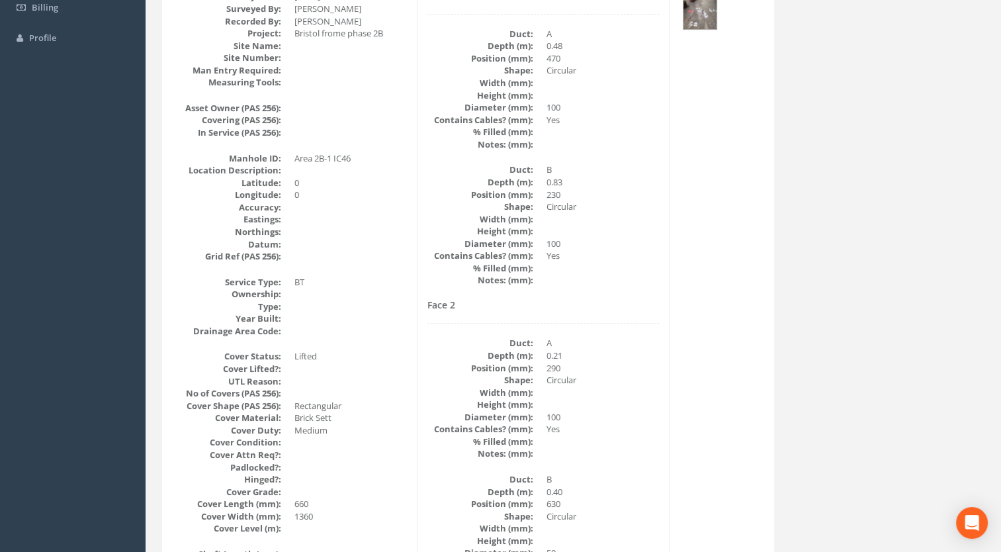
scroll to position [0, 0]
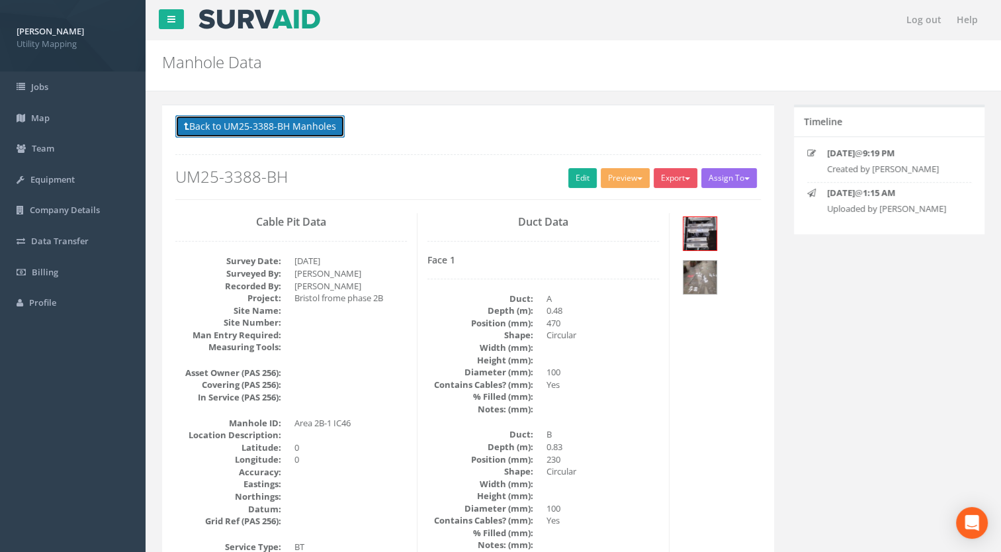
click at [265, 131] on button "Back to UM25-3388-BH Manholes" at bounding box center [259, 126] width 169 height 23
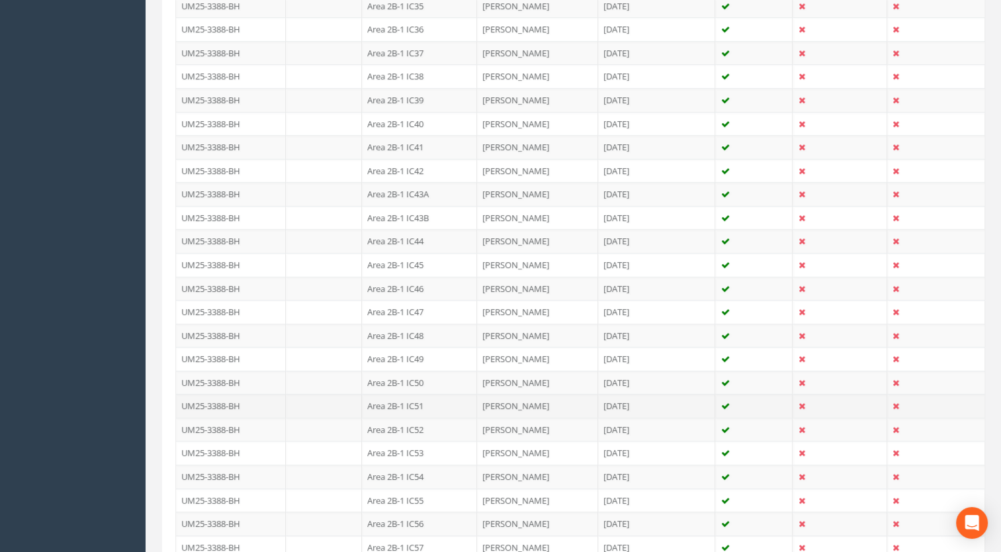
scroll to position [1258, 0]
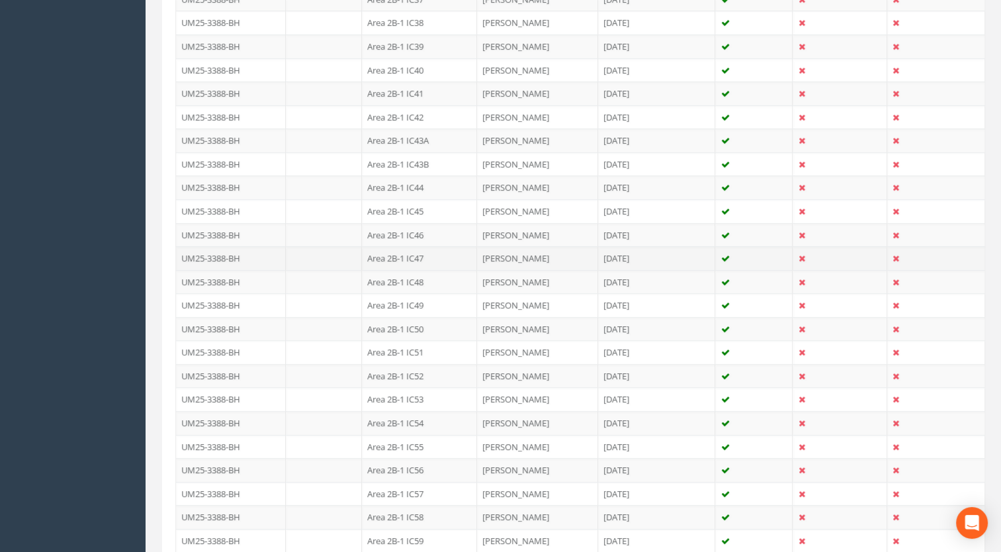
click at [417, 246] on td "Area 2B-1 IC47" at bounding box center [419, 258] width 115 height 24
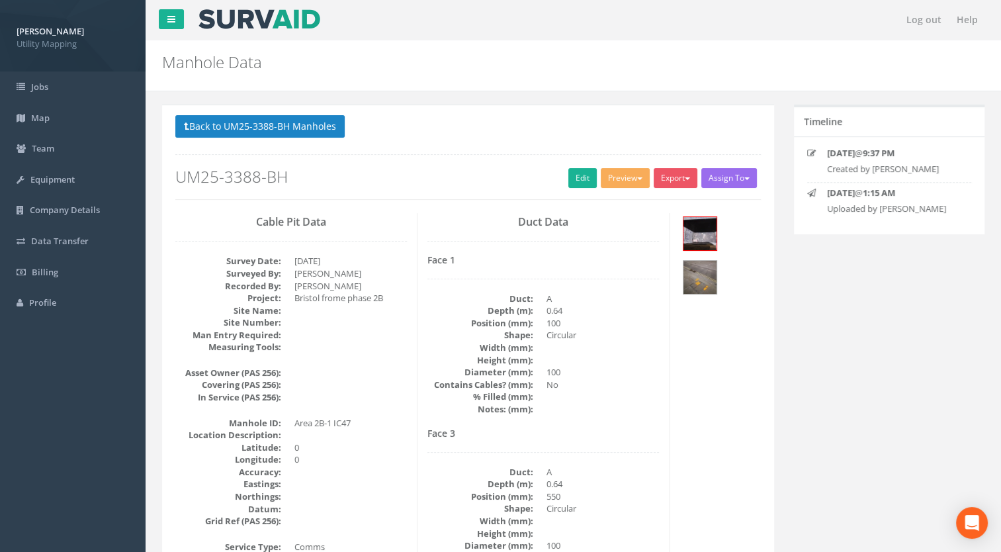
scroll to position [0, 0]
click at [304, 142] on div "Back to UM25-3388-BH Manholes Back to Map Assign To [PERSON_NAME] Land Surveyor…" at bounding box center [468, 157] width 586 height 84
click at [305, 128] on button "Back to UM25-3388-BH Manholes" at bounding box center [259, 126] width 169 height 23
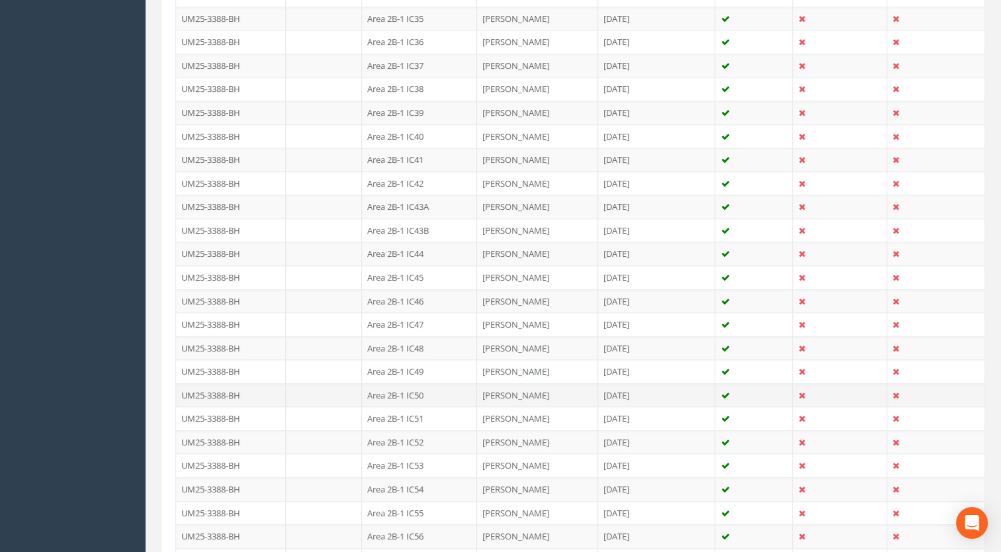
scroll to position [1258, 0]
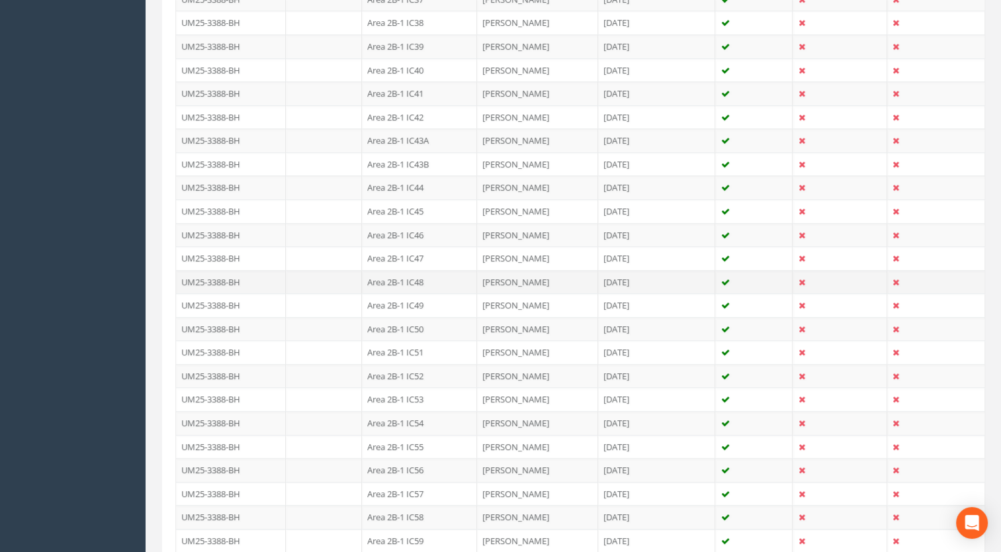
click at [422, 272] on td "Area 2B-1 IC48" at bounding box center [419, 282] width 115 height 24
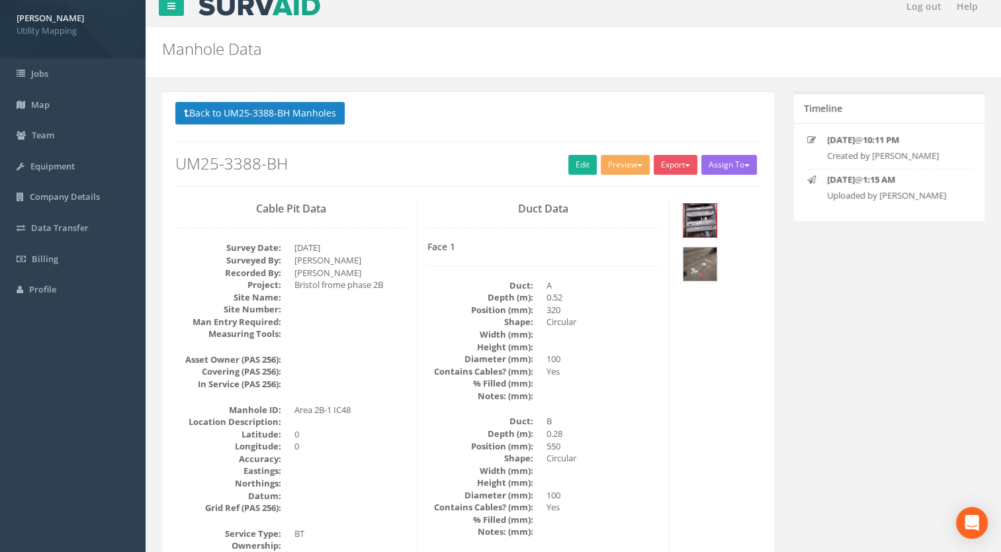
scroll to position [0, 0]
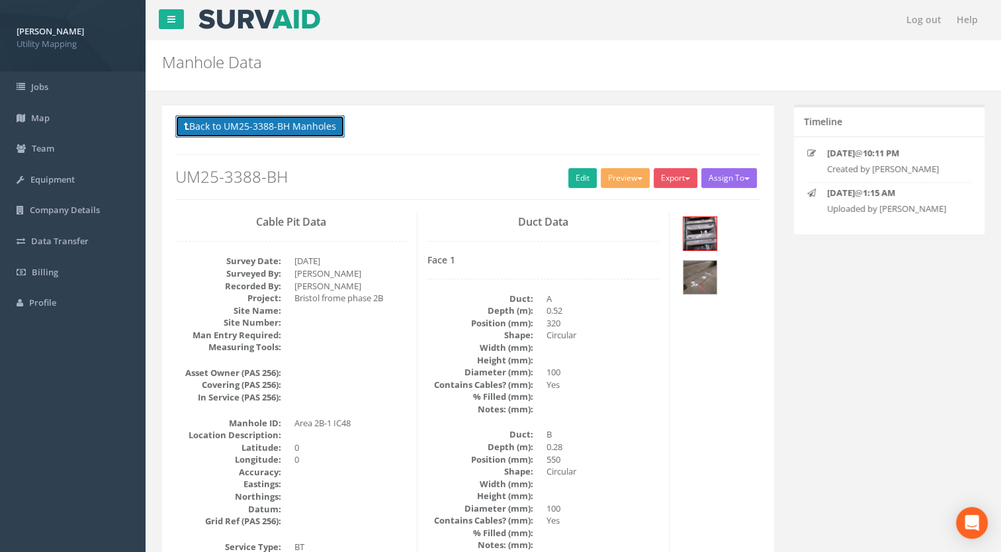
click at [320, 119] on button "Back to UM25-3388-BH Manholes" at bounding box center [259, 126] width 169 height 23
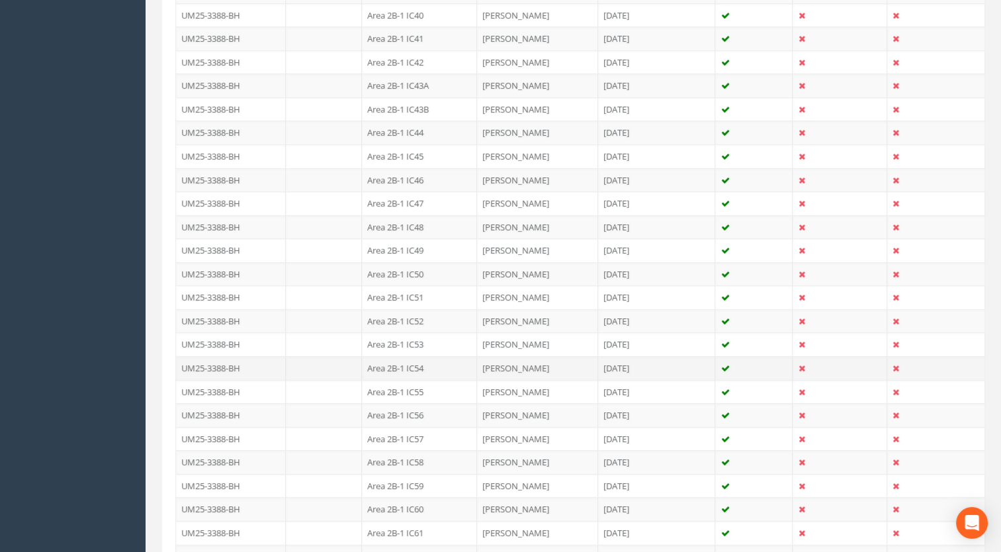
scroll to position [1324, 0]
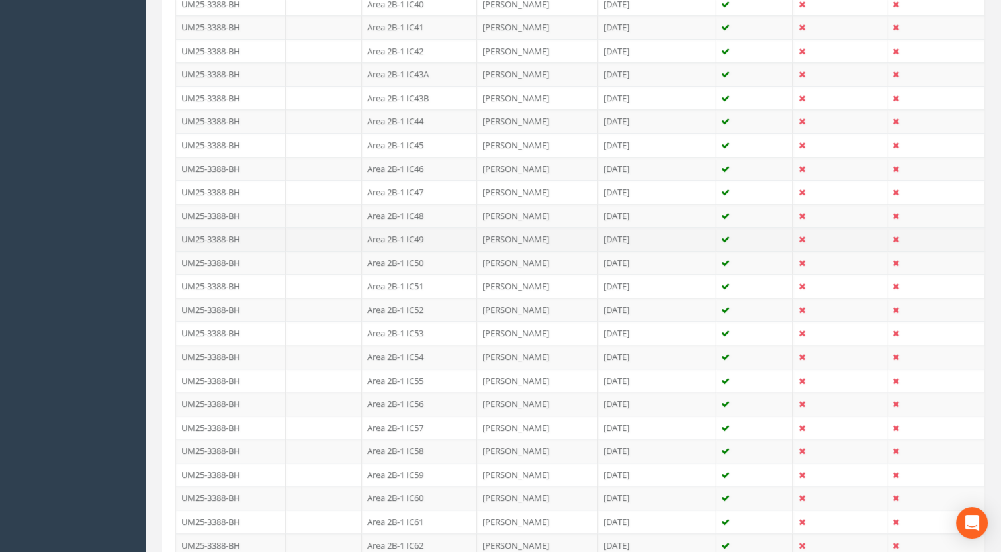
click at [426, 233] on td "Area 2B-1 IC49" at bounding box center [419, 239] width 115 height 24
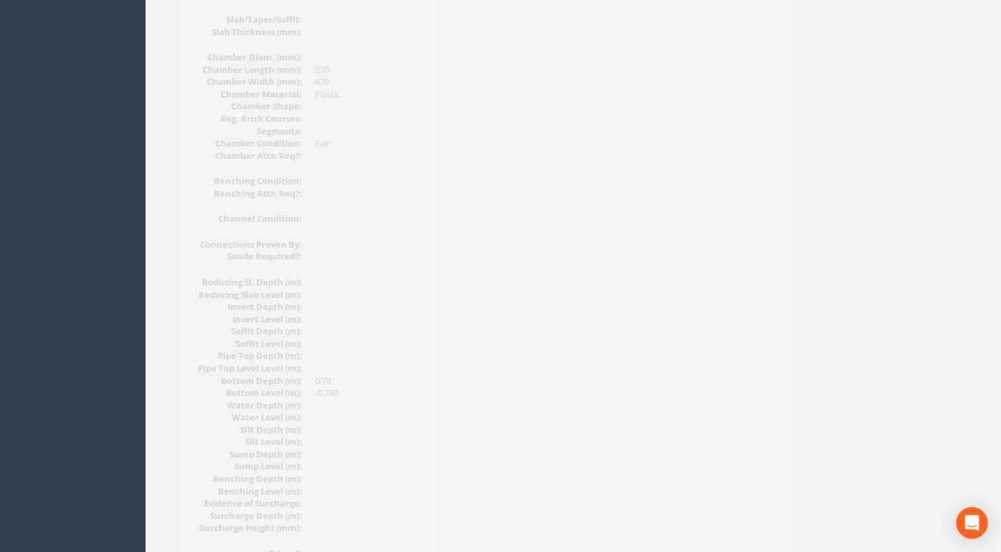
scroll to position [1059, 0]
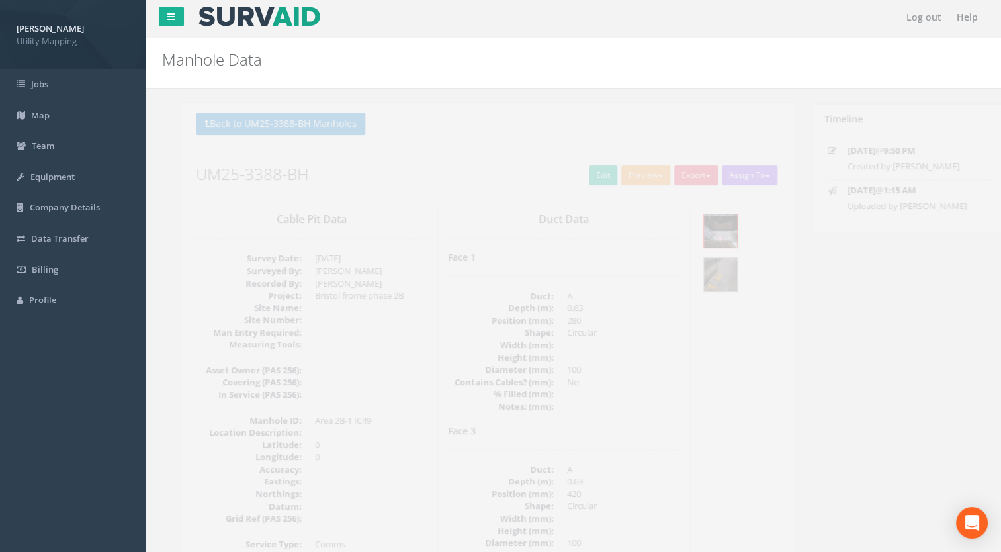
scroll to position [0, 0]
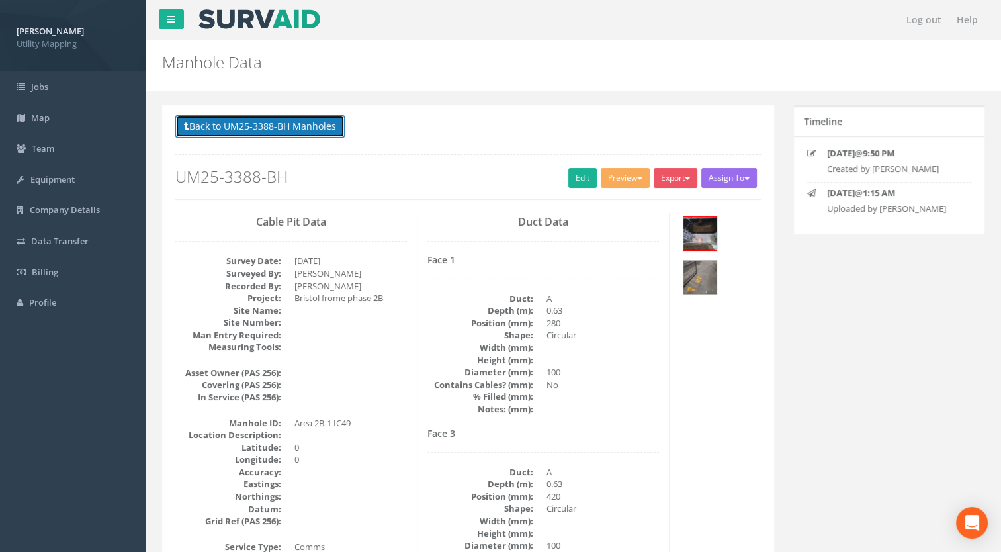
click at [263, 125] on button "Back to UM25-3388-BH Manholes" at bounding box center [259, 126] width 169 height 23
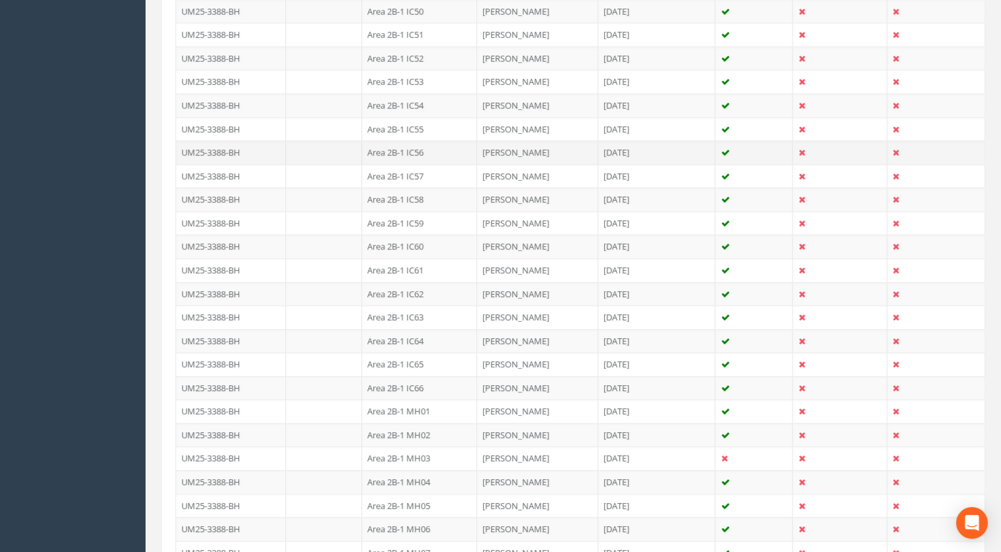
scroll to position [1456, 0]
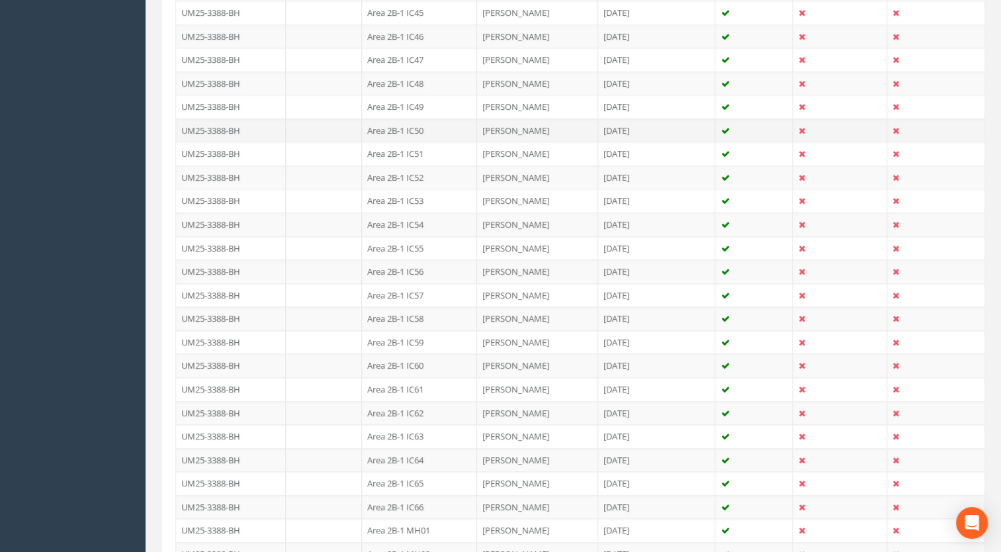
click at [420, 118] on td "Area 2B-1 IC50" at bounding box center [419, 130] width 115 height 24
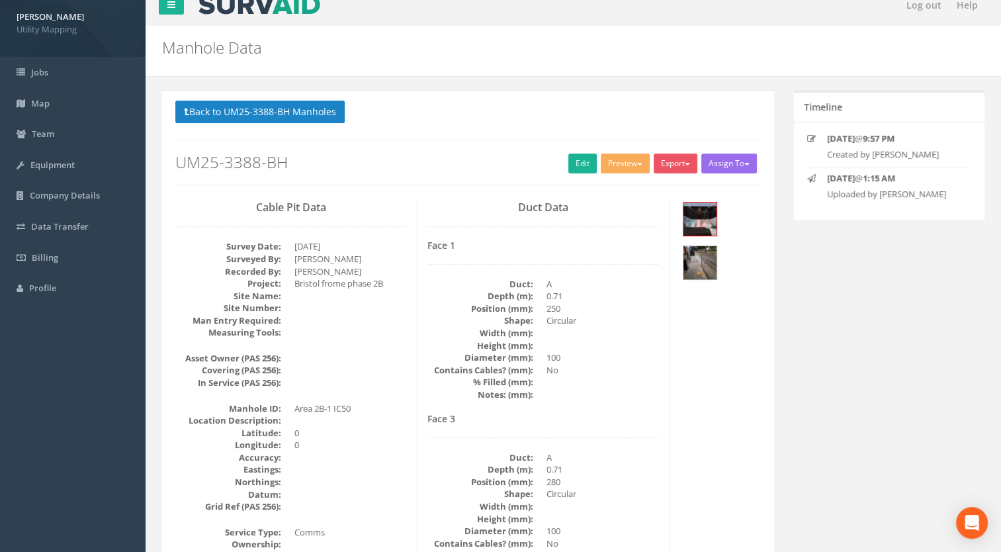
scroll to position [0, 0]
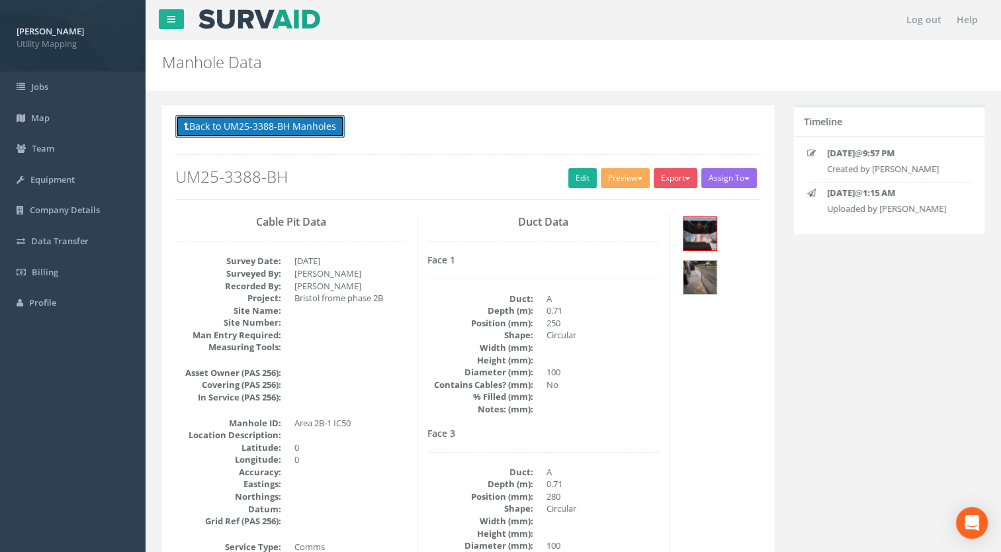
click at [280, 127] on button "Back to UM25-3388-BH Manholes" at bounding box center [259, 126] width 169 height 23
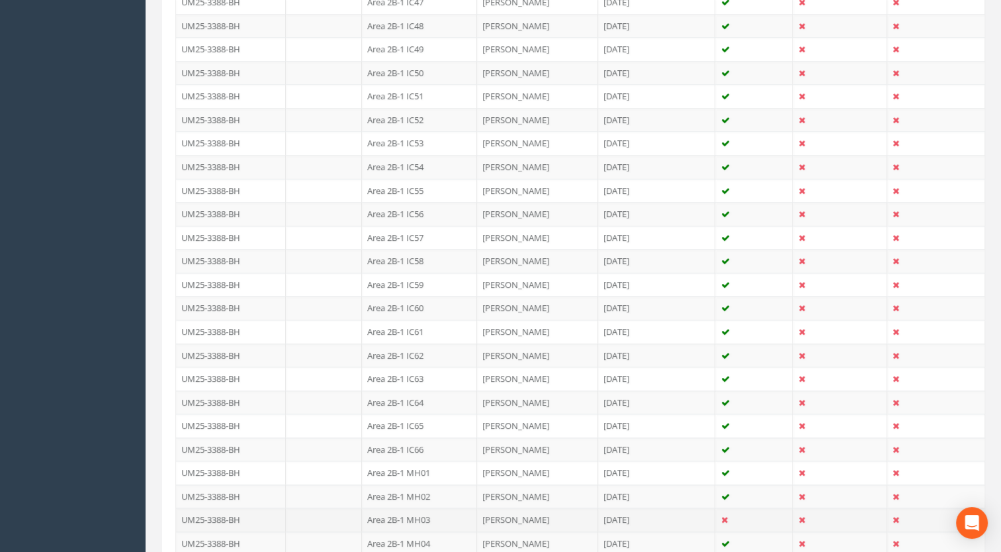
scroll to position [1429, 0]
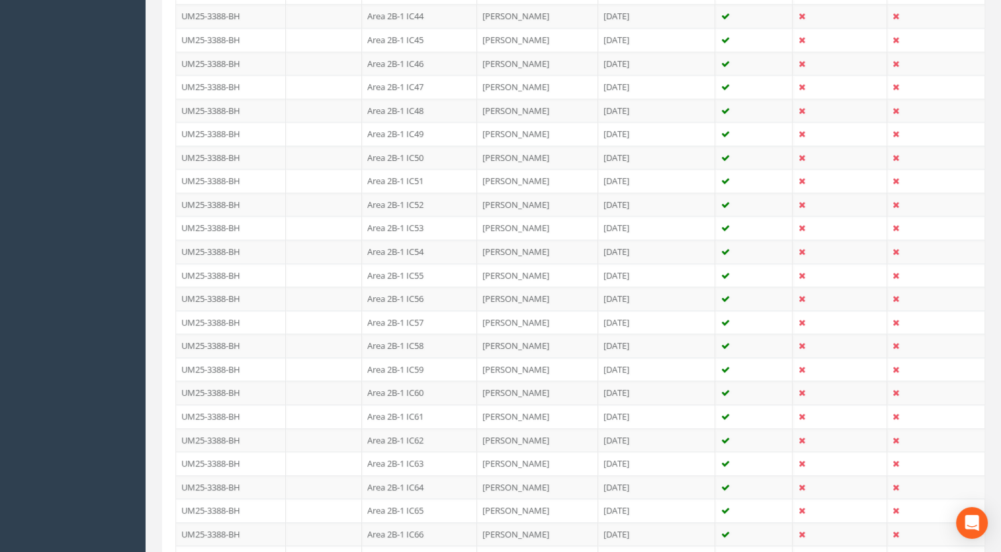
drag, startPoint x: 422, startPoint y: 175, endPoint x: 387, endPoint y: 273, distance: 104.3
click at [422, 175] on td "Area 2B-1 IC51" at bounding box center [419, 181] width 115 height 24
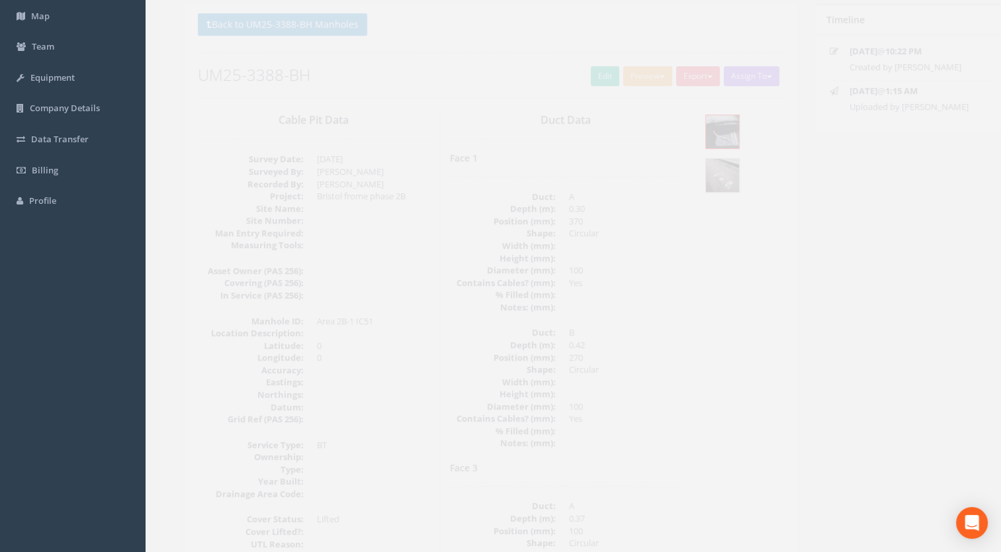
scroll to position [99, 0]
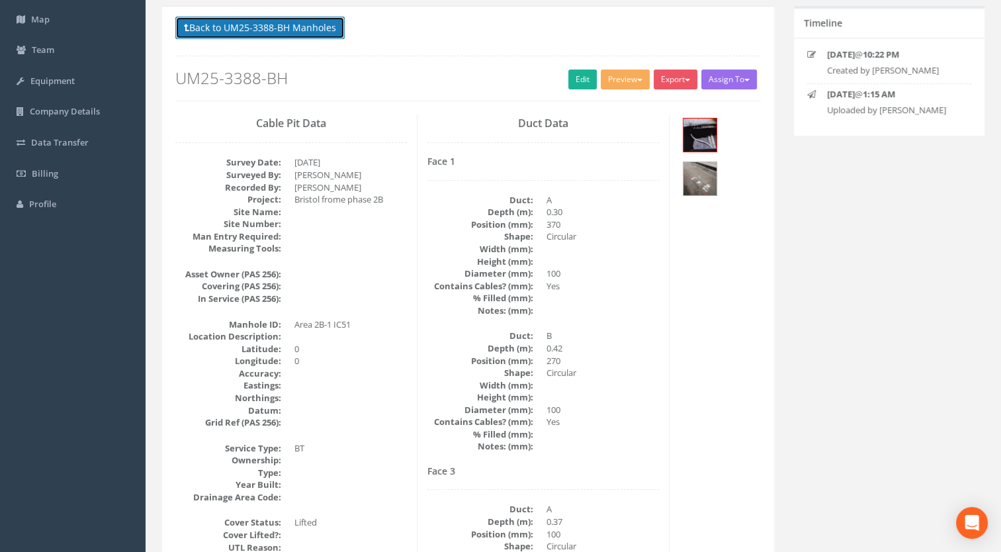
click at [288, 28] on button "Back to UM25-3388-BH Manholes" at bounding box center [259, 28] width 169 height 23
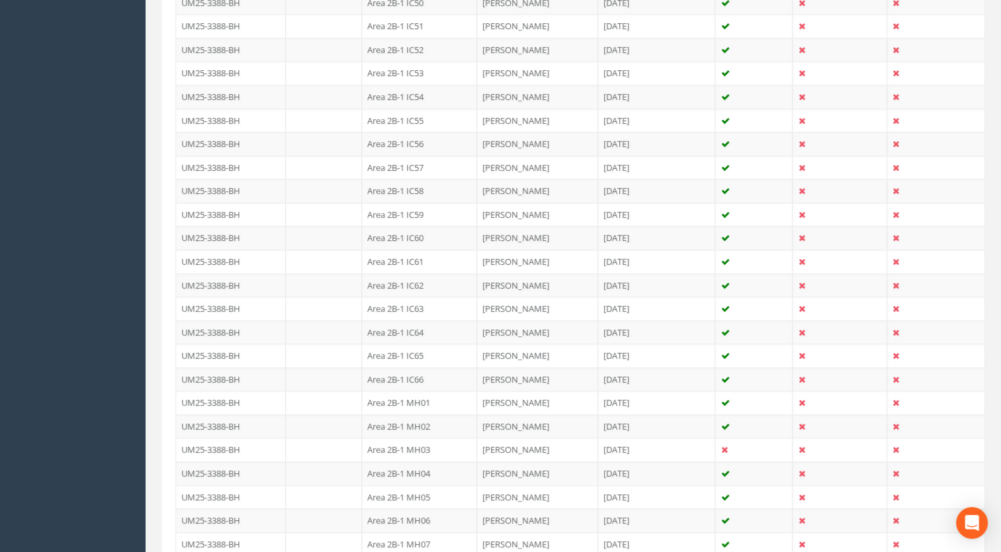
scroll to position [1555, 0]
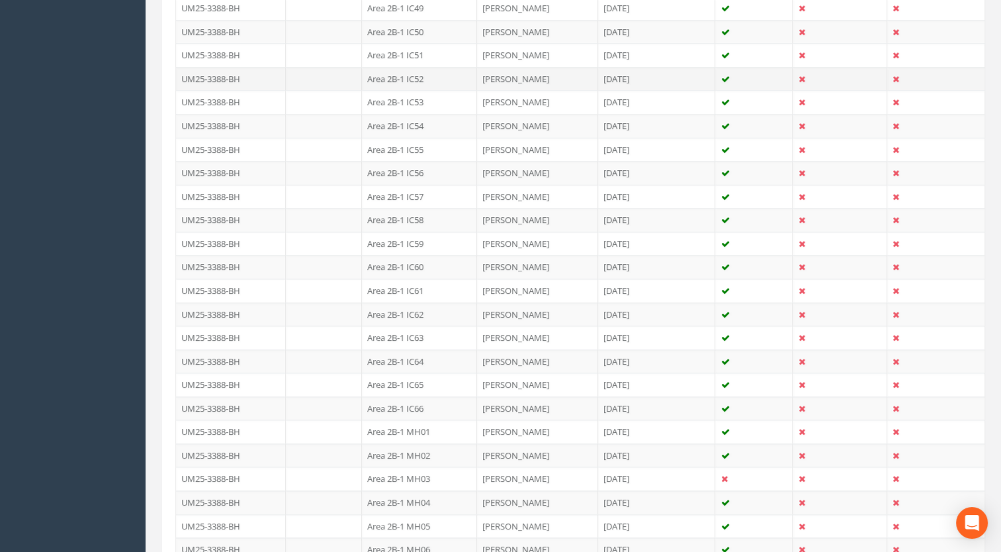
click at [424, 69] on td "Area 2B-1 IC52" at bounding box center [419, 79] width 115 height 24
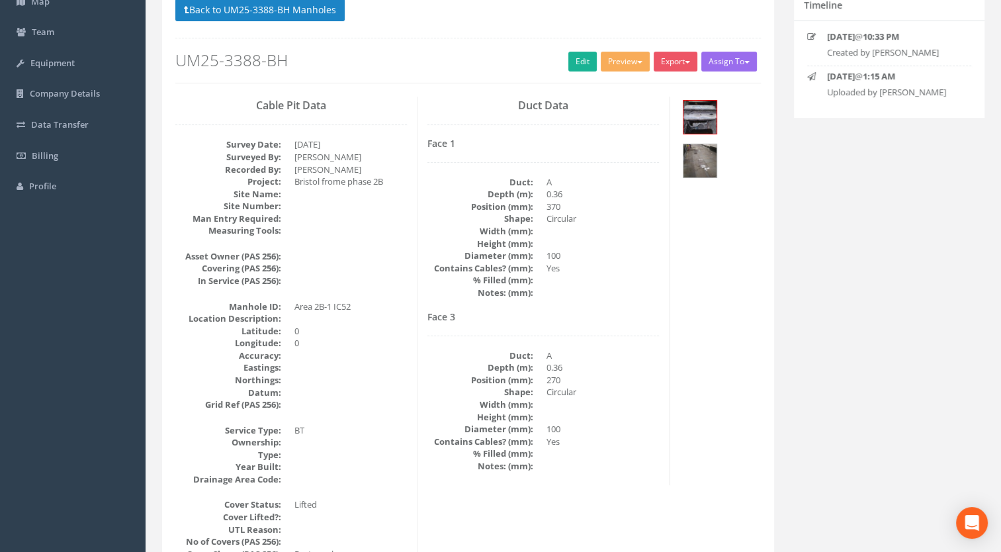
scroll to position [0, 0]
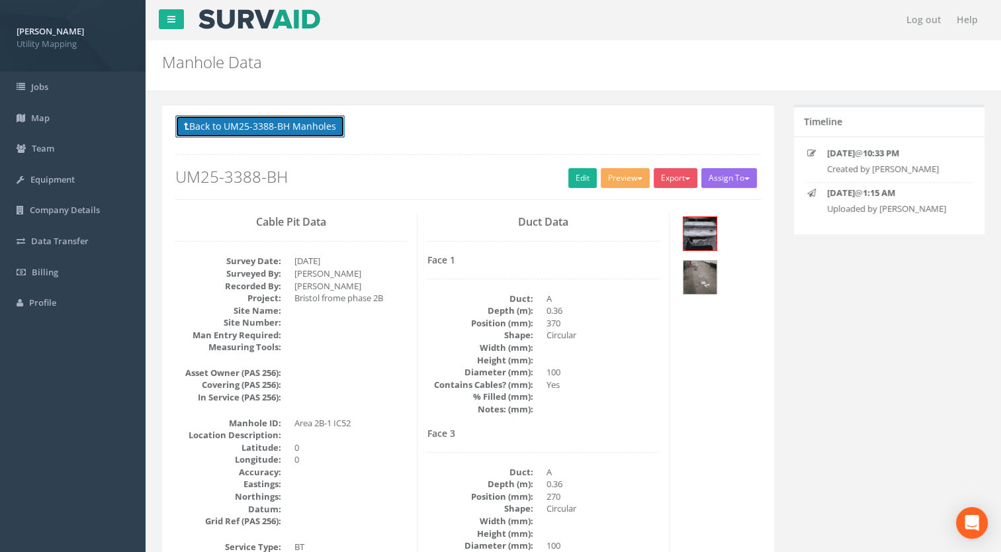
click at [306, 130] on button "Back to UM25-3388-BH Manholes" at bounding box center [259, 126] width 169 height 23
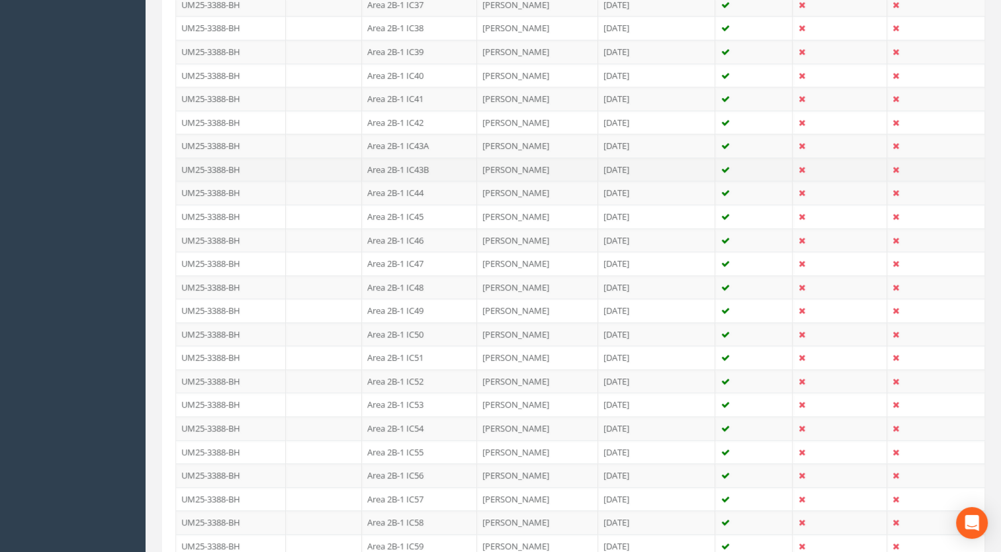
scroll to position [1390, 0]
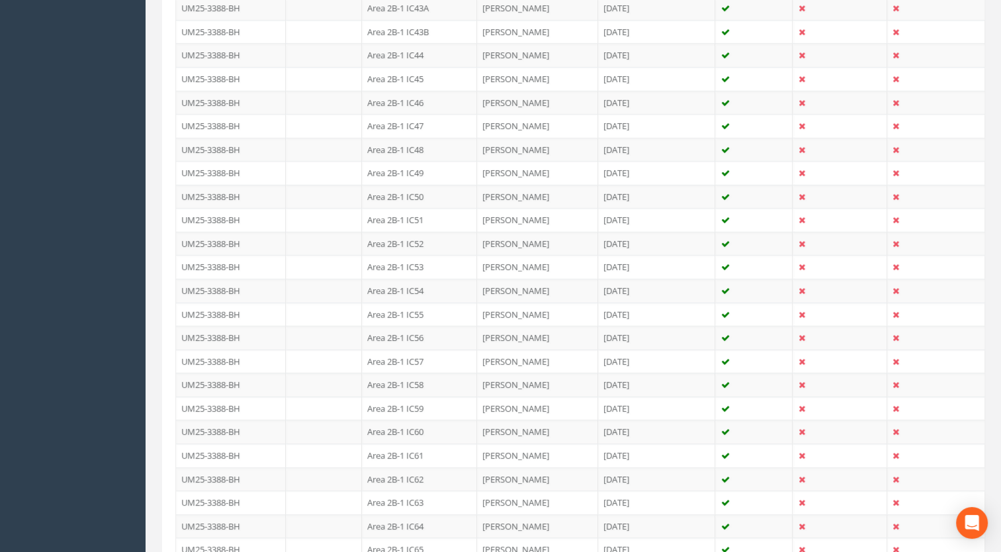
drag, startPoint x: 417, startPoint y: 255, endPoint x: 392, endPoint y: 287, distance: 40.5
click at [417, 255] on td "Area 2B-1 IC53" at bounding box center [419, 267] width 115 height 24
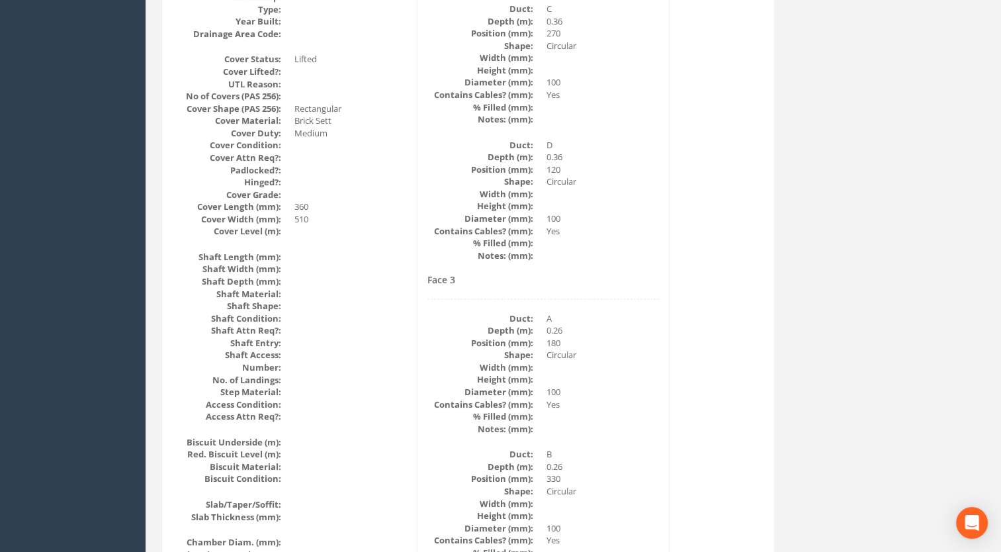
scroll to position [99, 0]
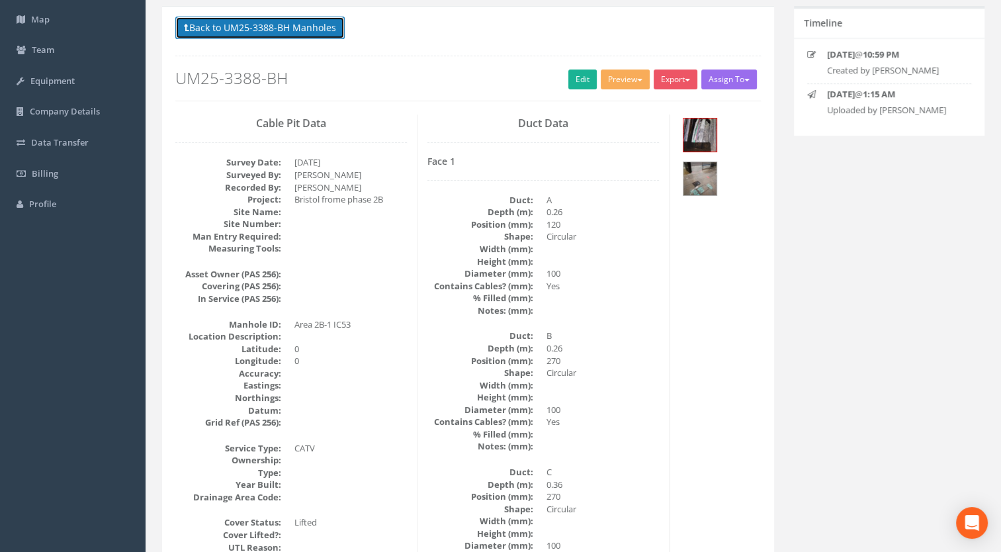
click at [332, 17] on button "Back to UM25-3388-BH Manholes" at bounding box center [259, 28] width 169 height 23
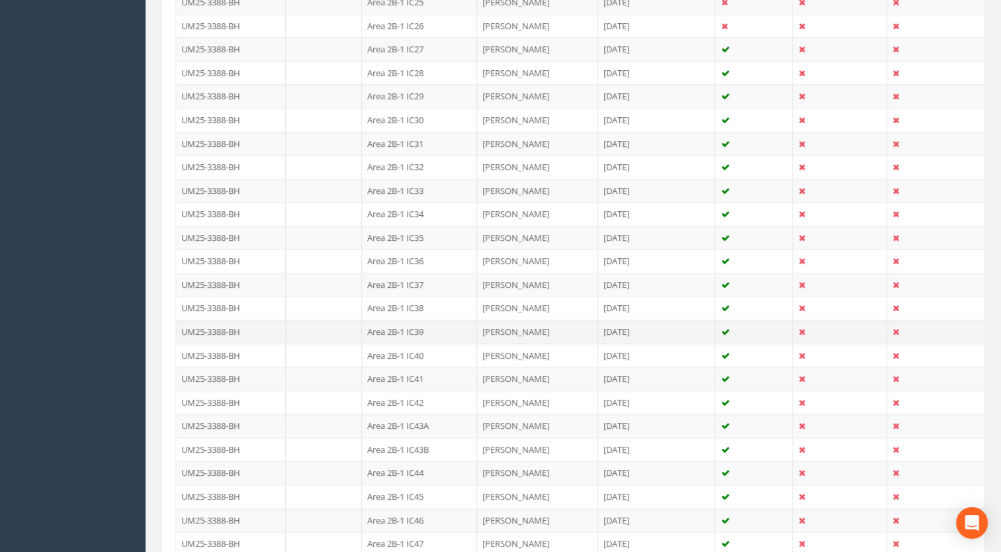
scroll to position [1290, 0]
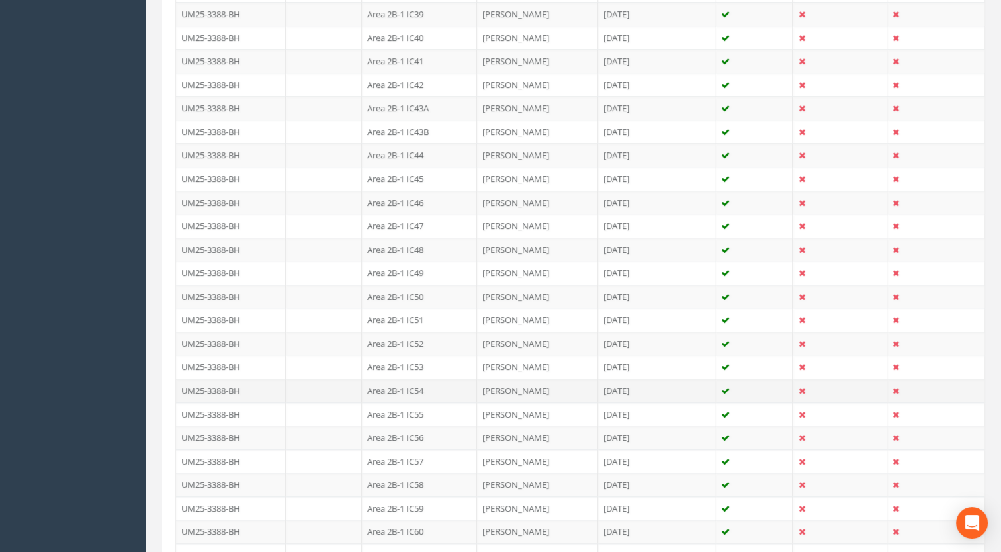
click at [409, 379] on td "Area 2B-1 IC54" at bounding box center [419, 391] width 115 height 24
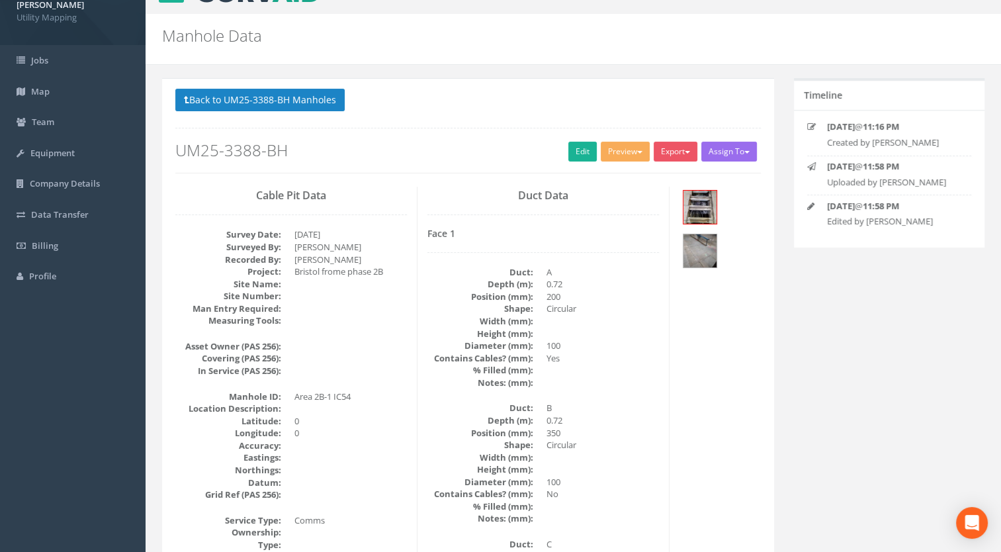
scroll to position [0, 0]
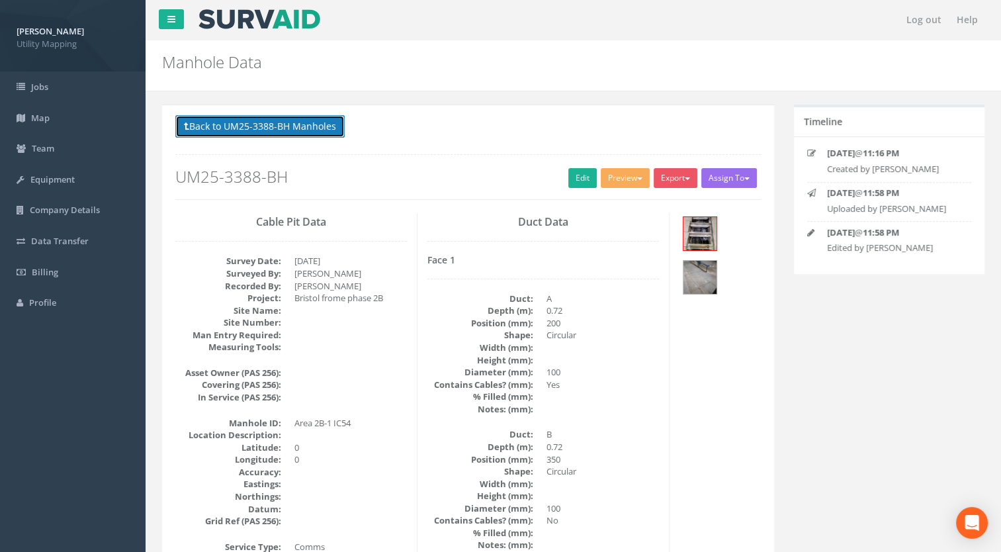
click at [308, 133] on button "Back to UM25-3388-BH Manholes" at bounding box center [259, 126] width 169 height 23
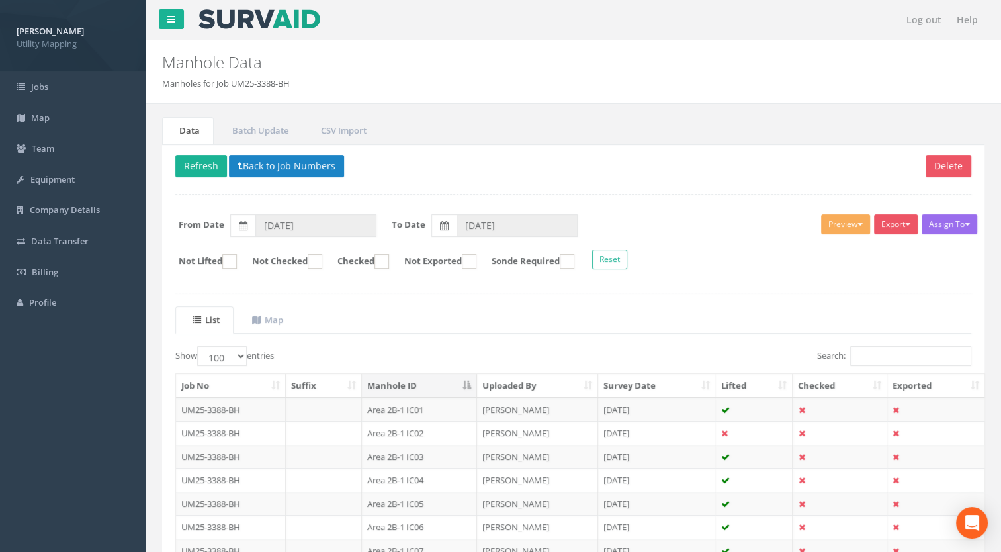
click at [0, 484] on html "[PERSON_NAME] Utility Mapping Logout S Jobs Map Team Equipment Company Details …" at bounding box center [500, 276] width 1001 height 552
